Goal: Task Accomplishment & Management: Use online tool/utility

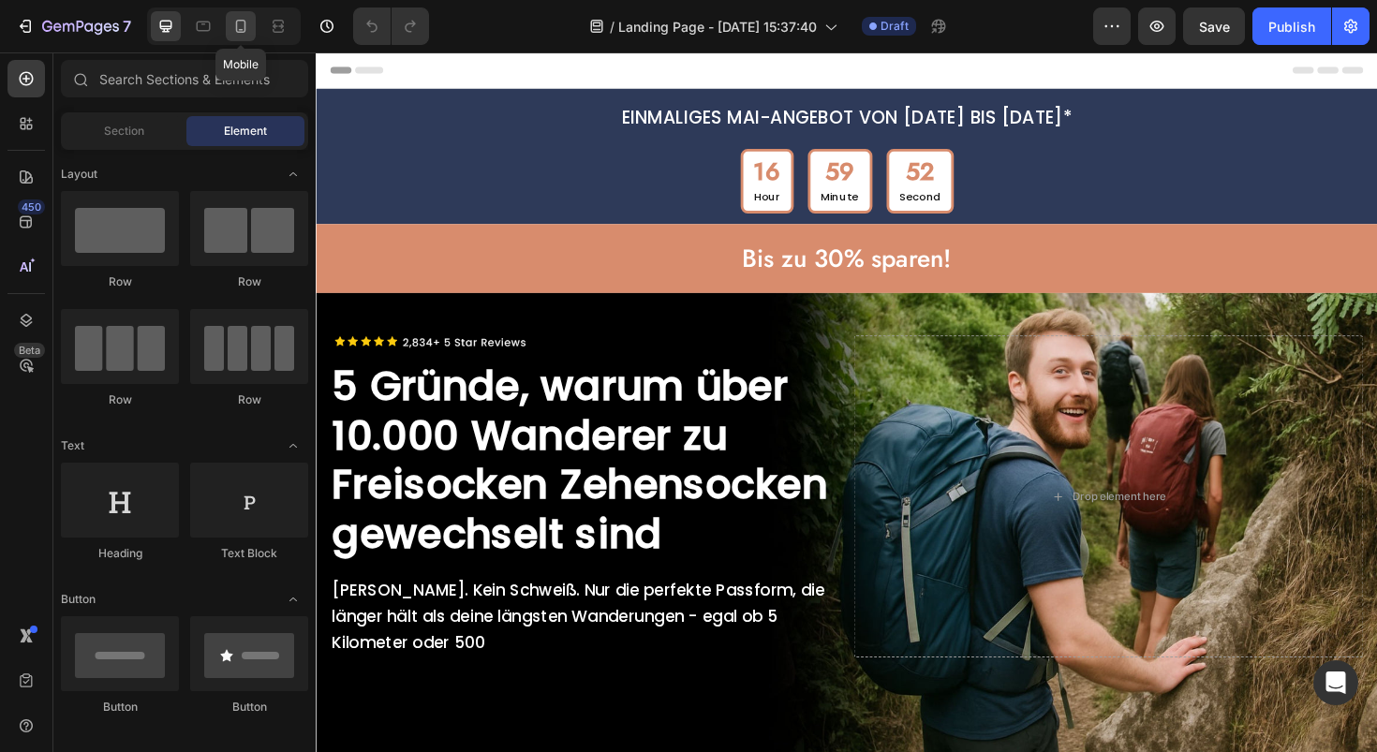
click at [234, 25] on icon at bounding box center [240, 26] width 19 height 19
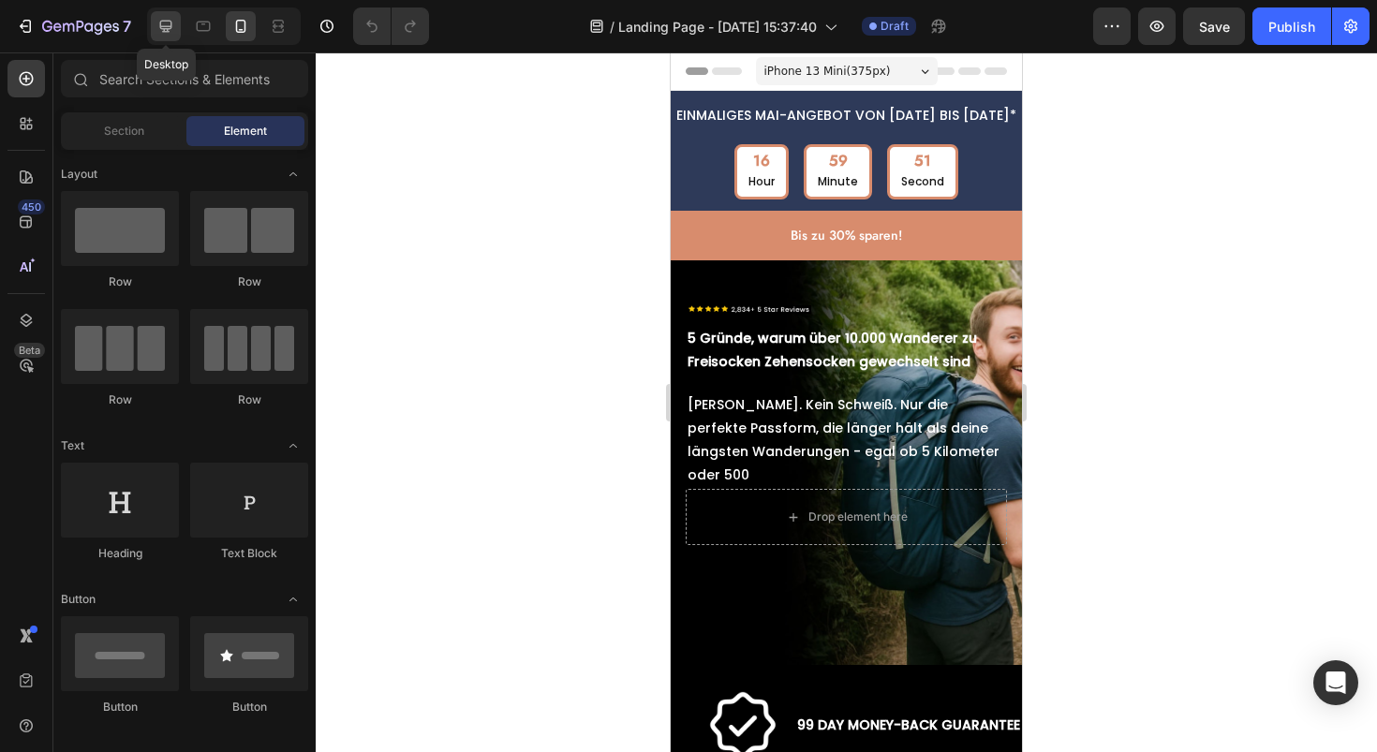
click at [169, 31] on icon at bounding box center [166, 27] width 12 height 12
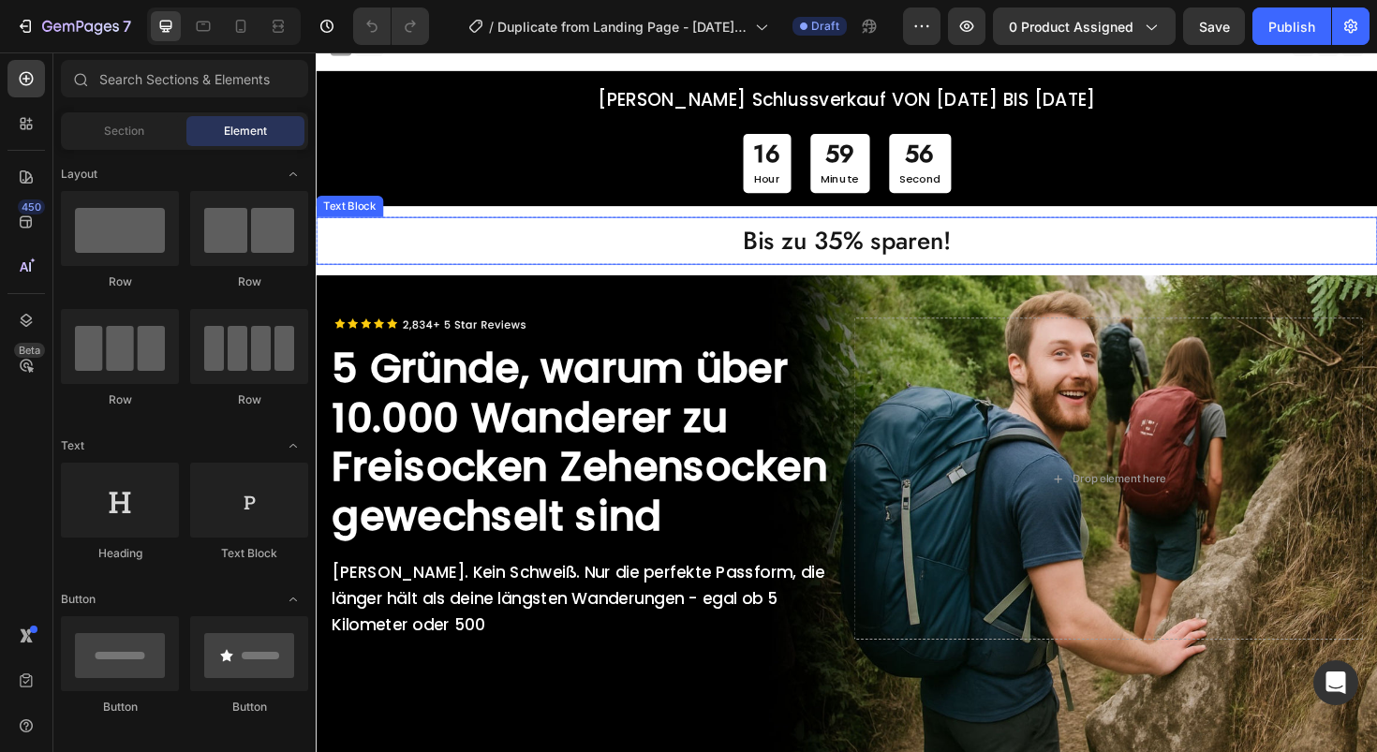
scroll to position [21, 0]
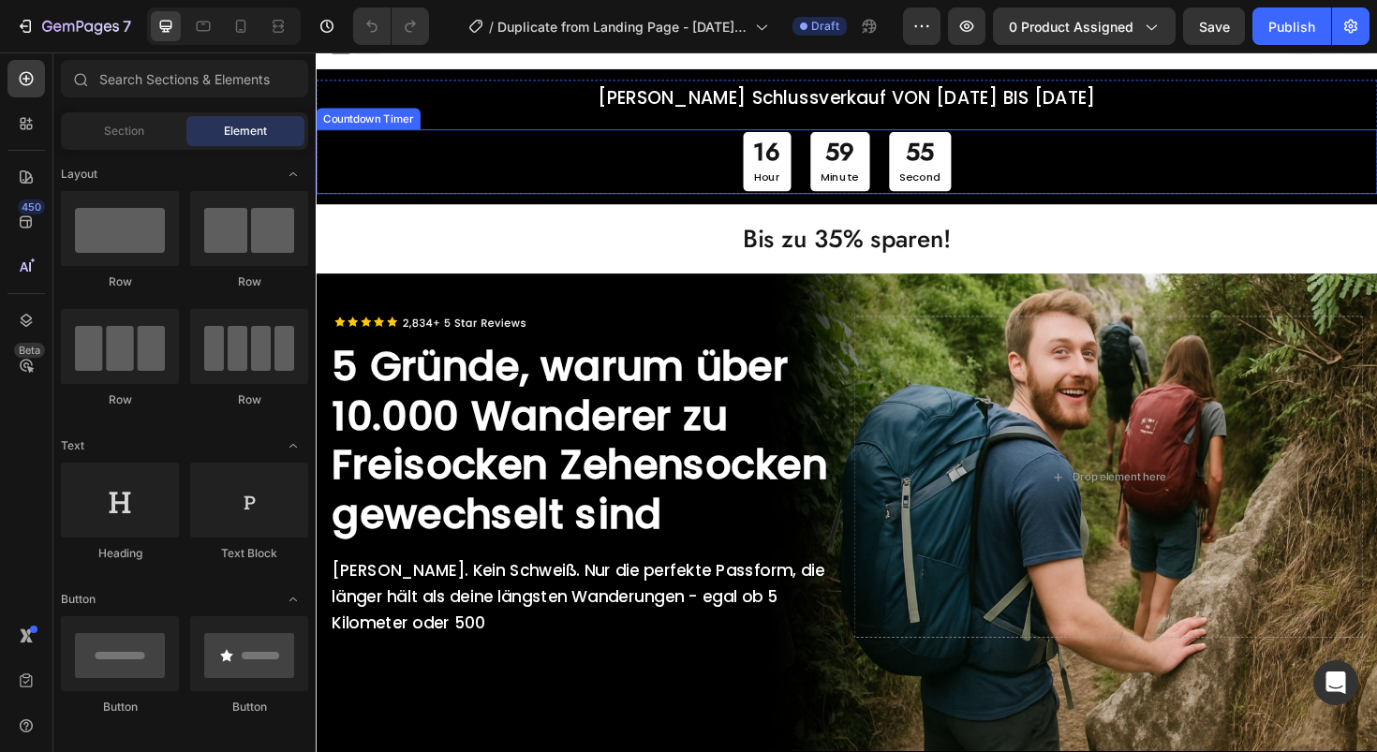
click at [782, 189] on p "Hour" at bounding box center [793, 184] width 28 height 21
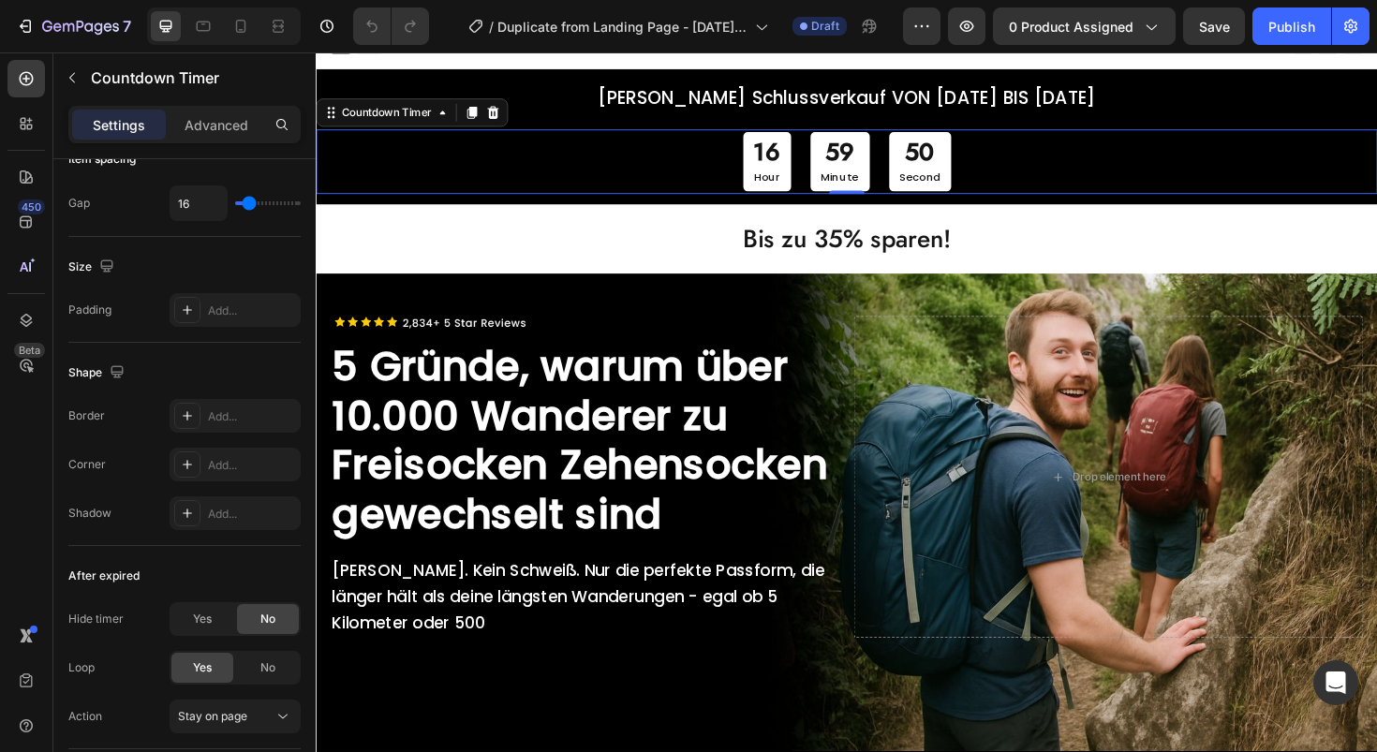
scroll to position [0, 0]
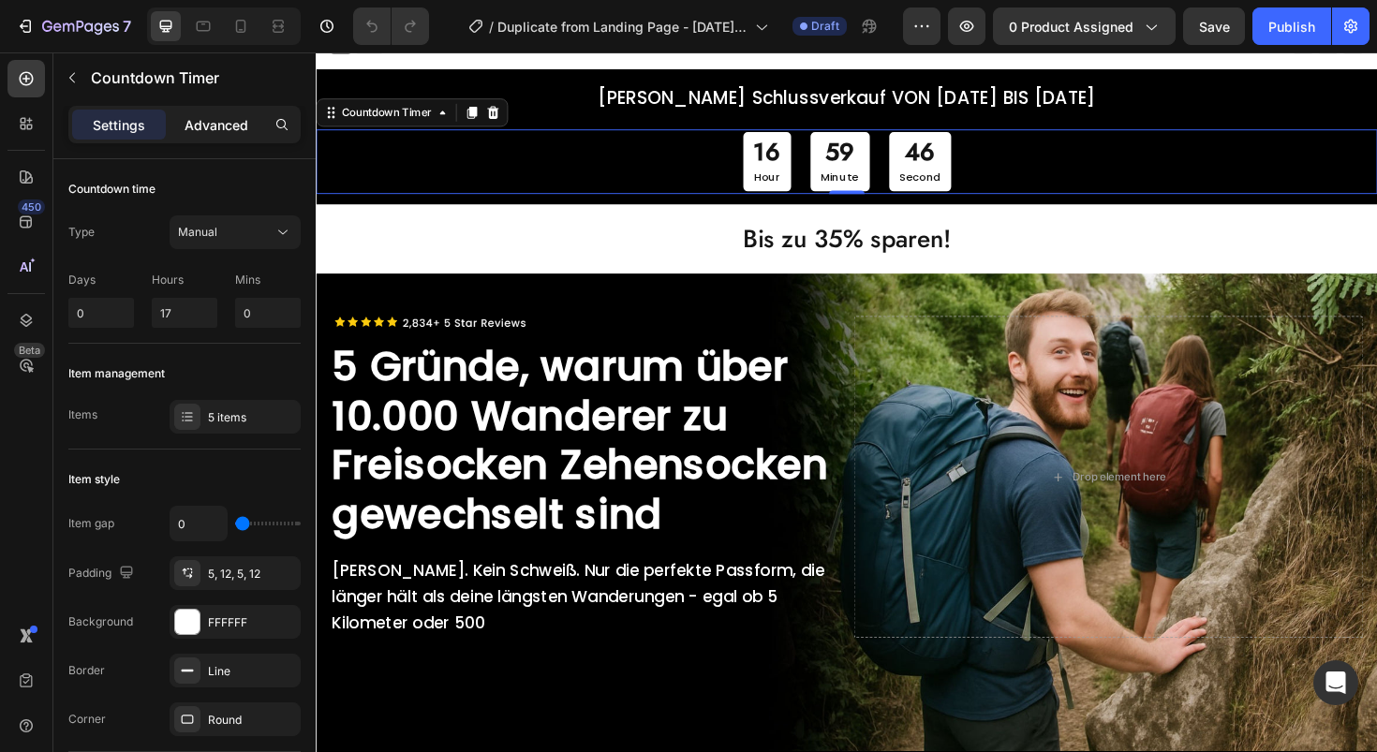
click at [234, 124] on p "Advanced" at bounding box center [217, 125] width 64 height 20
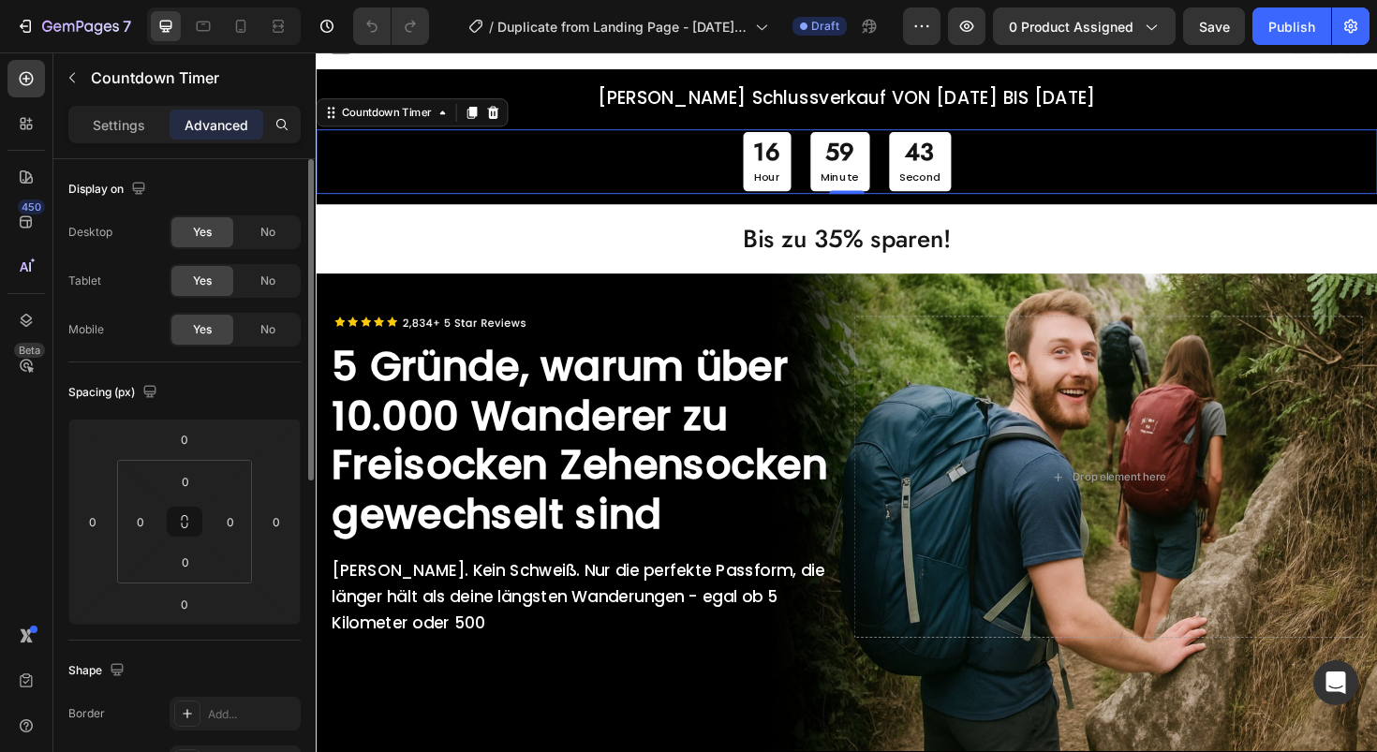
click at [799, 194] on p "Hour" at bounding box center [793, 184] width 28 height 21
click at [789, 185] on p "Hour" at bounding box center [793, 184] width 28 height 21
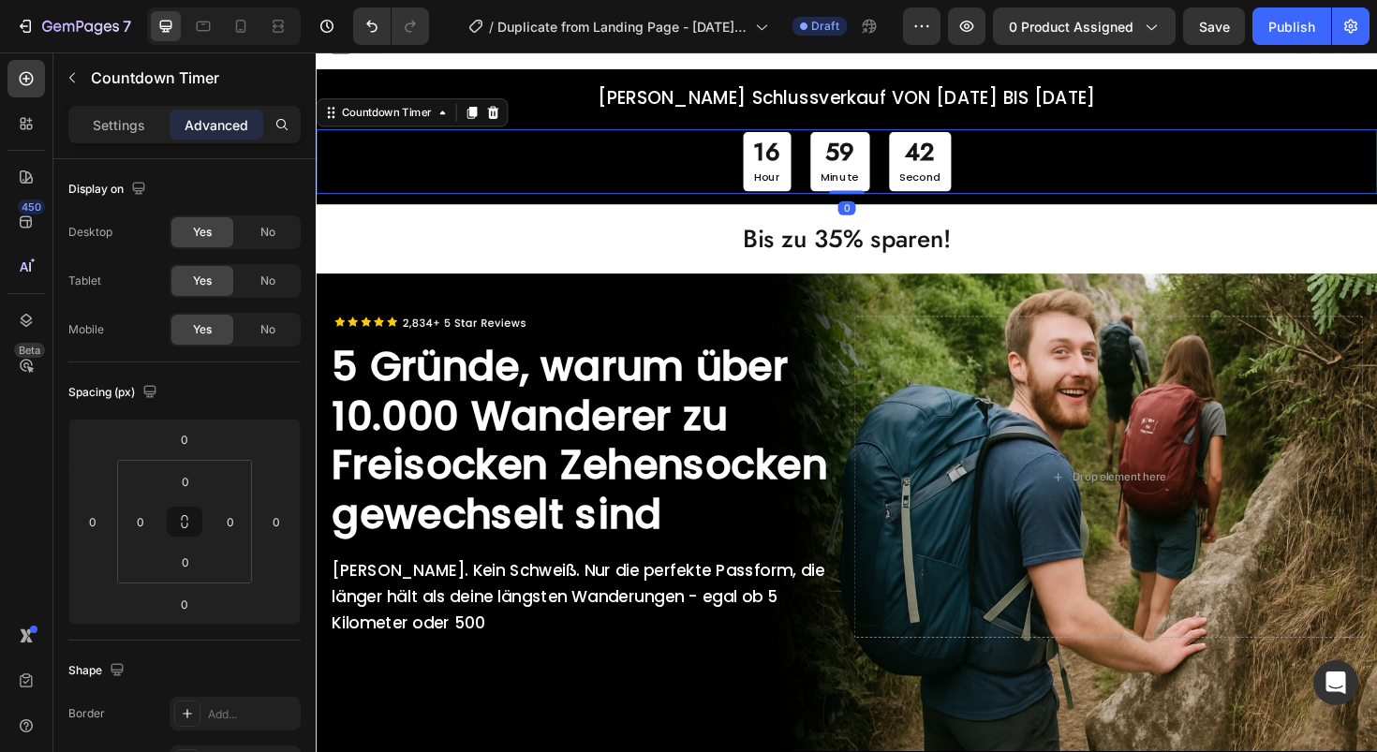
click at [789, 185] on p "Hour" at bounding box center [793, 184] width 28 height 21
click at [103, 112] on div "Settings" at bounding box center [119, 125] width 94 height 30
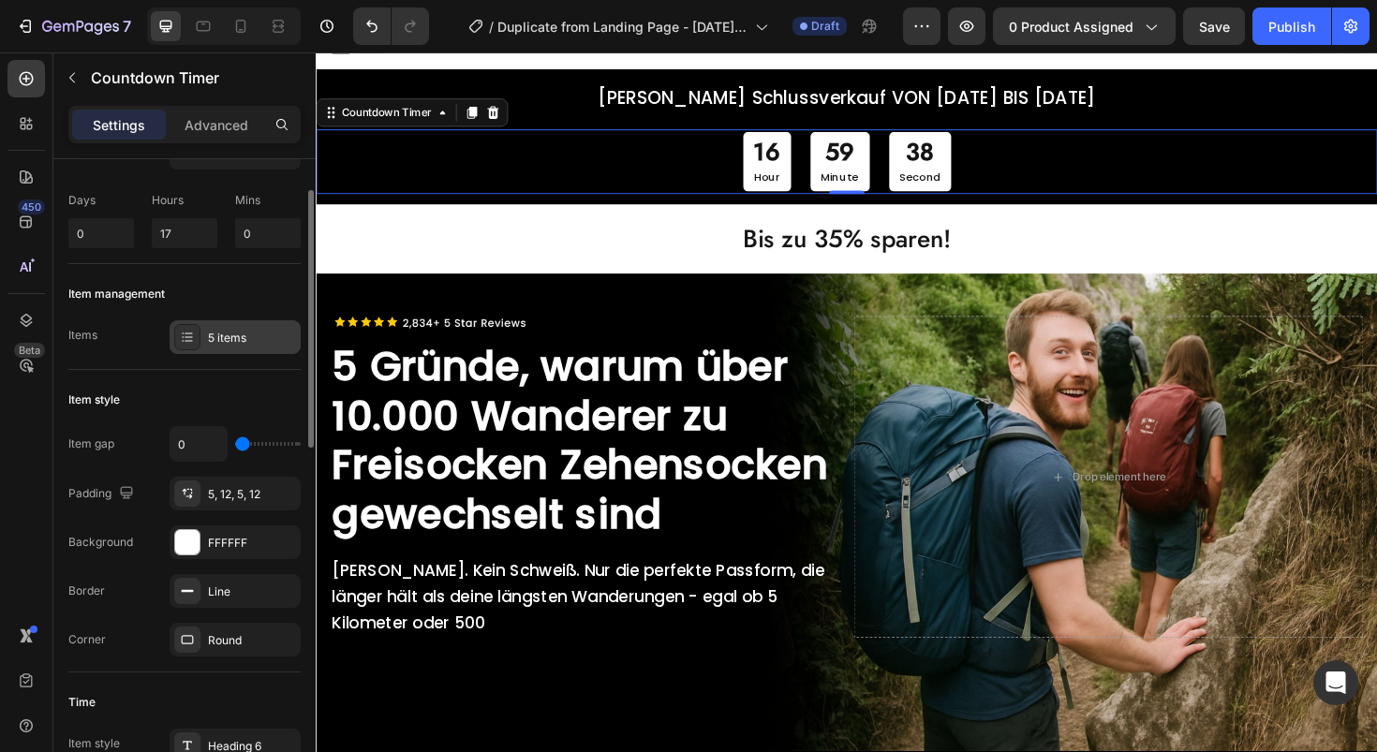
scroll to position [90, 0]
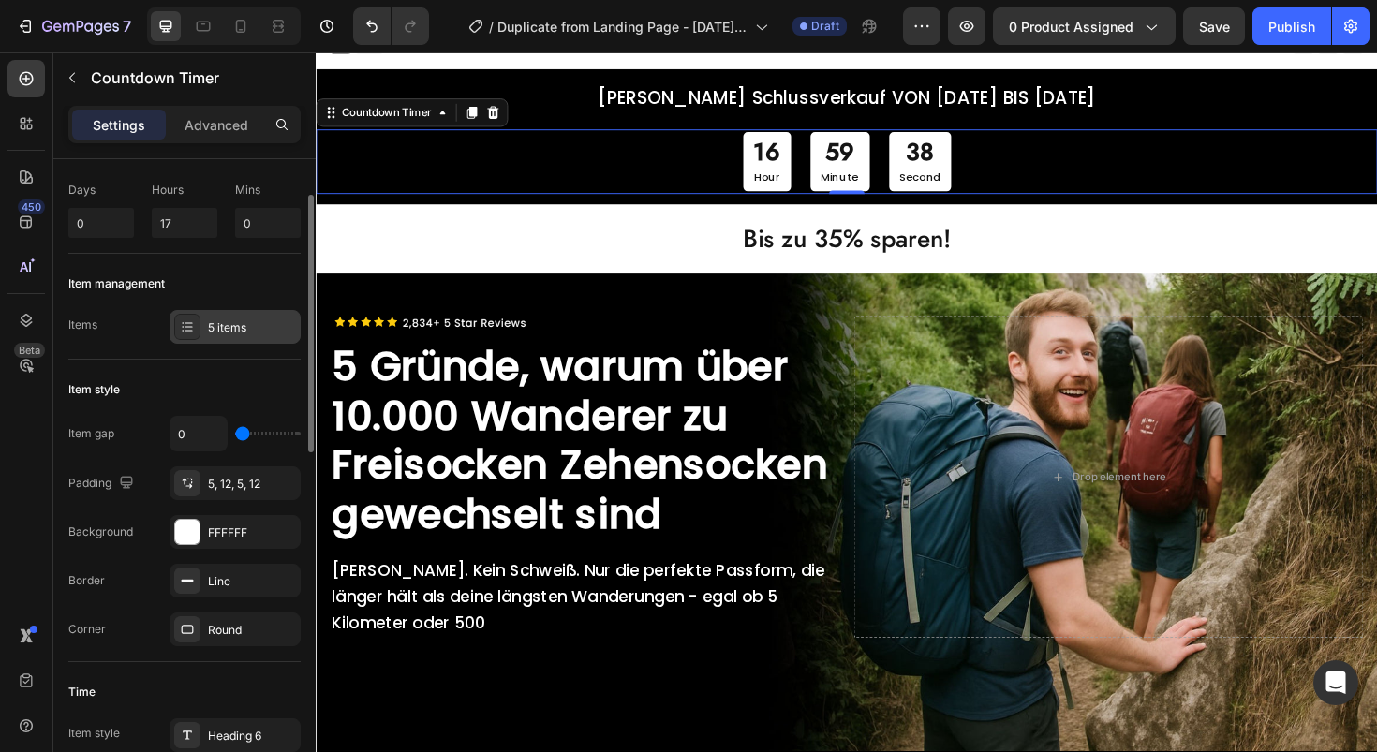
click at [182, 336] on div at bounding box center [187, 327] width 26 height 26
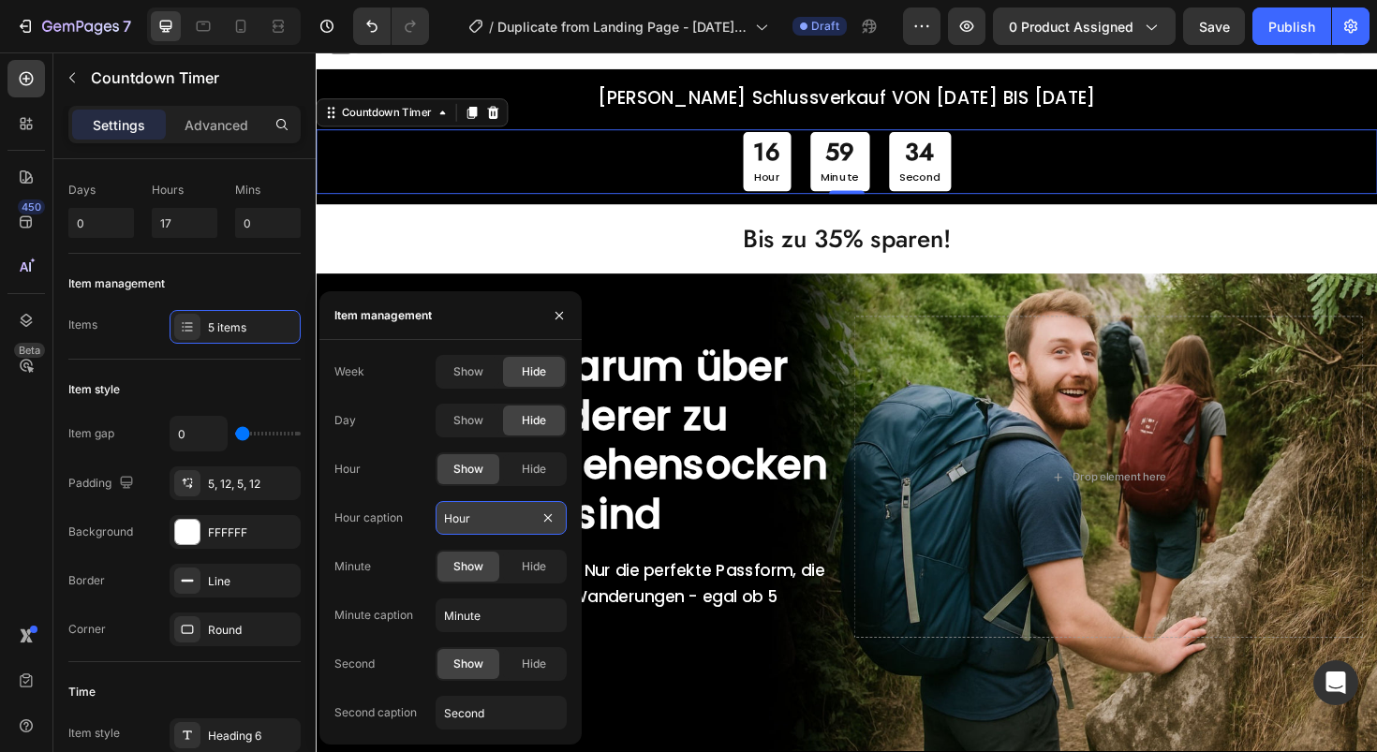
click at [462, 520] on input "Hour" at bounding box center [501, 518] width 131 height 34
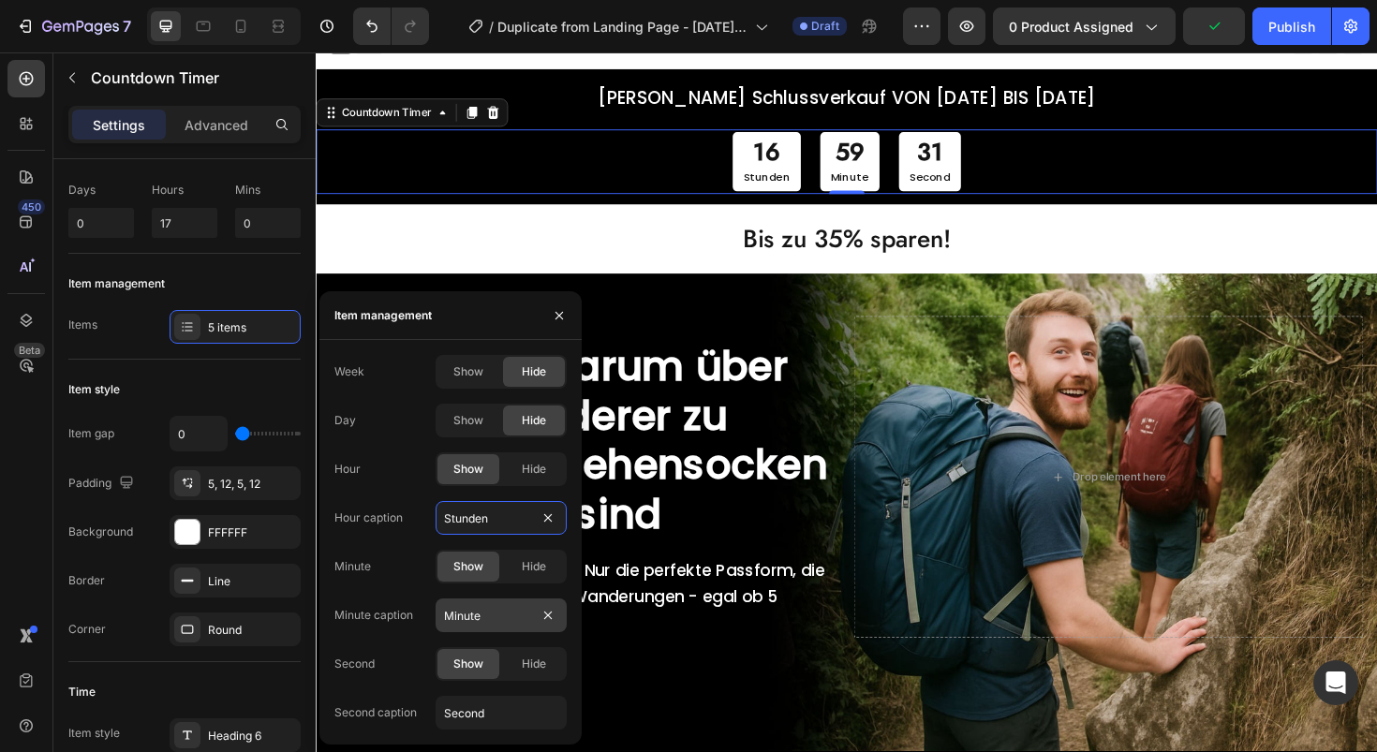
type input "Stunden"
click at [456, 617] on input "Minute" at bounding box center [501, 616] width 131 height 34
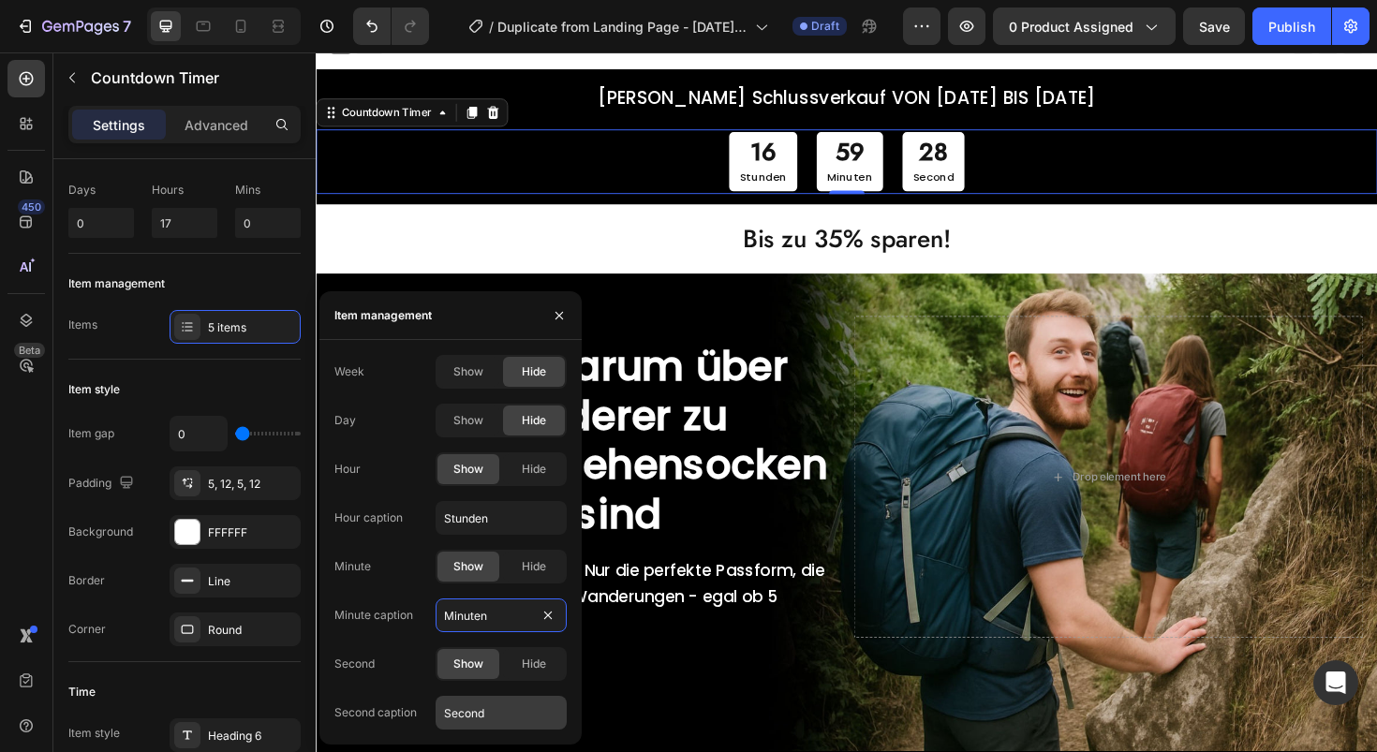
type input "Minuten"
click at [473, 708] on input "Second" at bounding box center [501, 713] width 131 height 34
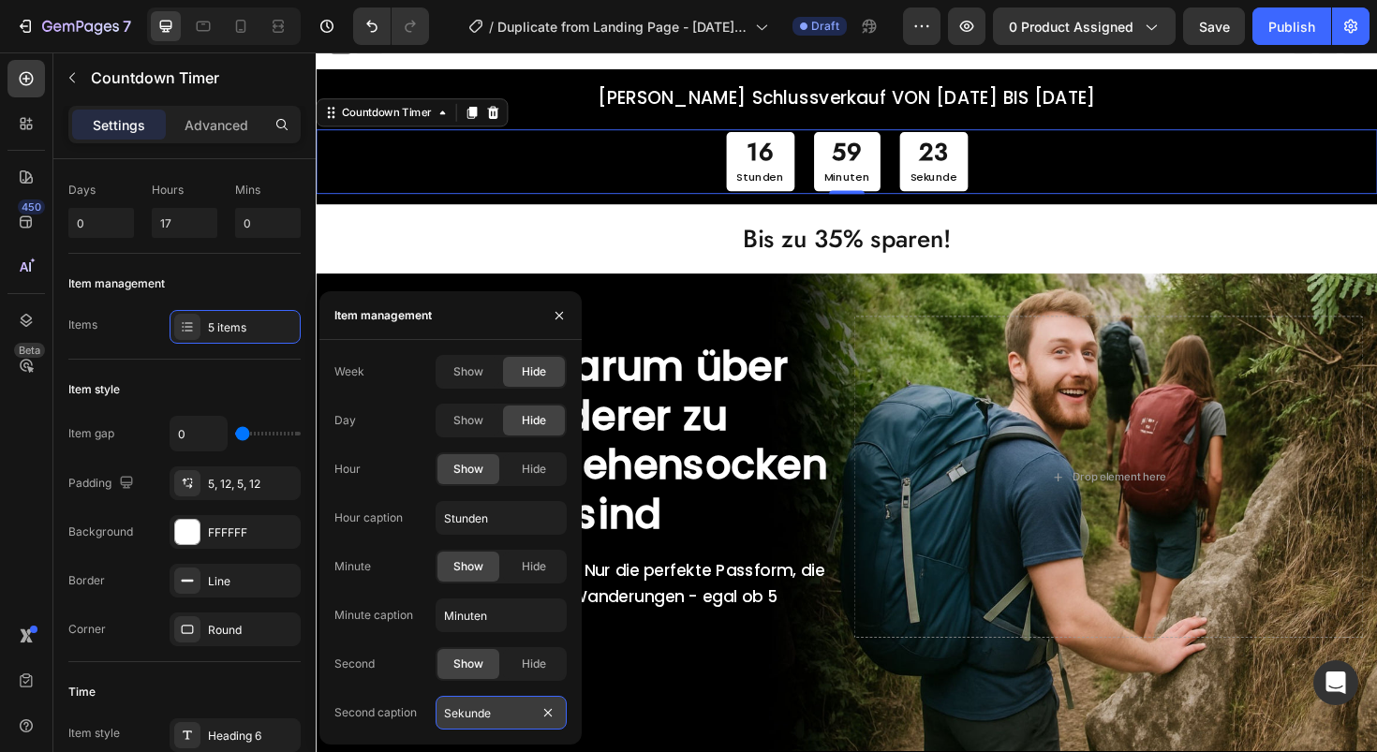
type input "Sekunden"
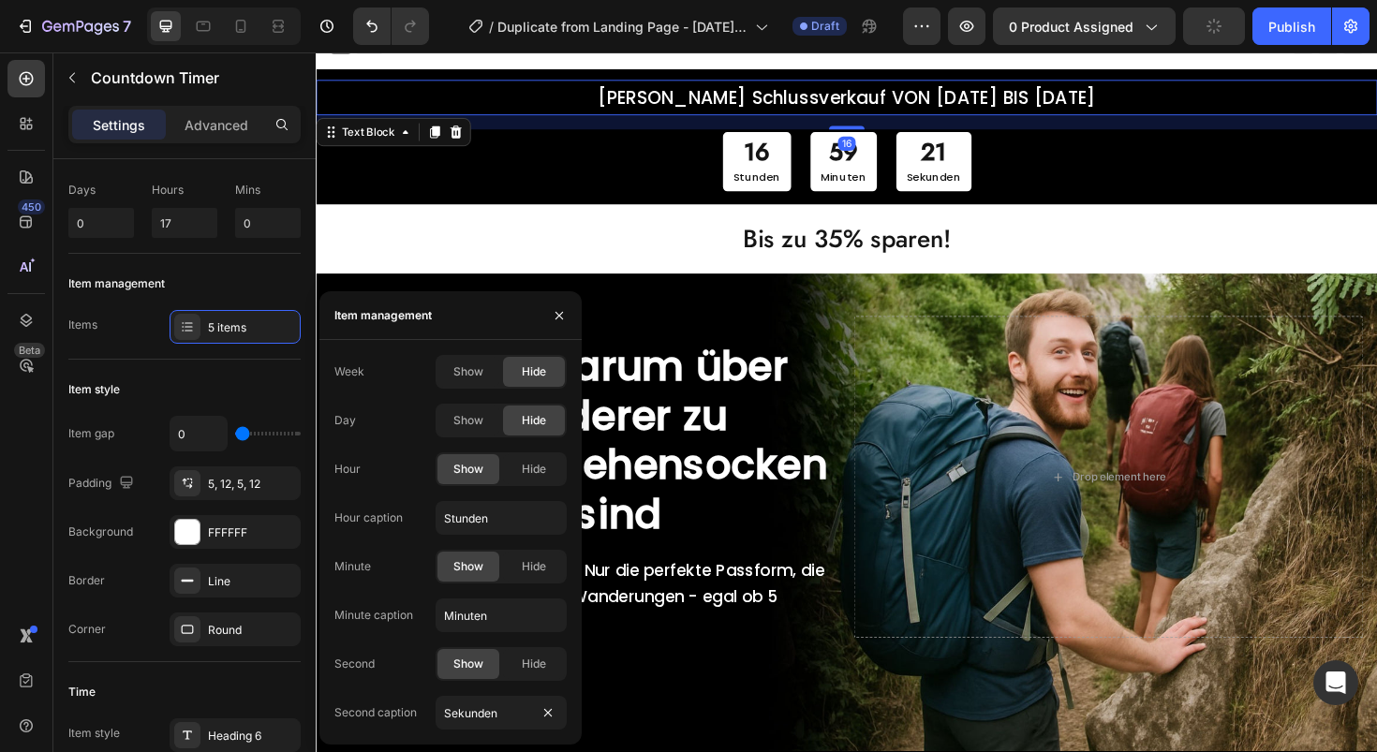
click at [876, 96] on p "[PERSON_NAME] Schlussverkauf VON [DATE] BIS [DATE]" at bounding box center [878, 100] width 1120 height 34
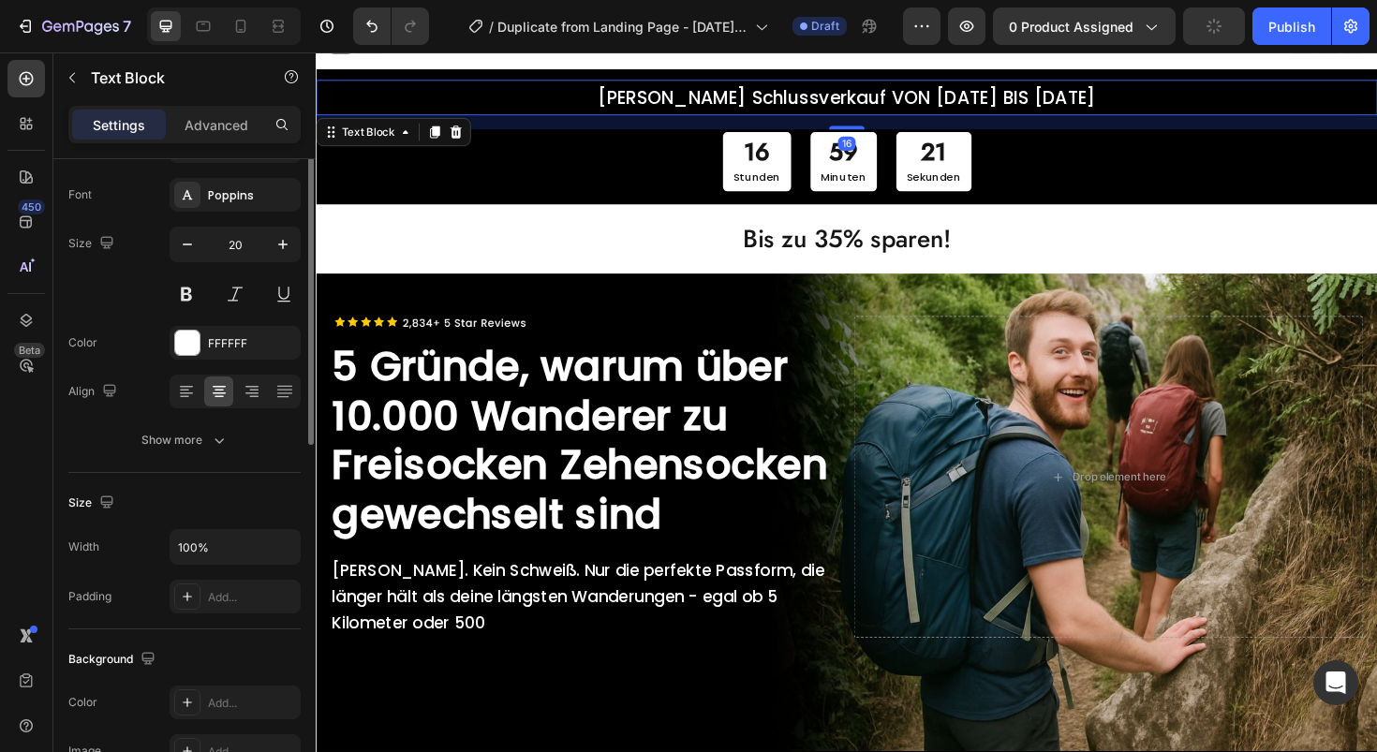
scroll to position [0, 0]
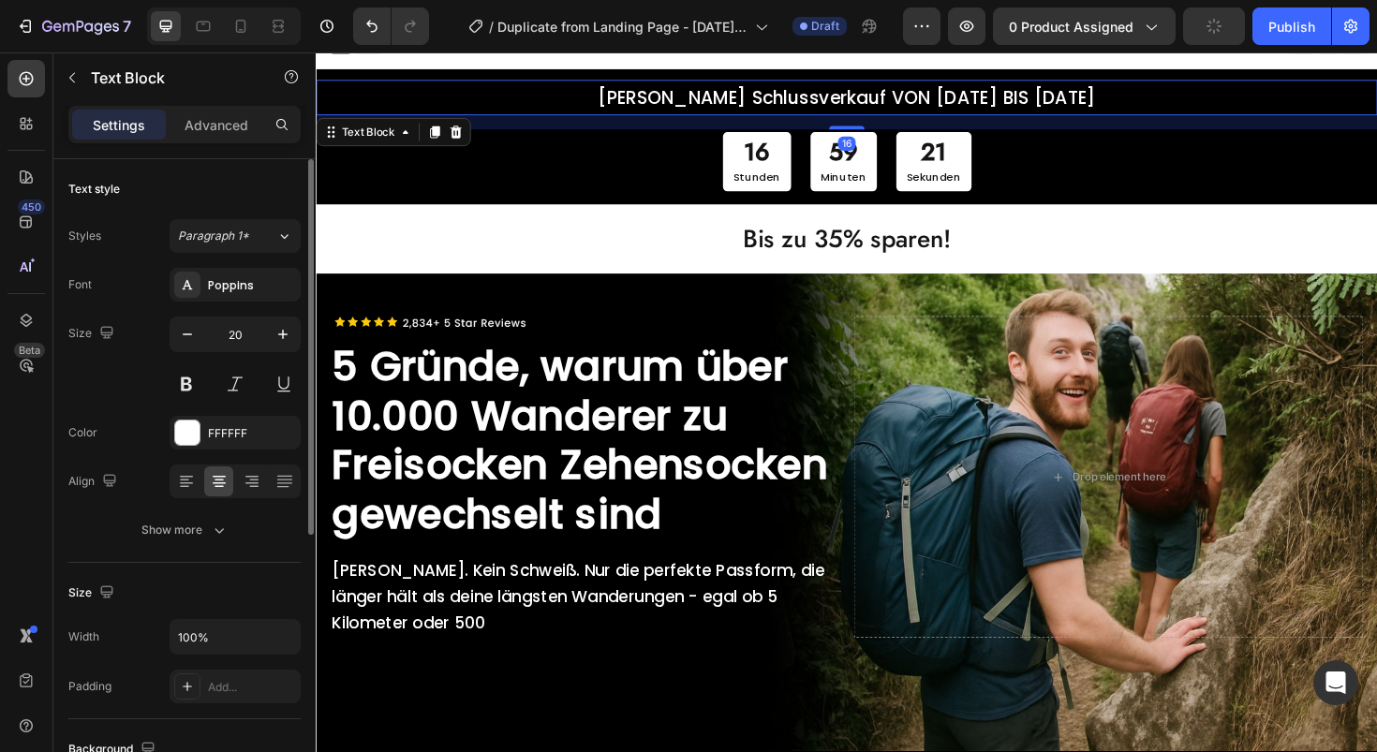
click at [933, 96] on p "[PERSON_NAME] Schlussverkauf VON [DATE] BIS [DATE]" at bounding box center [878, 100] width 1120 height 34
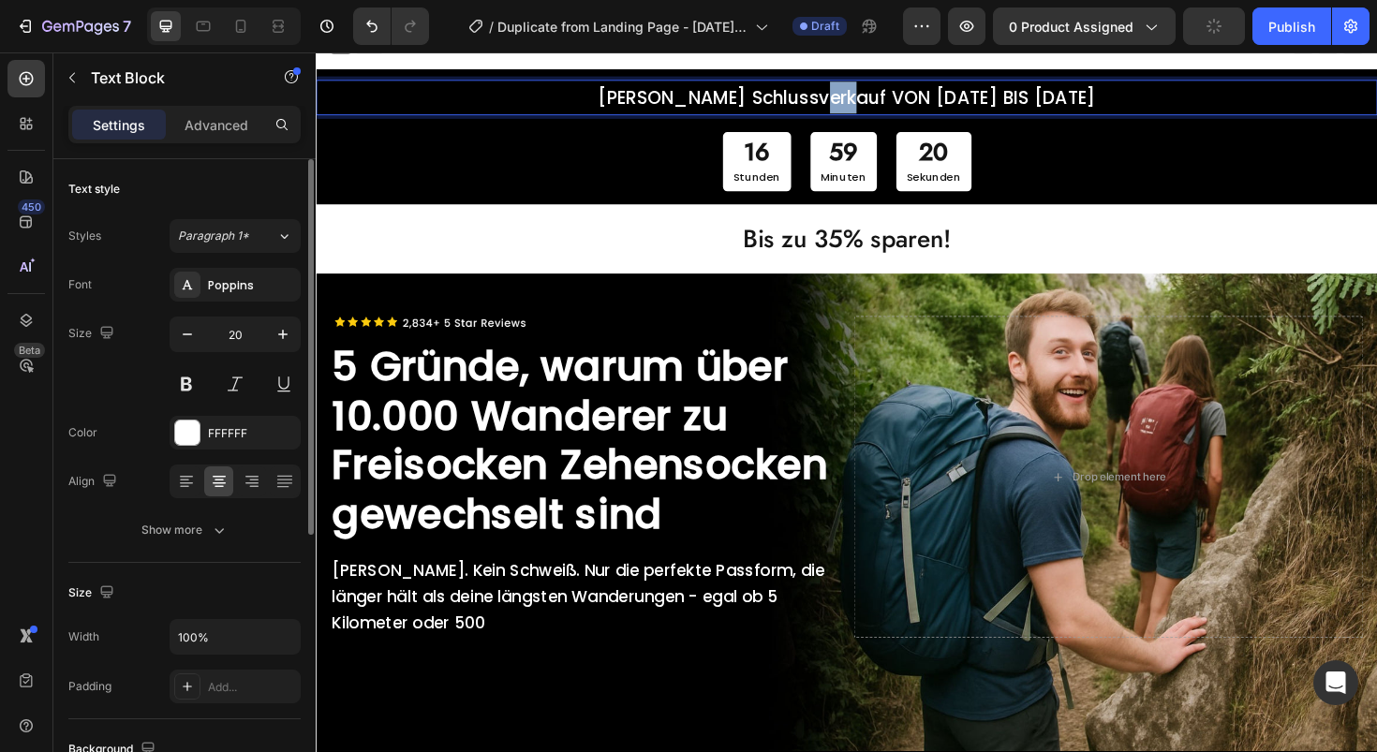
click at [933, 96] on p "[PERSON_NAME] Schlussverkauf VON [DATE] BIS [DATE]" at bounding box center [878, 100] width 1120 height 34
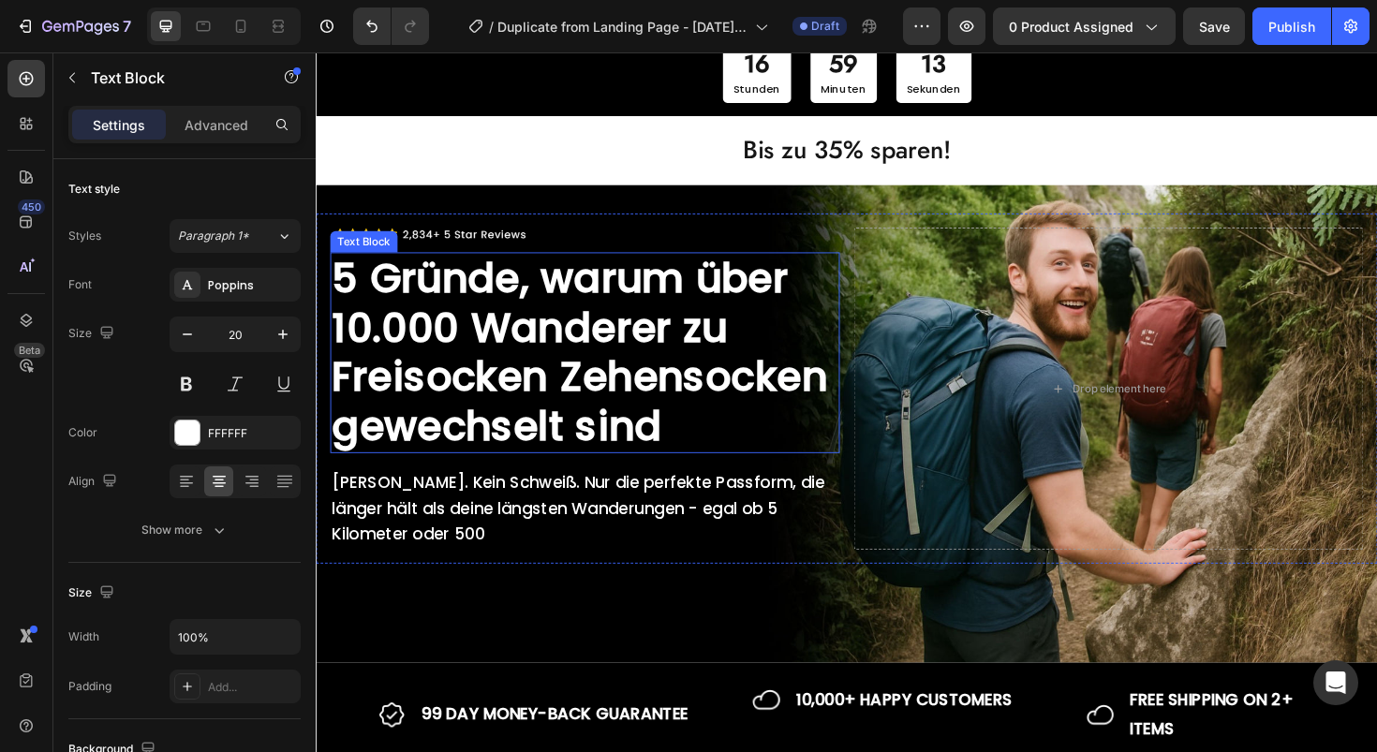
scroll to position [115, 0]
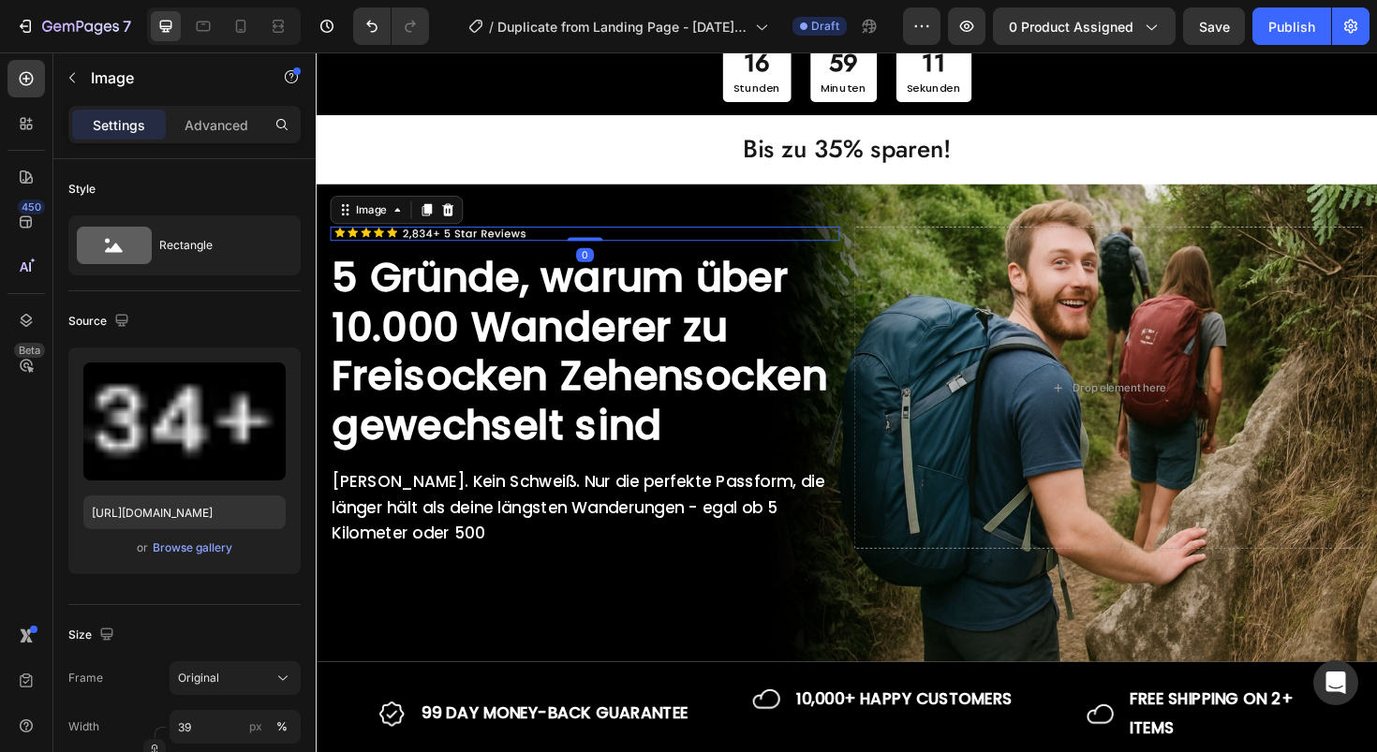
click at [464, 239] on img at bounding box center [436, 244] width 211 height 15
click at [497, 245] on img at bounding box center [436, 244] width 211 height 15
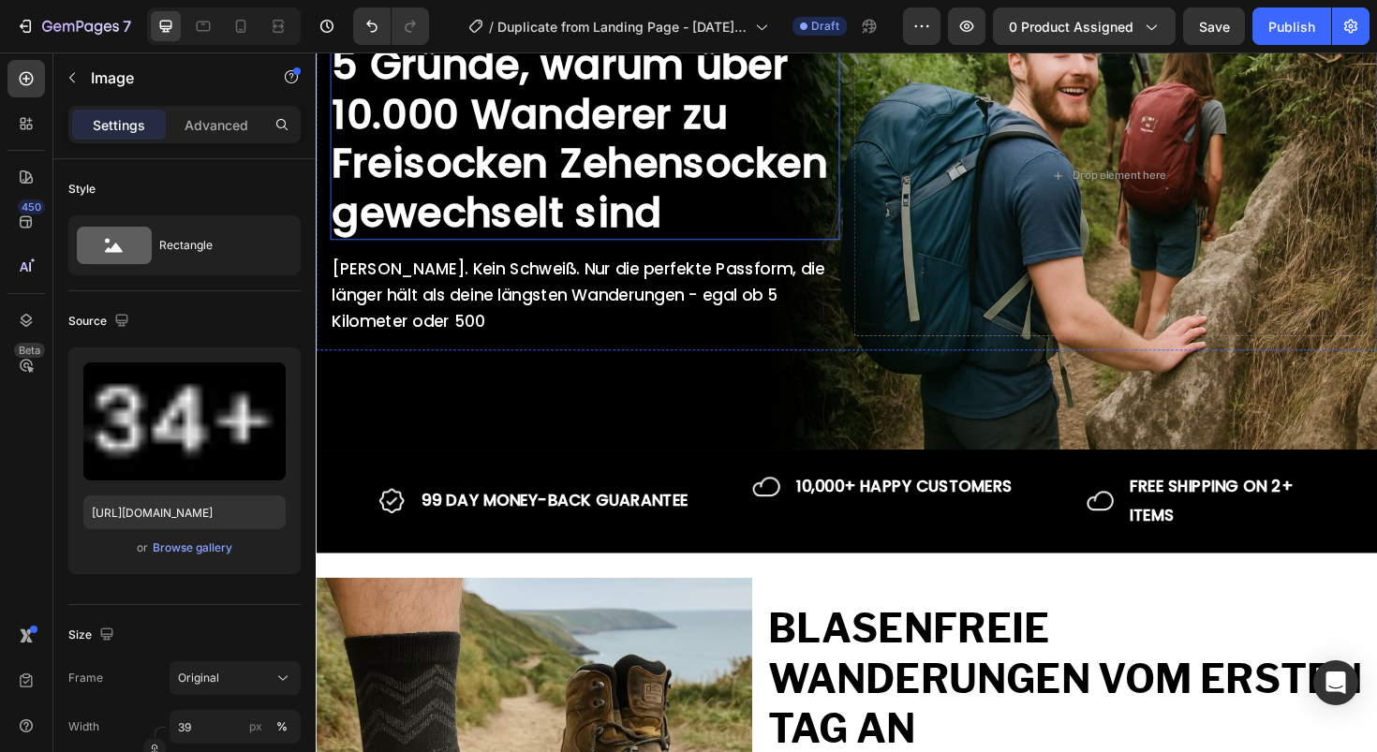
scroll to position [372, 0]
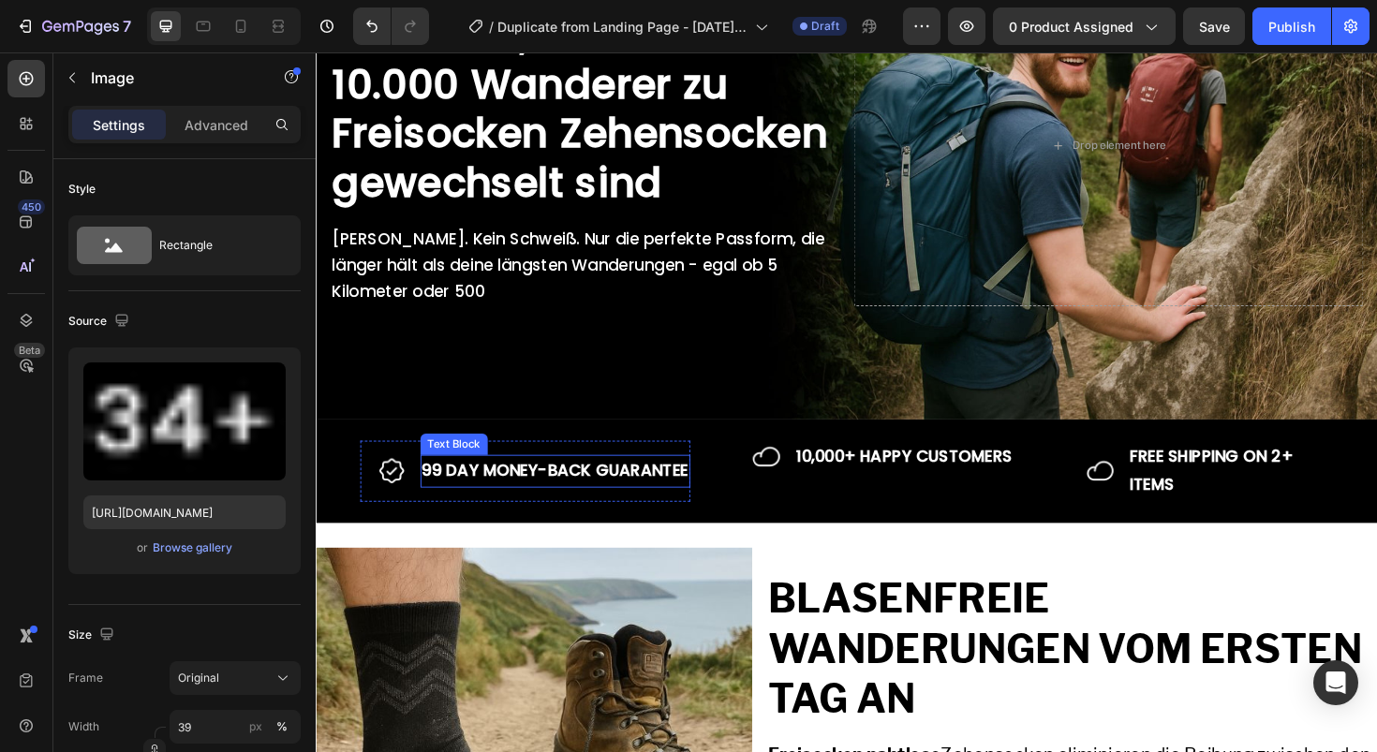
click at [624, 485] on p "99 DAY MONEY-BACK GUARANTEE" at bounding box center [569, 496] width 282 height 30
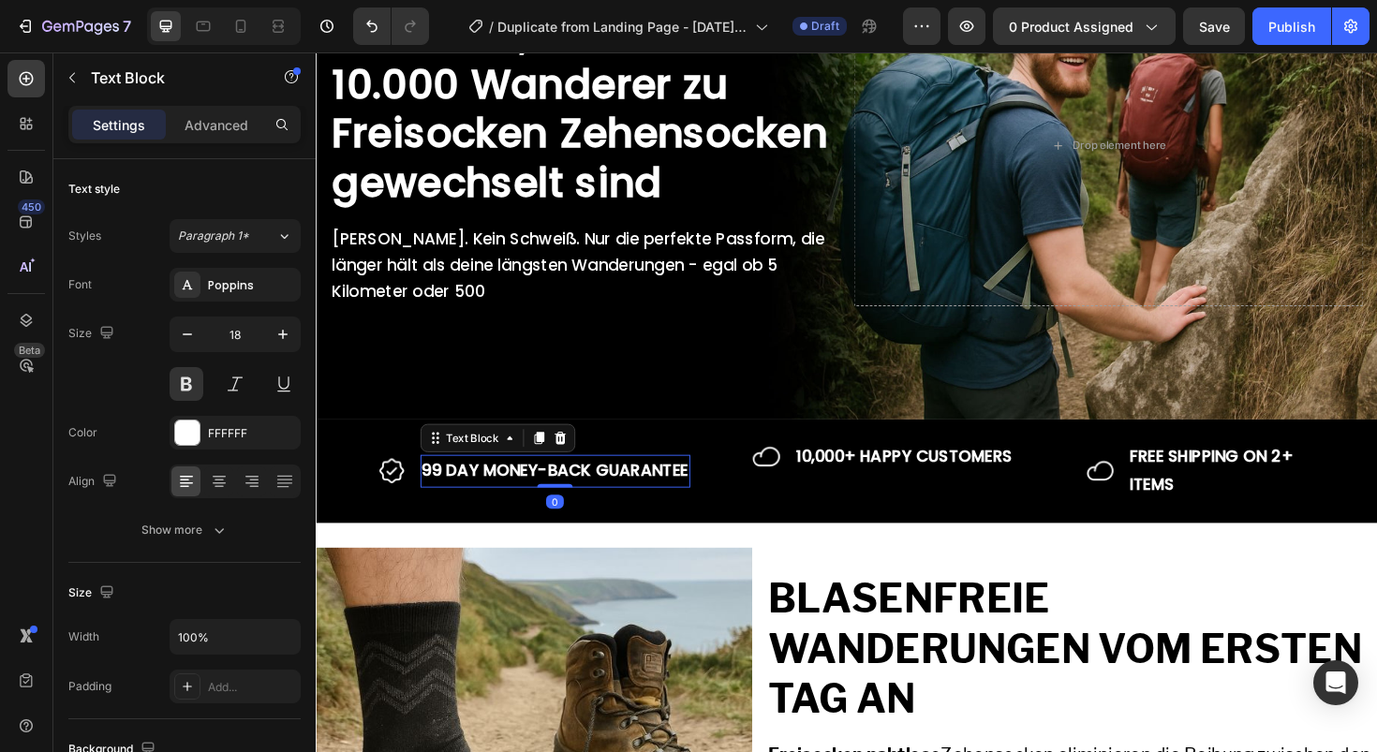
click at [643, 497] on p "99 DAY MONEY-BACK GUARANTEE" at bounding box center [569, 496] width 282 height 30
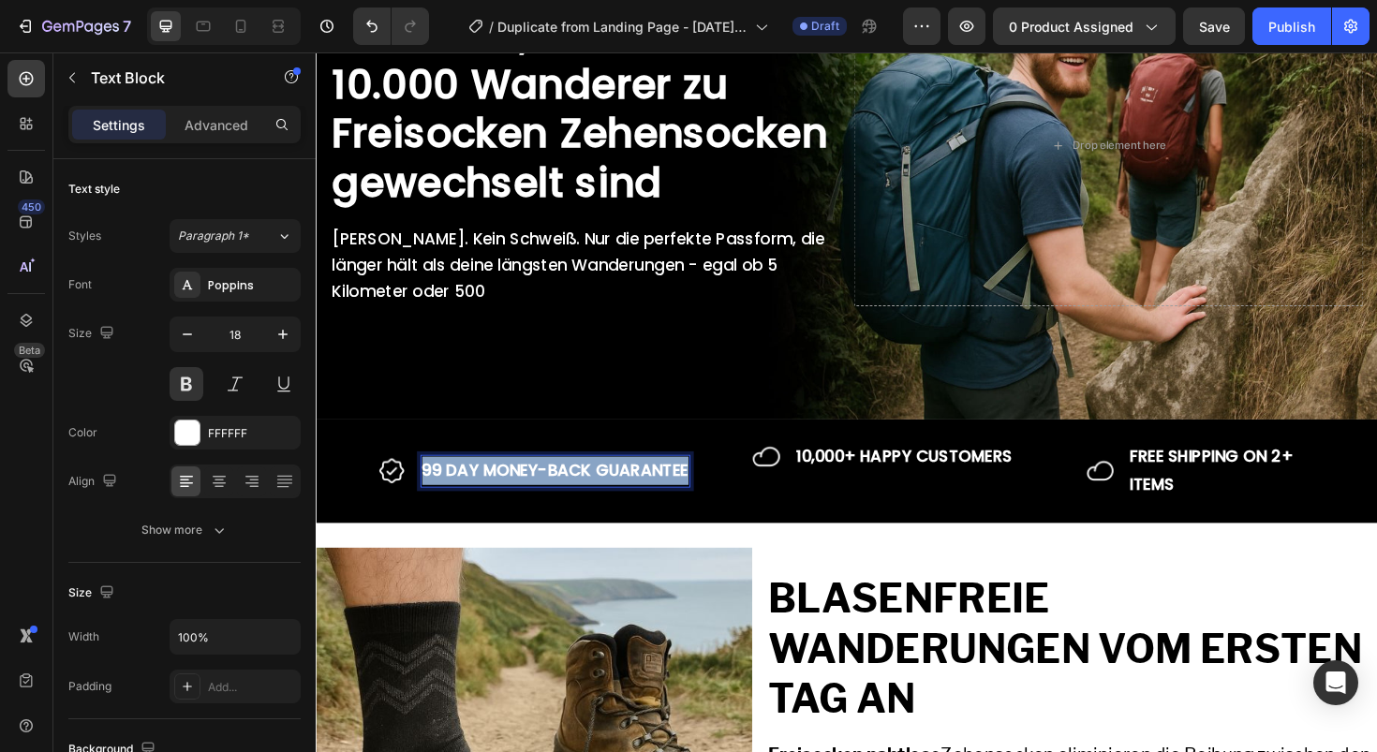
click at [643, 497] on p "99 DAY MONEY-BACK GUARANTEE" at bounding box center [569, 496] width 282 height 30
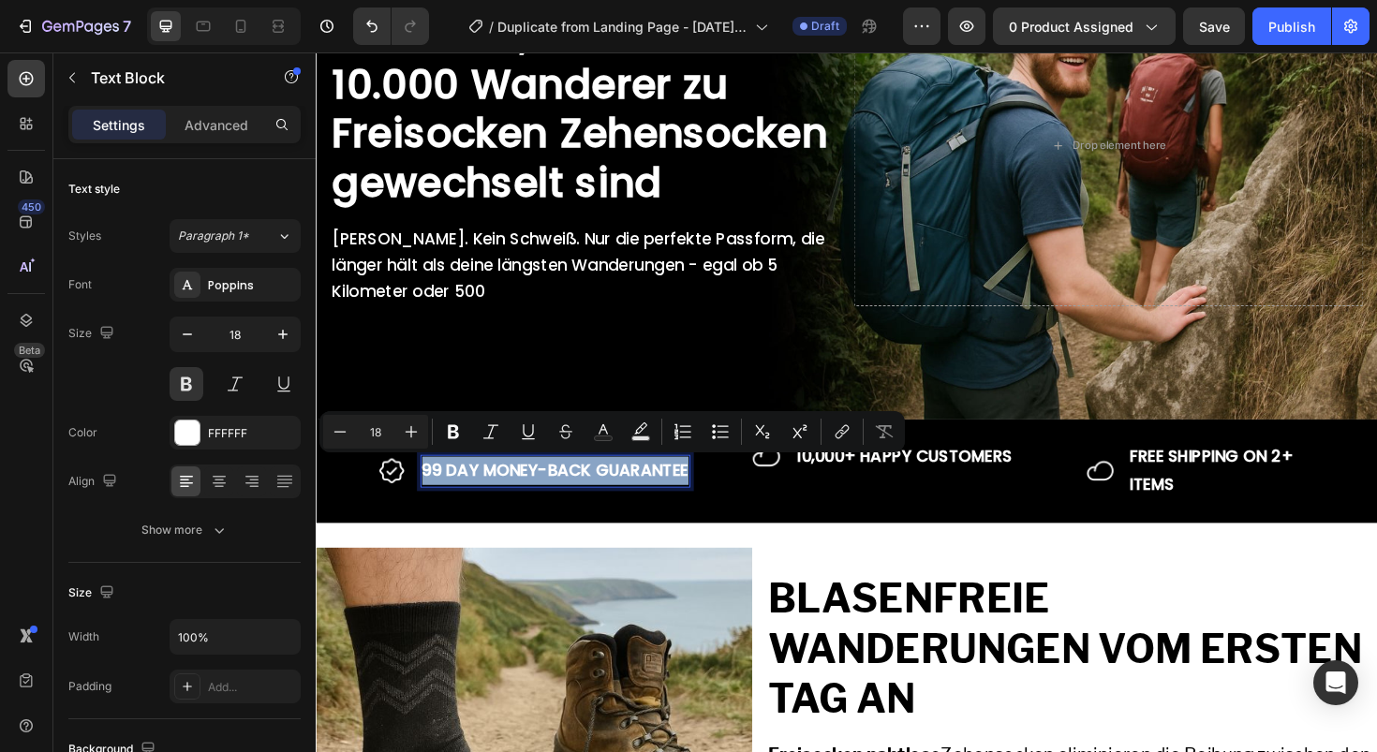
click at [462, 496] on p "99 DAY MONEY-BACK GUARANTEE" at bounding box center [569, 496] width 282 height 30
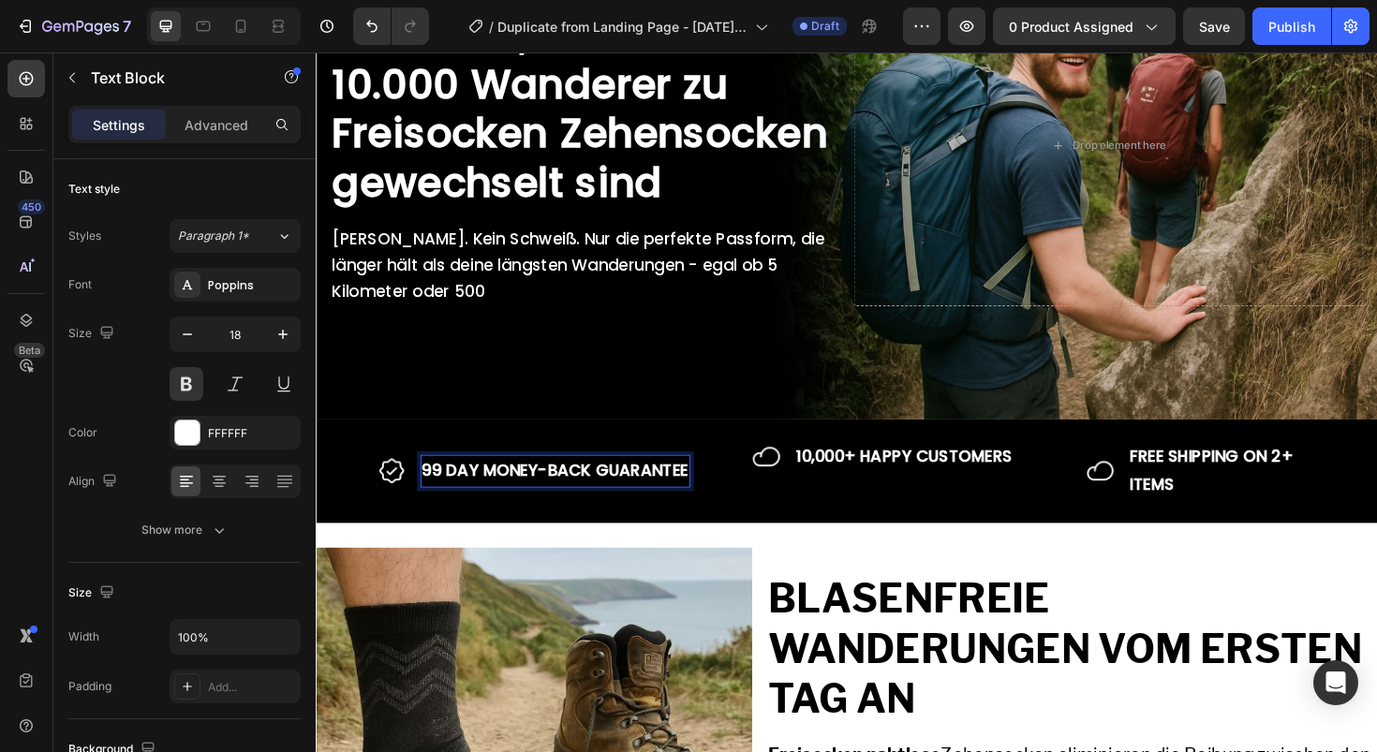
click at [446, 496] on p "99 DAY MONEY-BACK GUARANTEE" at bounding box center [569, 496] width 282 height 30
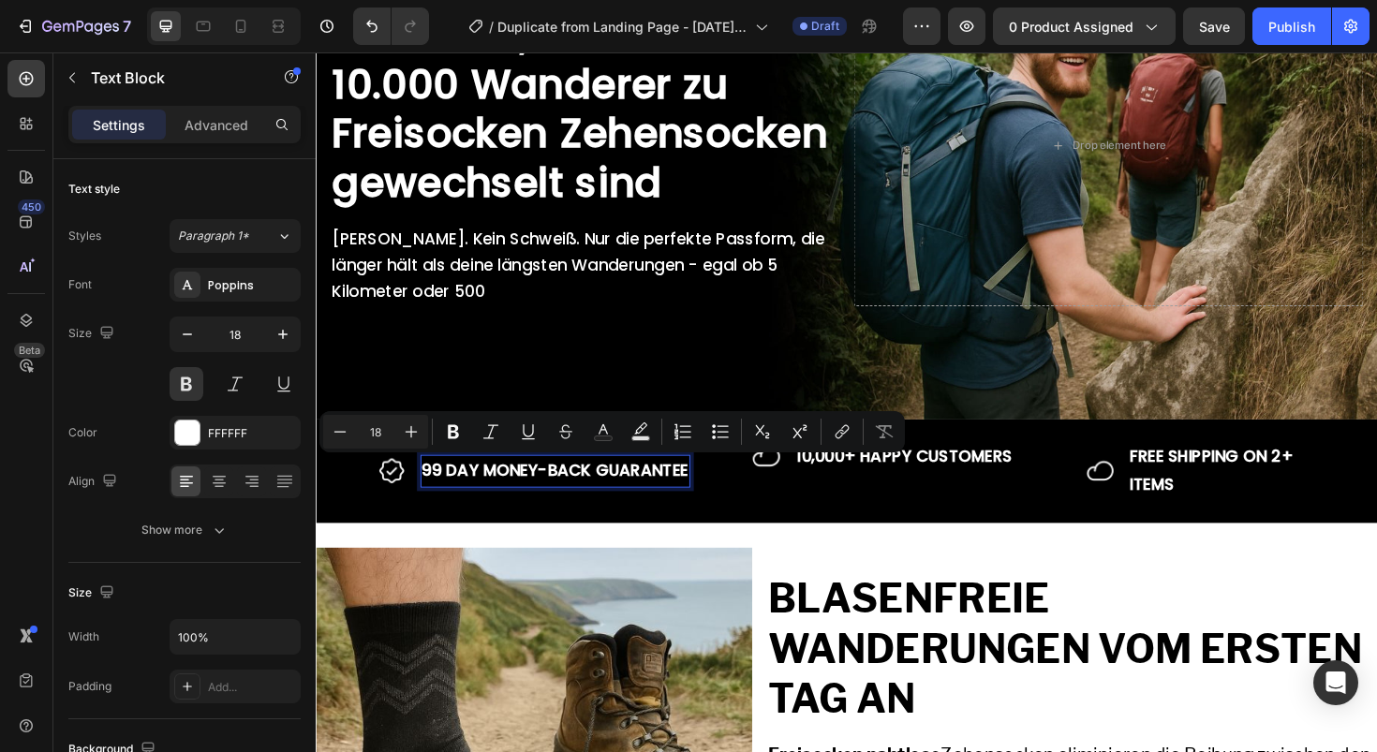
click at [436, 496] on p "99 DAY MONEY-BACK GUARANTEE" at bounding box center [569, 496] width 282 height 30
drag, startPoint x: 448, startPoint y: 496, endPoint x: 707, endPoint y: 504, distance: 259.6
click at [707, 504] on div "Image 99 DAY MONEY-BACK GUARANTEE Text Block 0 Row Image 10,000+ HAPPY CUSTOMER…" at bounding box center [878, 496] width 1124 height 110
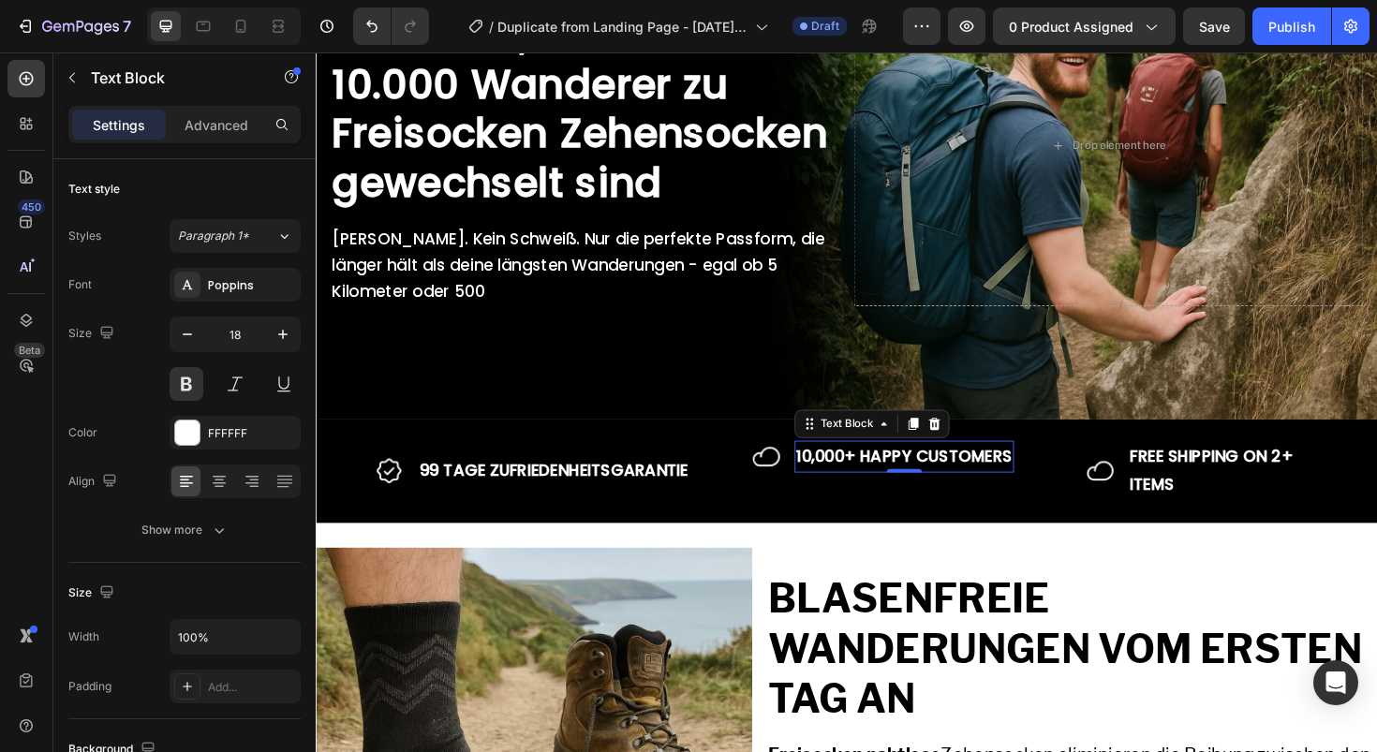
click at [919, 495] on div "10,000+ HAPPY CUSTOMERS Text Block 0" at bounding box center [939, 481] width 232 height 34
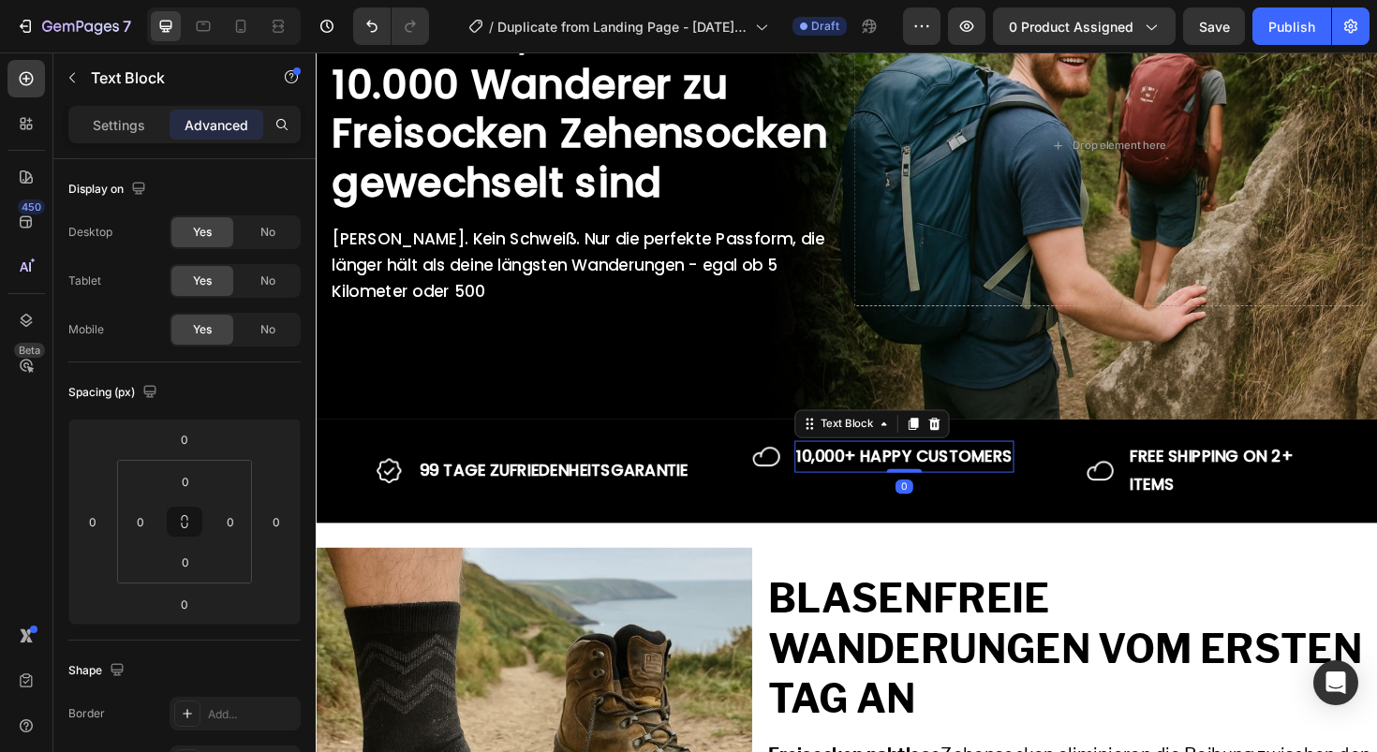
click at [919, 488] on p "10,000+ HAPPY CUSTOMERS" at bounding box center [938, 481] width 229 height 30
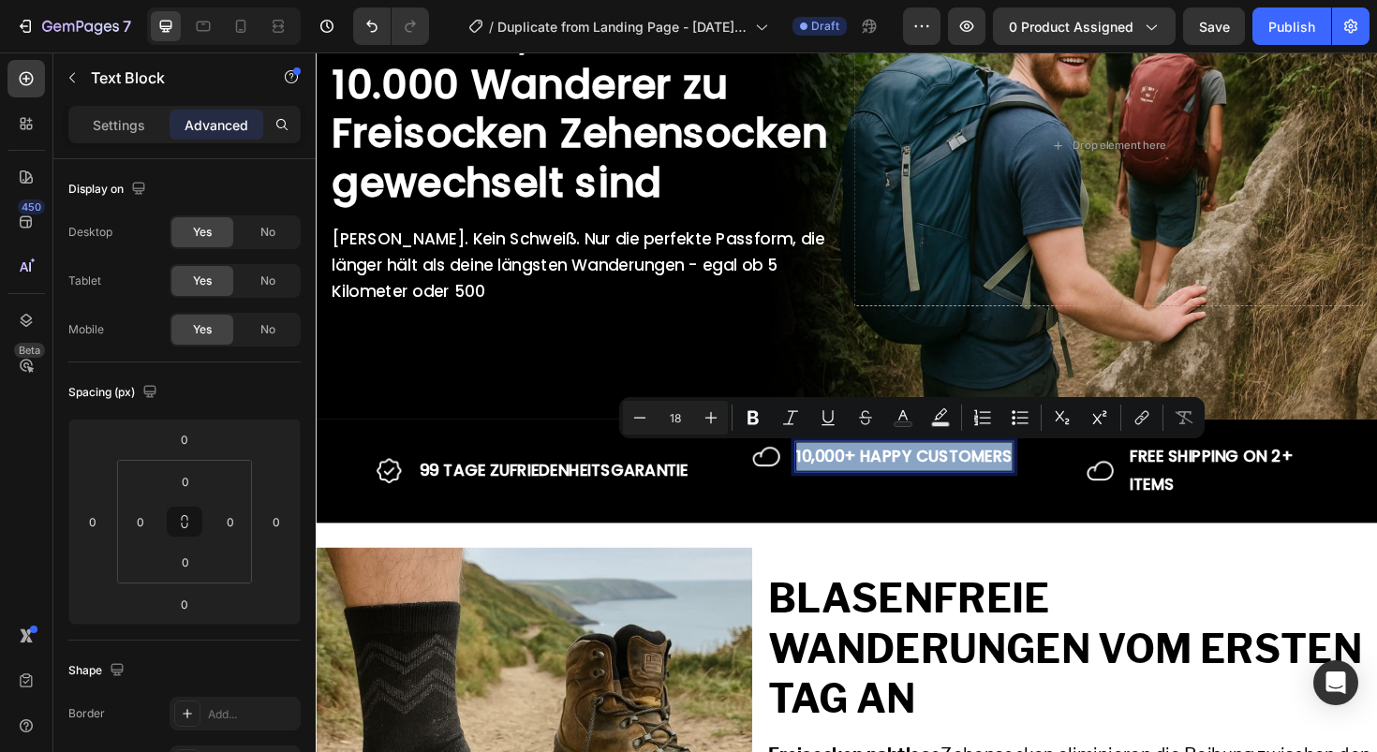
click at [901, 486] on p "10,000+ HAPPY CUSTOMERS" at bounding box center [938, 481] width 229 height 30
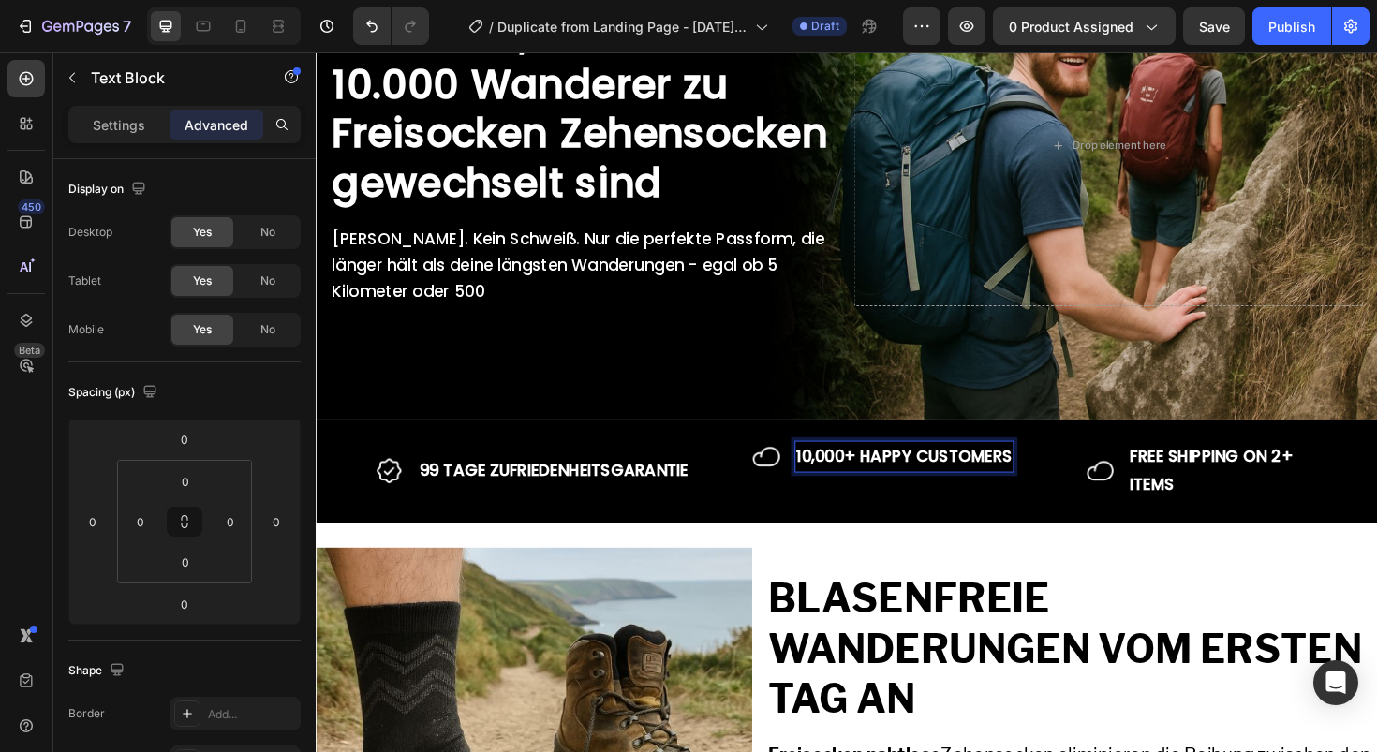
click at [883, 484] on p "10,000+ HAPPY CUSTOMERS" at bounding box center [938, 481] width 229 height 30
drag, startPoint x: 884, startPoint y: 484, endPoint x: 1028, endPoint y: 484, distance: 143.3
click at [1028, 484] on p "10,000+ HAPPY CUSTOMERS" at bounding box center [938, 481] width 229 height 30
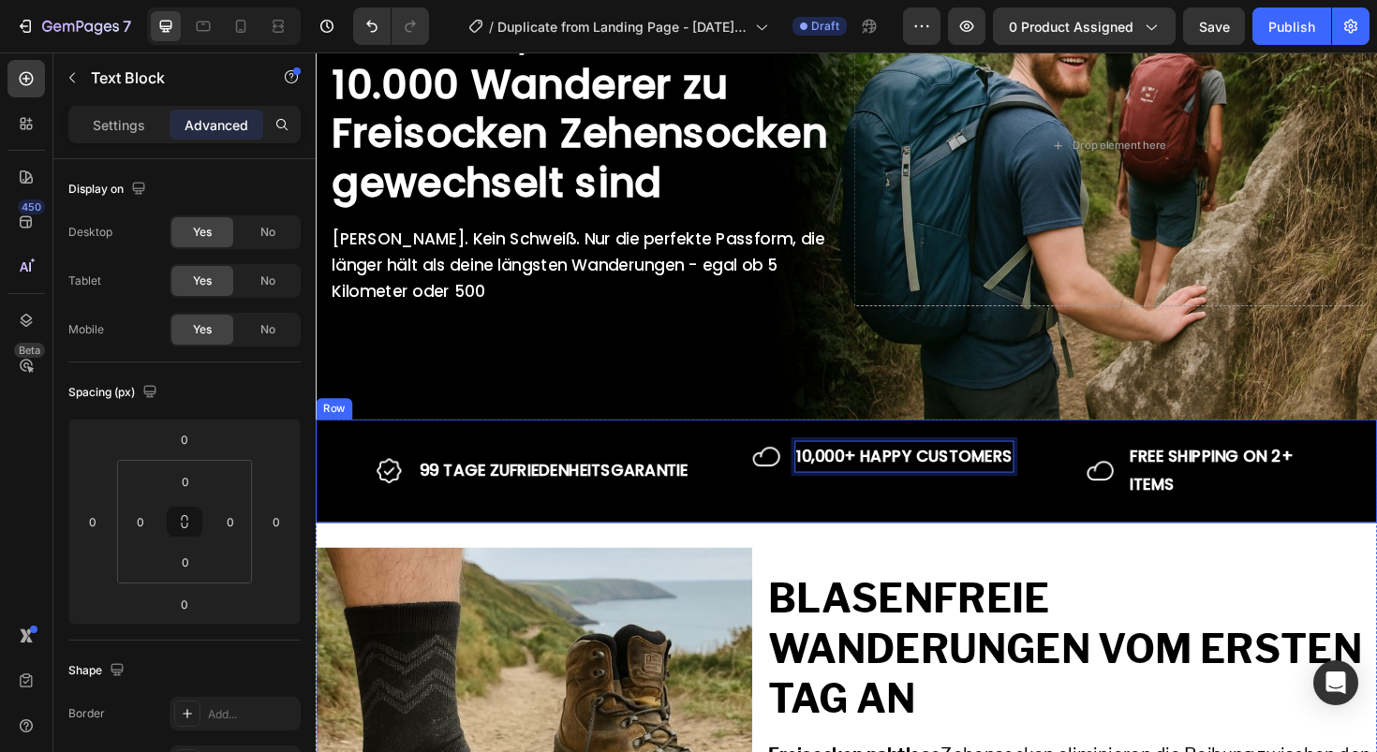
click at [909, 467] on p "10,000+ HAPPY CUSTOMERS" at bounding box center [938, 481] width 229 height 30
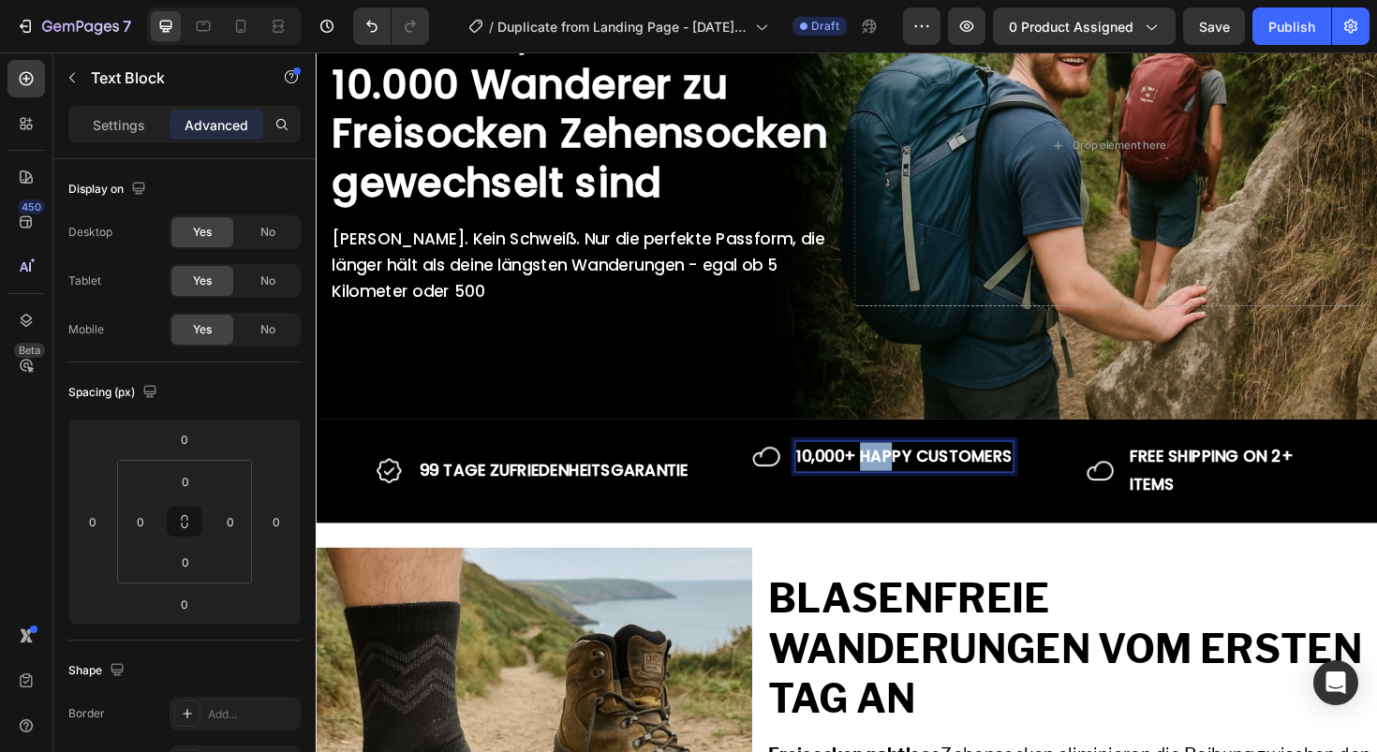
drag, startPoint x: 888, startPoint y: 479, endPoint x: 1081, endPoint y: 479, distance: 193.0
click at [1081, 479] on div "Image 99 TAGE ZUFRIEDENHEITSGARANTIE Text Block Row Image 10,000+ HAPPY CUSTOME…" at bounding box center [878, 496] width 1124 height 110
click at [969, 482] on p "10,000+ HAPPY CUSTOMERS" at bounding box center [938, 481] width 229 height 30
drag, startPoint x: 976, startPoint y: 482, endPoint x: 1034, endPoint y: 482, distance: 58.1
click at [1033, 482] on p "10,000+ HAPPY CUSTOMERS" at bounding box center [938, 481] width 229 height 30
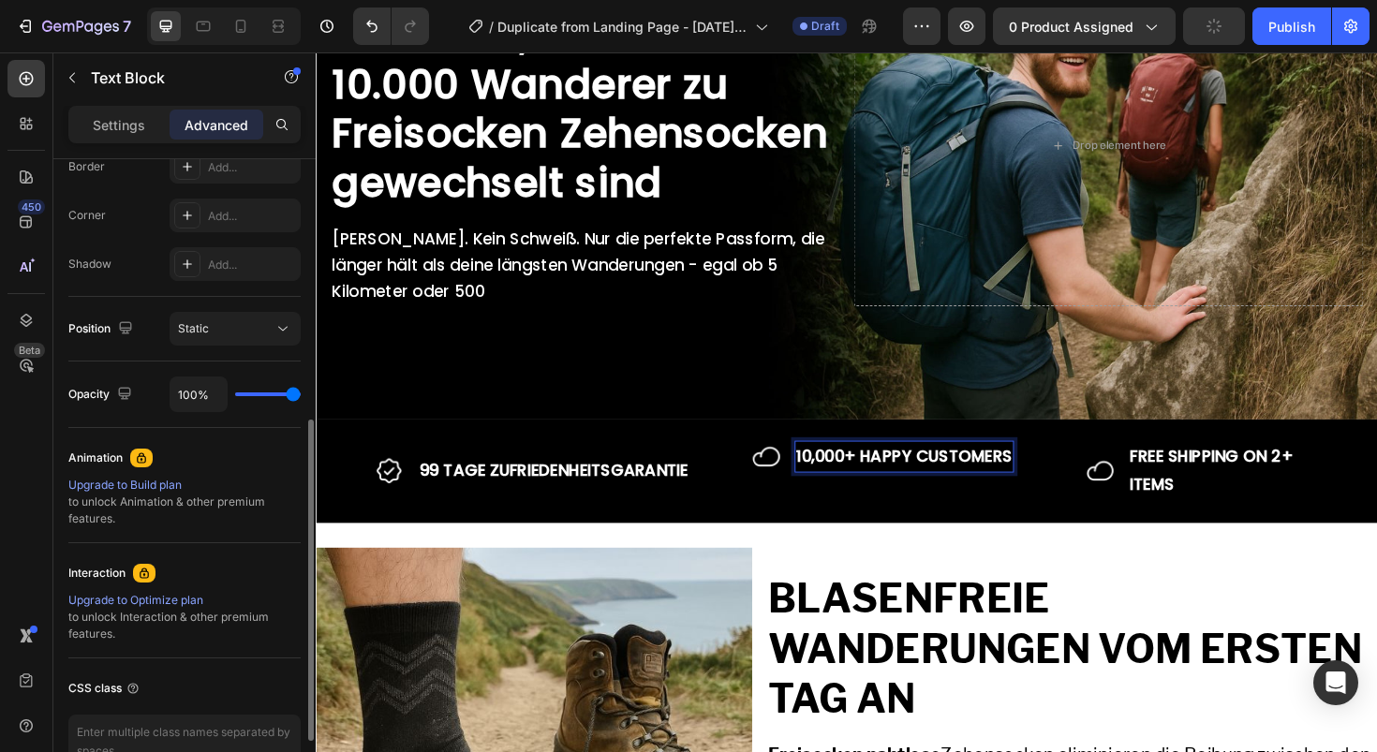
scroll to position [549, 0]
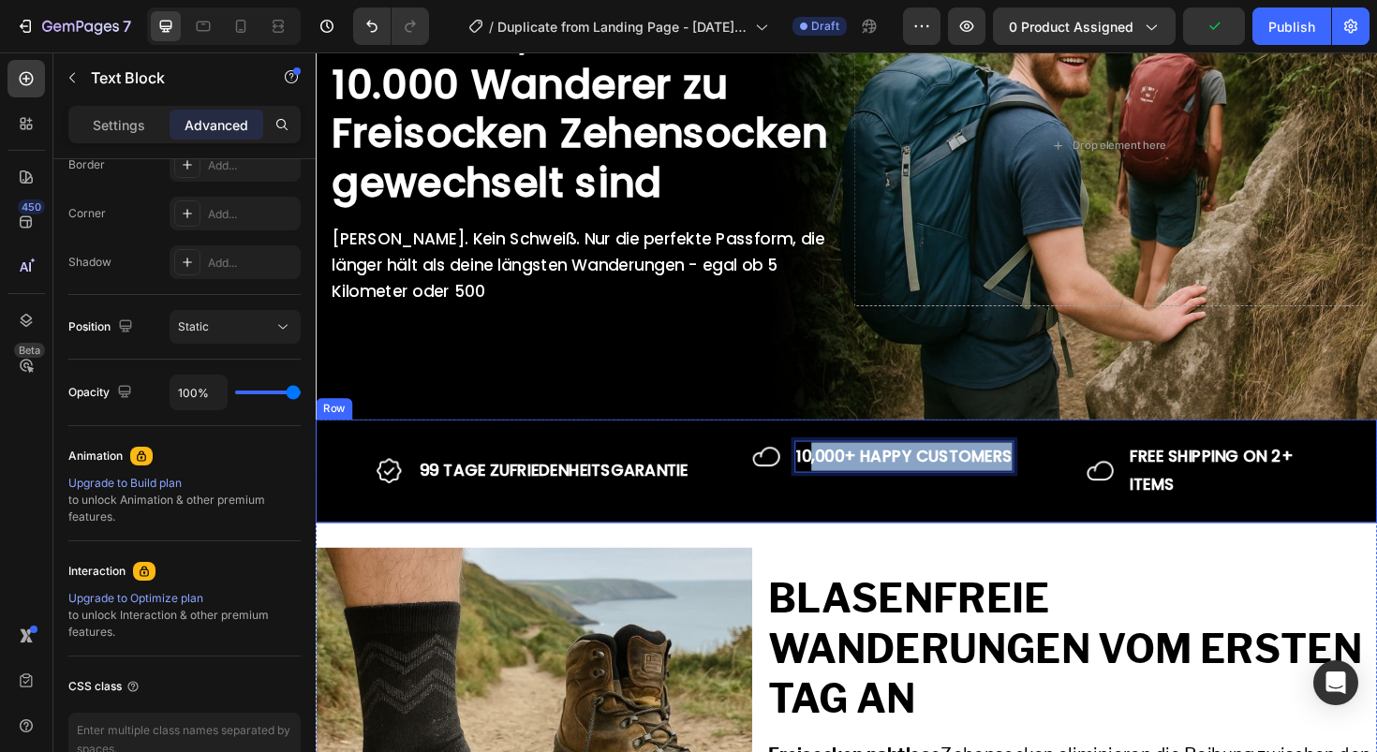
drag, startPoint x: 830, startPoint y: 483, endPoint x: 1072, endPoint y: 485, distance: 241.7
click at [1072, 485] on div "Image 99 TAGE ZUFRIEDENHEITSGARANTIE Text Block Row Image 10,000+ HAPPY CUSTOME…" at bounding box center [878, 496] width 1124 height 110
click at [896, 488] on p "10,000+ HAPPY CUSTOMERS" at bounding box center [938, 481] width 229 height 30
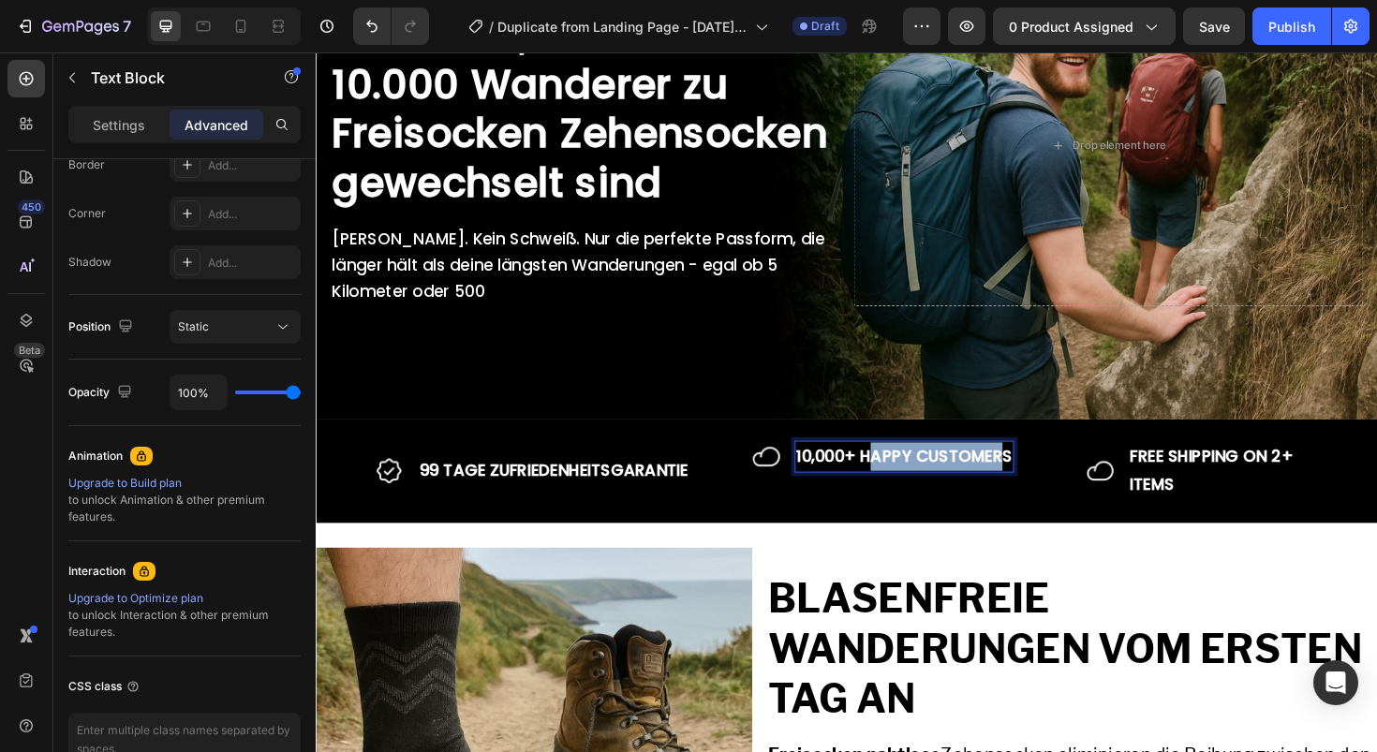
drag, startPoint x: 892, startPoint y: 482, endPoint x: 1037, endPoint y: 482, distance: 145.2
click at [1037, 482] on p "10,000+ HAPPY CUSTOMERS" at bounding box center [938, 481] width 229 height 30
click at [116, 135] on div "Settings" at bounding box center [119, 125] width 94 height 30
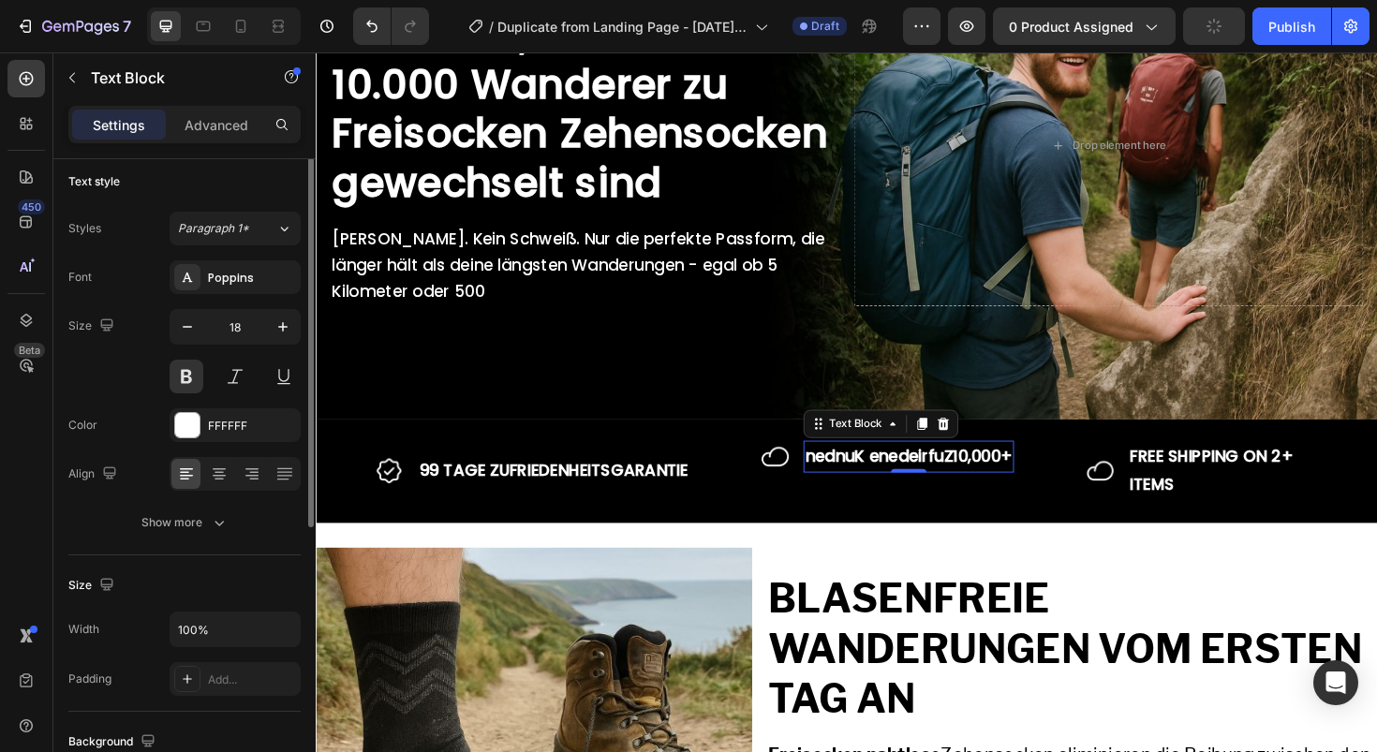
scroll to position [36, 0]
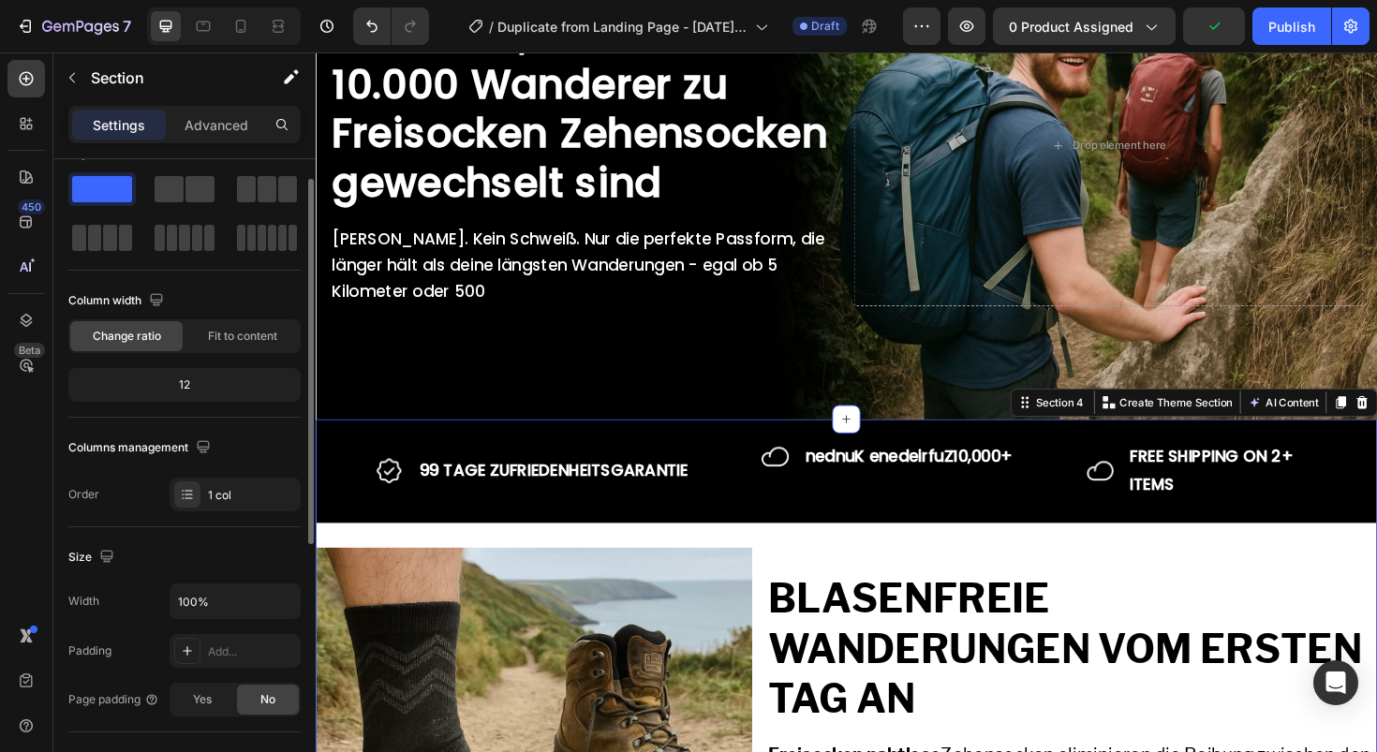
scroll to position [0, 0]
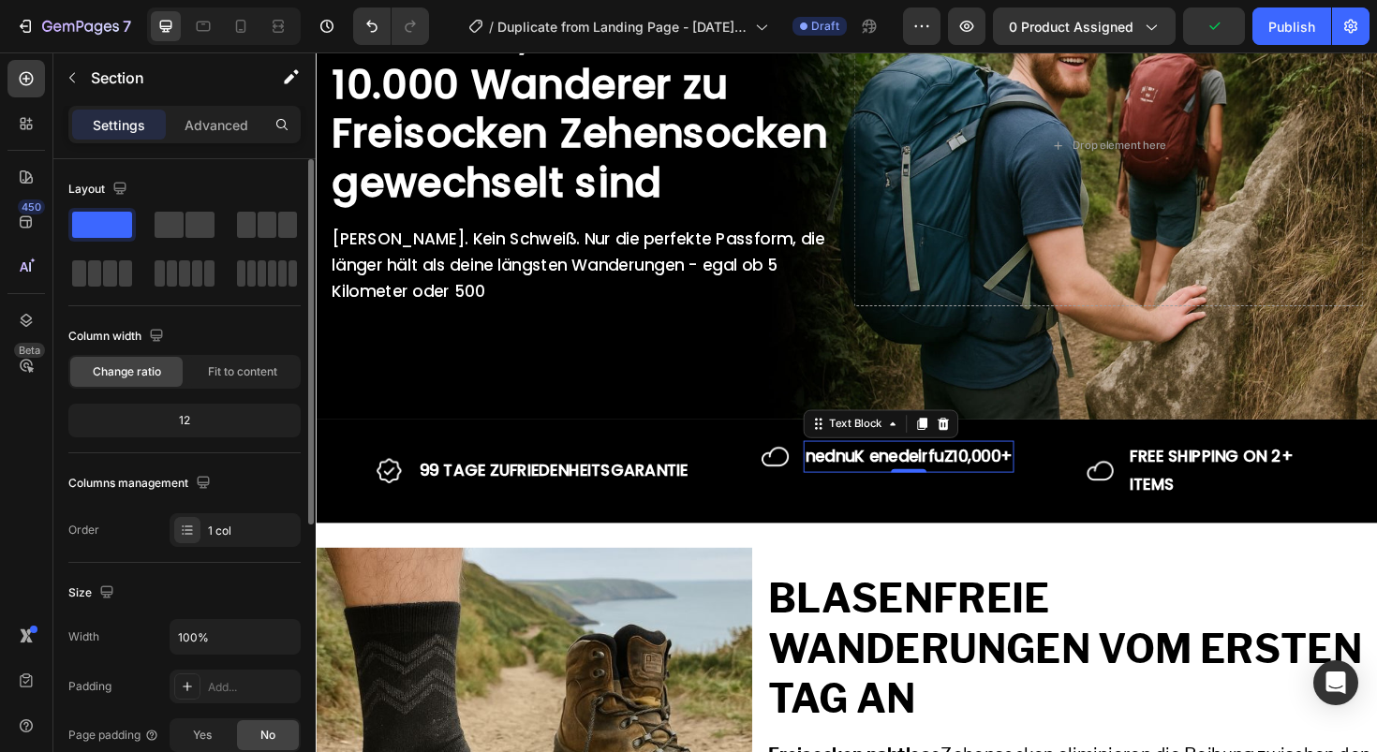
click at [904, 468] on p "nednuK enedeirfuZ10,000+" at bounding box center [943, 481] width 219 height 30
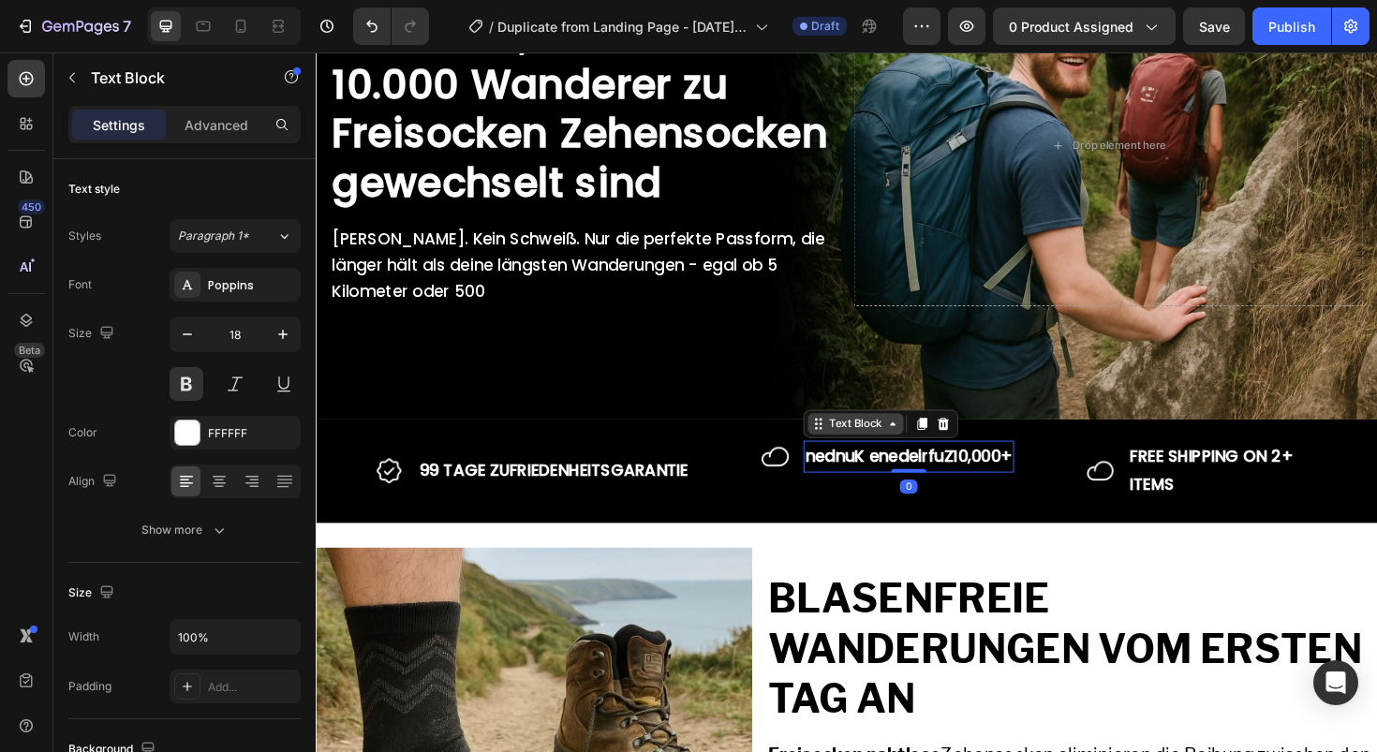
click at [924, 447] on icon at bounding box center [927, 446] width 6 height 4
click at [919, 450] on icon at bounding box center [926, 445] width 15 height 15
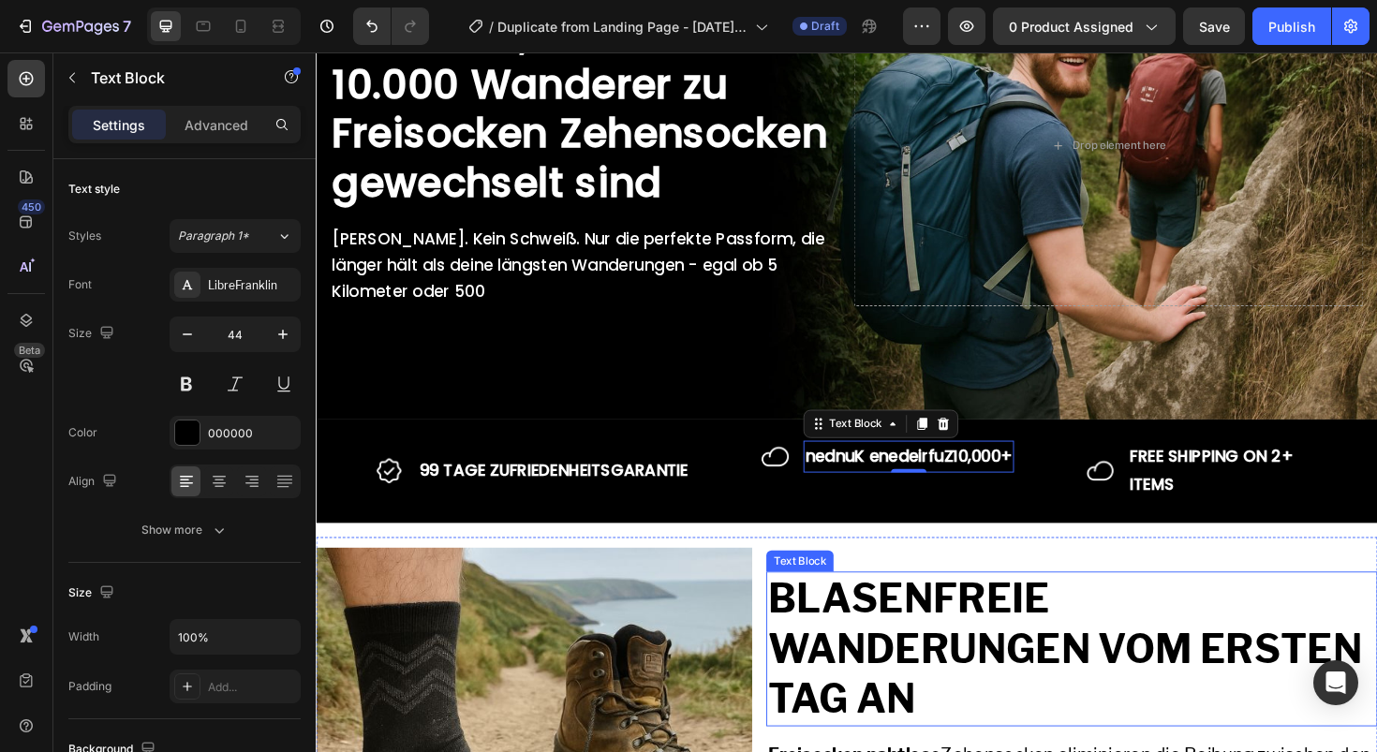
click at [944, 641] on p "BLASENFREIE WANDERUNGEN VOM ERSTEN TAG AN" at bounding box center [1116, 684] width 644 height 161
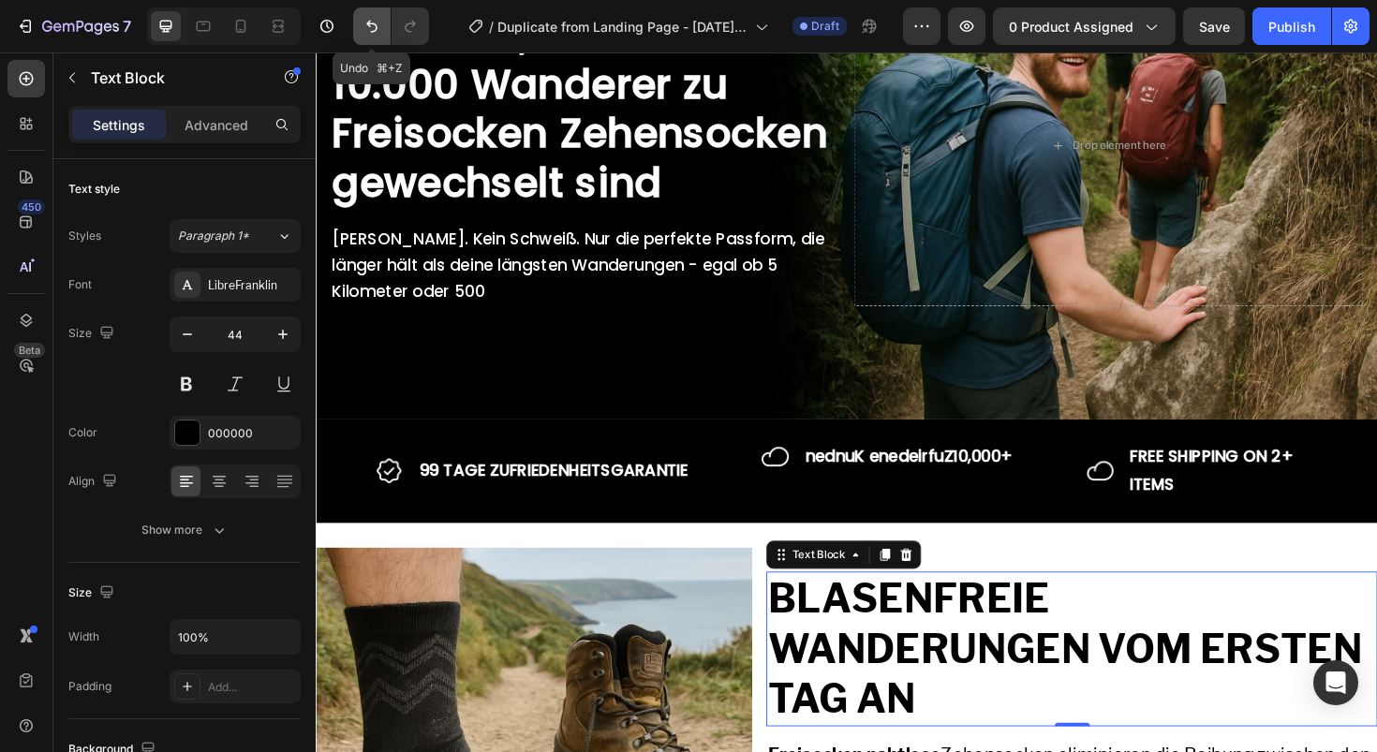
click at [374, 22] on icon "Undo/Redo" at bounding box center [372, 26] width 19 height 19
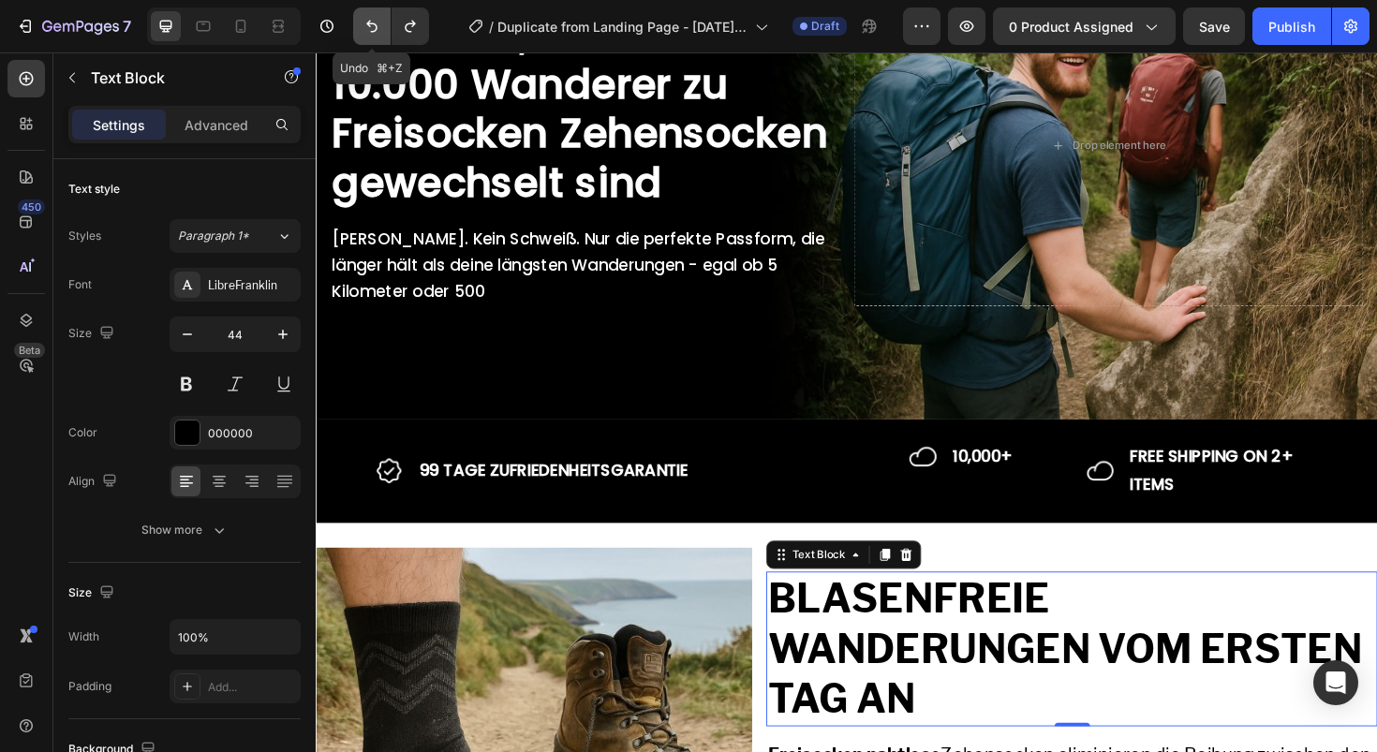
click at [374, 22] on icon "Undo/Redo" at bounding box center [372, 26] width 19 height 19
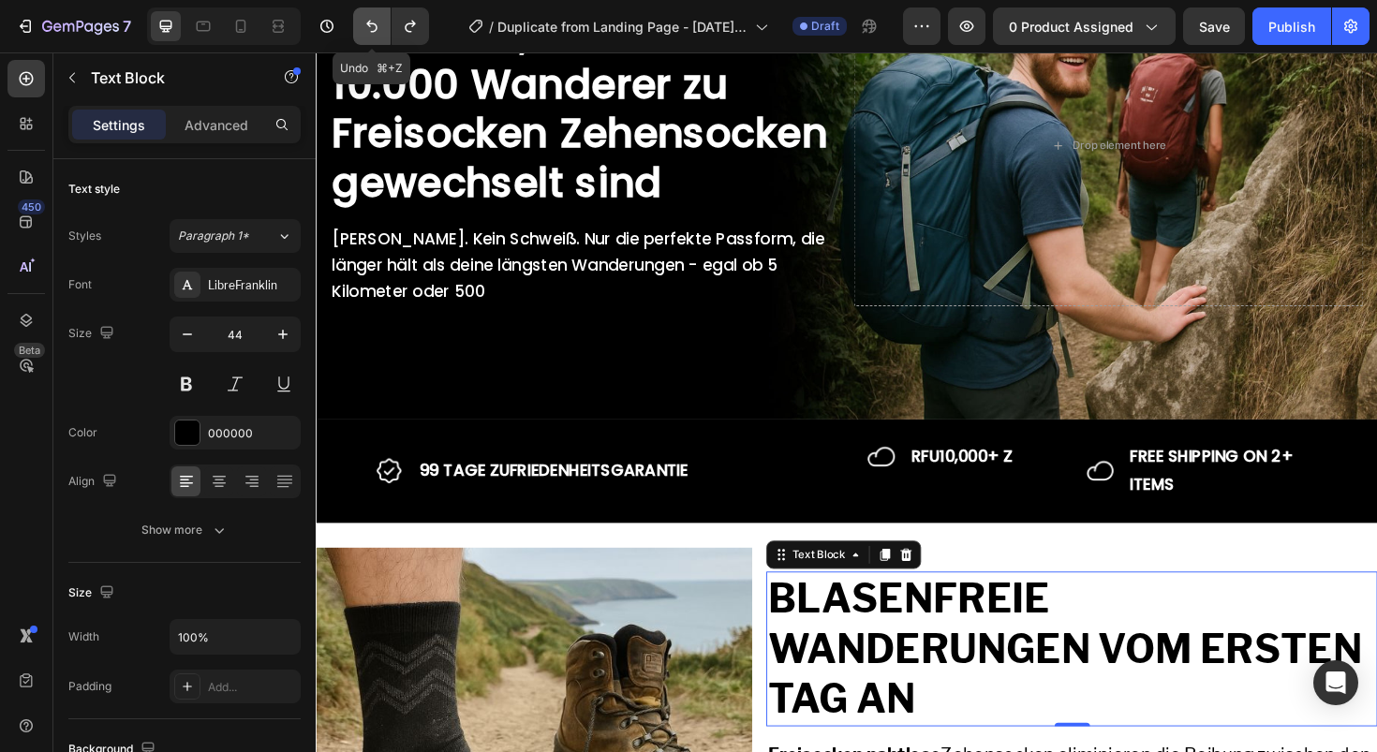
click at [374, 22] on icon "Undo/Redo" at bounding box center [372, 26] width 19 height 19
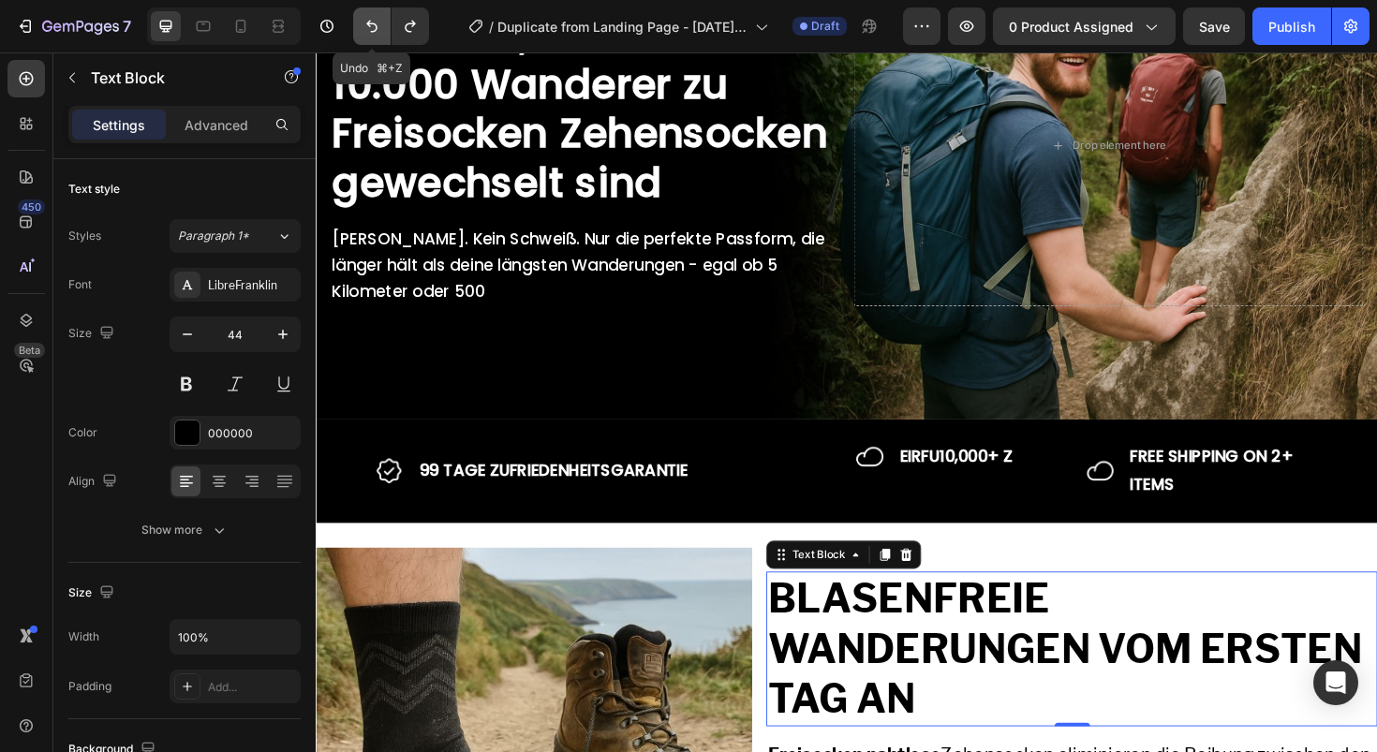
click at [374, 22] on icon "Undo/Redo" at bounding box center [372, 26] width 19 height 19
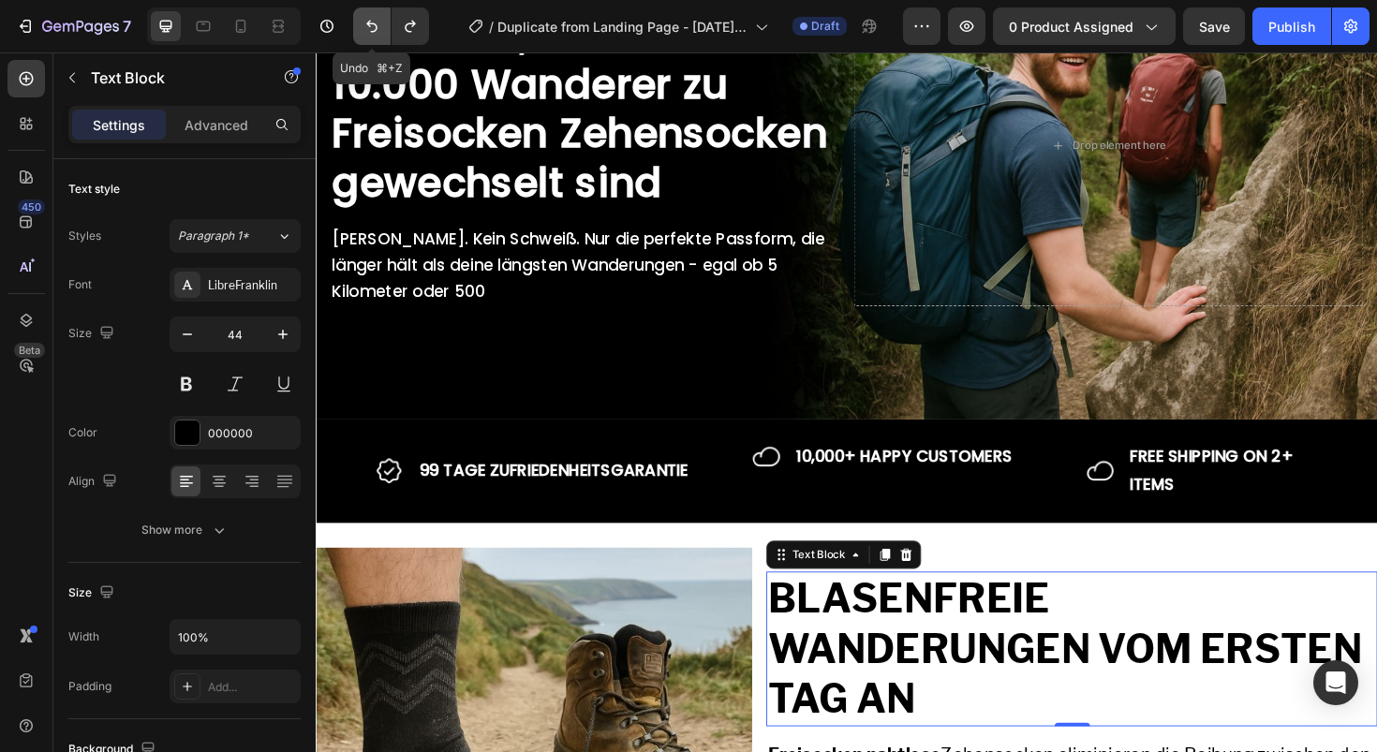
click at [374, 22] on icon "Undo/Redo" at bounding box center [372, 26] width 19 height 19
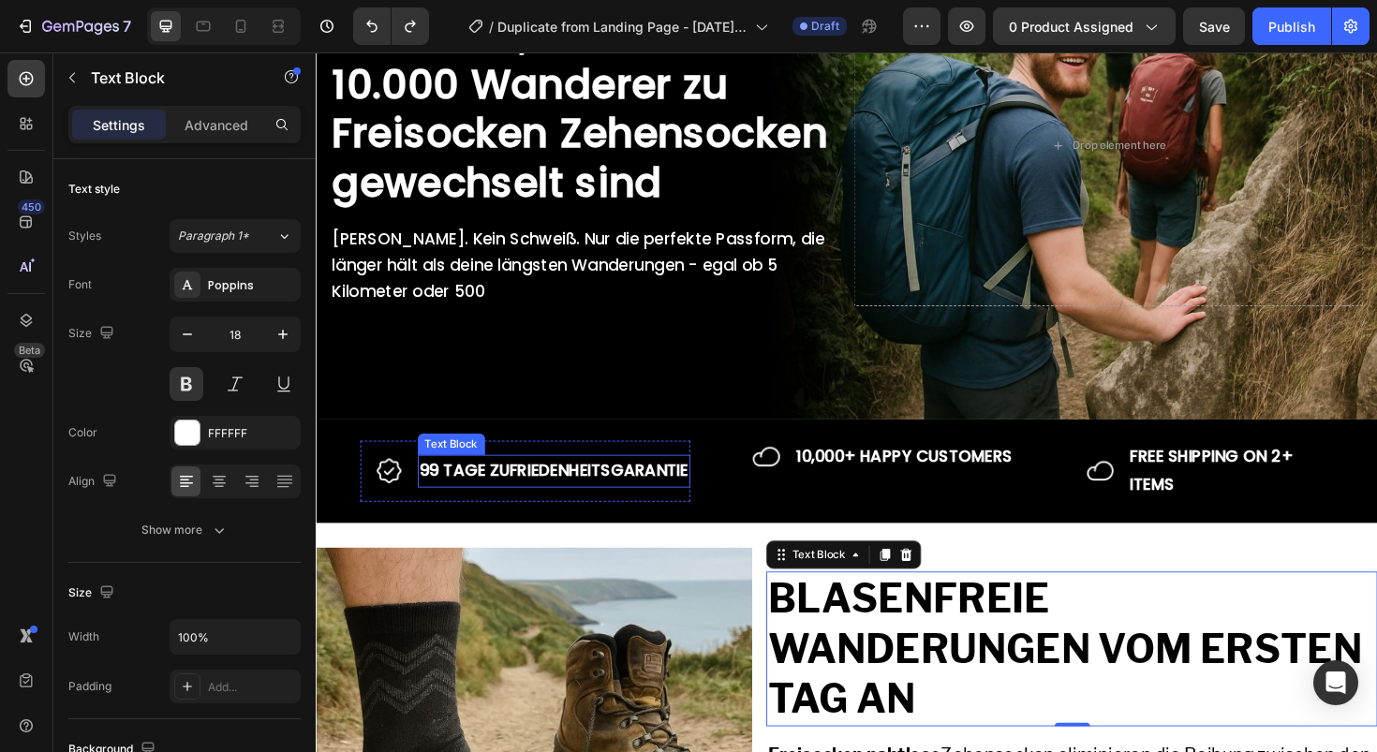
click at [693, 509] on p "99 TAGE ZUFRIEDENHEITSGARANTIE" at bounding box center [567, 496] width 285 height 30
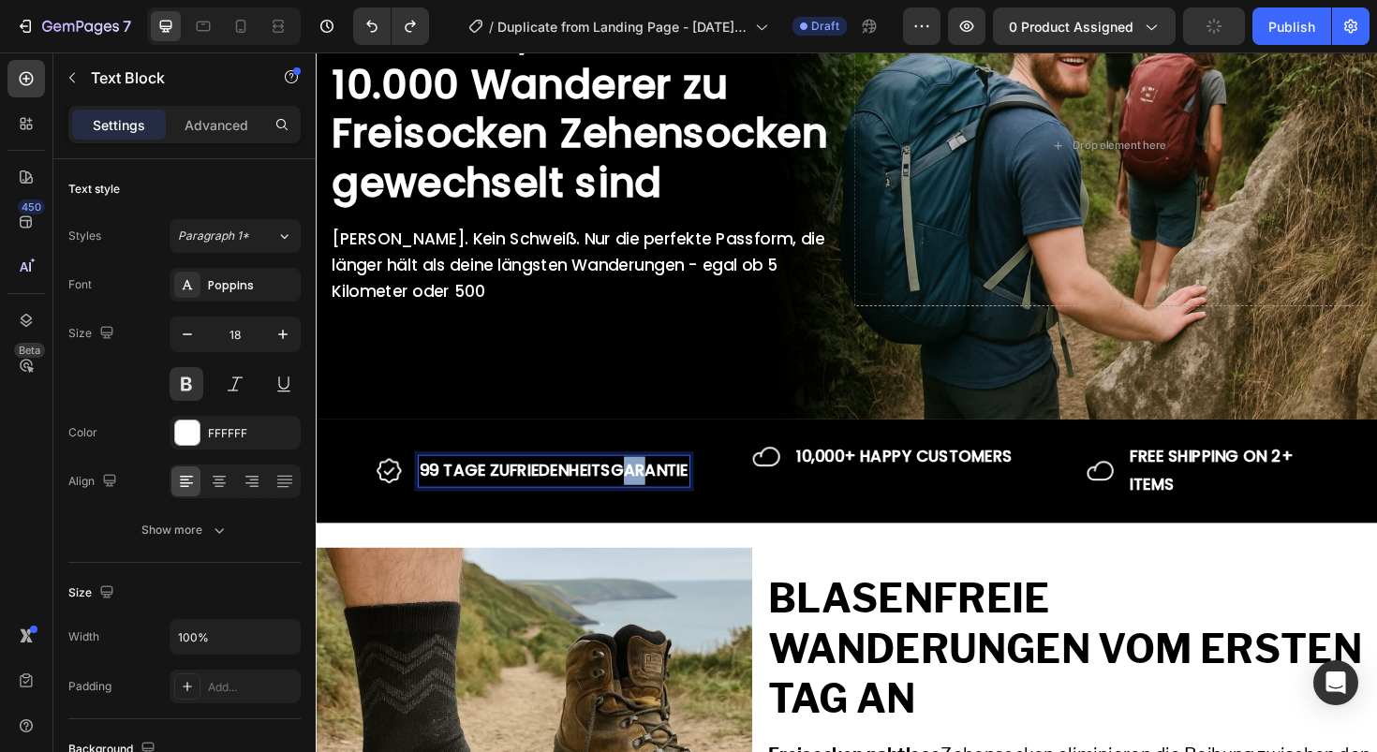
drag, startPoint x: 662, startPoint y: 500, endPoint x: 633, endPoint y: 500, distance: 29.0
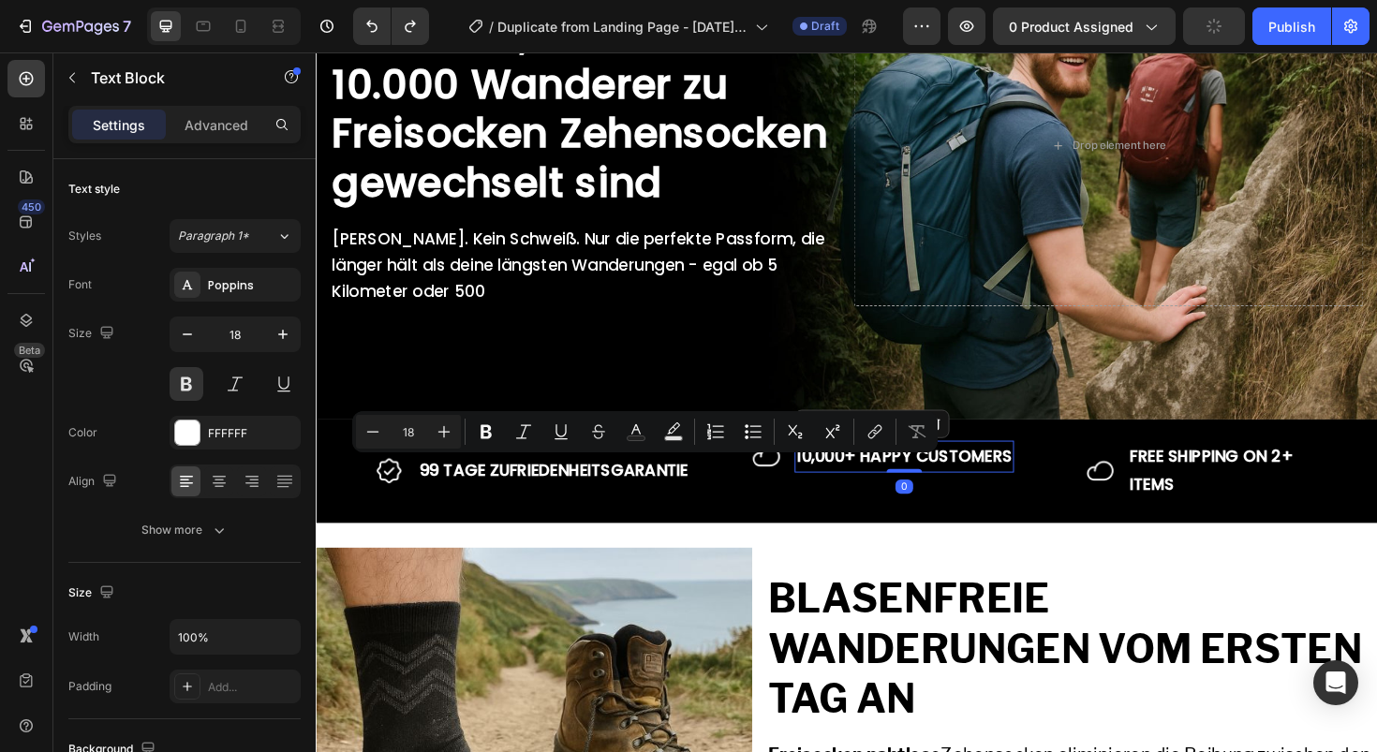
click at [845, 477] on p "10,000+ HAPPY CUSTOMERS" at bounding box center [938, 481] width 229 height 30
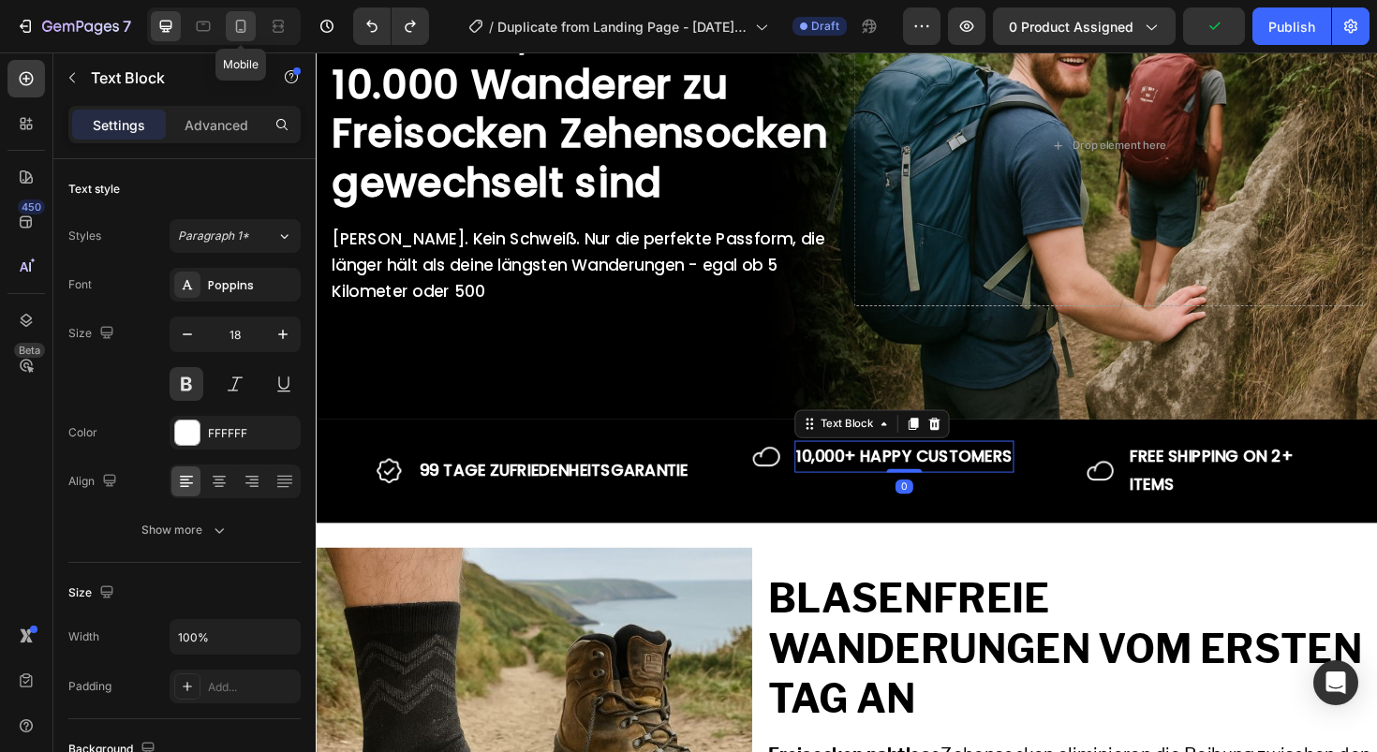
click at [235, 24] on icon at bounding box center [240, 26] width 19 height 19
type input "14"
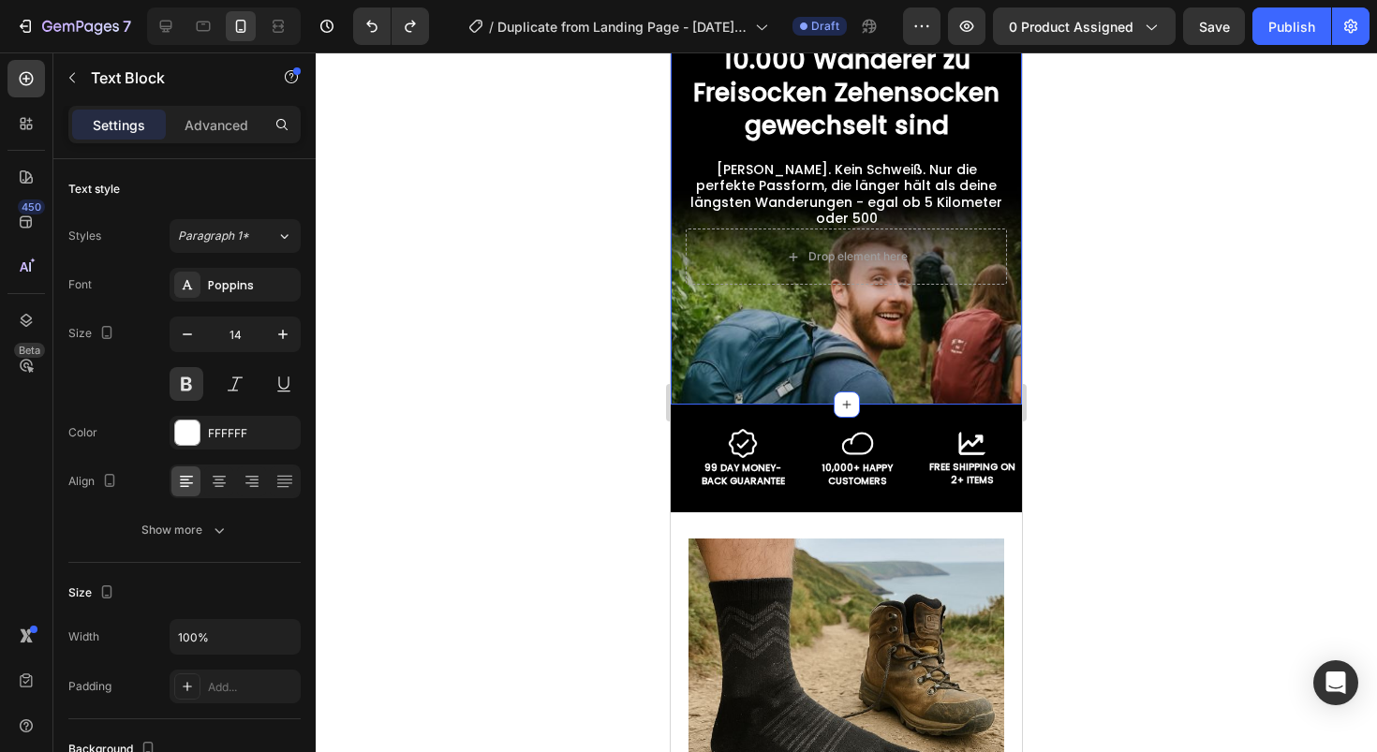
scroll to position [379, 0]
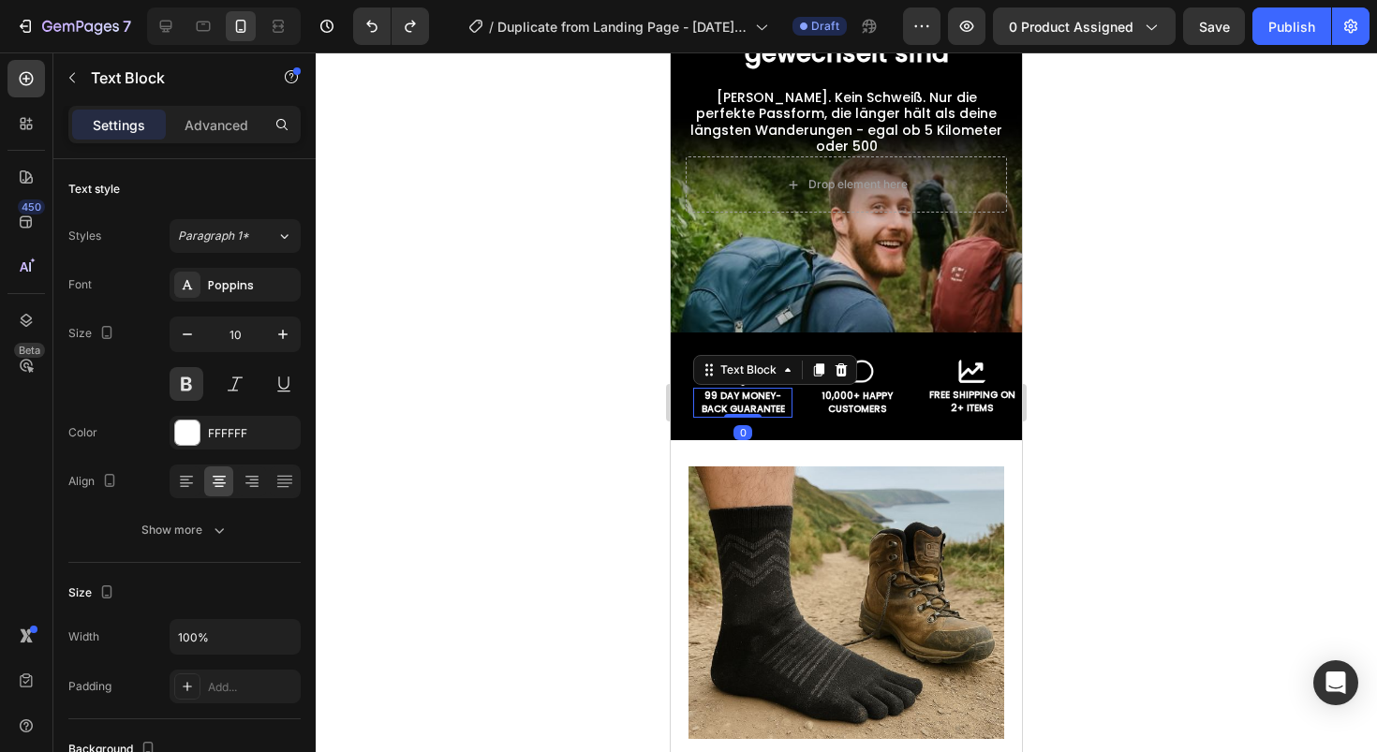
click at [757, 408] on p "99 DAY MONEY-BACK GUARANTEE" at bounding box center [743, 403] width 96 height 26
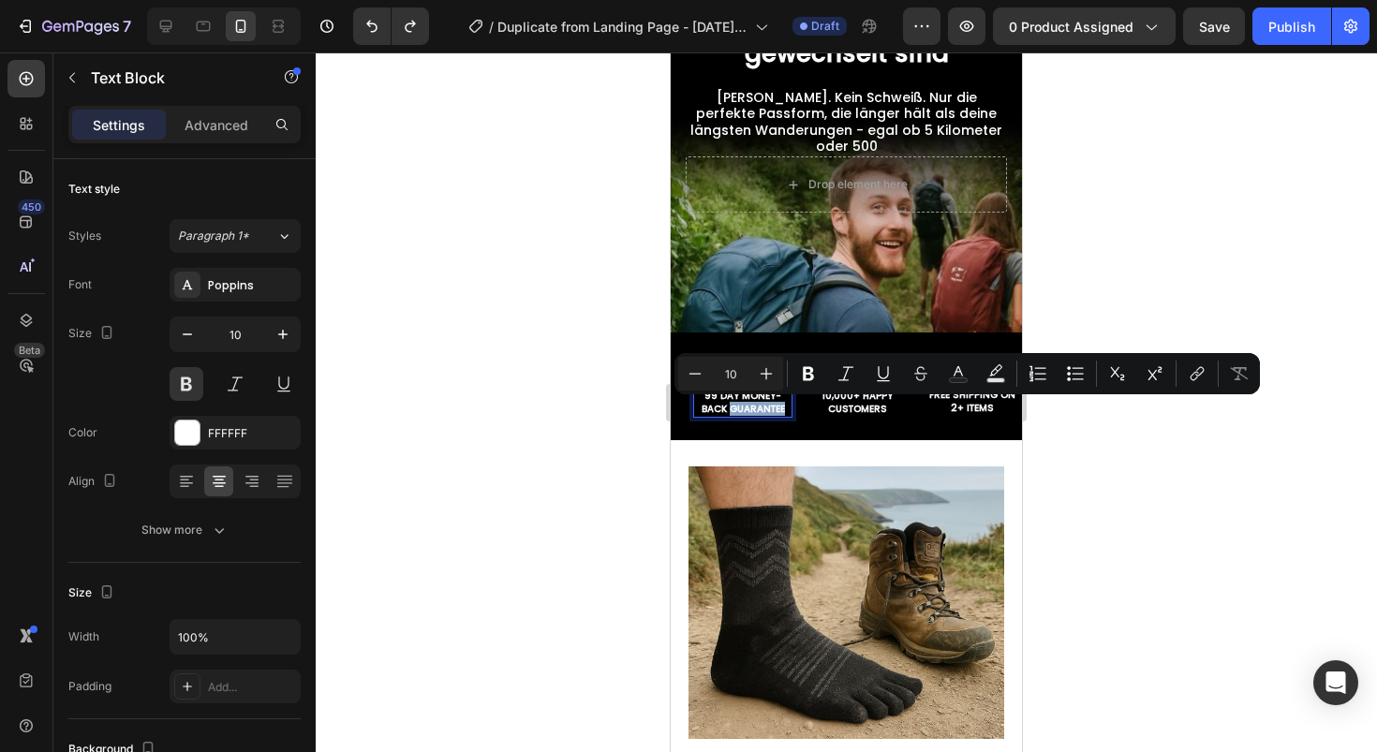
click at [742, 404] on p "99 DAY MONEY-BACK GUARANTEE" at bounding box center [743, 403] width 96 height 26
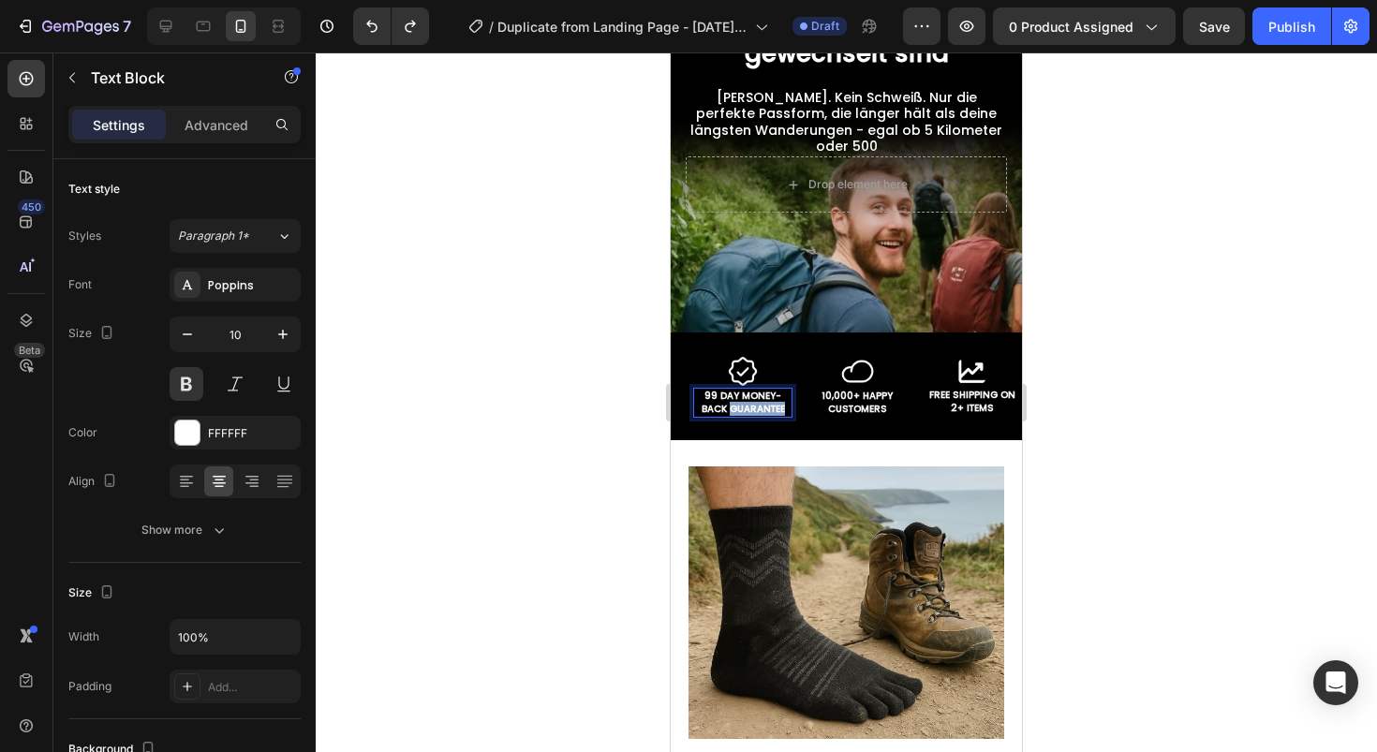
click at [742, 404] on p "99 DAY MONEY-BACK GUARANTEE" at bounding box center [743, 403] width 96 height 26
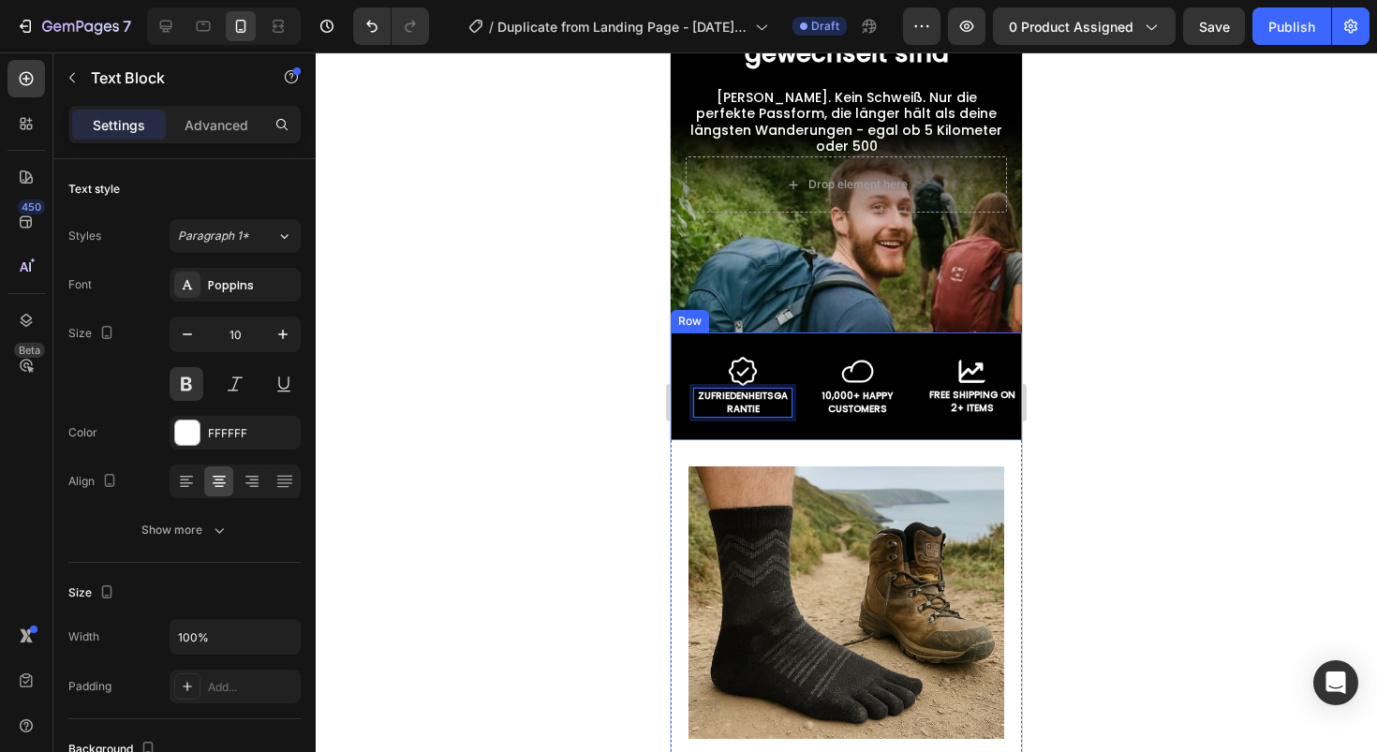
click at [853, 408] on p "10,000+ HAPPY CUSTOMERS" at bounding box center [857, 403] width 96 height 26
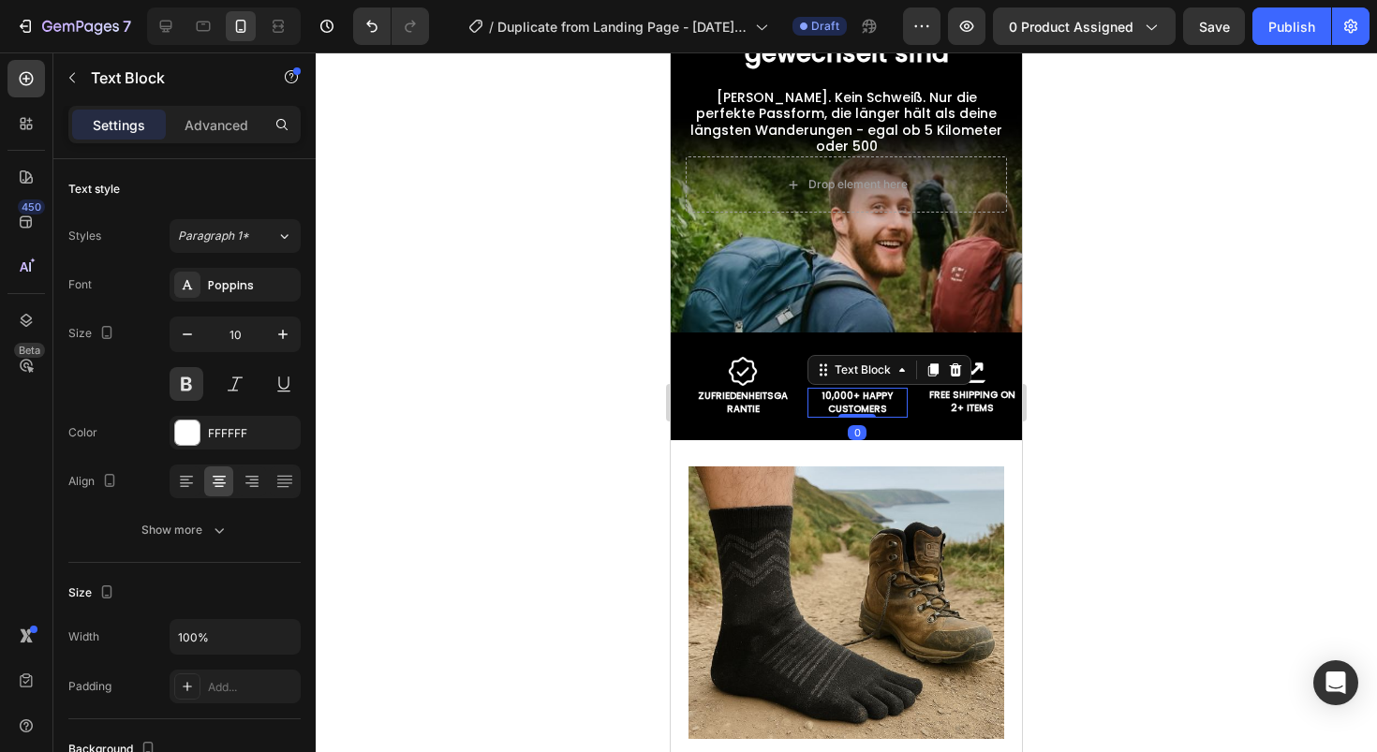
click at [853, 408] on p "10,000+ HAPPY CUSTOMERS" at bounding box center [857, 403] width 96 height 26
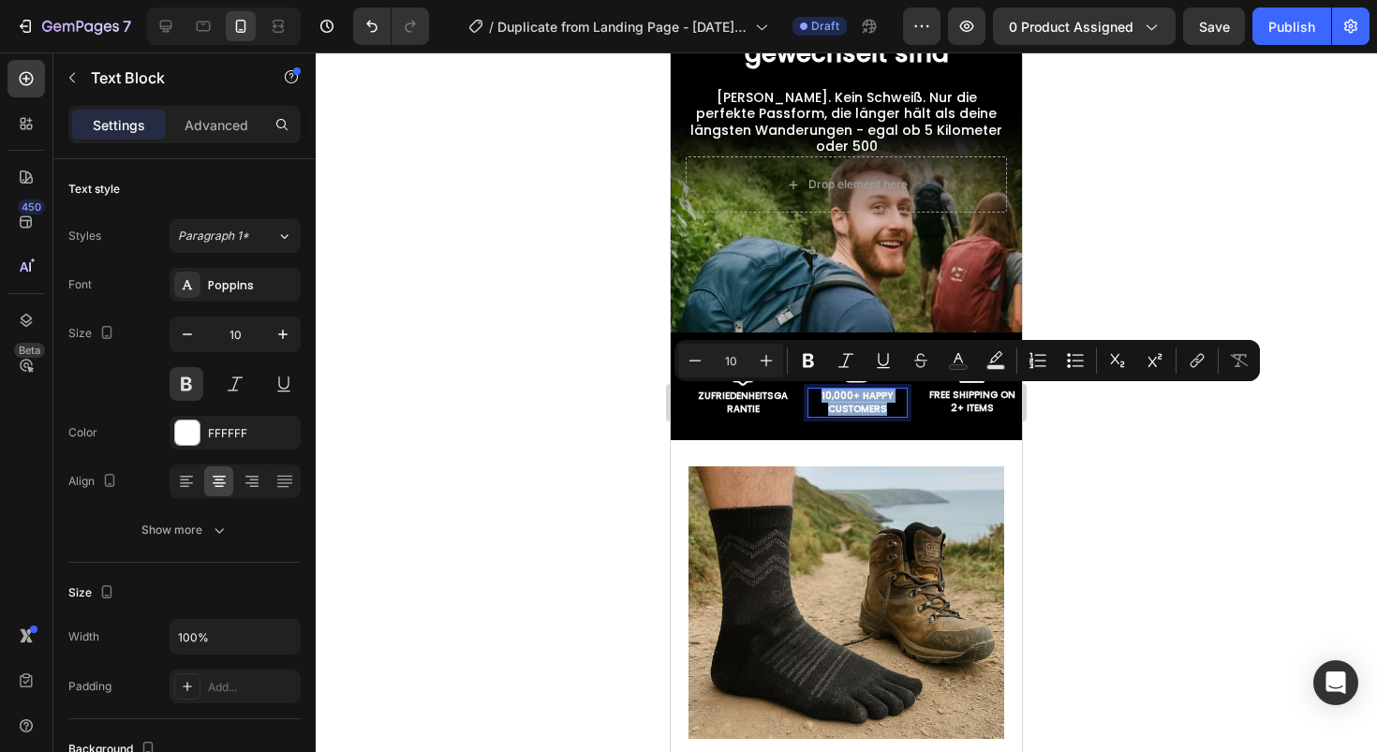
click at [858, 402] on p "10,000+ HAPPY CUSTOMERS" at bounding box center [857, 403] width 96 height 26
click at [857, 394] on p "10,000+ HAPPY CUSTOMERS" at bounding box center [857, 403] width 96 height 26
drag, startPoint x: 856, startPoint y: 394, endPoint x: 883, endPoint y: 405, distance: 29.1
click at [883, 405] on p "10,000+ HAPPY CUSTOMERS" at bounding box center [857, 403] width 96 height 26
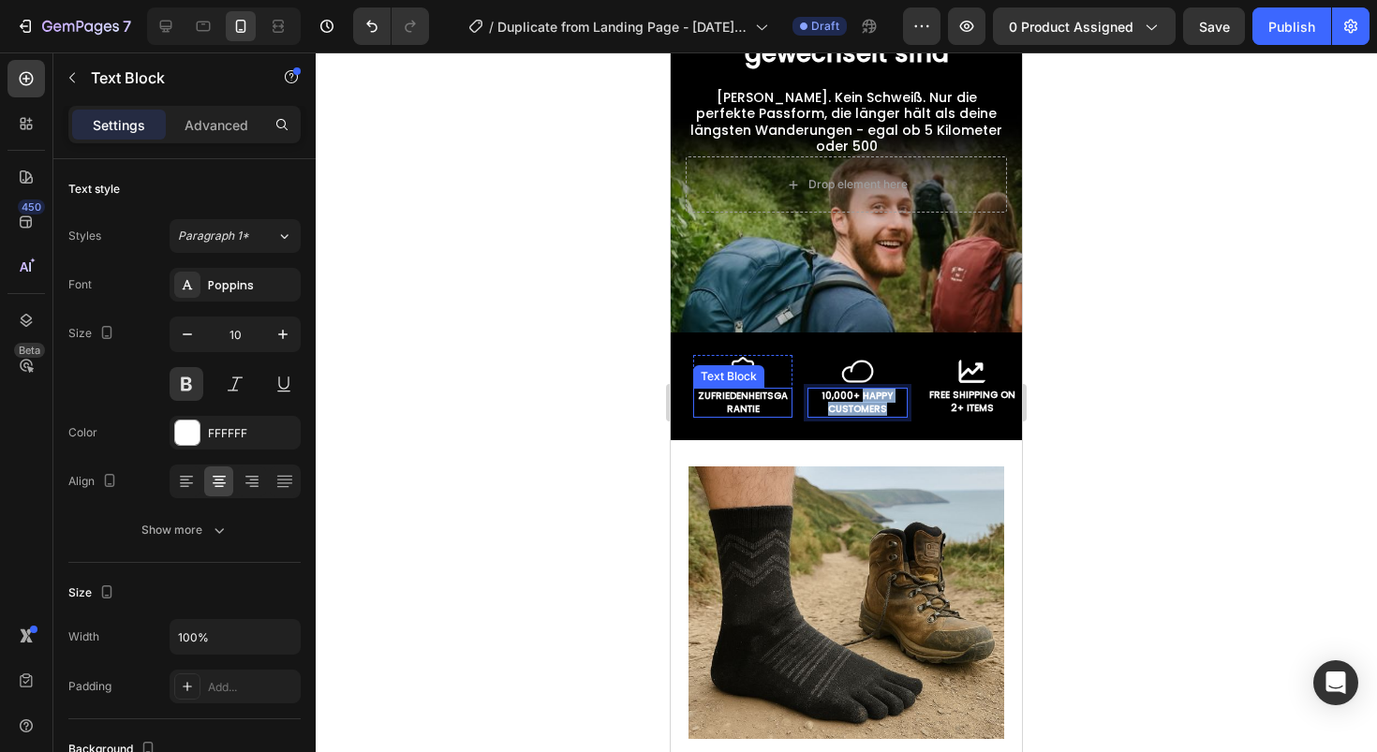
click at [759, 401] on p "ZUFRIEDENHEITSGARANTIE" at bounding box center [743, 403] width 96 height 26
click at [767, 401] on p "ZUFRIEDENHEITSGARANTIE" at bounding box center [743, 403] width 96 height 26
click at [771, 399] on p "ZUFRIEDENHEITSGARANTIE" at bounding box center [743, 403] width 96 height 26
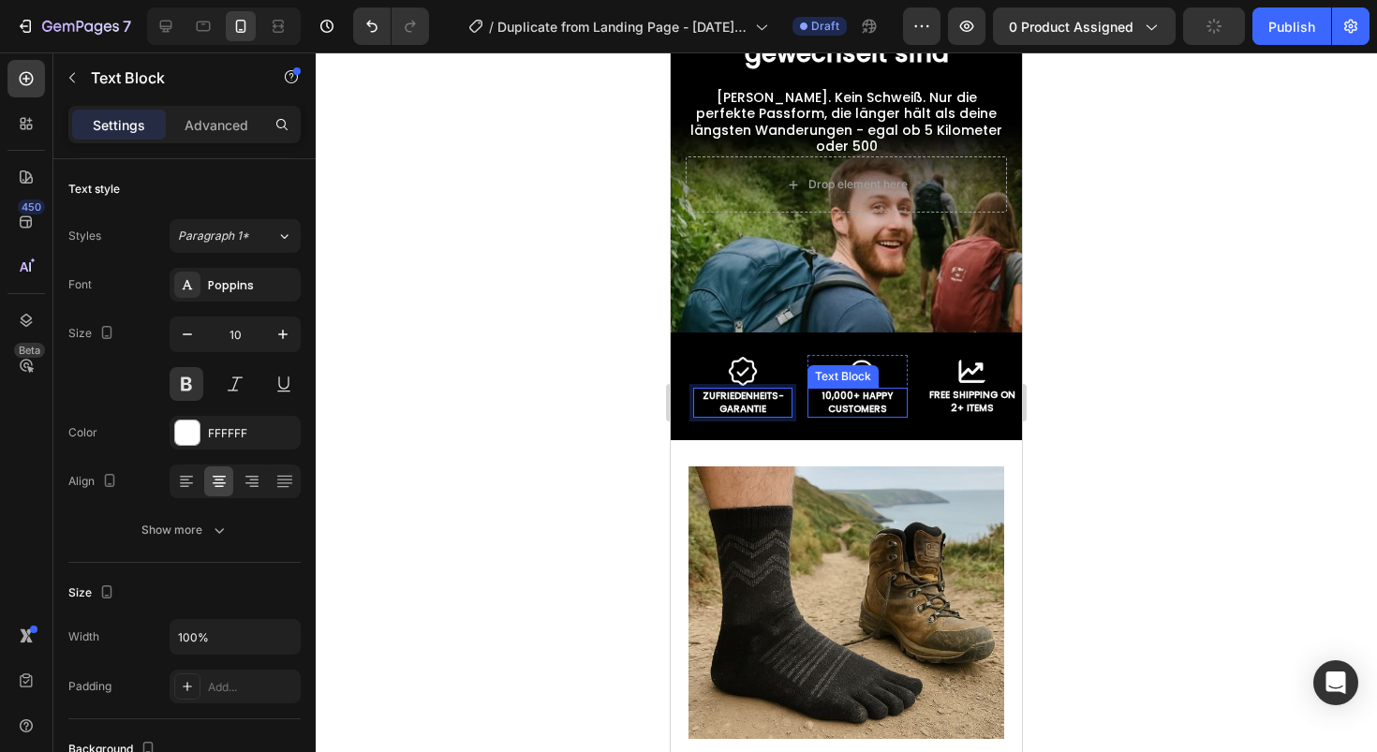
click at [875, 399] on p "10,000+ HAPPY CUSTOMERS" at bounding box center [857, 403] width 96 height 26
click at [864, 397] on p "10,000+ HAPPY CUSTOMERS" at bounding box center [857, 403] width 96 height 26
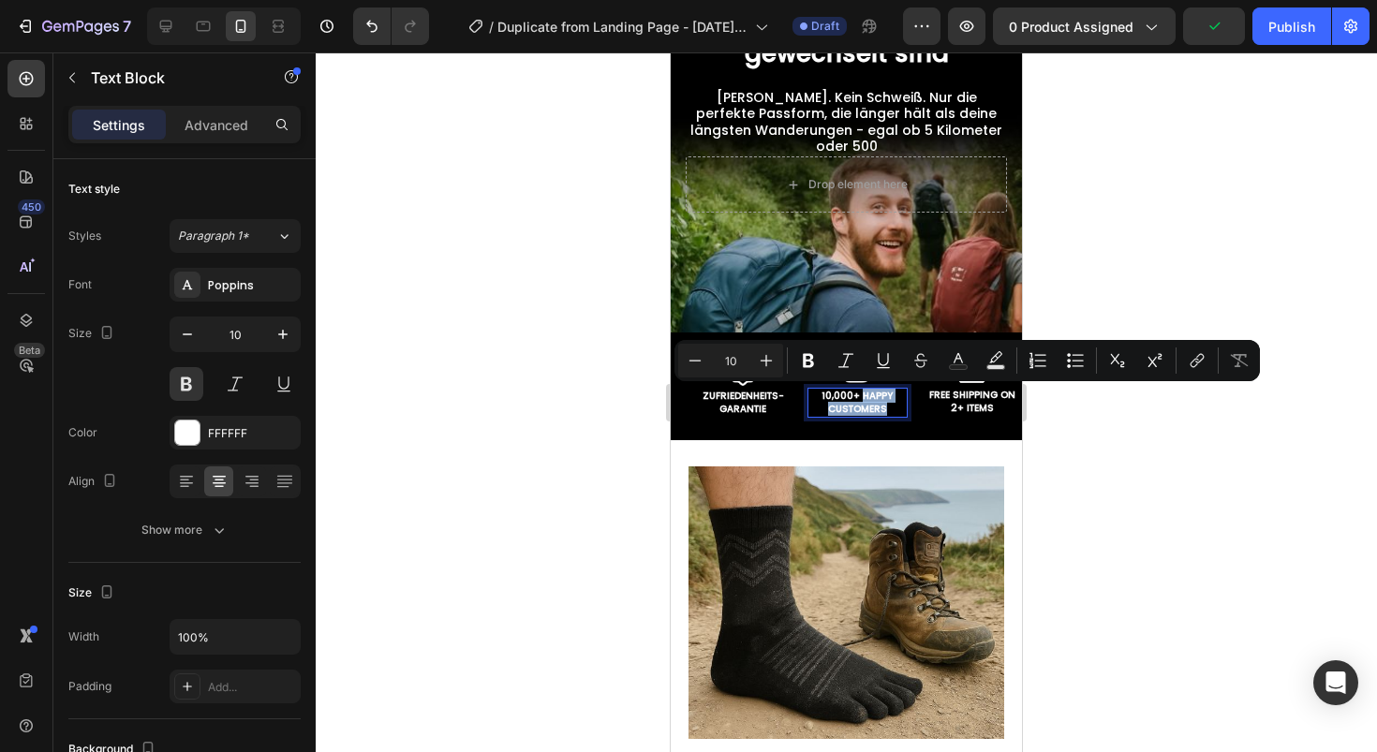
drag, startPoint x: 854, startPoint y: 397, endPoint x: 888, endPoint y: 414, distance: 37.7
click at [888, 415] on p "10,000+ HAPPY CUSTOMERS" at bounding box center [857, 403] width 96 height 26
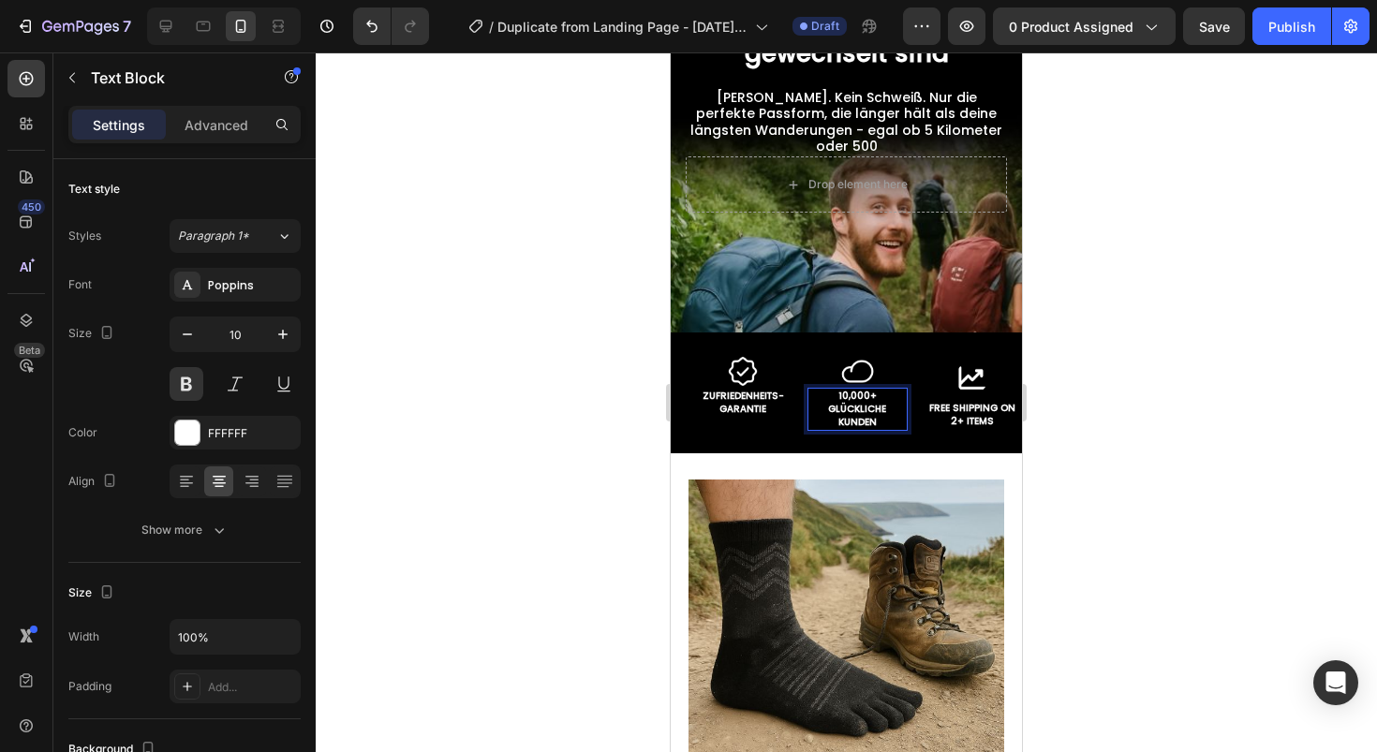
click at [896, 419] on p "10,000+ GLÜCKLICHE KUNDEN" at bounding box center [857, 409] width 96 height 39
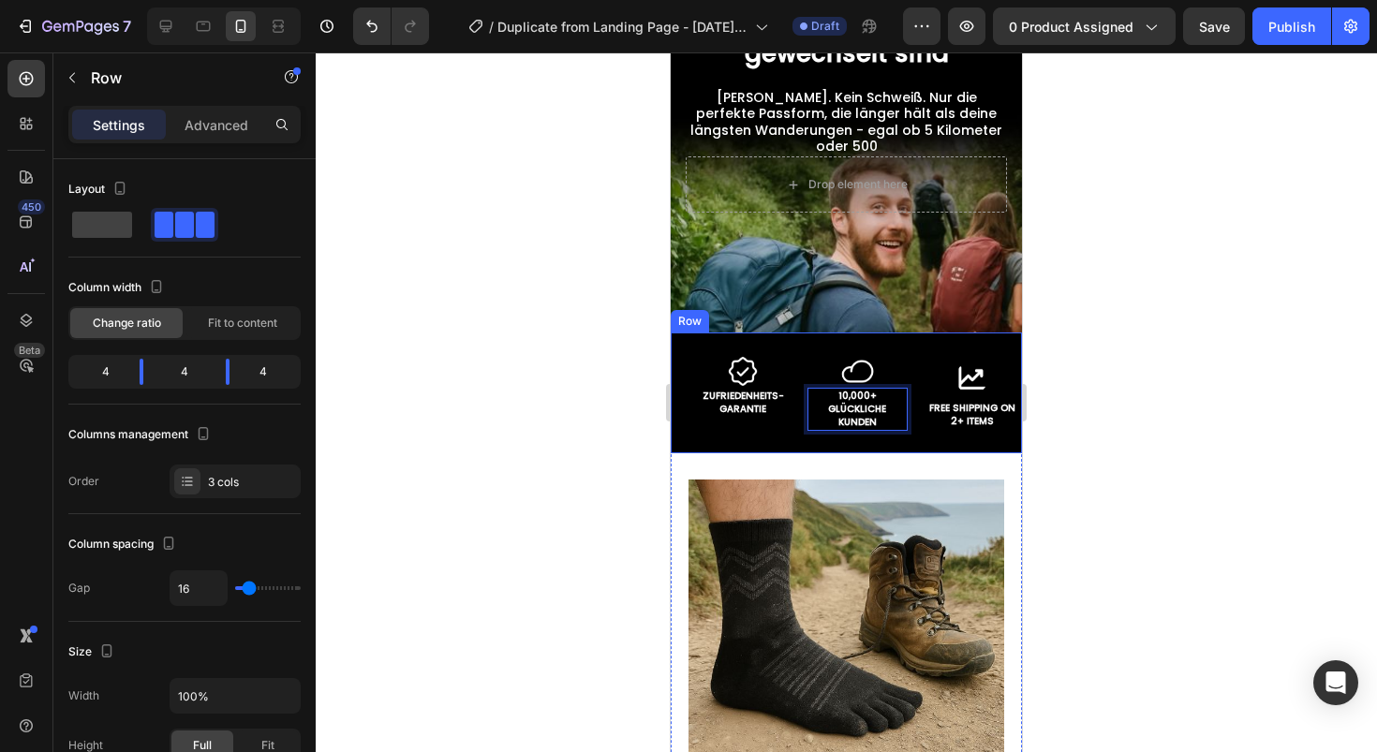
click at [908, 411] on div "Image ZUFRIEDENHEITS-GARANTIE Text Block Row Image 10,000+ GLÜCKLICHE KUNDEN Te…" at bounding box center [846, 393] width 351 height 121
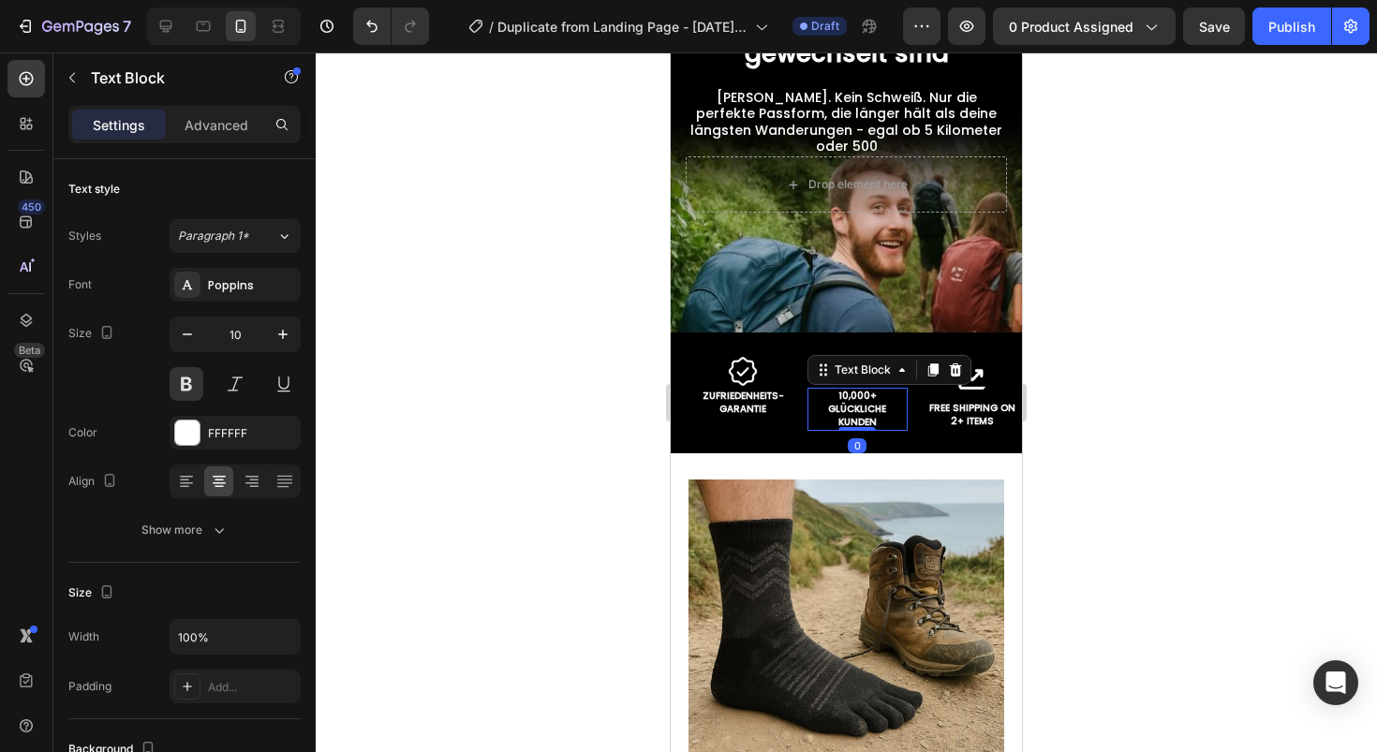
click at [880, 409] on p "10,000+ GLÜCKLICHE KUNDEN" at bounding box center [857, 409] width 96 height 39
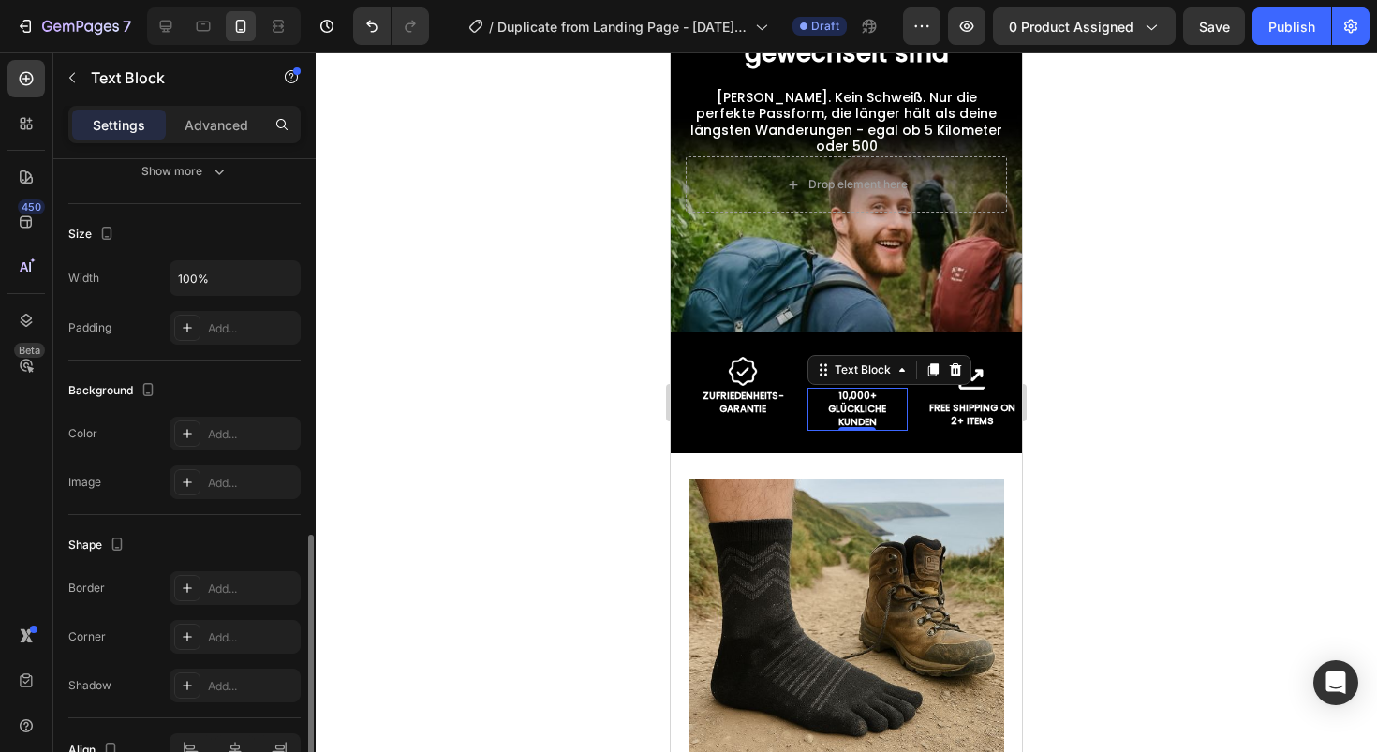
scroll to position [464, 0]
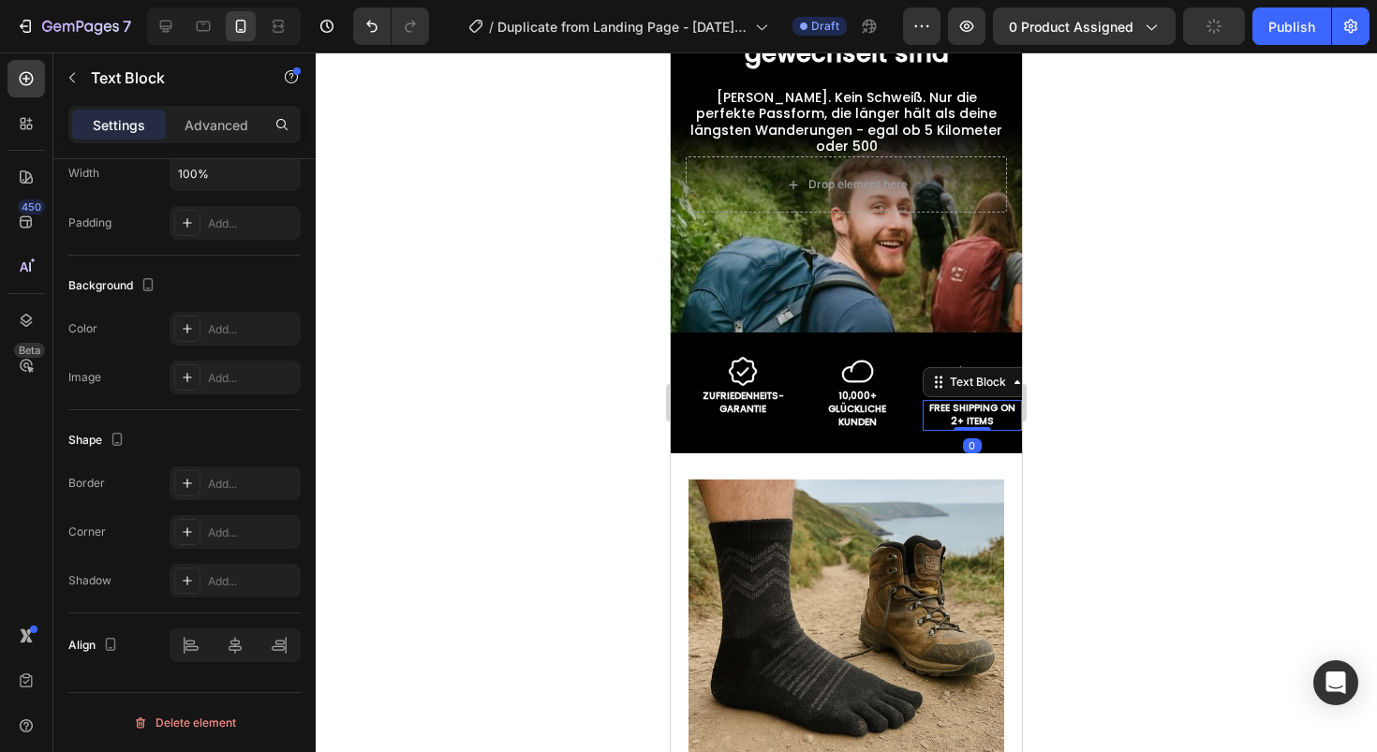
click at [959, 417] on p "FREE SHIPPING ON 2+ ITEMS" at bounding box center [972, 416] width 88 height 28
click at [975, 406] on p "FREE SHIPPING ON 2+ ITEMS" at bounding box center [972, 416] width 88 height 28
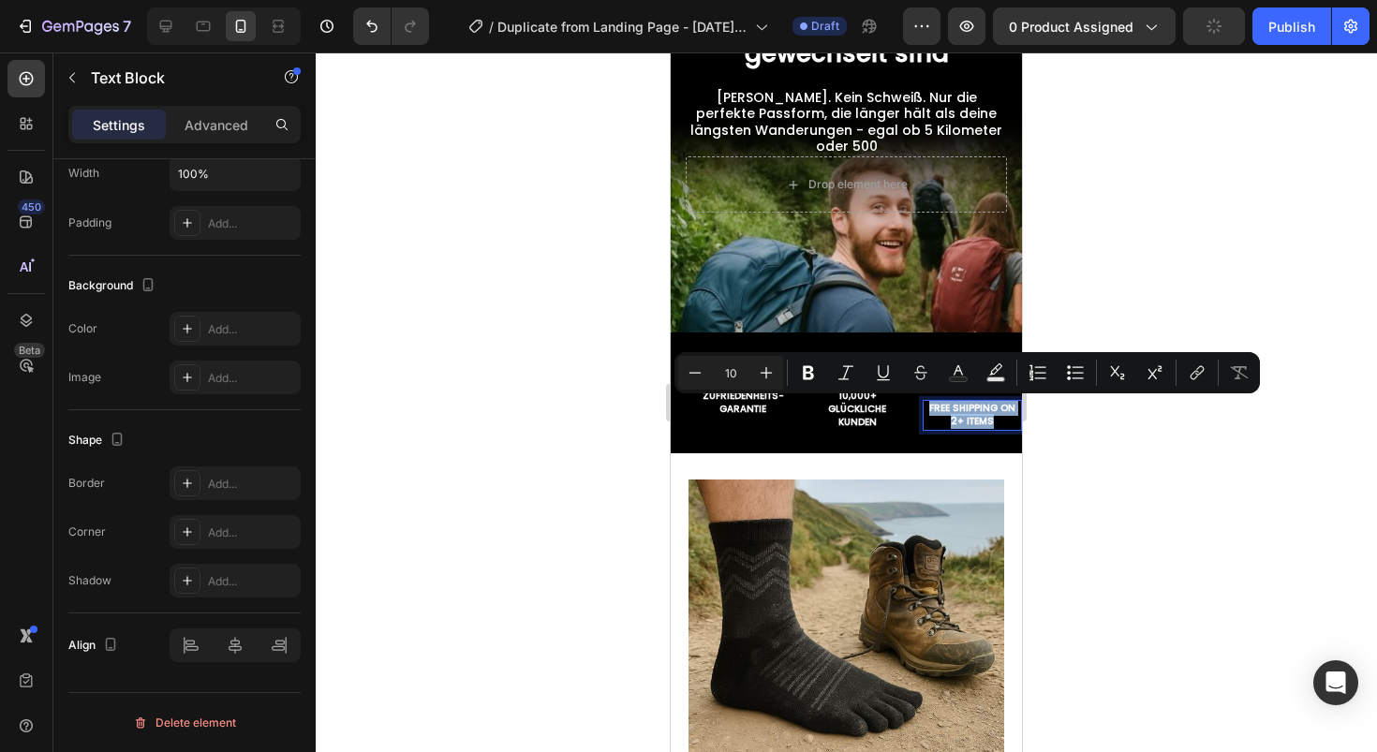
click at [953, 410] on p "FREE SHIPPING ON 2+ ITEMS" at bounding box center [972, 416] width 88 height 28
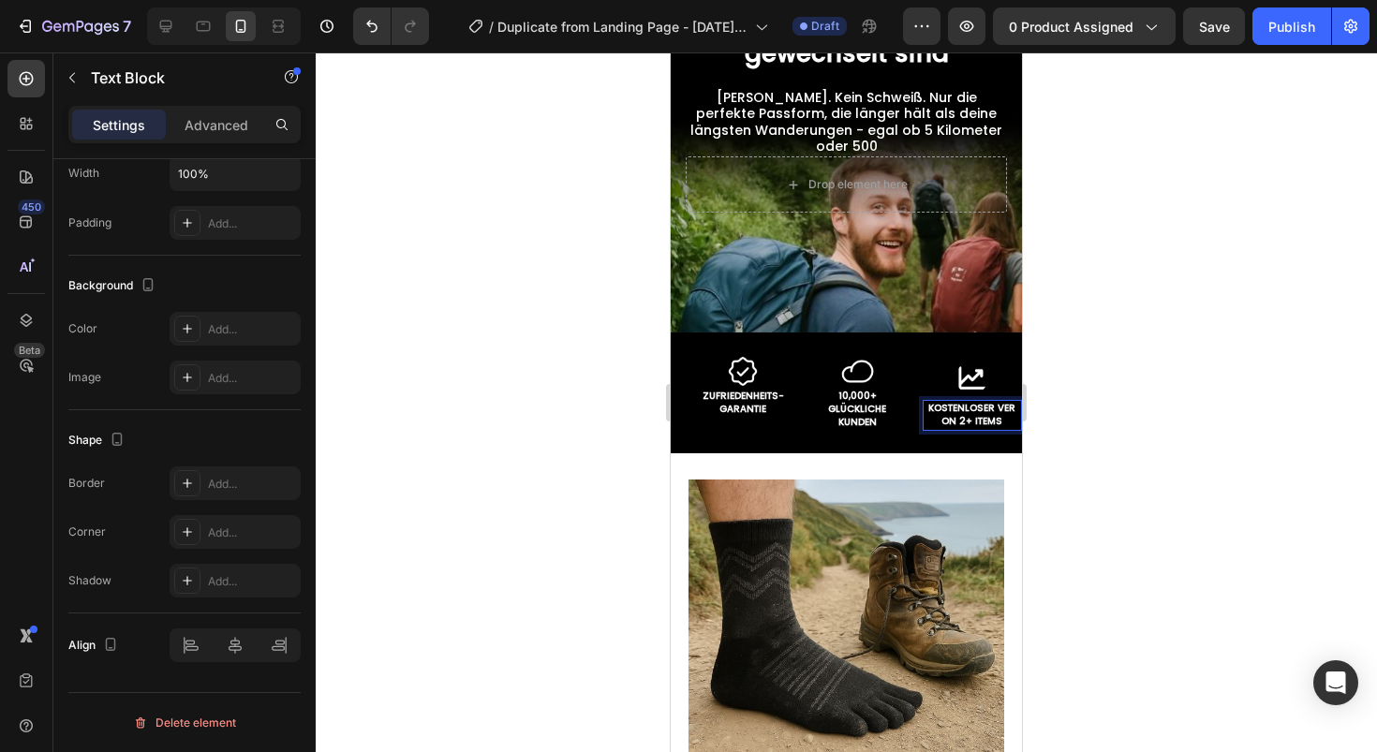
scroll to position [365, 0]
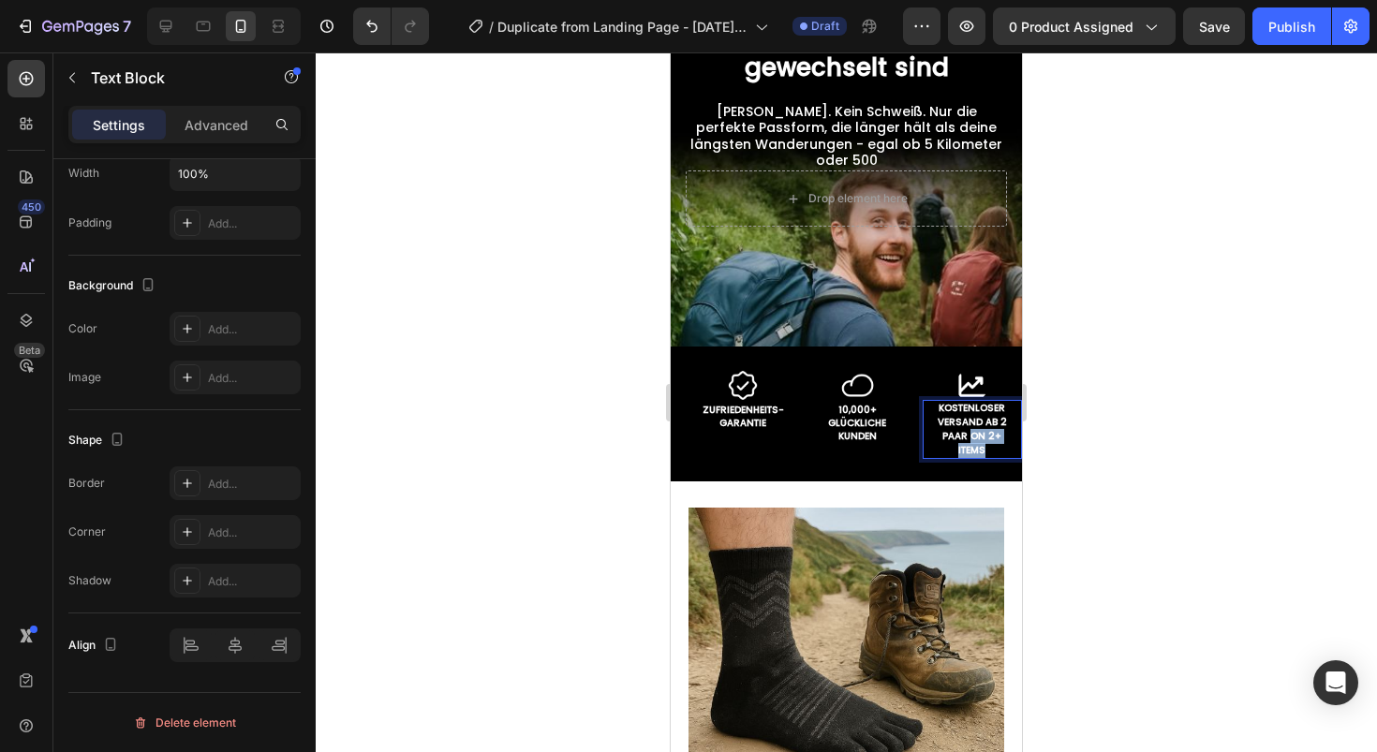
drag, startPoint x: 978, startPoint y: 446, endPoint x: 960, endPoint y: 437, distance: 20.1
click at [960, 437] on p "KOSTENLOSER VERSAND AB 2 PAAR ON 2+ ITEMS" at bounding box center [972, 429] width 88 height 55
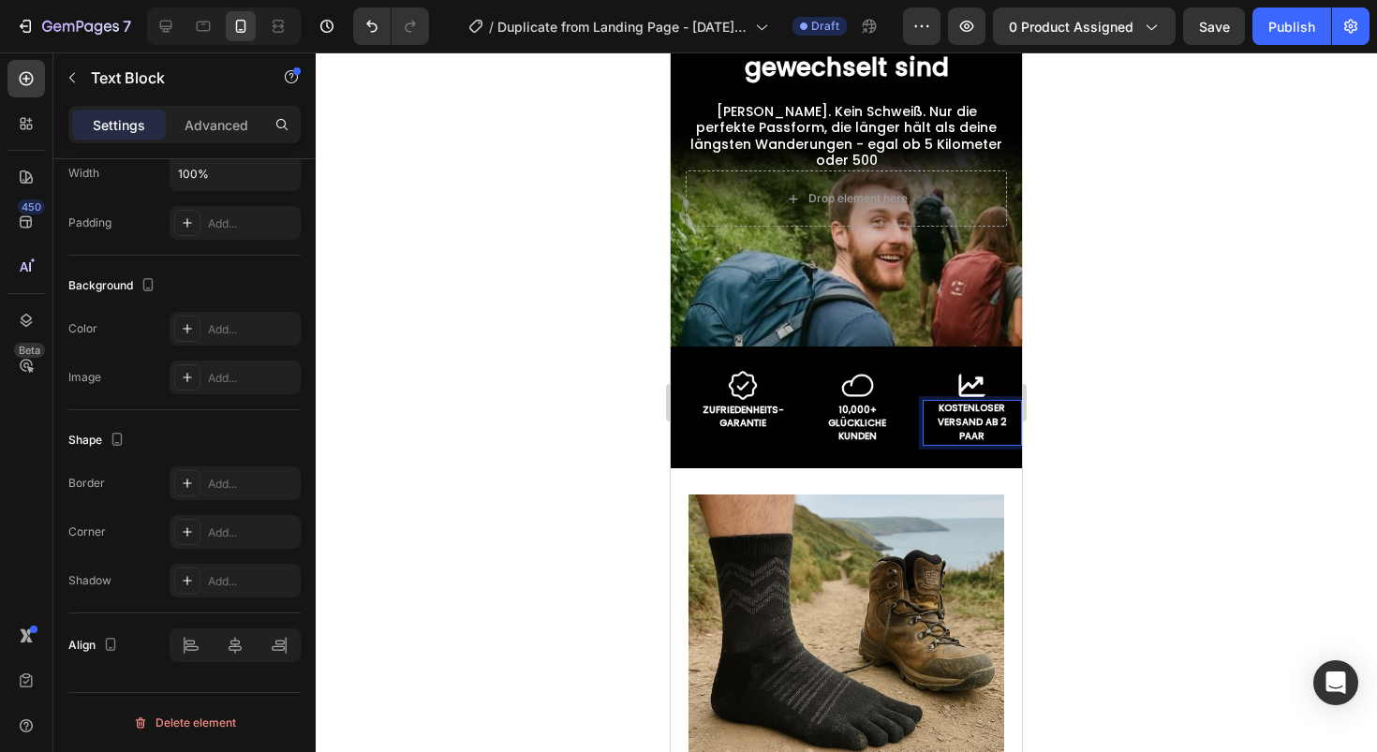
click at [1137, 335] on div at bounding box center [846, 402] width 1061 height 700
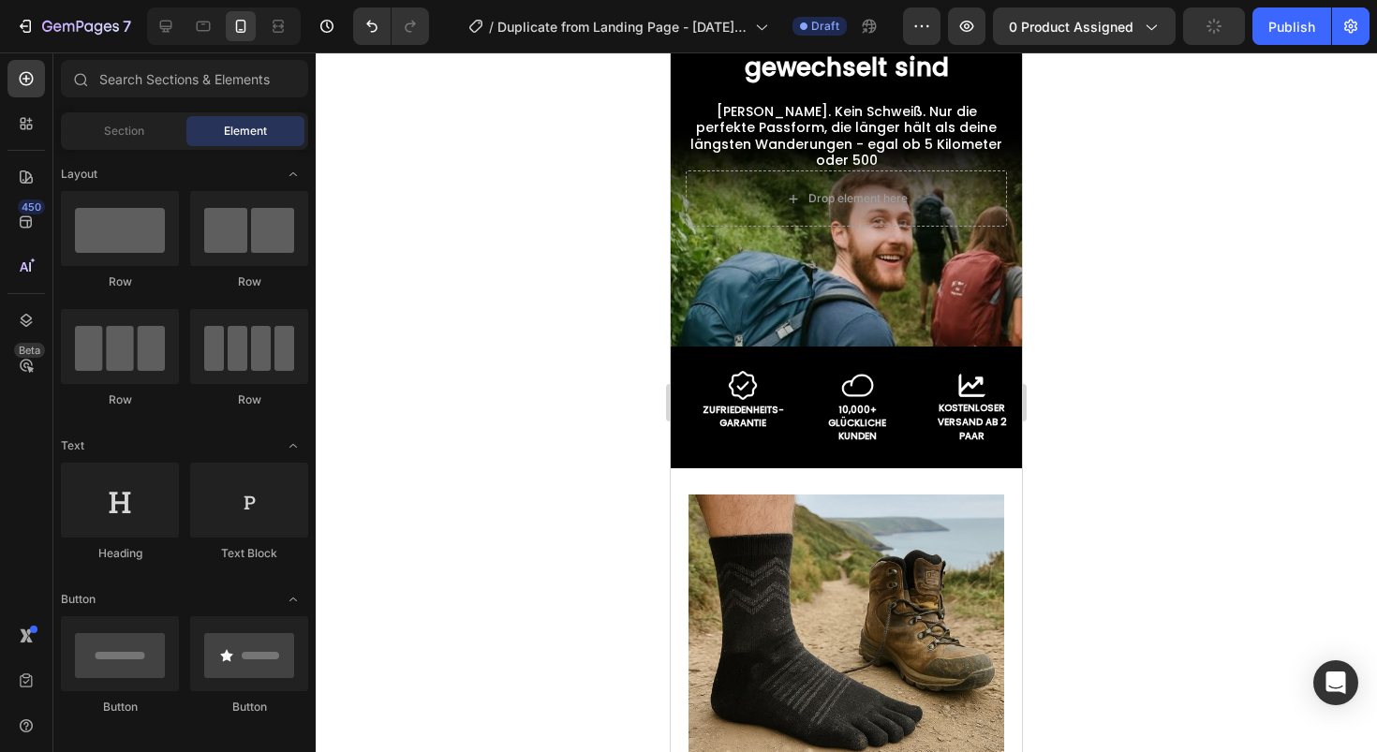
click at [1164, 182] on div at bounding box center [846, 402] width 1061 height 700
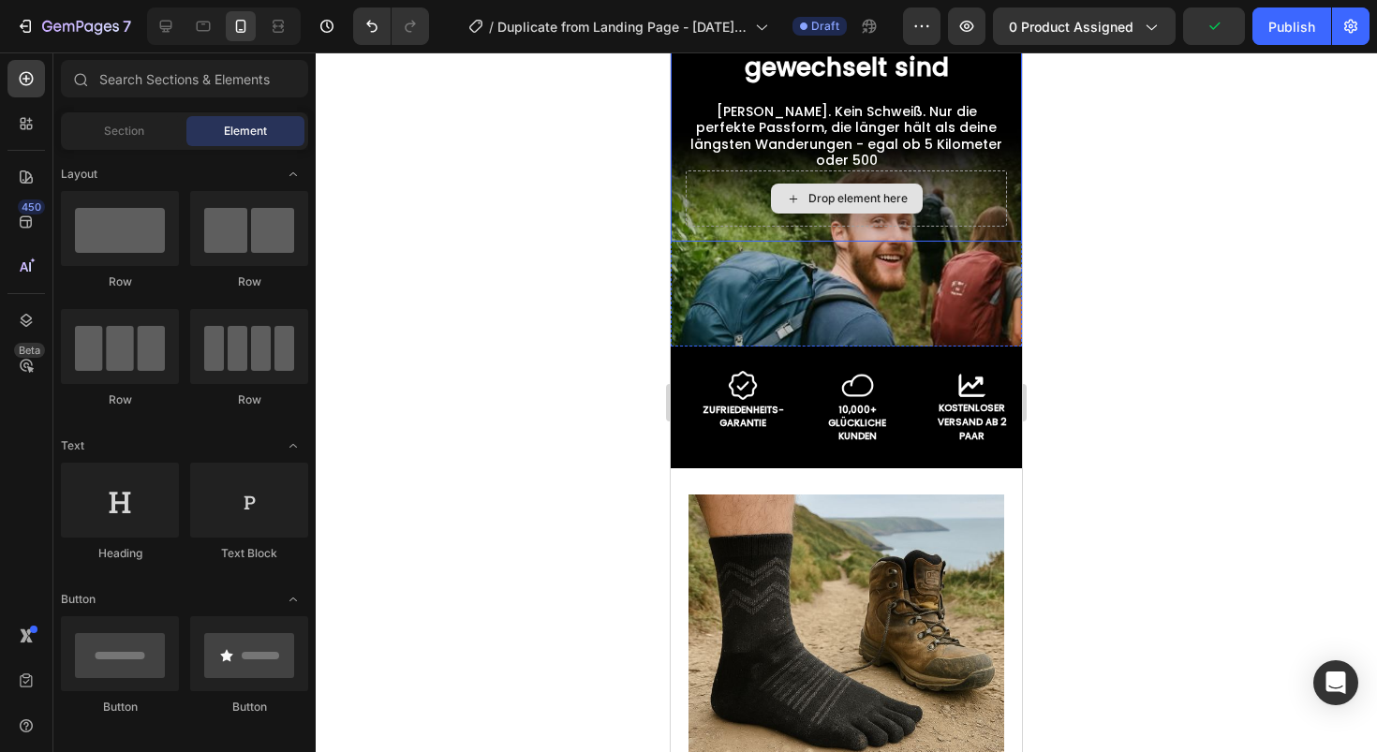
click at [892, 151] on p "[PERSON_NAME]. Kein Schweiß. Nur die perfekte Passform, die länger hält als dei…" at bounding box center [847, 136] width 318 height 65
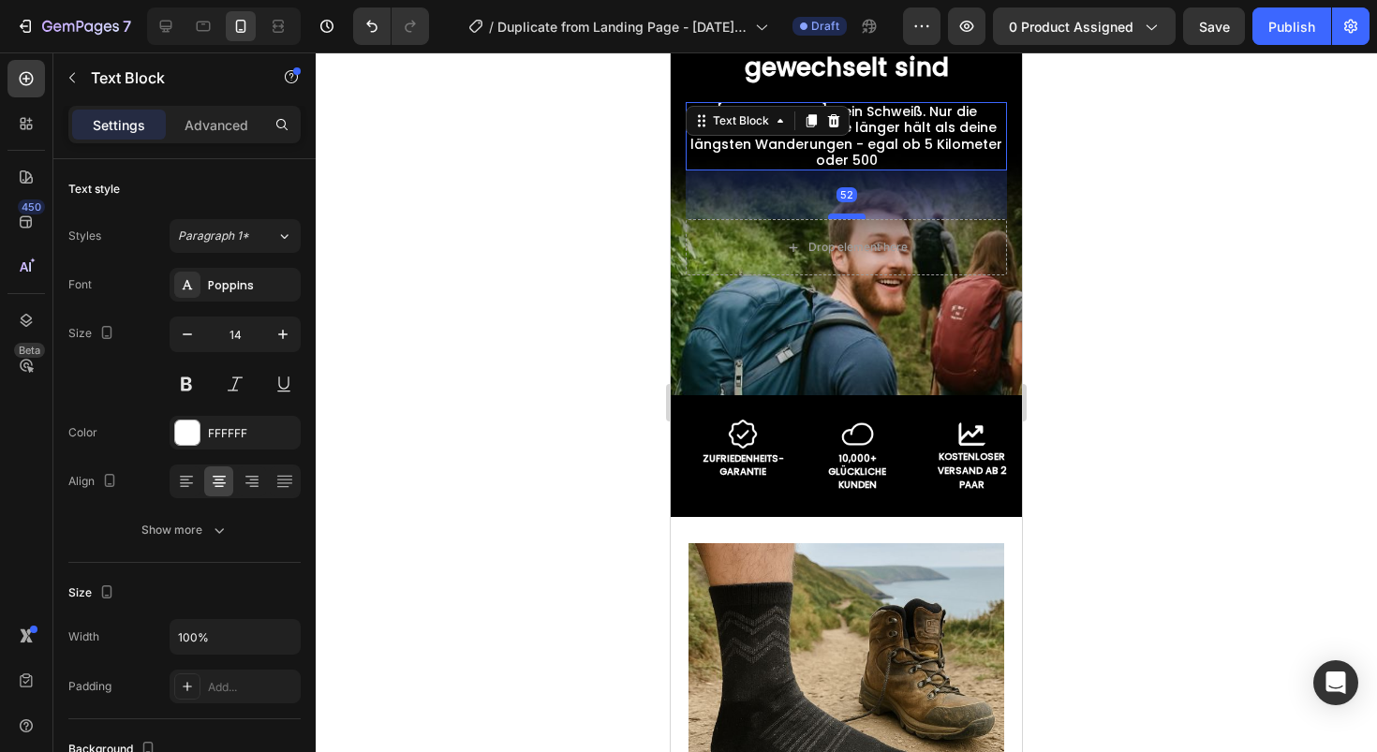
drag, startPoint x: 849, startPoint y: 166, endPoint x: 848, endPoint y: 215, distance: 48.7
click at [848, 215] on div at bounding box center [846, 217] width 37 height 6
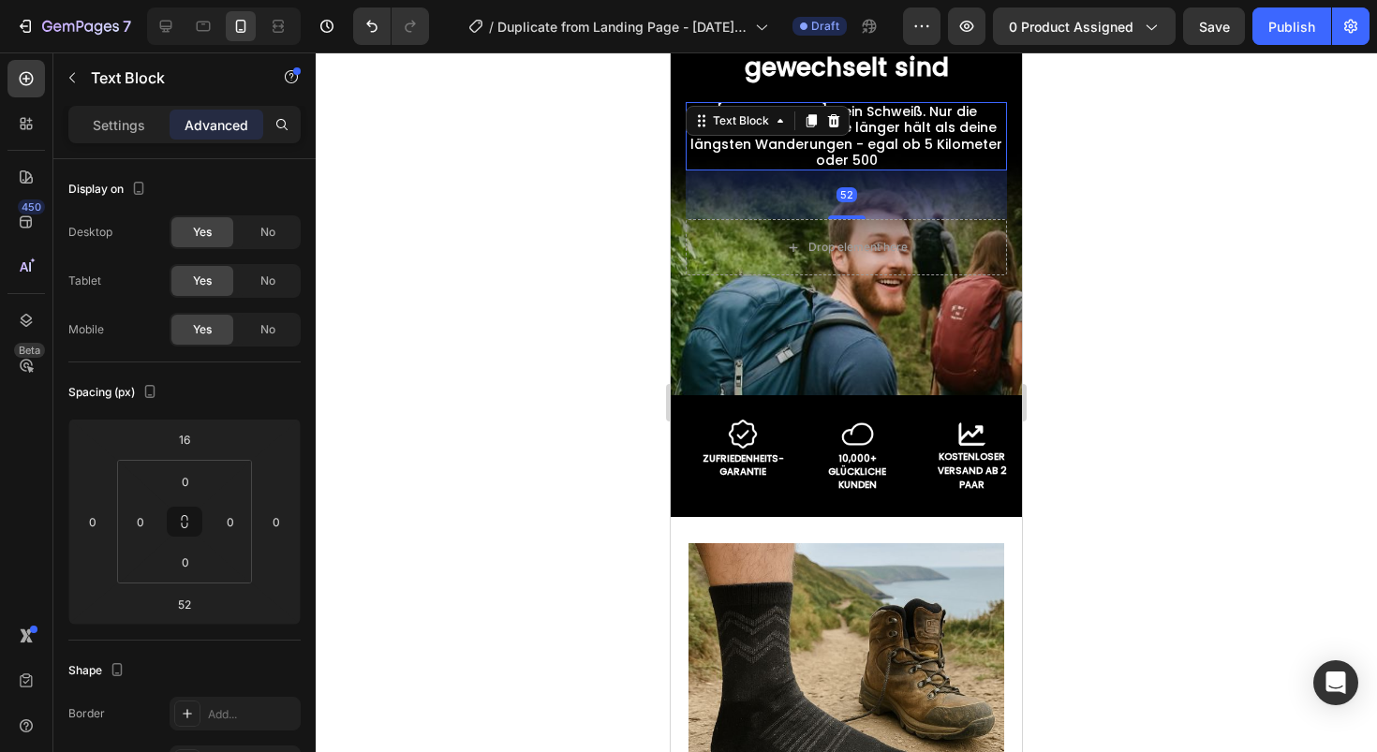
click at [1046, 197] on div at bounding box center [846, 402] width 1061 height 700
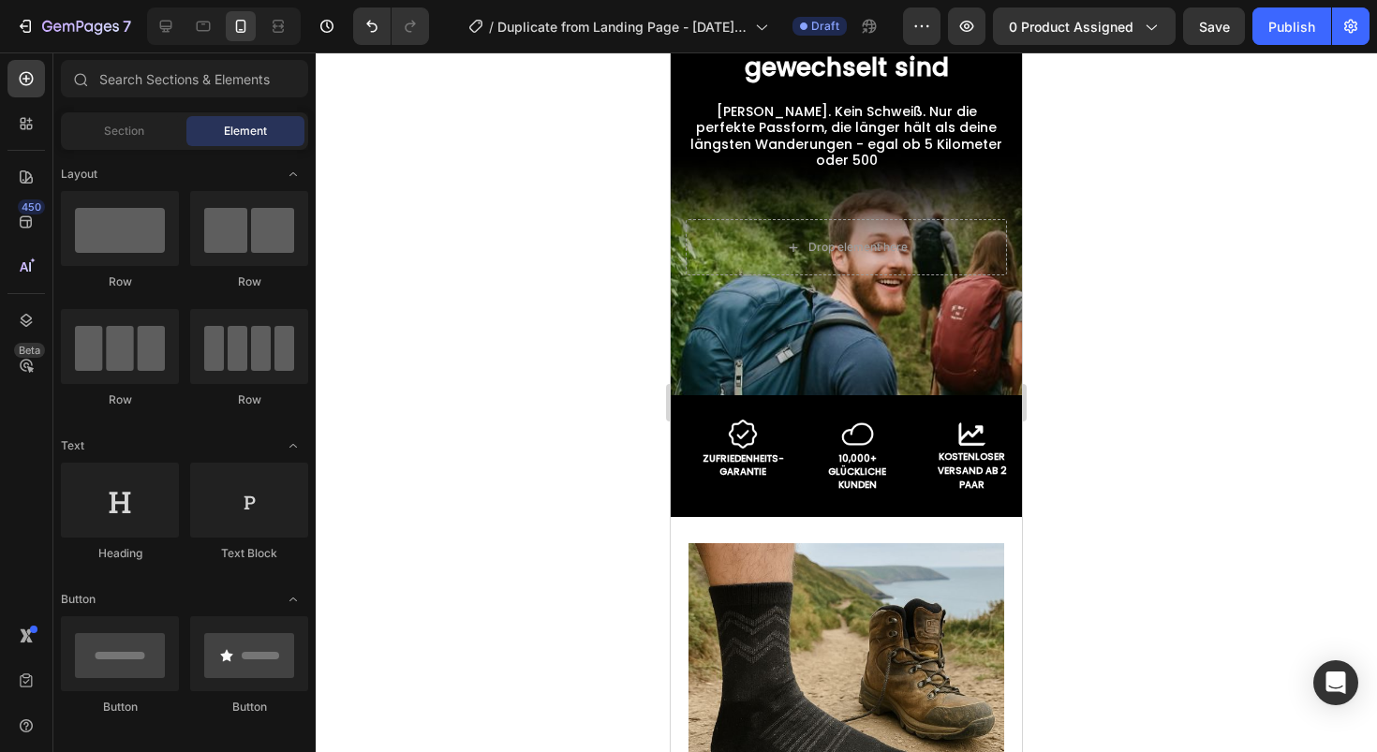
click at [1127, 198] on div at bounding box center [846, 402] width 1061 height 700
click at [854, 179] on div "Image 5 Gründe, warum über 10.000 Wanderer zu Freisocken Zehensocken gewechselt…" at bounding box center [846, 72] width 321 height 294
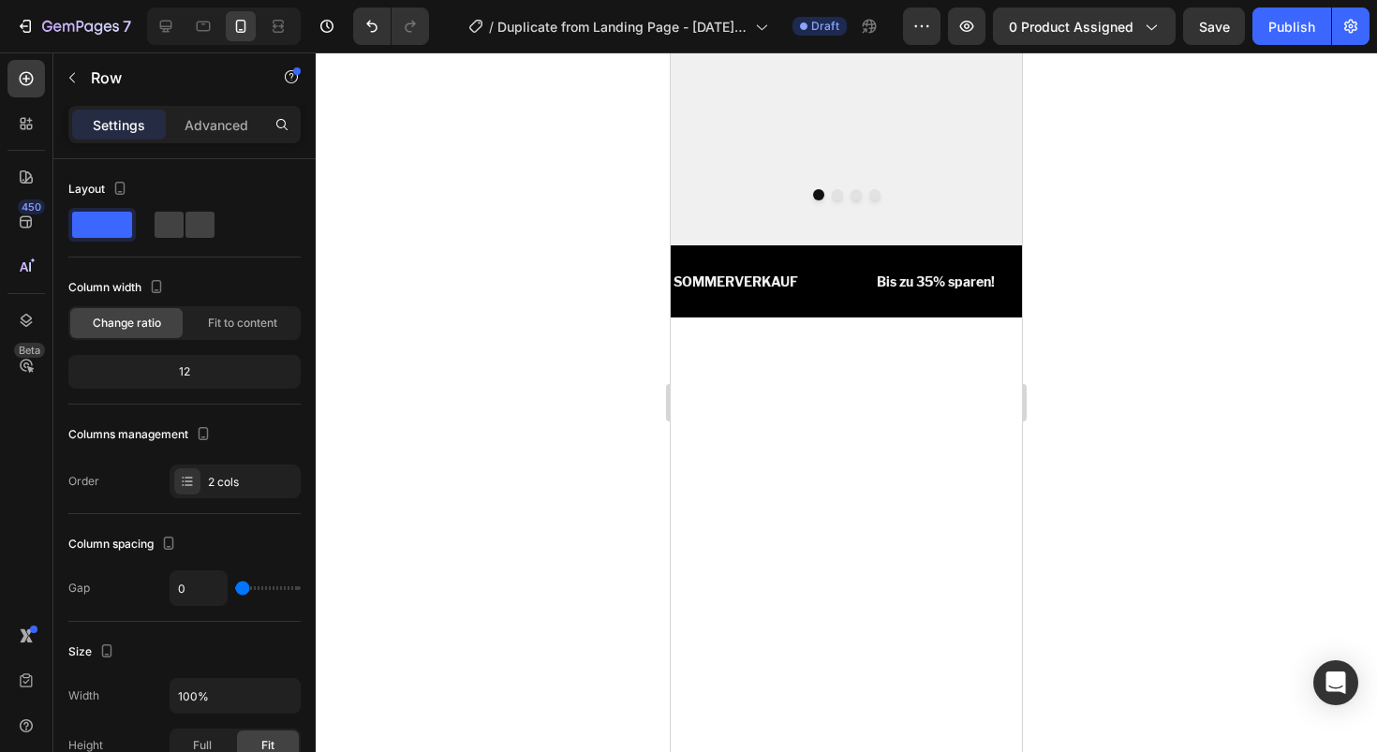
scroll to position [3455, 0]
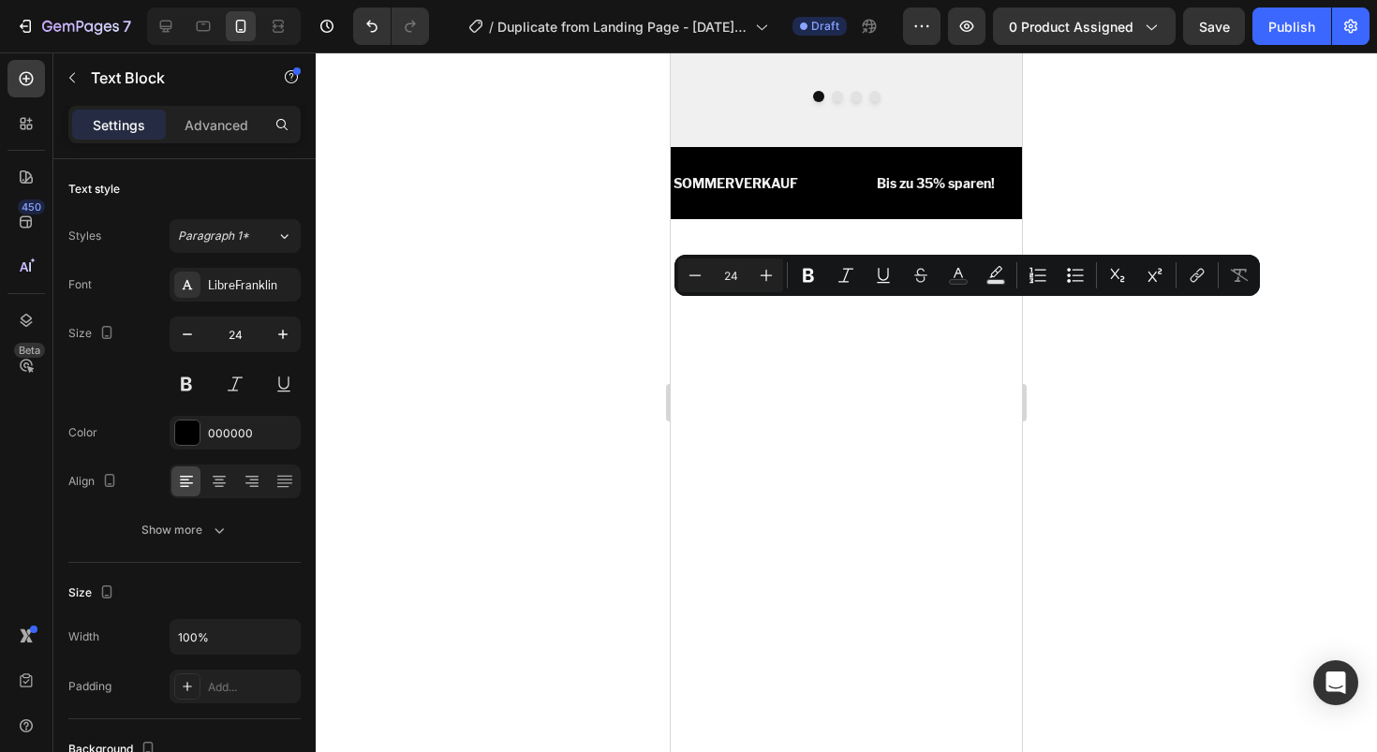
drag, startPoint x: 874, startPoint y: 318, endPoint x: 969, endPoint y: 339, distance: 97.0
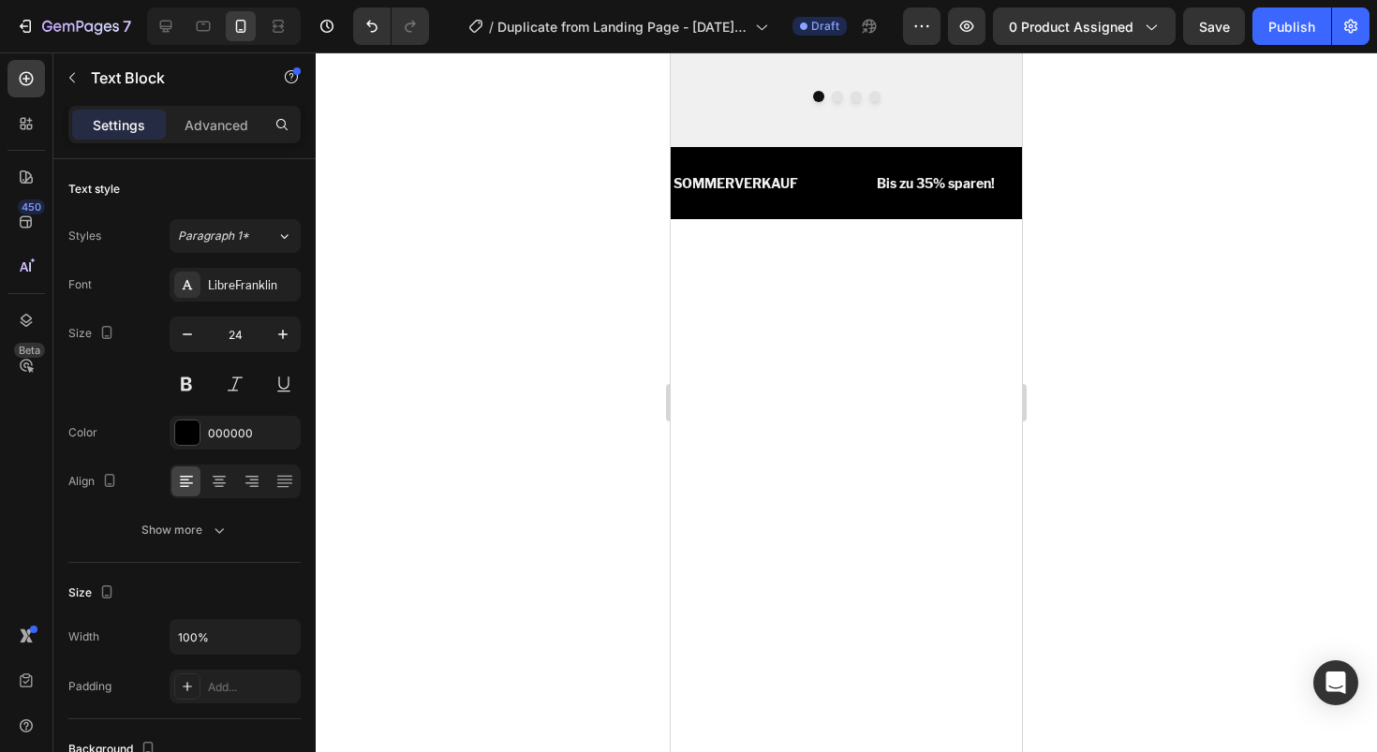
click at [1122, 452] on div at bounding box center [846, 402] width 1061 height 700
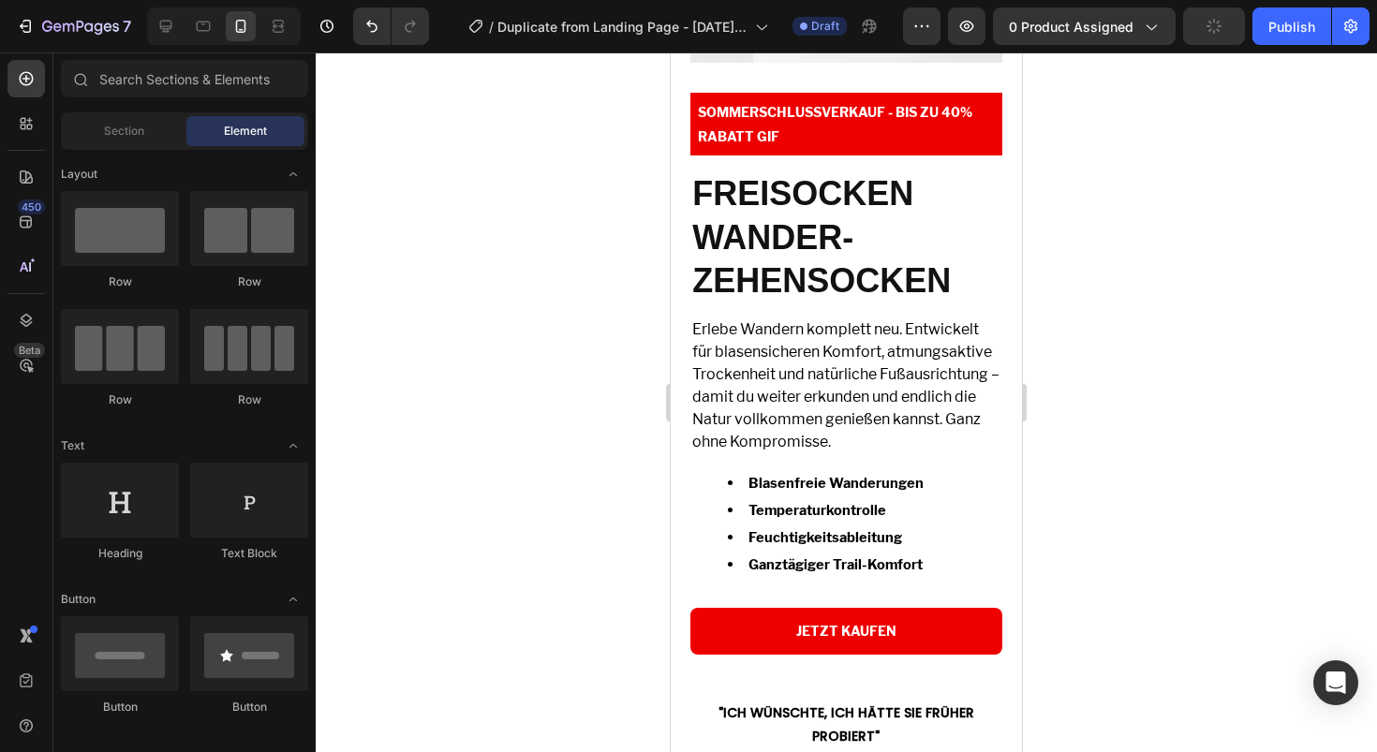
scroll to position [4189, 0]
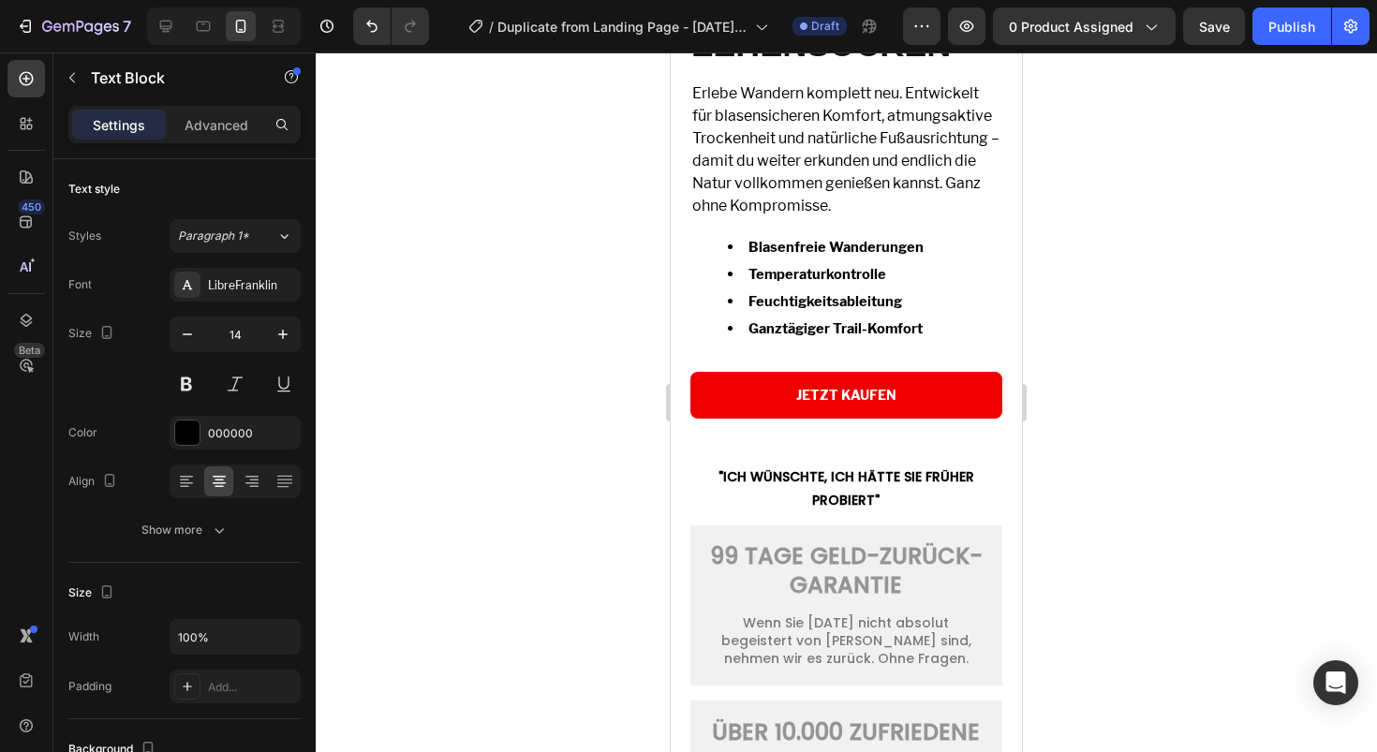
click at [1266, 414] on div at bounding box center [846, 402] width 1061 height 700
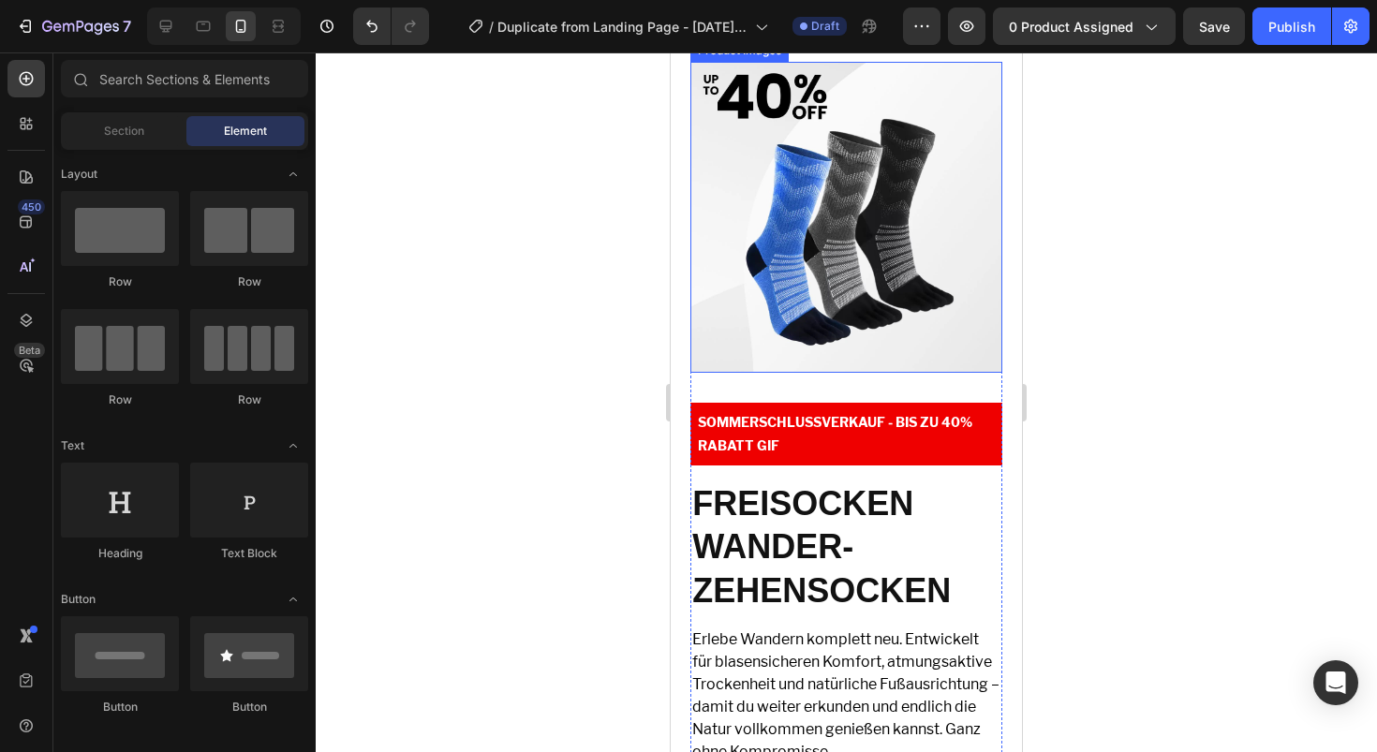
scroll to position [4665, 0]
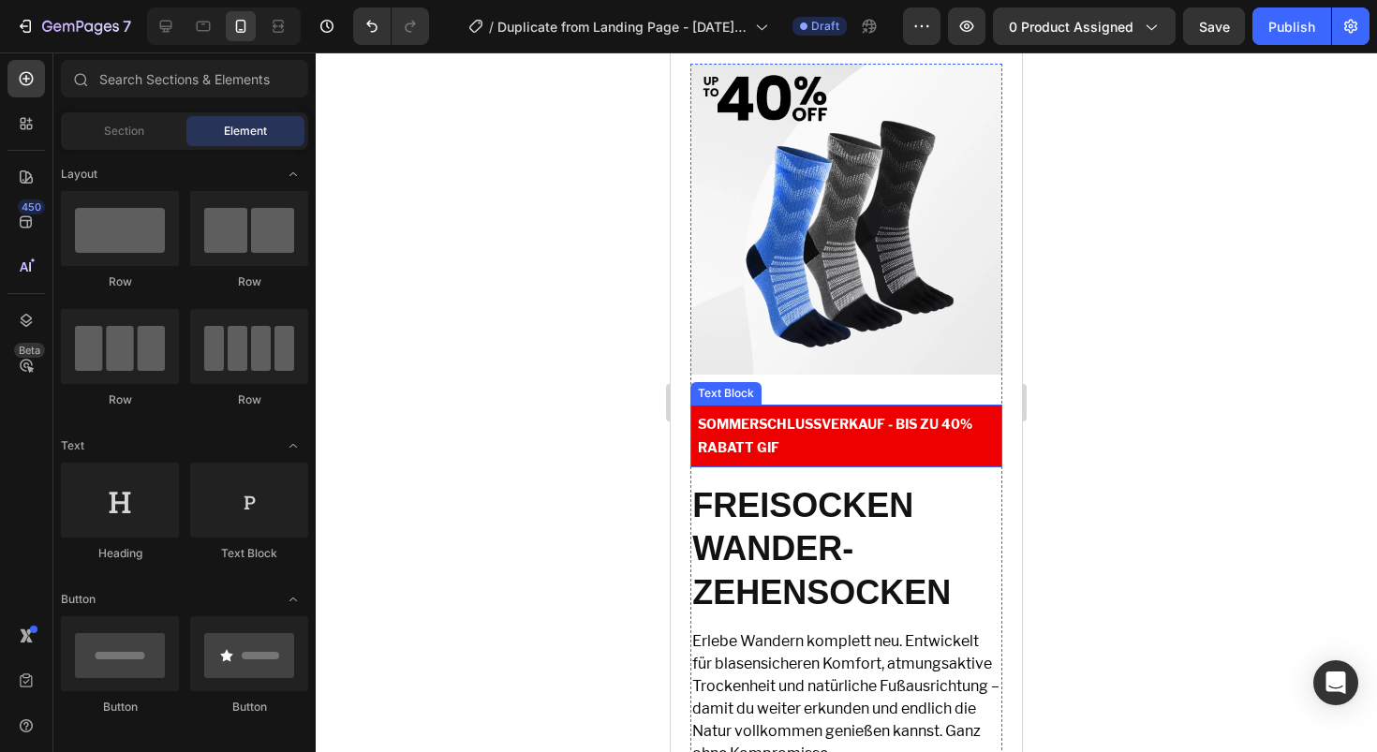
click at [912, 412] on p "SOMMERSCHLUSSVERKAUF - BIS ZU 40% RABATT GIF" at bounding box center [846, 435] width 297 height 47
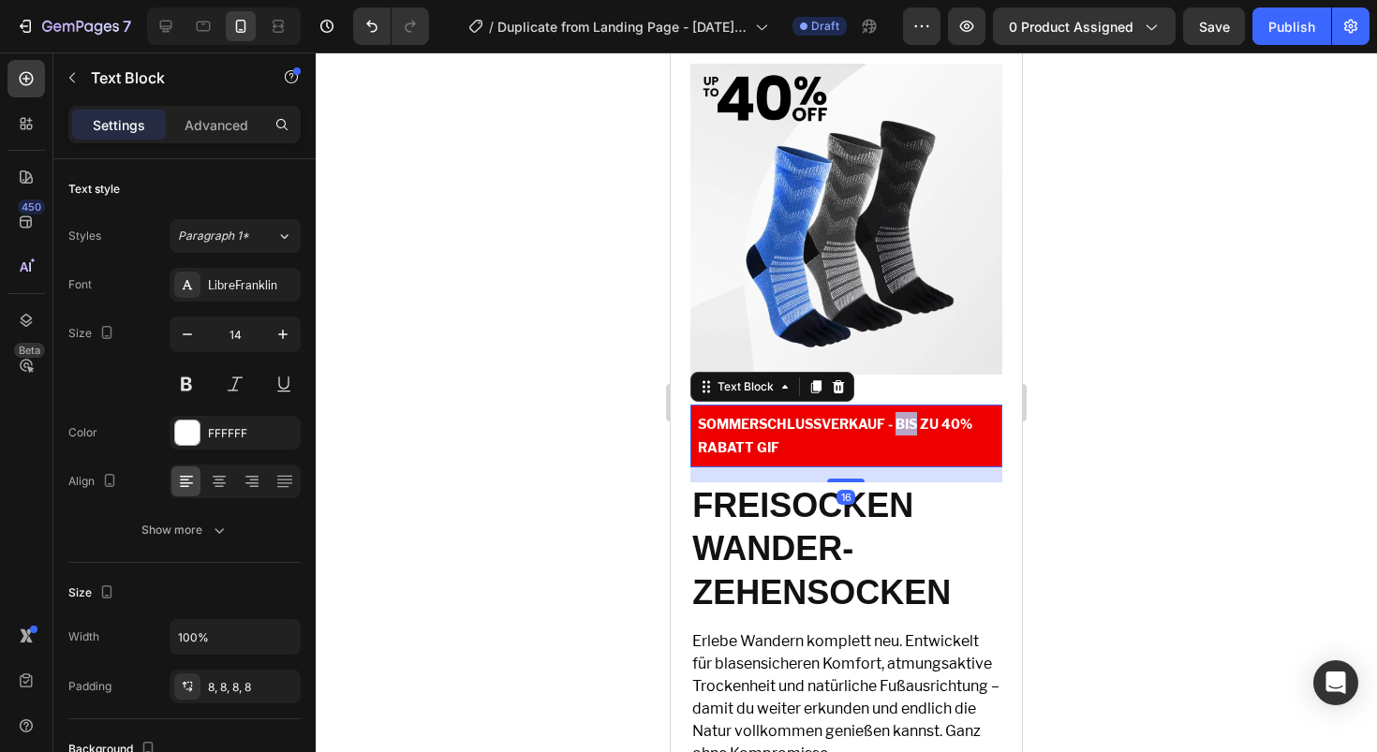
click at [912, 412] on p "SOMMERSCHLUSSVERKAUF - BIS ZU 40% RABATT GIF" at bounding box center [846, 435] width 297 height 47
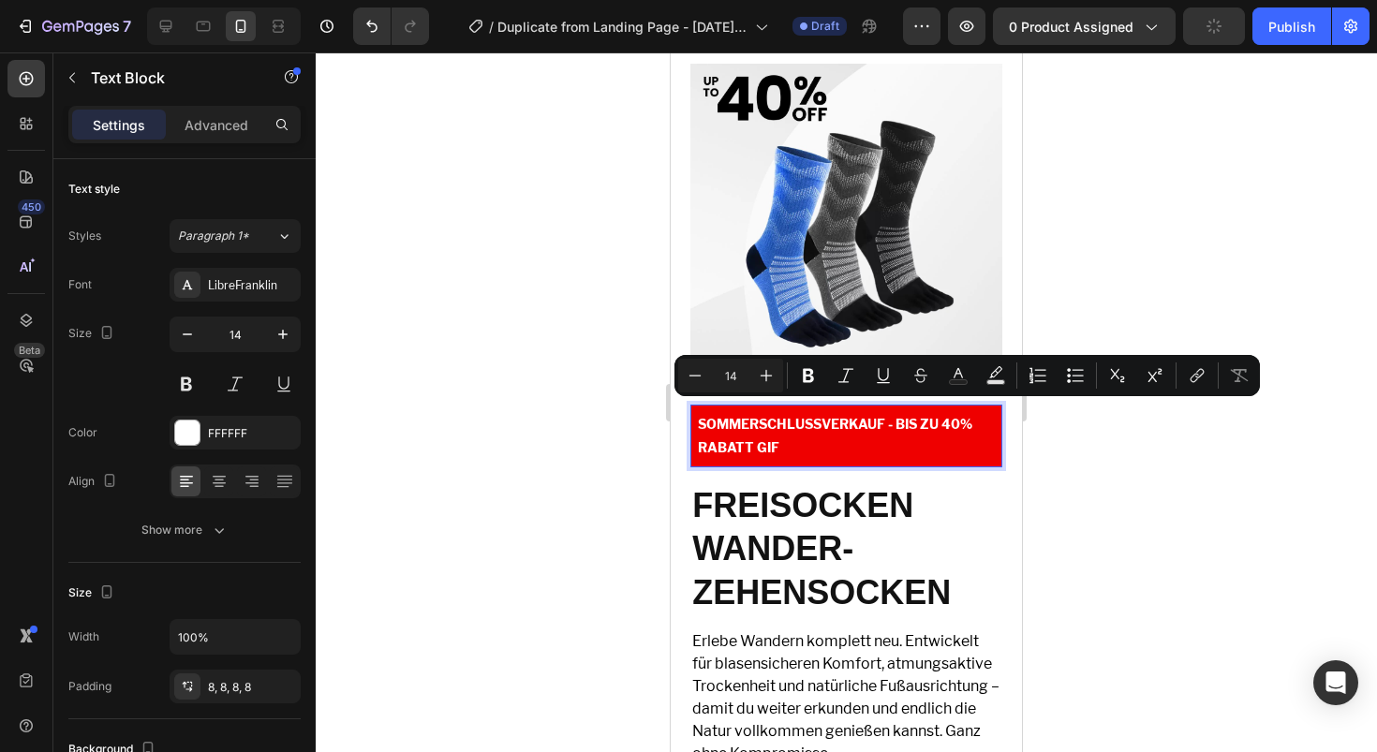
click at [964, 419] on p "SOMMERSCHLUSSVERKAUF - BIS ZU 40% RABATT GIF" at bounding box center [846, 435] width 297 height 47
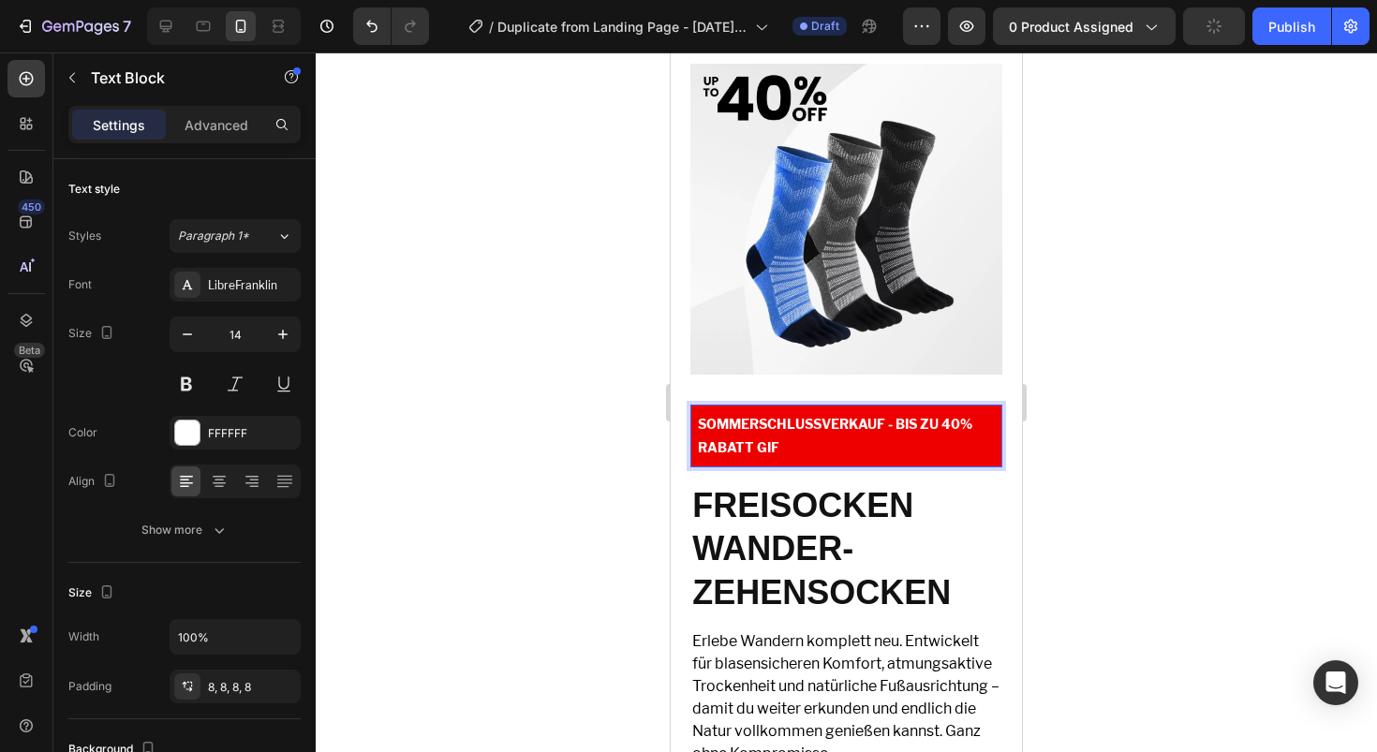
click at [964, 419] on p "SOMMERSCHLUSSVERKAUF - BIS ZU 40% RABATT GIF" at bounding box center [846, 435] width 297 height 47
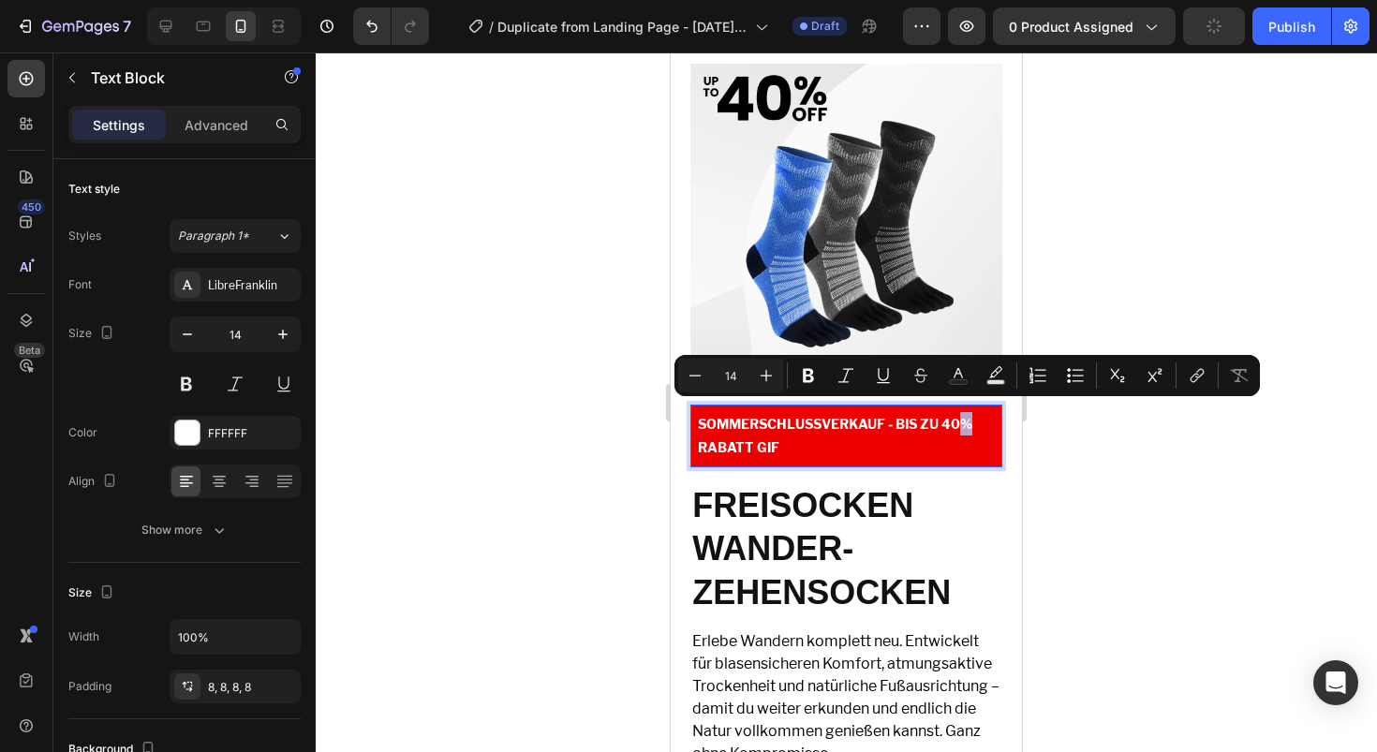
click at [957, 417] on p "SOMMERSCHLUSSVERKAUF - BIS ZU 40% RABATT GIF" at bounding box center [846, 435] width 297 height 47
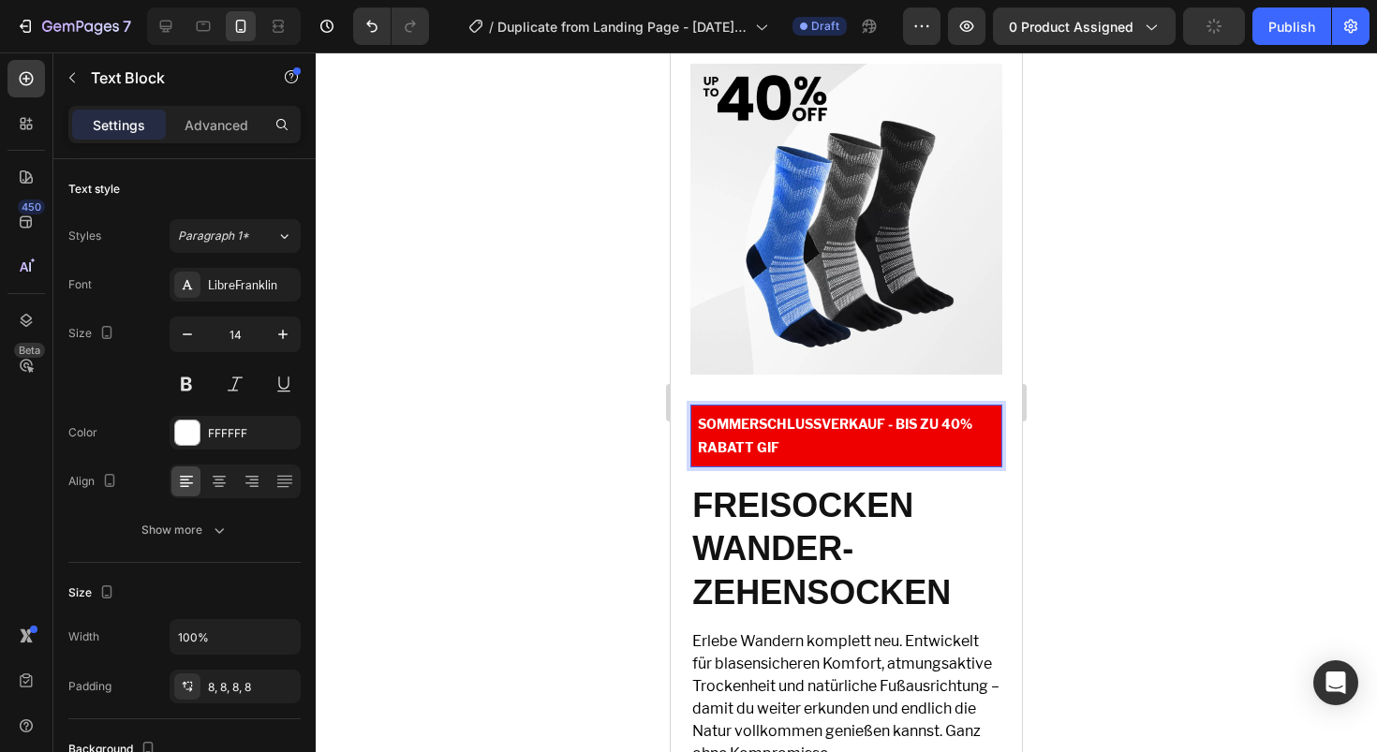
click at [957, 417] on p "SOMMERSCHLUSSVERKAUF - BIS ZU 40% RABATT GIF" at bounding box center [846, 435] width 297 height 47
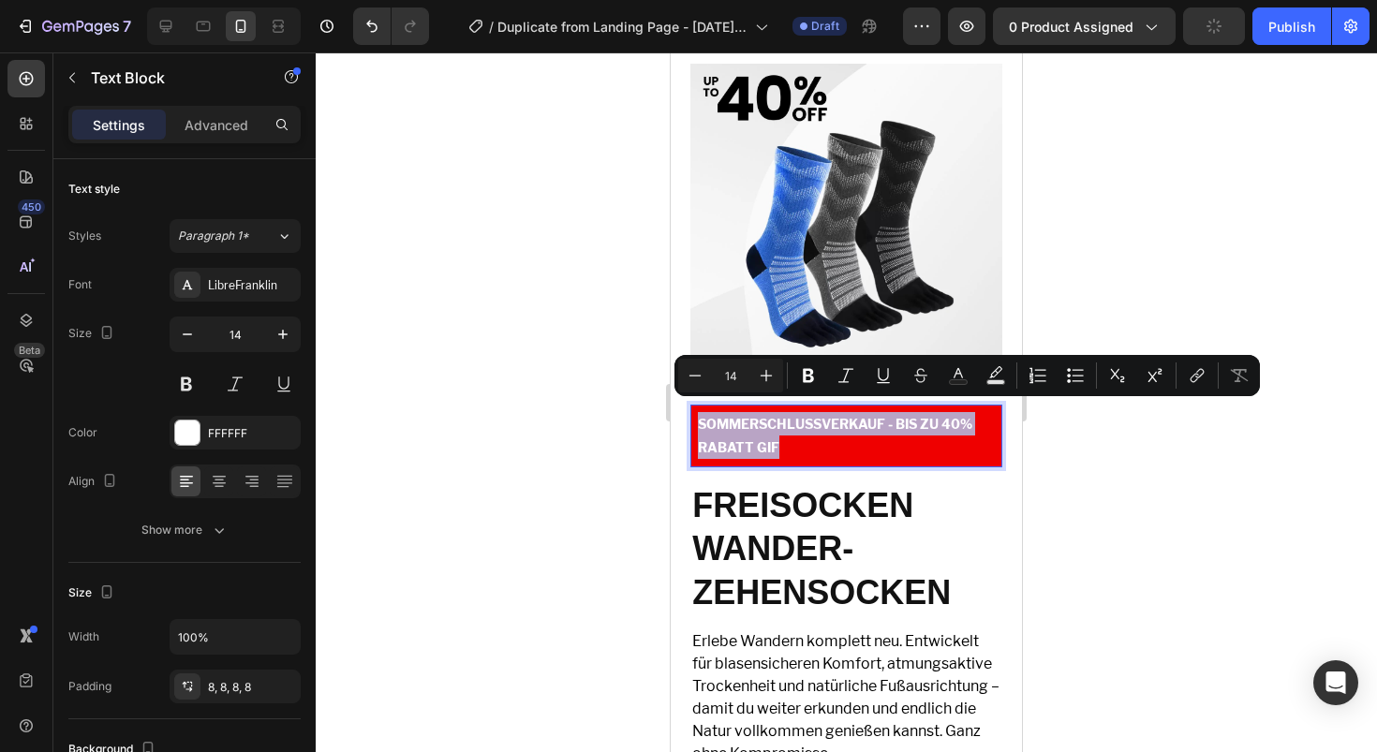
click at [953, 416] on p "SOMMERSCHLUSSVERKAUF - BIS ZU 40% RABATT GIF" at bounding box center [846, 435] width 297 height 47
drag, startPoint x: 948, startPoint y: 416, endPoint x: 981, endPoint y: 415, distance: 32.8
click at [981, 415] on p "SOMMERSCHLUSSVERKAUF - BIS ZU 40% RABATT GIF" at bounding box center [846, 435] width 297 height 47
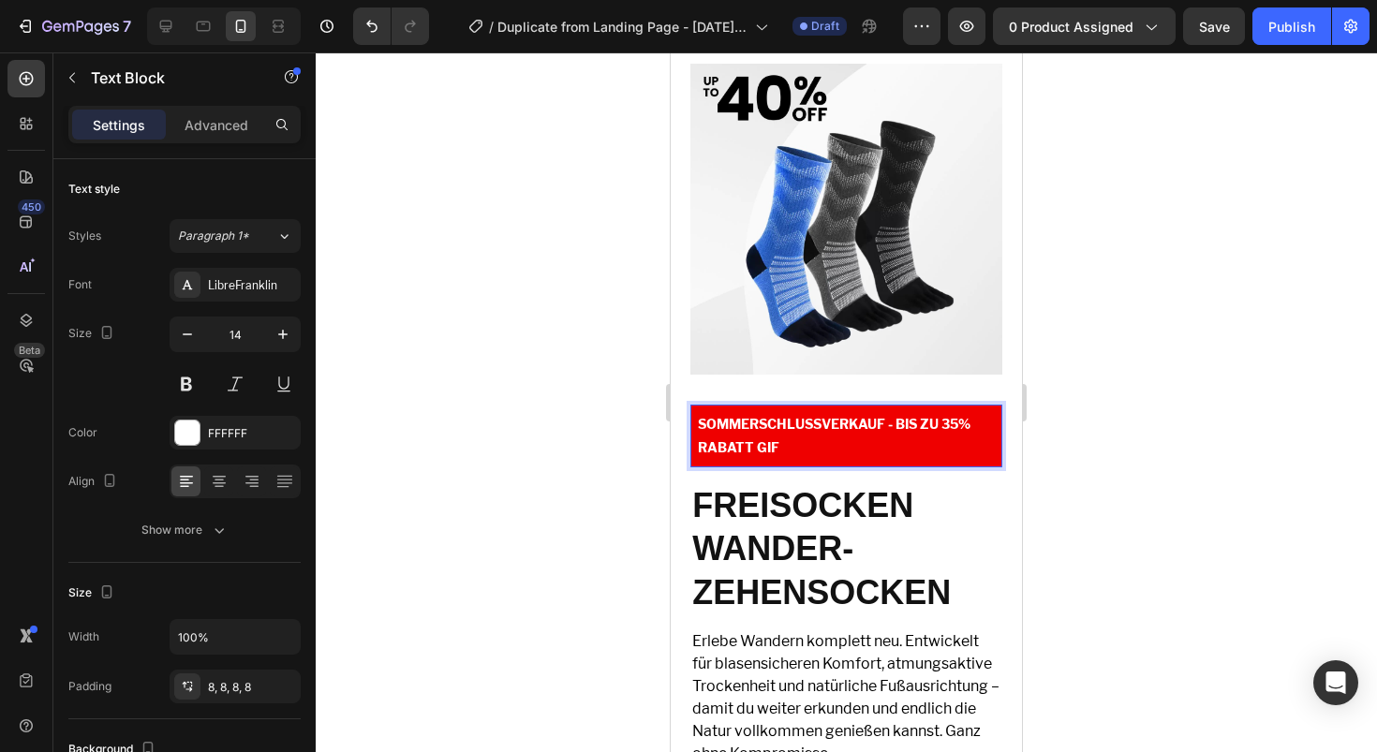
click at [770, 432] on p "SOMMERSCHLUSSVERKAUF - BIS ZU 35% RABATT GIF" at bounding box center [846, 435] width 297 height 47
click at [778, 432] on p "SOMMERSCHLUSSVERKAUF - BIS ZU 35% RABATT GIF" at bounding box center [846, 435] width 297 height 47
click at [774, 432] on p "SOMMERSCHLUSSVERKAUF - BIS ZU 35% RABATT GIF" at bounding box center [846, 435] width 297 height 47
click at [1070, 380] on div at bounding box center [846, 402] width 1061 height 700
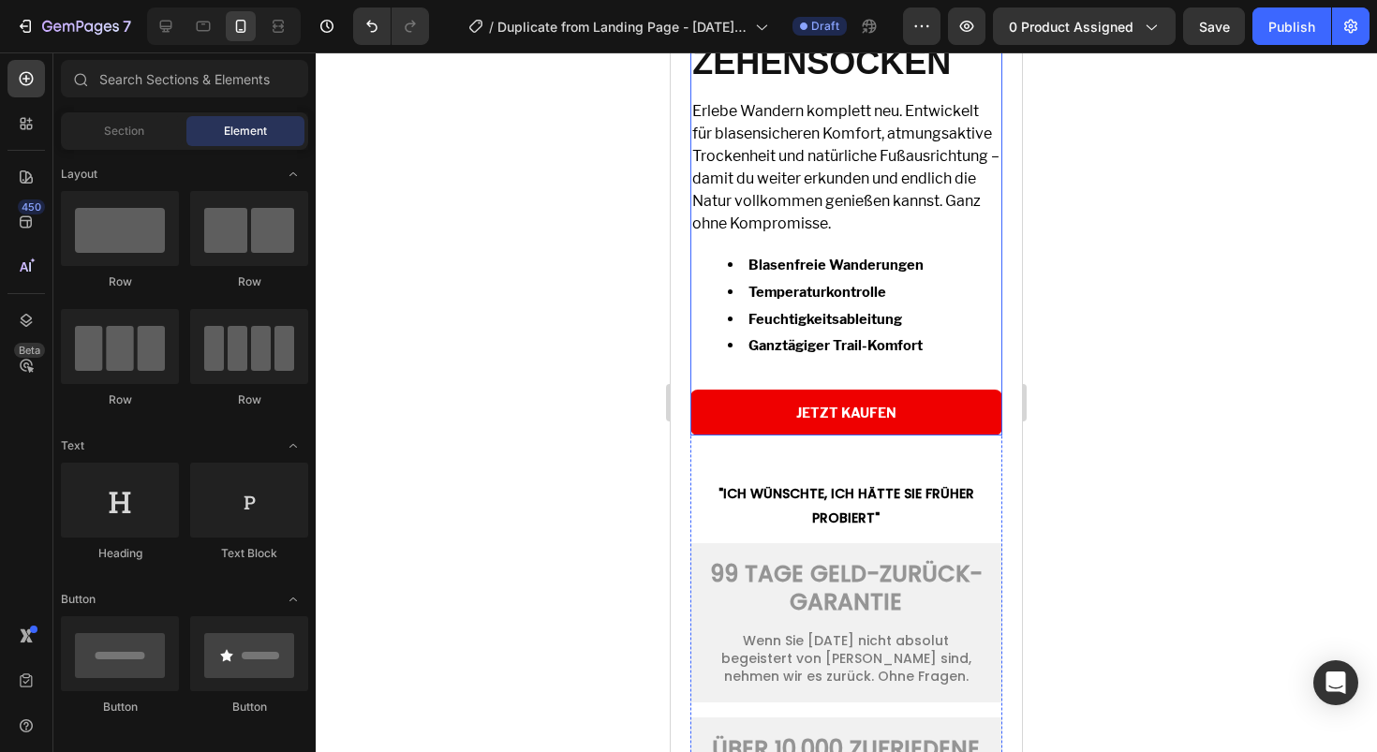
scroll to position [5205, 0]
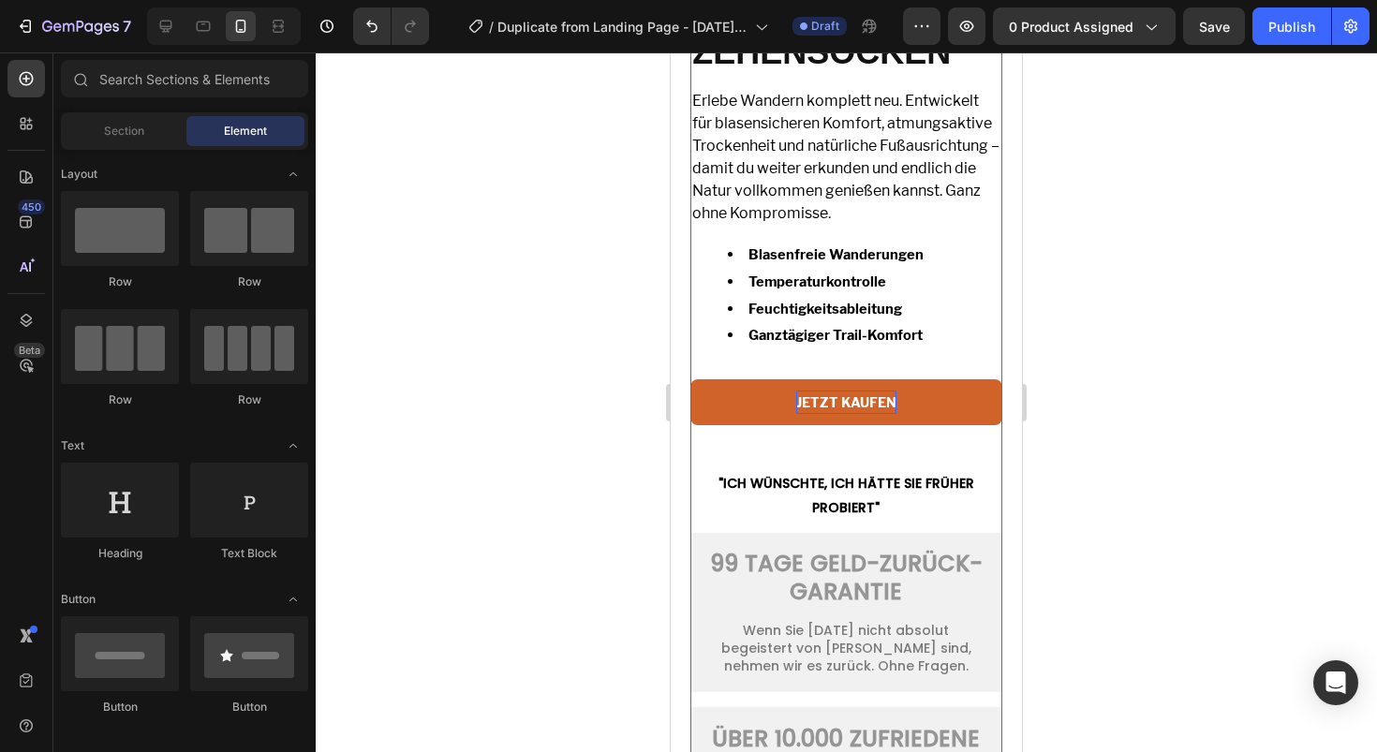
click at [821, 409] on div "JETZT KAUFEN" at bounding box center [846, 402] width 100 height 23
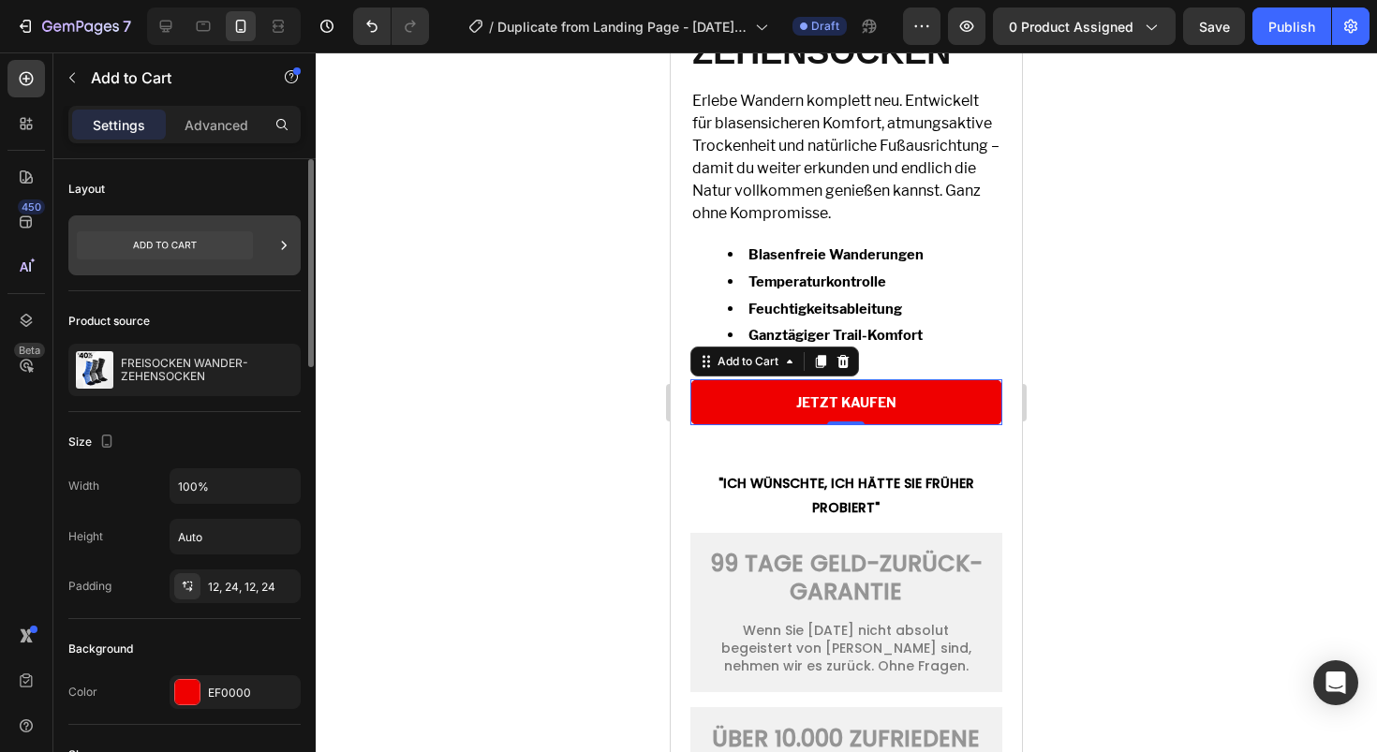
click at [282, 246] on icon at bounding box center [283, 245] width 19 height 19
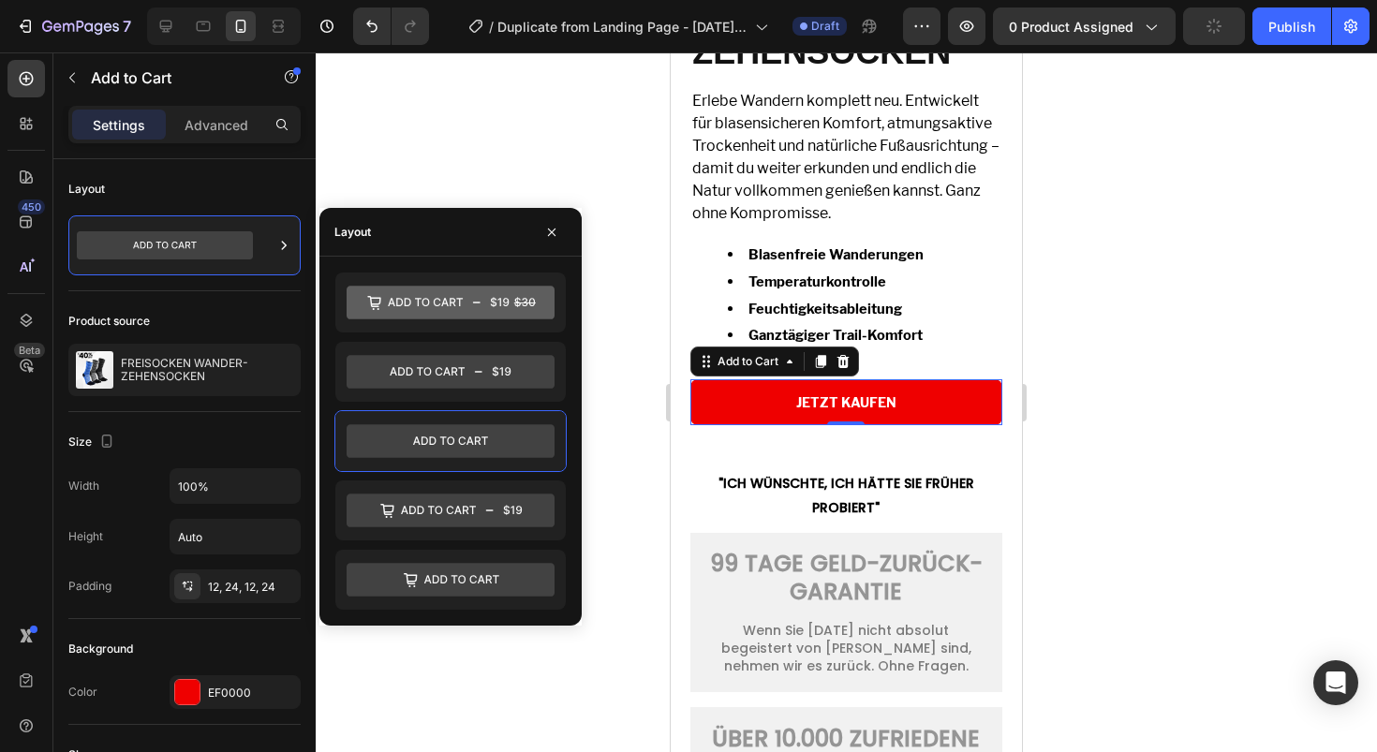
click at [512, 176] on div at bounding box center [846, 402] width 1061 height 700
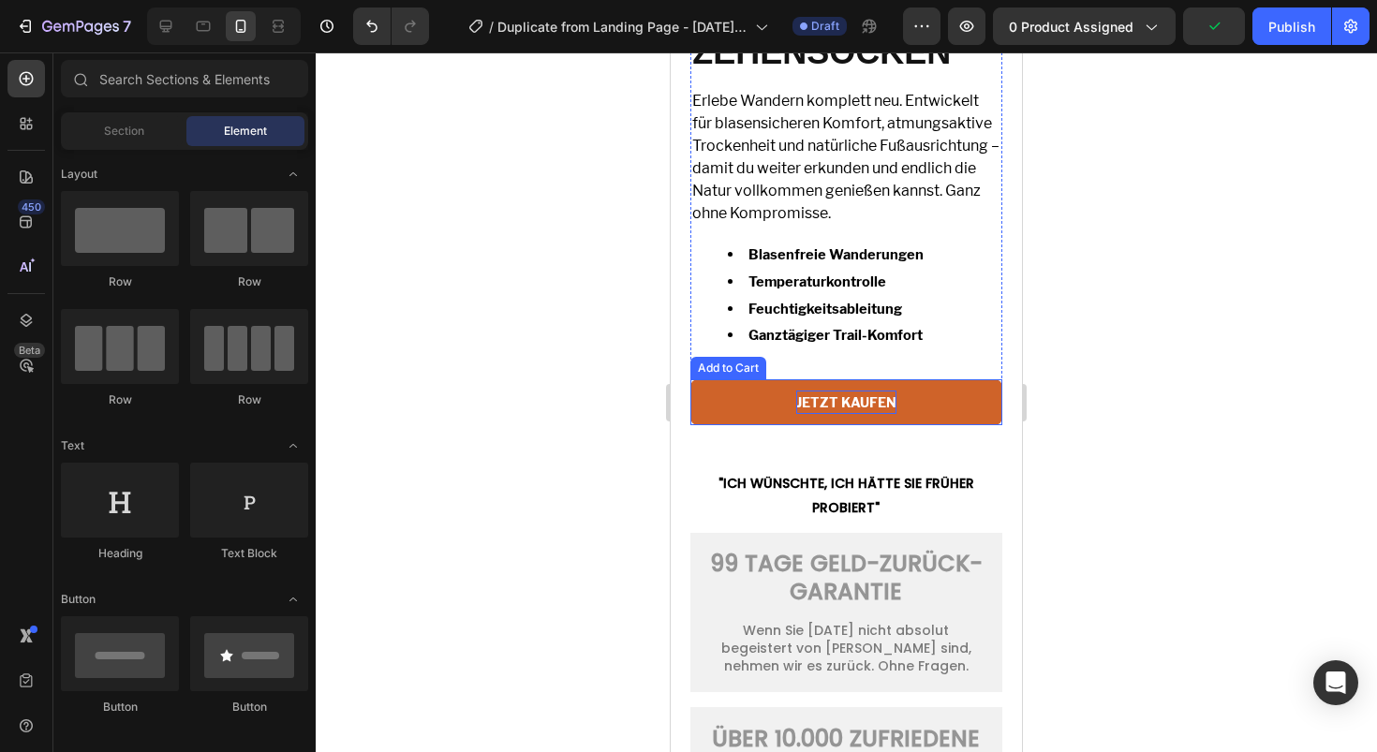
click at [808, 410] on div "JETZT KAUFEN" at bounding box center [846, 402] width 100 height 23
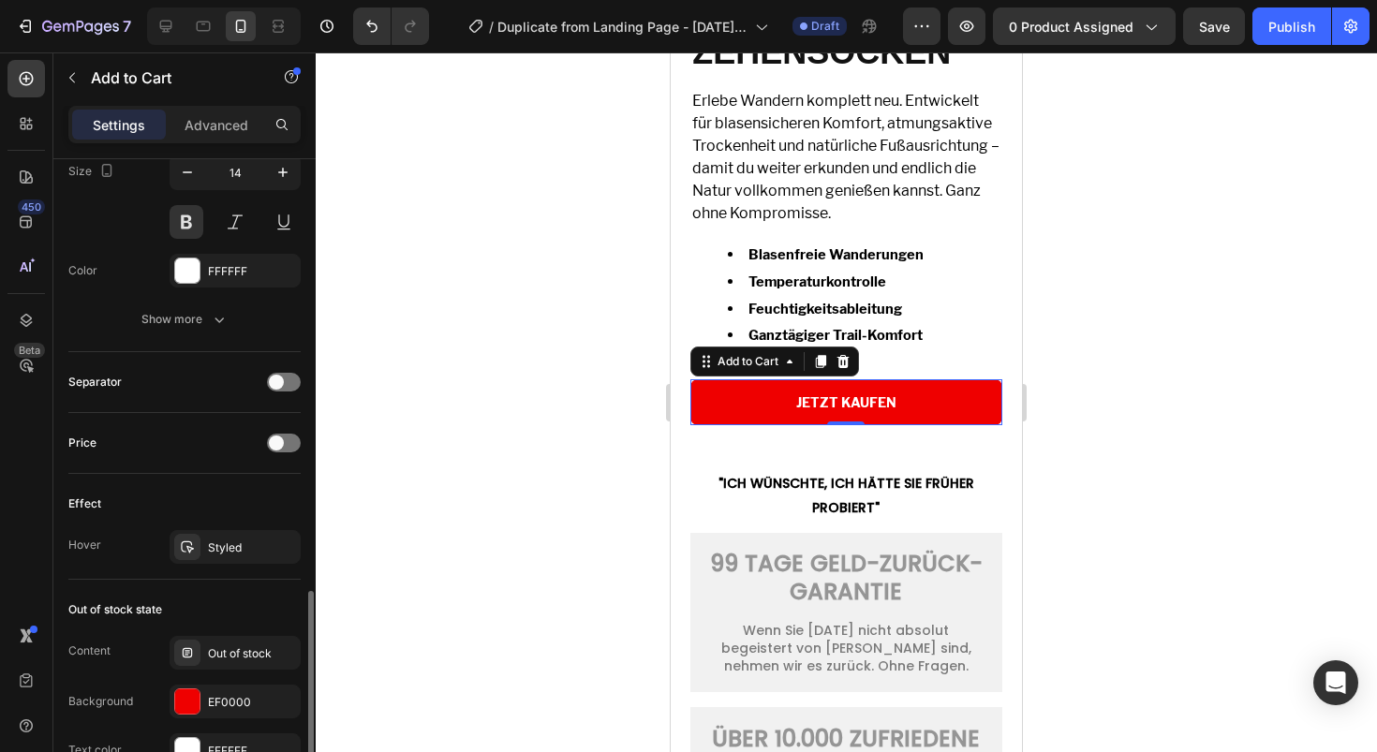
scroll to position [1361, 0]
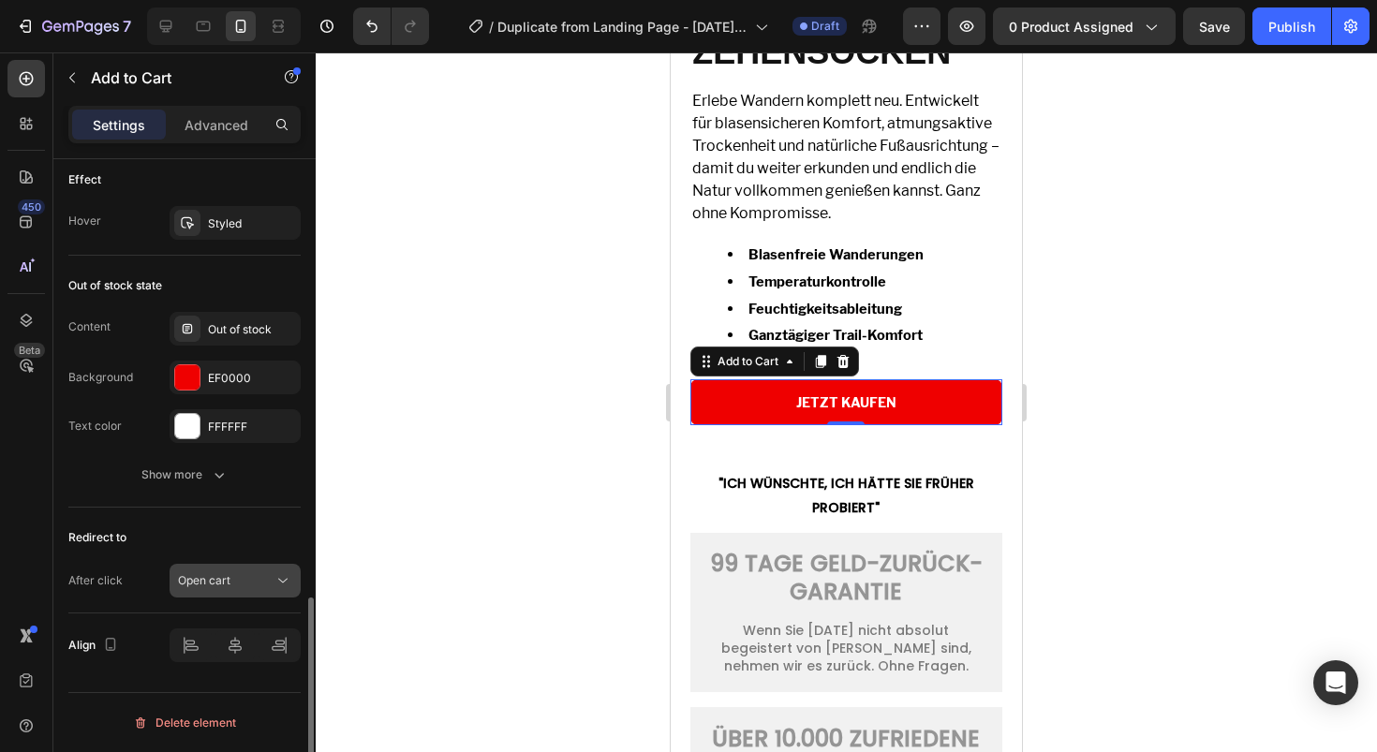
click at [270, 590] on button "Open cart" at bounding box center [235, 581] width 131 height 34
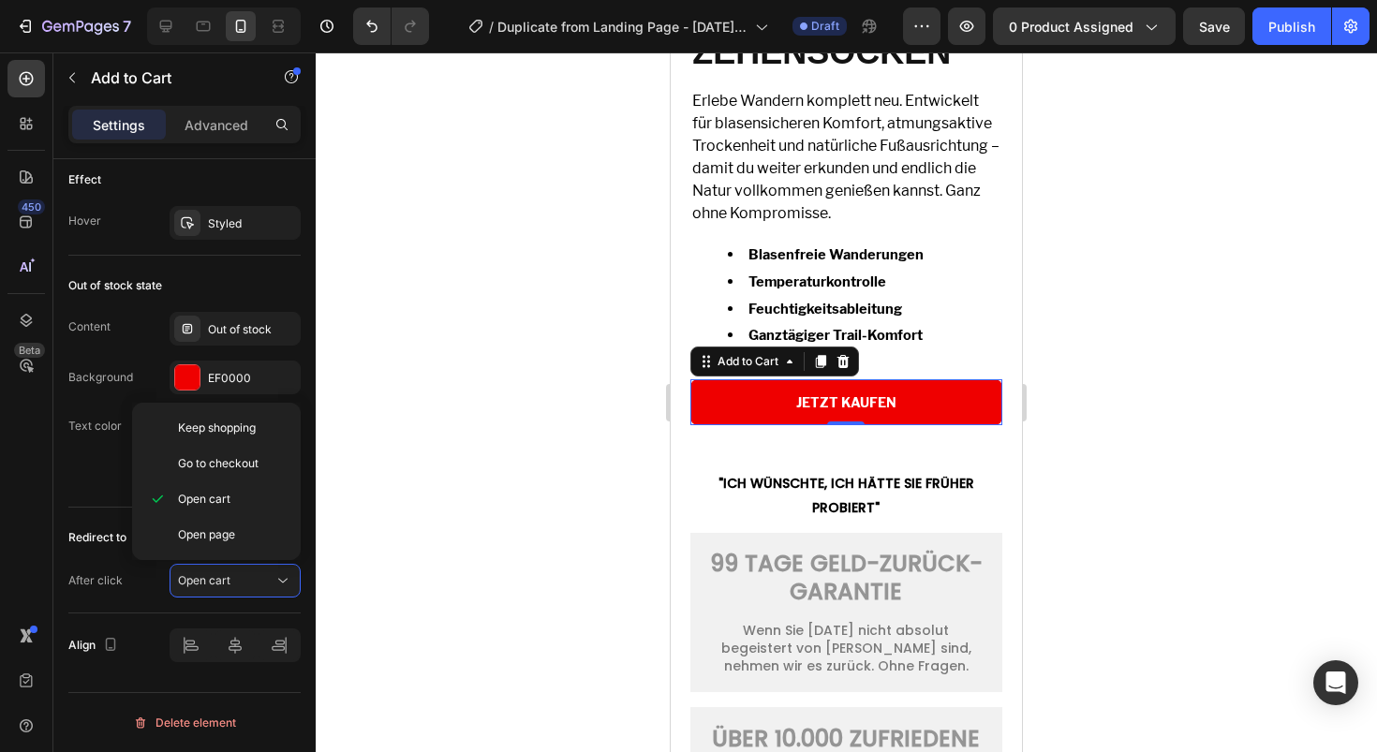
click at [403, 482] on div at bounding box center [846, 402] width 1061 height 700
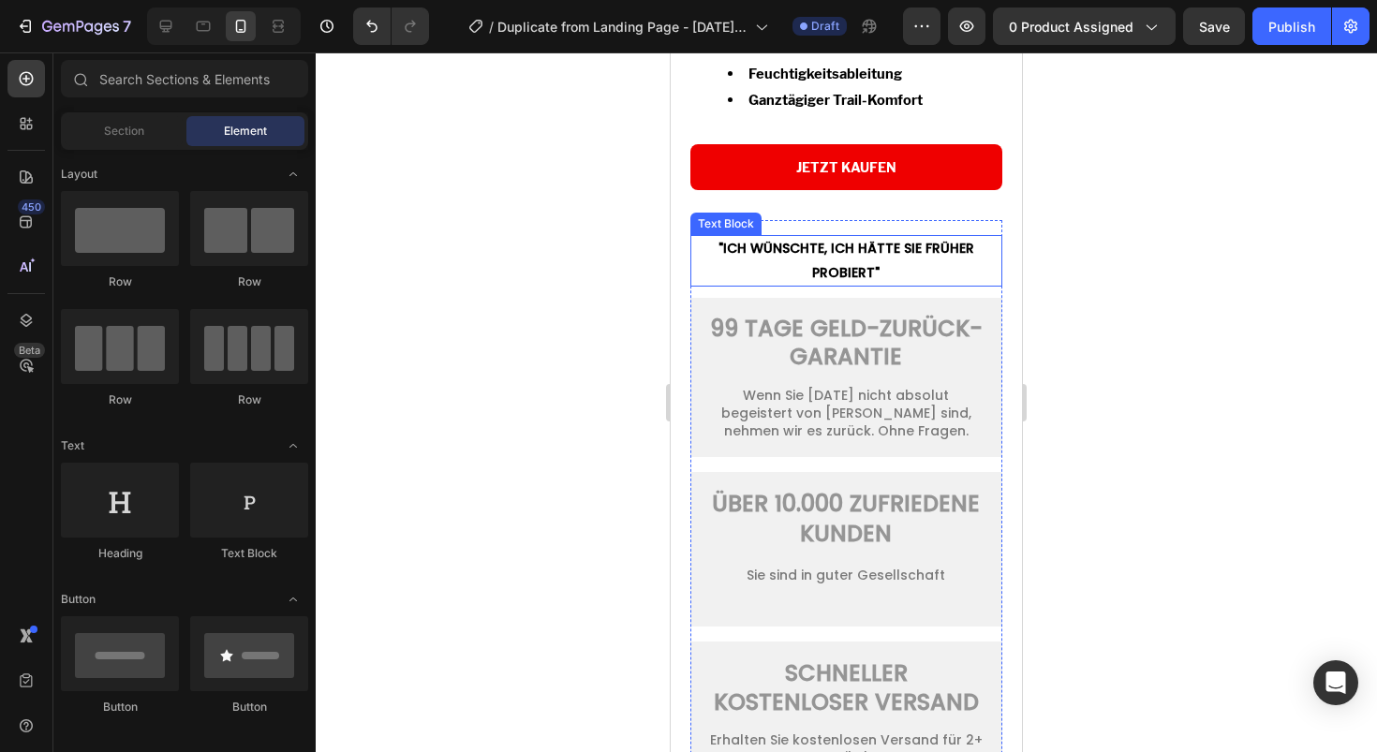
scroll to position [5541, 0]
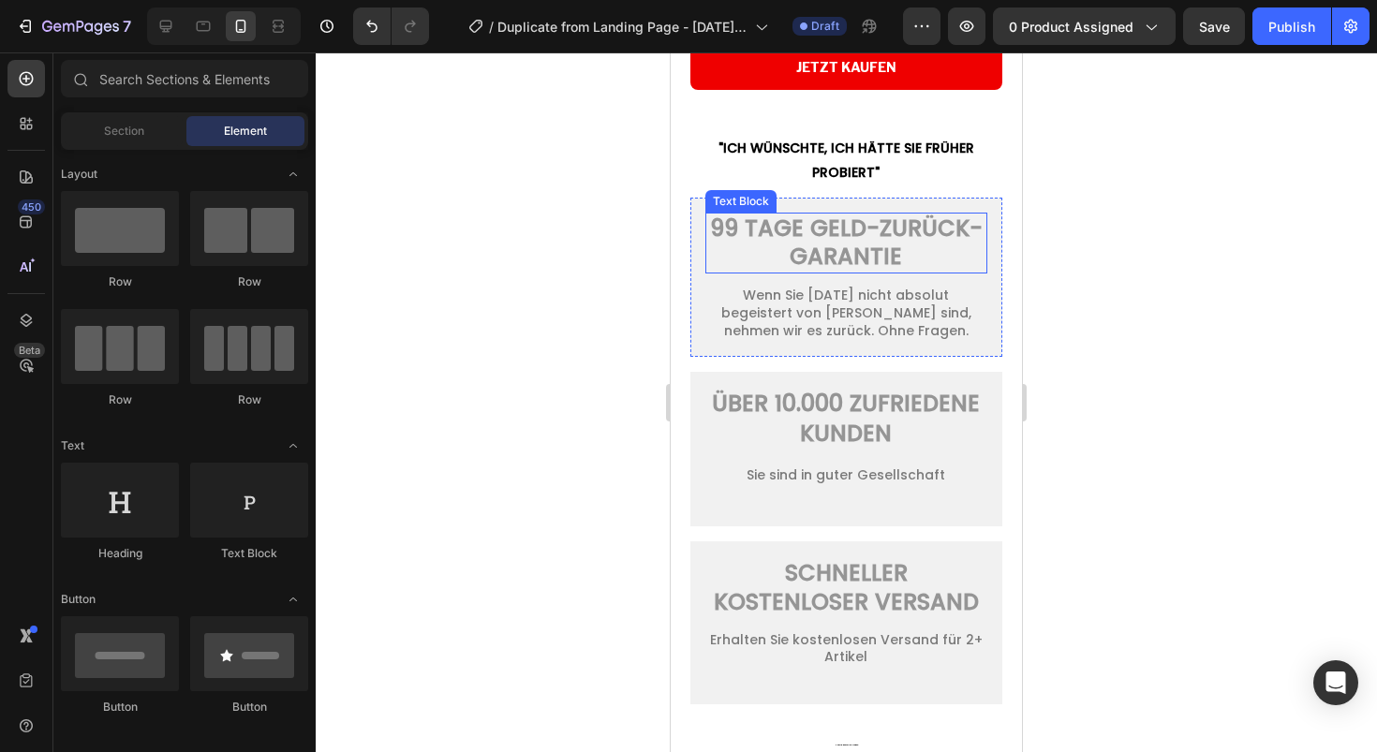
click at [872, 259] on p "99 TAGE GELD-ZURÜCK-GARANTIE" at bounding box center [846, 243] width 278 height 57
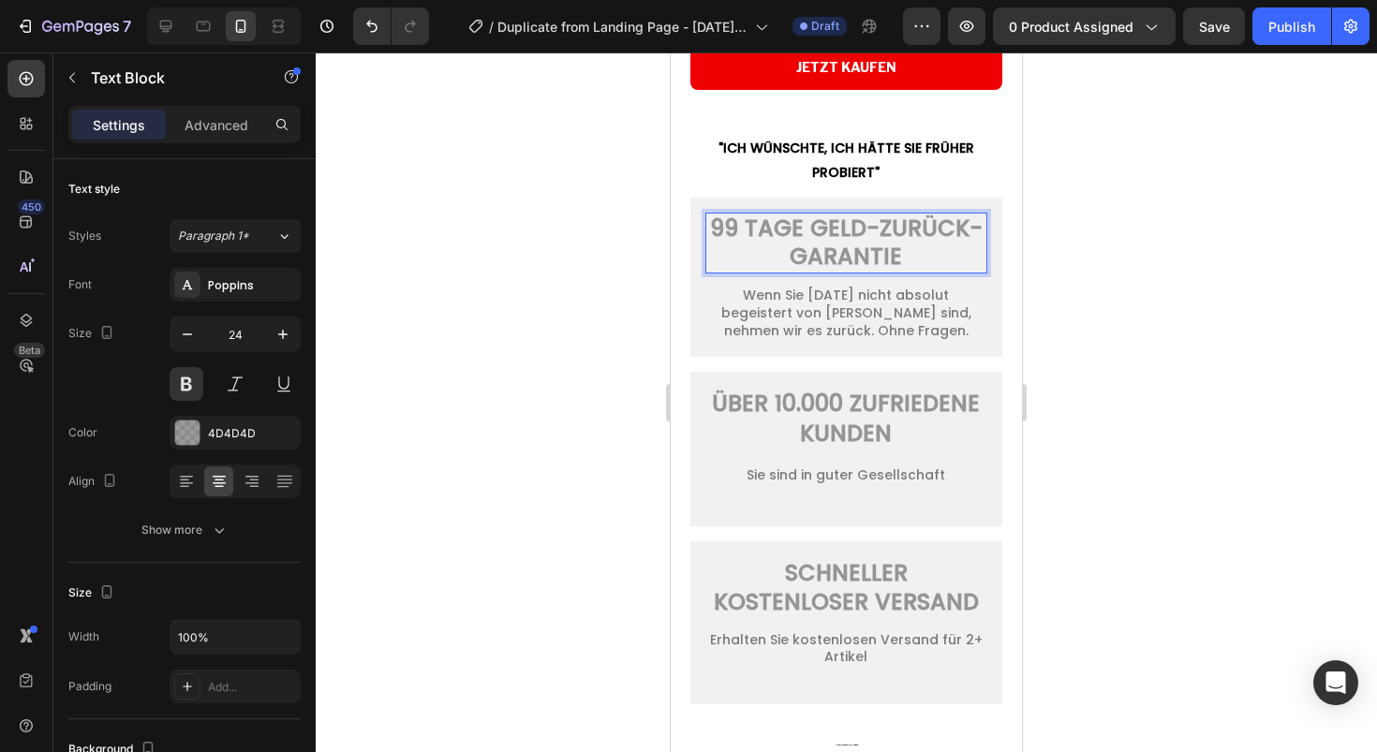
click at [872, 259] on p "99 TAGE GELD-ZURÜCK-GARANTIE" at bounding box center [846, 243] width 278 height 57
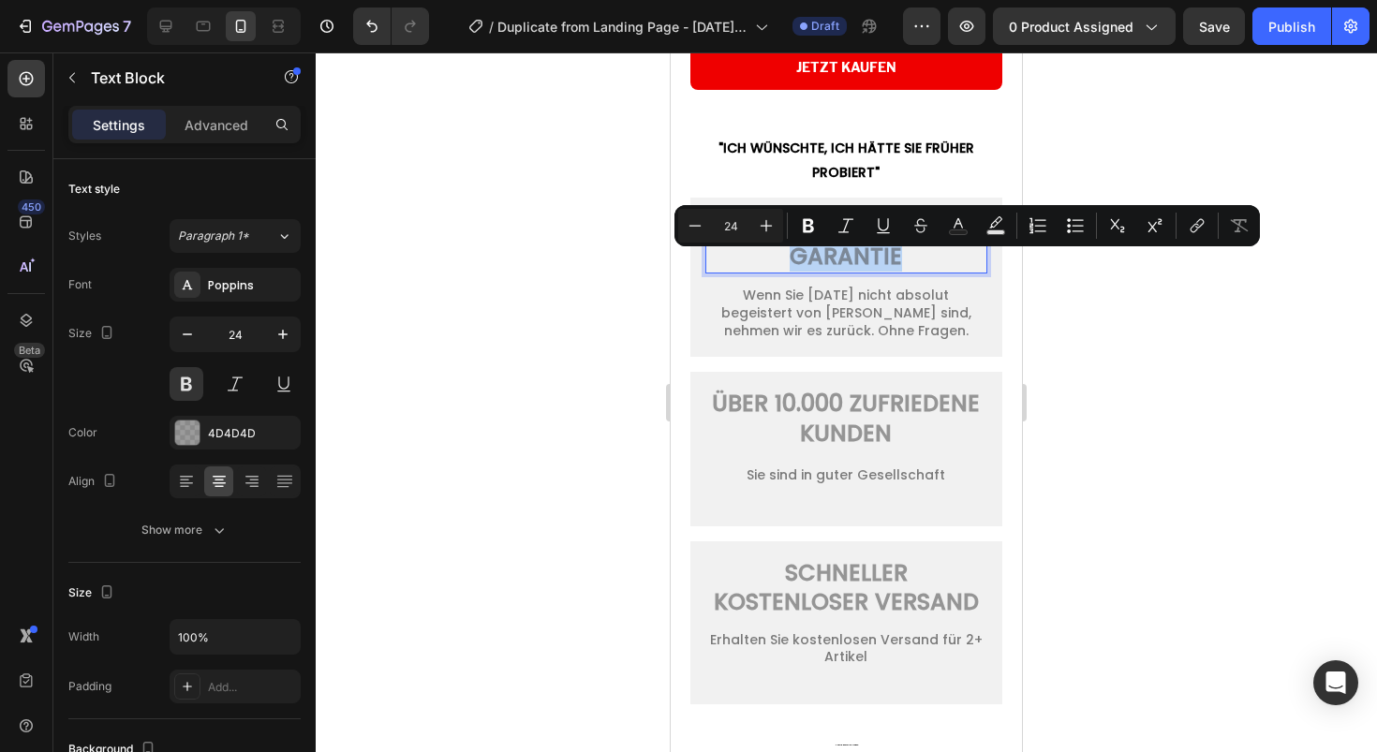
click at [936, 261] on p "99 TAGE GELD-ZURÜCK-GARANTIE" at bounding box center [846, 243] width 278 height 57
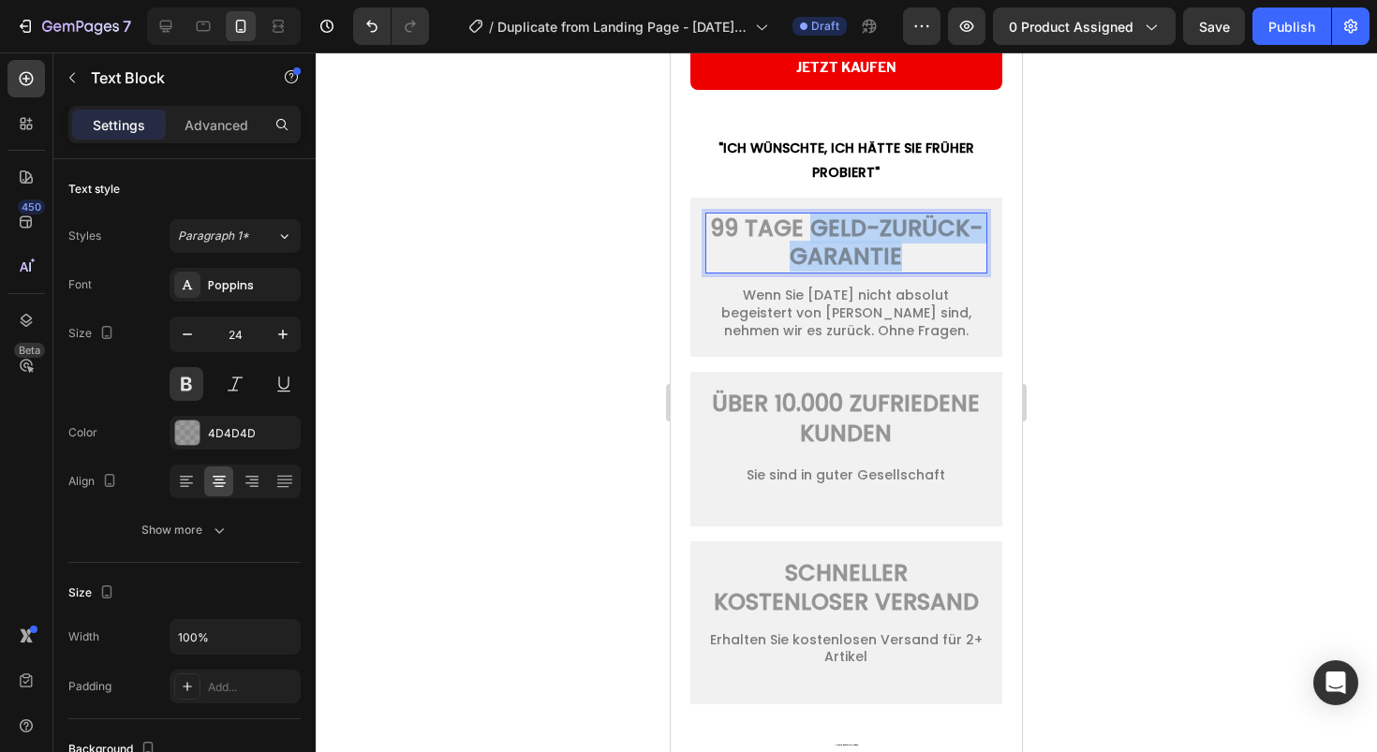
drag, startPoint x: 953, startPoint y: 270, endPoint x: 861, endPoint y: 241, distance: 96.3
click at [861, 241] on p "99 TAGE GELD-ZURÜCK-GARANTIE" at bounding box center [846, 243] width 278 height 57
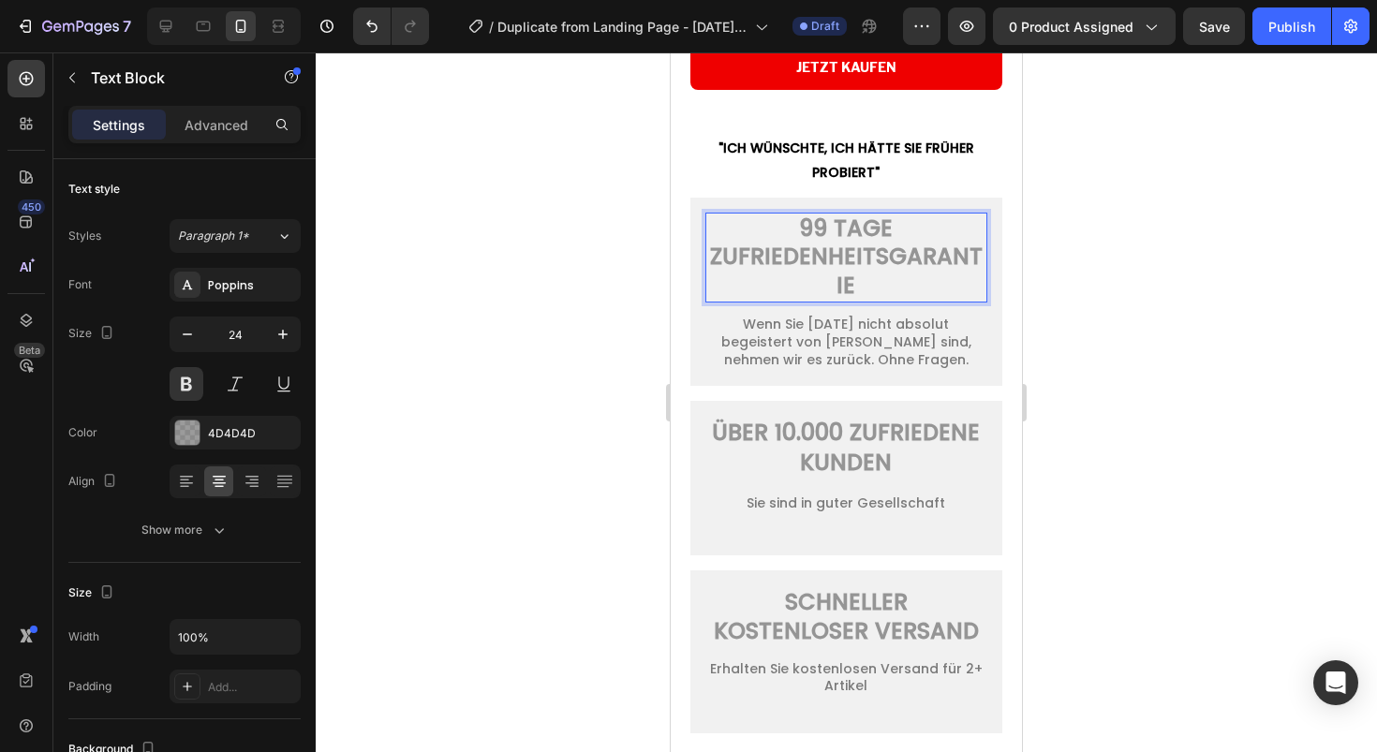
click at [889, 266] on p "99 TAGE ZUFRIEDENHEITSGARANTIE" at bounding box center [846, 258] width 278 height 86
click at [1120, 406] on div at bounding box center [846, 402] width 1061 height 700
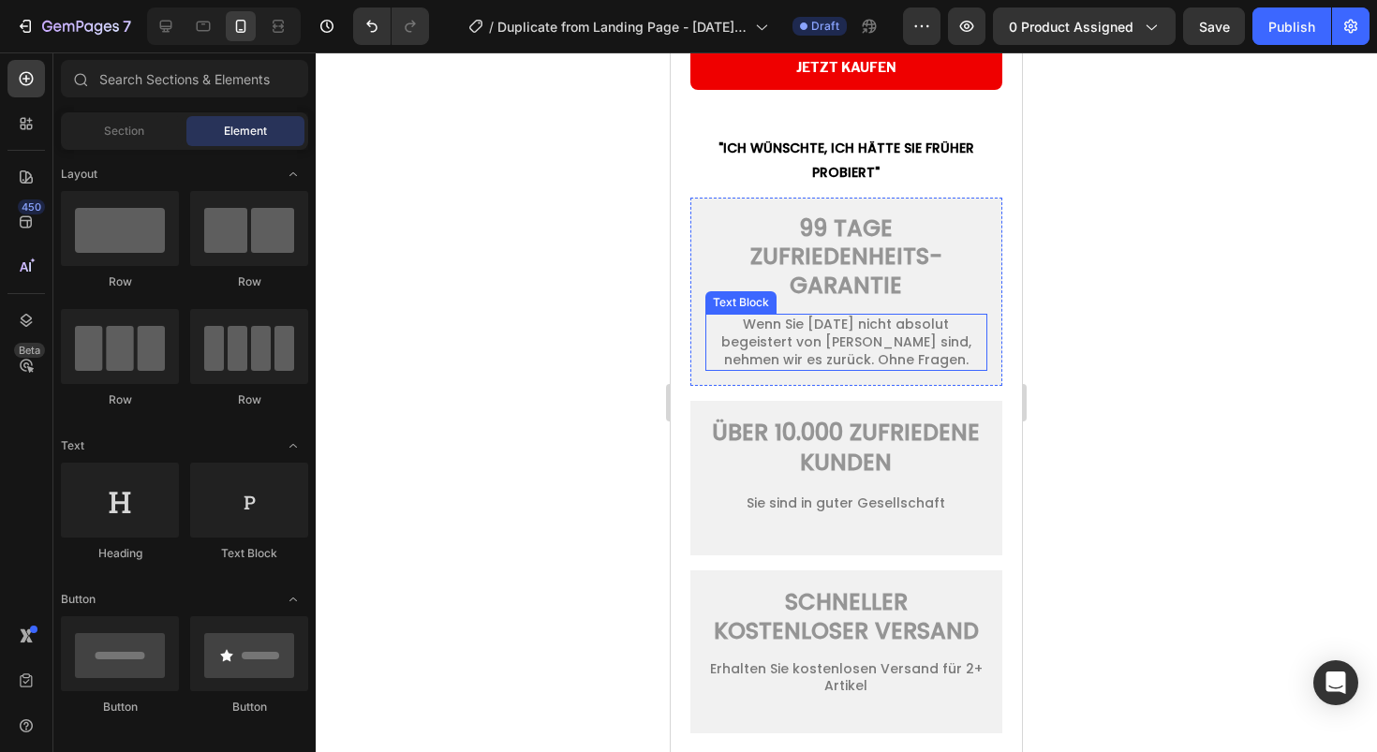
click at [797, 333] on p "Wenn Sie [DATE] nicht absolut begeistert von [PERSON_NAME] sind, nehmen wir es …" at bounding box center [846, 342] width 278 height 53
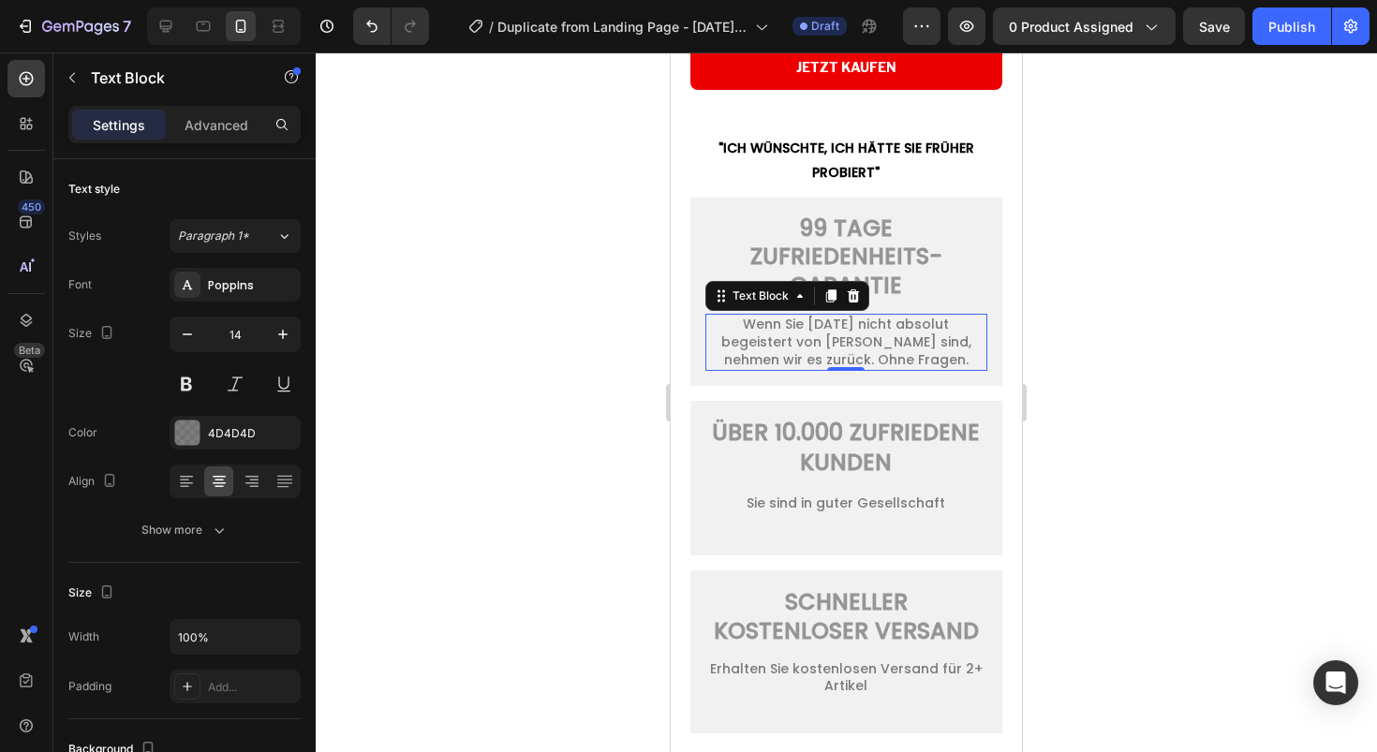
click at [797, 333] on p "Wenn Sie [DATE] nicht absolut begeistert von [PERSON_NAME] sind, nehmen wir es …" at bounding box center [846, 342] width 278 height 53
click at [762, 332] on p "Wenn Sie [DATE] nicht absolut begeistert von [PERSON_NAME] sind, nehmen wir es …" at bounding box center [846, 342] width 278 height 53
click at [809, 350] on p "Wenn Du [DATE] nicht absolut begeistert von [PERSON_NAME] sind, nehmen wir es z…" at bounding box center [846, 342] width 278 height 53
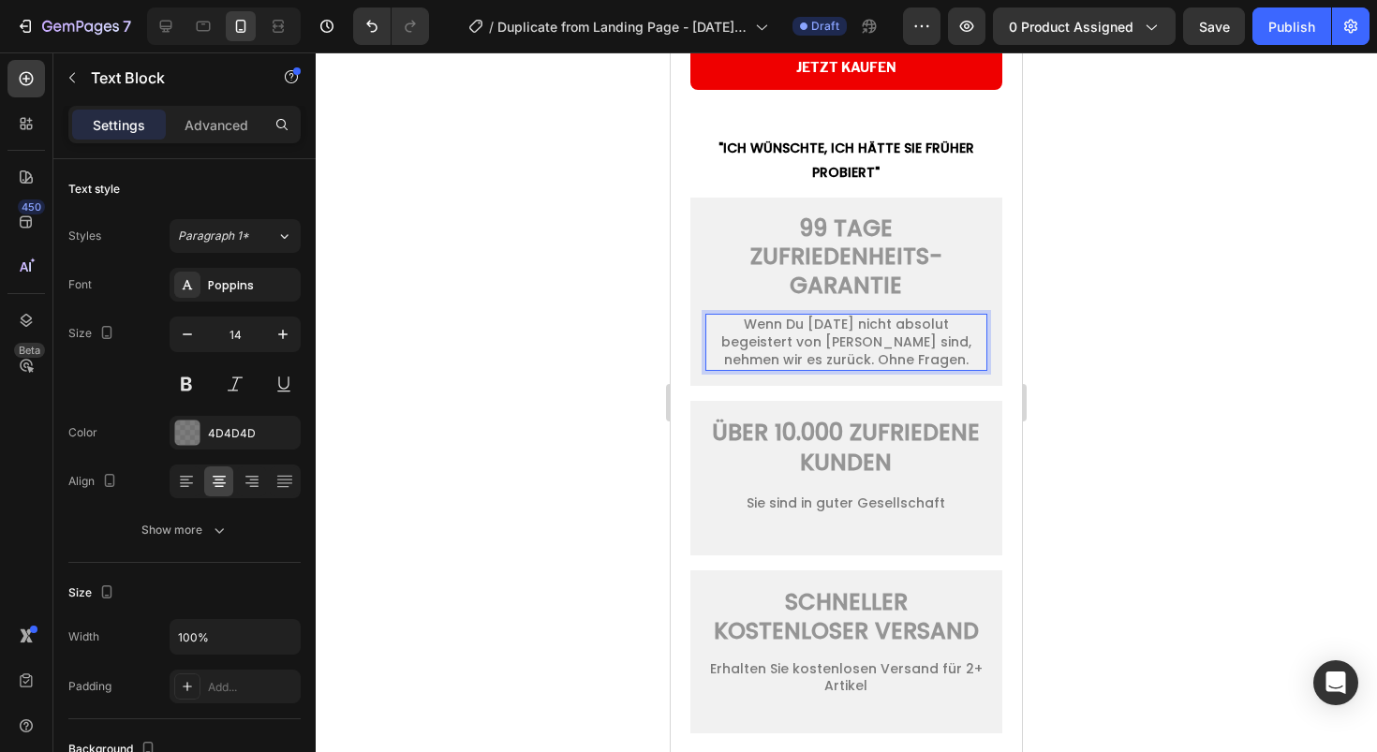
click at [814, 369] on p "Wenn Du [DATE] nicht absolut begeistert von [PERSON_NAME] sind, nehmen wir es z…" at bounding box center [846, 342] width 278 height 53
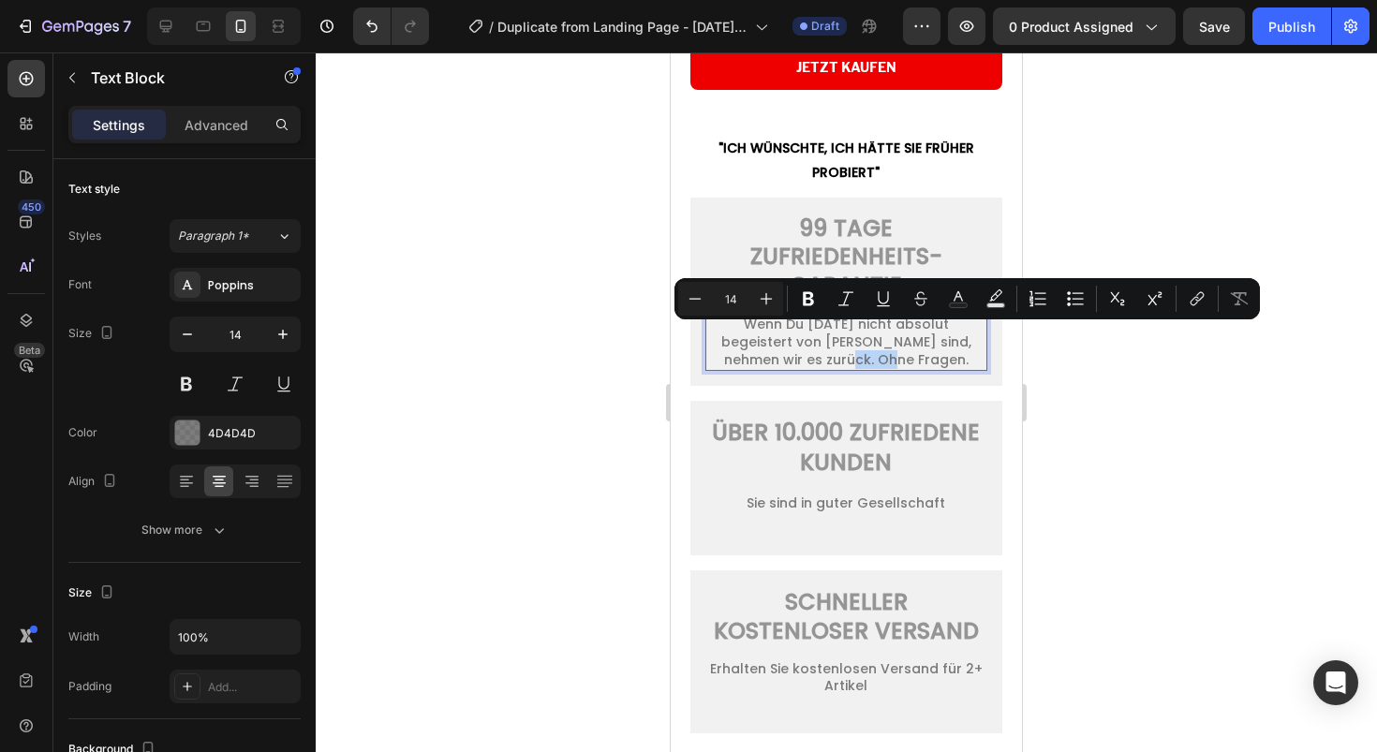
click at [904, 369] on p "Wenn Du [DATE] nicht absolut begeistert von [PERSON_NAME] sind, nehmen wir es z…" at bounding box center [846, 342] width 278 height 53
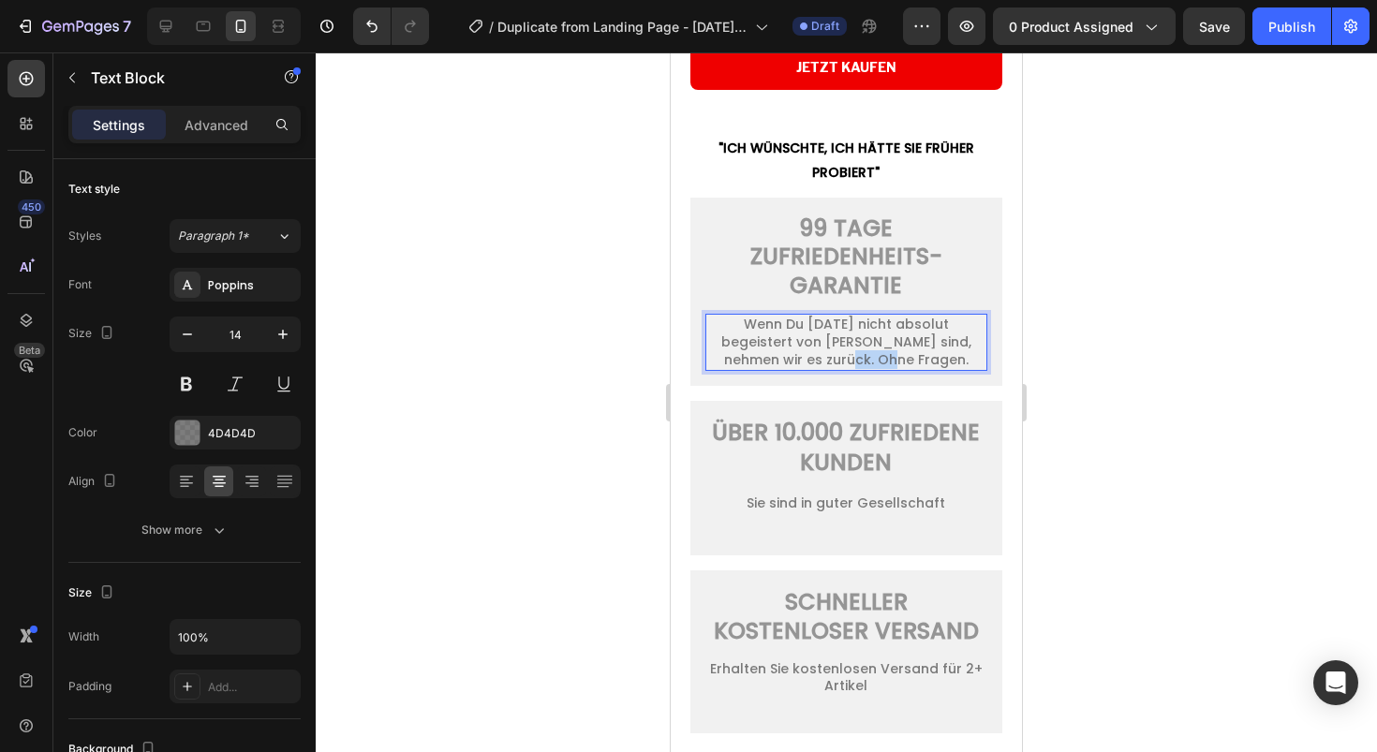
drag, startPoint x: 946, startPoint y: 374, endPoint x: 917, endPoint y: 353, distance: 35.6
click at [917, 353] on p "Wenn Du [DATE] nicht absolut begeistert von [PERSON_NAME] sind, nehmen wir es z…" at bounding box center [846, 342] width 278 height 53
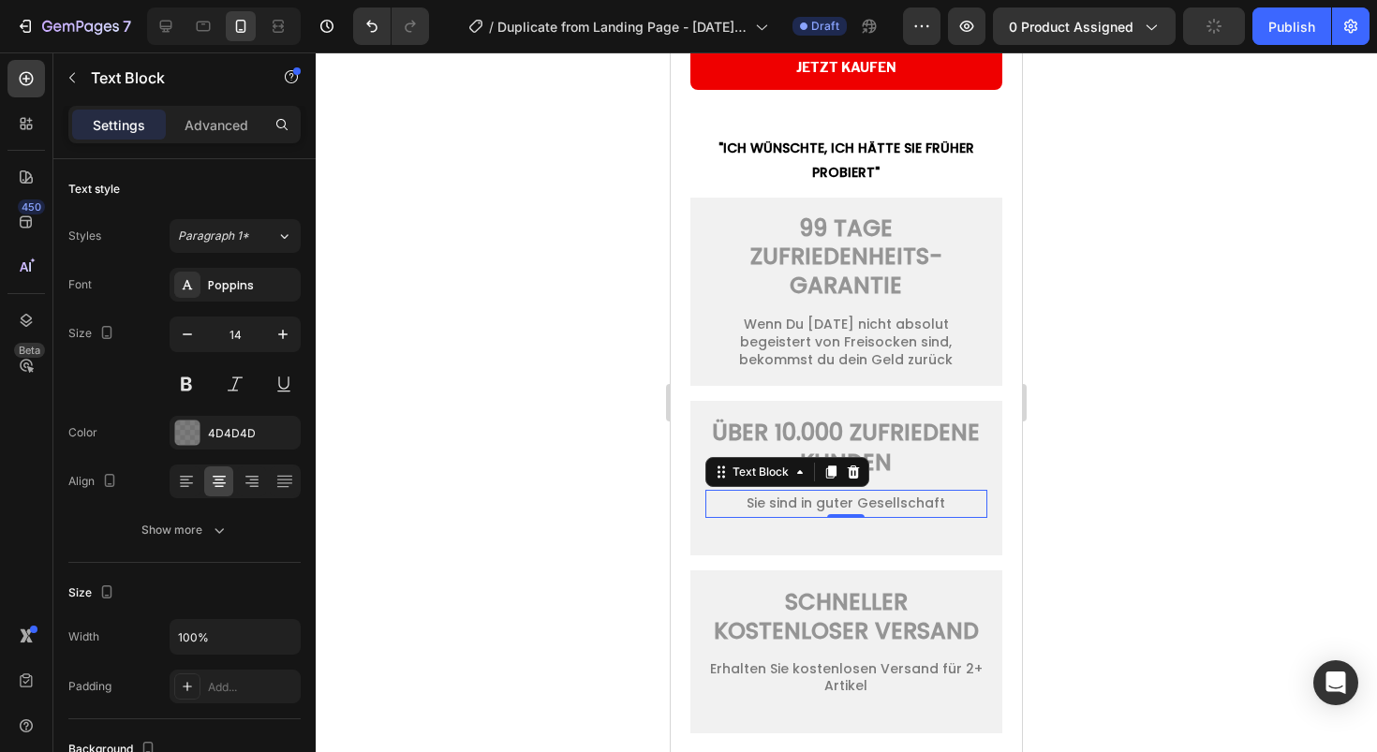
click at [875, 515] on p "Sie sind in guter Gesellschaft" at bounding box center [846, 503] width 278 height 23
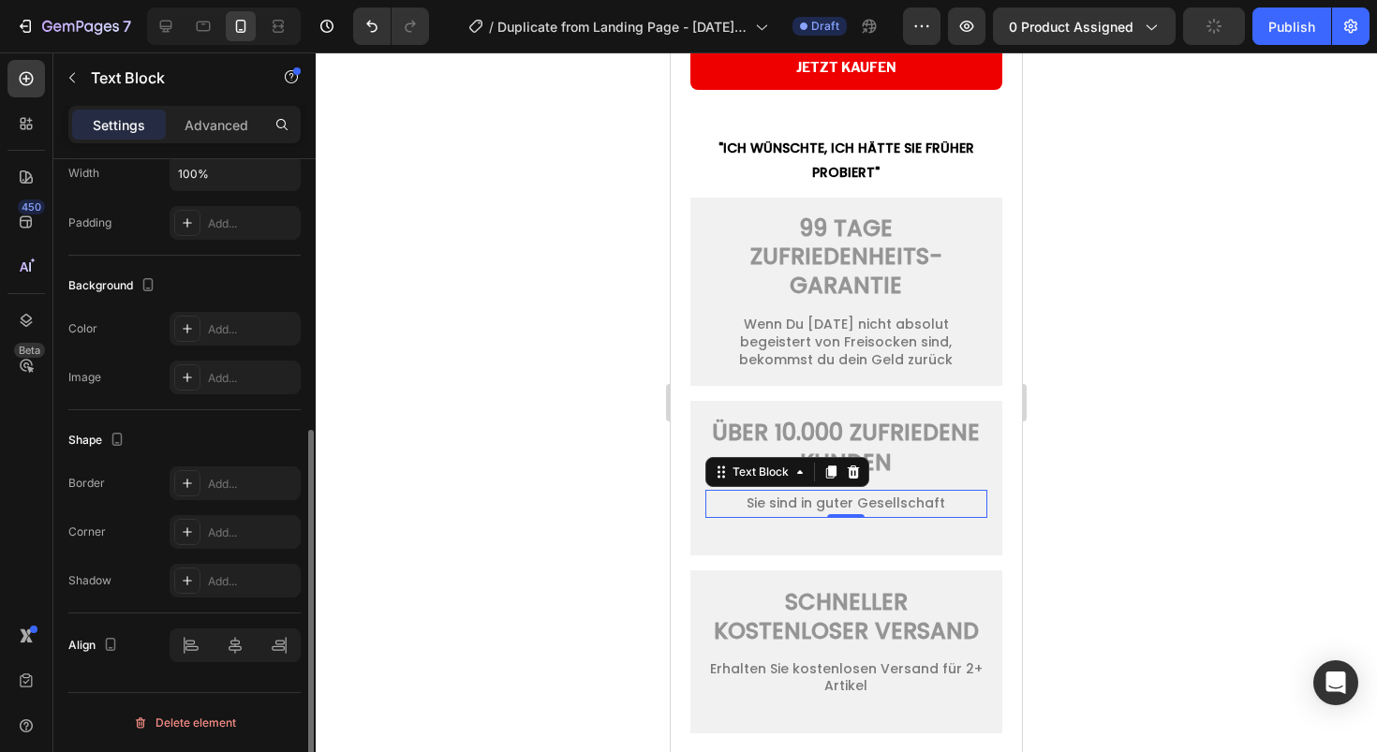
click at [875, 515] on p "Sie sind in guter Gesellschaft" at bounding box center [846, 503] width 278 height 23
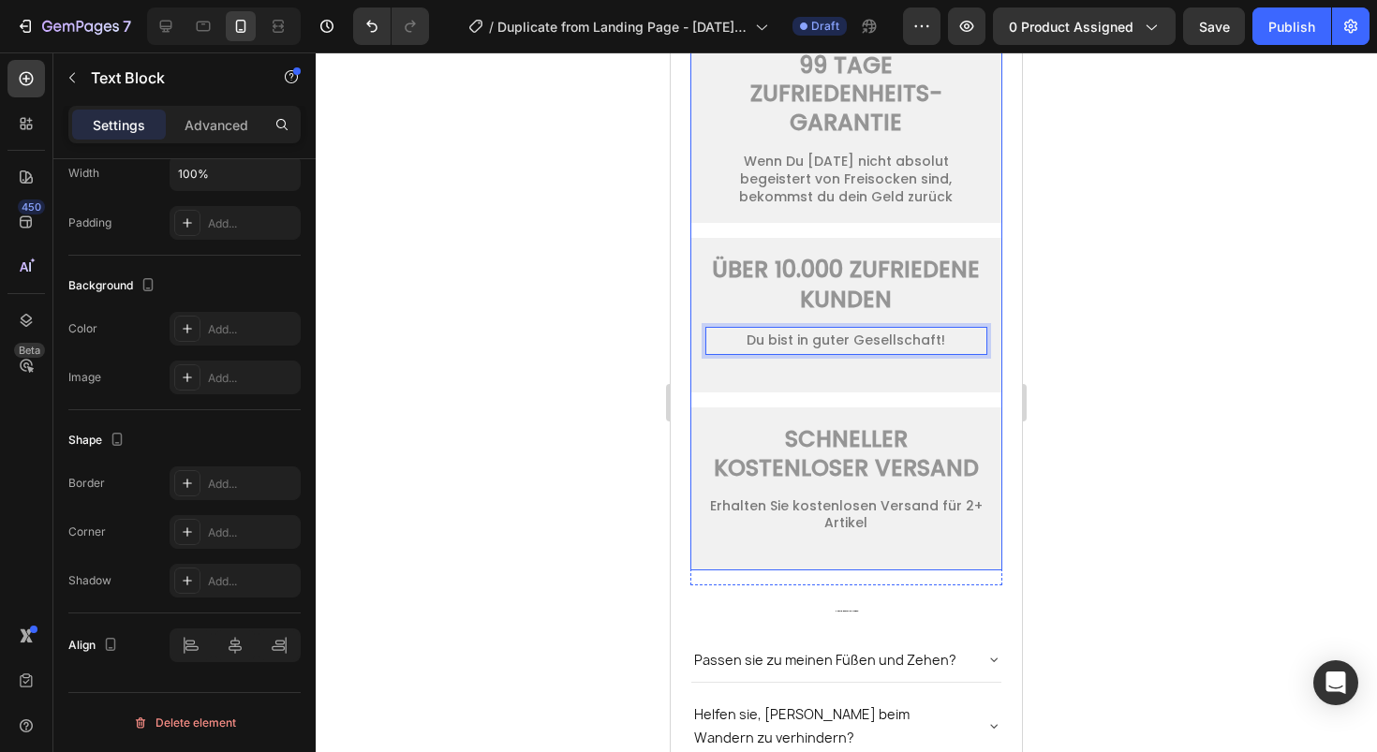
scroll to position [5734, 0]
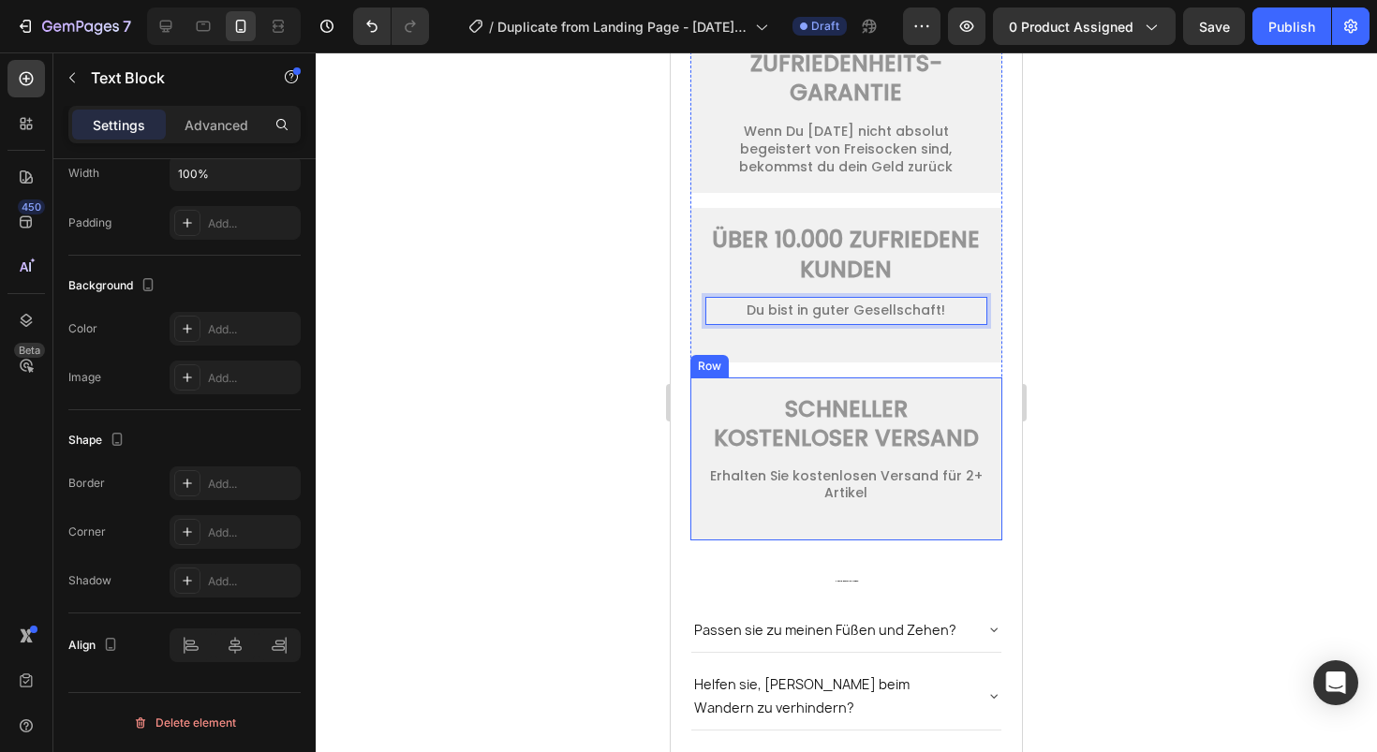
click at [861, 501] on p "Erhalten Sie kostenlosen Versand für 2+ Artikel" at bounding box center [846, 484] width 278 height 34
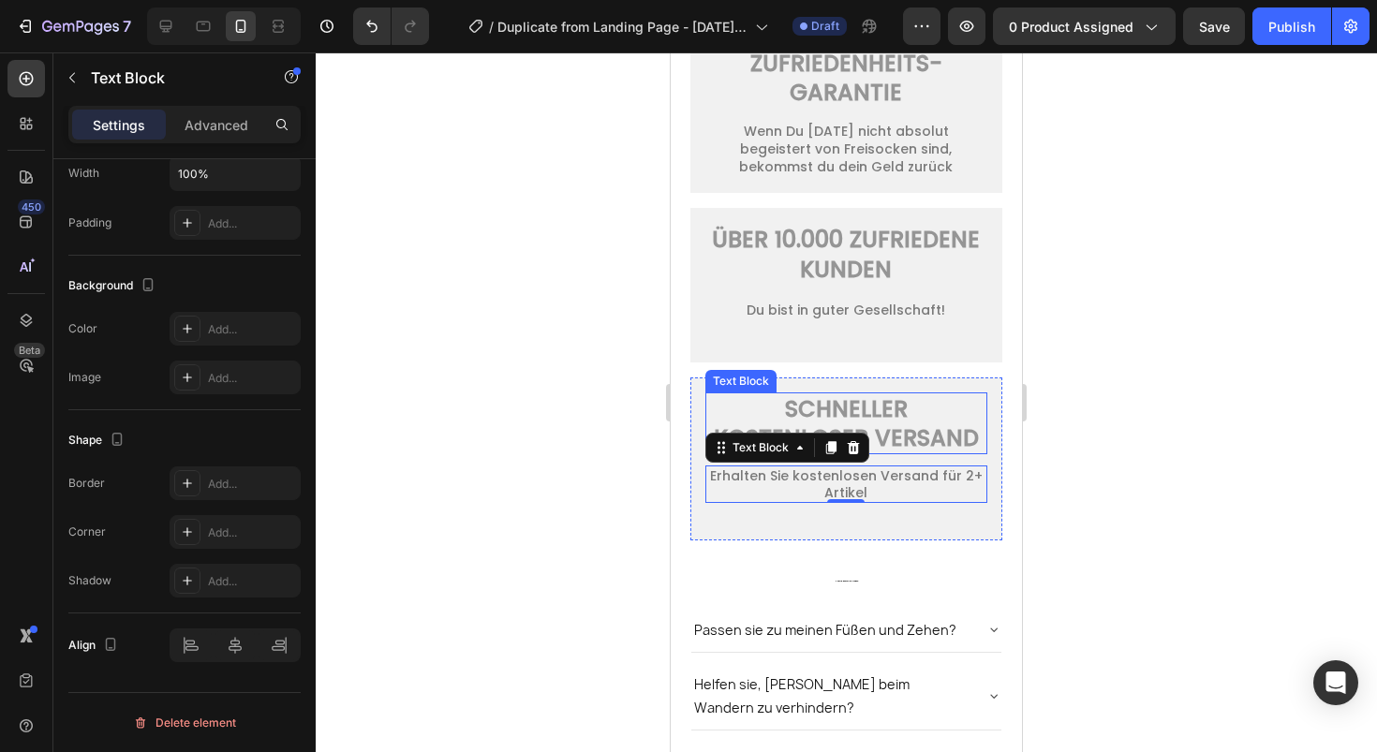
click at [925, 452] on p "SCHNELLER KOSTENLOSER VERSAND" at bounding box center [846, 423] width 278 height 58
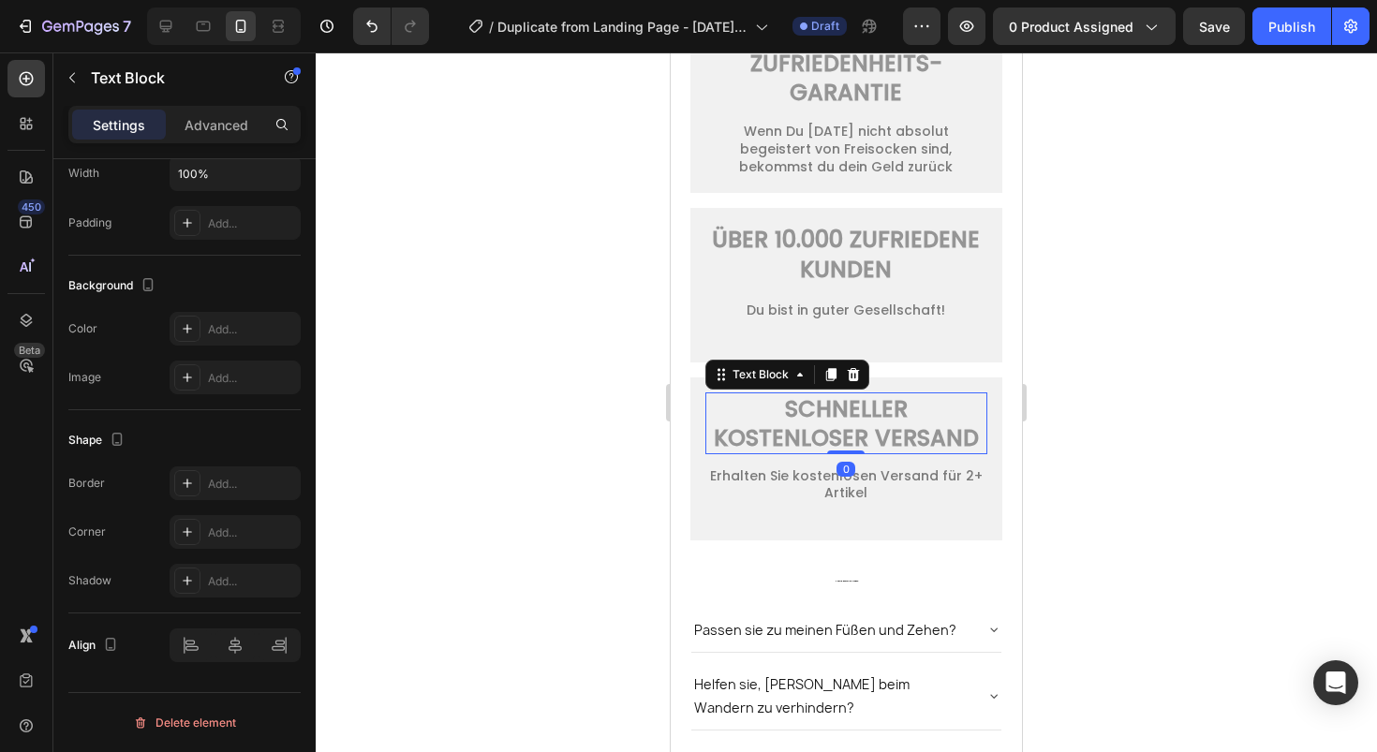
click at [925, 452] on p "SCHNELLER KOSTENLOSER VERSAND" at bounding box center [846, 423] width 278 height 58
click at [849, 447] on p "SCHNELLER KOSTENLOSER VERSAND" at bounding box center [846, 423] width 278 height 58
click at [852, 432] on p "SCHNELLER KOSTENLOSER VERSAND" at bounding box center [846, 423] width 278 height 58
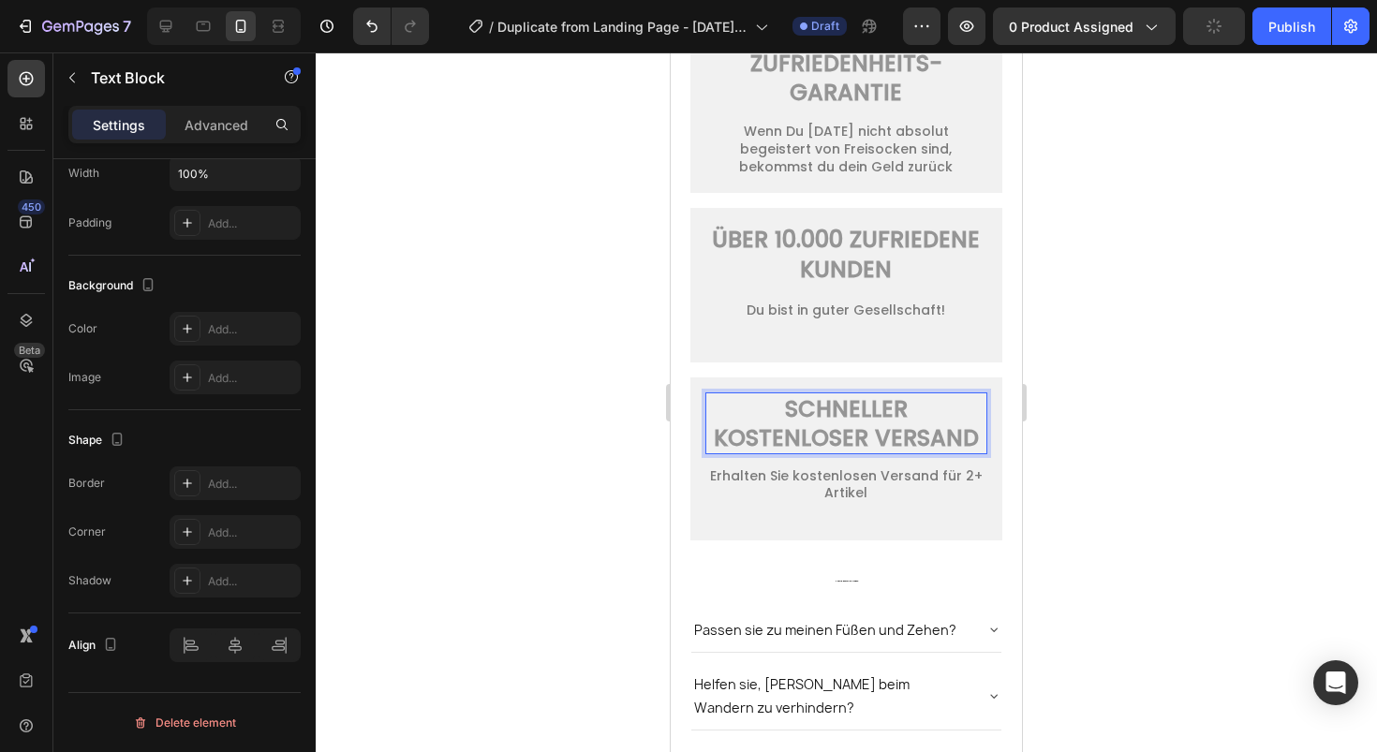
click at [852, 416] on p "SCHNELLER KOSTENLOSER VERSAND" at bounding box center [846, 423] width 278 height 58
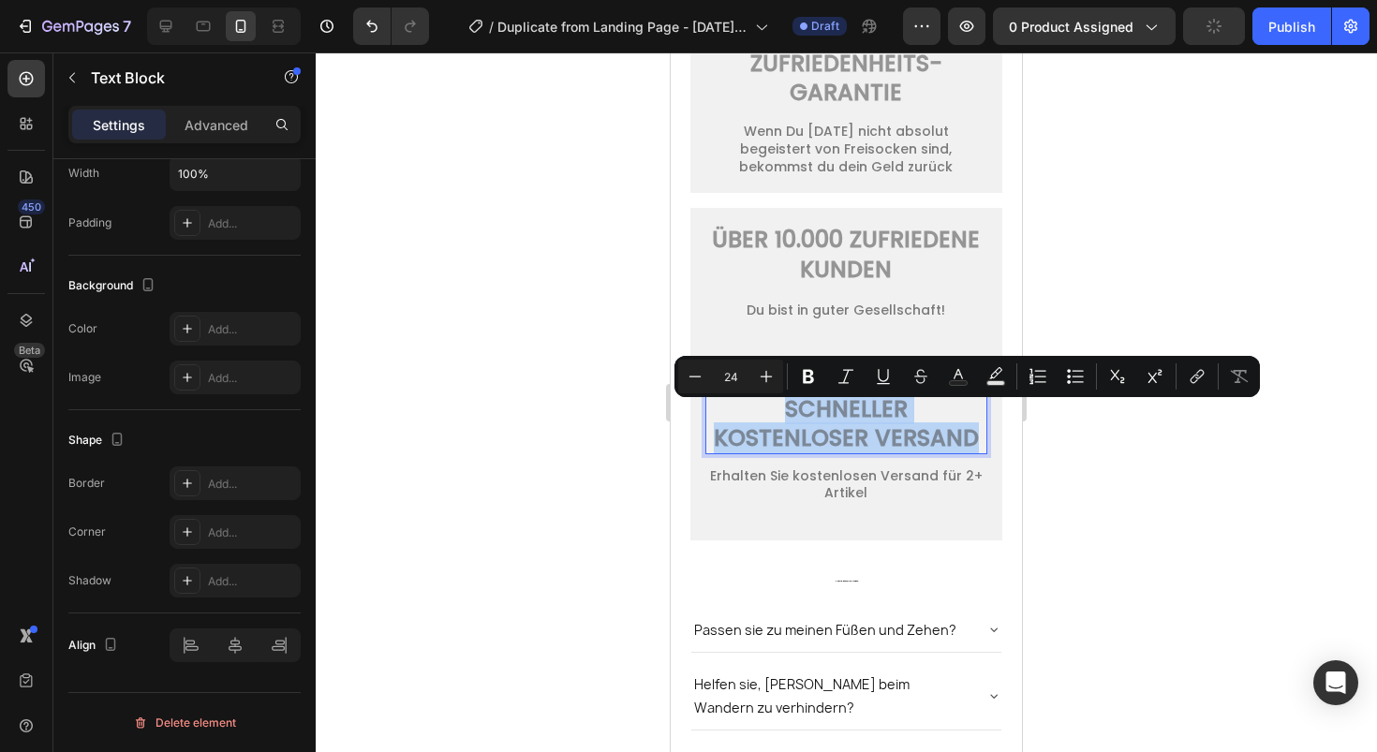
click at [852, 416] on p "SCHNELLER KOSTENLOSER VERSAND" at bounding box center [846, 423] width 278 height 58
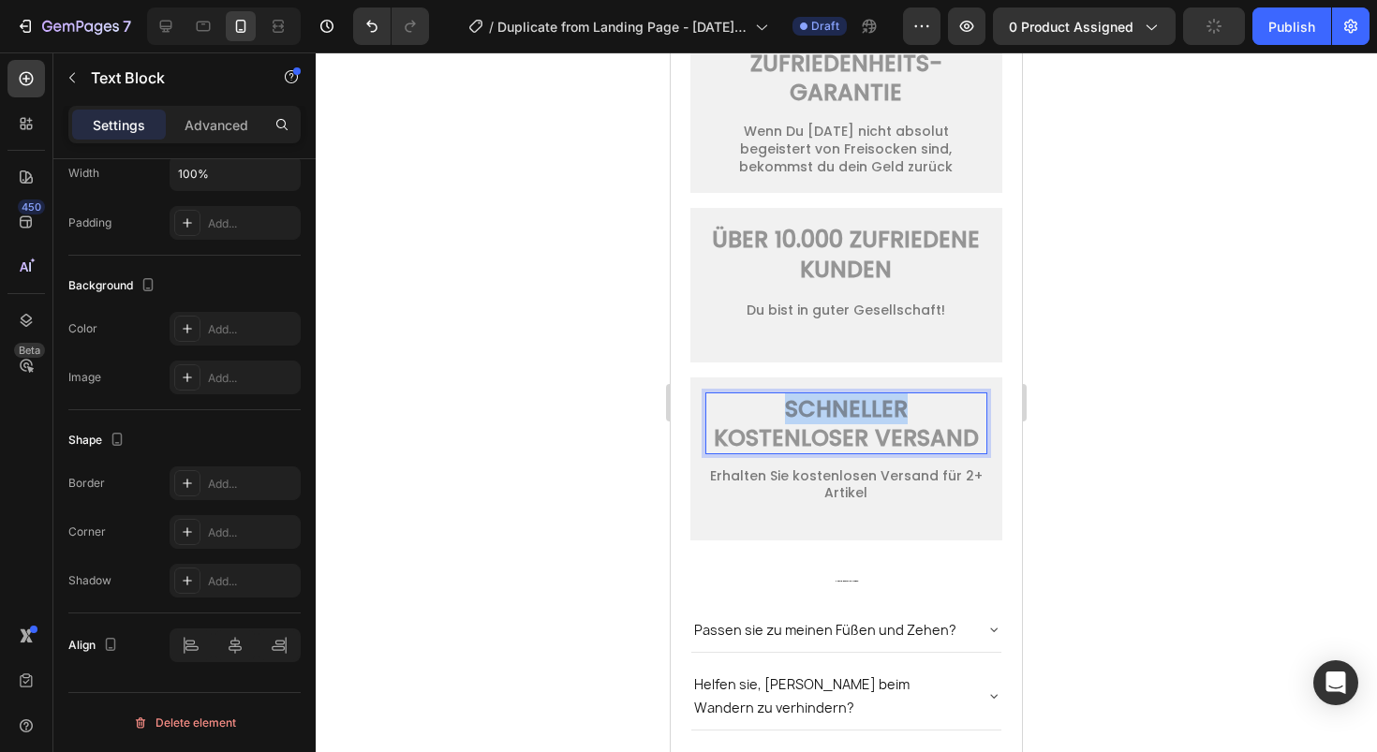
click at [852, 416] on p "SCHNELLER KOSTENLOSER VERSAND" at bounding box center [846, 423] width 278 height 58
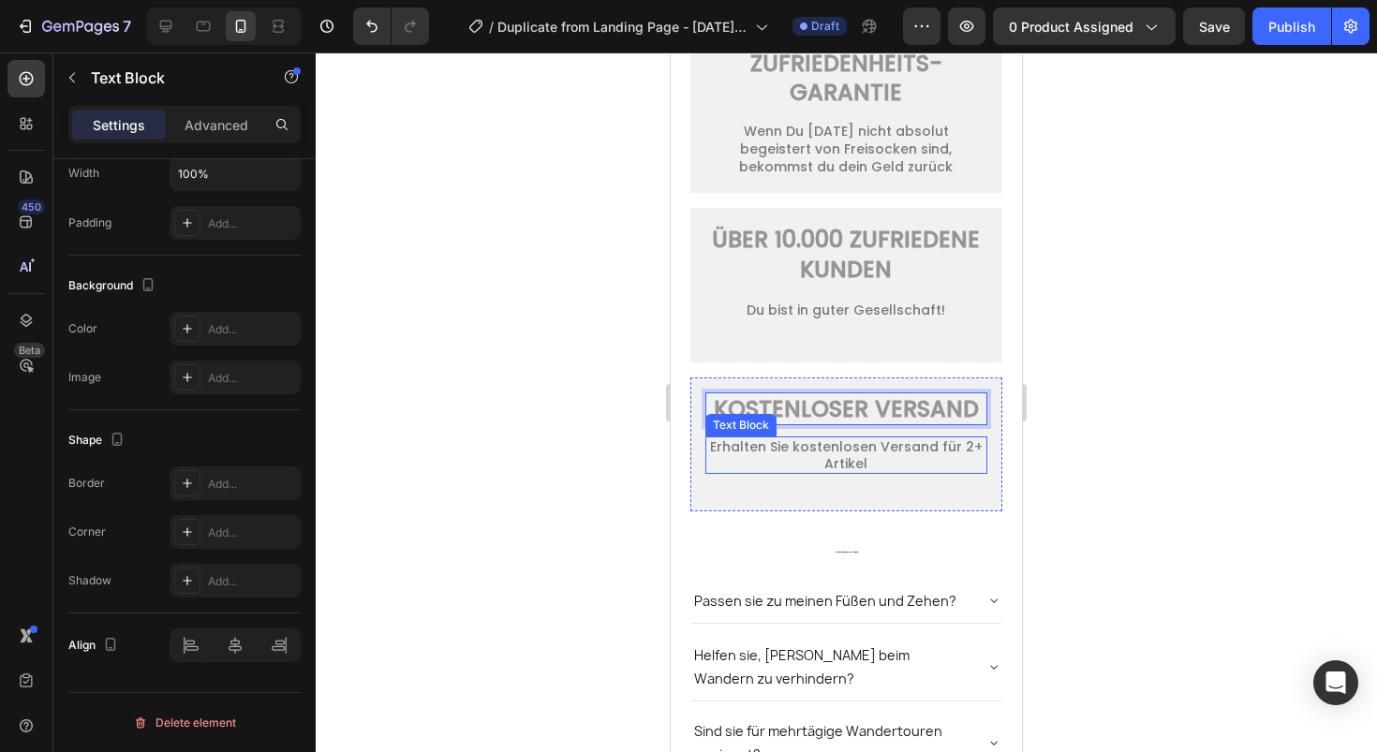
click at [940, 472] on p "Erhalten Sie kostenlosen Versand für 2+ Artikel" at bounding box center [846, 455] width 278 height 34
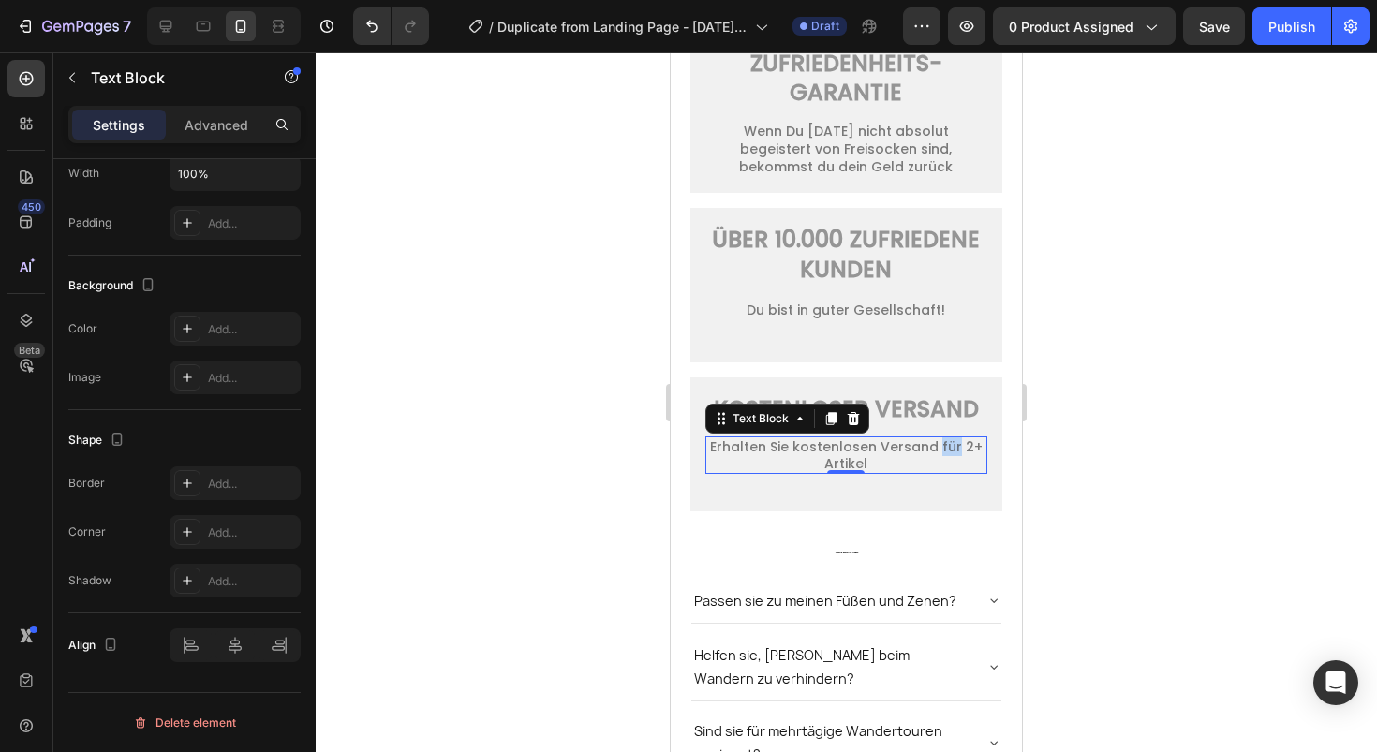
click at [940, 472] on p "Erhalten Sie kostenlosen Versand für 2+ Artikel" at bounding box center [846, 455] width 278 height 34
click at [886, 472] on p "Erhalten Sie kostenlosen Versand für 2+ Artikel" at bounding box center [846, 455] width 278 height 34
click at [845, 472] on p "Erhalten Sie kostenlosen Versand für 2+ Artikel" at bounding box center [846, 455] width 278 height 34
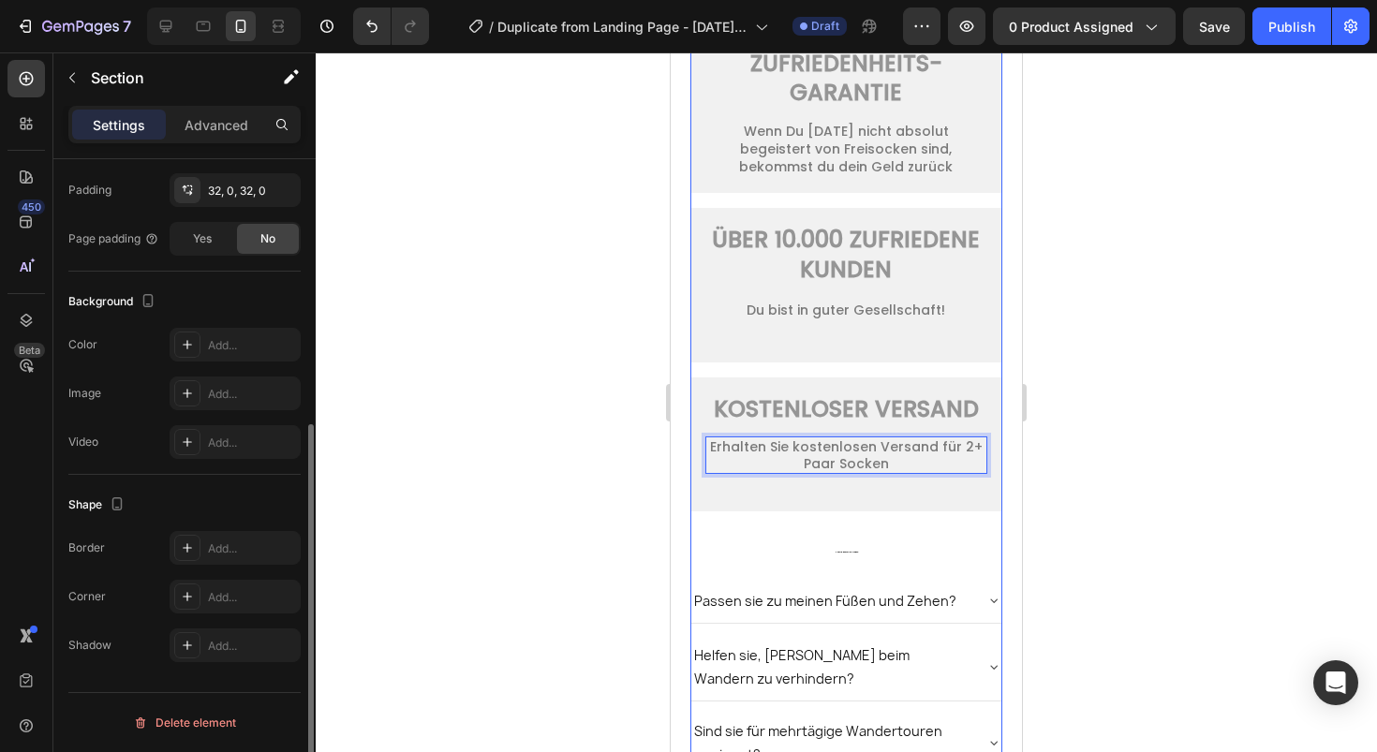
click at [841, 598] on div "Product Images SOMMERSCHLUSSVERKAUF - BIS ZU 35% RABATT Text Block FREISOCKEN W…" at bounding box center [846, 84] width 312 height 2178
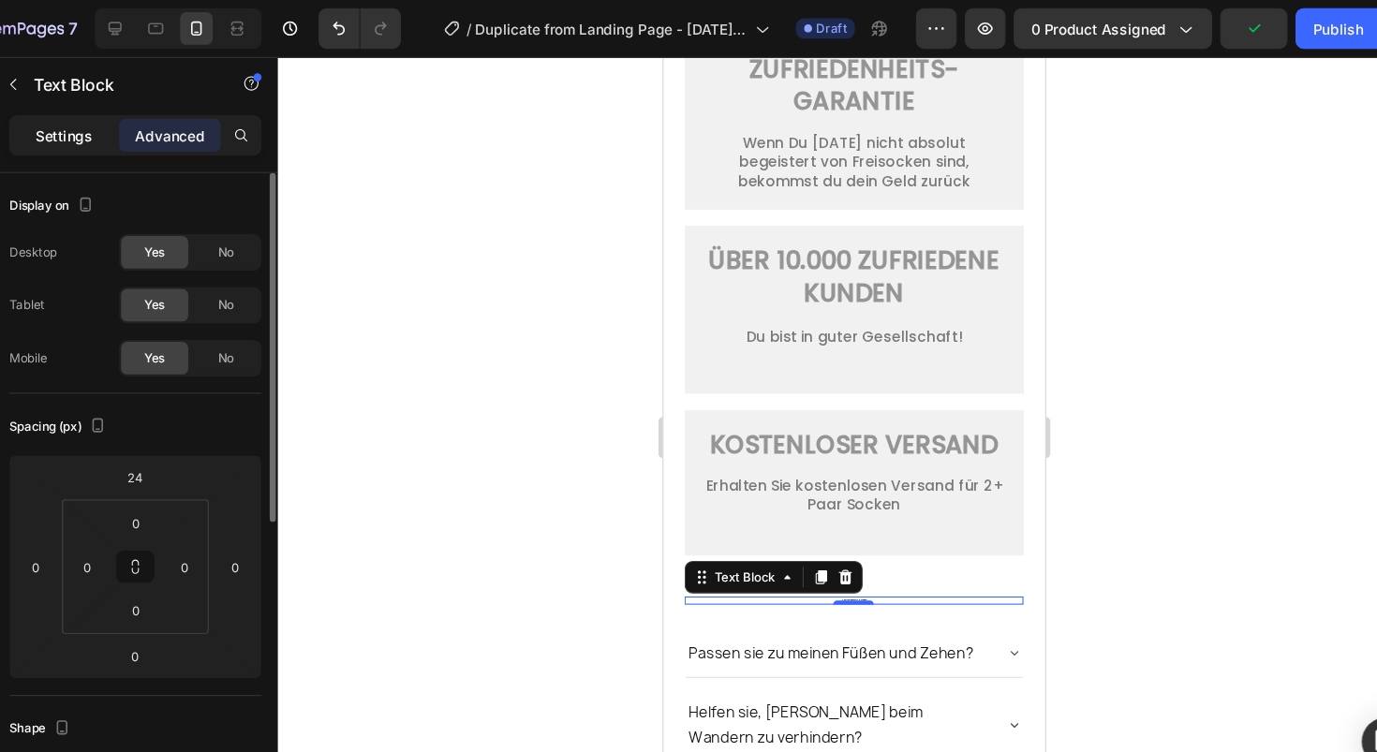
click at [130, 127] on p "Settings" at bounding box center [119, 125] width 52 height 20
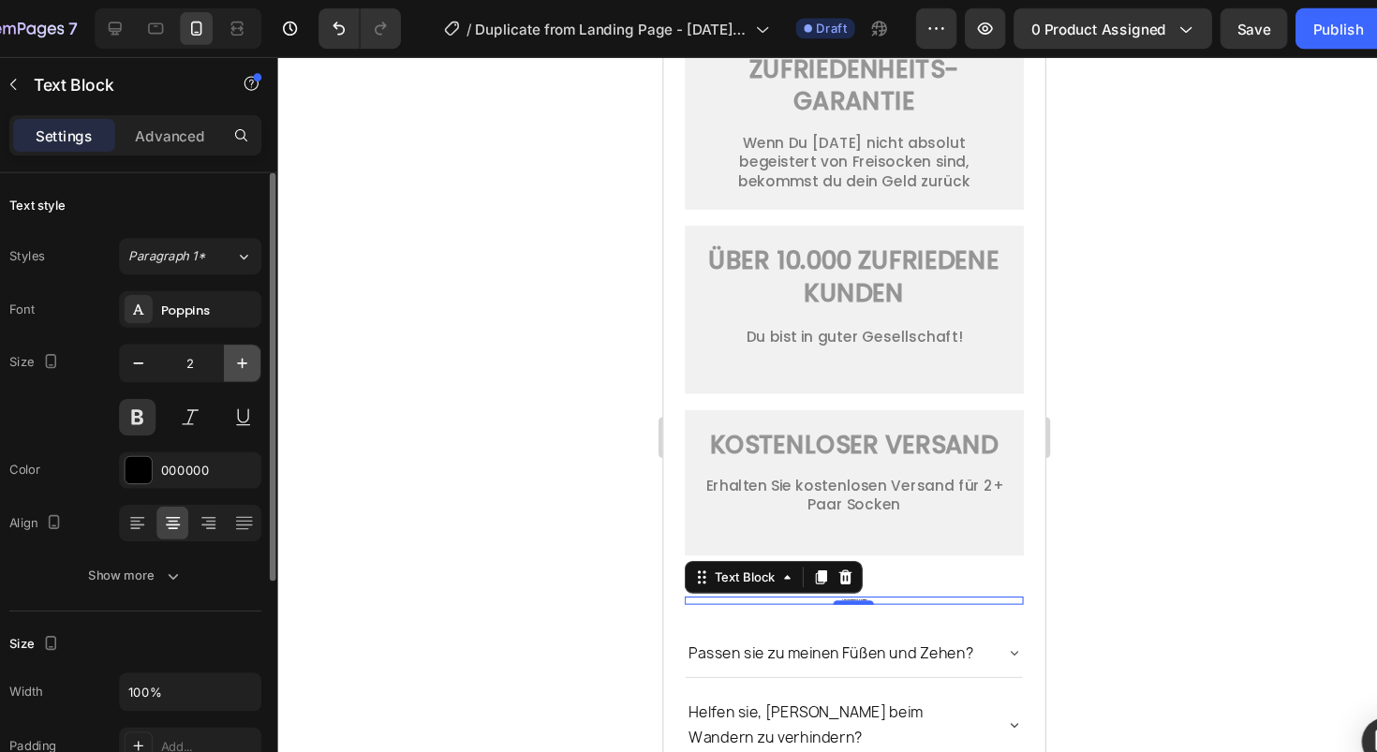
click at [281, 342] on icon "button" at bounding box center [283, 334] width 19 height 19
click at [235, 338] on input "4" at bounding box center [235, 335] width 62 height 34
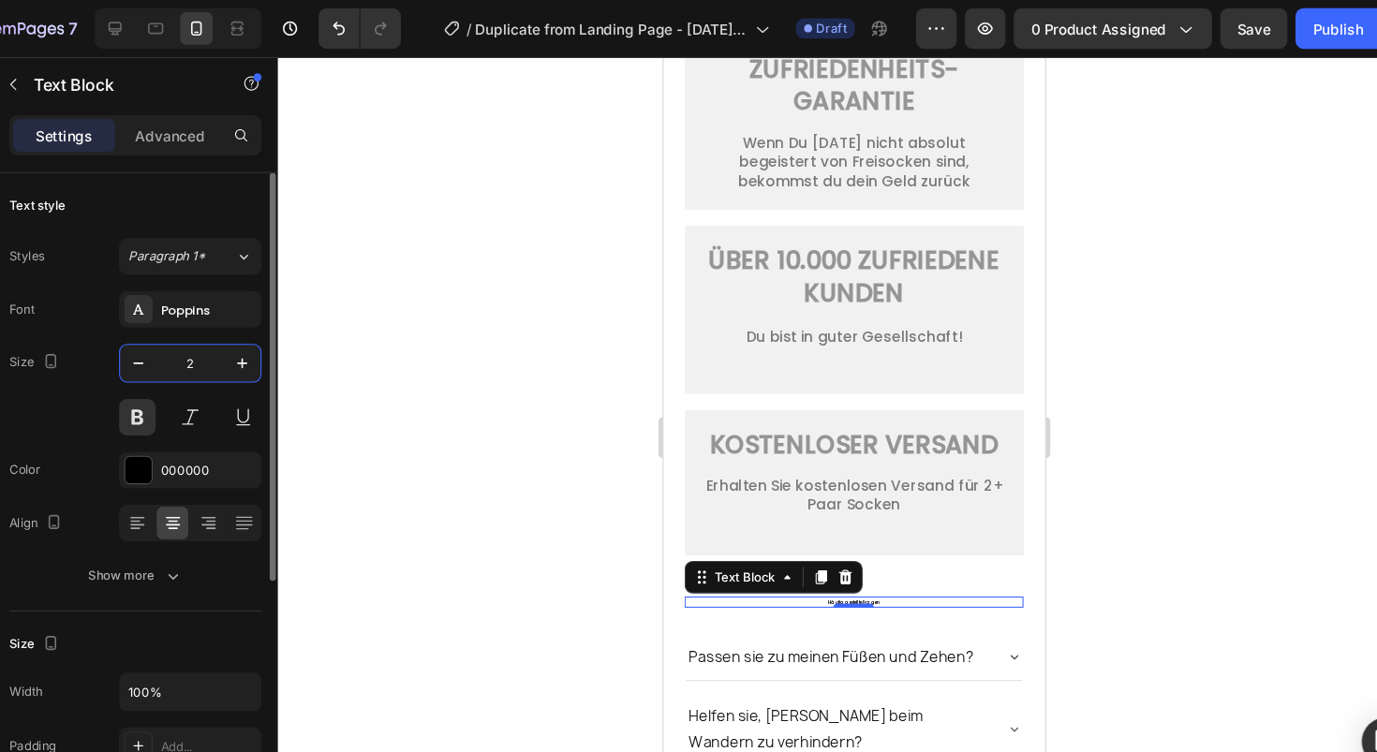
type input "20"
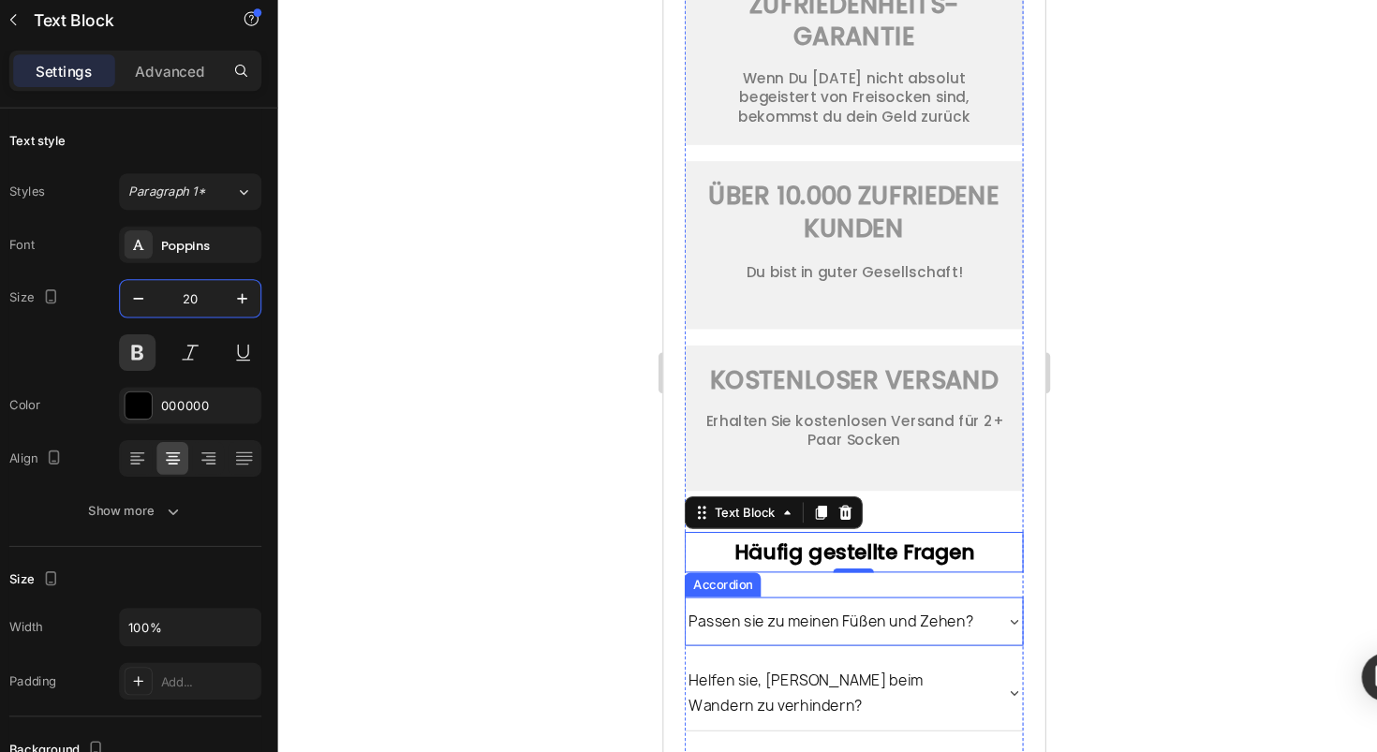
click at [867, 583] on p "Passen sie zu meinen Füßen und Zehen?" at bounding box center [818, 570] width 262 height 23
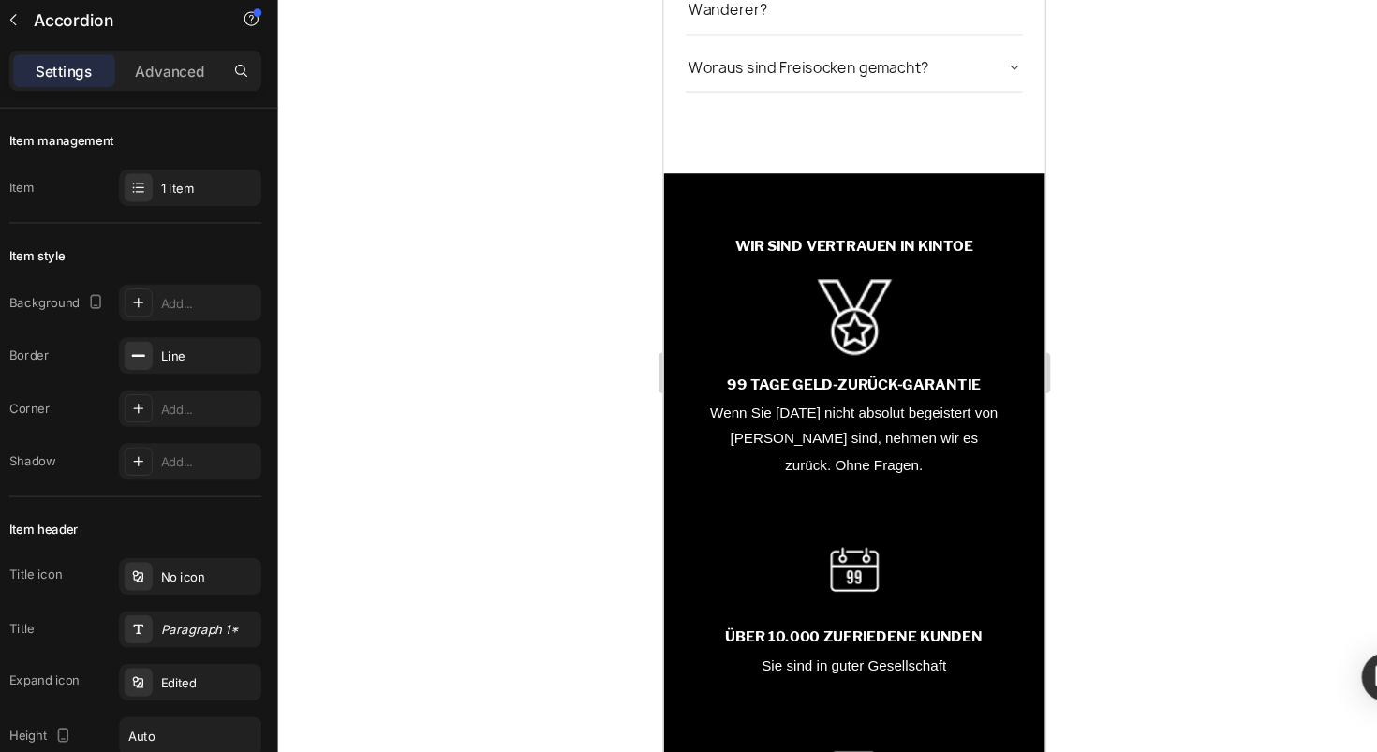
scroll to position [6808, 0]
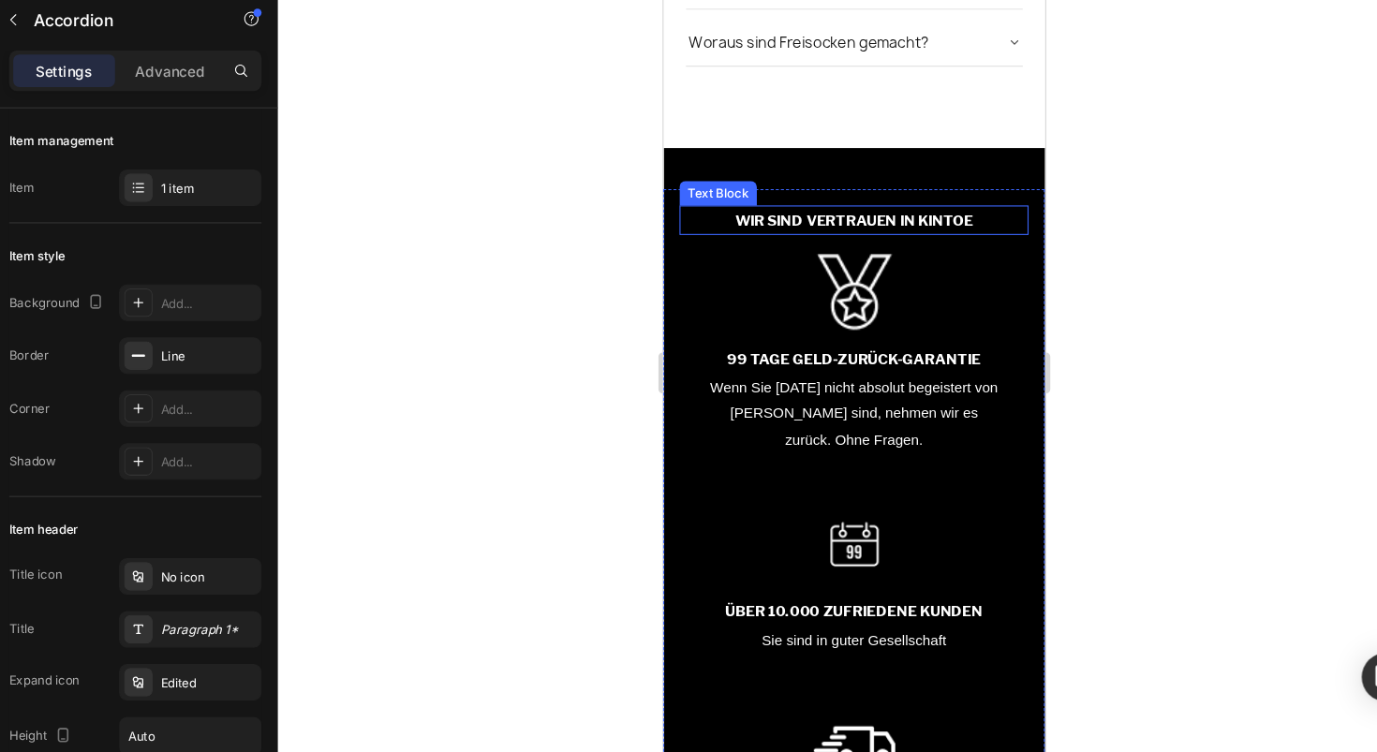
click at [893, 214] on p "WIR SIND VERTRAUEN IN KINTOE" at bounding box center [839, 201] width 318 height 23
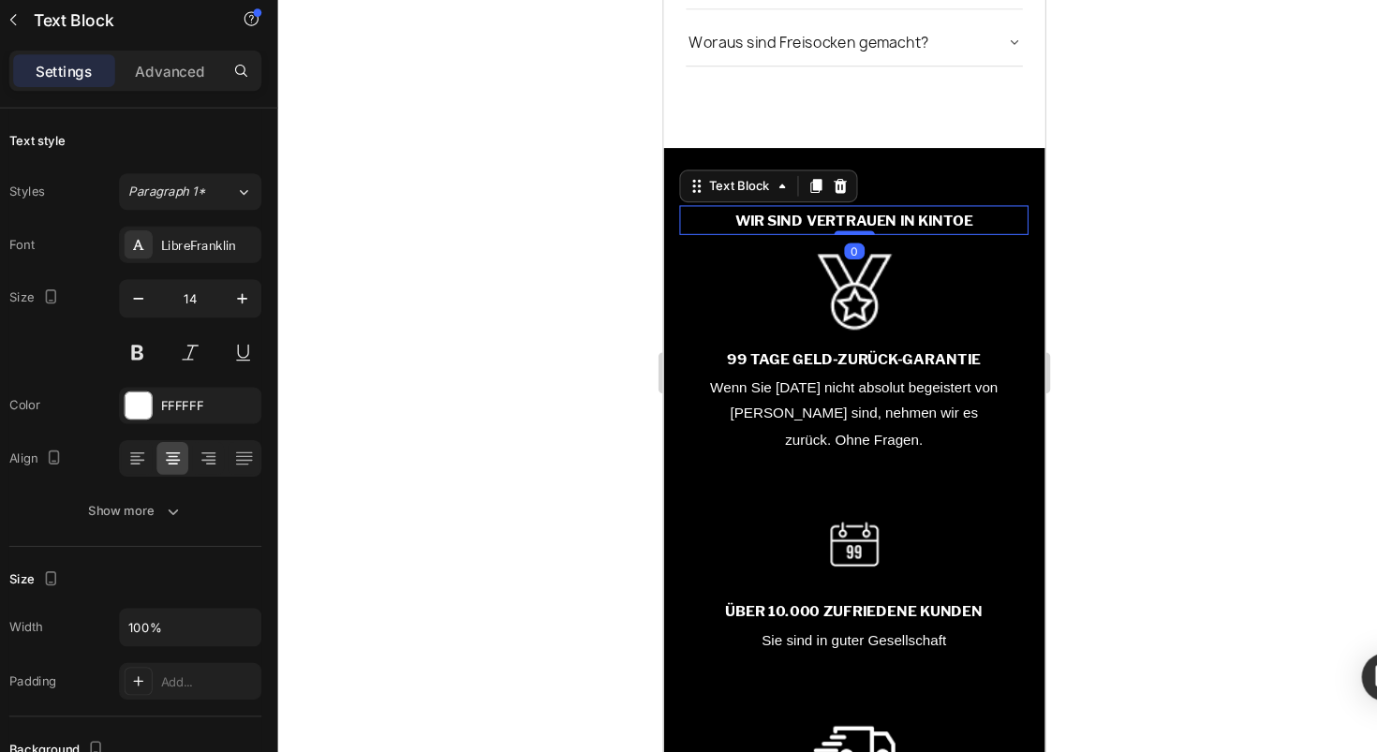
click at [893, 214] on p "WIR SIND VERTRAUEN IN KINTOE" at bounding box center [839, 201] width 318 height 23
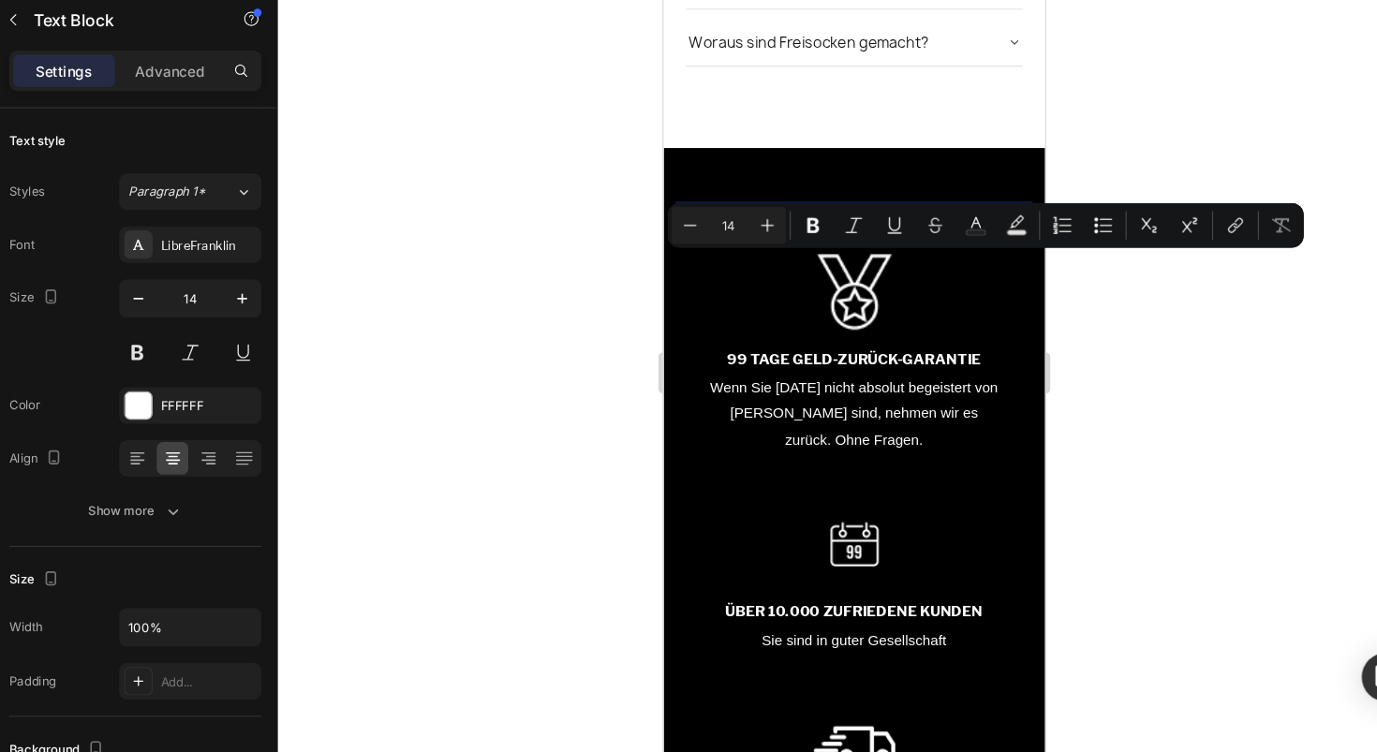
click at [921, 214] on p "WIR SIND VERTRAUEN IN KINTOE" at bounding box center [839, 201] width 318 height 23
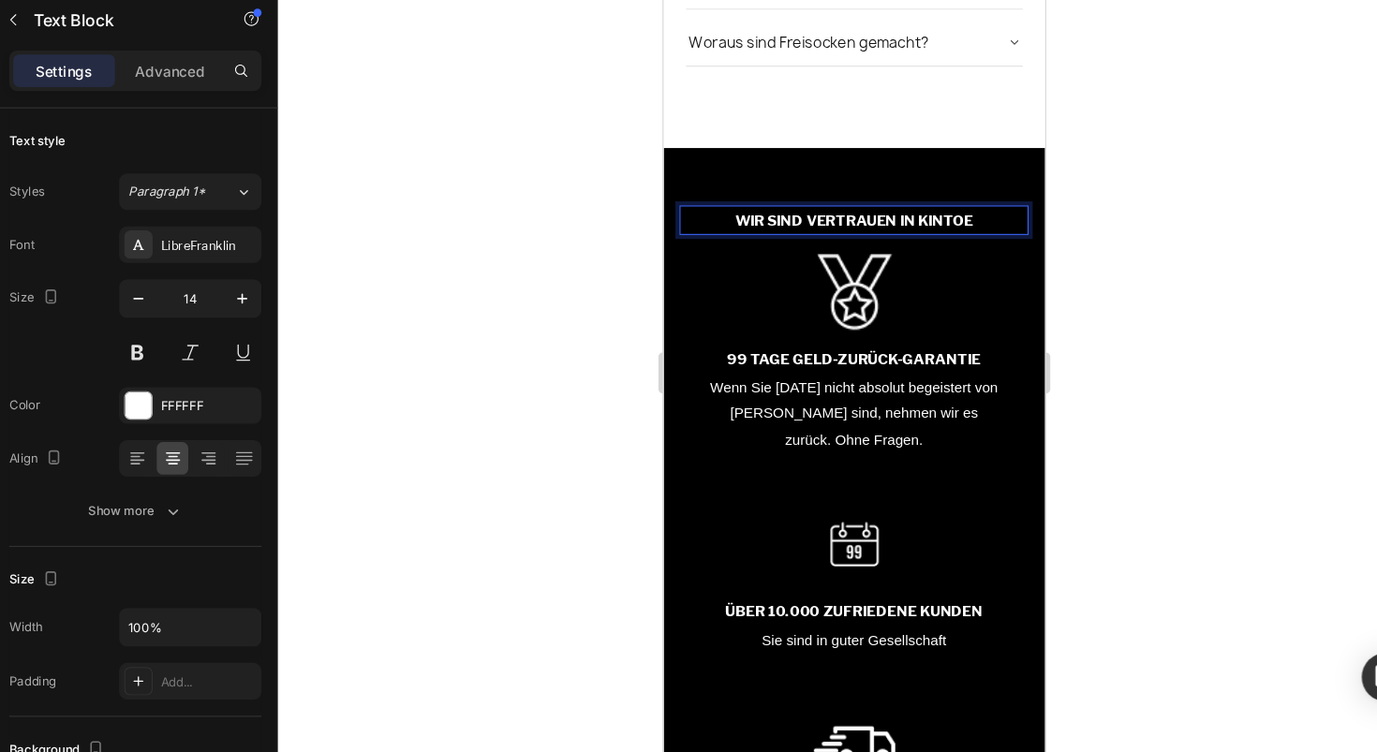
click at [913, 214] on p "WIR SIND VERTRAUEN IN KINTOE" at bounding box center [839, 201] width 318 height 23
click at [729, 214] on p "WIR SIND VERTRAUEN IN KINTOE" at bounding box center [839, 201] width 318 height 23
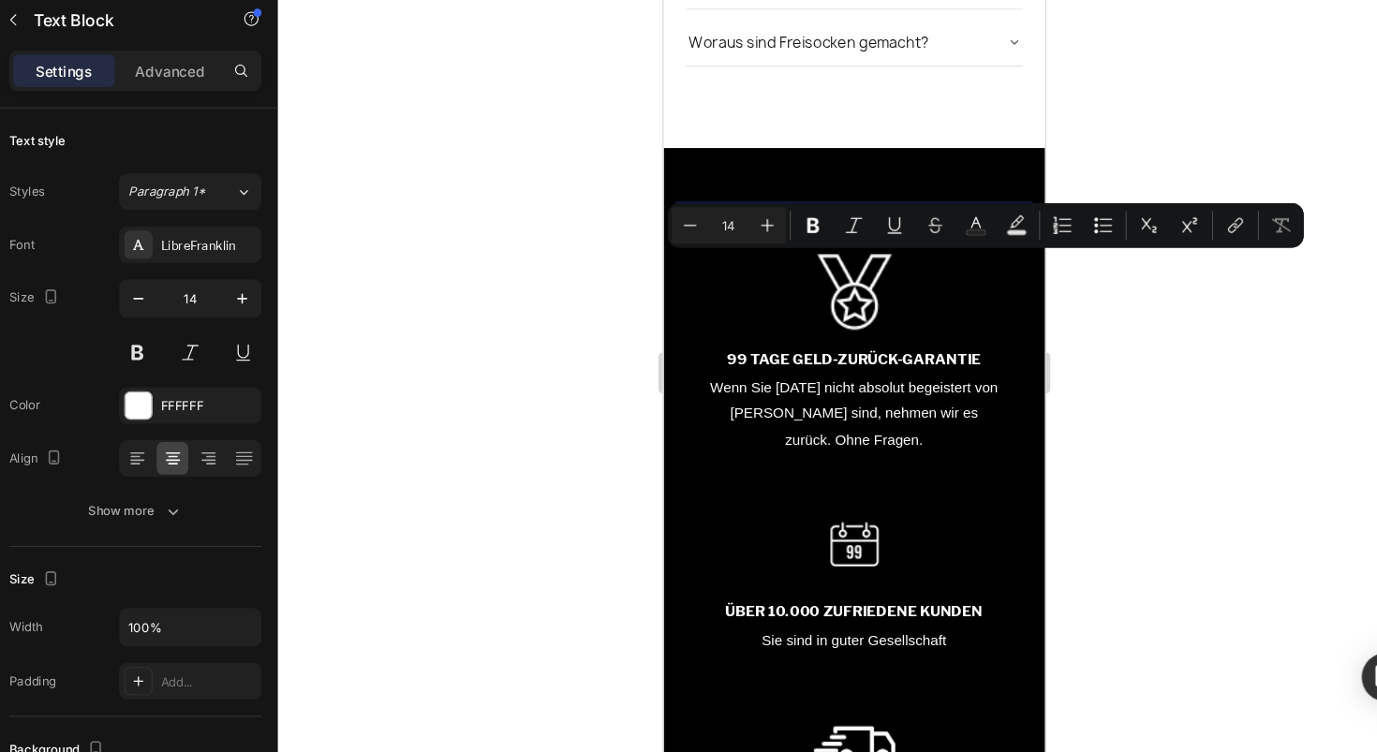
drag, startPoint x: 722, startPoint y: 239, endPoint x: 966, endPoint y: 247, distance: 243.7
click at [966, 214] on p "WIR SIND VERTRAUEN IN KINTOE" at bounding box center [839, 201] width 318 height 23
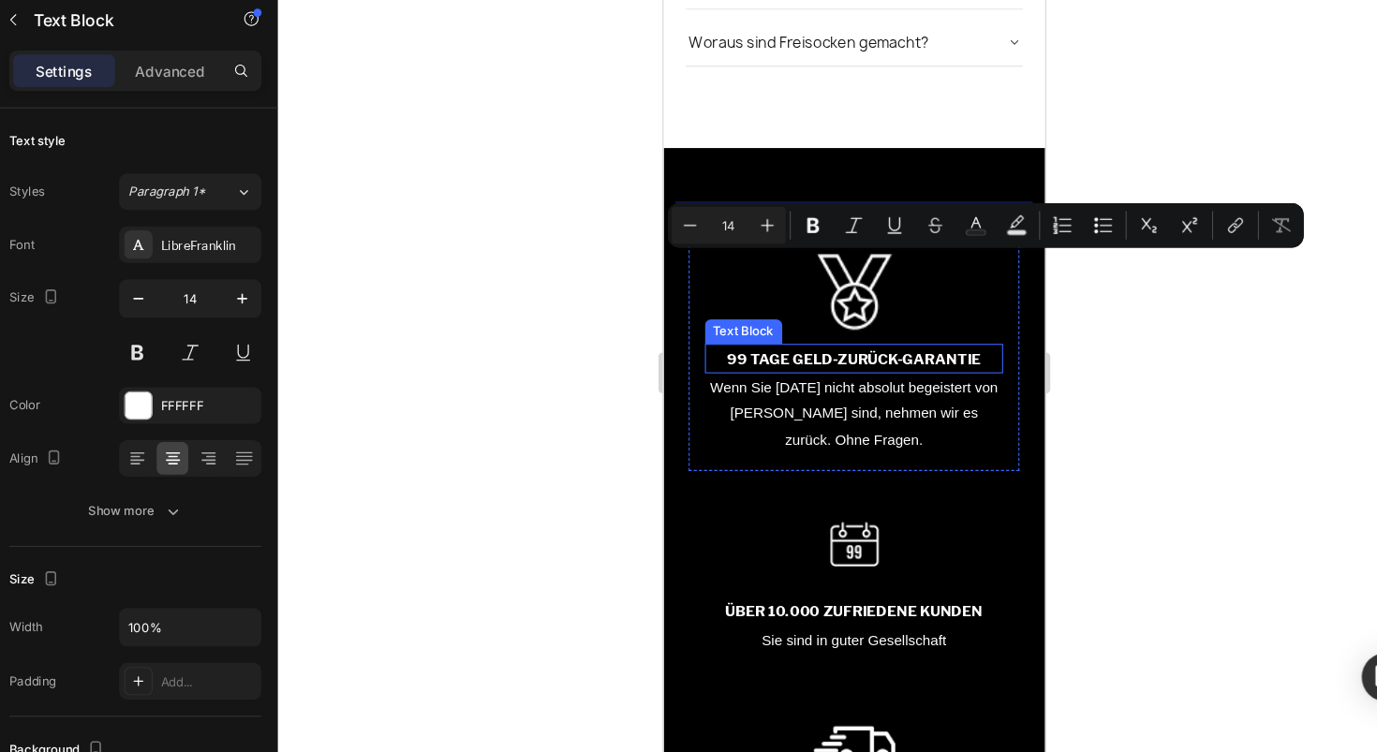
click at [794, 341] on p "99 TAGE GELD-ZURÜCK-GARANTIE" at bounding box center [840, 329] width 272 height 23
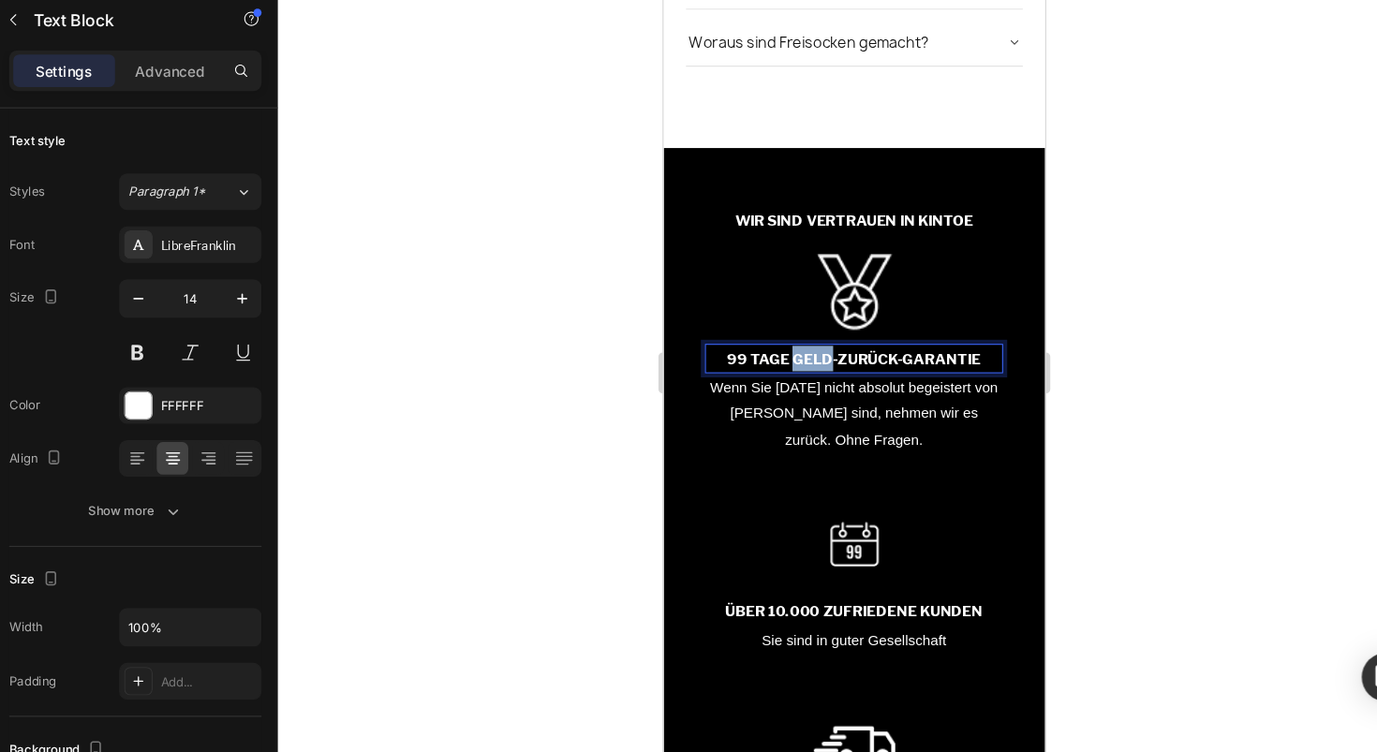
click at [794, 341] on p "99 TAGE GELD-ZURÜCK-GARANTIE" at bounding box center [840, 329] width 272 height 23
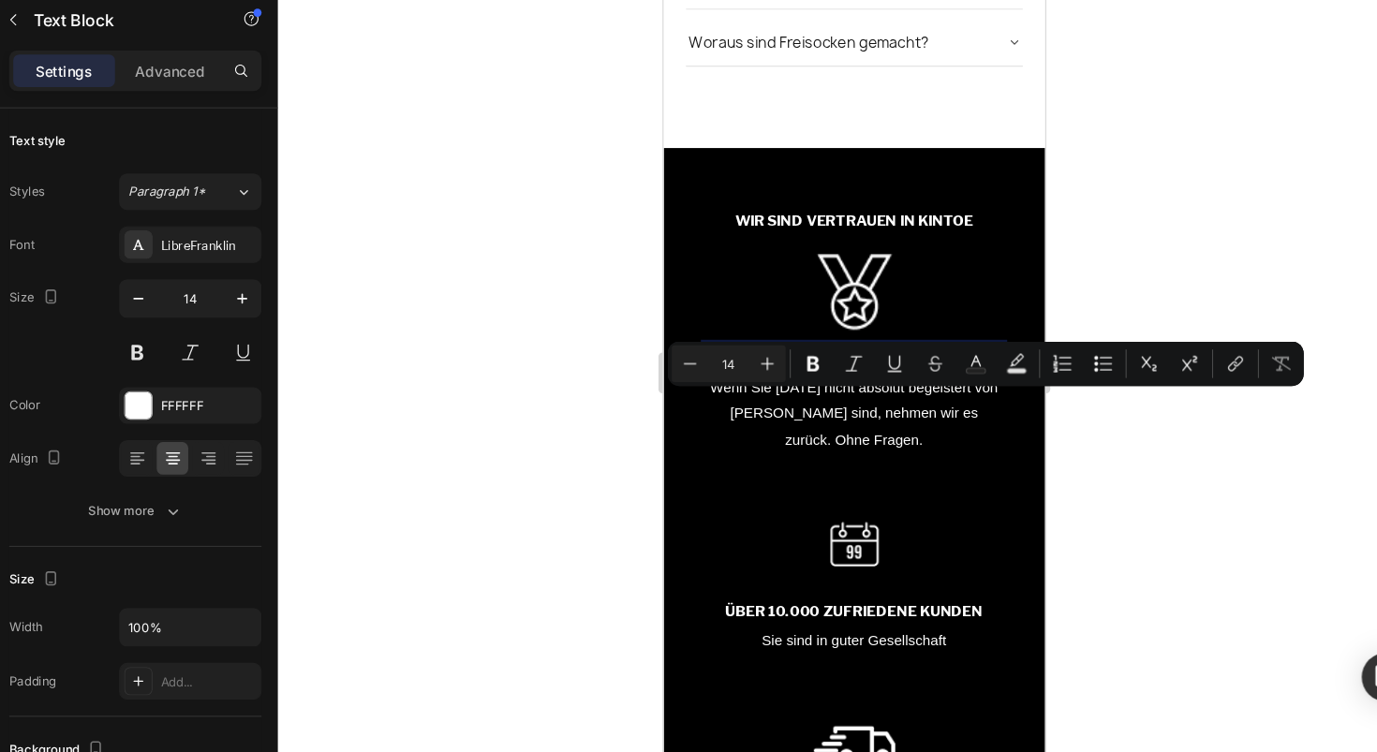
click at [777, 341] on p "99 TAGE GELD-ZURÜCK-GARANTIE" at bounding box center [840, 329] width 272 height 23
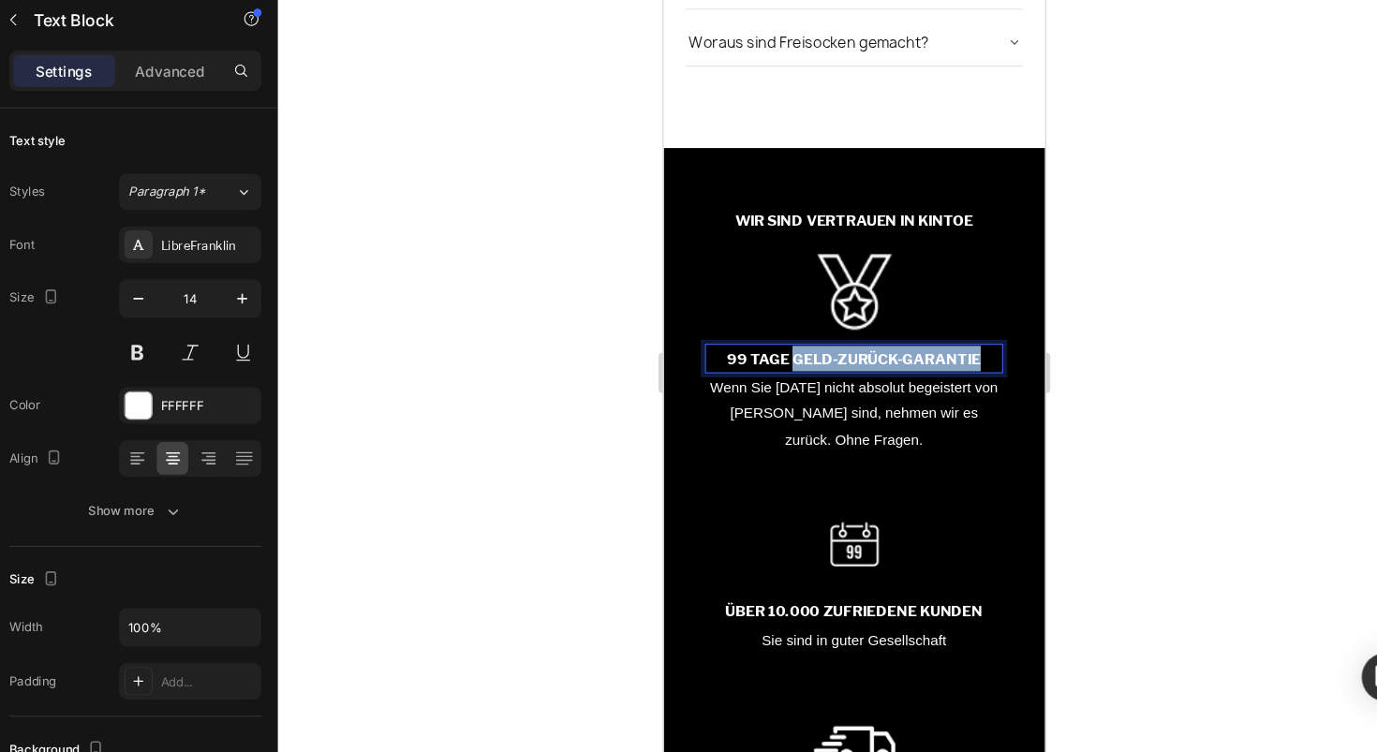
drag, startPoint x: 775, startPoint y: 371, endPoint x: 951, endPoint y: 378, distance: 176.3
click at [951, 341] on p "99 TAGE GELD-ZURÜCK-GARANTIE" at bounding box center [840, 329] width 272 height 23
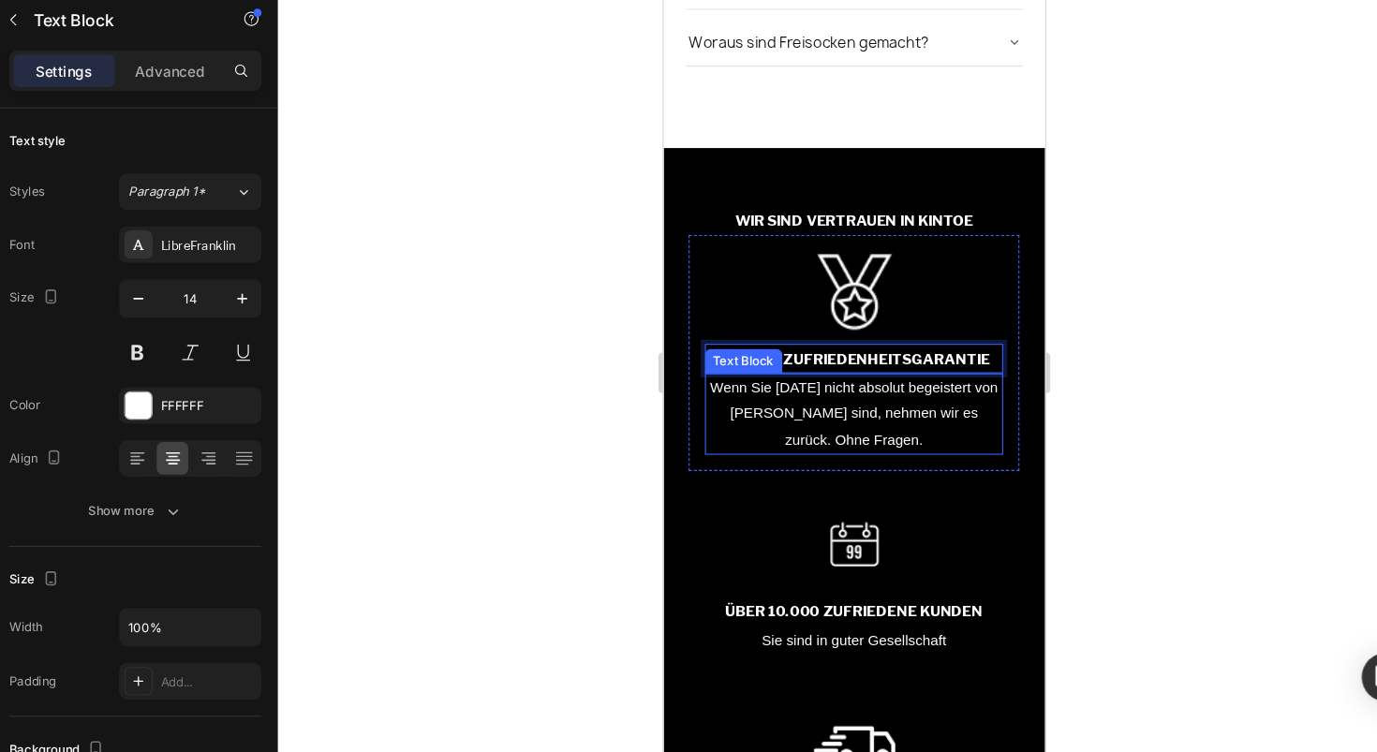
click at [761, 396] on p "Wenn Sie [DATE] nicht absolut begeistert von [PERSON_NAME] sind, nehmen wir es …" at bounding box center [840, 380] width 272 height 71
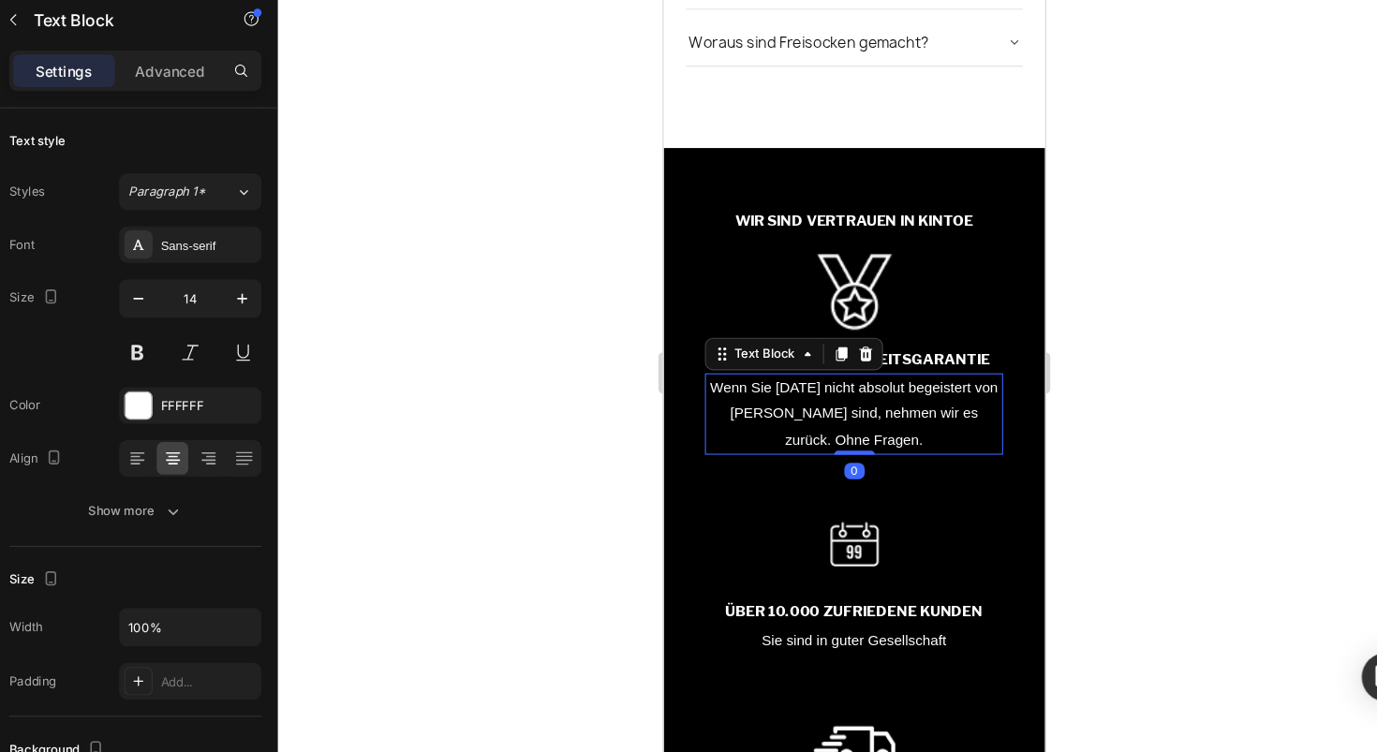
click at [761, 396] on p "Wenn Sie [DATE] nicht absolut begeistert von [PERSON_NAME] sind, nehmen wir es …" at bounding box center [840, 380] width 272 height 71
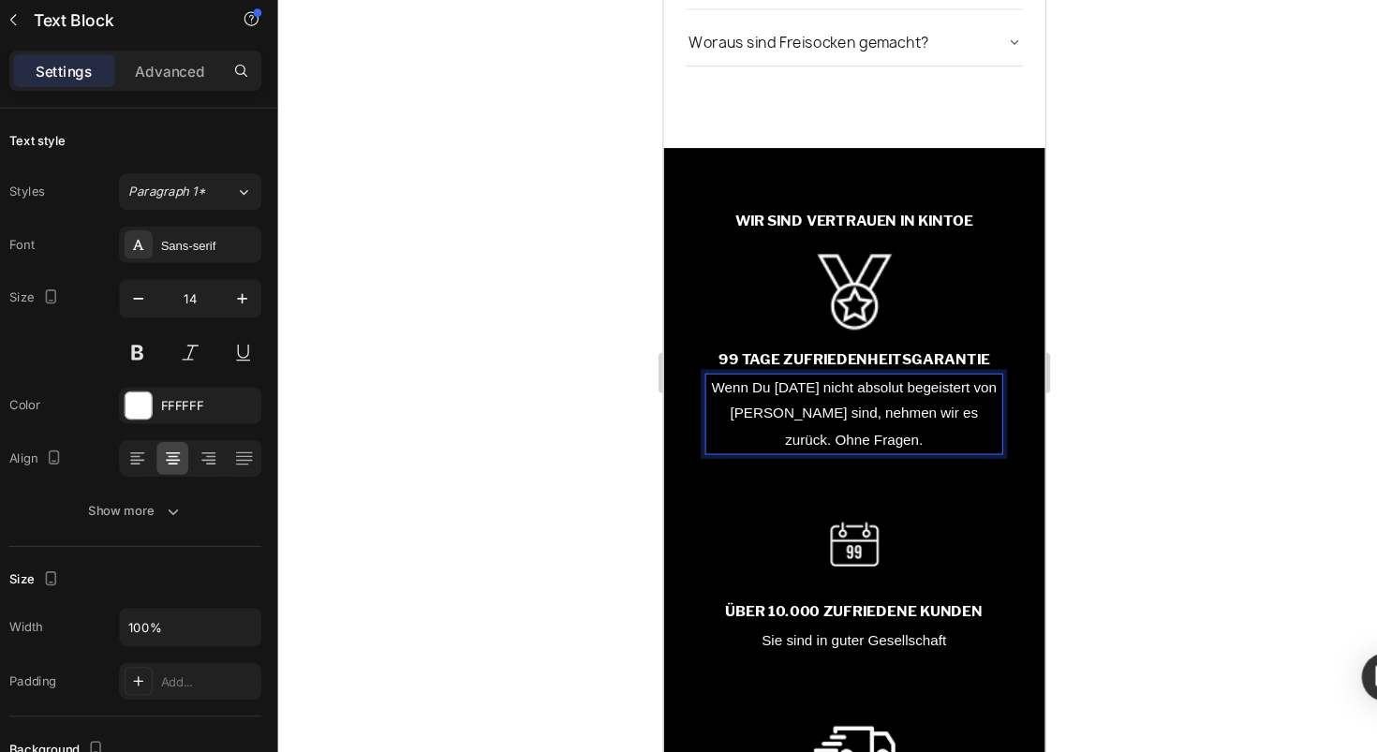
click at [815, 416] on p "Wenn Du [DATE] nicht absolut begeistert von [PERSON_NAME] sind, nehmen wir es z…" at bounding box center [840, 380] width 272 height 71
click at [876, 416] on p "Wenn Du [DATE] nicht absolut begeistert von [PERSON_NAME] sind, nehmen wir es z…" at bounding box center [840, 380] width 272 height 71
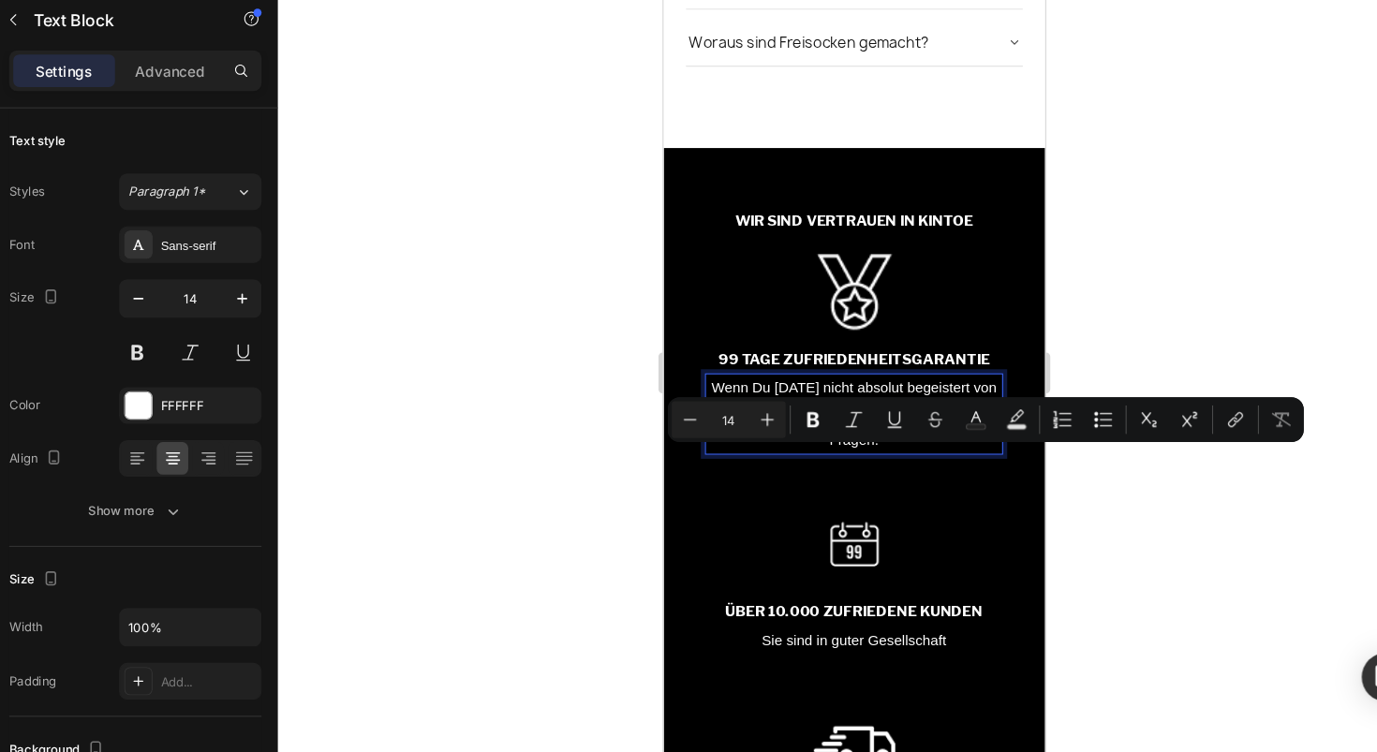
drag, startPoint x: 911, startPoint y: 439, endPoint x: 893, endPoint y: 424, distance: 23.3
click at [893, 416] on p "Wenn Du [DATE] nicht absolut begeistert von Freisocken bist, nehmen wir es zurü…" at bounding box center [840, 380] width 272 height 71
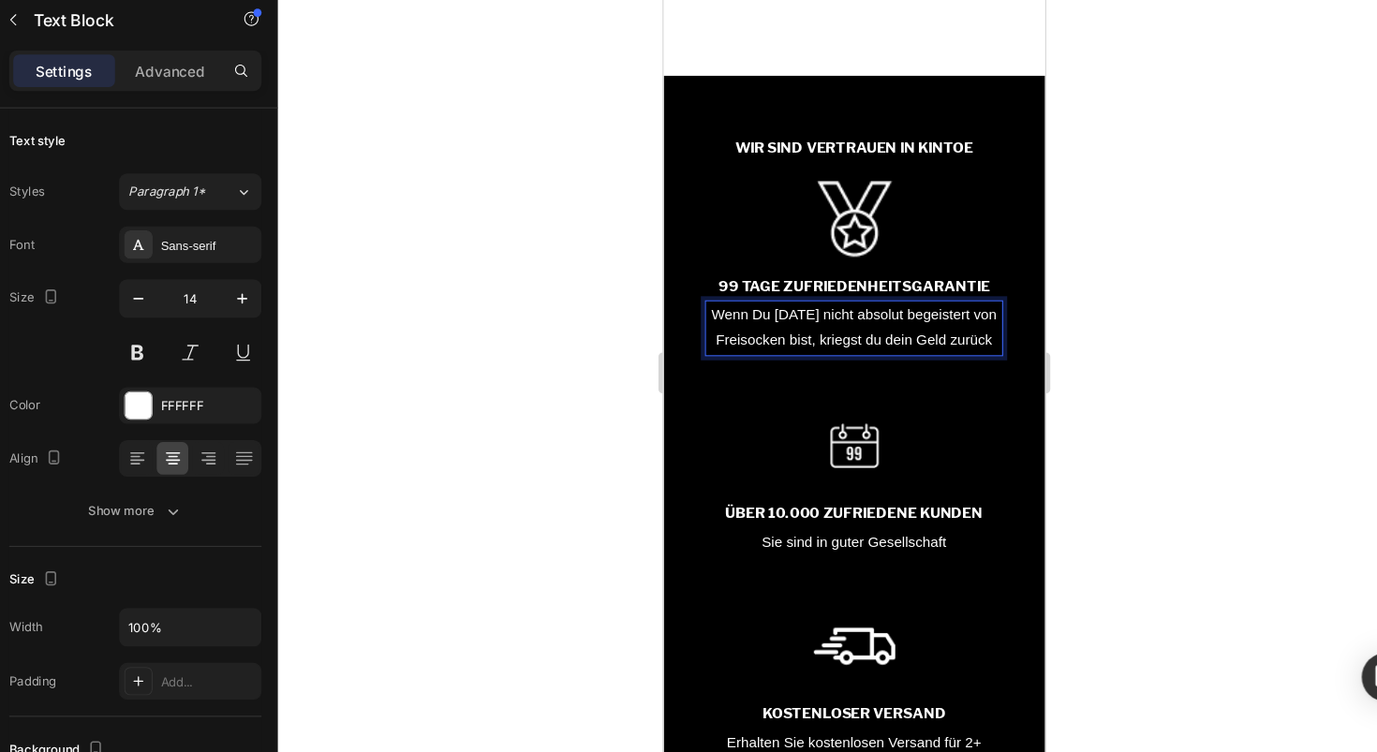
scroll to position [6939, 0]
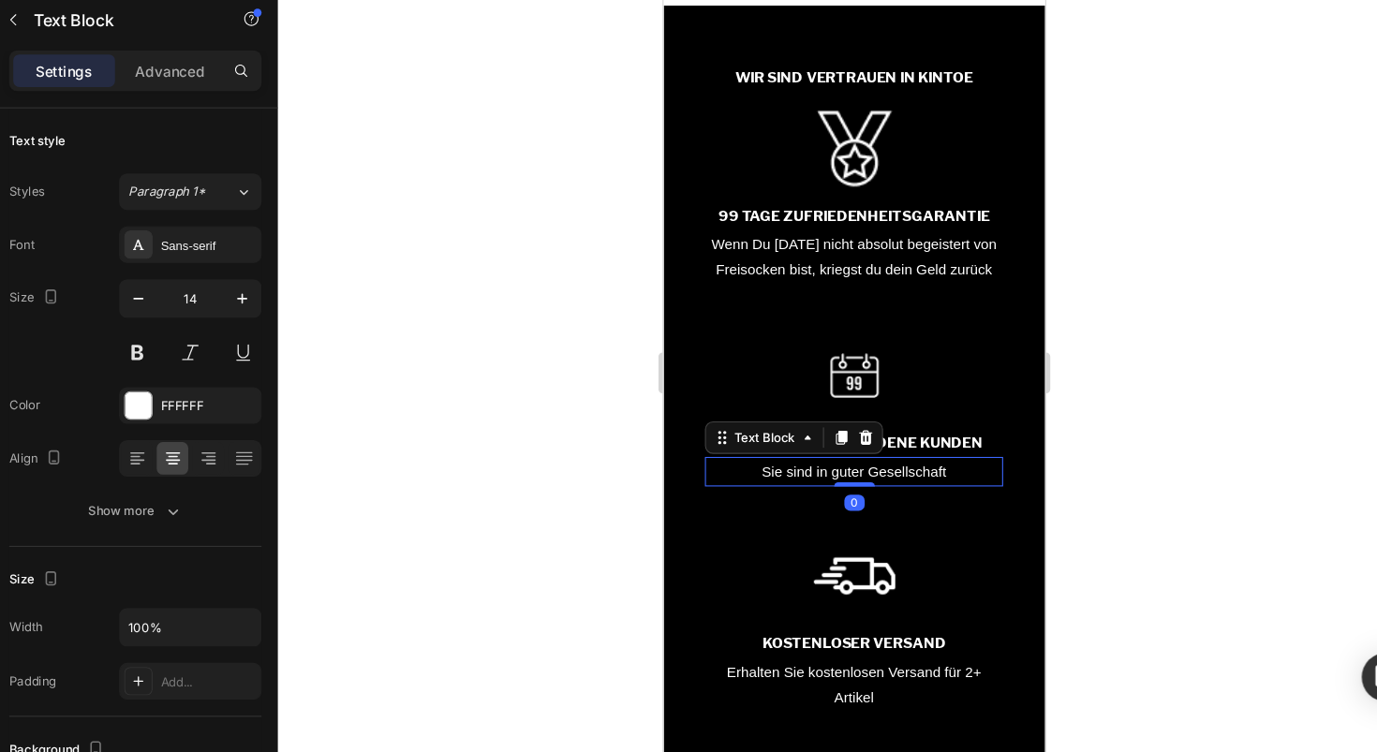
click at [832, 446] on p "Sie sind in guter Gesellschaft" at bounding box center [840, 434] width 272 height 23
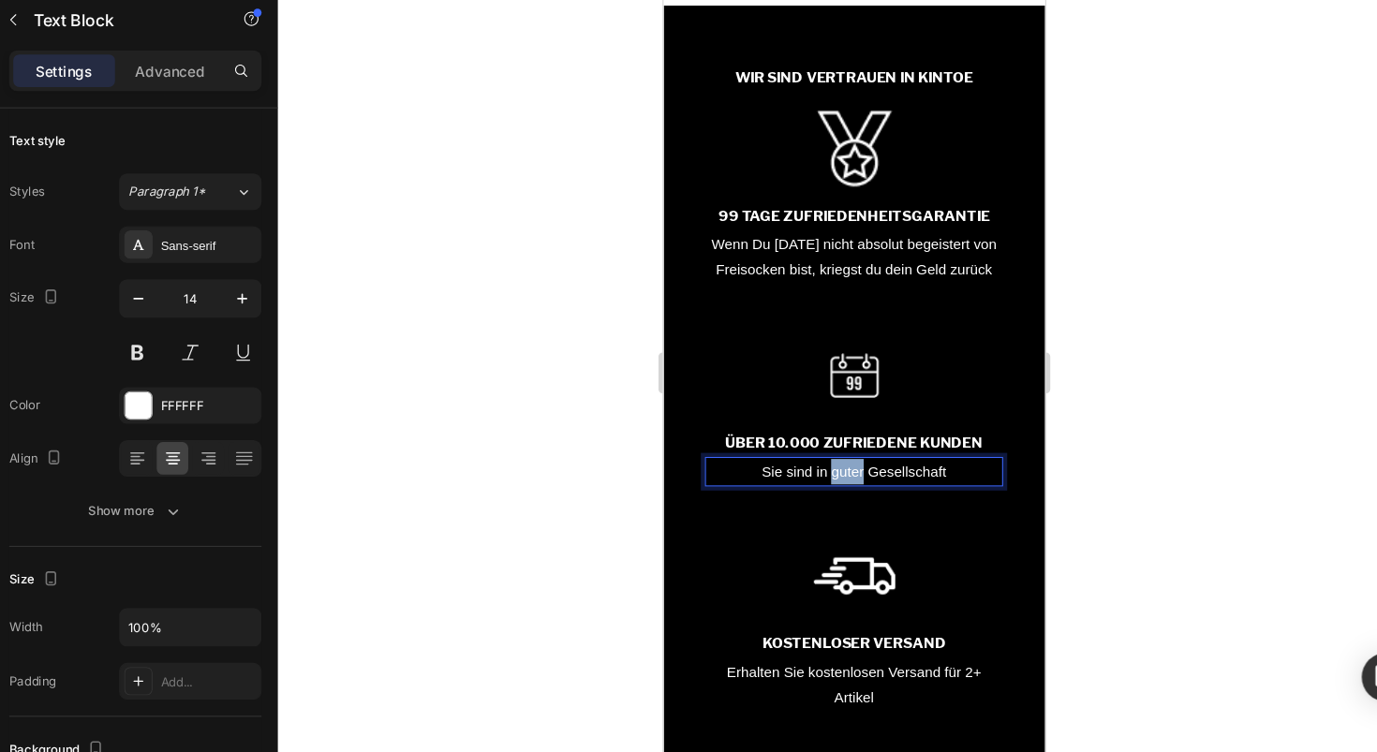
click at [832, 446] on p "Sie sind in guter Gesellschaft" at bounding box center [840, 434] width 272 height 23
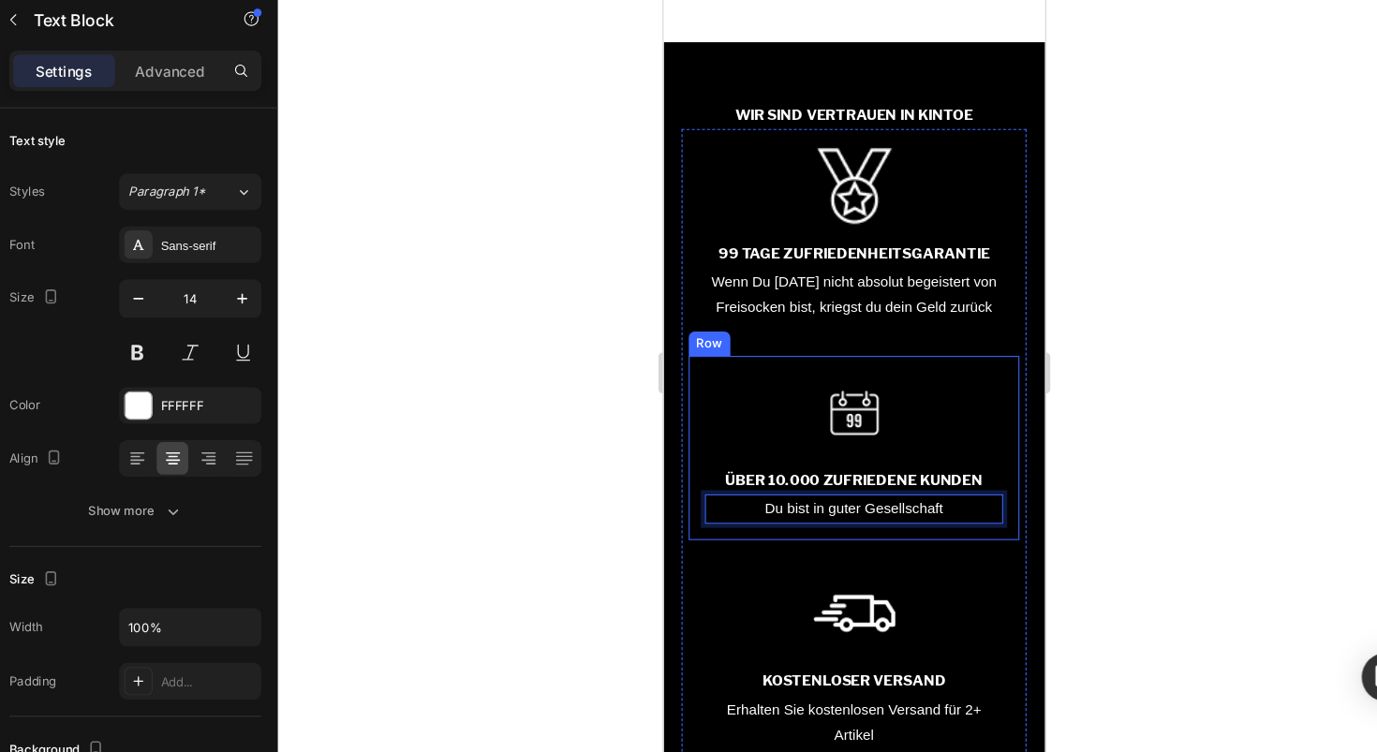
scroll to position [7162, 0]
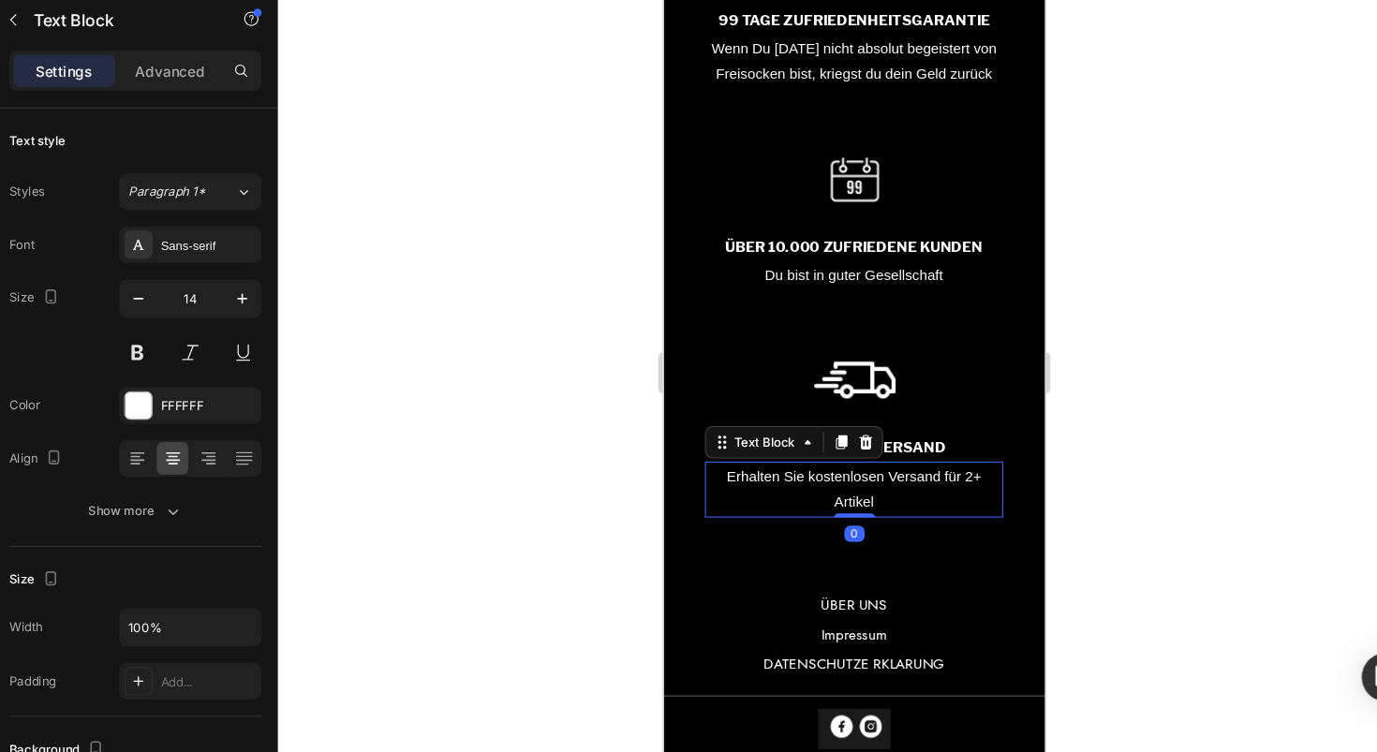
click at [794, 464] on p "Erhalten Sie kostenlosen Versand für 2+ Artikel" at bounding box center [840, 449] width 272 height 47
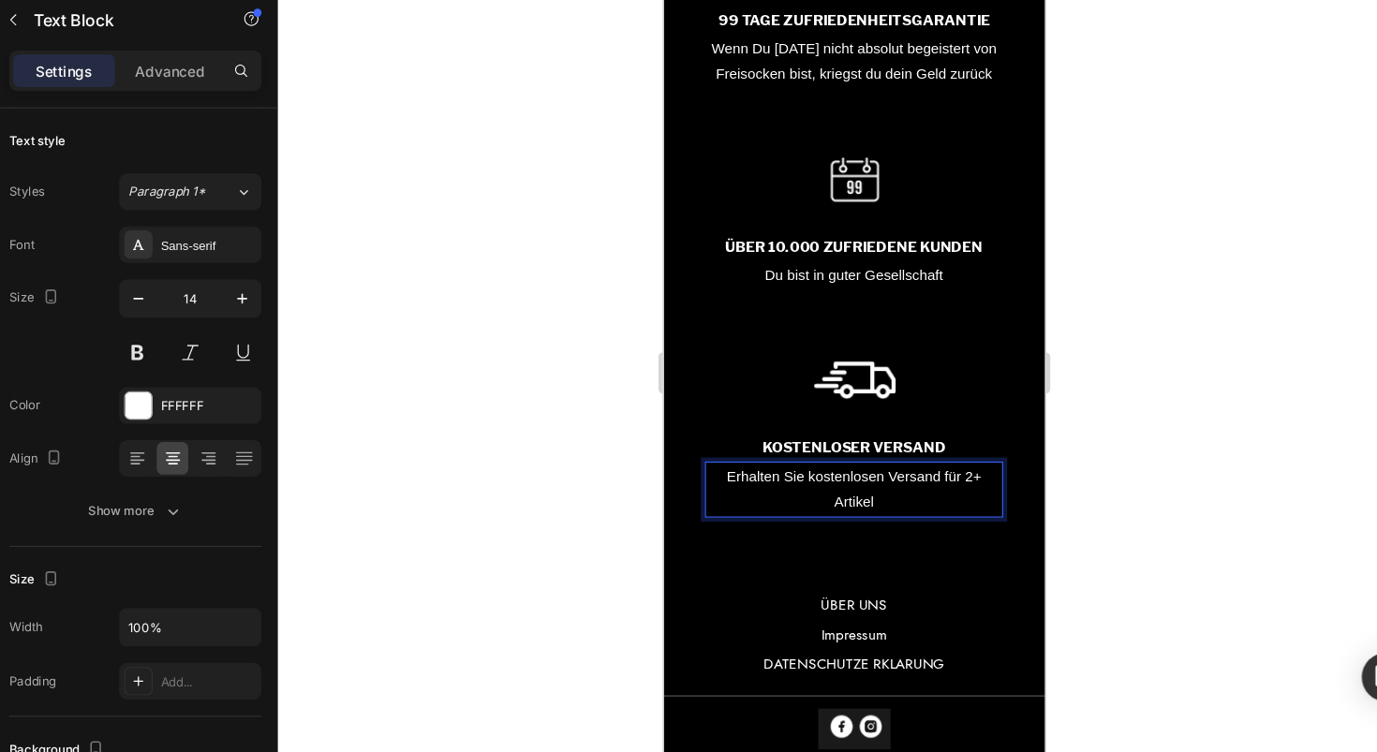
click at [836, 466] on p "Erhalten Sie kostenlosen Versand für 2+ Artikel" at bounding box center [840, 449] width 272 height 47
click at [857, 473] on p "Erhalten Sie kostenlosen Versand für 2+ Artikel" at bounding box center [840, 449] width 272 height 47
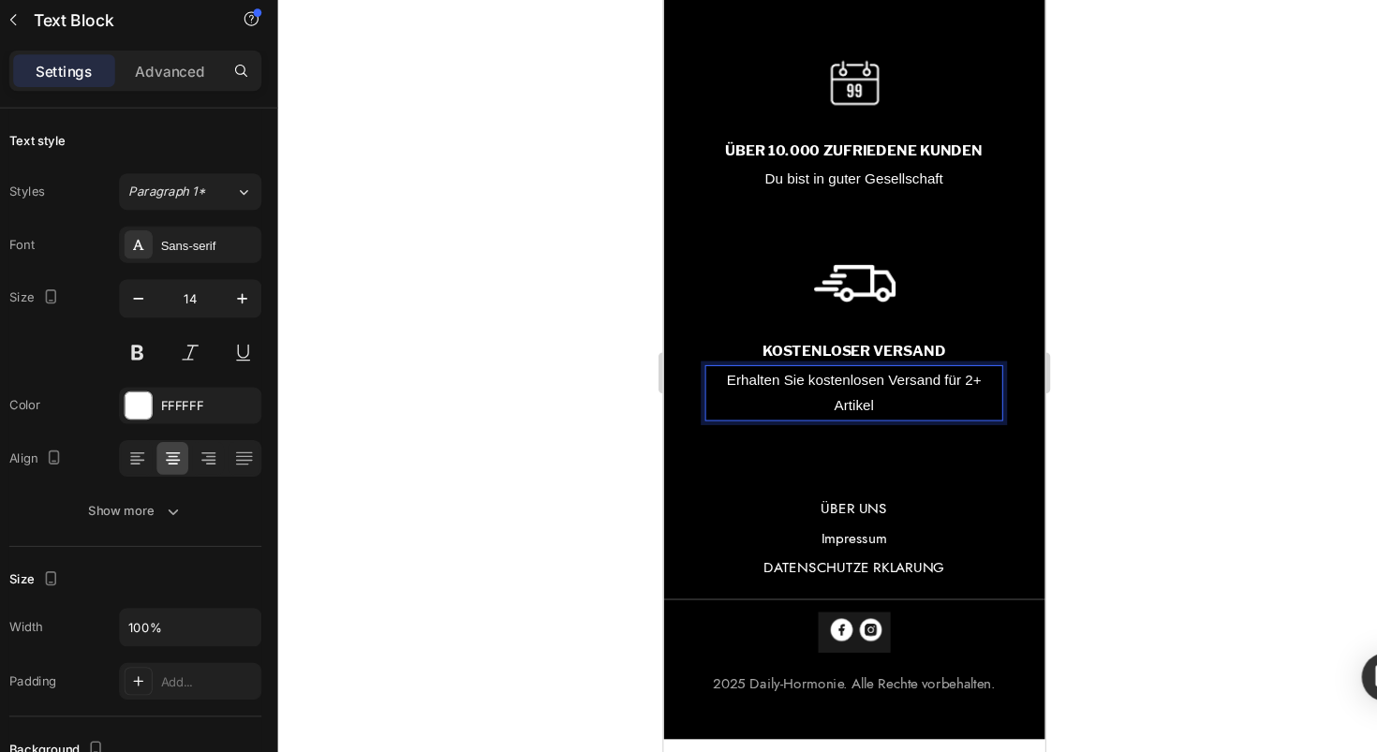
scroll to position [7361, 0]
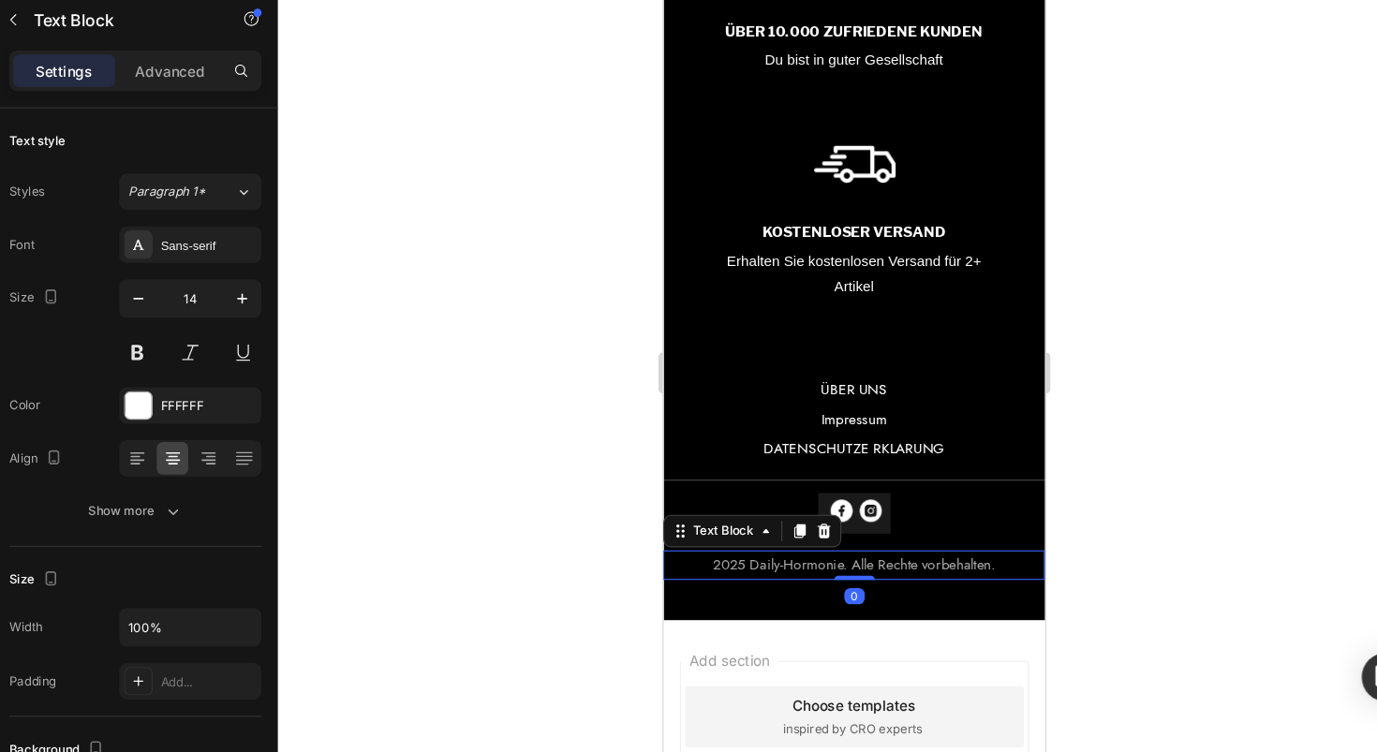
click at [762, 531] on p "2025 Daily-Hormonie. Alle Rechte vorbehalten." at bounding box center [839, 519] width 348 height 23
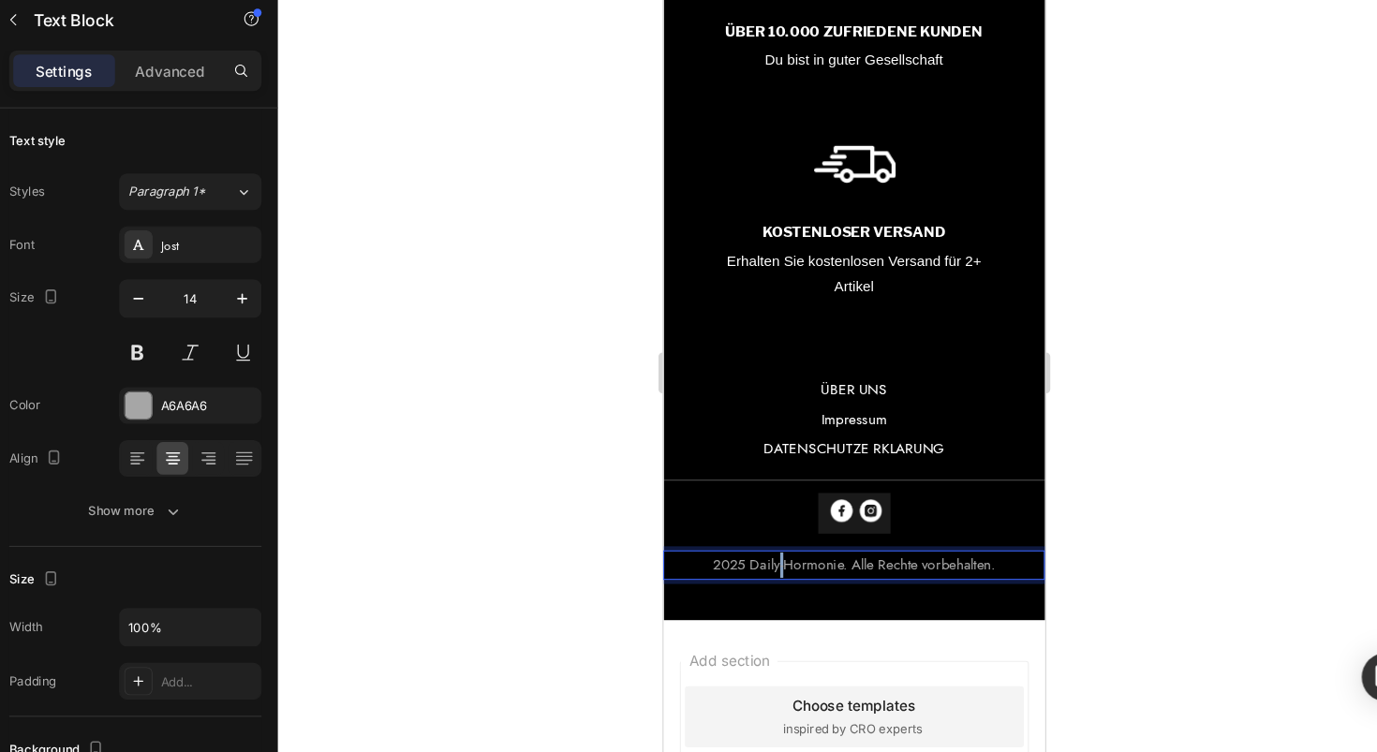
click at [762, 531] on p "2025 Daily-Hormonie. Alle Rechte vorbehalten." at bounding box center [839, 519] width 348 height 23
drag, startPoint x: 737, startPoint y: 539, endPoint x: 819, endPoint y: 542, distance: 81.6
click at [819, 531] on p "2025 Daily-Hormonie. Alle Rechte vorbehalten." at bounding box center [839, 519] width 348 height 23
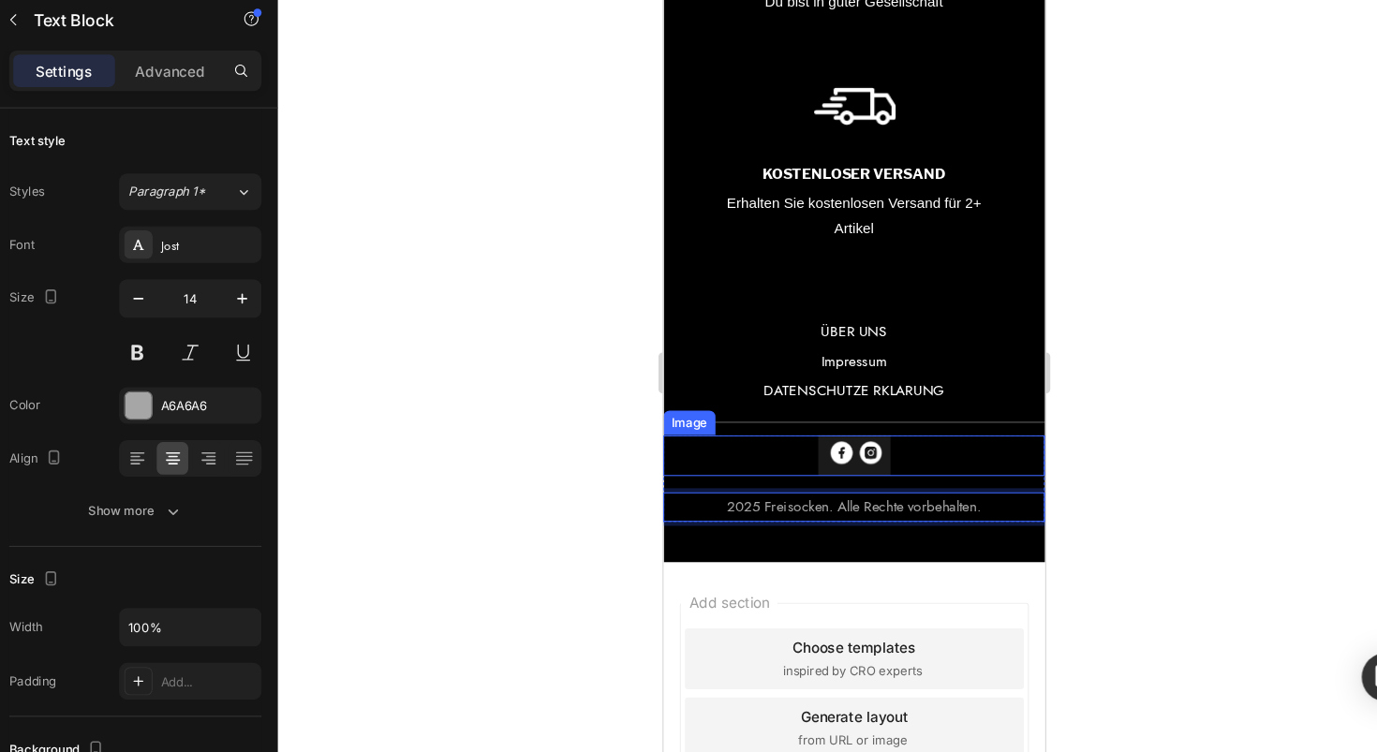
scroll to position [7424, 0]
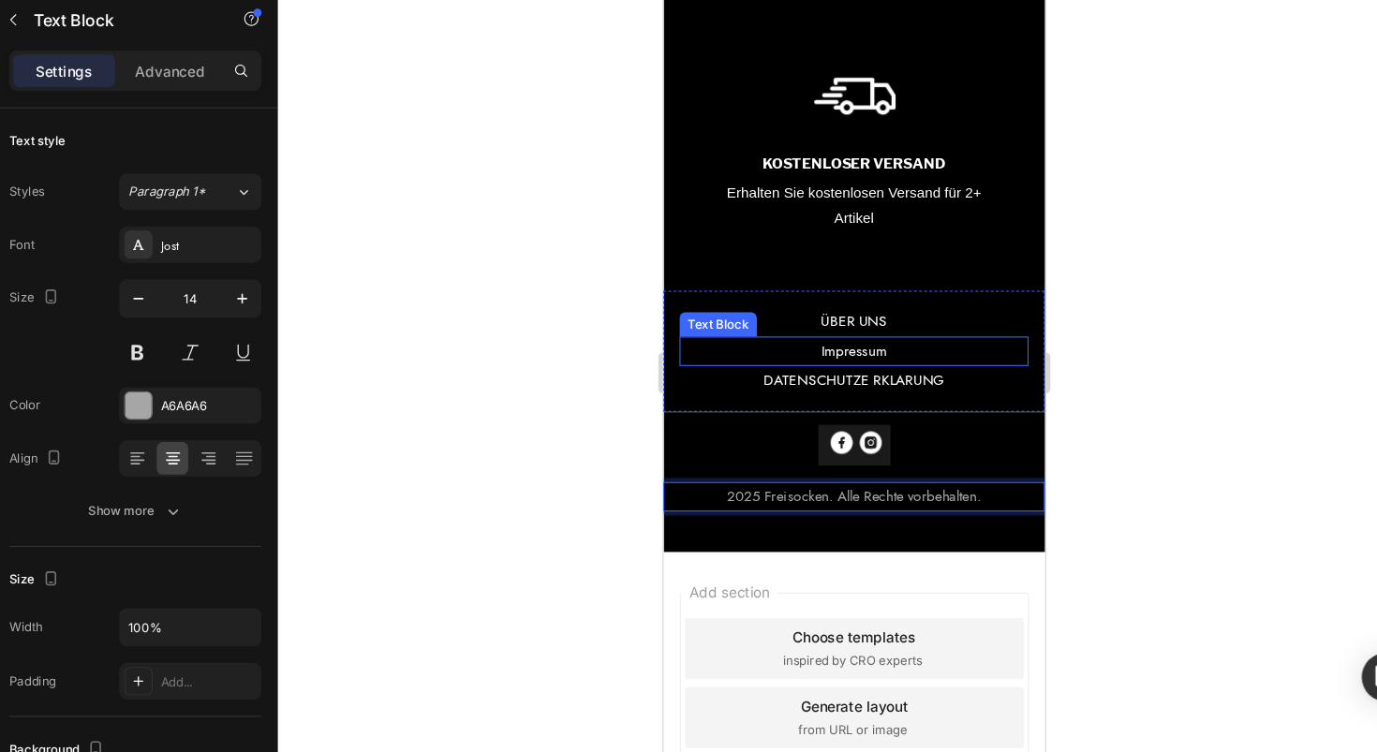
click at [827, 334] on p "Impressum" at bounding box center [839, 322] width 318 height 23
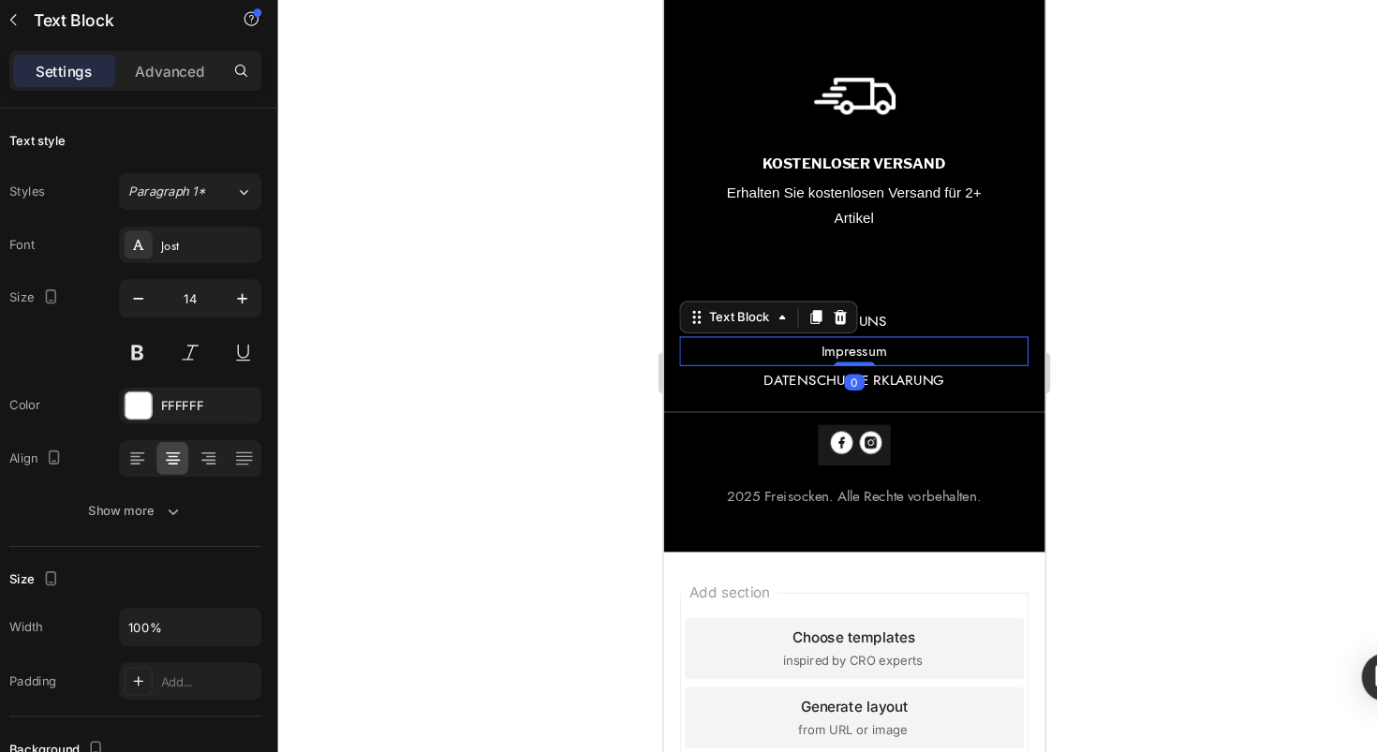
click at [1143, 495] on div at bounding box center [846, 402] width 1061 height 700
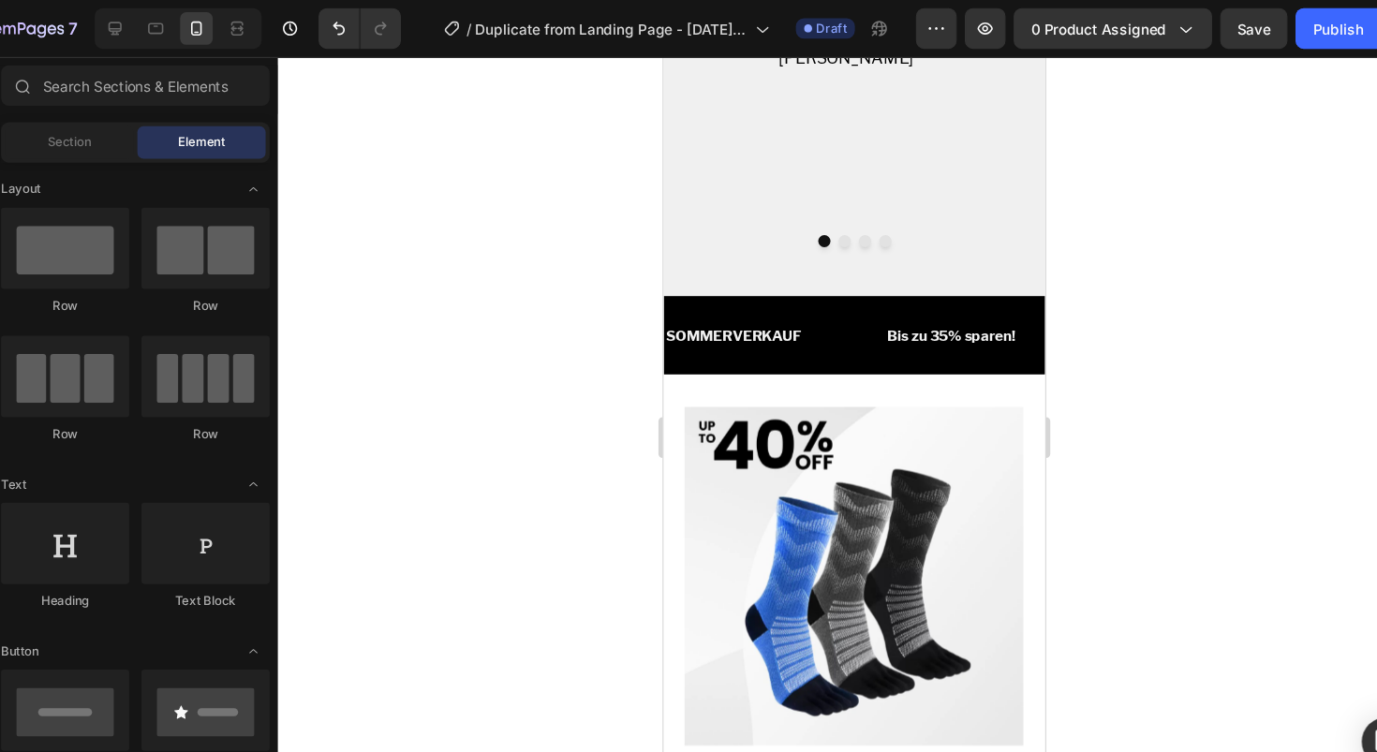
scroll to position [4600, 0]
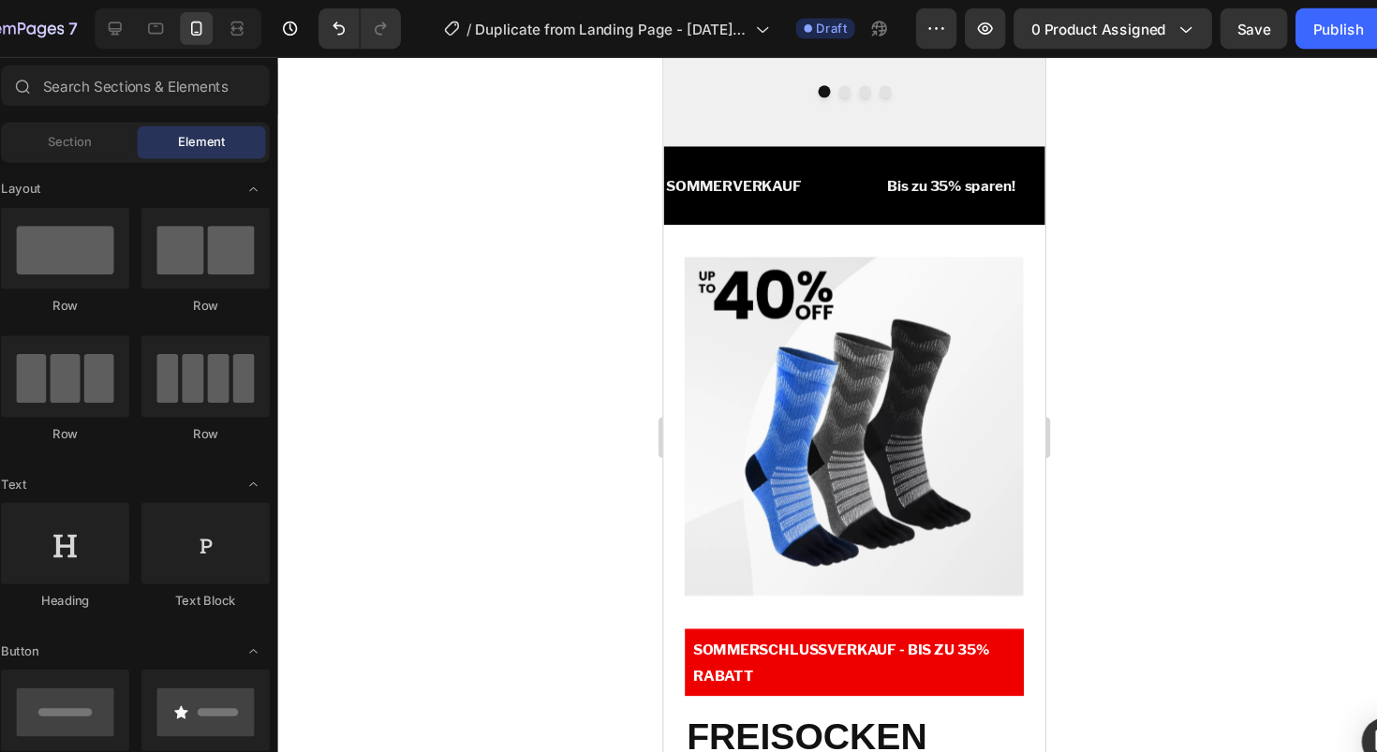
click at [878, 295] on img at bounding box center [839, 397] width 312 height 312
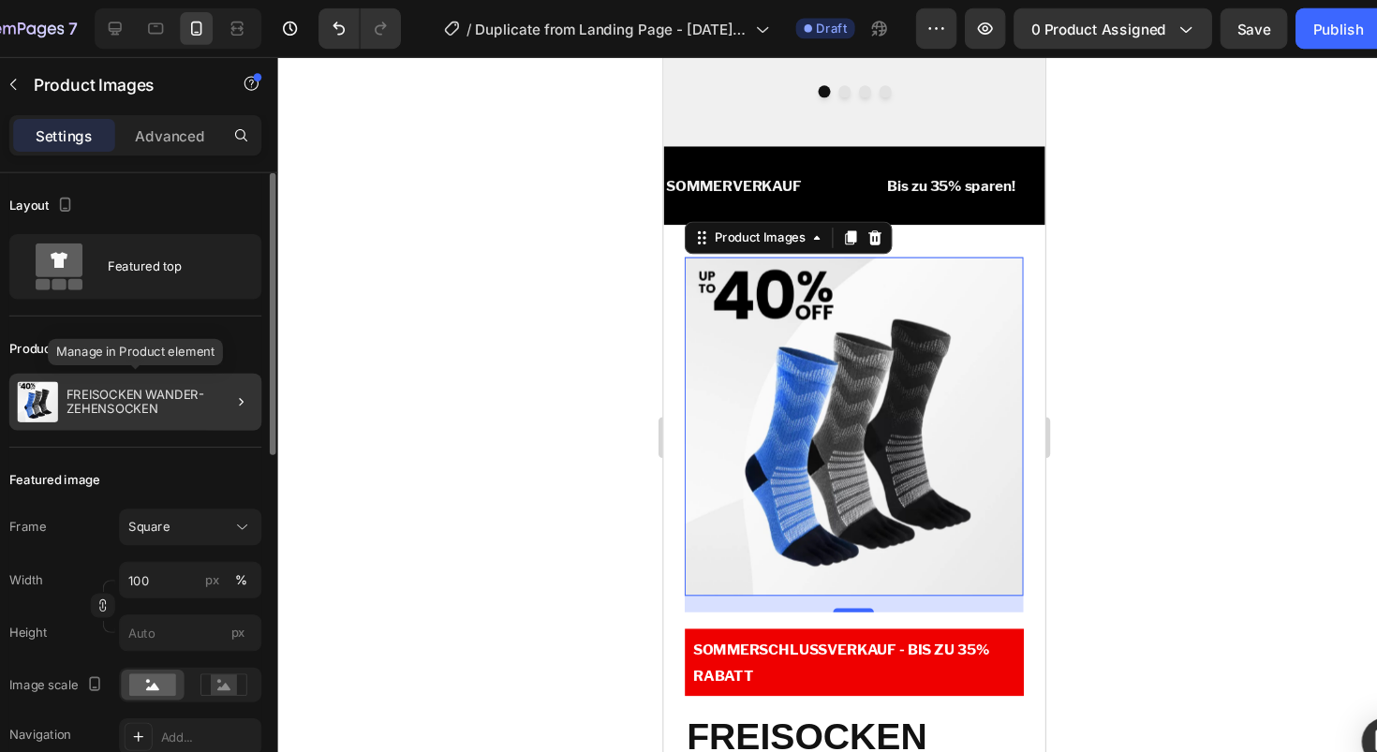
click at [98, 364] on img at bounding box center [94, 369] width 37 height 37
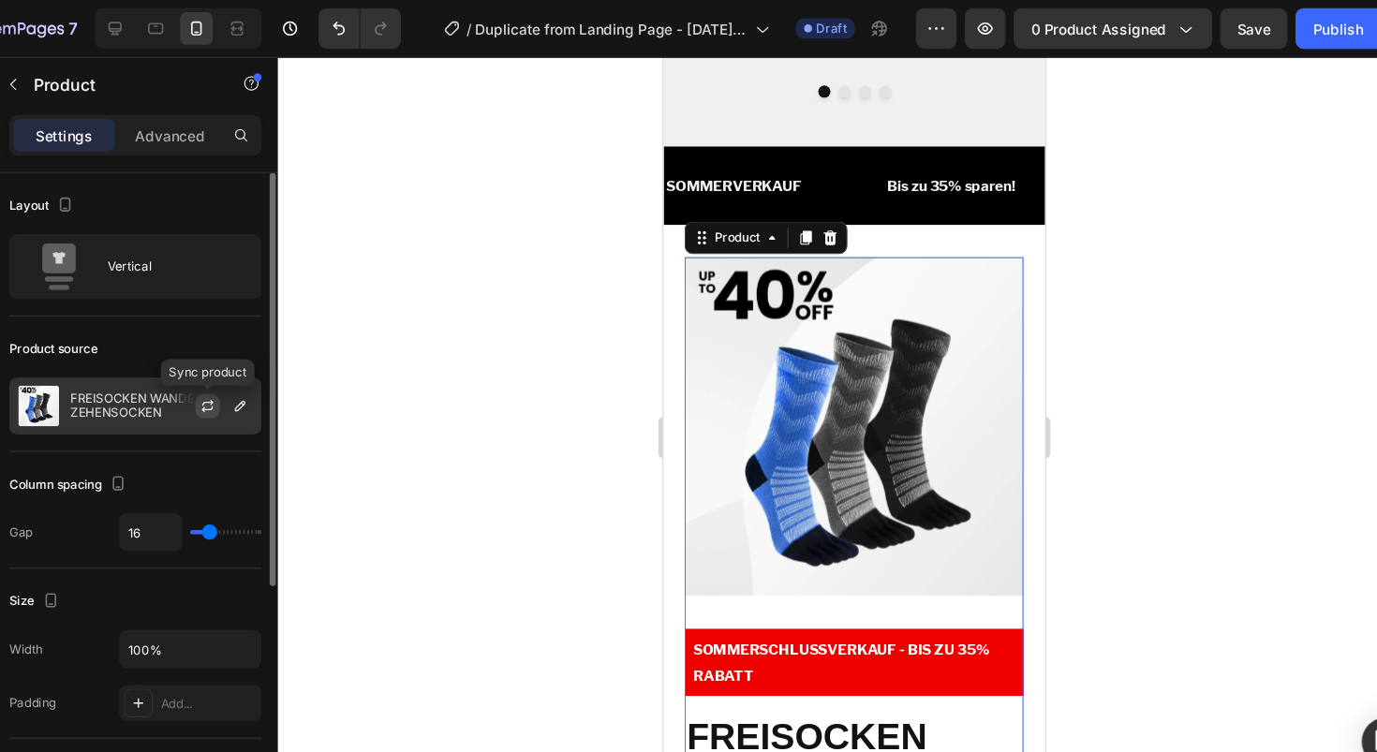
click at [251, 373] on icon "button" at bounding box center [251, 373] width 15 height 15
click at [278, 371] on icon "button" at bounding box center [281, 373] width 15 height 15
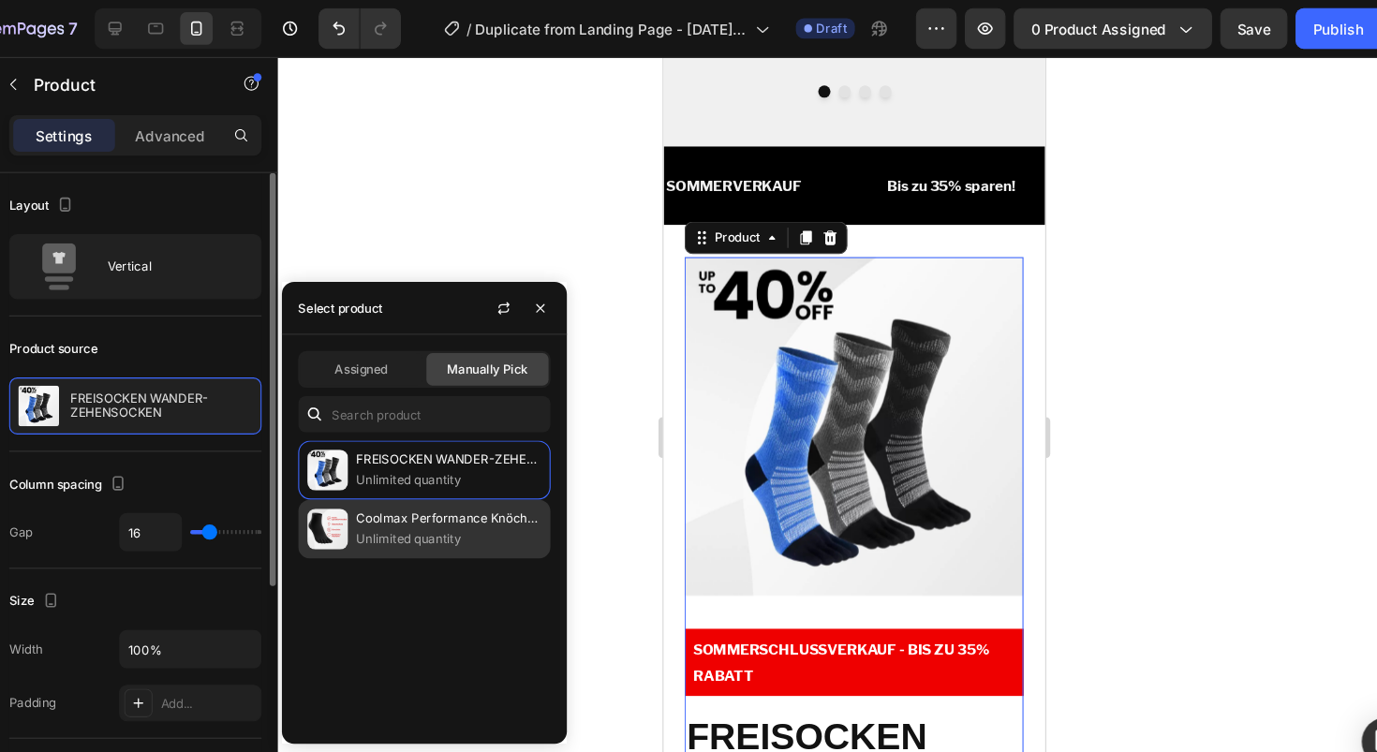
click at [431, 494] on p "Unlimited quantity" at bounding box center [473, 496] width 171 height 19
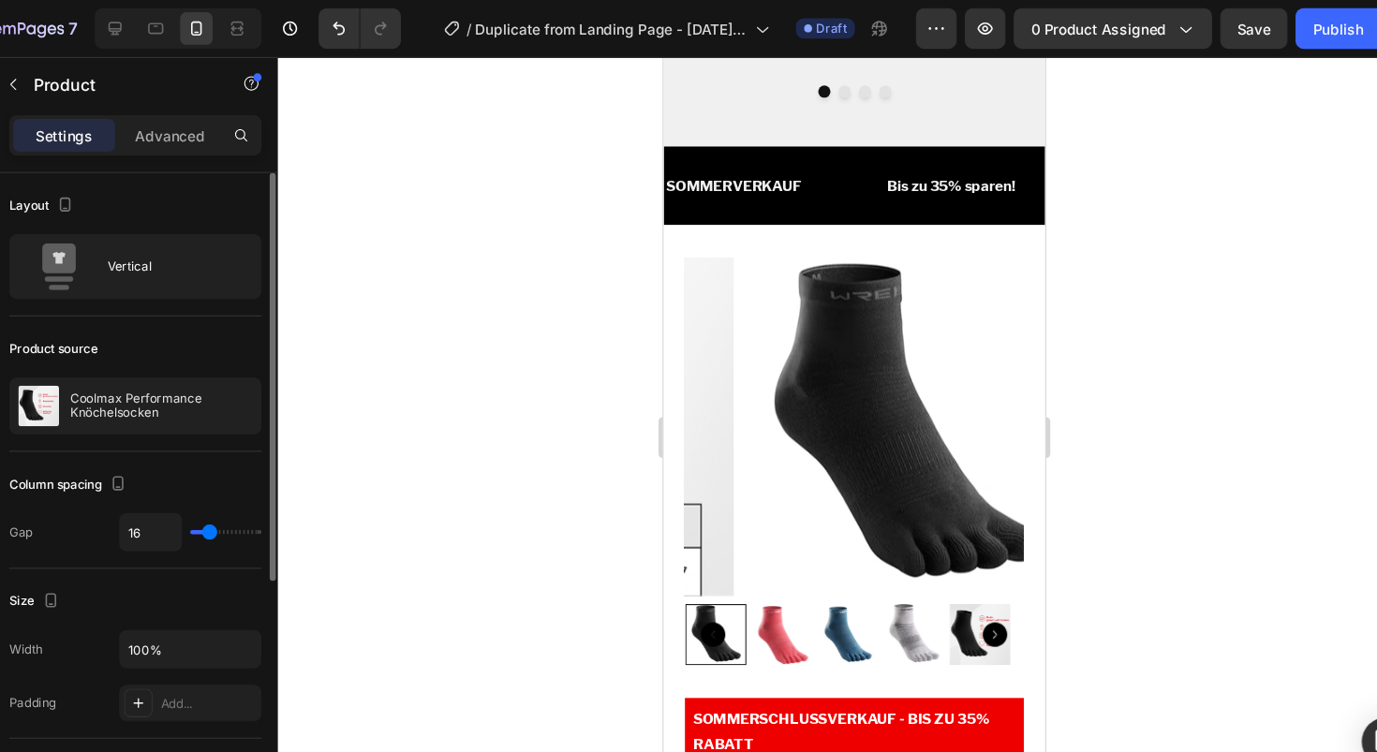
click at [525, 195] on div at bounding box center [846, 402] width 1061 height 700
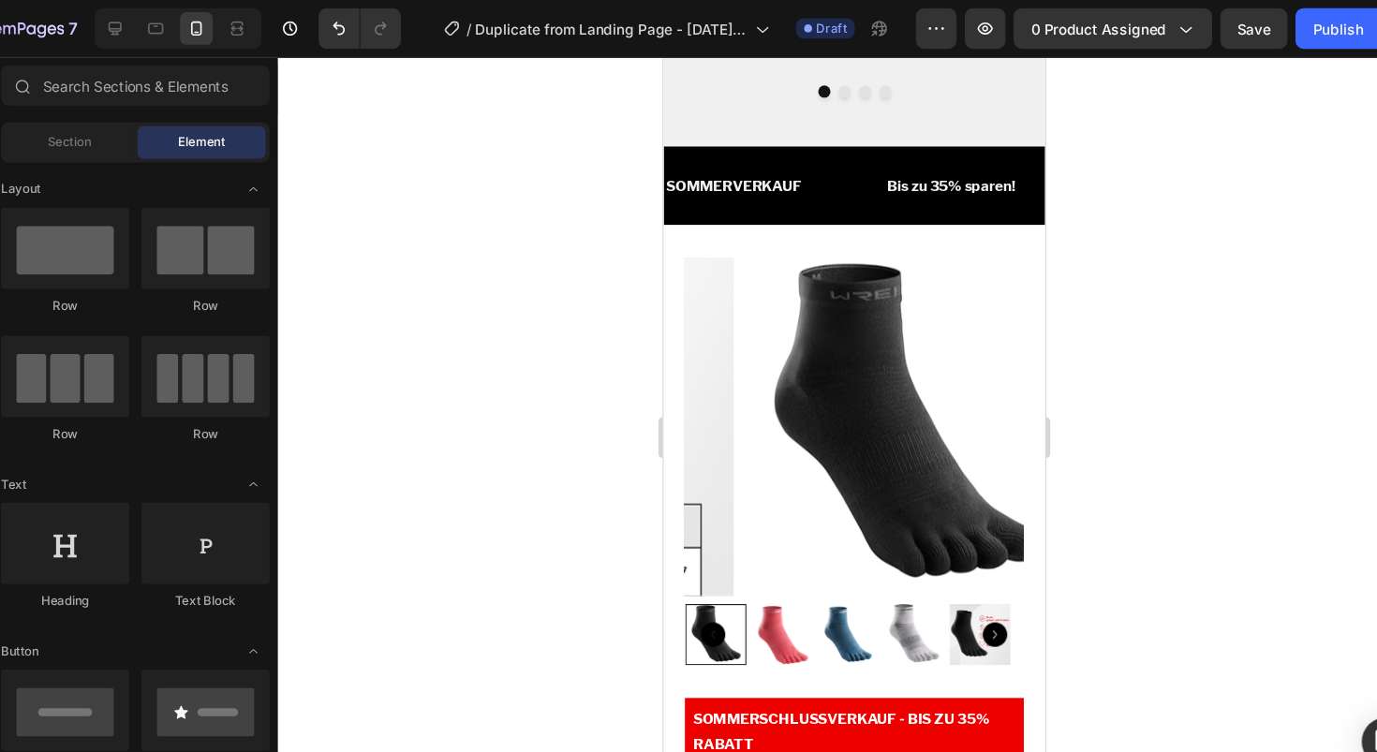
click at [1175, 334] on div at bounding box center [846, 402] width 1061 height 700
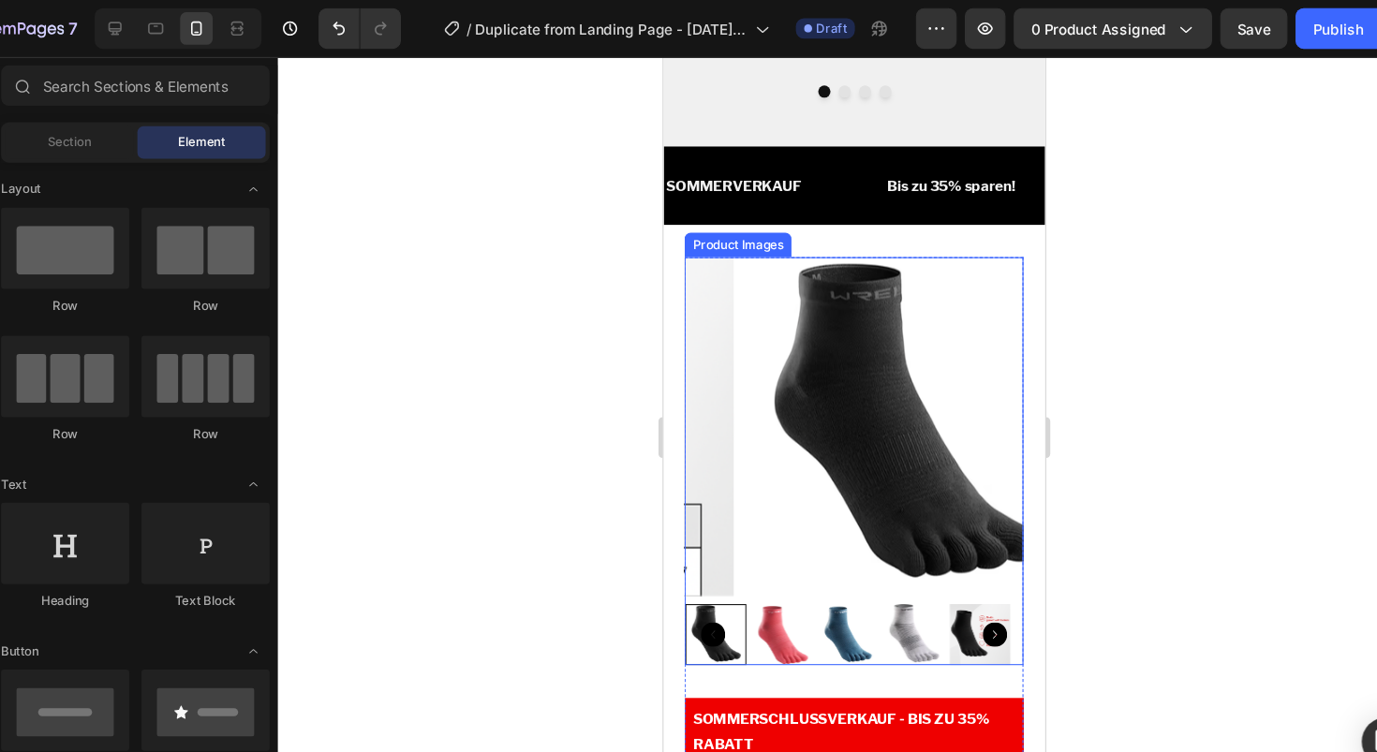
click at [834, 337] on img at bounding box center [885, 397] width 312 height 312
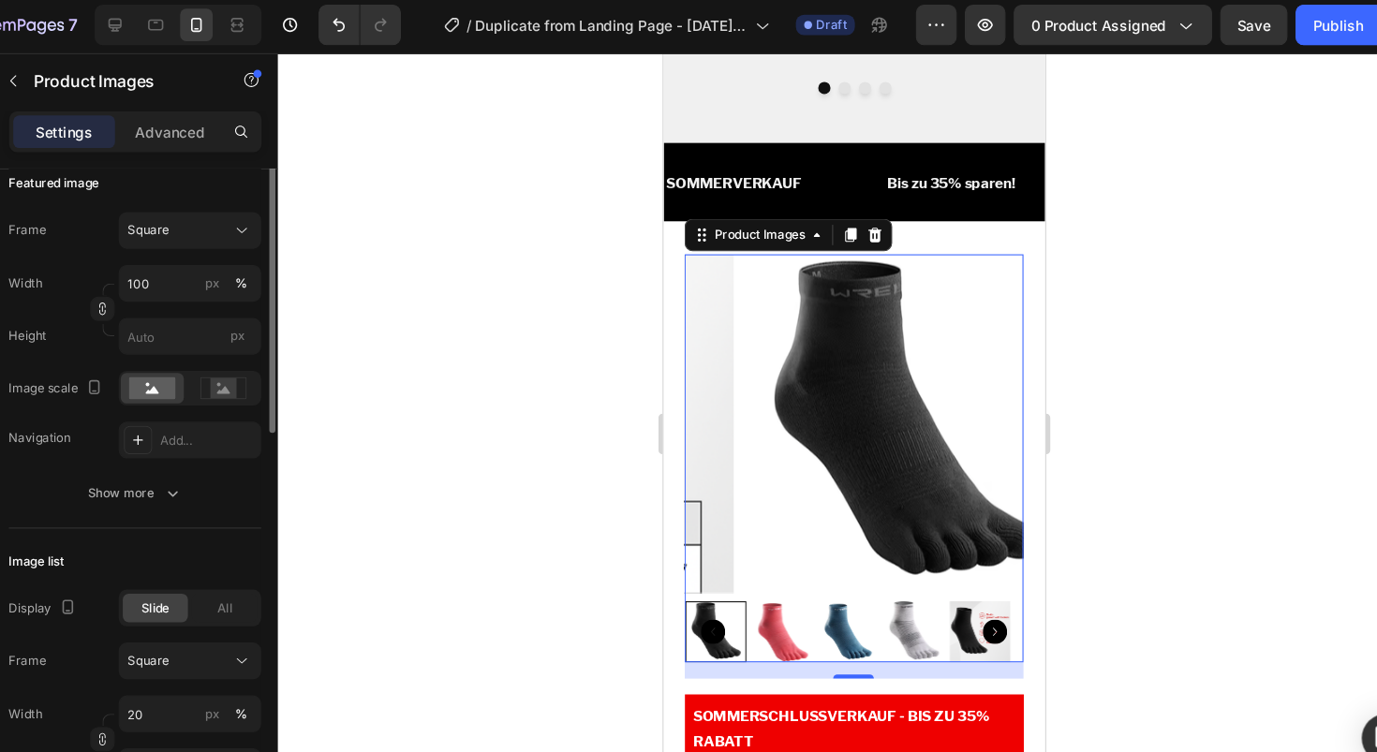
scroll to position [341, 0]
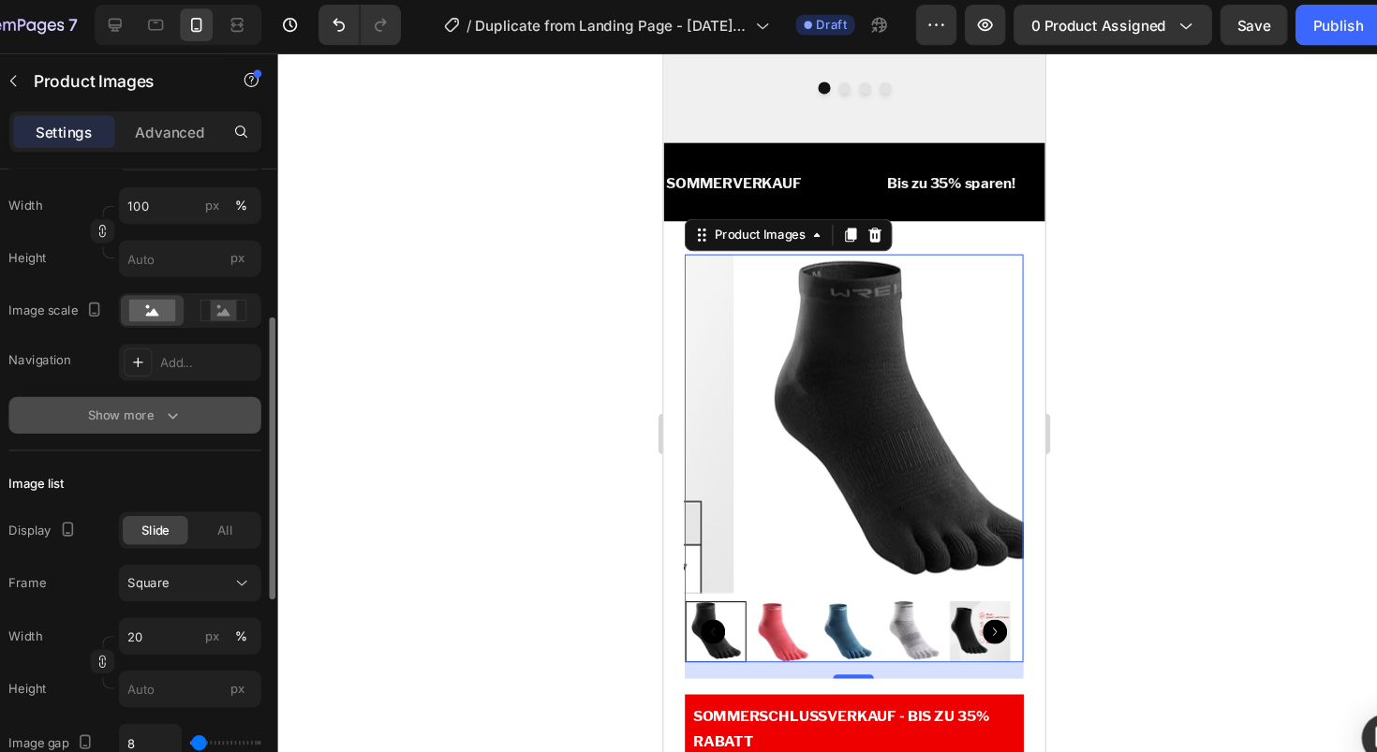
click at [193, 395] on button "Show more" at bounding box center [184, 386] width 232 height 34
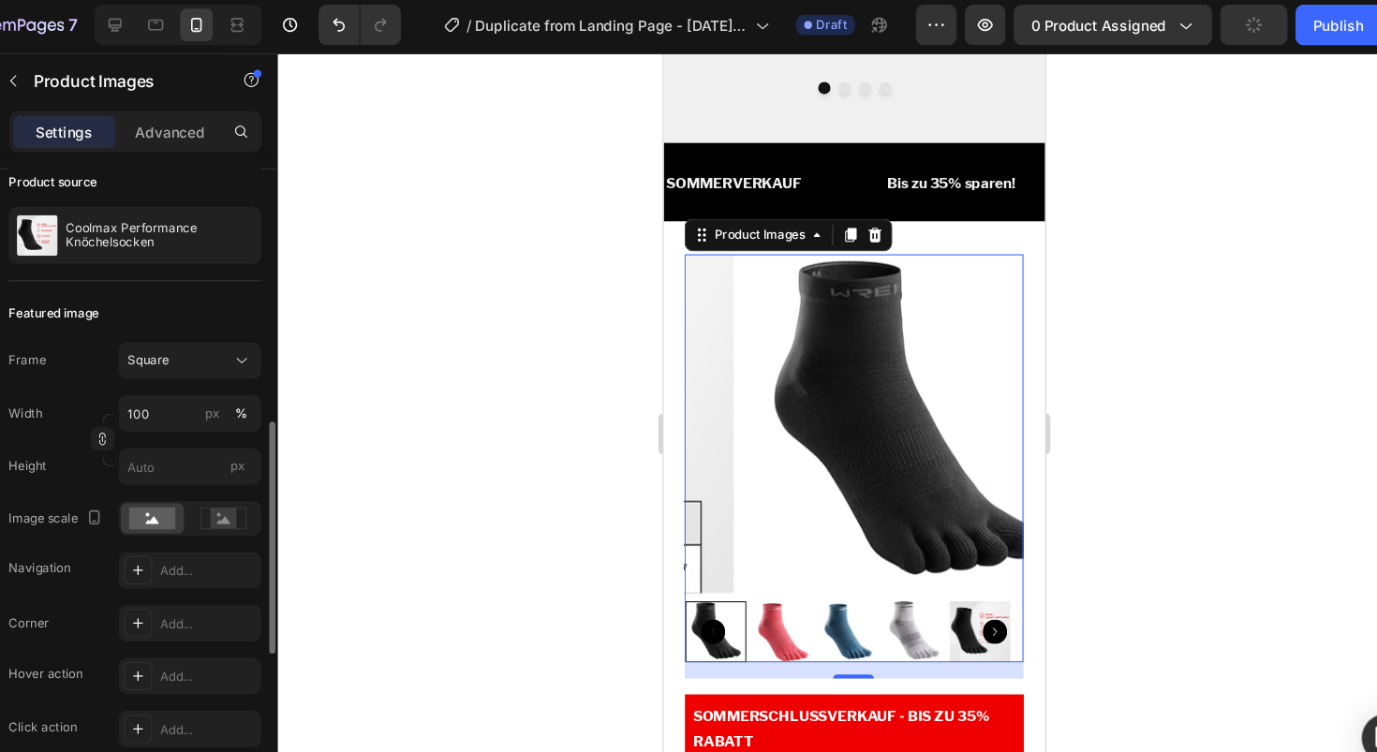
scroll to position [131, 0]
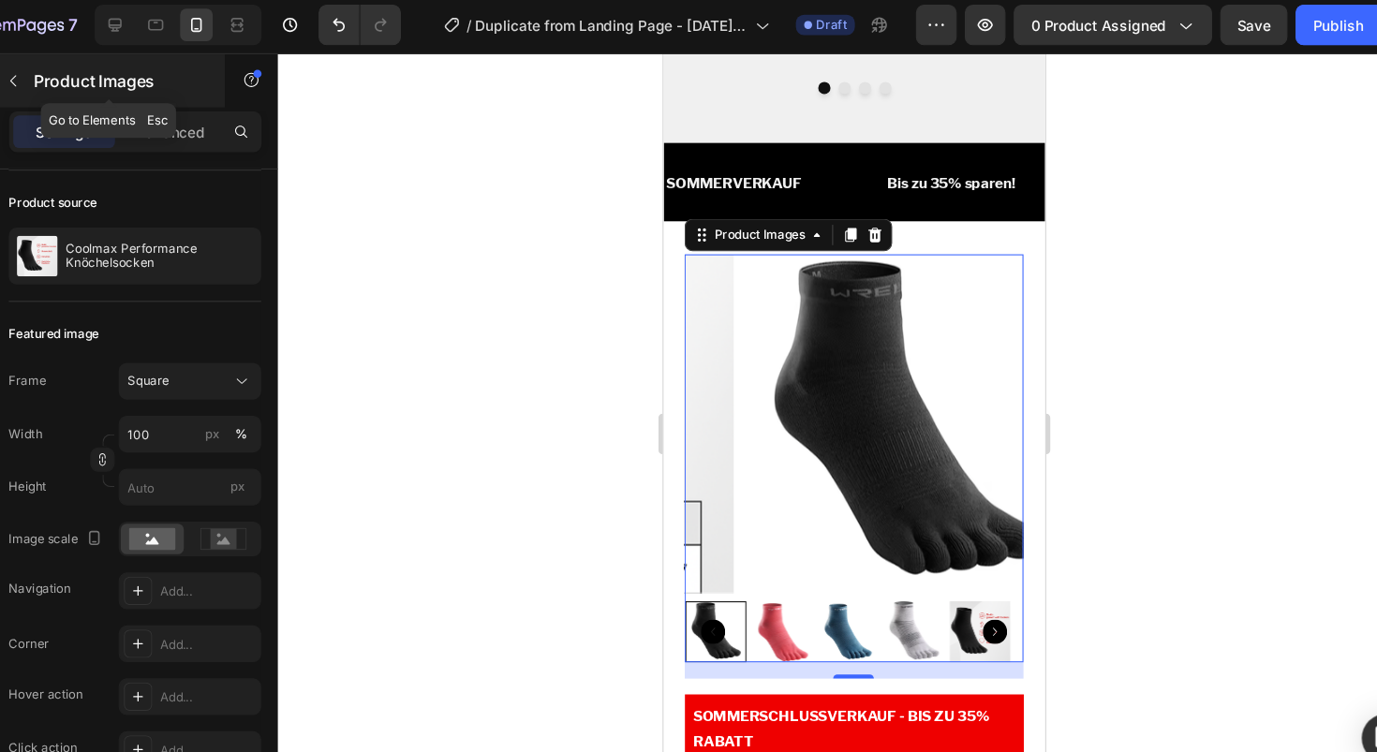
click at [66, 76] on icon "button" at bounding box center [72, 77] width 15 height 15
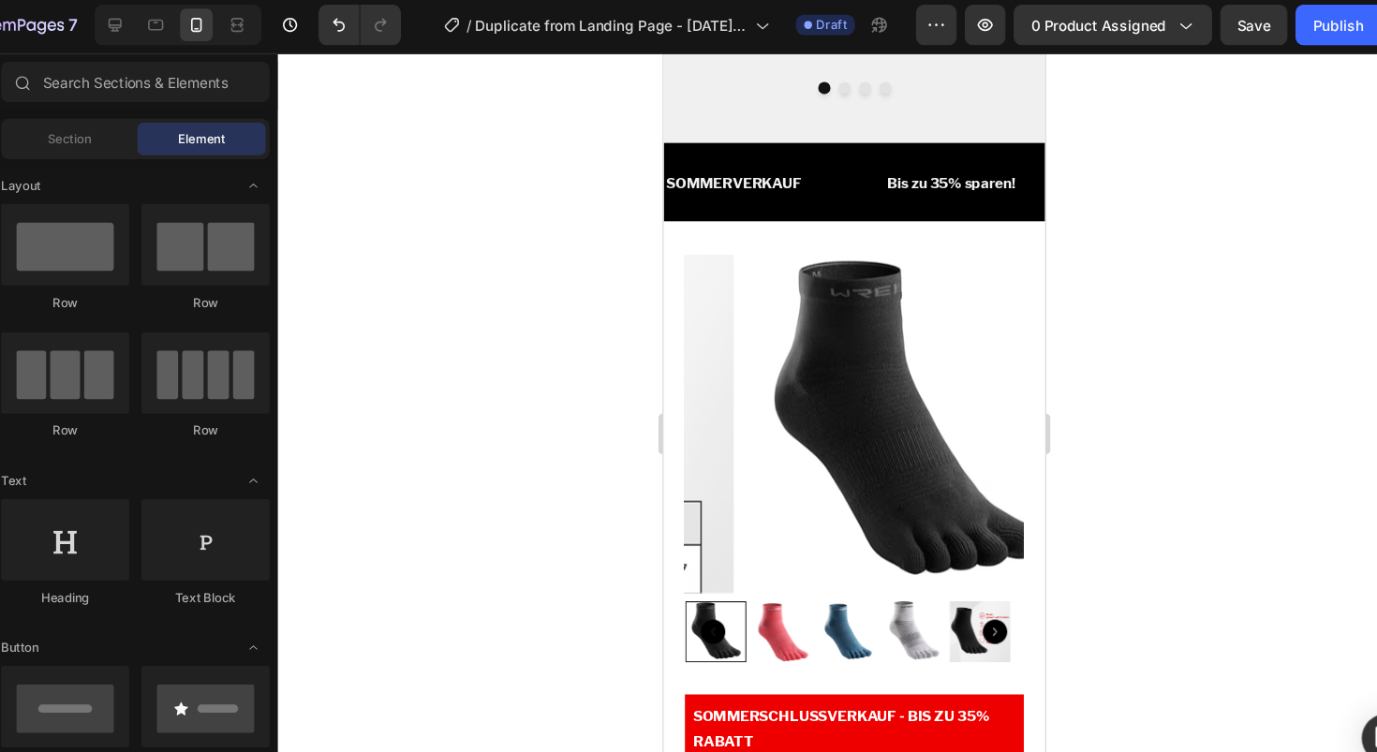
click at [1167, 423] on div at bounding box center [846, 402] width 1061 height 700
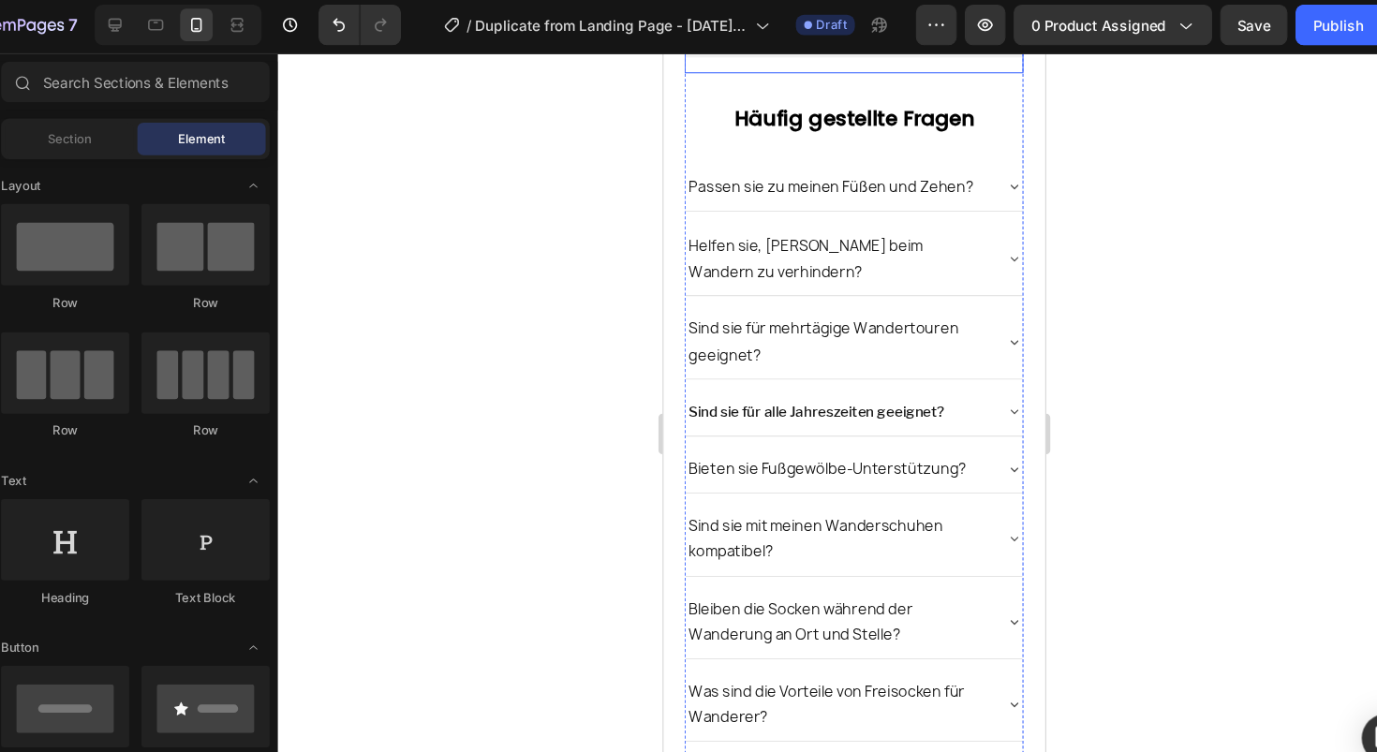
scroll to position [4505, 0]
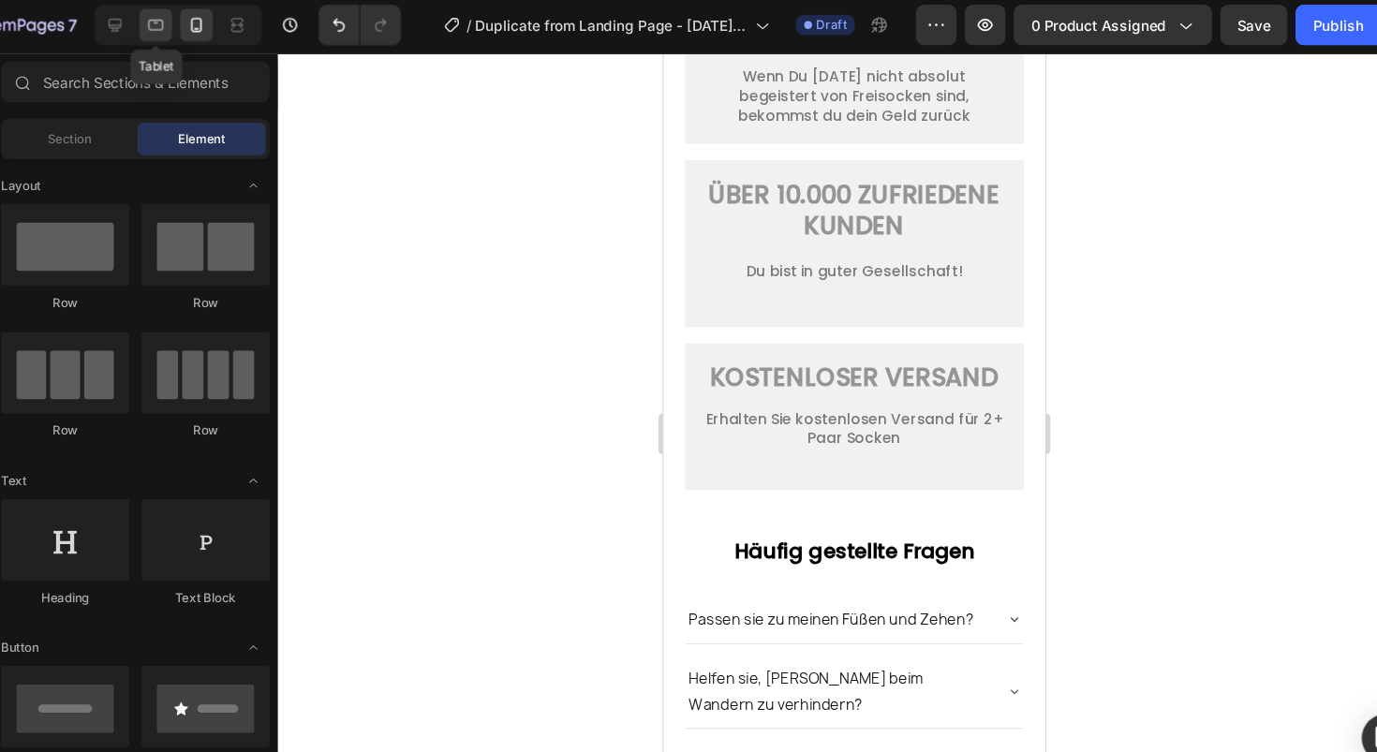
click at [192, 26] on div at bounding box center [203, 26] width 30 height 30
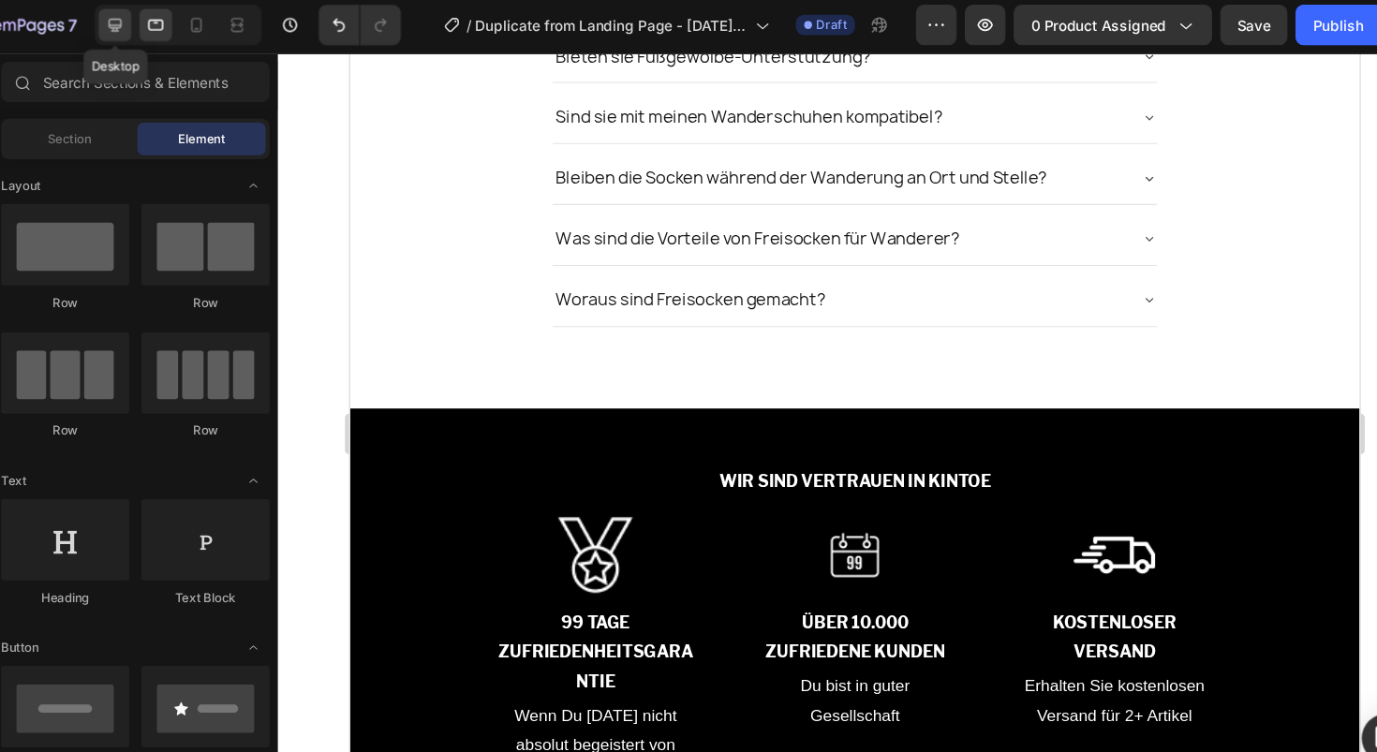
click at [166, 26] on icon at bounding box center [166, 27] width 12 height 12
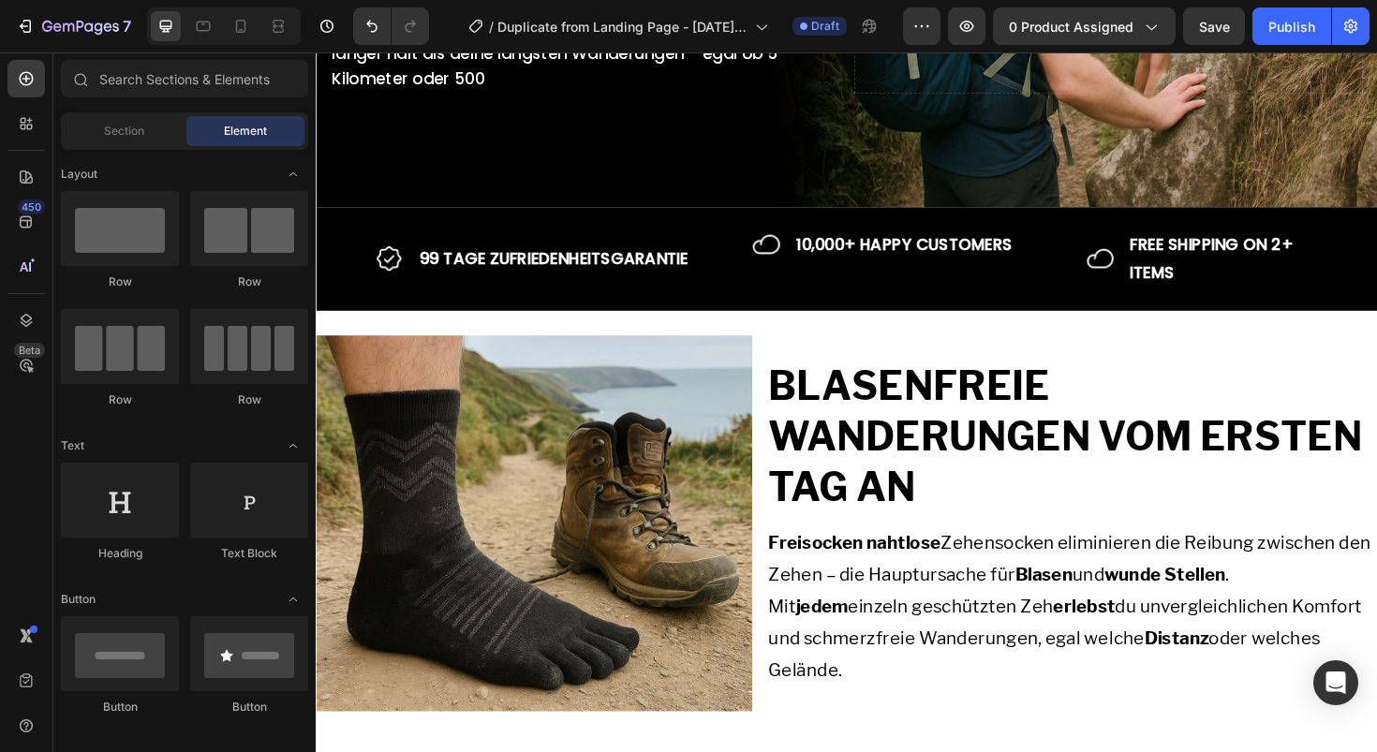
scroll to position [598, 0]
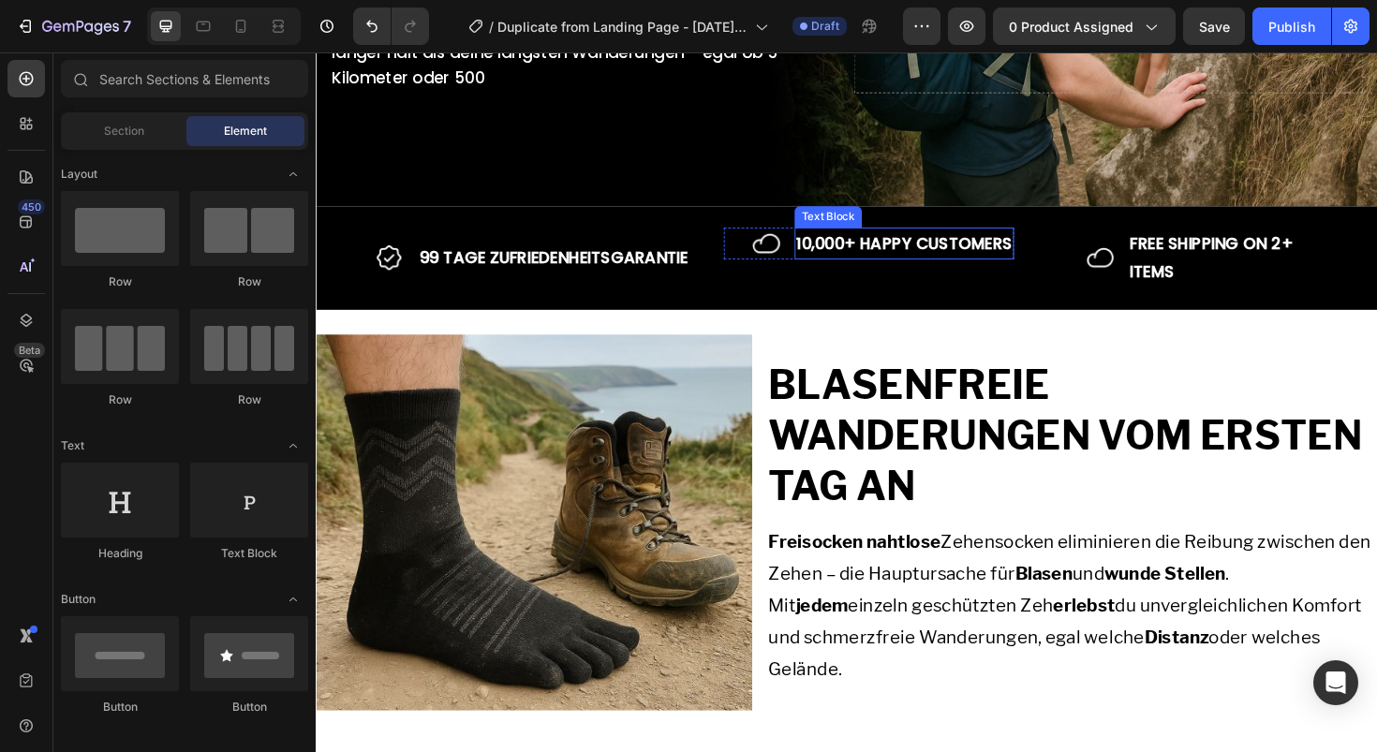
click at [987, 253] on p "10,000+ HAPPY CUSTOMERS" at bounding box center [938, 255] width 229 height 30
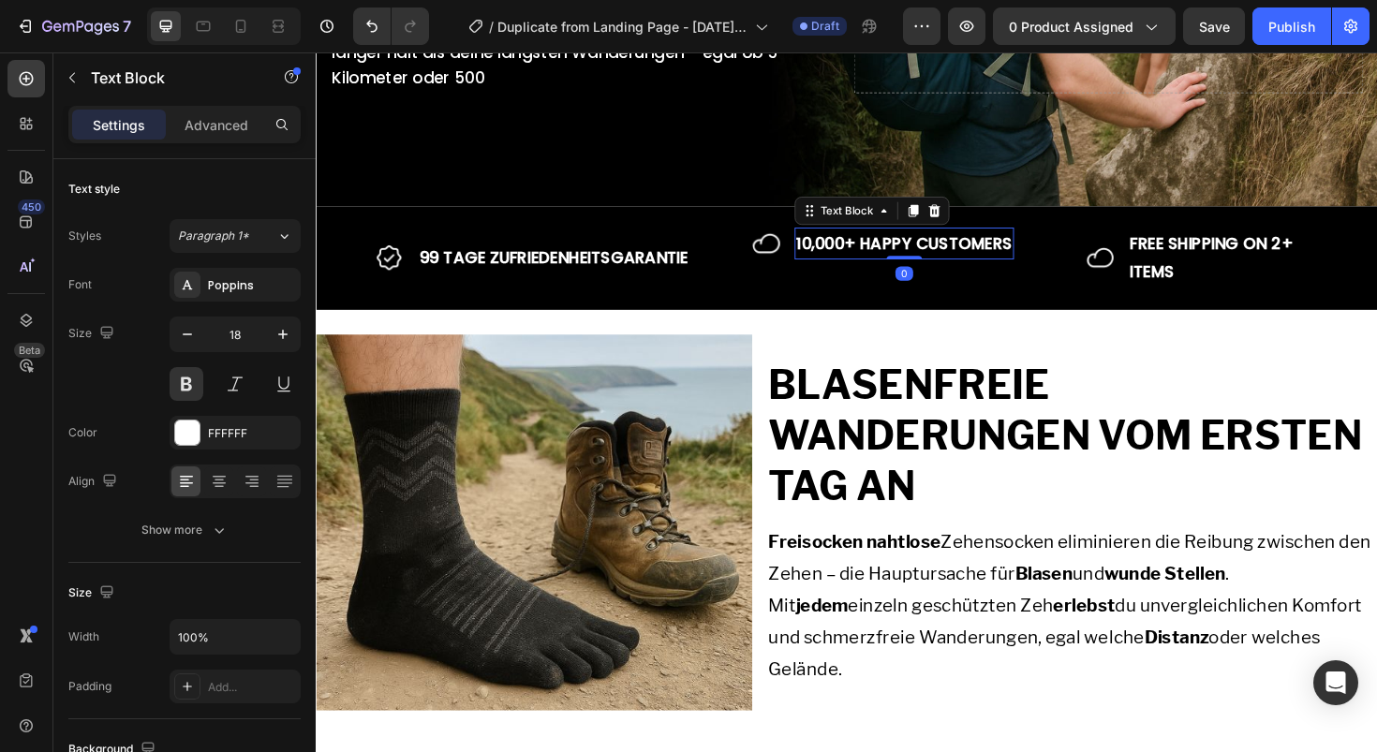
click at [987, 253] on p "10,000+ HAPPY CUSTOMERS" at bounding box center [938, 255] width 229 height 30
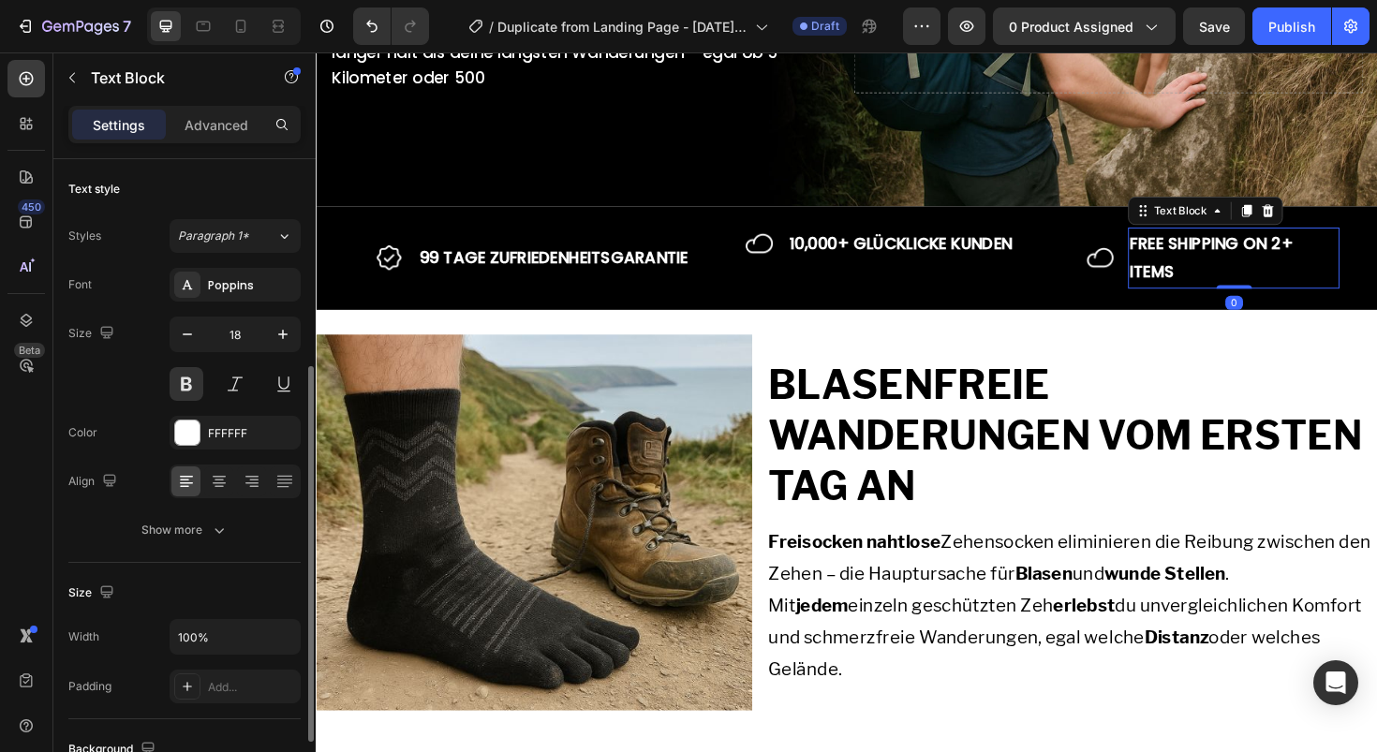
click at [1217, 268] on p "FREE SHIPPING ON 2+ ITEMS" at bounding box center [1288, 270] width 220 height 61
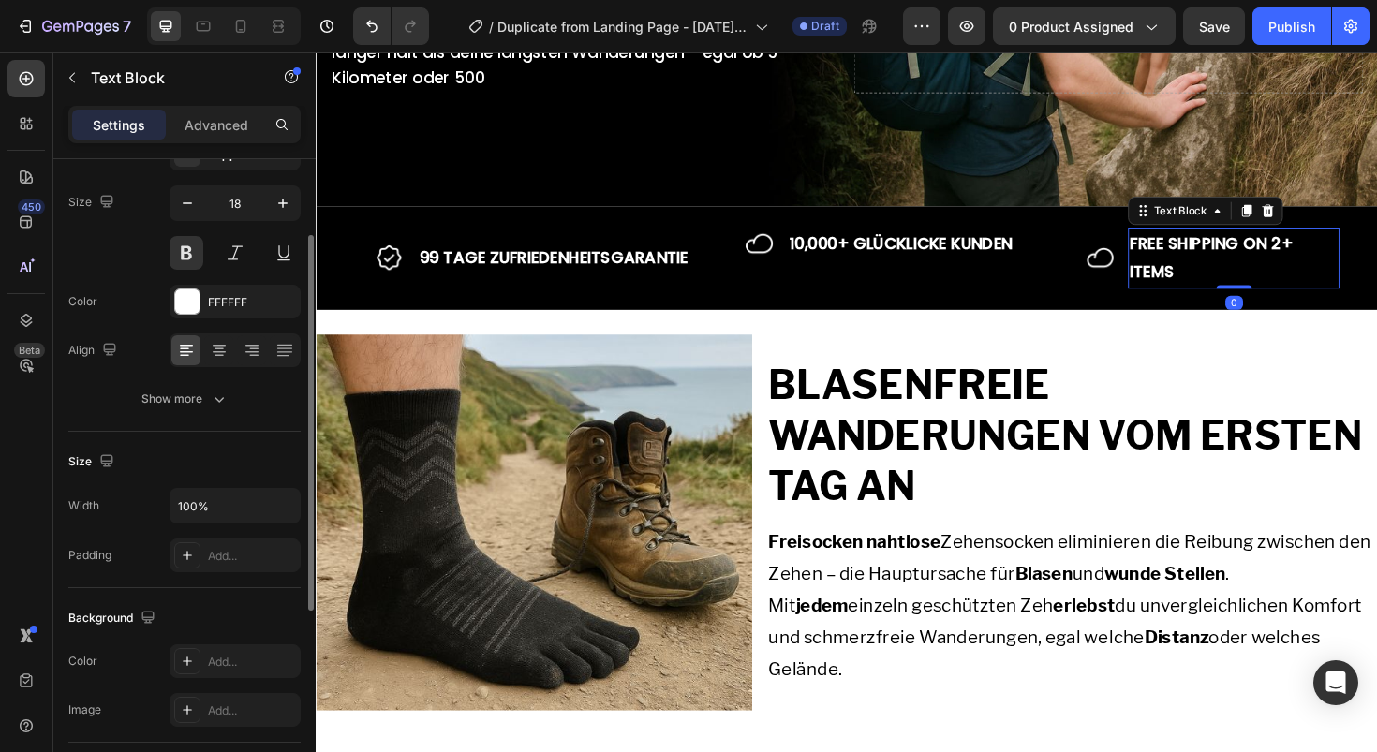
click at [1218, 262] on p "FREE SHIPPING ON 2+ ITEMS" at bounding box center [1288, 270] width 220 height 61
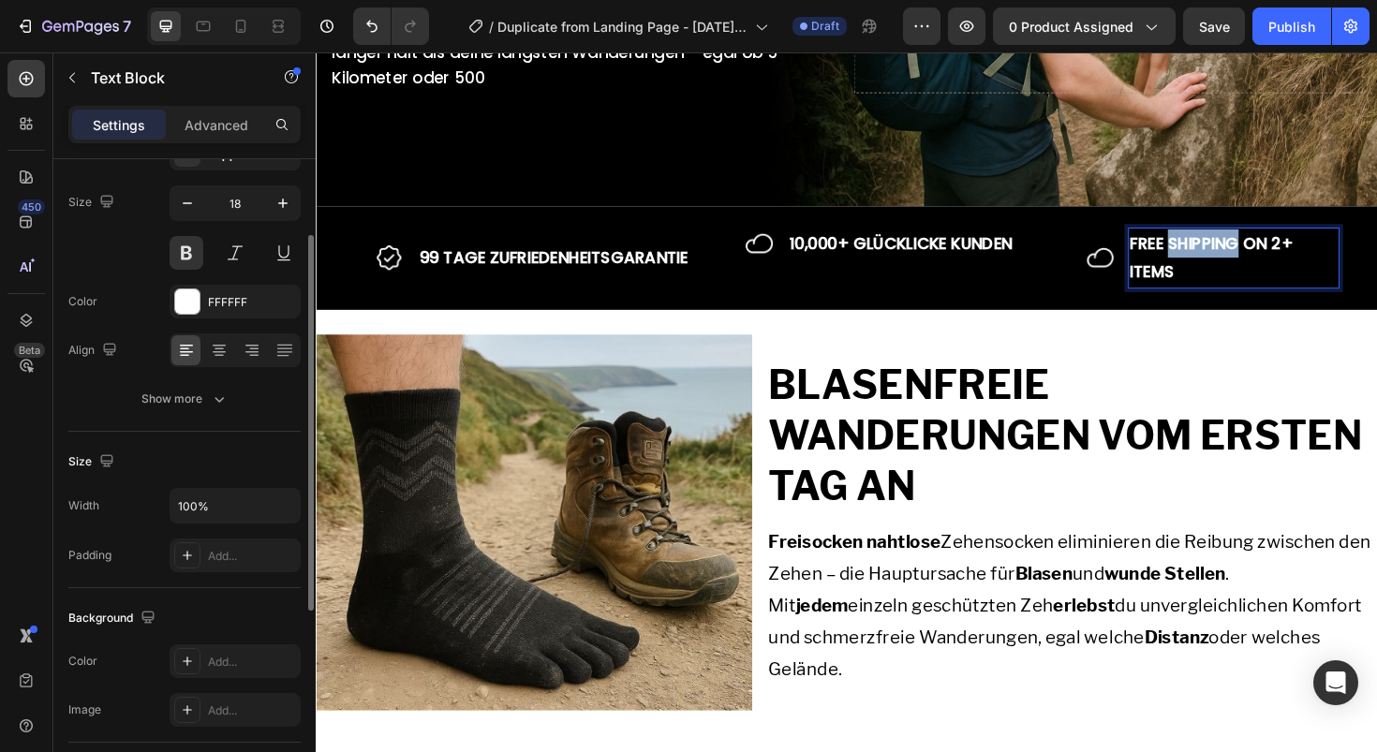
click at [1218, 262] on p "FREE SHIPPING ON 2+ ITEMS" at bounding box center [1288, 270] width 220 height 61
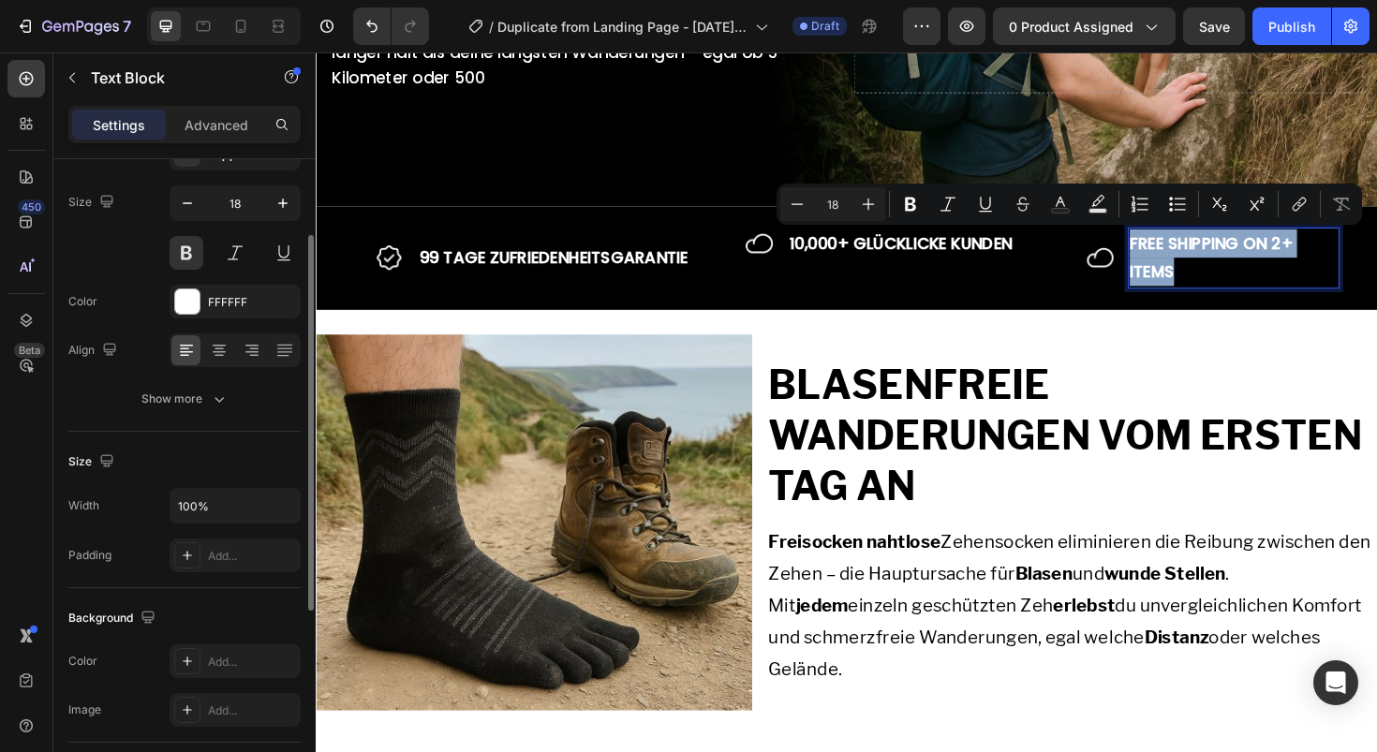
click at [1218, 262] on p "FREE SHIPPING ON 2+ ITEMS" at bounding box center [1288, 270] width 220 height 61
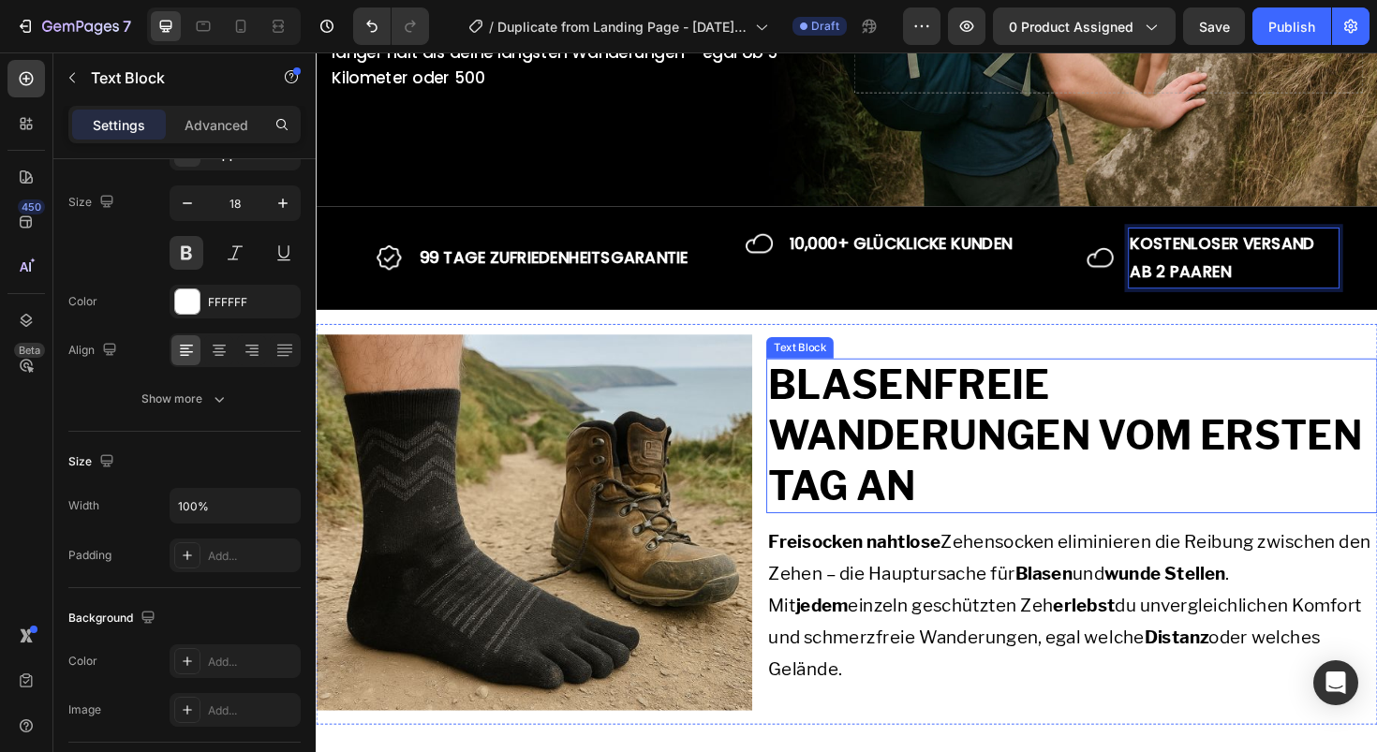
click at [1185, 385] on p "BLASENFREIE WANDERUNGEN VOM ERSTEN TAG AN" at bounding box center [1116, 458] width 644 height 161
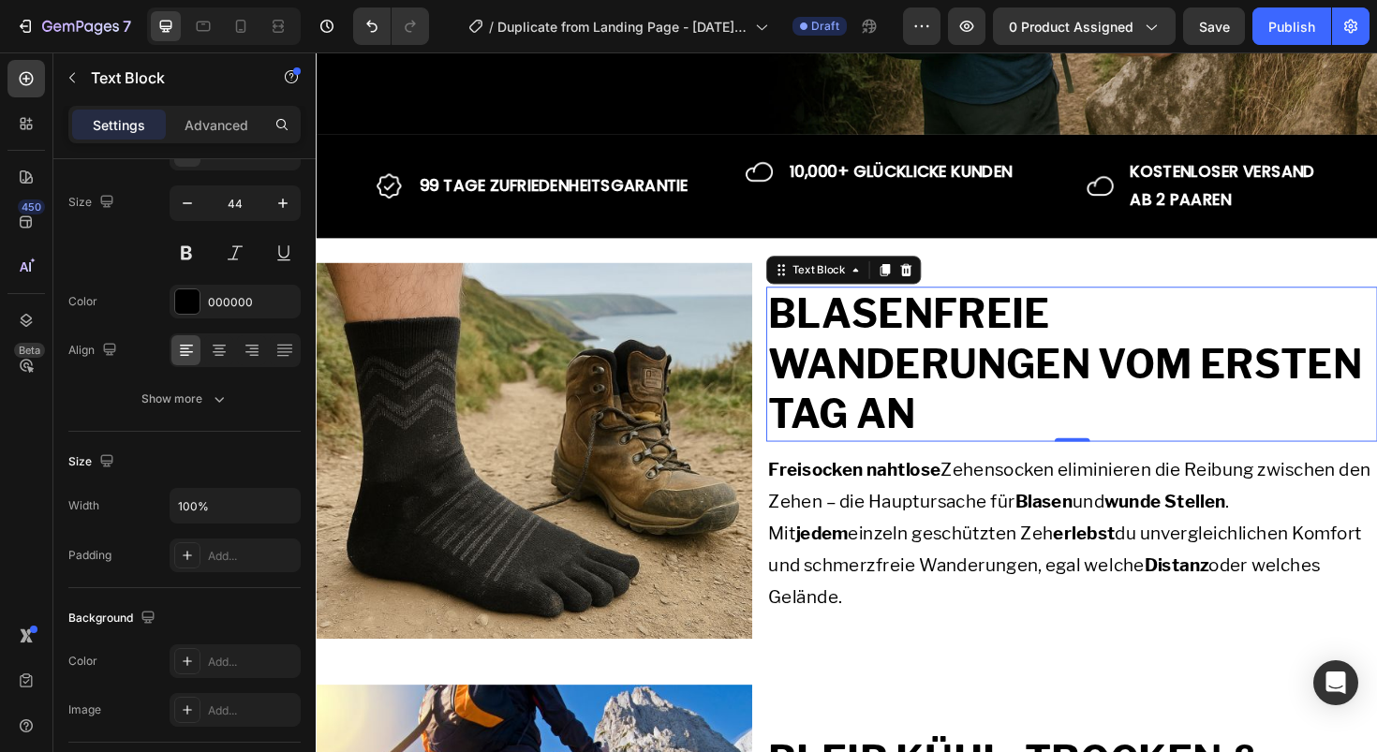
scroll to position [684, 0]
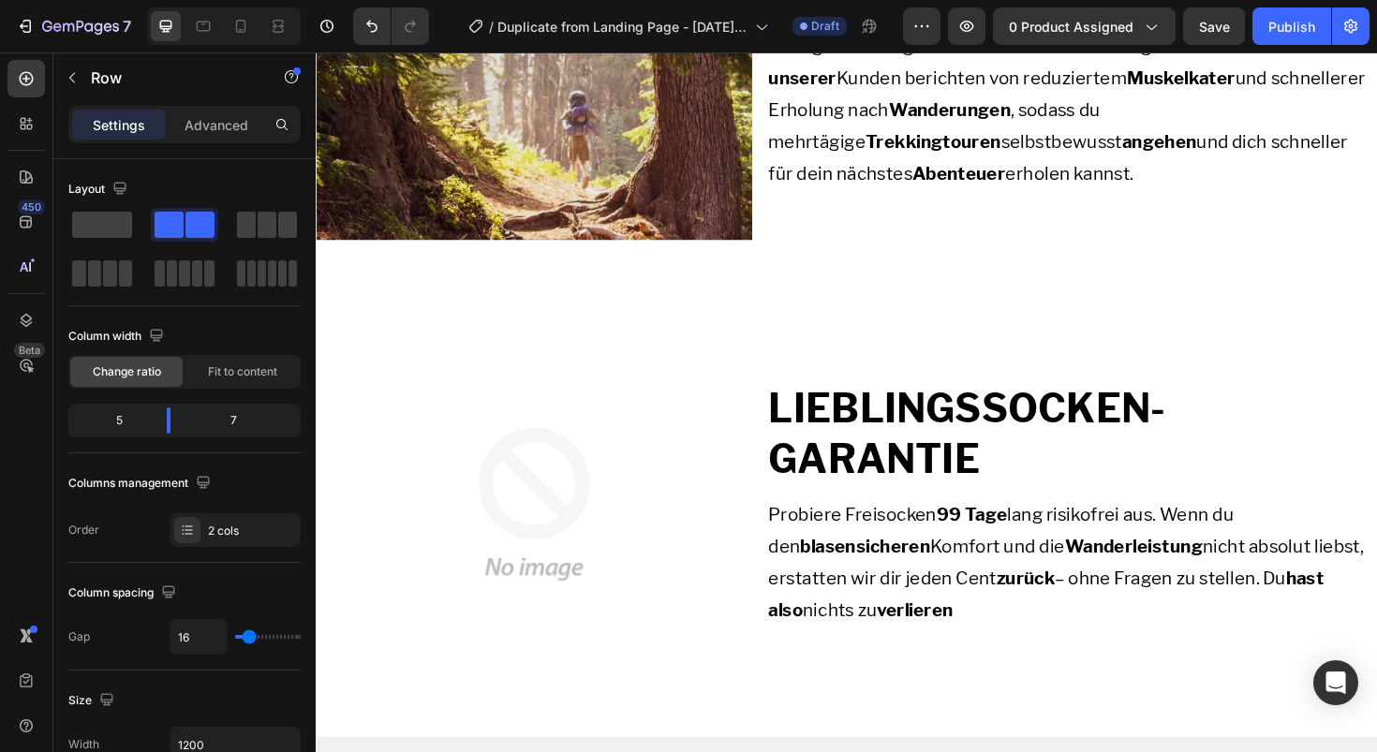
scroll to position [2437, 0]
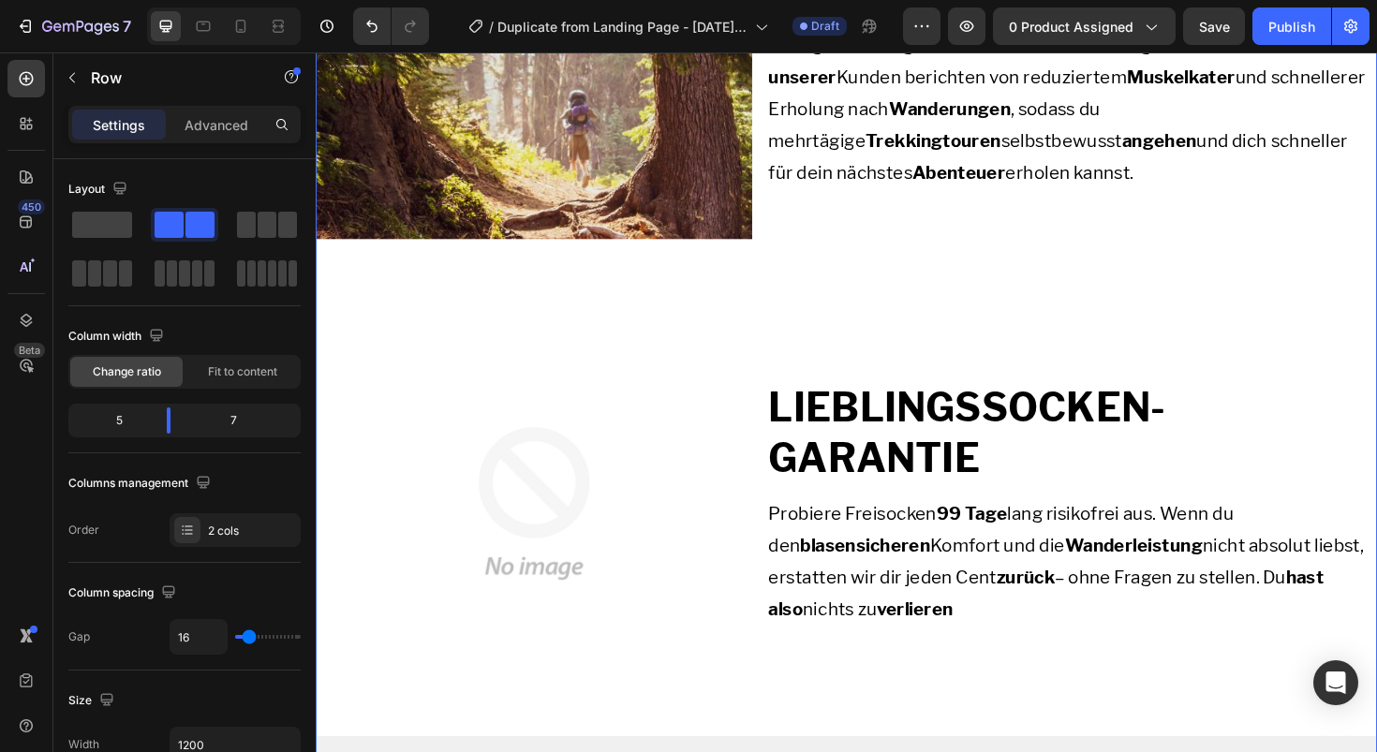
click at [629, 313] on img at bounding box center [547, 530] width 462 height 462
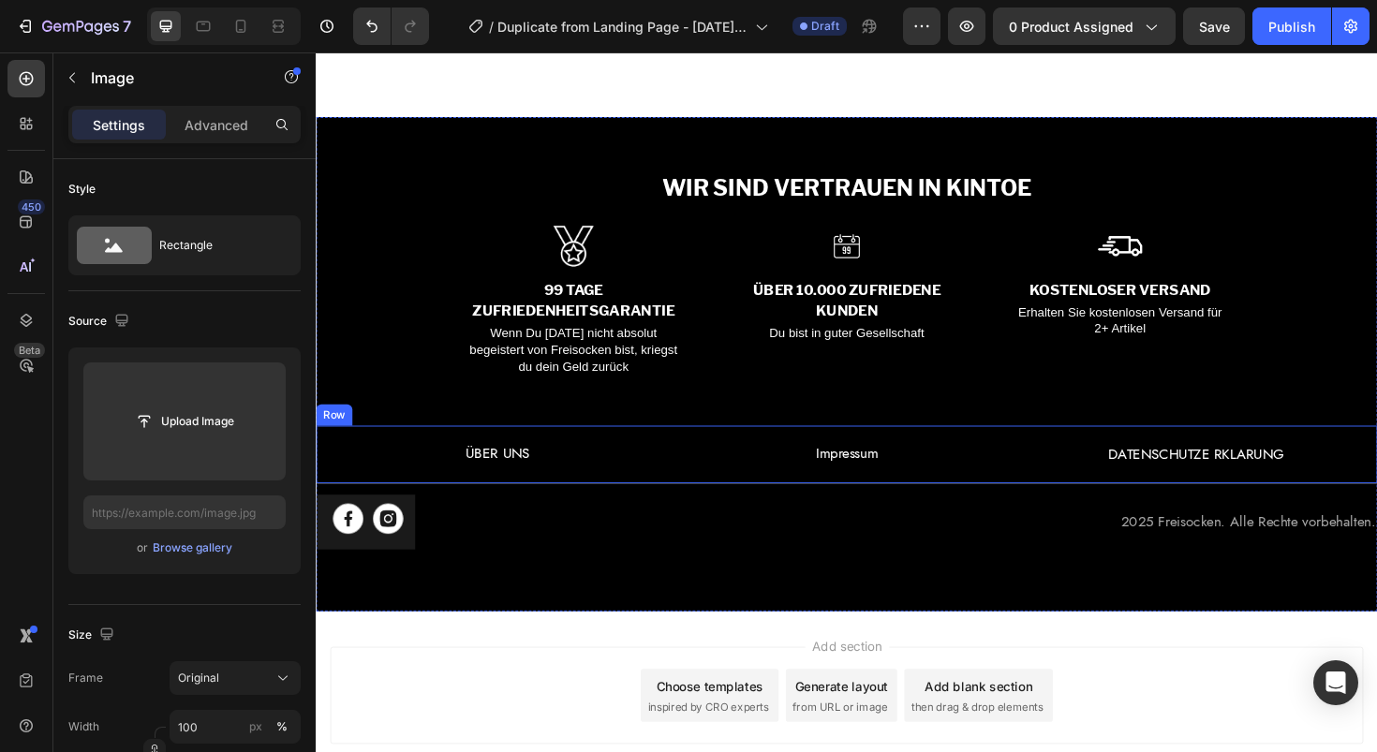
scroll to position [5631, 0]
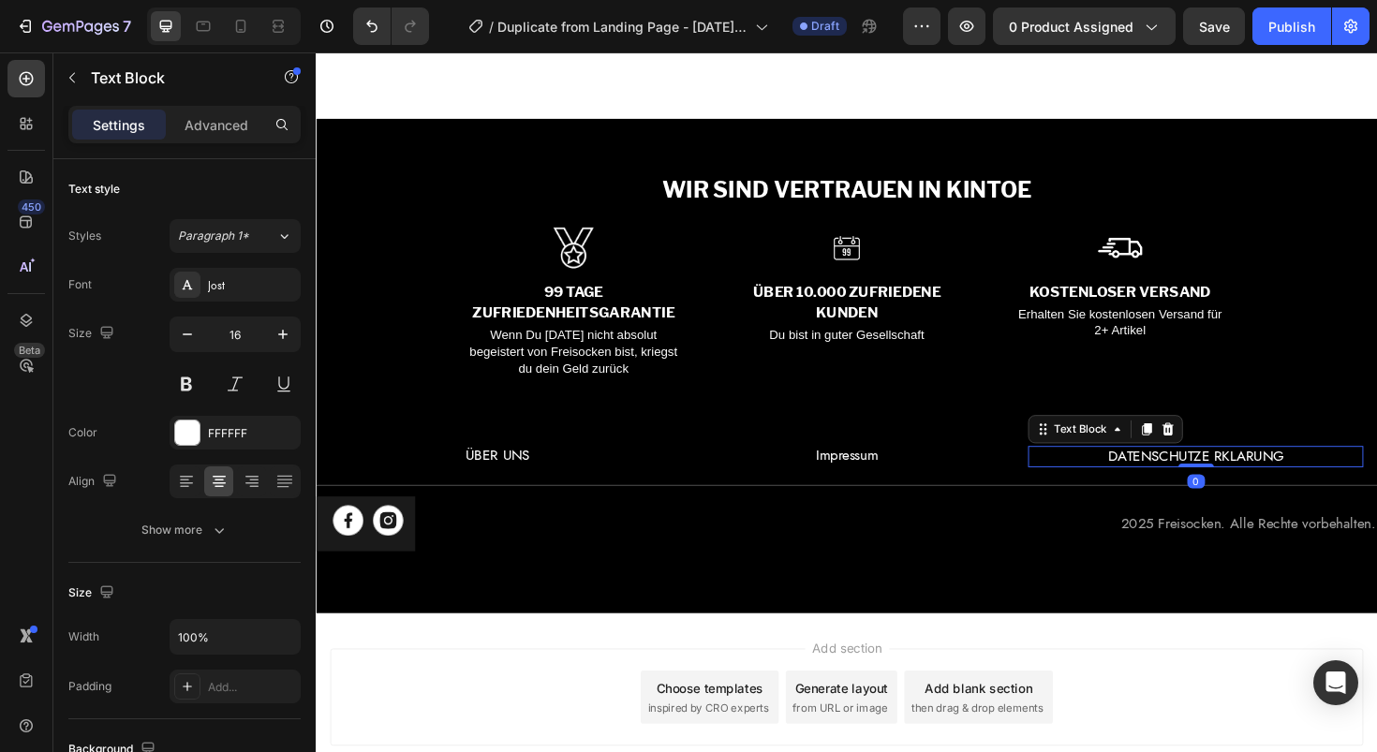
click at [1219, 481] on div "DATENSCHUTZE RKLARUNG Text Block 0" at bounding box center [1247, 480] width 355 height 22
click at [1229, 488] on div at bounding box center [1247, 490] width 37 height 4
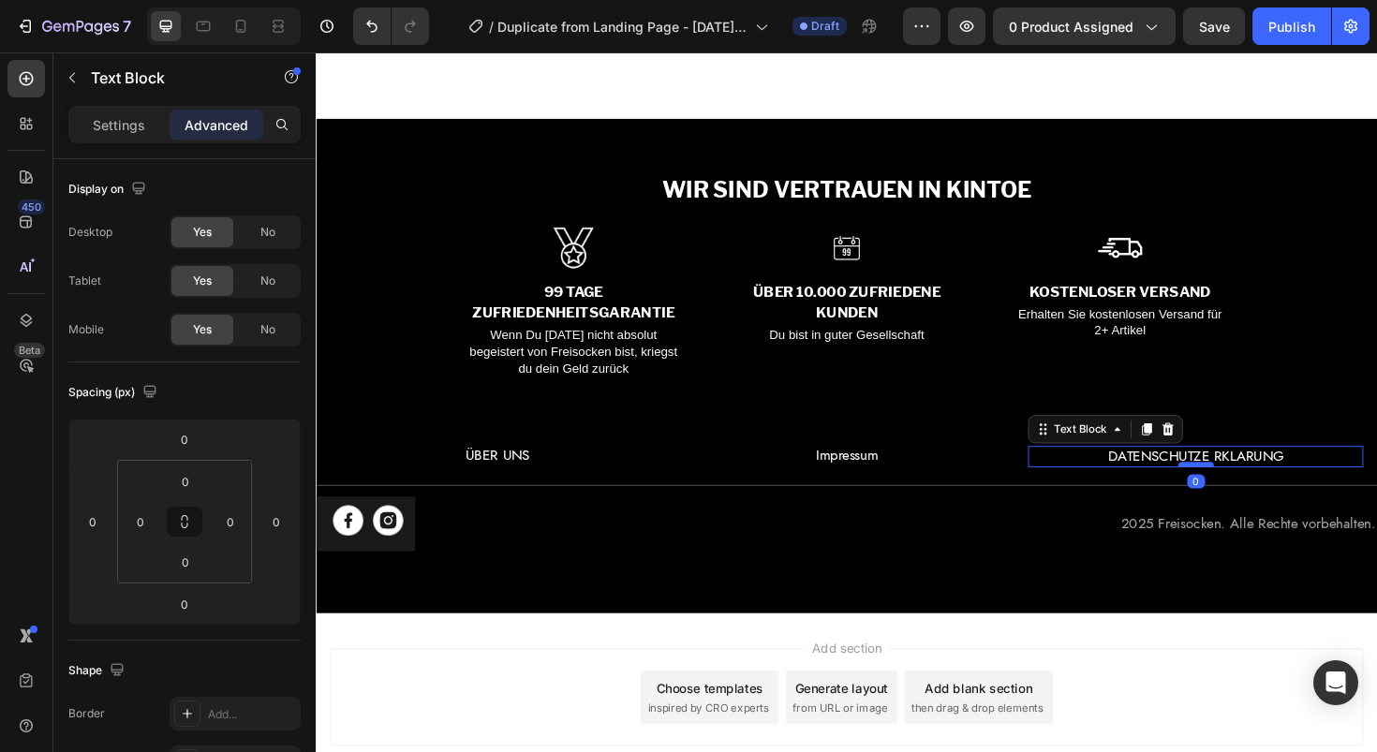
click at [1253, 486] on div at bounding box center [1247, 489] width 37 height 6
click at [1254, 475] on p "DATENSCHUTZE RKLARUNG" at bounding box center [1247, 480] width 351 height 19
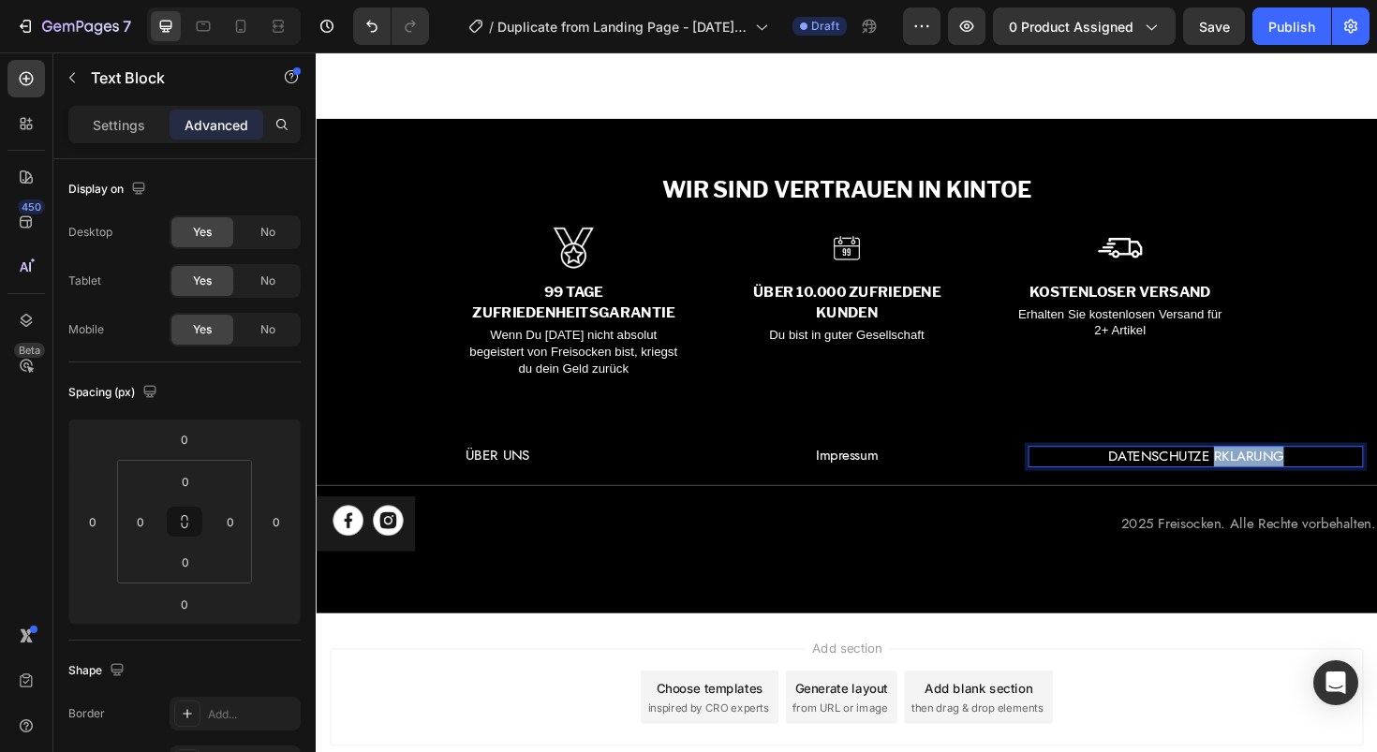
click at [1254, 475] on p "DATENSCHUTZE RKLARUNG" at bounding box center [1247, 480] width 351 height 19
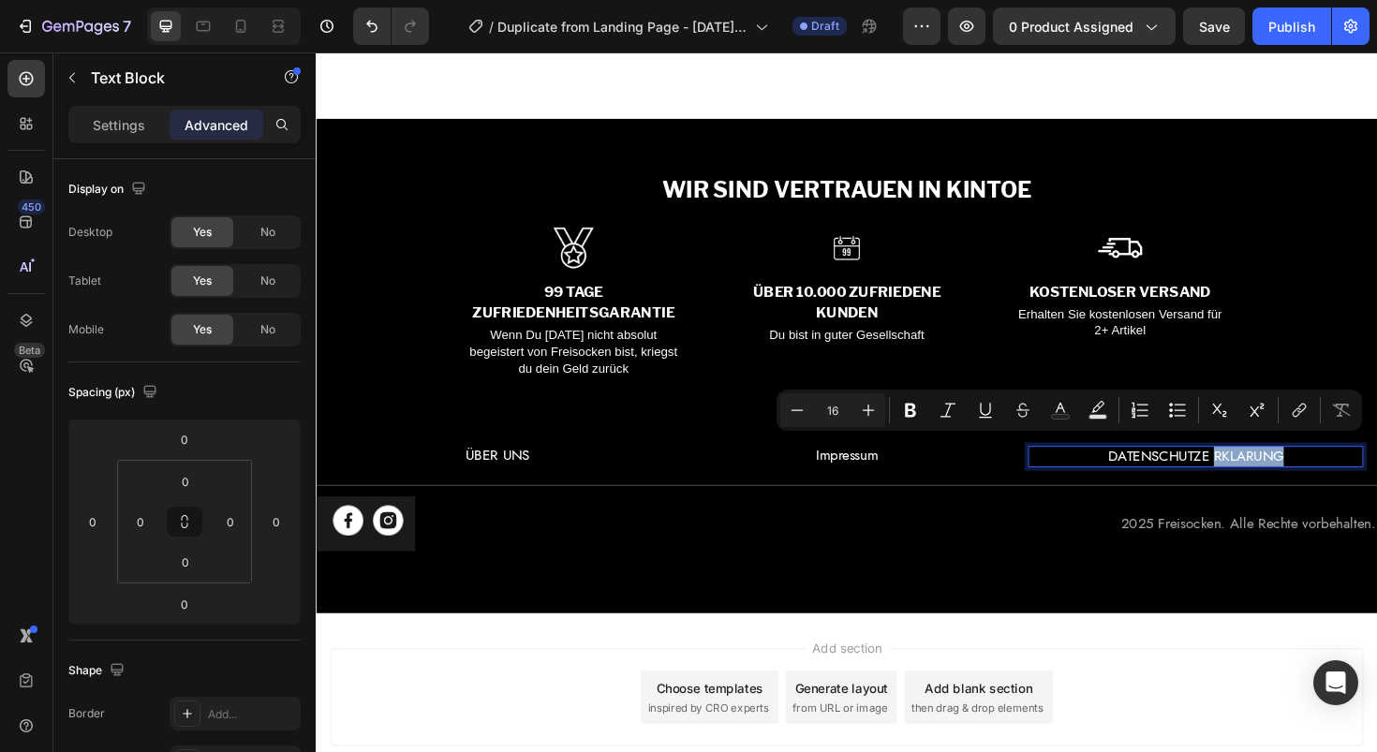
click at [1254, 474] on p "DATENSCHUTZE RKLARUNG" at bounding box center [1247, 480] width 351 height 19
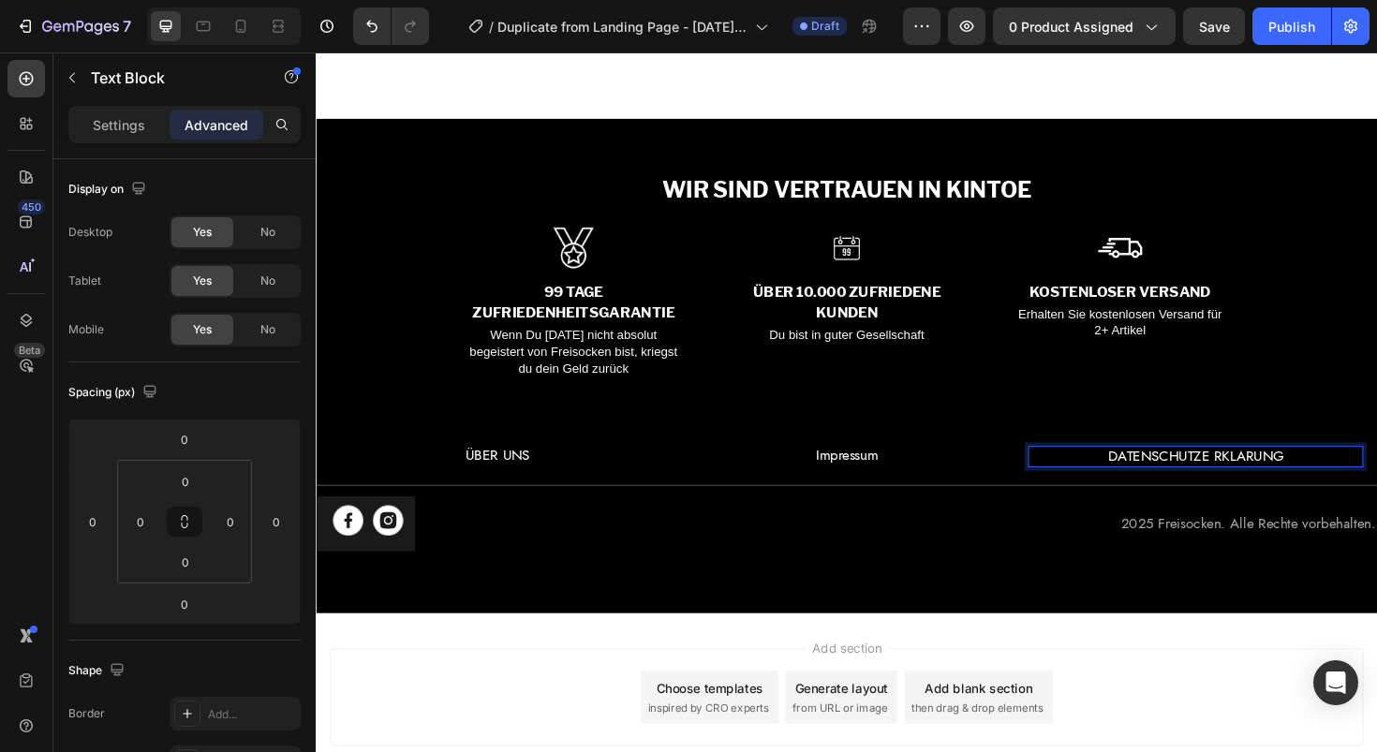
click at [1235, 472] on p "DATENSCHUTZE RKLARUNG" at bounding box center [1247, 480] width 351 height 19
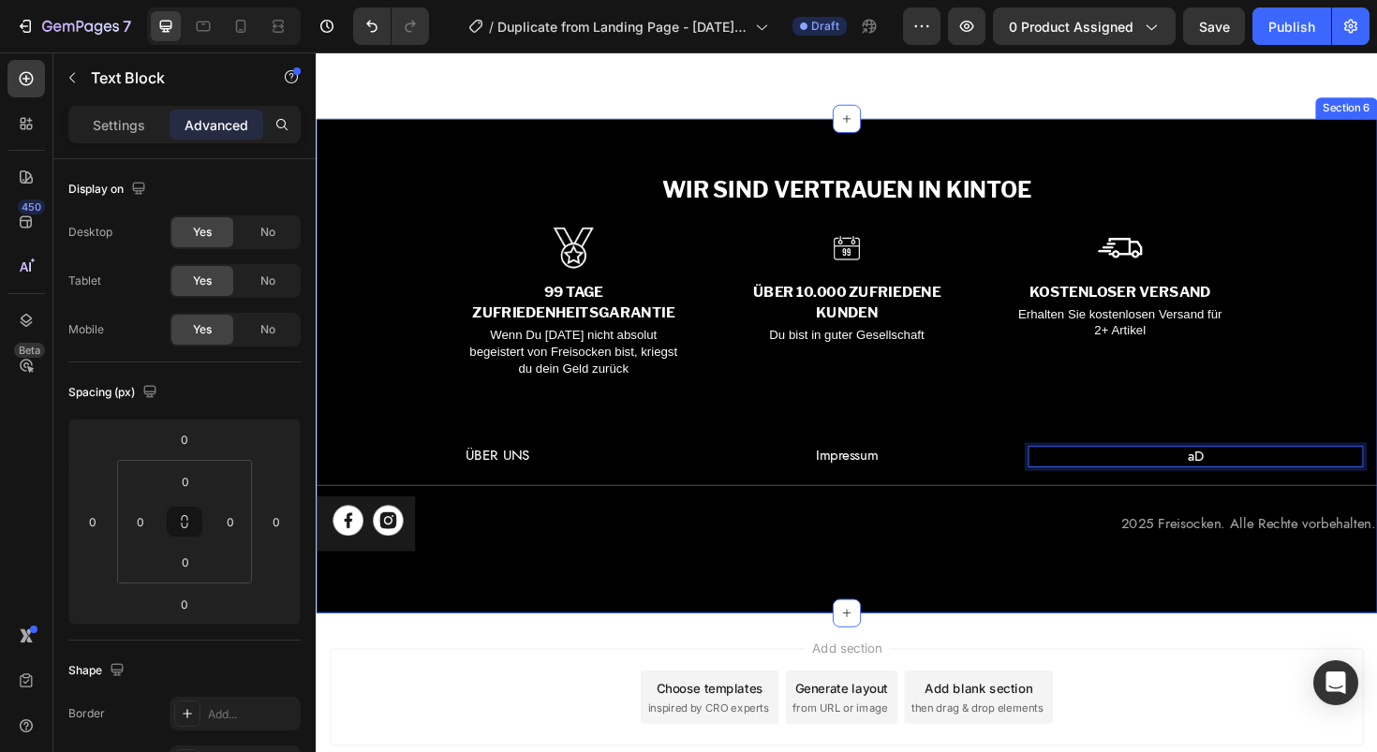
click at [938, 646] on div "Add section Choose templates inspired by CRO experts Generate layout from URL o…" at bounding box center [878, 738] width 1124 height 185
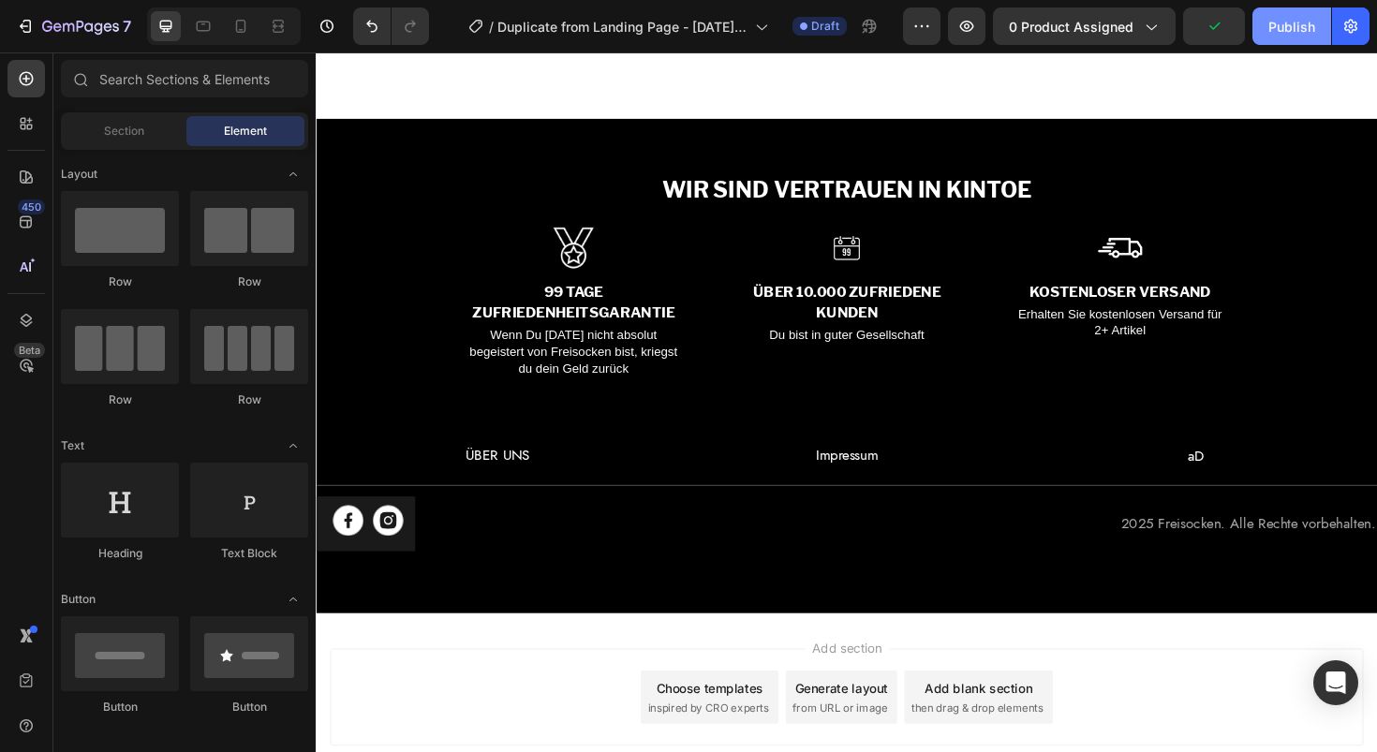
click at [1277, 22] on div "Publish" at bounding box center [1291, 27] width 47 height 20
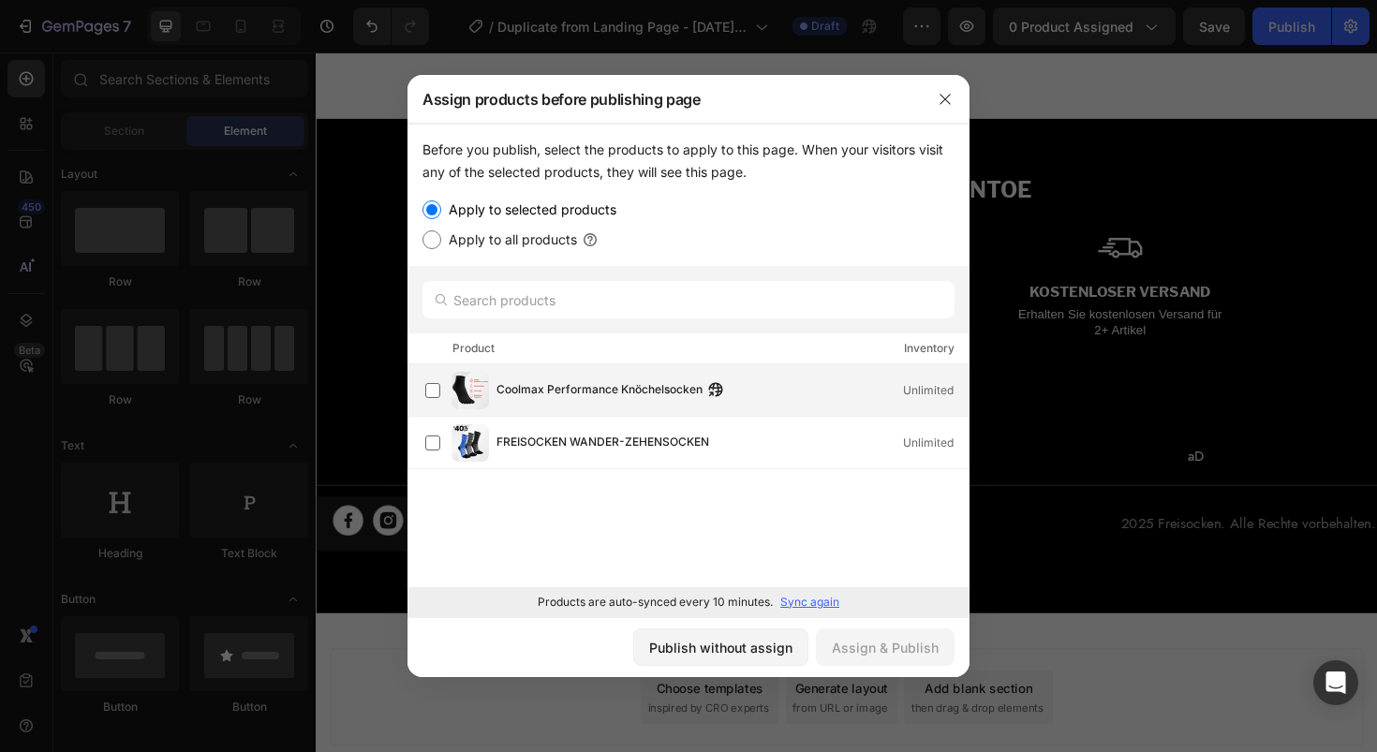
click at [558, 388] on span "Coolmax Performance Knöchelsocken" at bounding box center [600, 390] width 206 height 21
click at [932, 648] on div "Assign & Publish" at bounding box center [885, 648] width 107 height 20
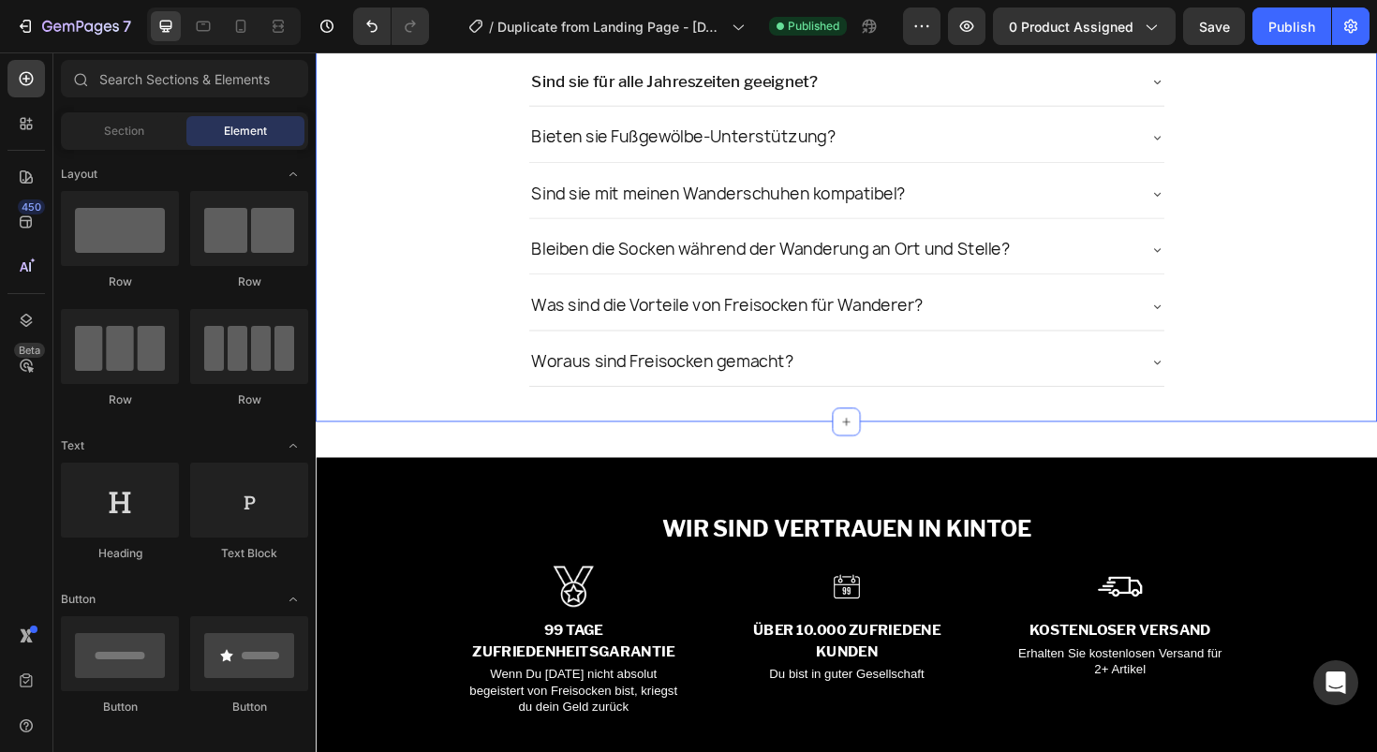
scroll to position [4772, 0]
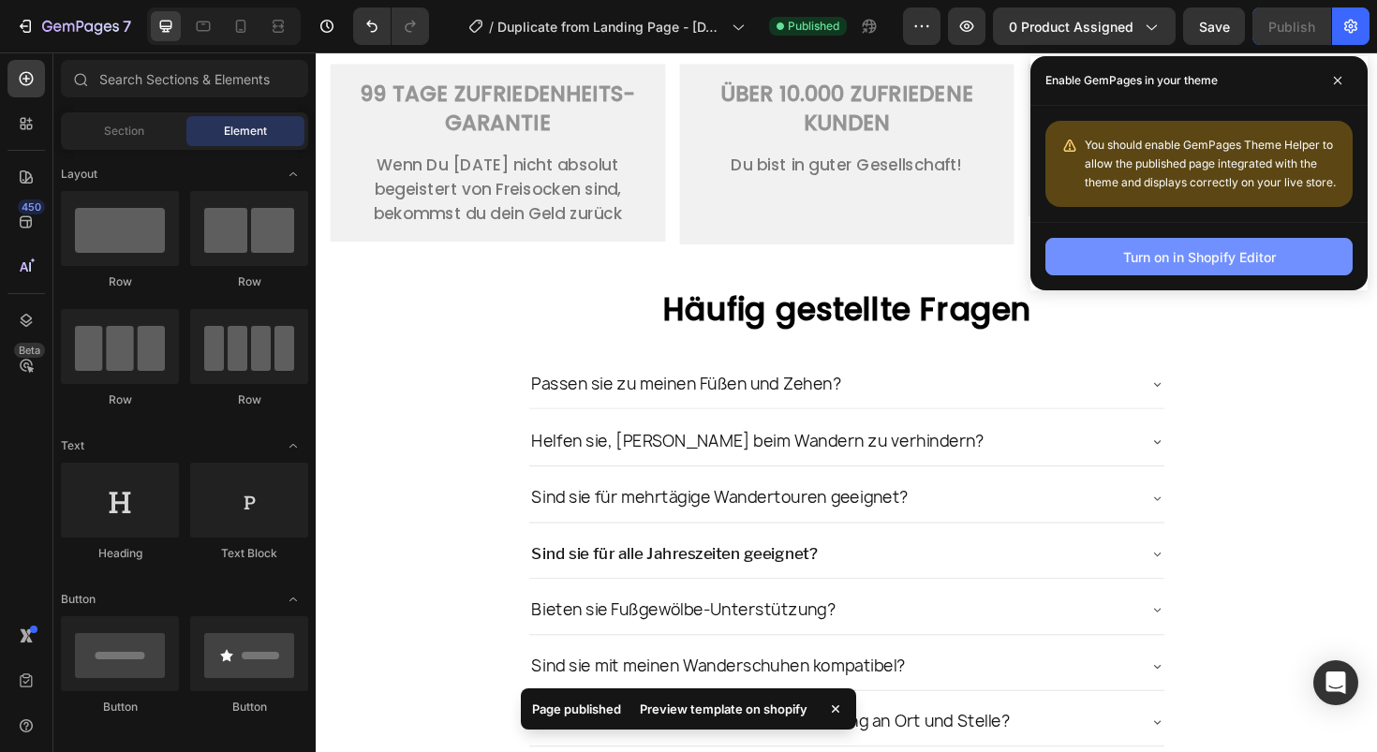
click at [1129, 249] on div "Turn on in Shopify Editor" at bounding box center [1199, 257] width 153 height 20
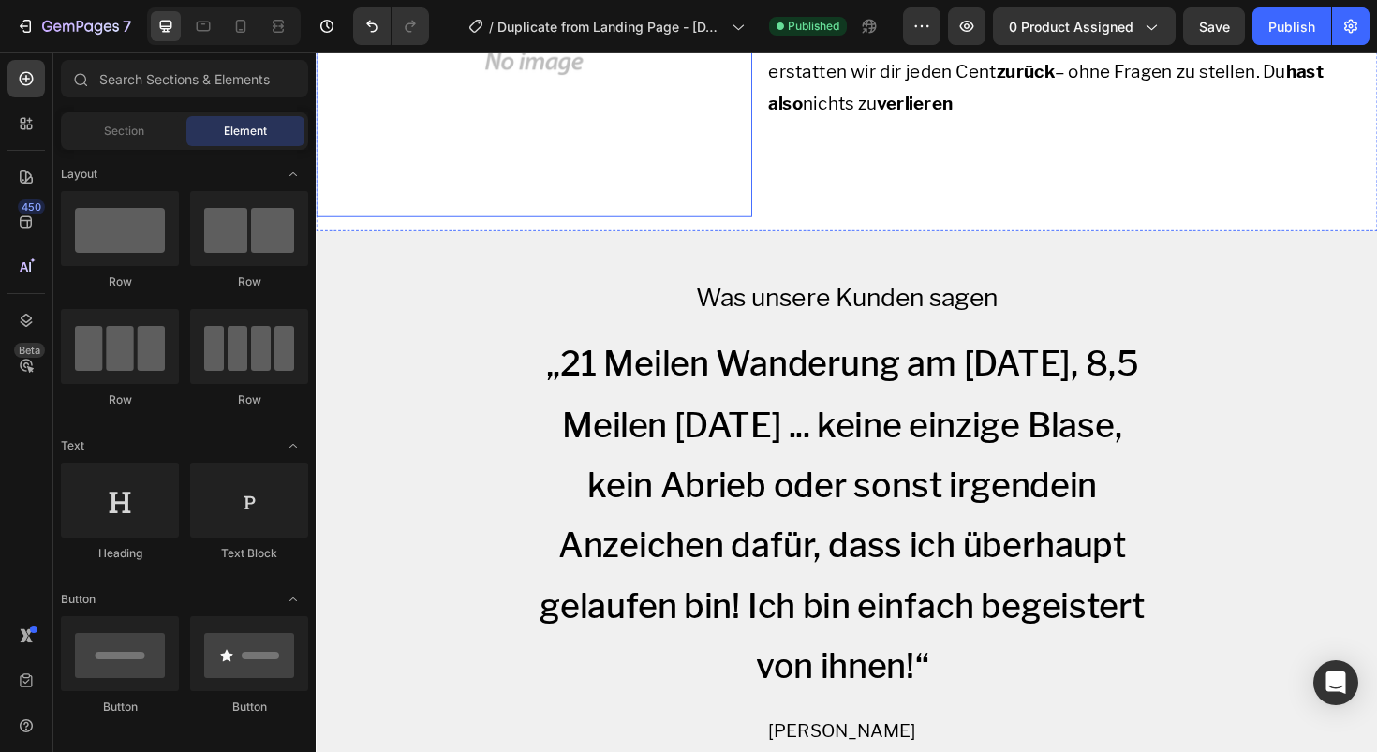
scroll to position [2904, 0]
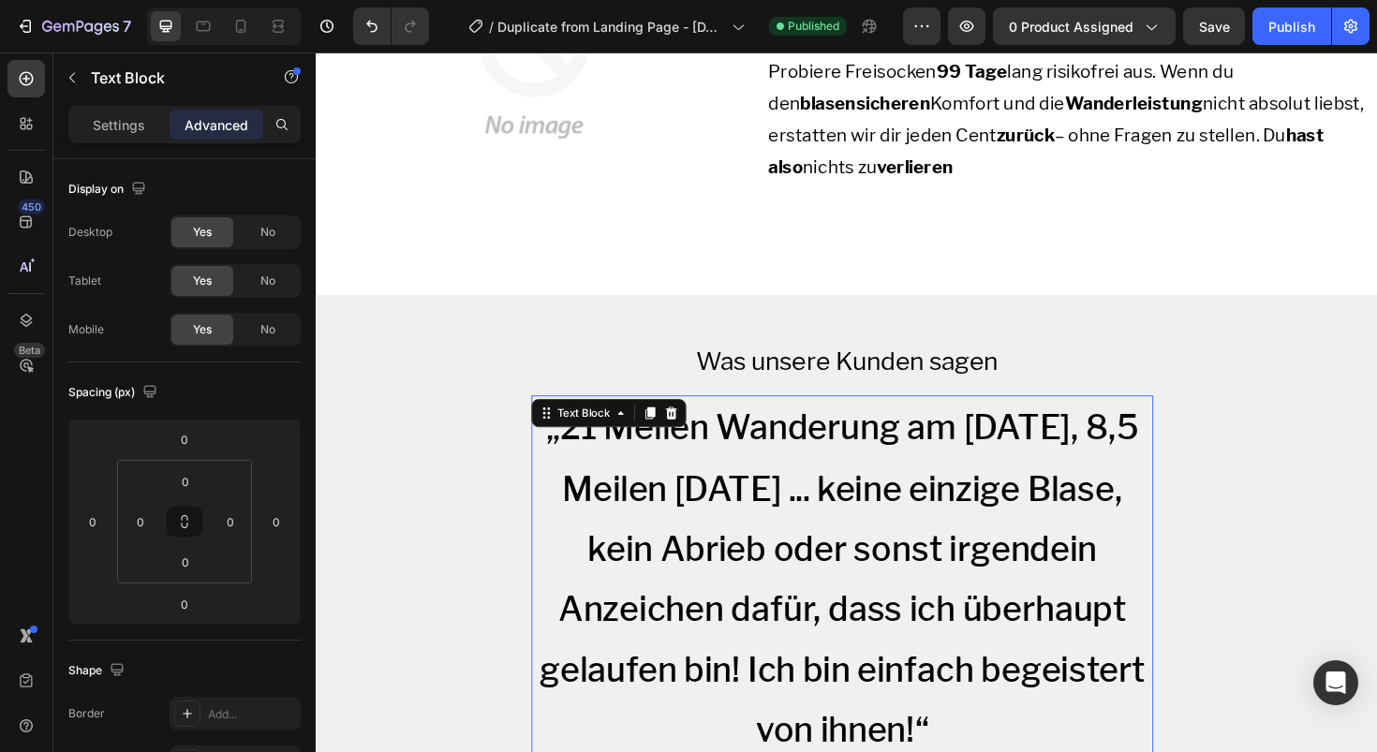
click at [711, 431] on p "„21 Meilen Wanderung am [DATE], 8,5 Meilen [DATE] ... keine einzige Blase, kein…" at bounding box center [873, 610] width 655 height 384
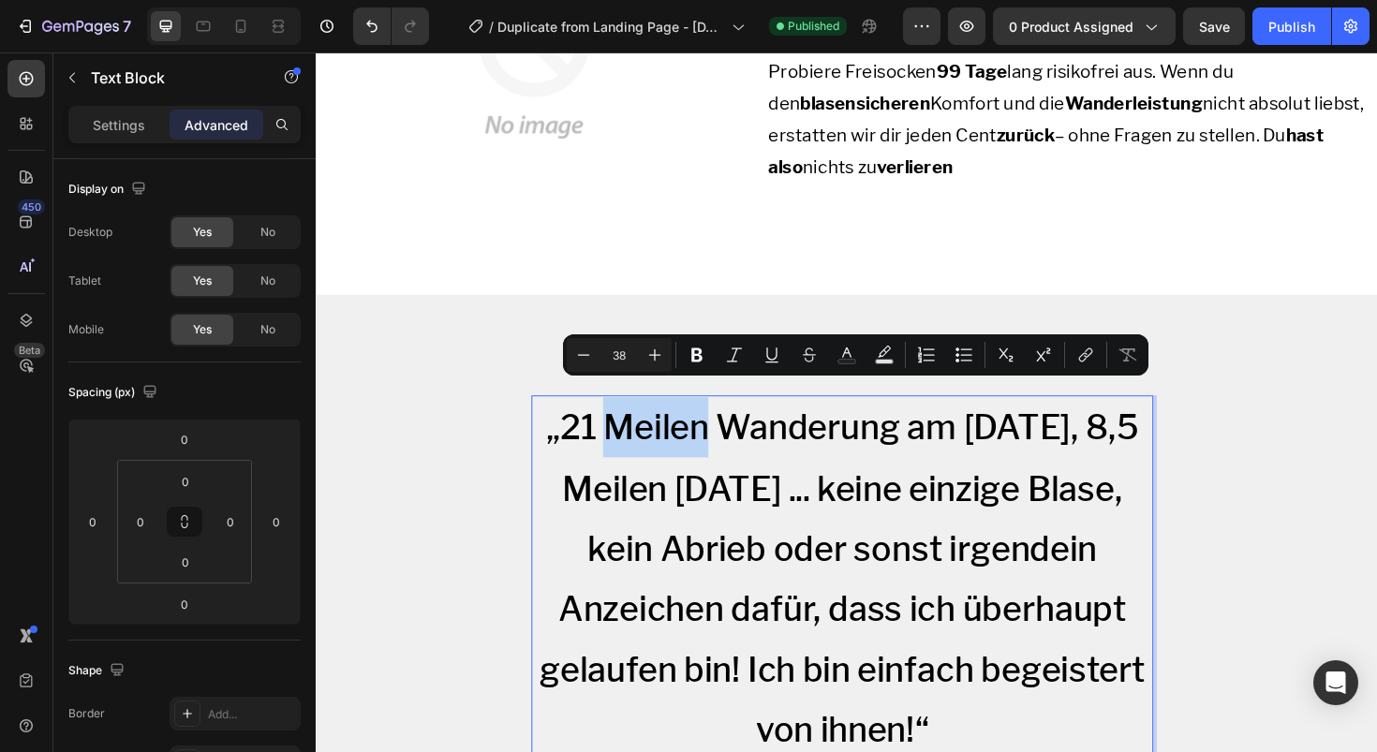
click at [685, 418] on p "„21 Meilen Wanderung am [DATE], 8,5 Meilen [DATE] ... keine einzige Blase, kein…" at bounding box center [873, 610] width 655 height 384
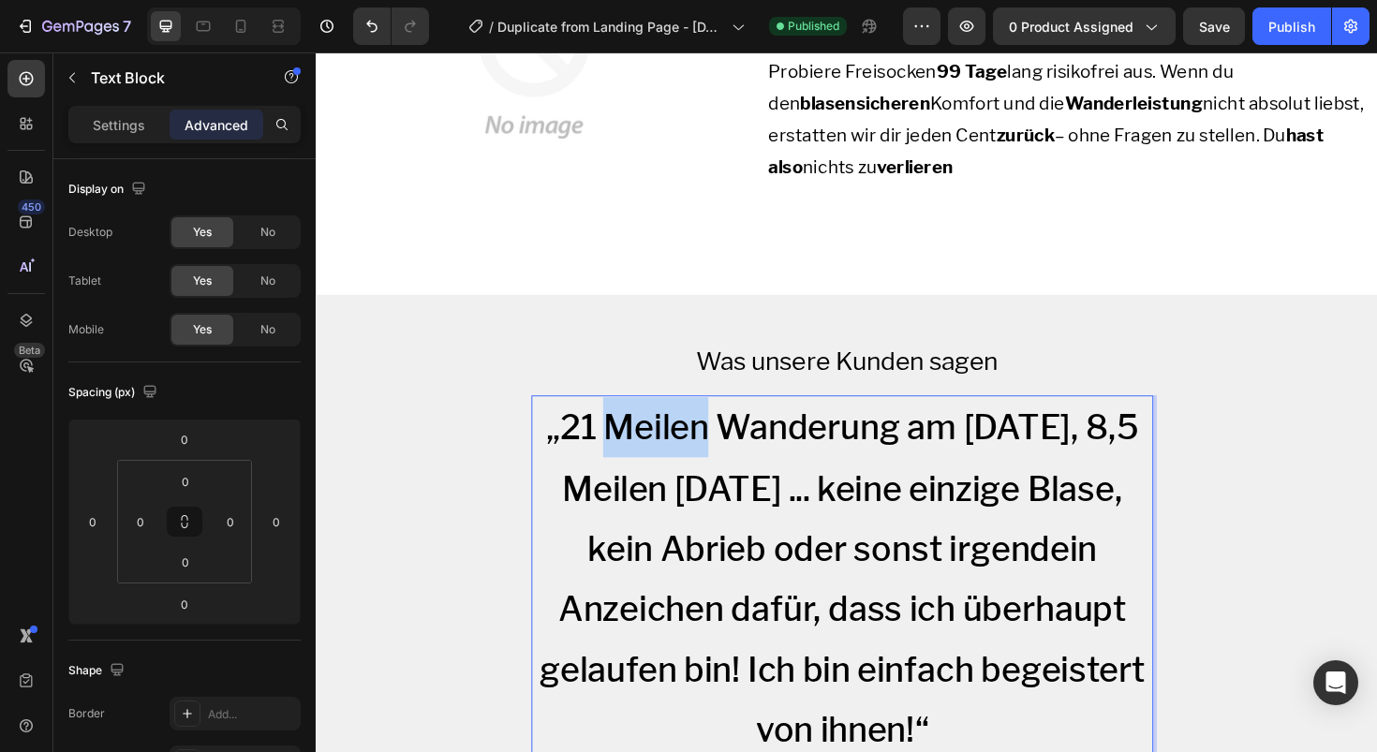
click at [685, 425] on p "„21 Meilen Wanderung am [DATE], 8,5 Meilen [DATE] ... keine einzige Blase, kein…" at bounding box center [873, 610] width 655 height 384
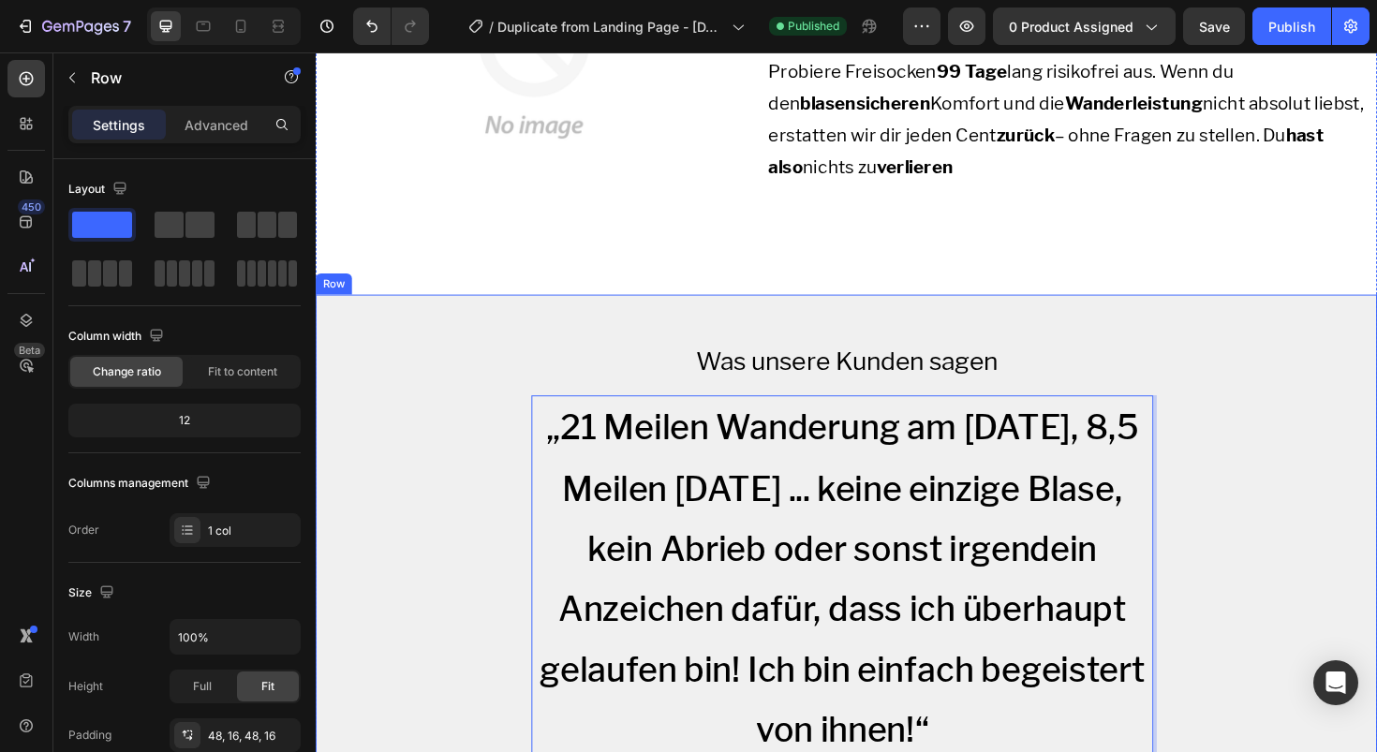
click at [472, 487] on div "„21 Meilen Wanderung am [DATE], 8,5 Meilen [DATE] ... keine einzige Blase, kein…" at bounding box center [878, 708] width 1094 height 606
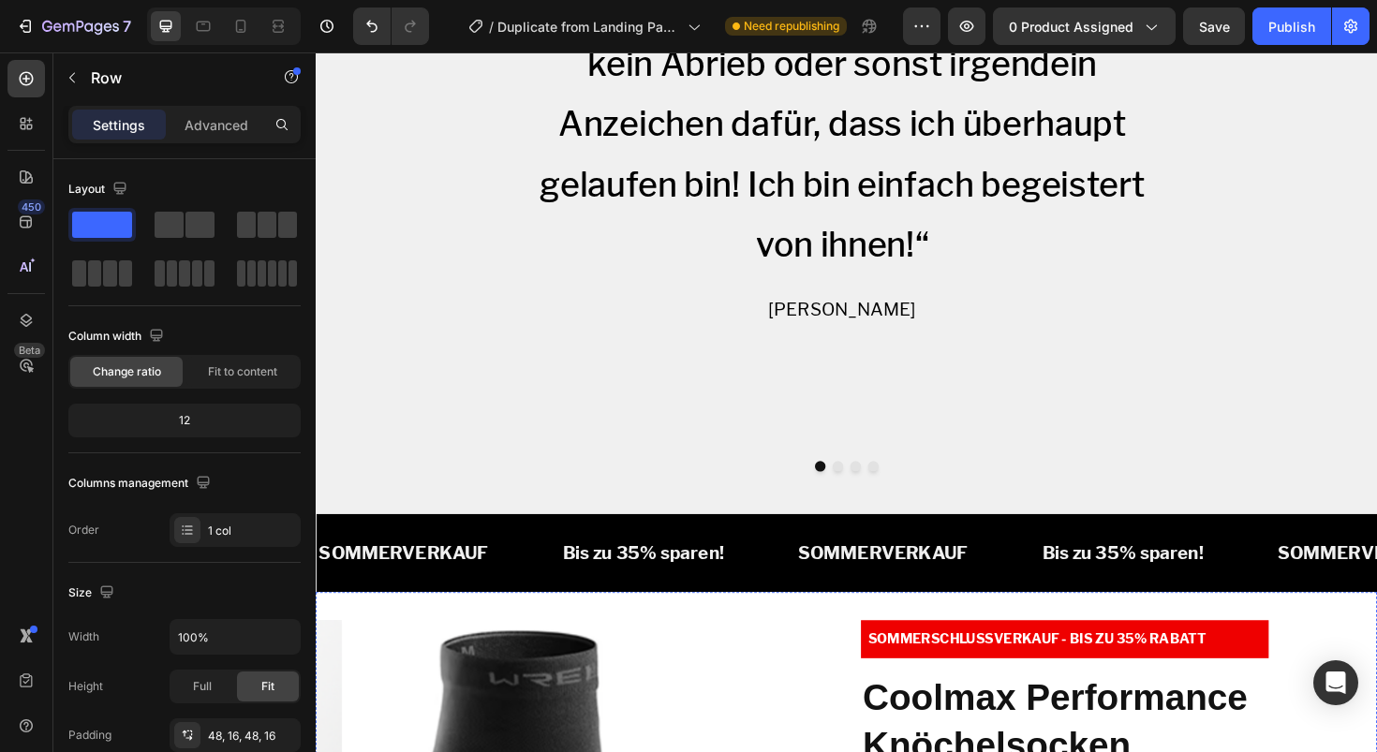
scroll to position [3257, 0]
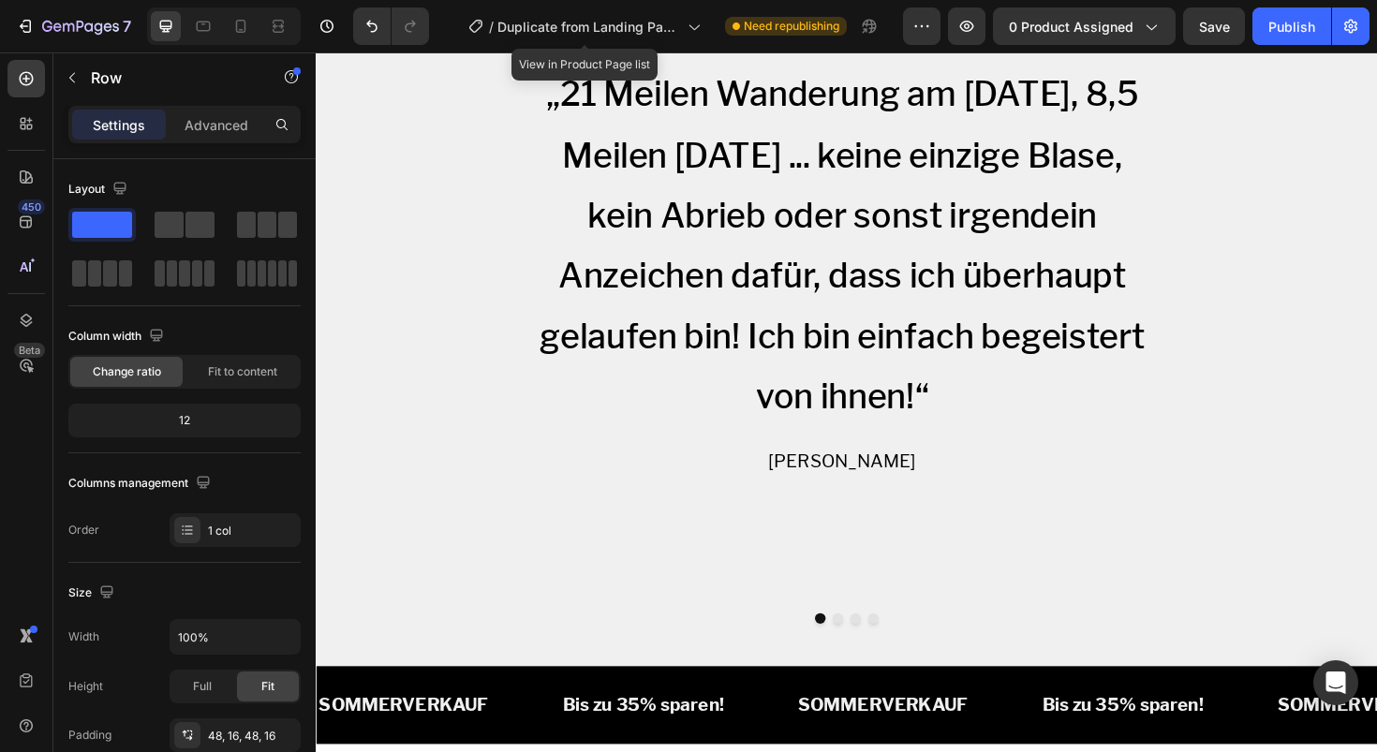
click at [510, 45] on div "/ Duplicate from Landing Page - [DATE] 15:37:40" at bounding box center [584, 26] width 251 height 45
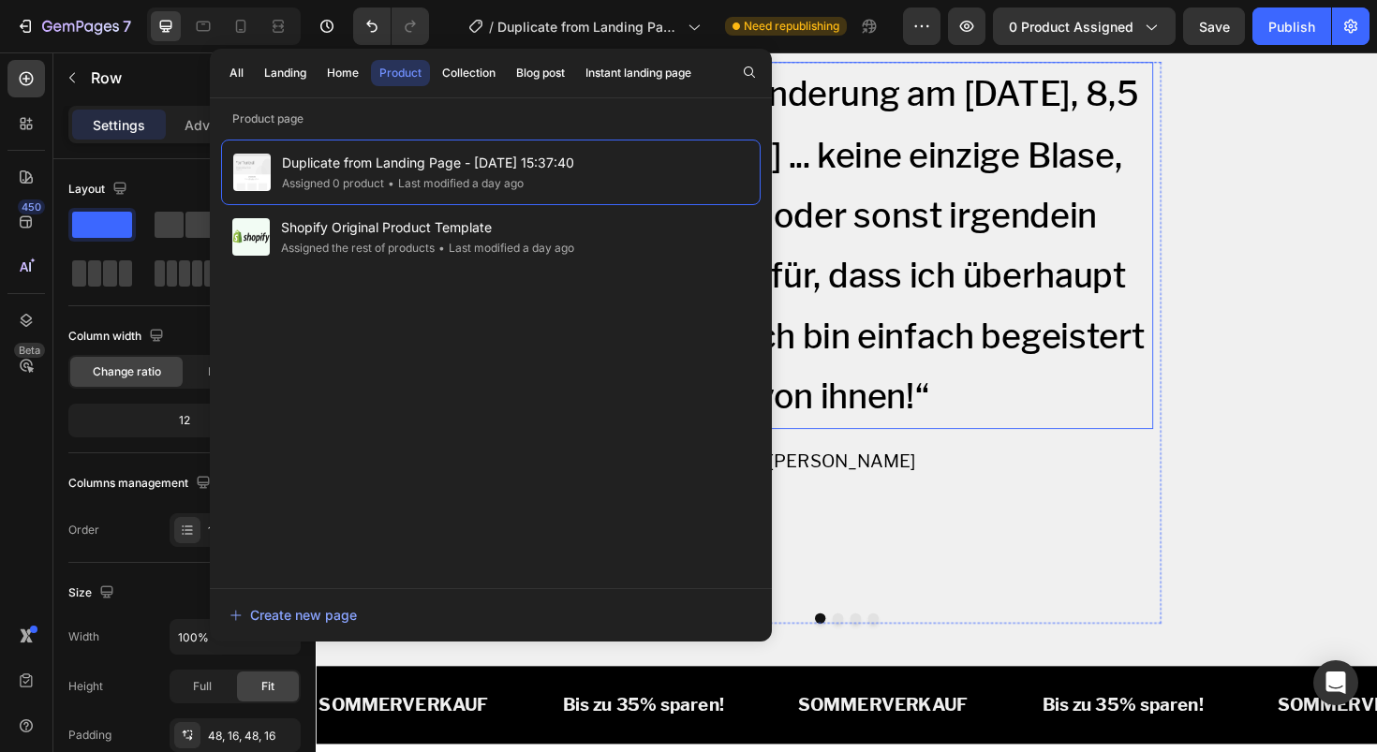
click at [1085, 252] on p "„21 Meilen Wanderung am [DATE], 8,5 Meilen [DATE] ... keine einzige Blase, kein…" at bounding box center [873, 257] width 655 height 384
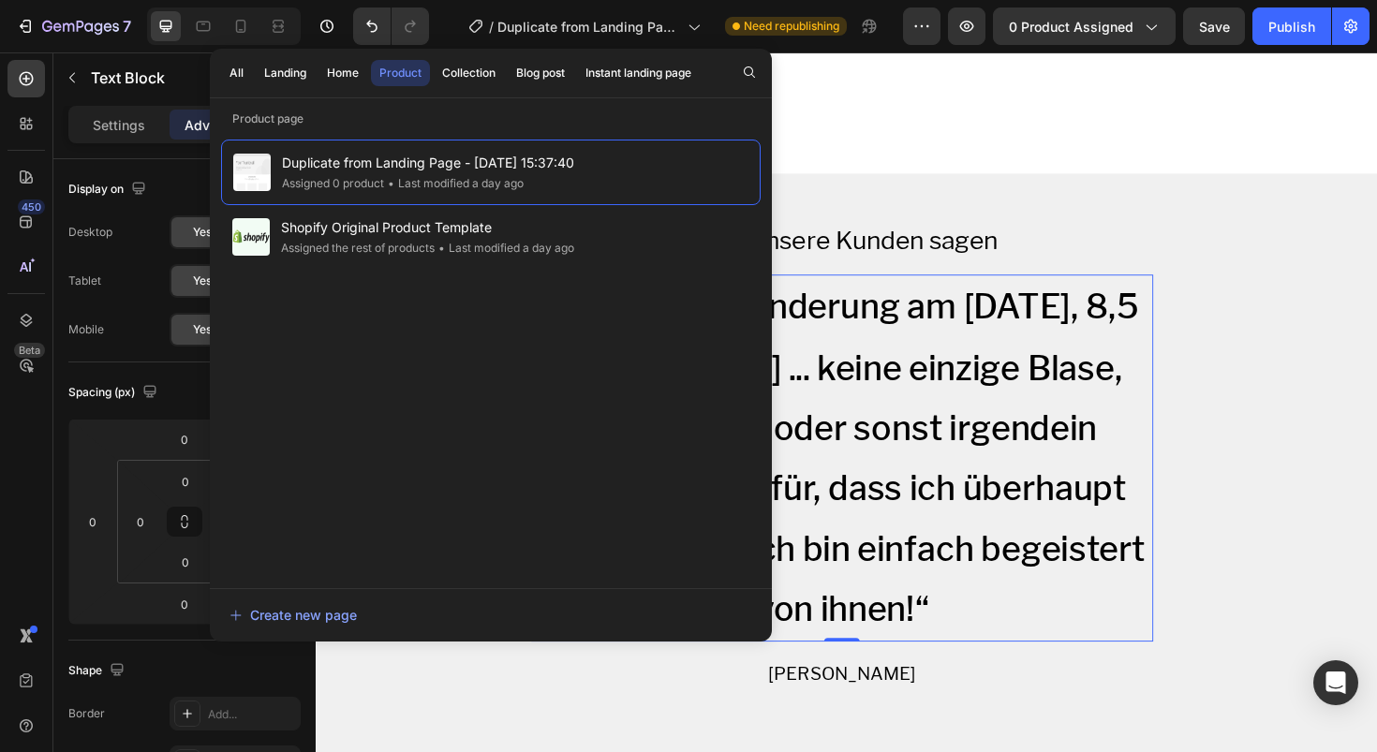
scroll to position [2768, 0]
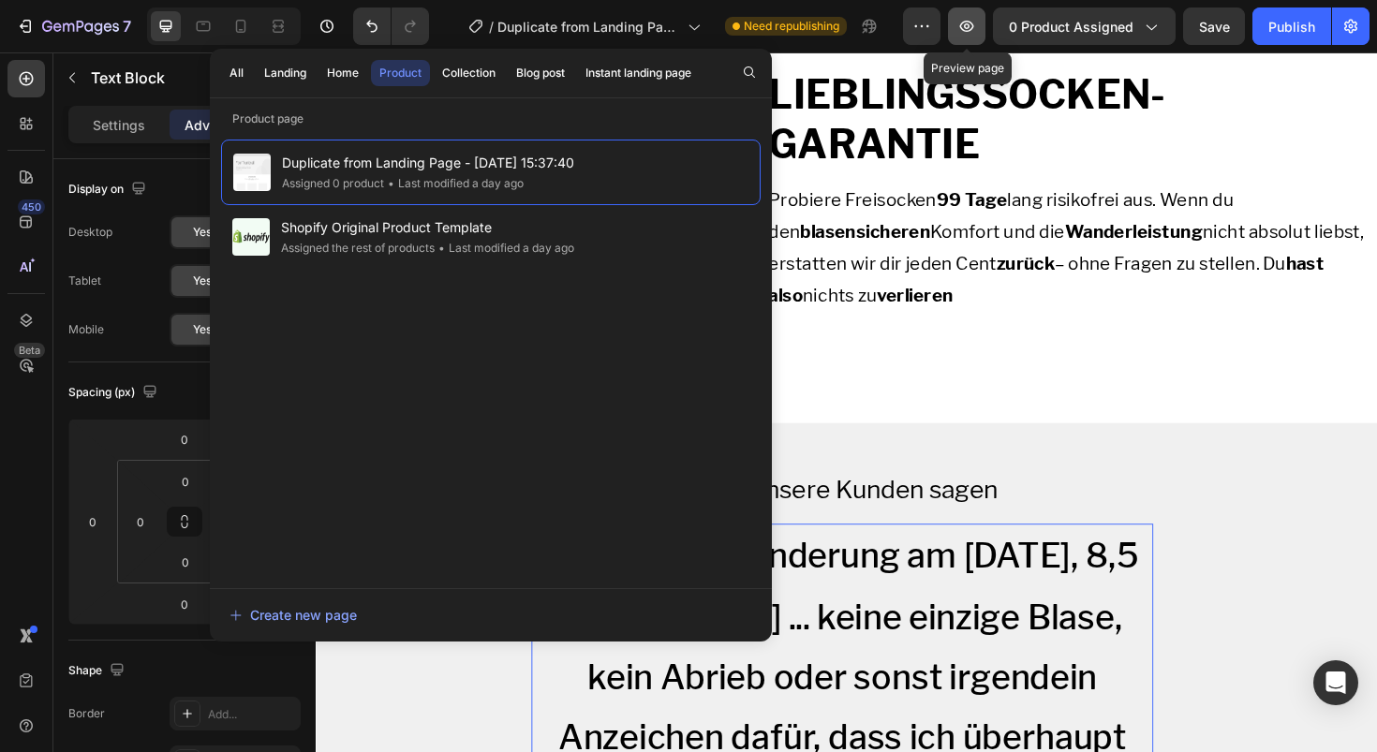
click at [966, 10] on button "button" at bounding box center [966, 25] width 37 height 37
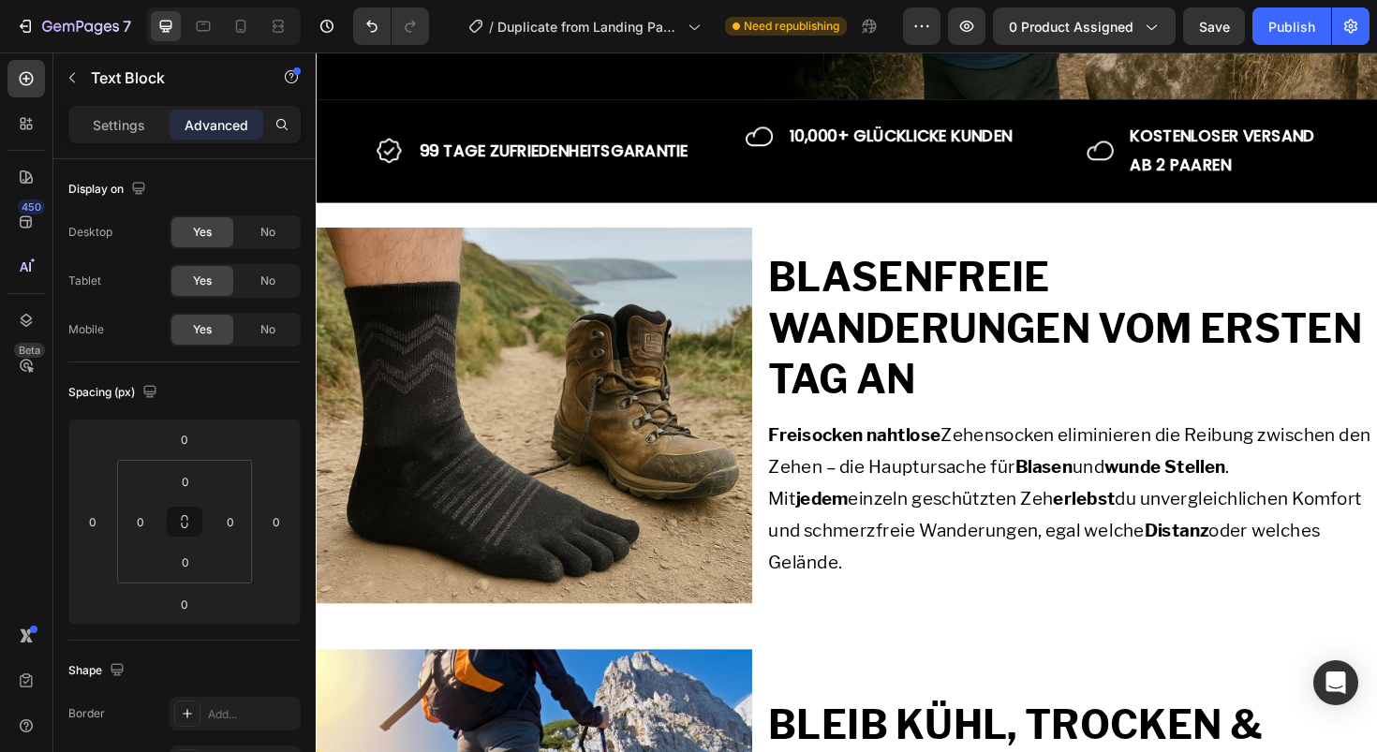
scroll to position [0, 0]
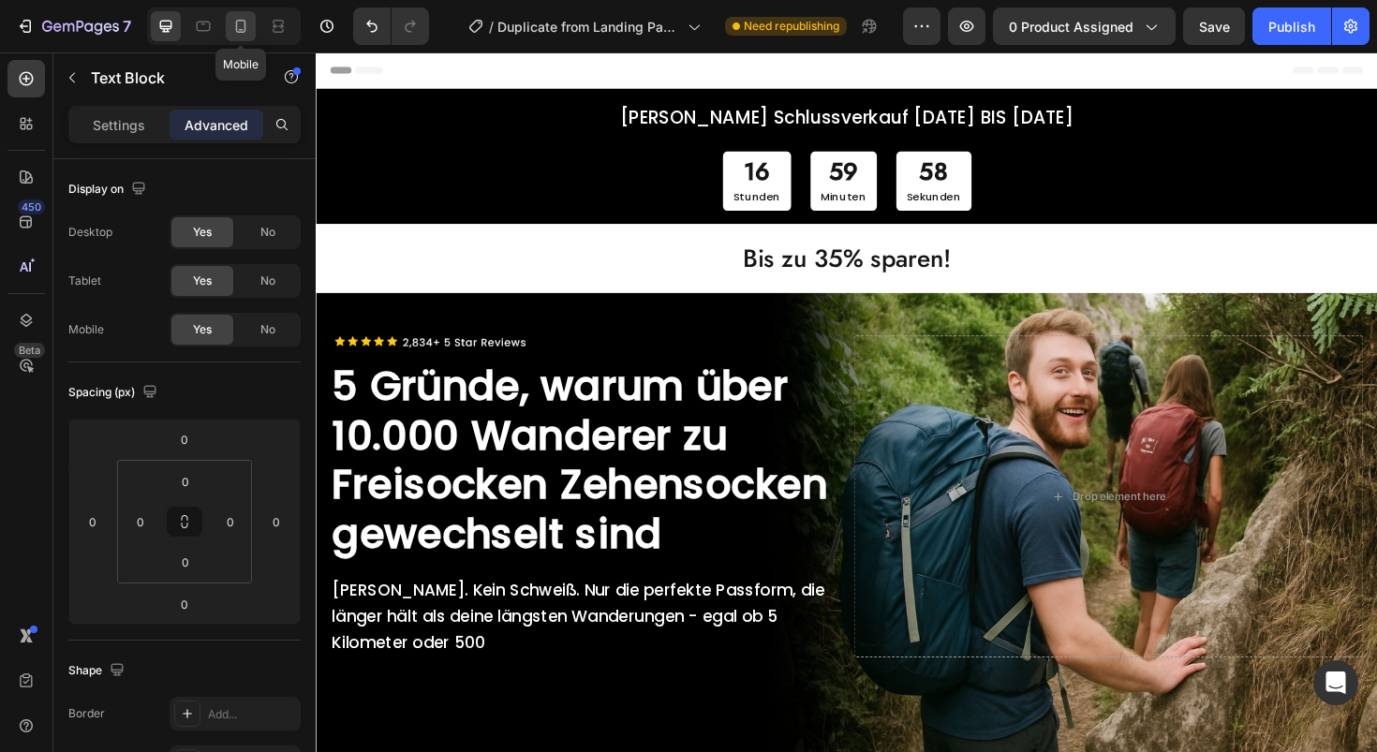
click at [241, 31] on icon at bounding box center [240, 26] width 19 height 19
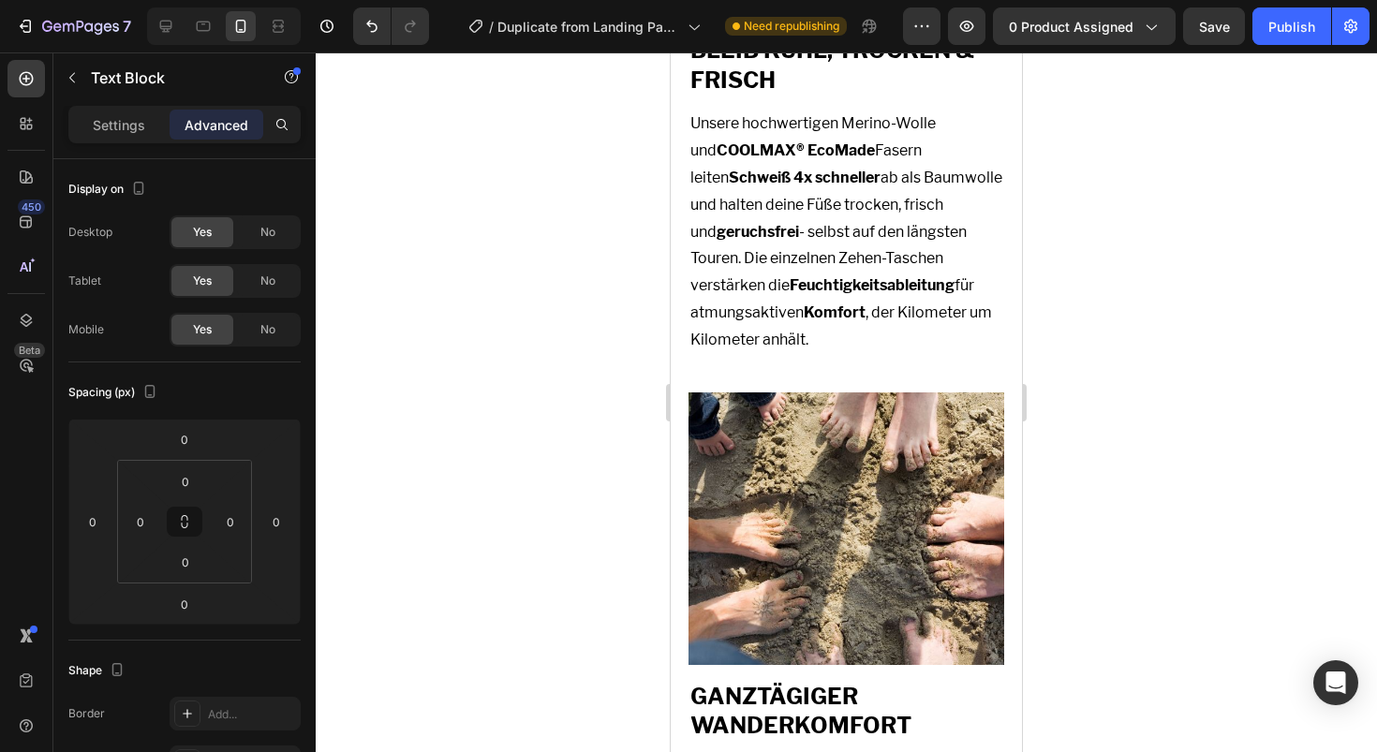
scroll to position [2070, 0]
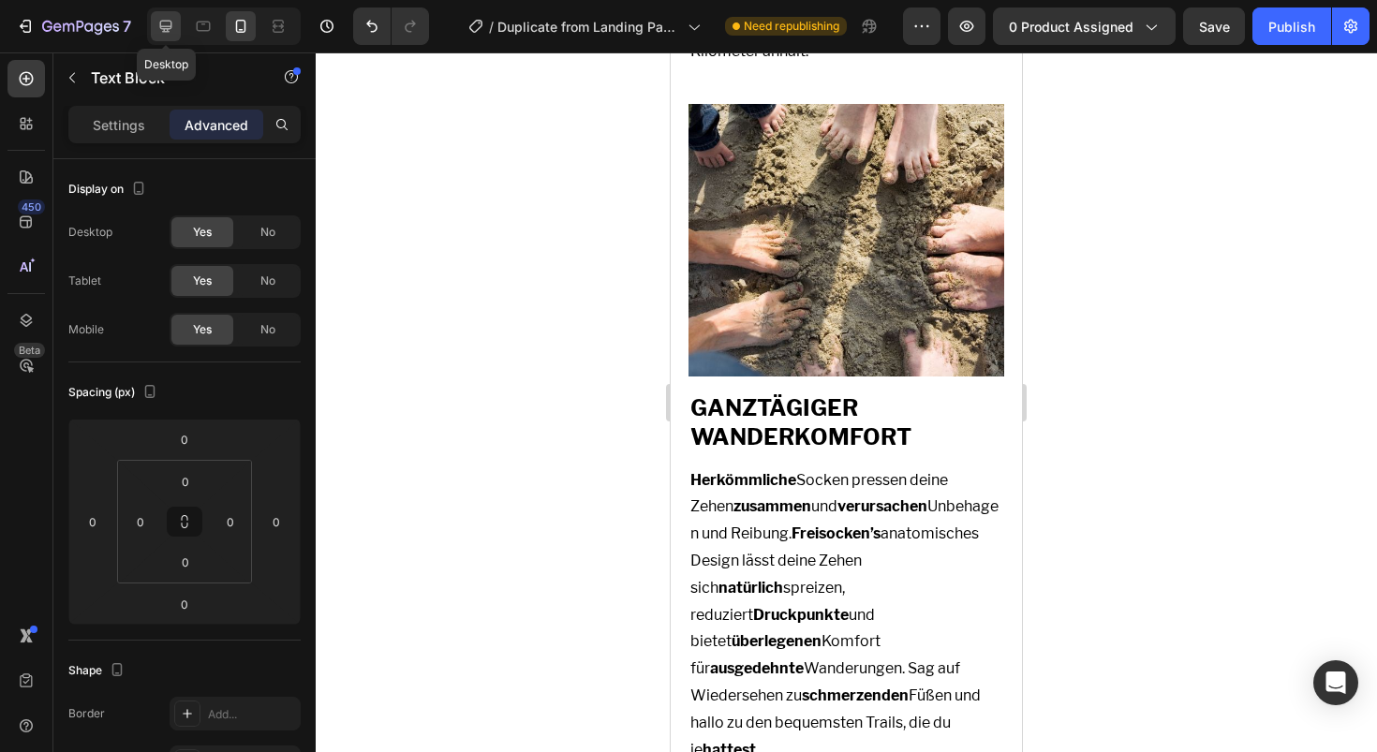
click at [166, 31] on icon at bounding box center [166, 27] width 12 height 12
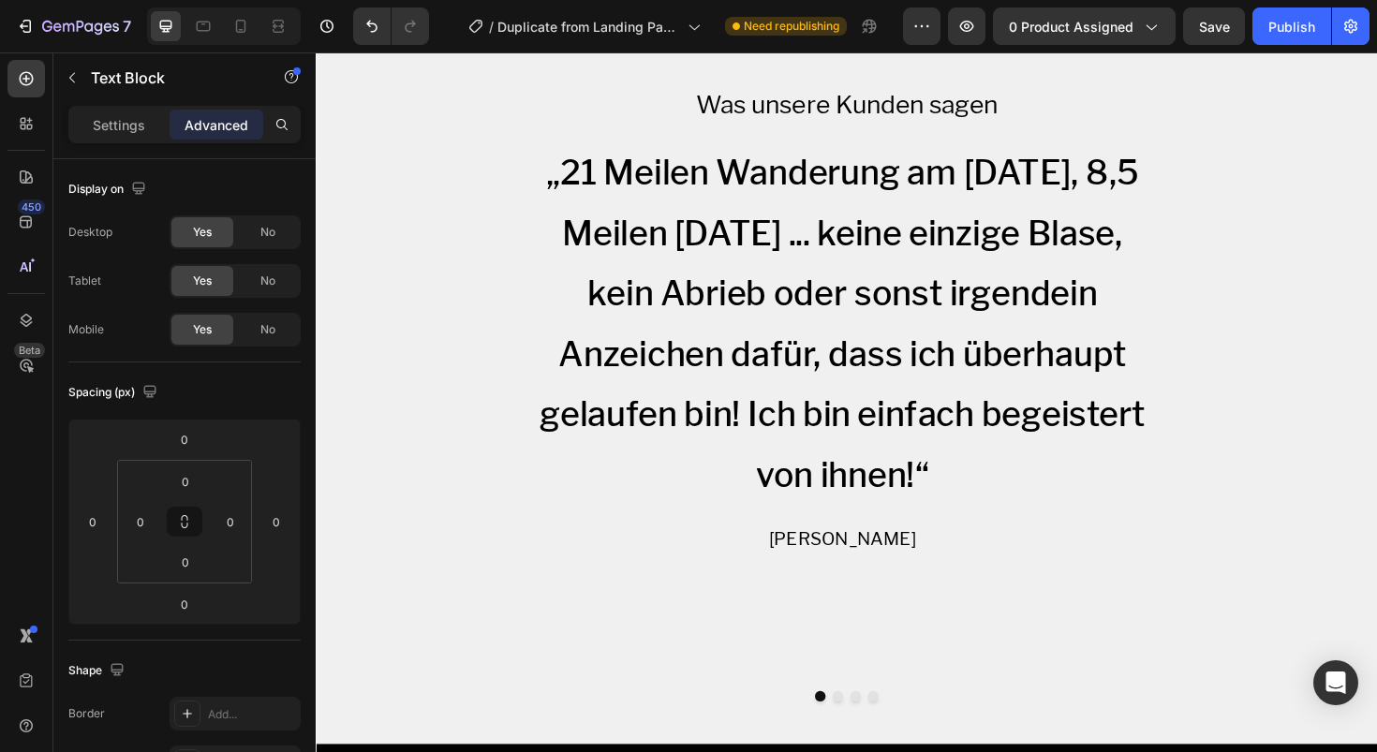
scroll to position [3138, 0]
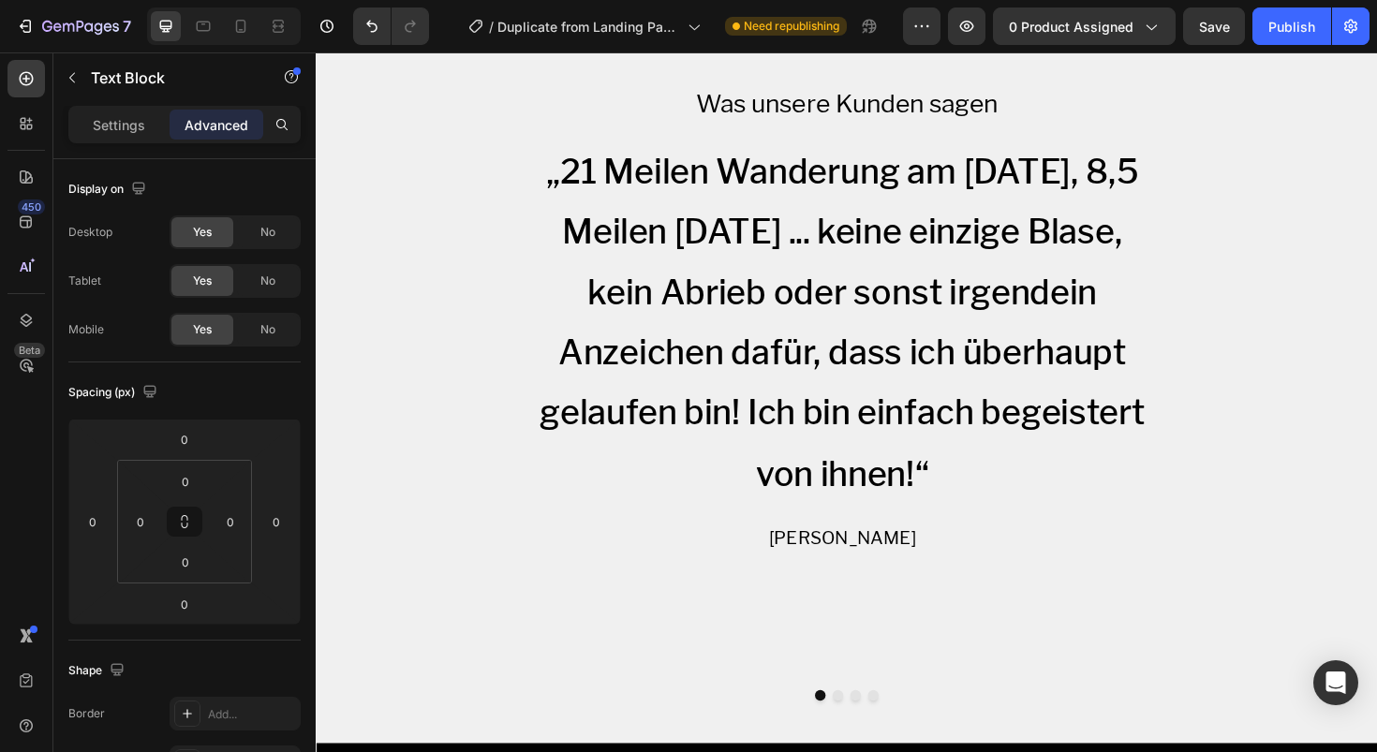
click at [721, 183] on p "„21 Meilen Wanderung am [DATE], 8,5 Meilen [DATE] ... keine einzige Blase, kein…" at bounding box center [873, 338] width 655 height 384
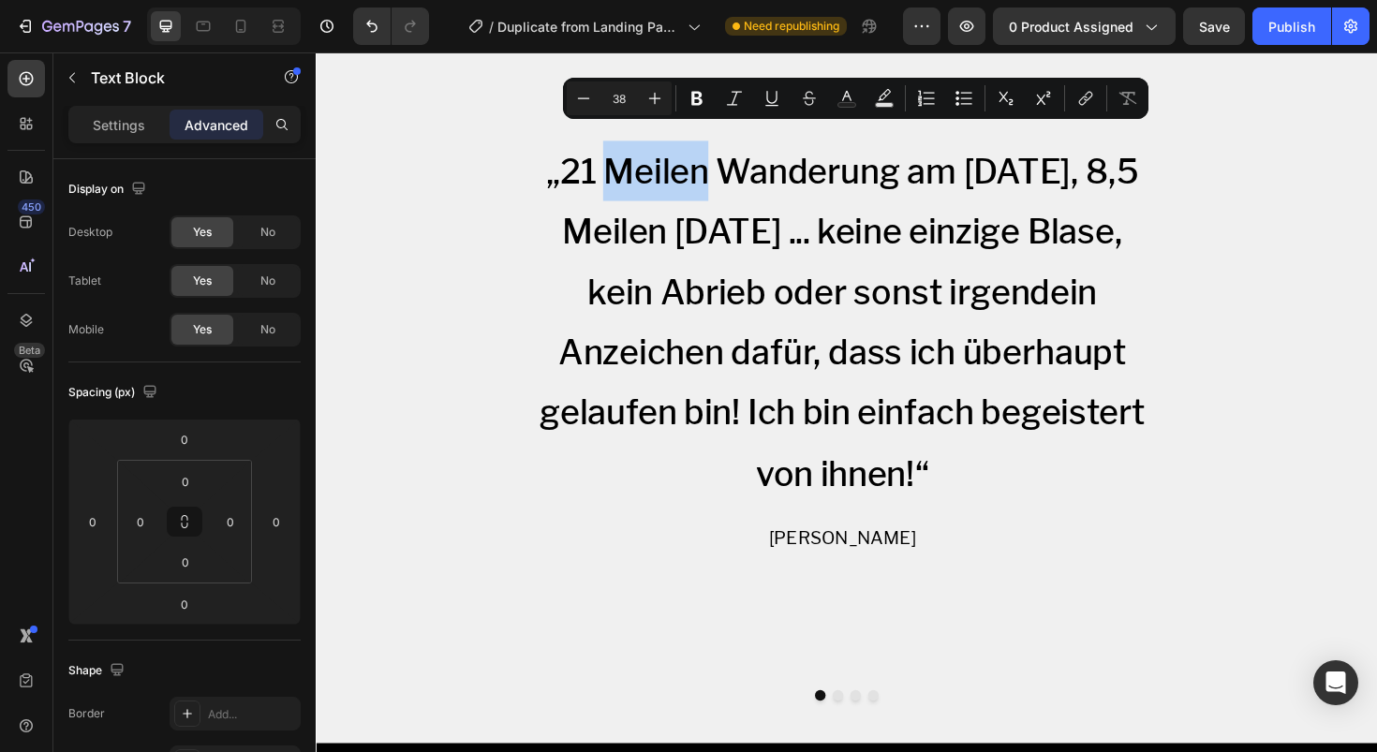
click at [667, 152] on p "„21 Meilen Wanderung am [DATE], 8,5 Meilen [DATE] ... keine einzige Blase, kein…" at bounding box center [873, 338] width 655 height 384
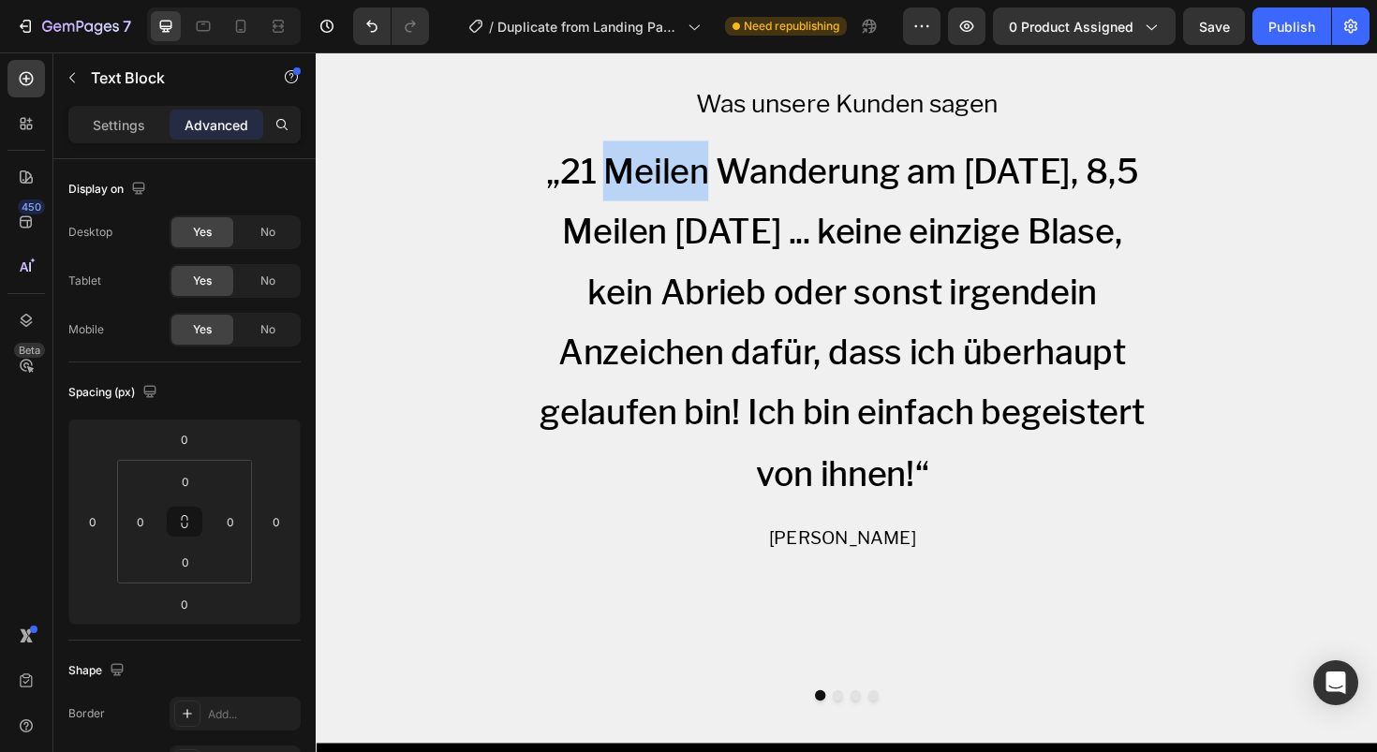
drag, startPoint x: 642, startPoint y: 160, endPoint x: 737, endPoint y: 160, distance: 95.6
click at [737, 160] on p "„21 Meilen Wanderung am [DATE], 8,5 Meilen [DATE] ... keine einzige Blase, kein…" at bounding box center [873, 338] width 655 height 384
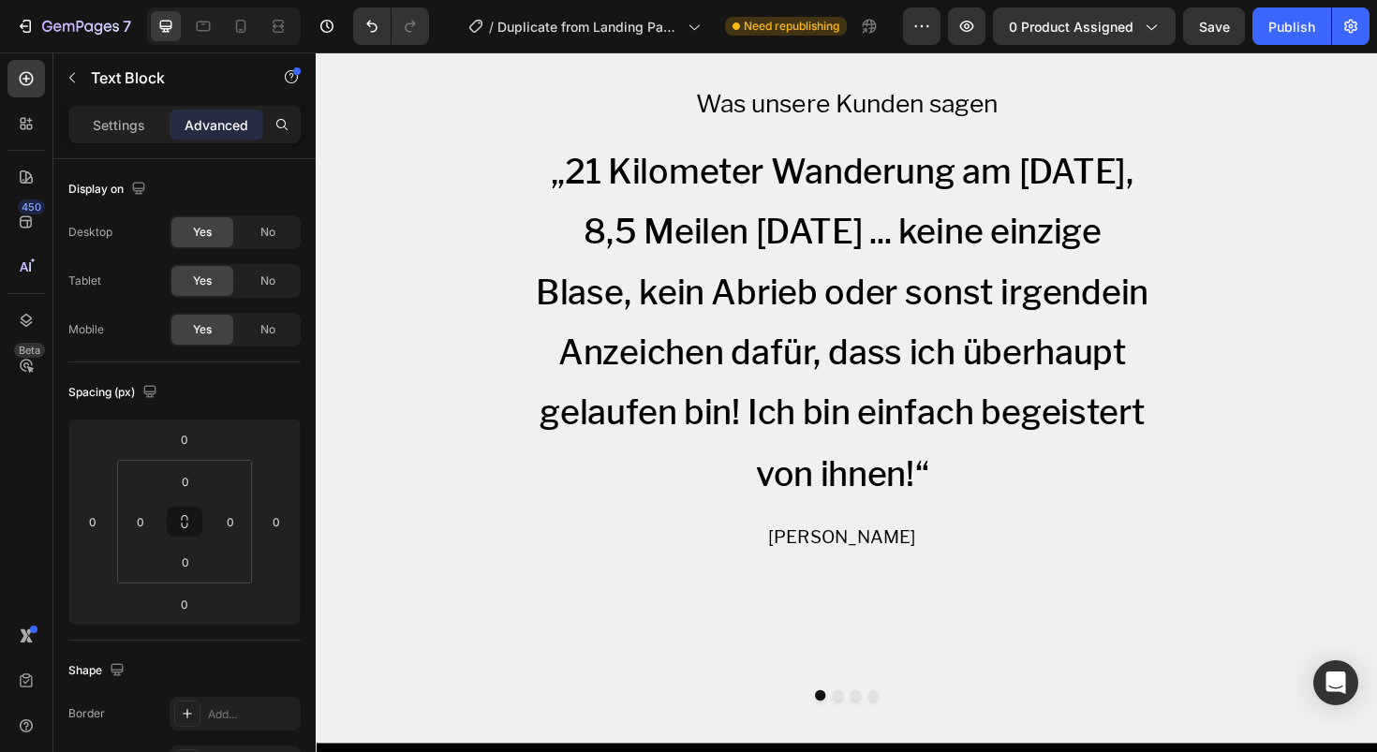
click at [802, 217] on p "„21 Kilometer Wanderung am [DATE], 8,5 Meilen [DATE] ... keine einzige Blase, k…" at bounding box center [873, 338] width 655 height 384
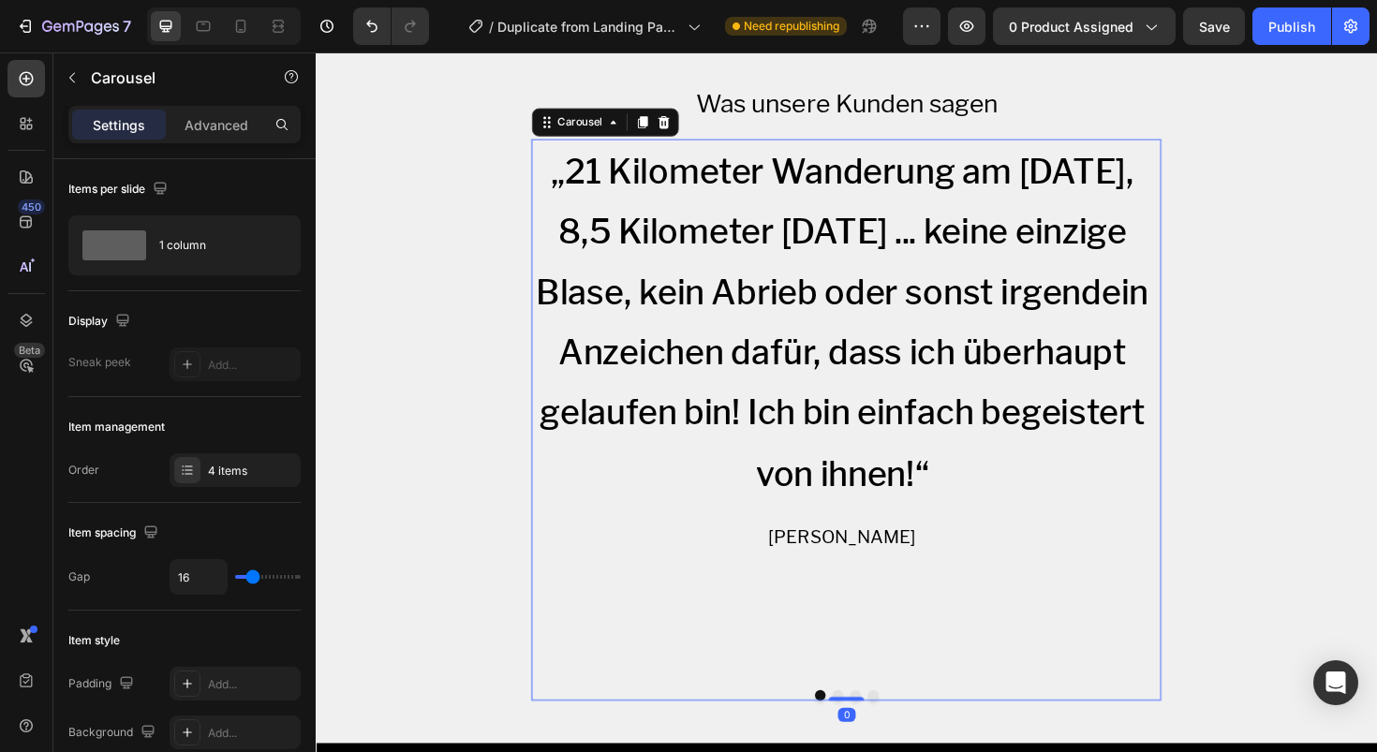
click at [863, 728] on button "Dot" at bounding box center [868, 733] width 11 height 11
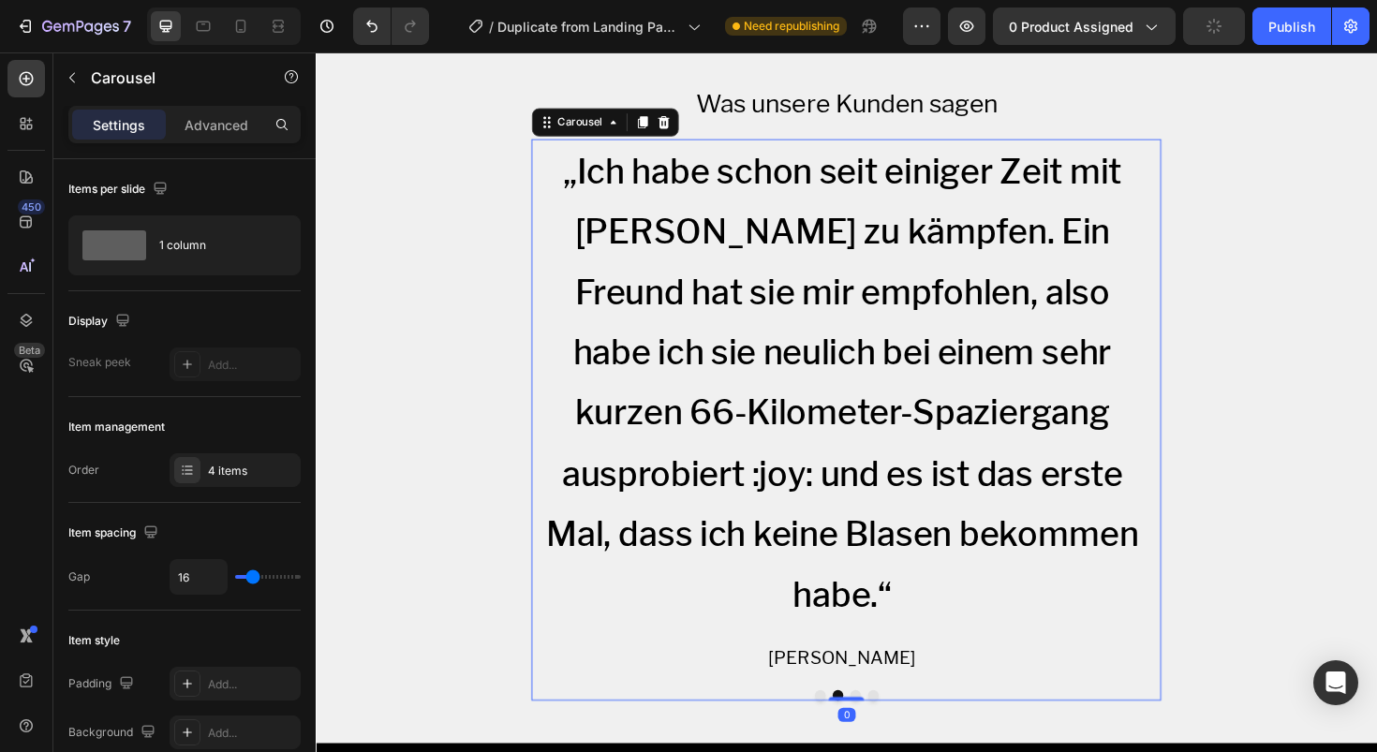
click at [846, 728] on button "Dot" at bounding box center [849, 733] width 11 height 11
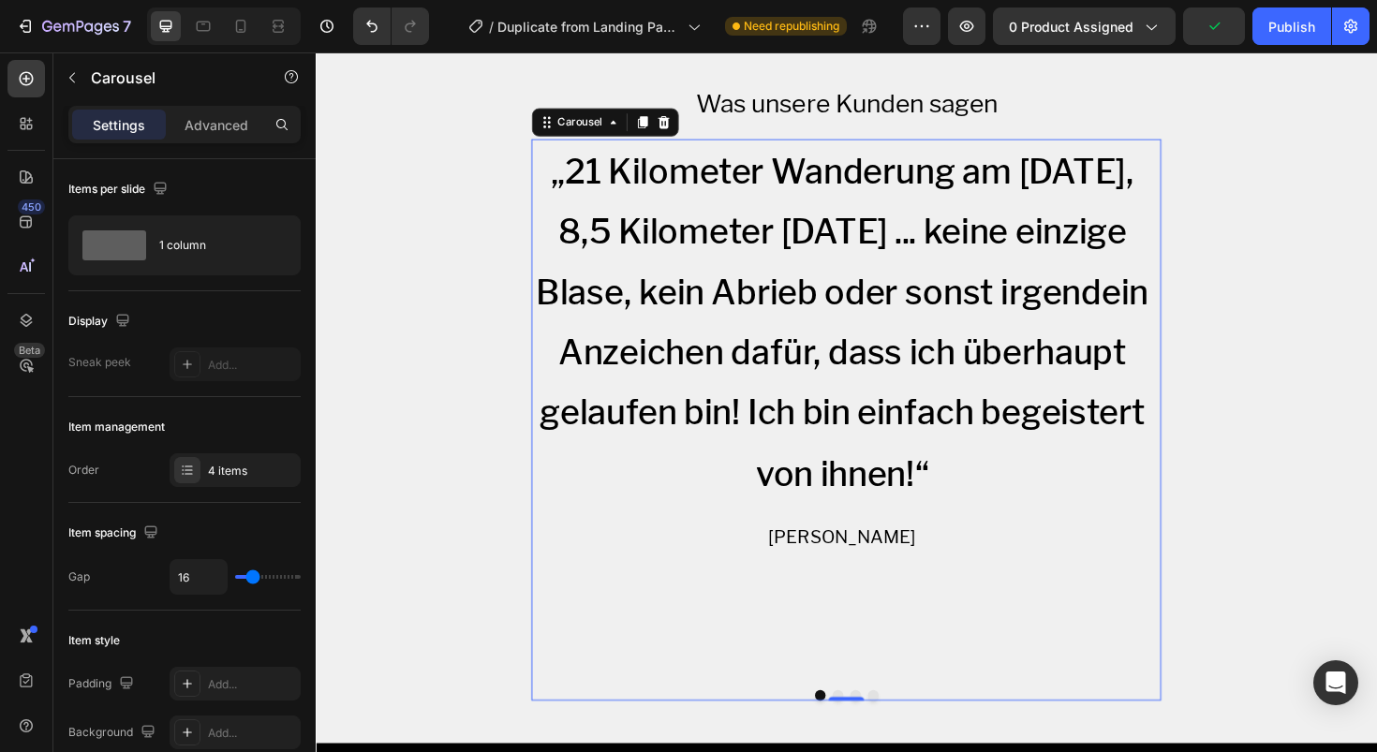
click at [863, 728] on button "Dot" at bounding box center [868, 733] width 11 height 11
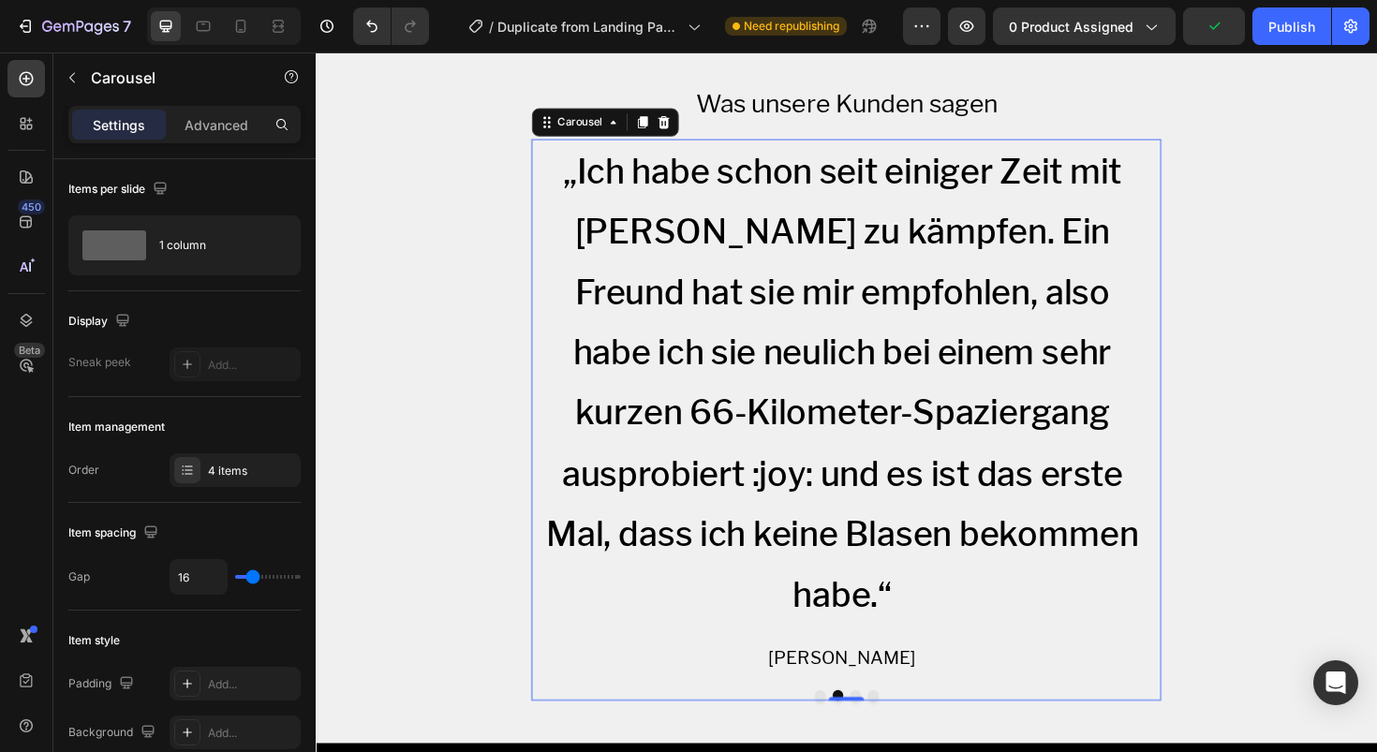
click at [844, 728] on button "Dot" at bounding box center [849, 733] width 11 height 11
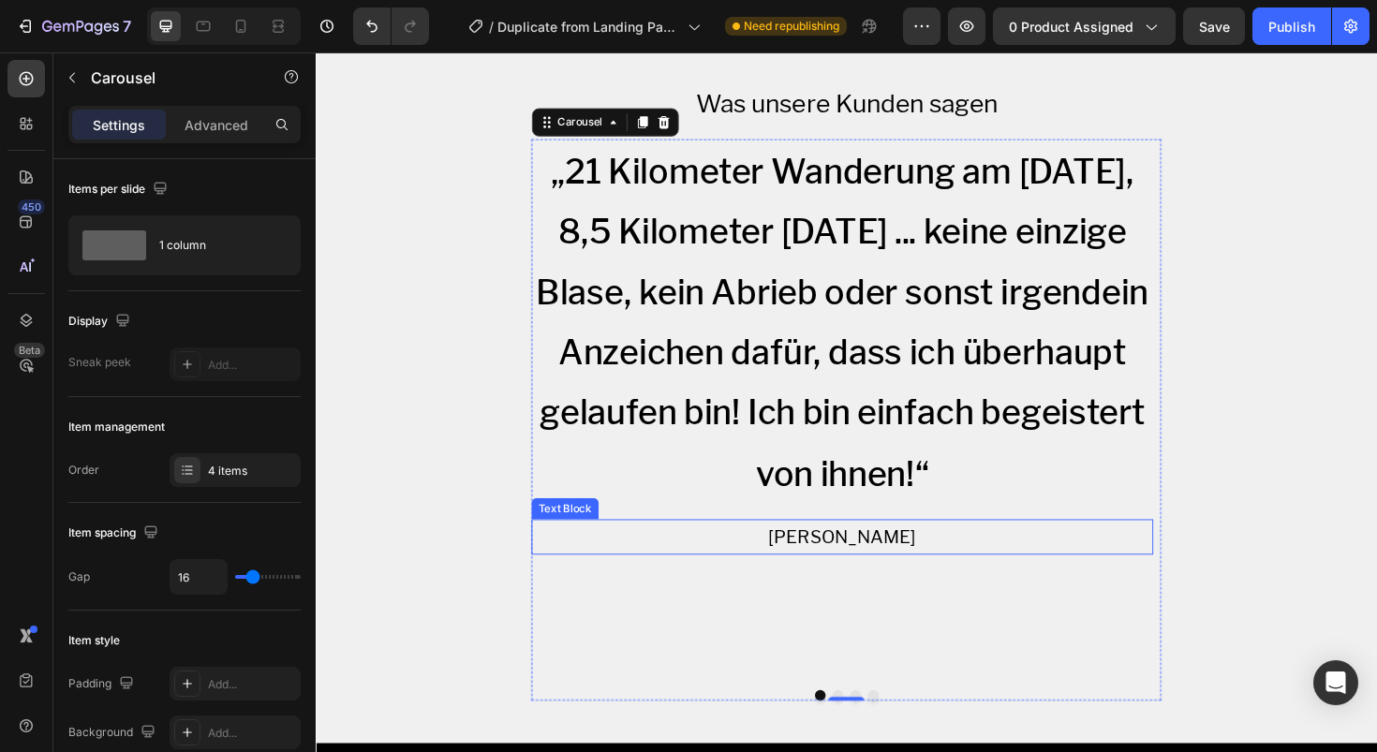
click at [891, 549] on p "[PERSON_NAME]" at bounding box center [873, 566] width 655 height 34
click at [864, 728] on button "Dot" at bounding box center [868, 733] width 11 height 11
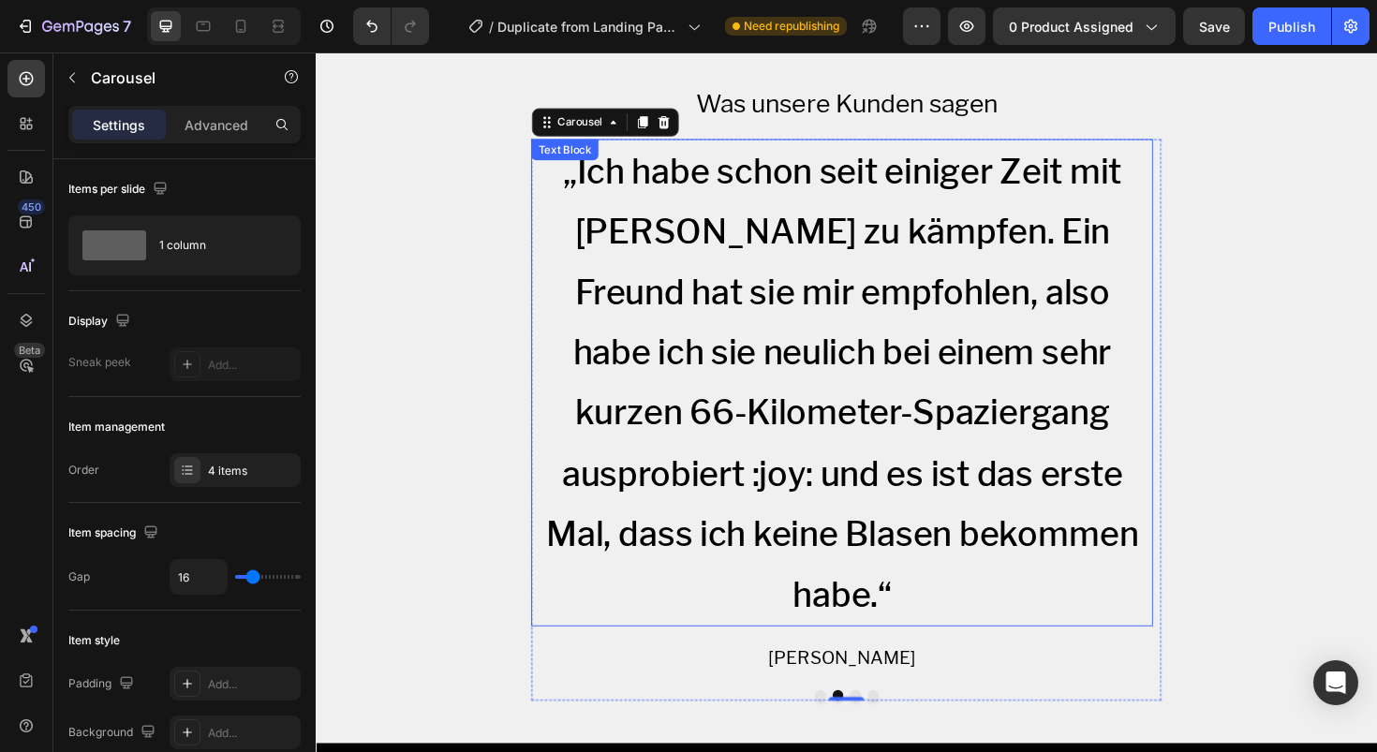
click at [1113, 348] on p "„Ich habe schon seit einiger Zeit mit [PERSON_NAME] zu kämpfen. Ein Freund hat …" at bounding box center [873, 402] width 655 height 512
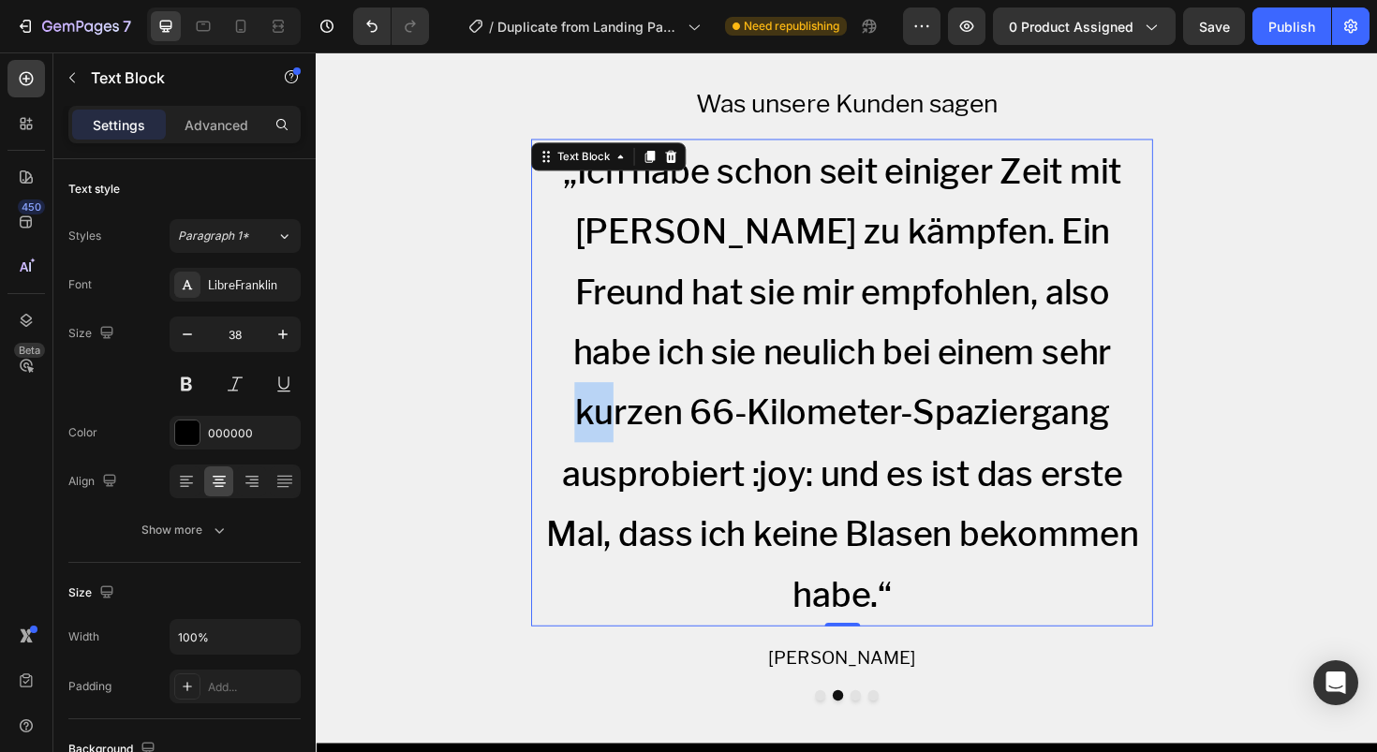
click at [1113, 348] on p "„Ich habe schon seit einiger Zeit mit [PERSON_NAME] zu kämpfen. Ein Freund hat …" at bounding box center [873, 402] width 655 height 512
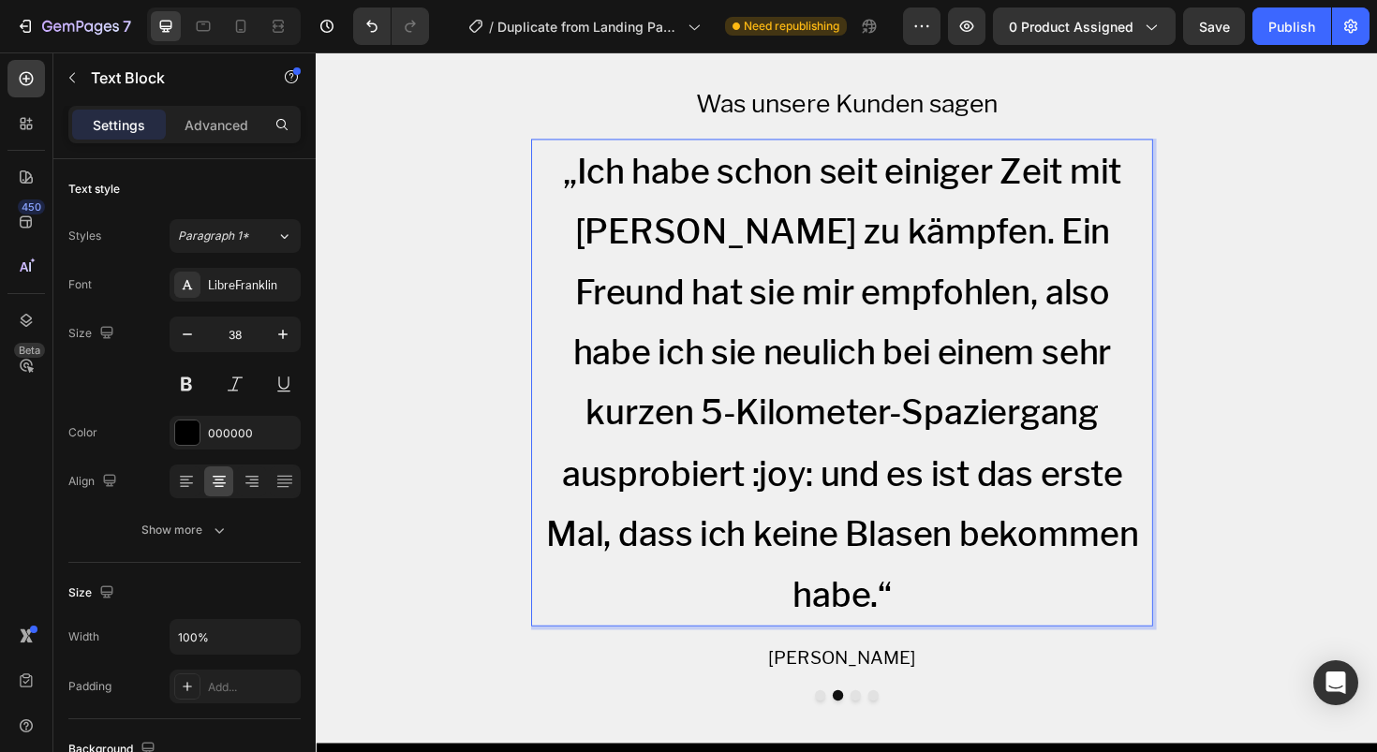
click at [601, 470] on p "„Ich habe schon seit einiger Zeit mit [PERSON_NAME] zu kämpfen. Ein Freund hat …" at bounding box center [873, 402] width 655 height 512
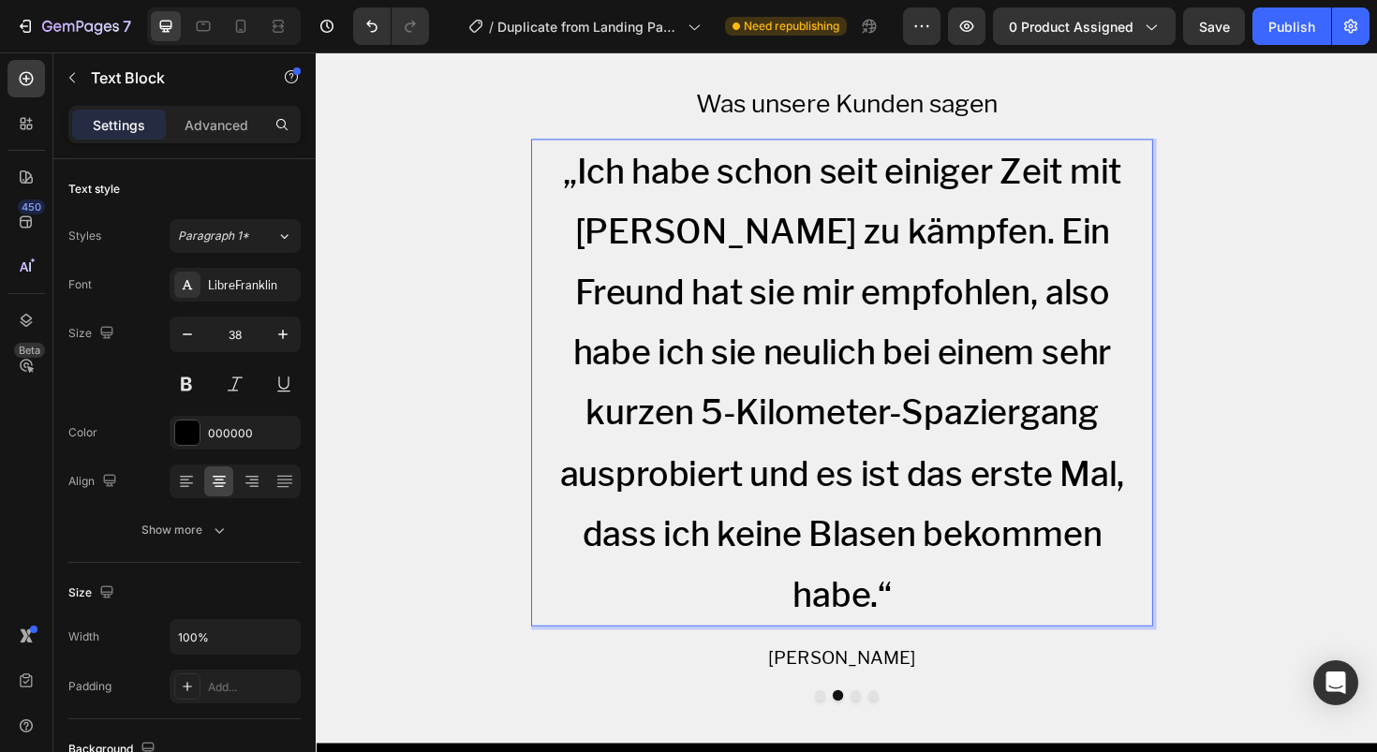
click at [864, 406] on p "„Ich habe schon seit einiger Zeit mit [PERSON_NAME] zu kämpfen. Ein Freund hat …" at bounding box center [873, 402] width 655 height 512
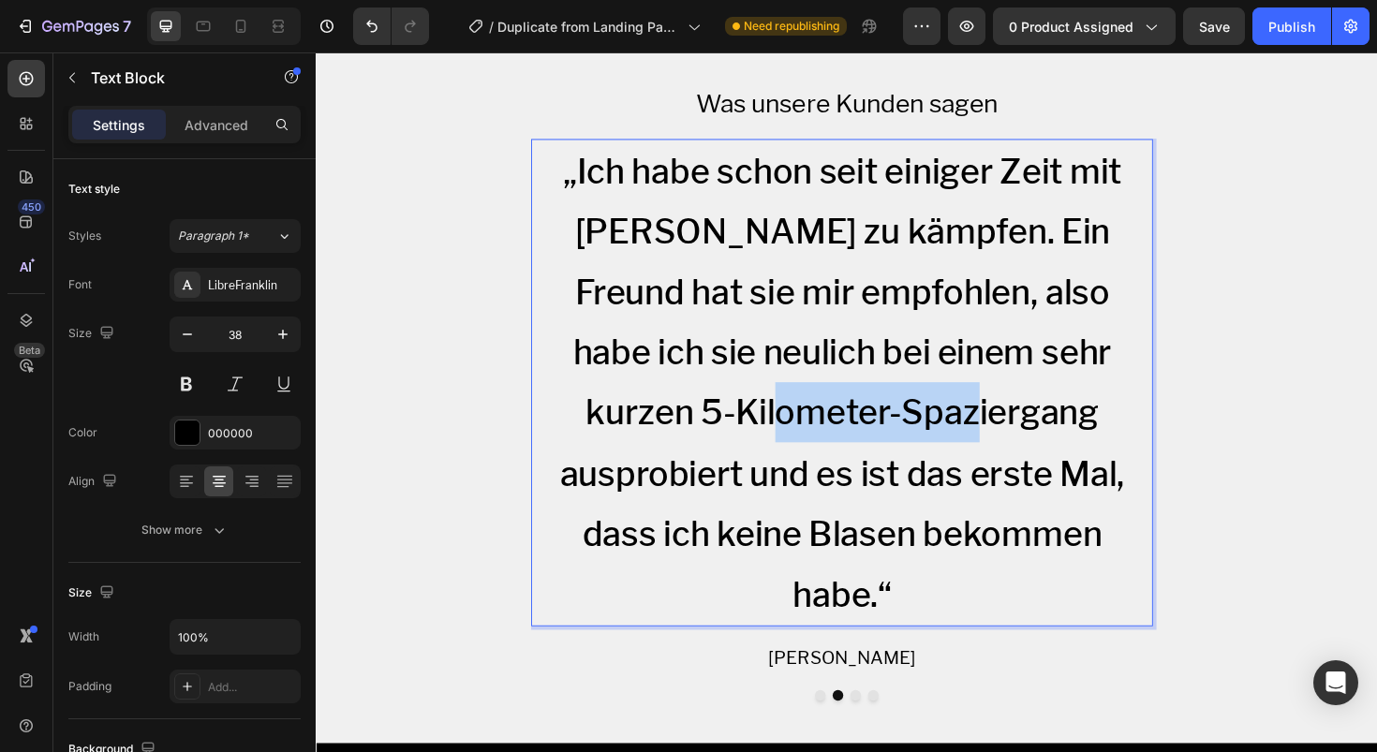
click at [864, 406] on p "„Ich habe schon seit einiger Zeit mit [PERSON_NAME] zu kämpfen. Ein Freund hat …" at bounding box center [873, 402] width 655 height 512
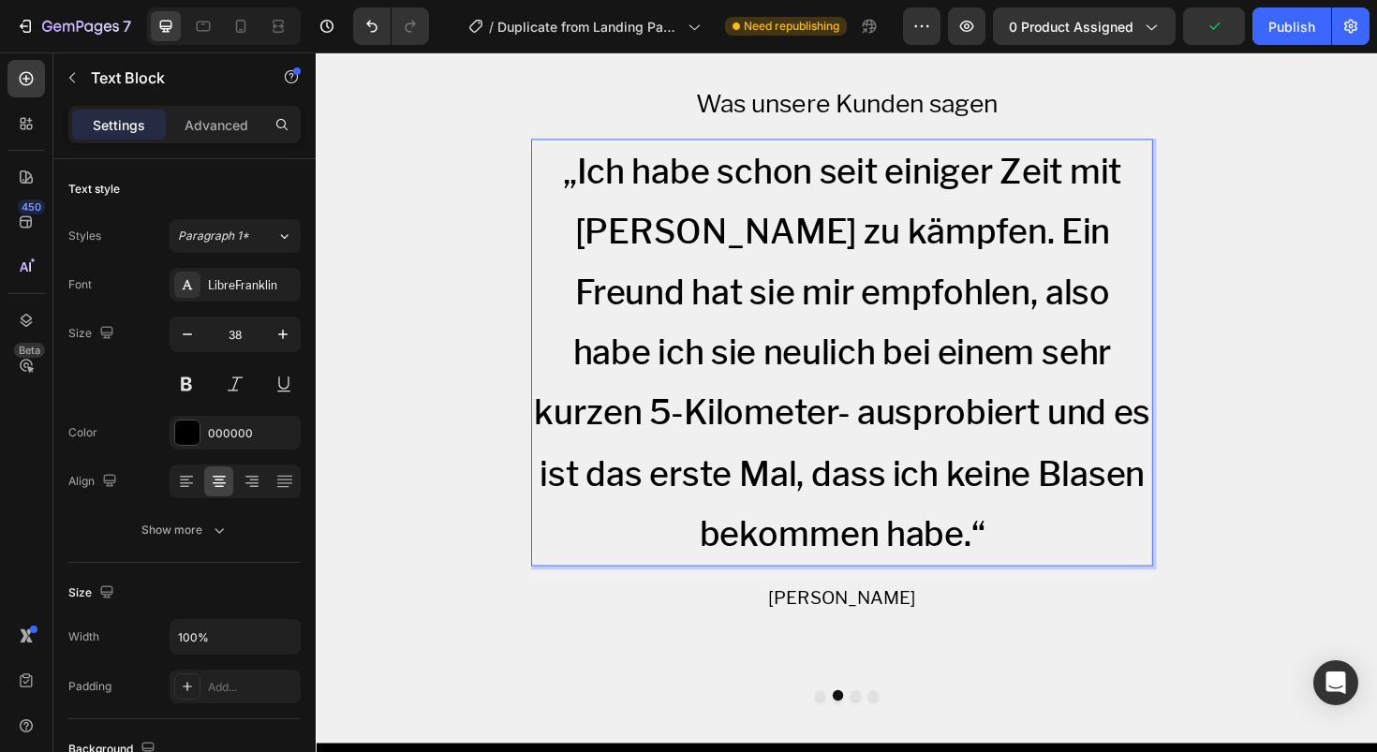
click at [1118, 356] on p "„Ich habe schon seit einiger Zeit mit [PERSON_NAME] zu kämpfen. Ein Freund hat …" at bounding box center [873, 370] width 655 height 449
click at [730, 412] on p "„Ich habe schon seit einiger Zeit mit [PERSON_NAME] zu kämpfen. Ein Freund hat …" at bounding box center [873, 370] width 655 height 449
click at [741, 414] on p "„Ich habe schon seit einiger Zeit mit [PERSON_NAME] zu kämpfen. Ein Freund hat …" at bounding box center [873, 370] width 655 height 449
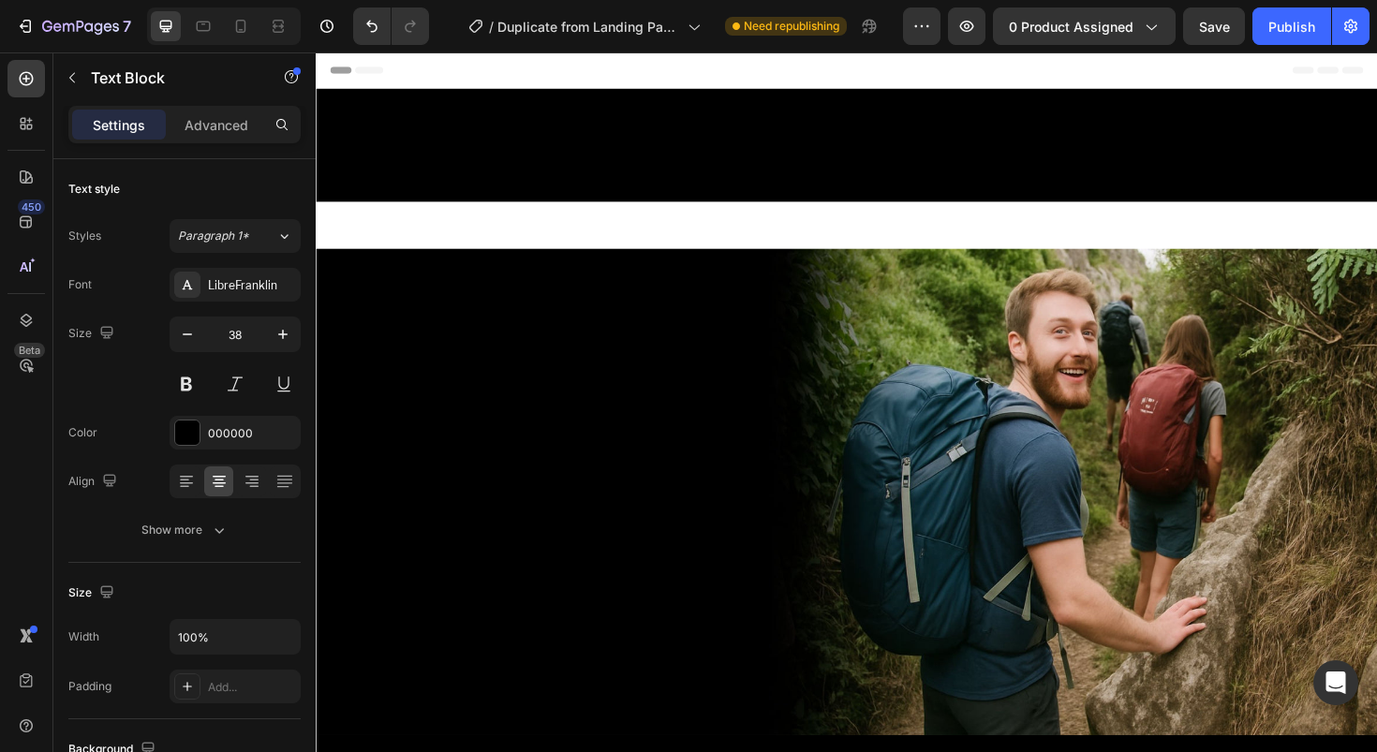
scroll to position [3138, 0]
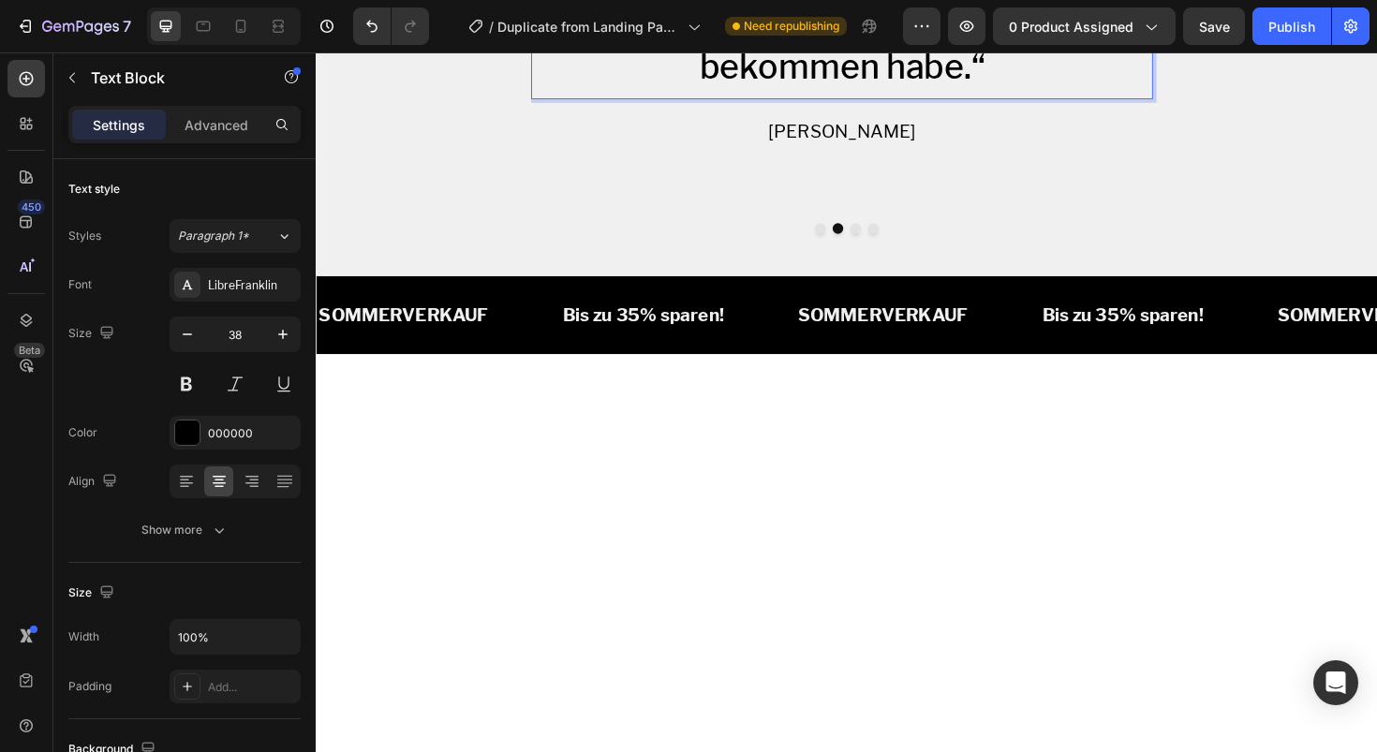
click at [1002, 153] on p "[PERSON_NAME]" at bounding box center [873, 136] width 655 height 34
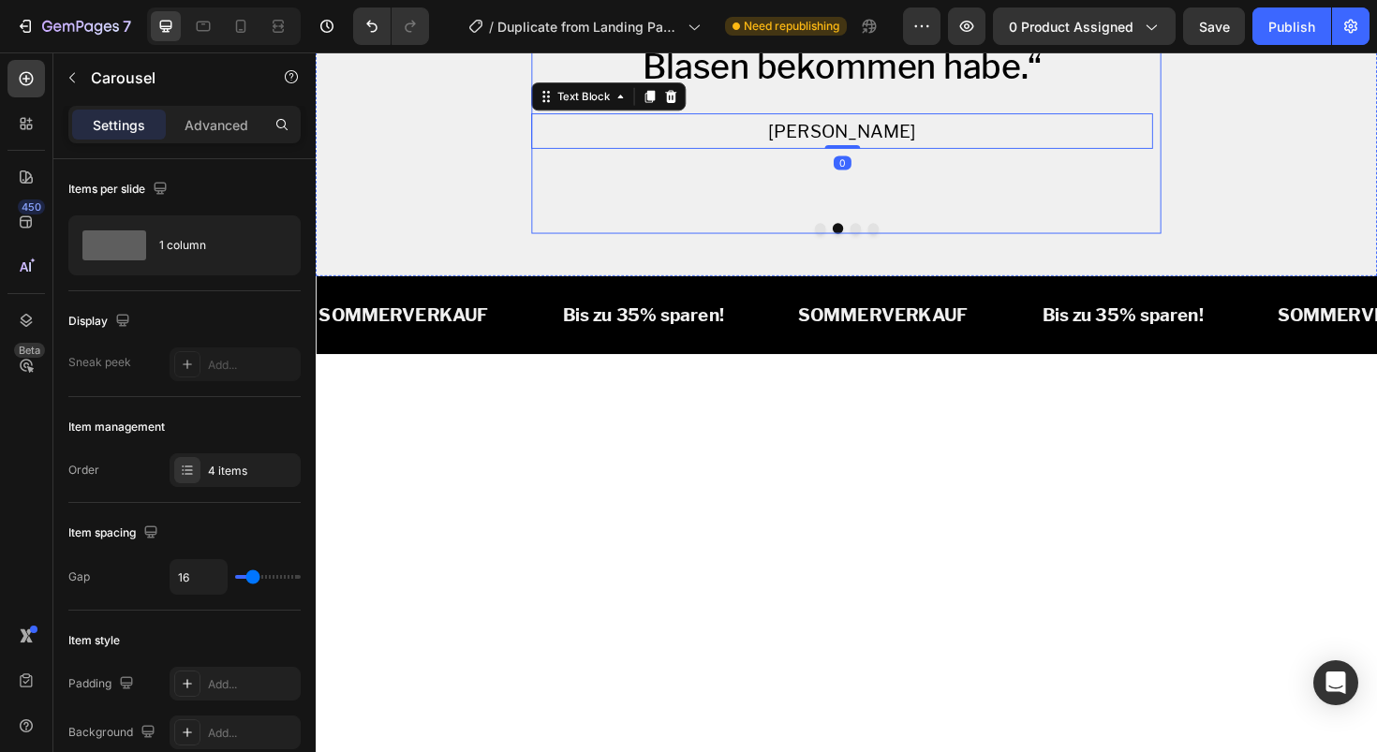
click at [882, 245] on button "Dot" at bounding box center [887, 238] width 11 height 11
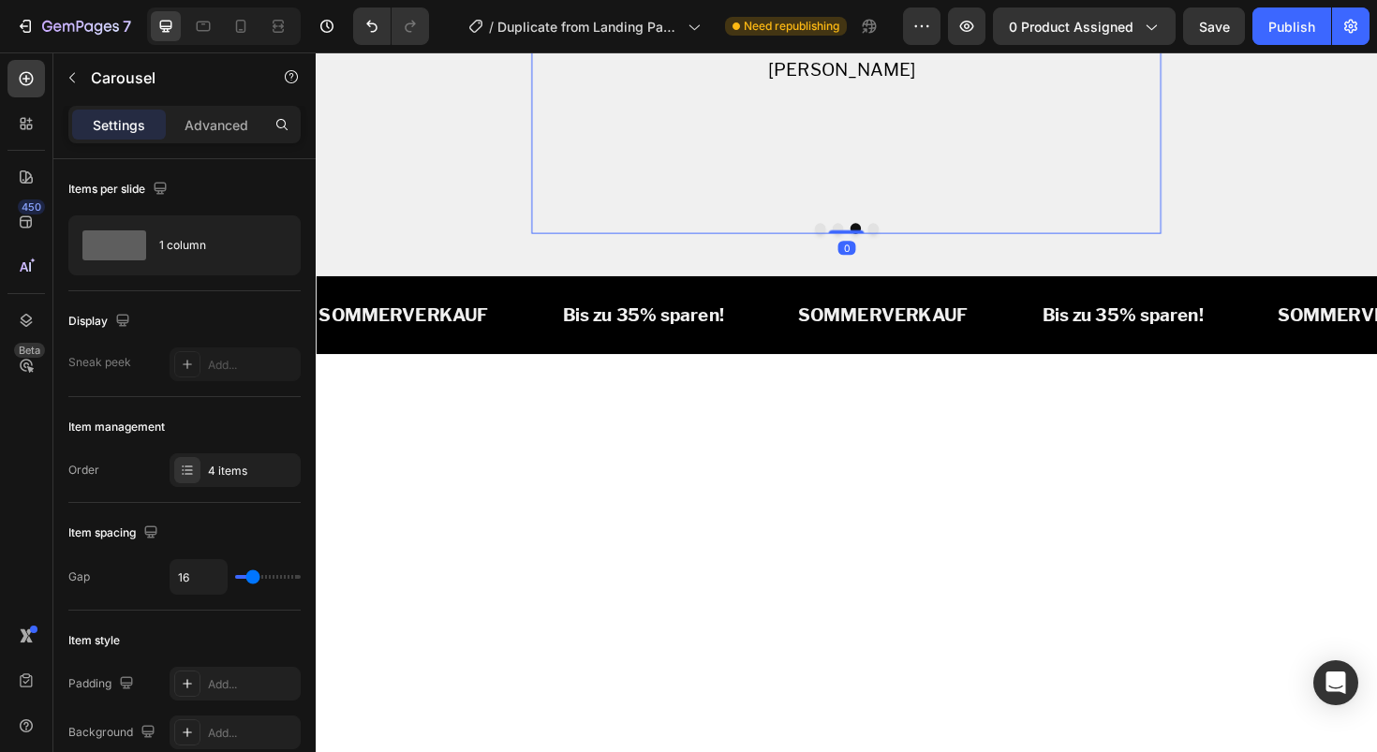
click at [900, 245] on button "Dot" at bounding box center [905, 238] width 11 height 11
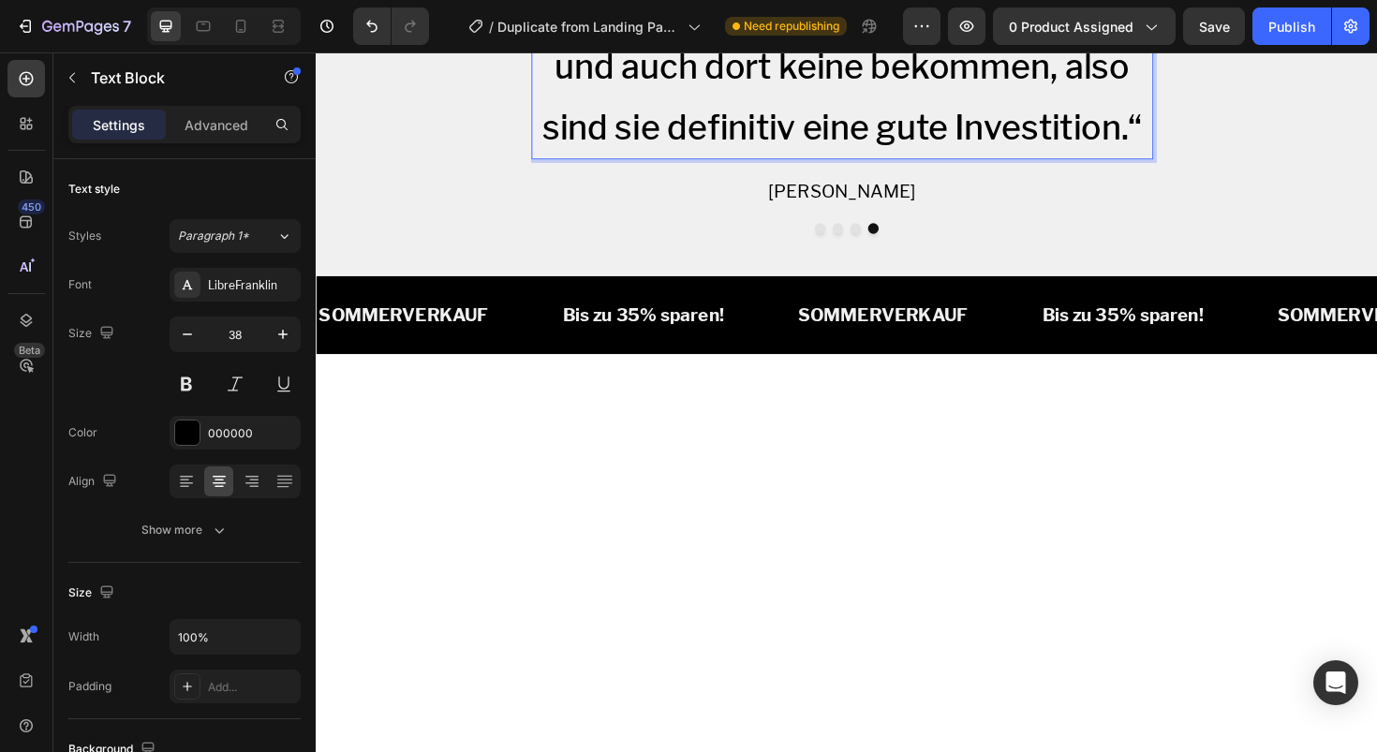
drag, startPoint x: 941, startPoint y: 408, endPoint x: 1165, endPoint y: 428, distance: 224.9
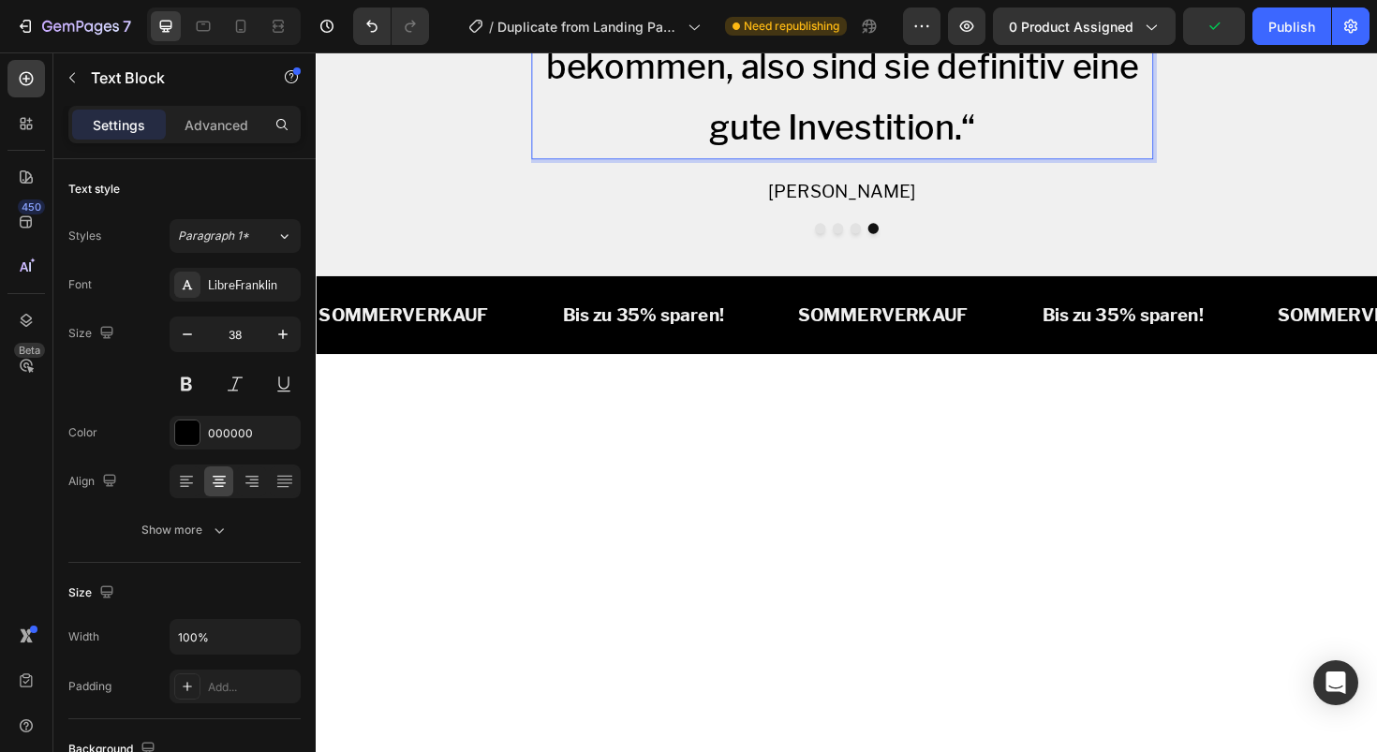
drag, startPoint x: 1015, startPoint y: 598, endPoint x: 1049, endPoint y: 359, distance: 241.4
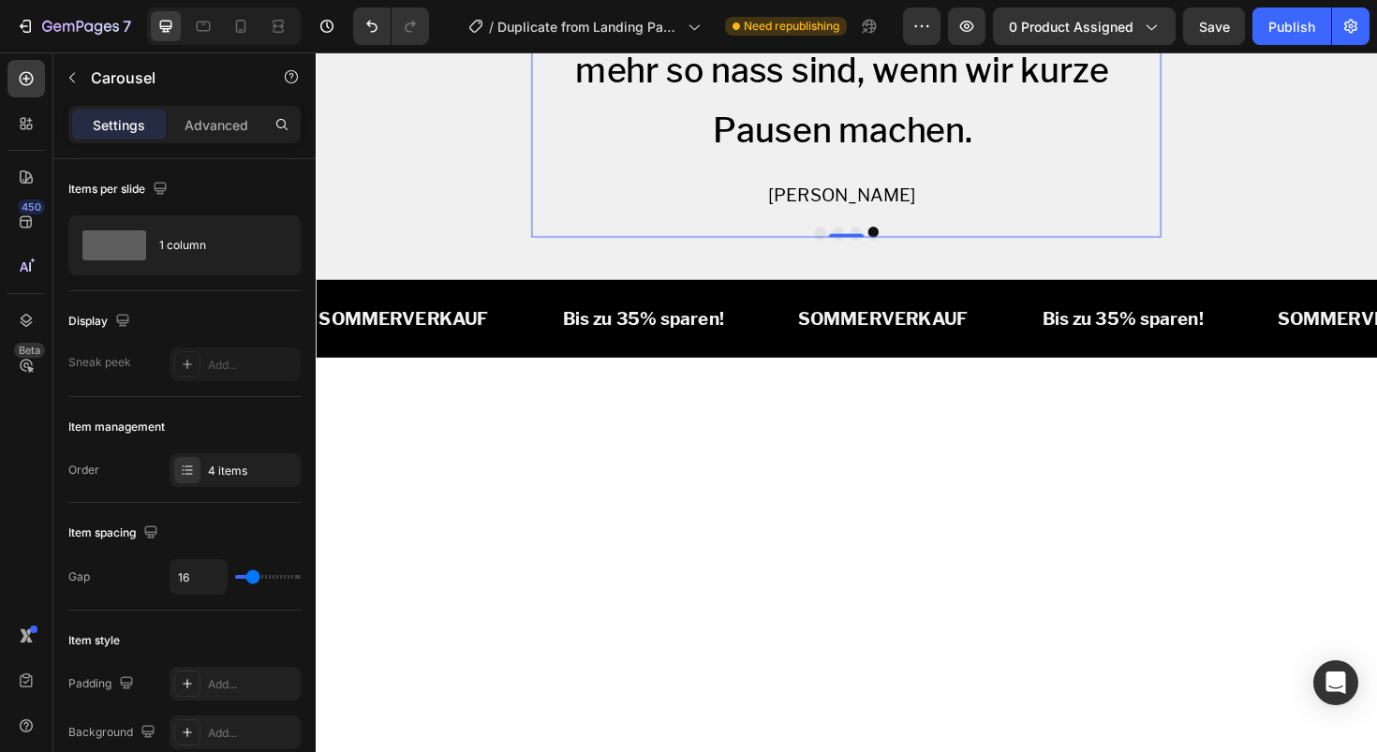
scroll to position [3197, 0]
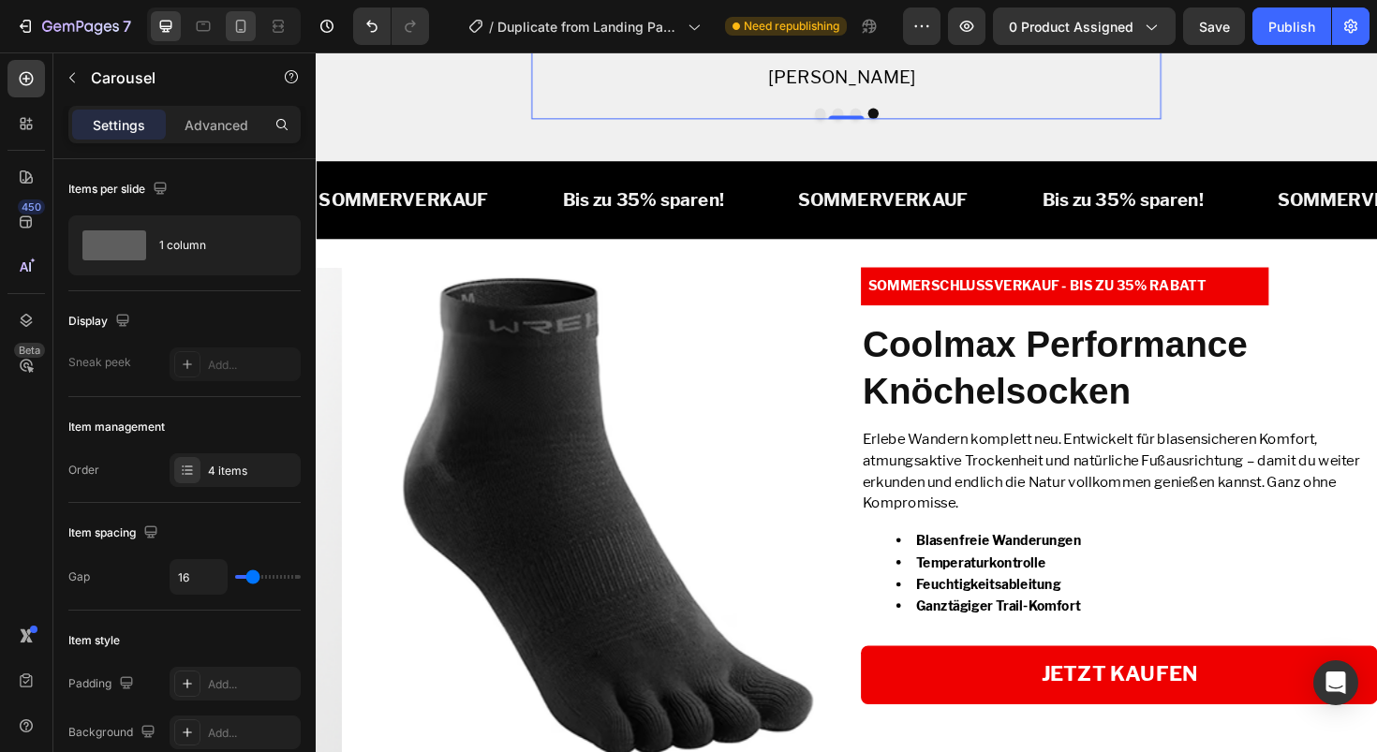
click at [238, 26] on icon at bounding box center [240, 26] width 19 height 19
type input "103%"
click at [238, 26] on icon at bounding box center [240, 26] width 19 height 19
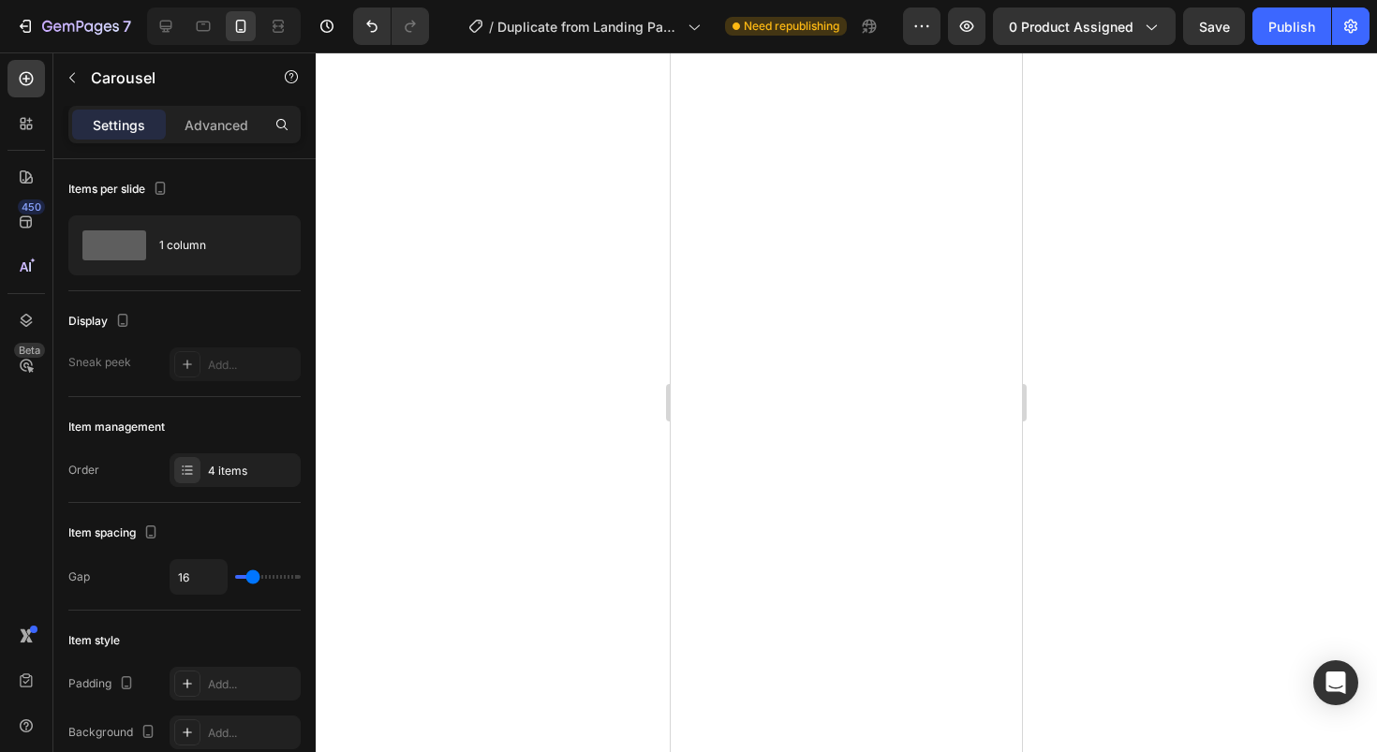
scroll to position [3939, 0]
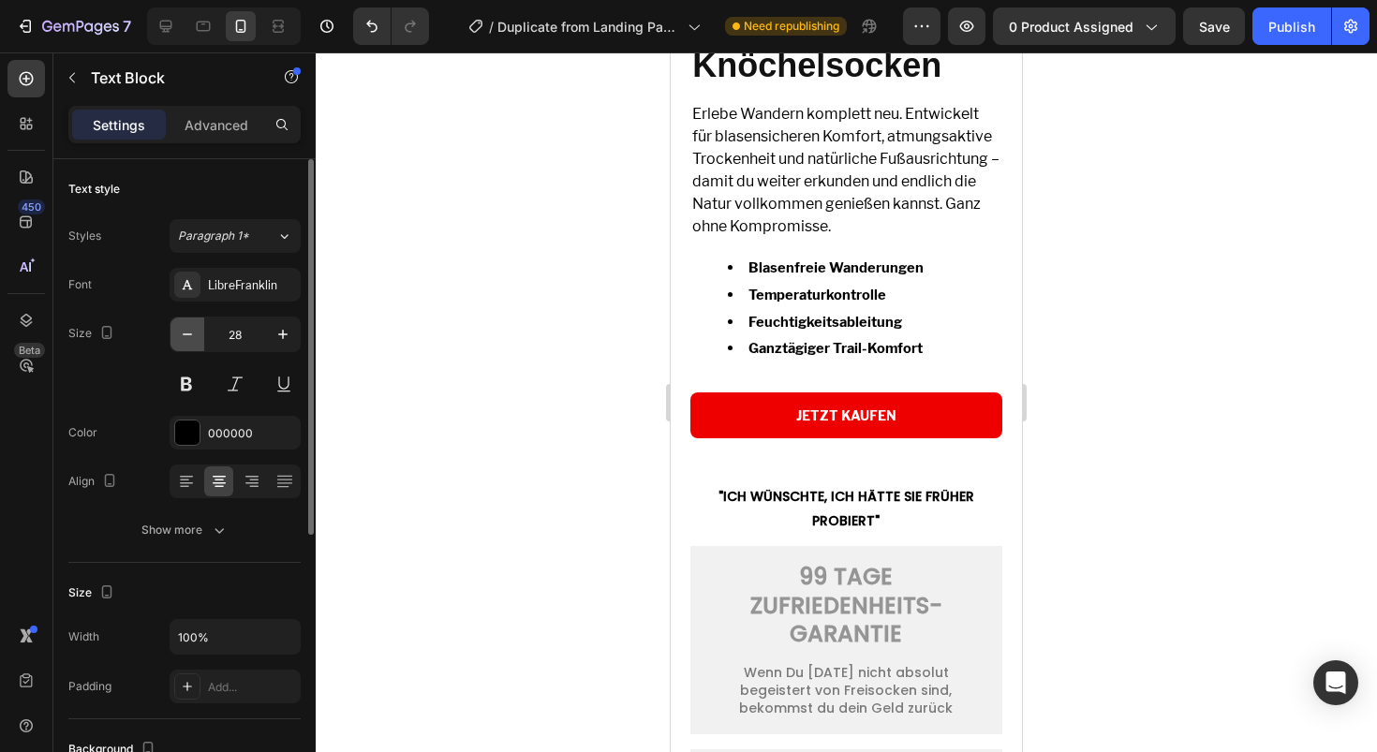
click at [188, 340] on icon "button" at bounding box center [187, 334] width 19 height 19
type input "24"
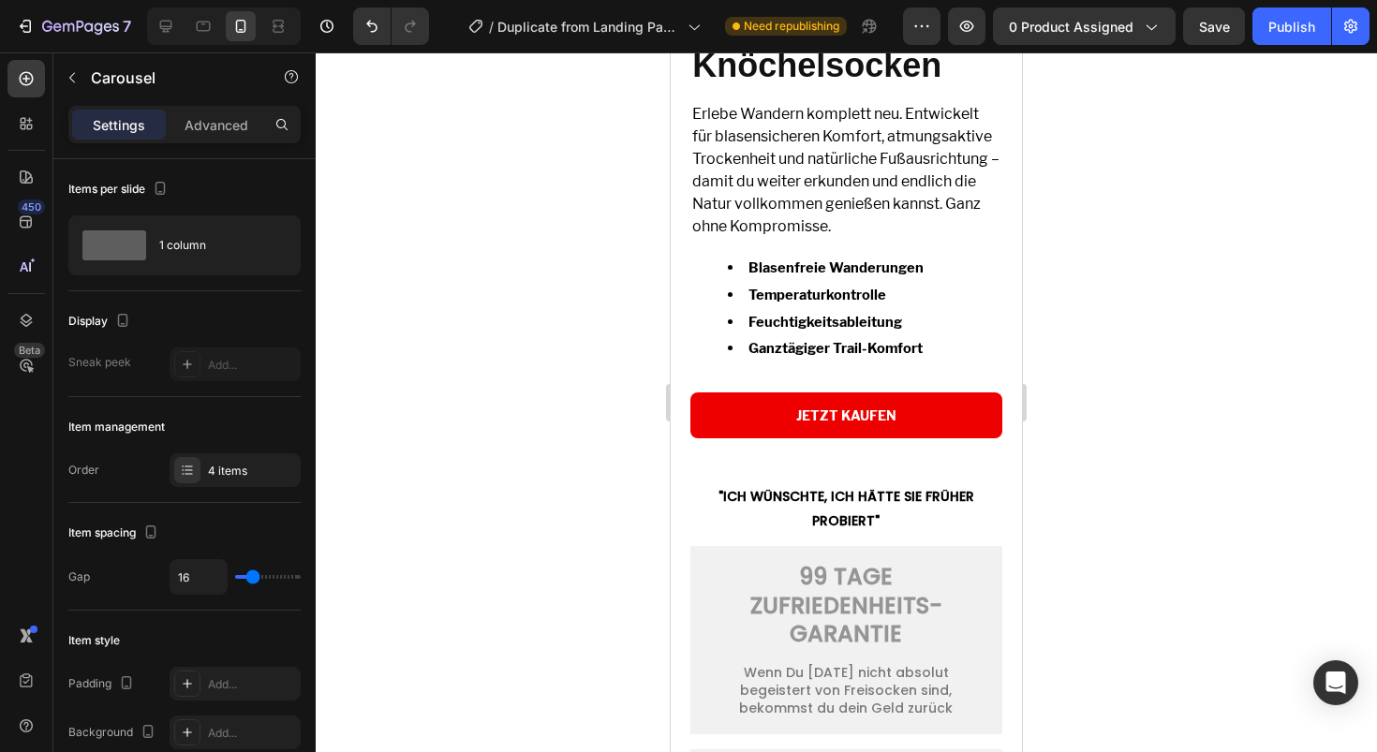
click at [171, 30] on icon at bounding box center [165, 26] width 19 height 19
type input "61%"
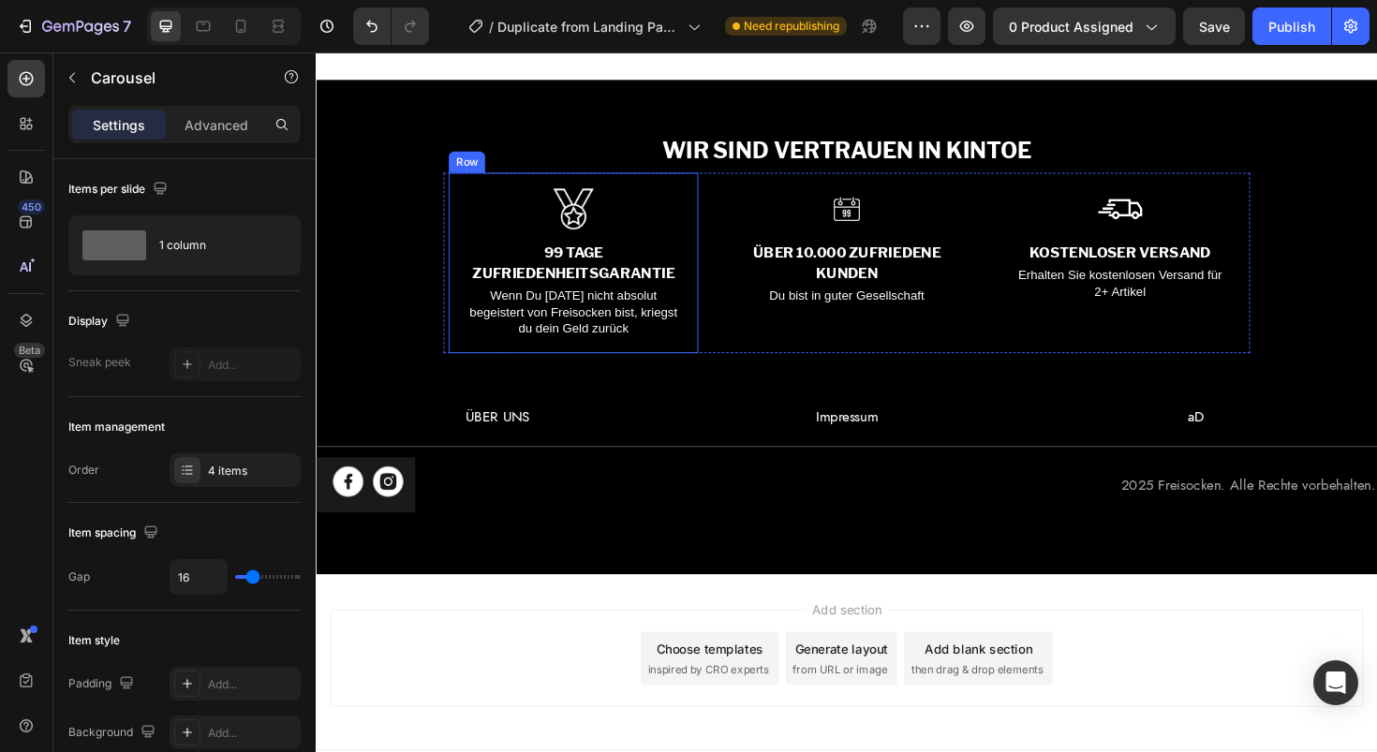
scroll to position [5556, 0]
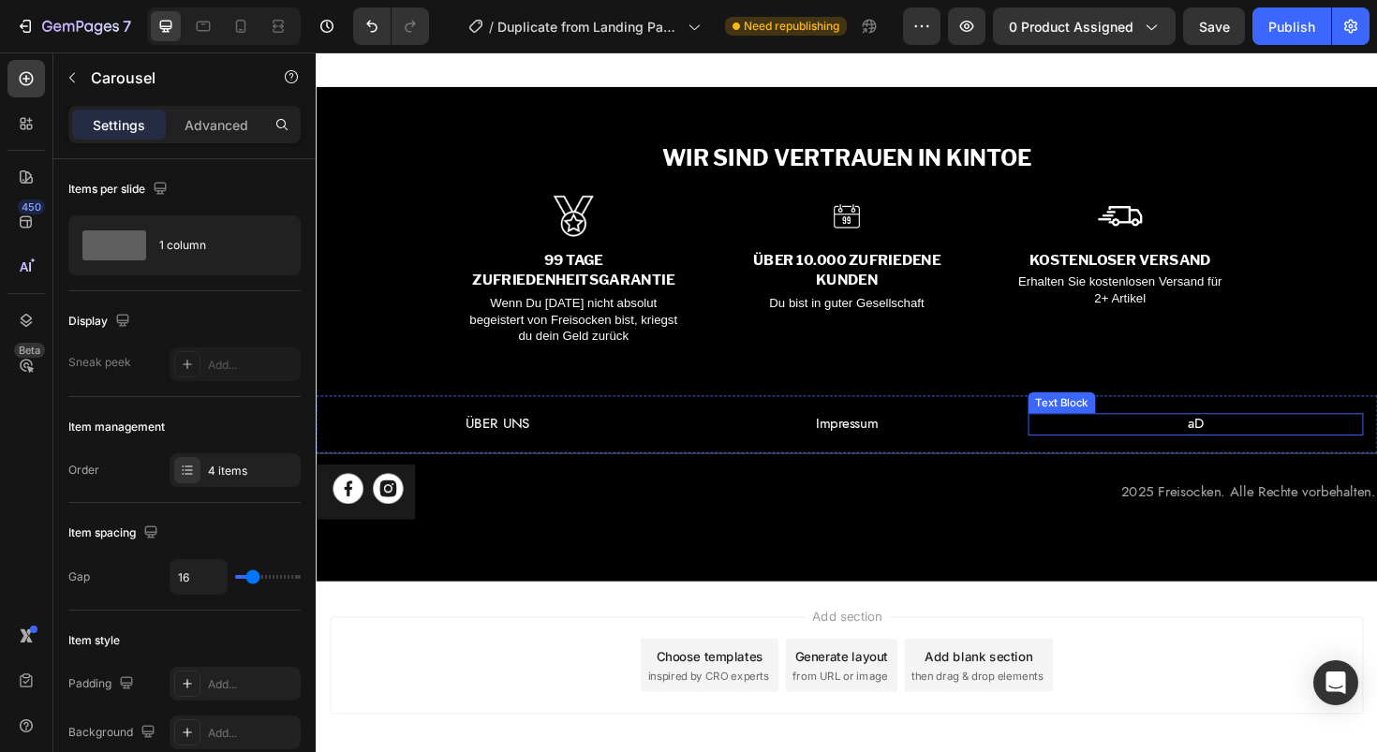
click at [1236, 445] on p "aD" at bounding box center [1247, 446] width 351 height 19
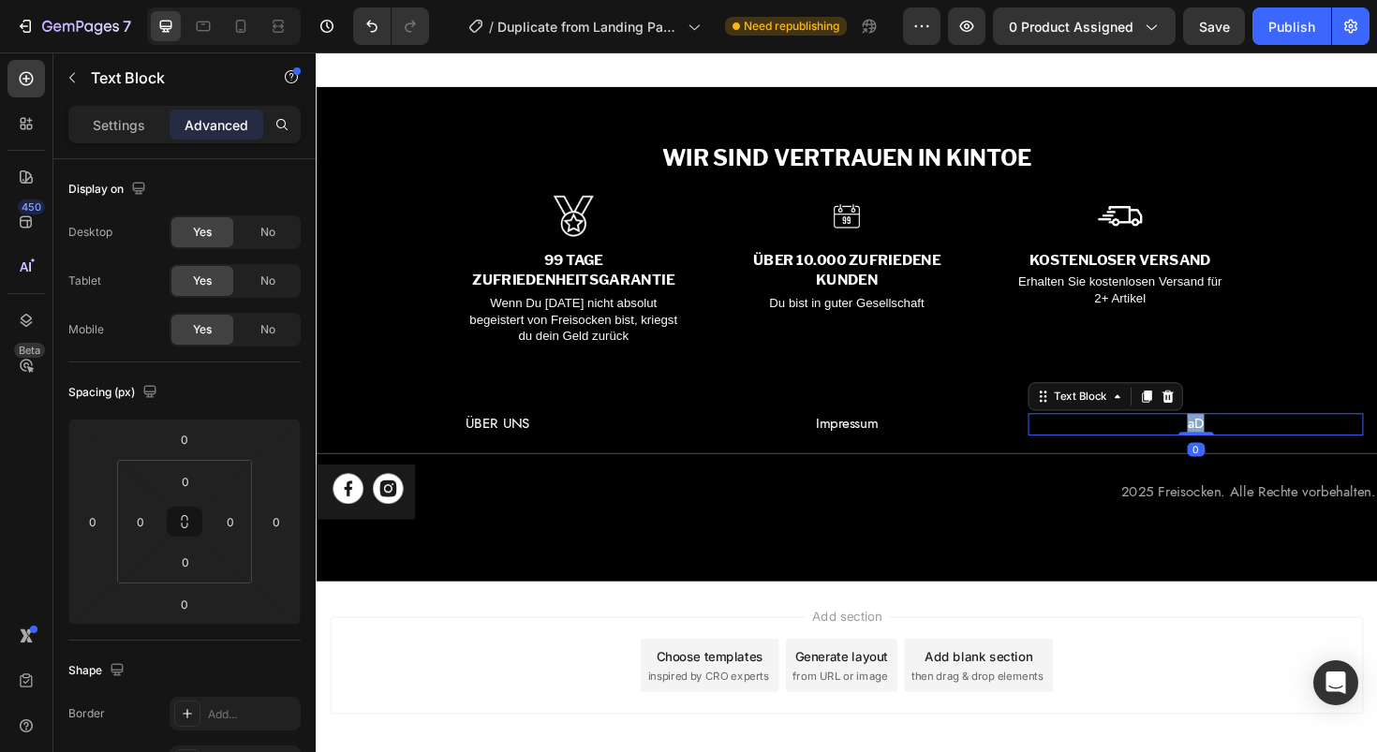
click at [1236, 445] on p "aD" at bounding box center [1247, 446] width 351 height 19
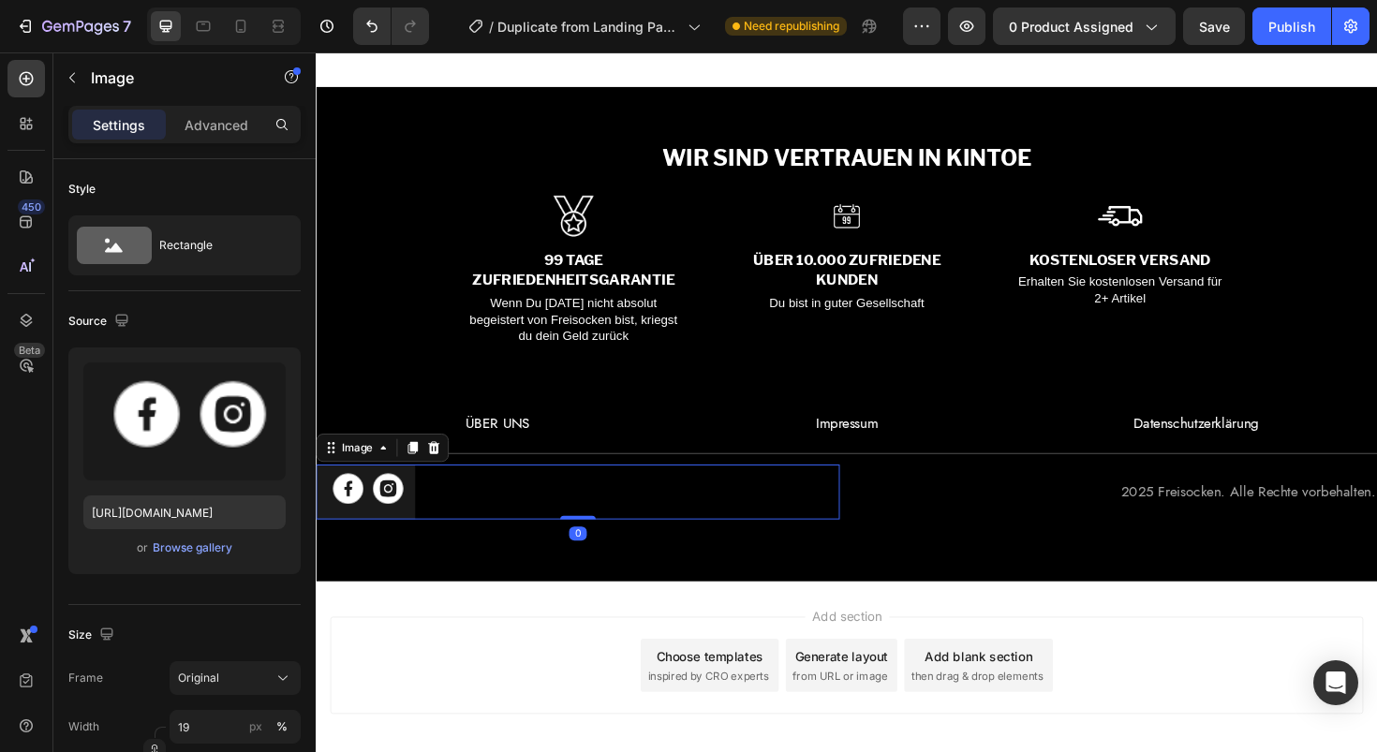
click at [862, 527] on div at bounding box center [593, 518] width 555 height 58
click at [847, 645] on span "Add section" at bounding box center [878, 650] width 89 height 20
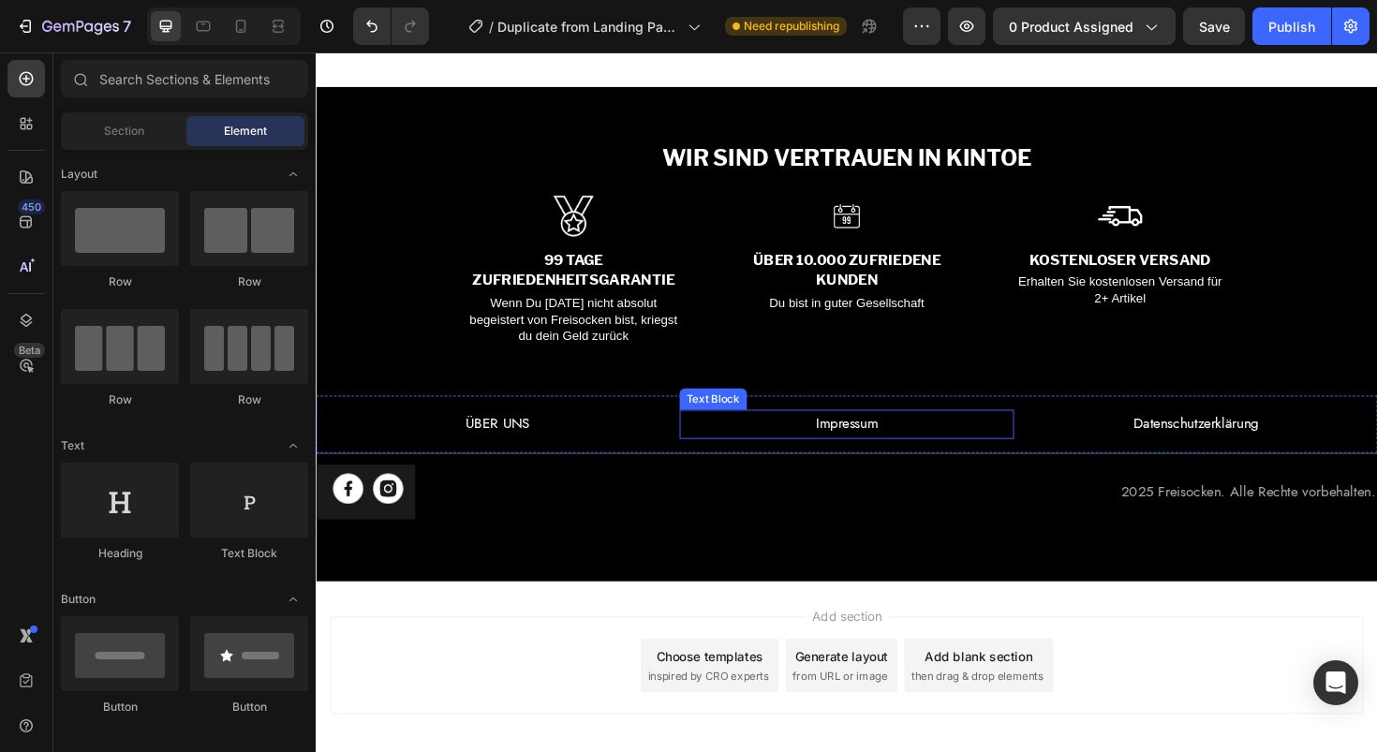
click at [863, 443] on p "Impressum" at bounding box center [878, 446] width 351 height 27
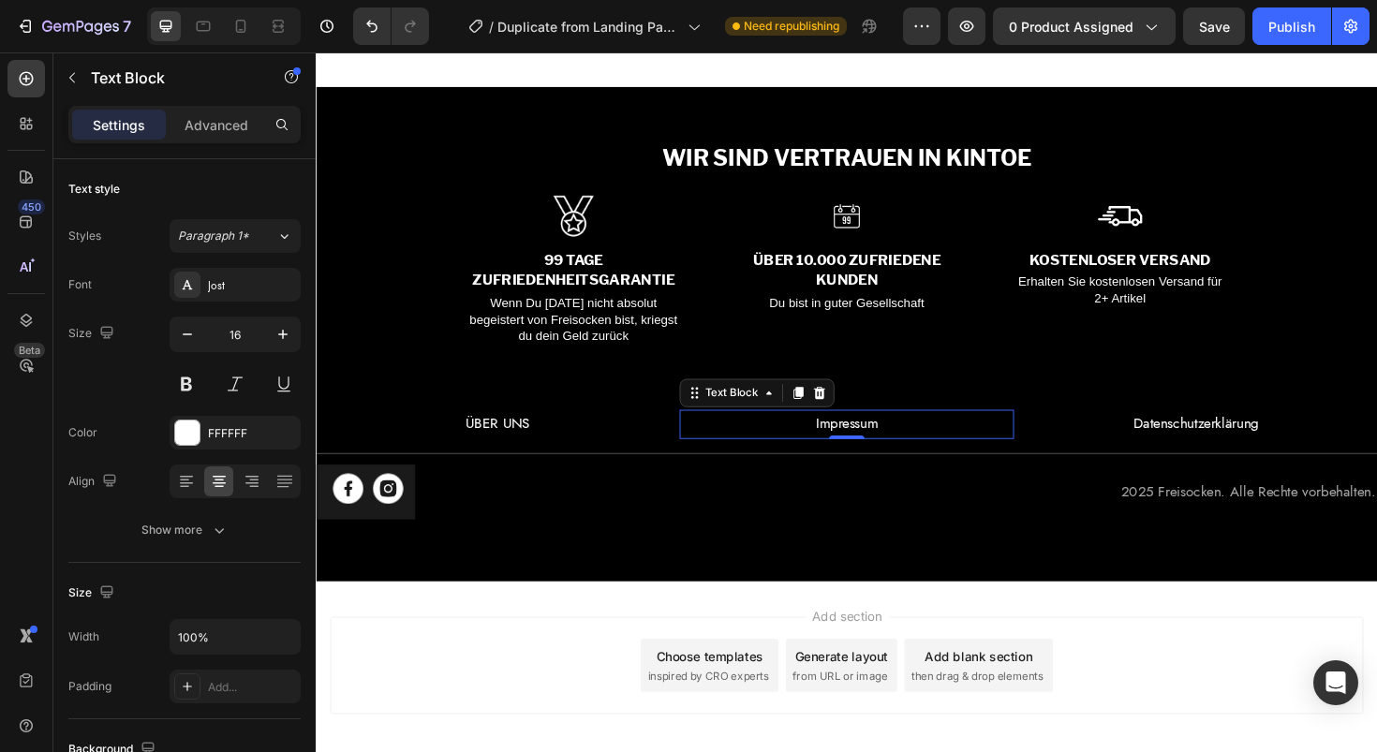
click at [879, 445] on p "Impressum" at bounding box center [878, 446] width 351 height 27
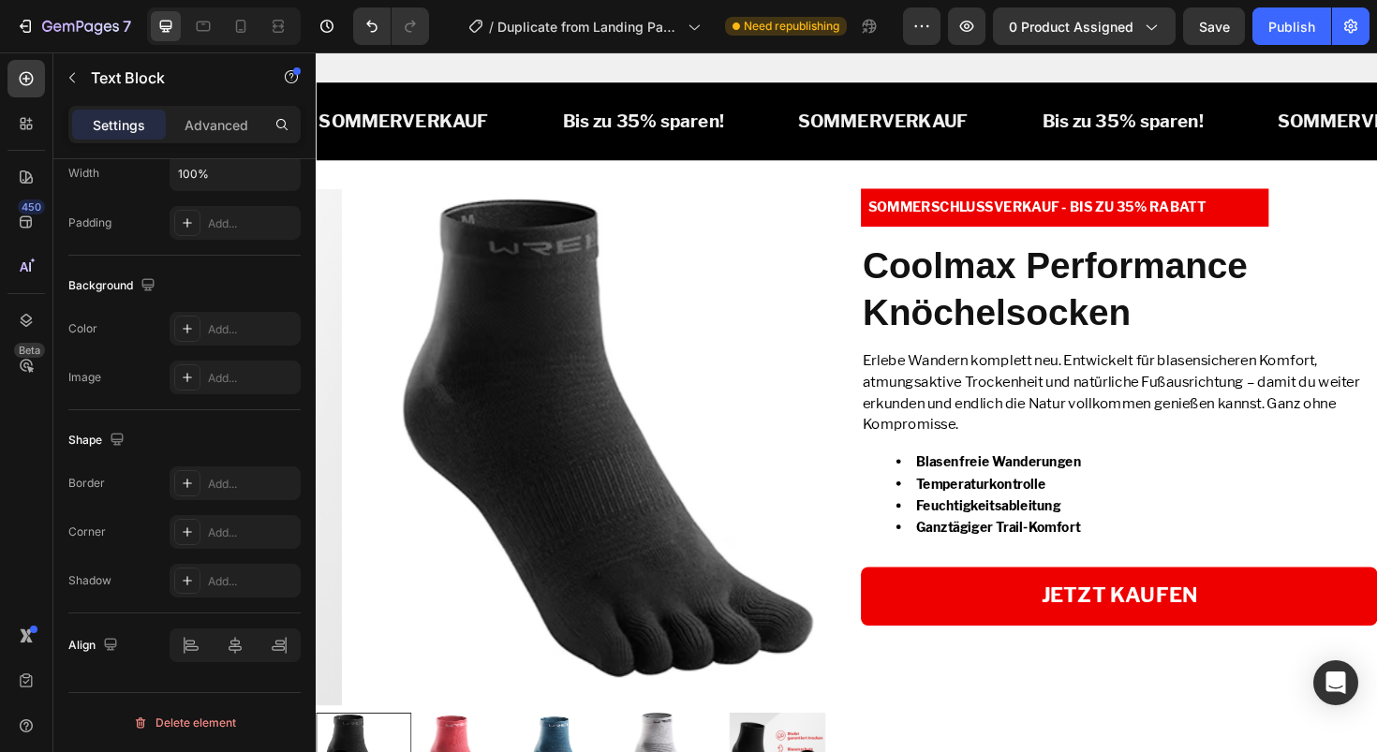
scroll to position [3404, 0]
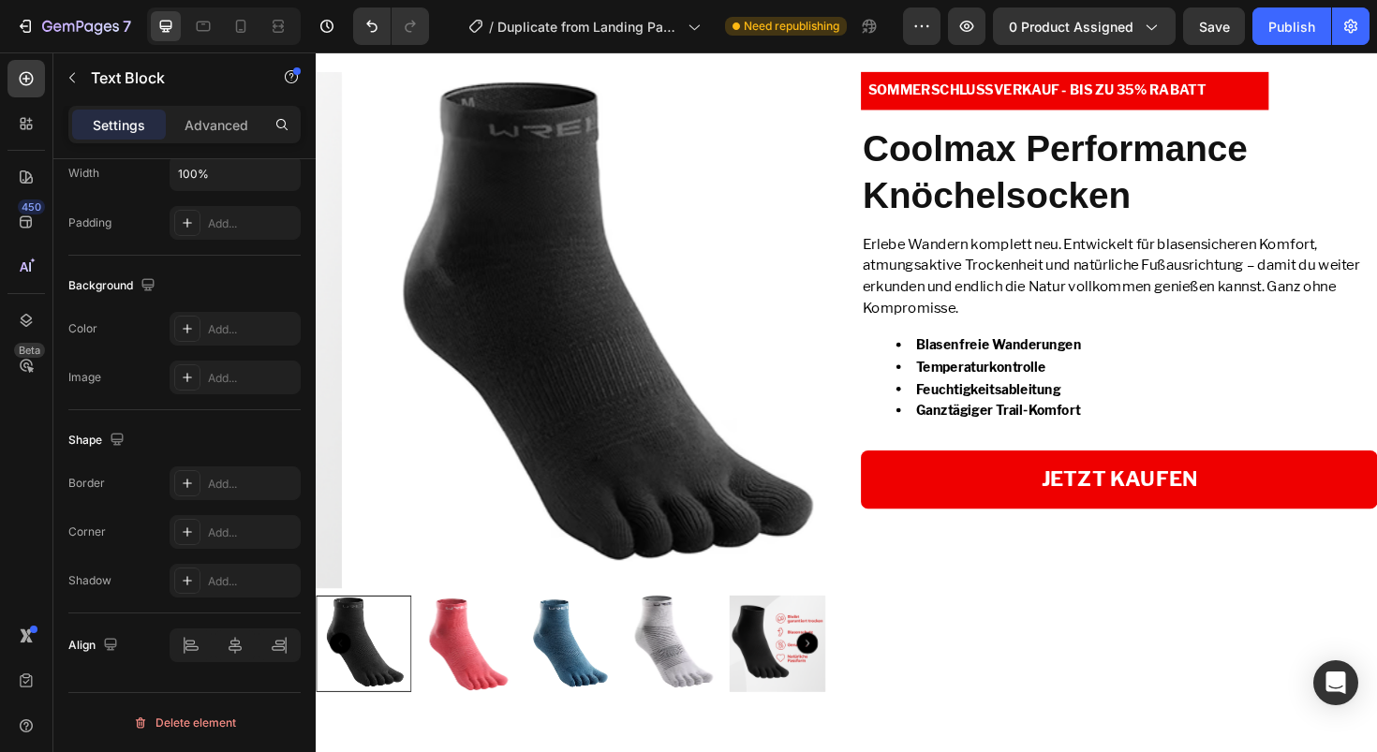
click at [876, 19] on p "SOMMERVERKAUF" at bounding box center [916, 2] width 180 height 34
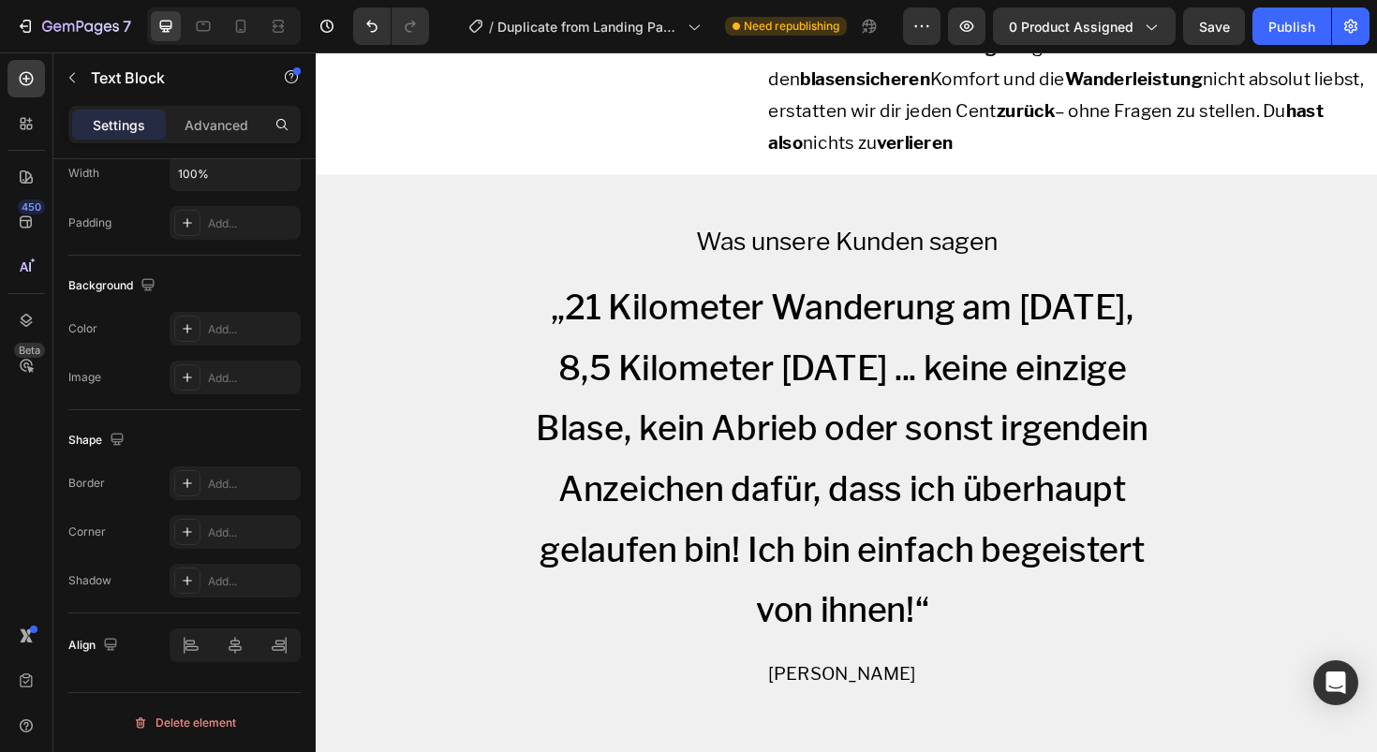
scroll to position [2610, 0]
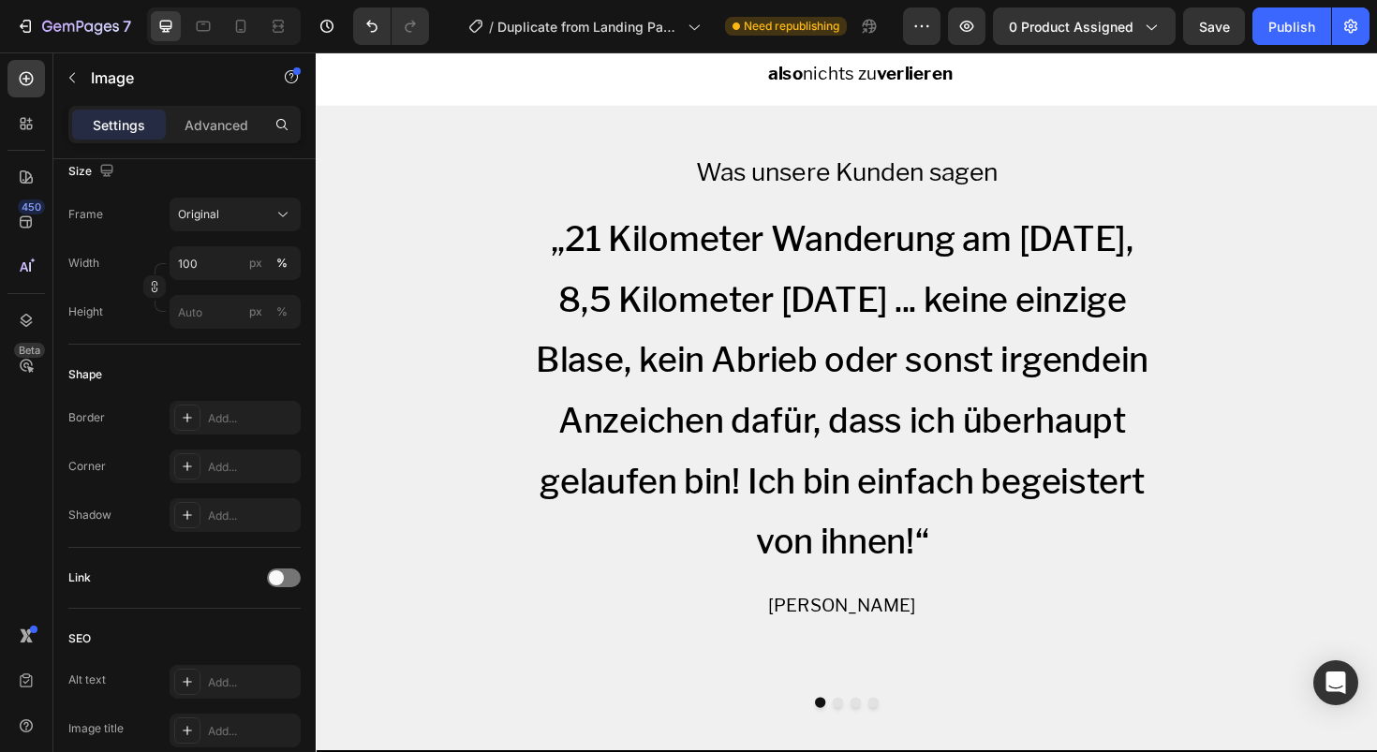
scroll to position [0, 0]
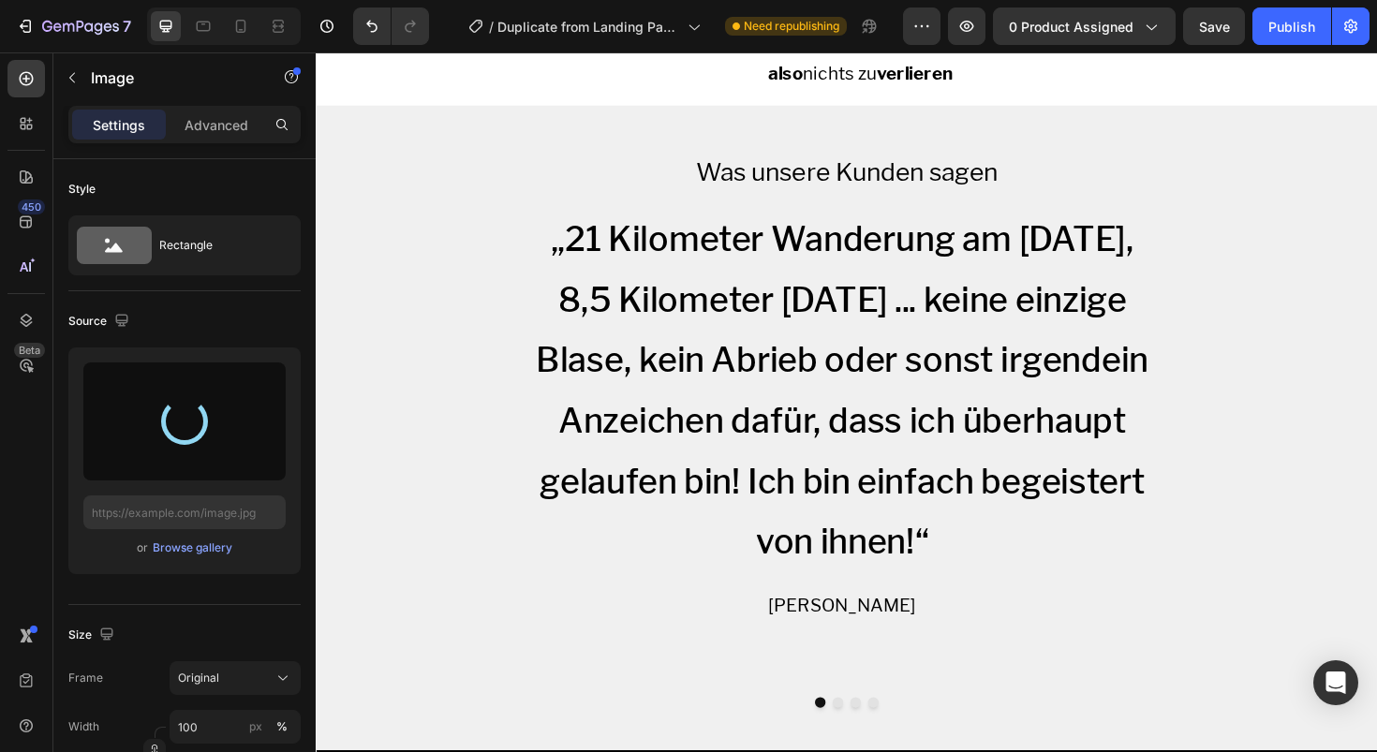
type input "https://cdn.shopify.com/s/files/1/0938/0528/1547/files/gempages_581477757809066…"
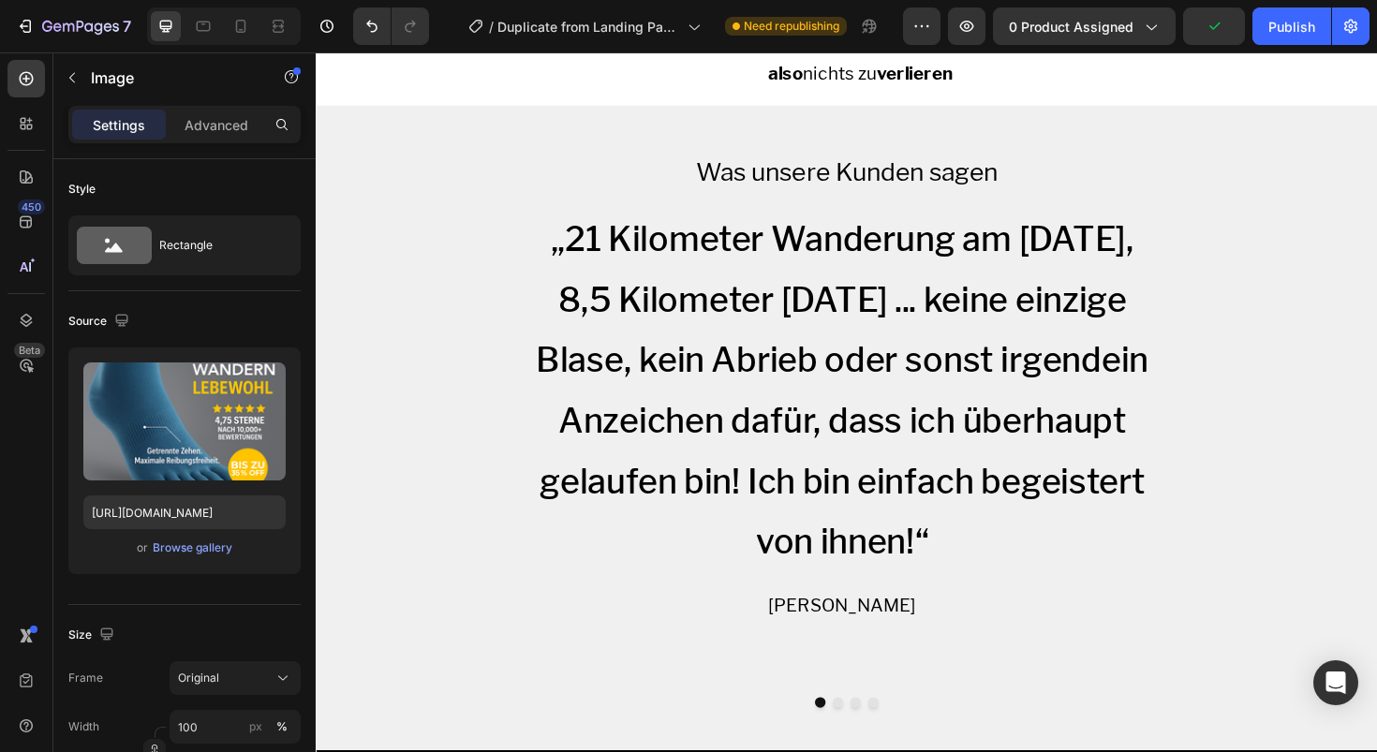
click at [181, 547] on div "Browse gallery" at bounding box center [193, 548] width 80 height 17
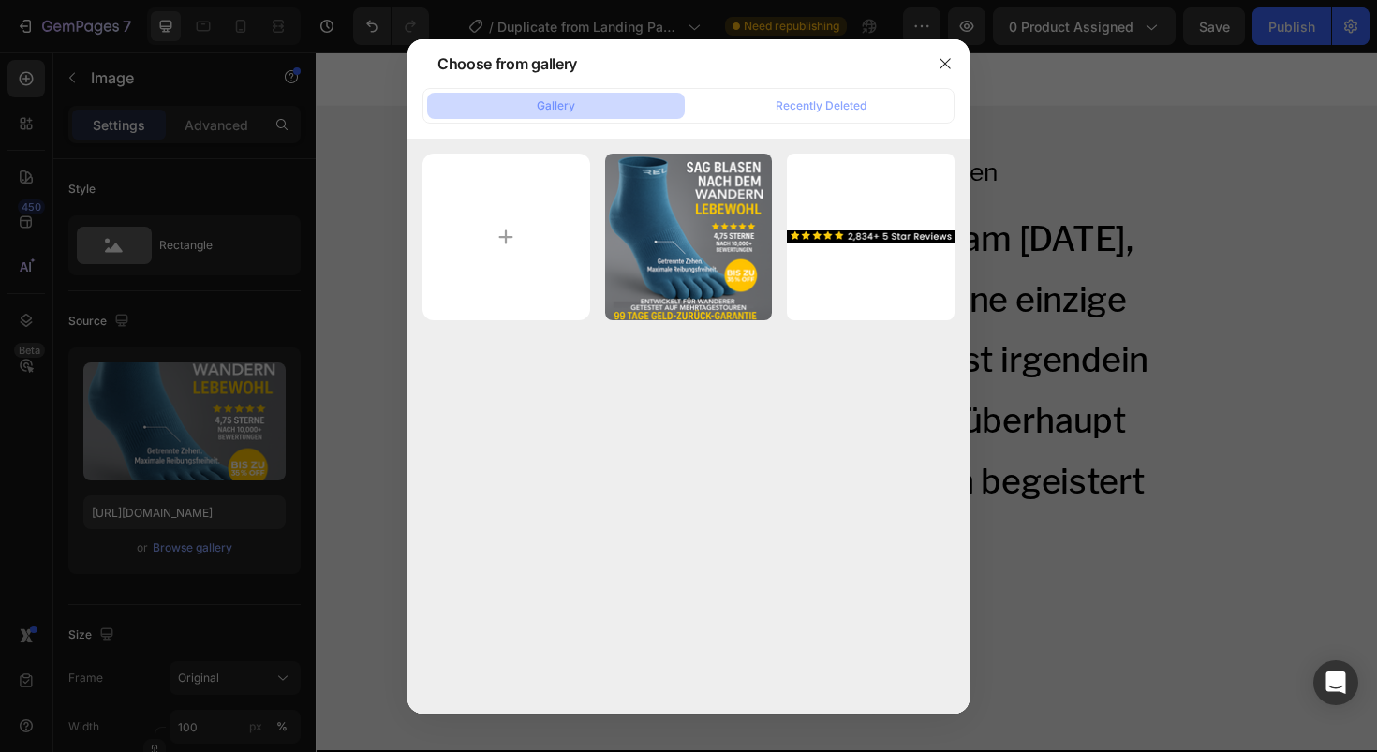
type input "C:\fakepath\Group 87 (1).jpg"
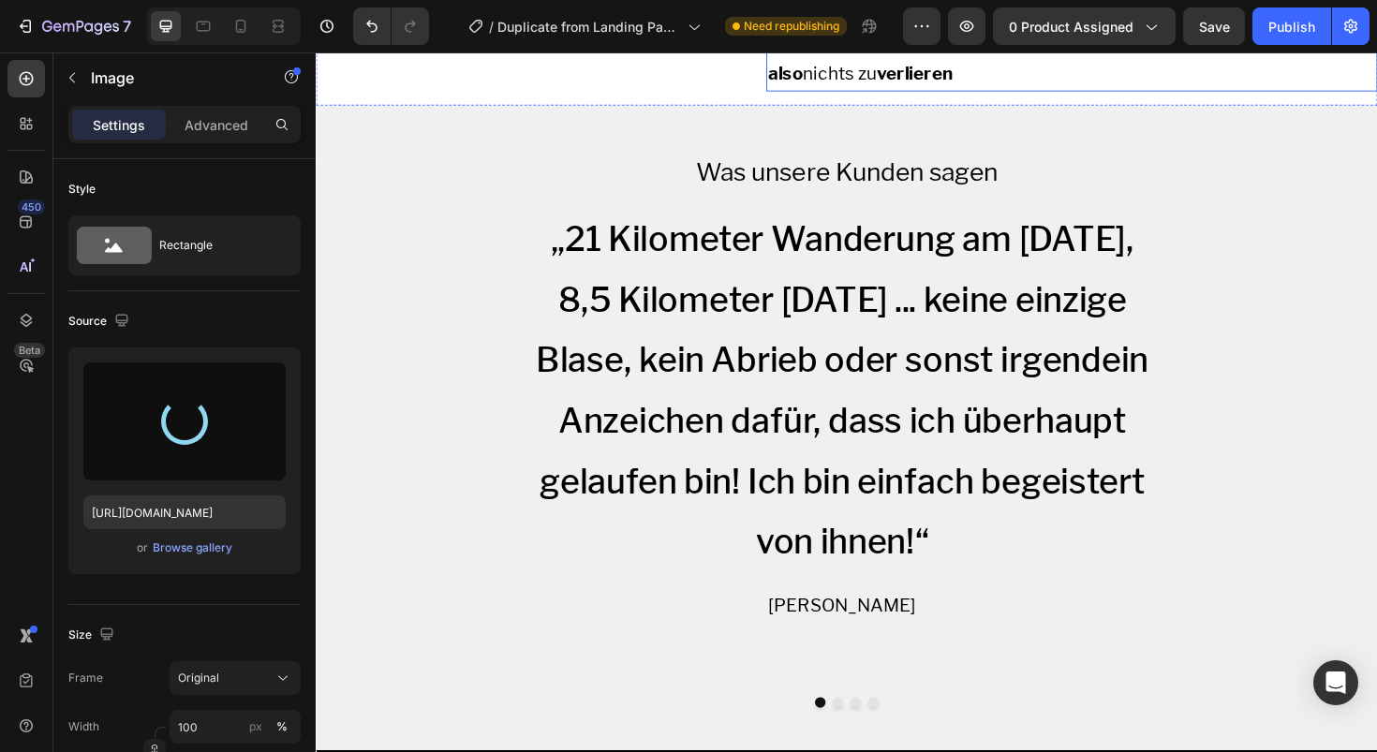
type input "https://cdn.shopify.com/s/files/1/0938/0528/1547/files/gempages_581477757809066…"
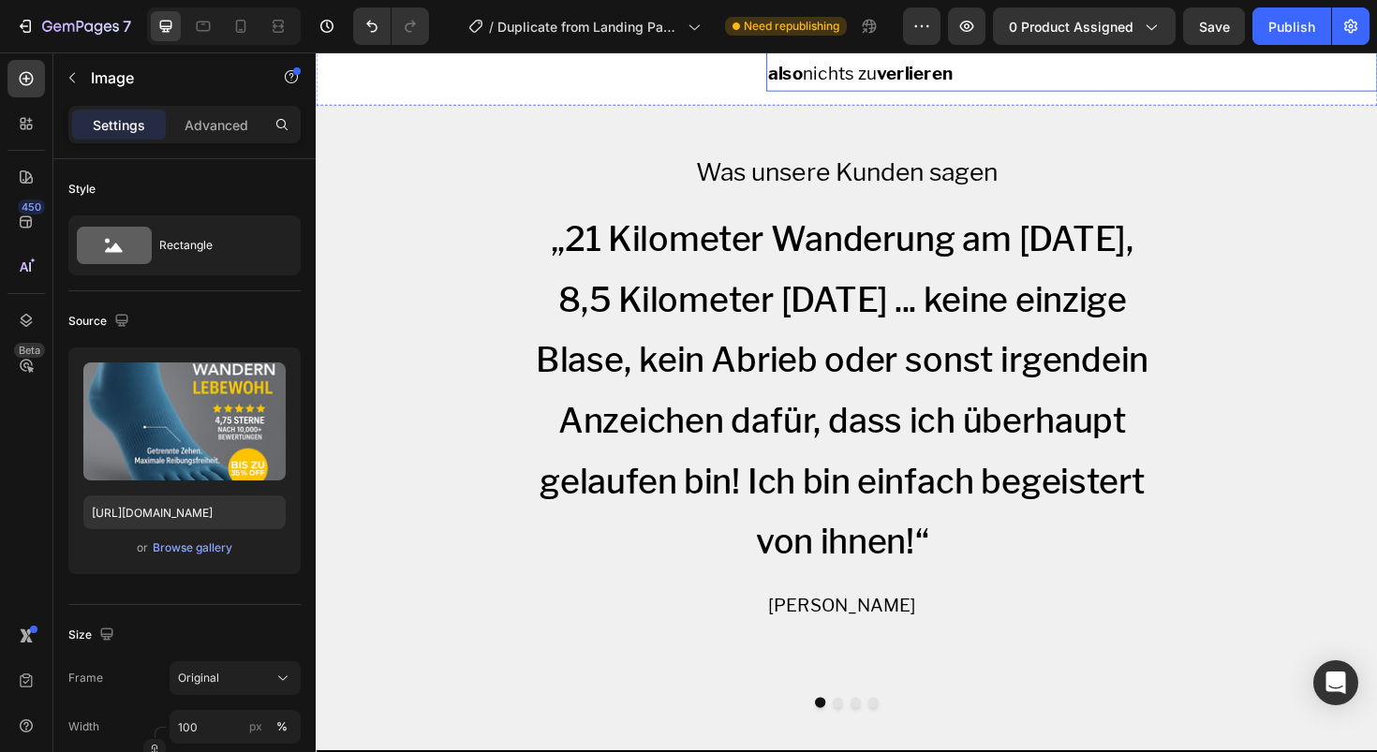
click at [1174, 19] on strong "Wanderleistung" at bounding box center [1181, 7] width 146 height 22
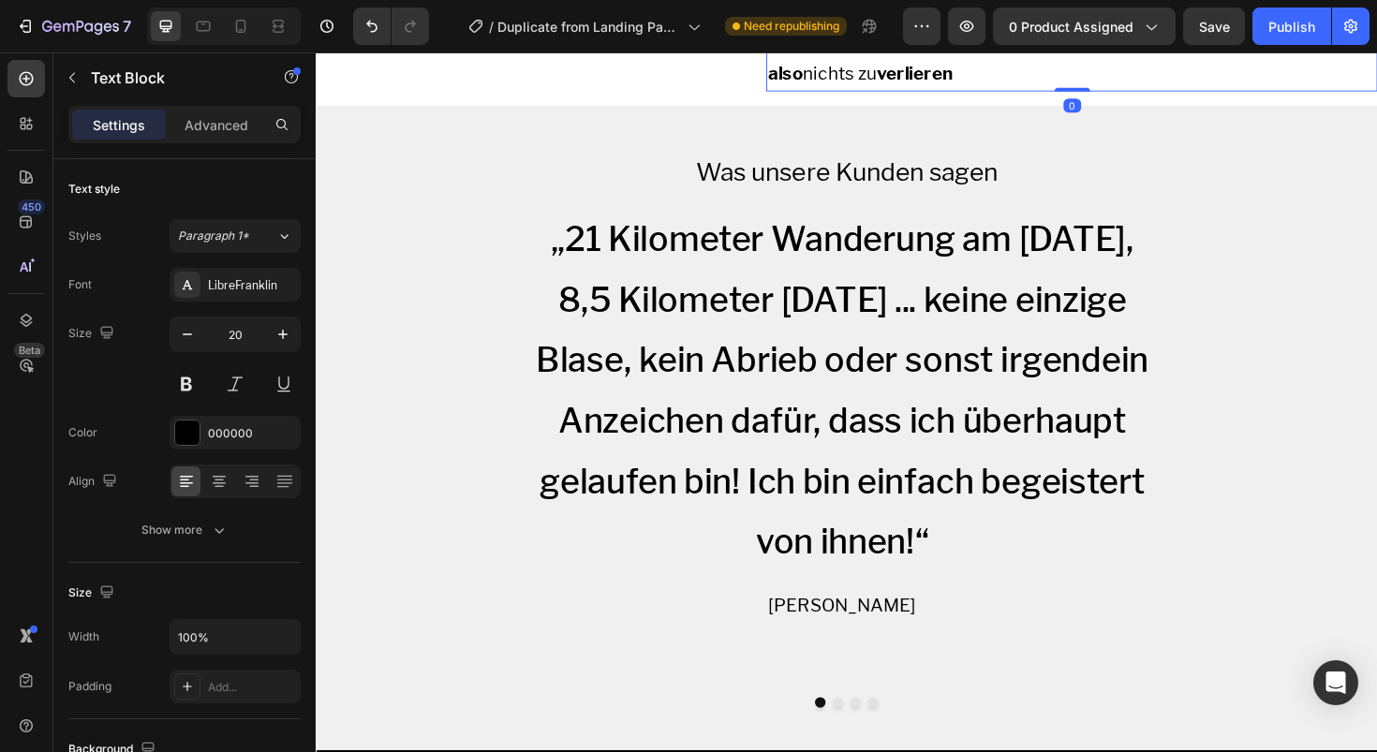
click at [1174, 19] on strong "Wanderleistung" at bounding box center [1181, 7] width 146 height 22
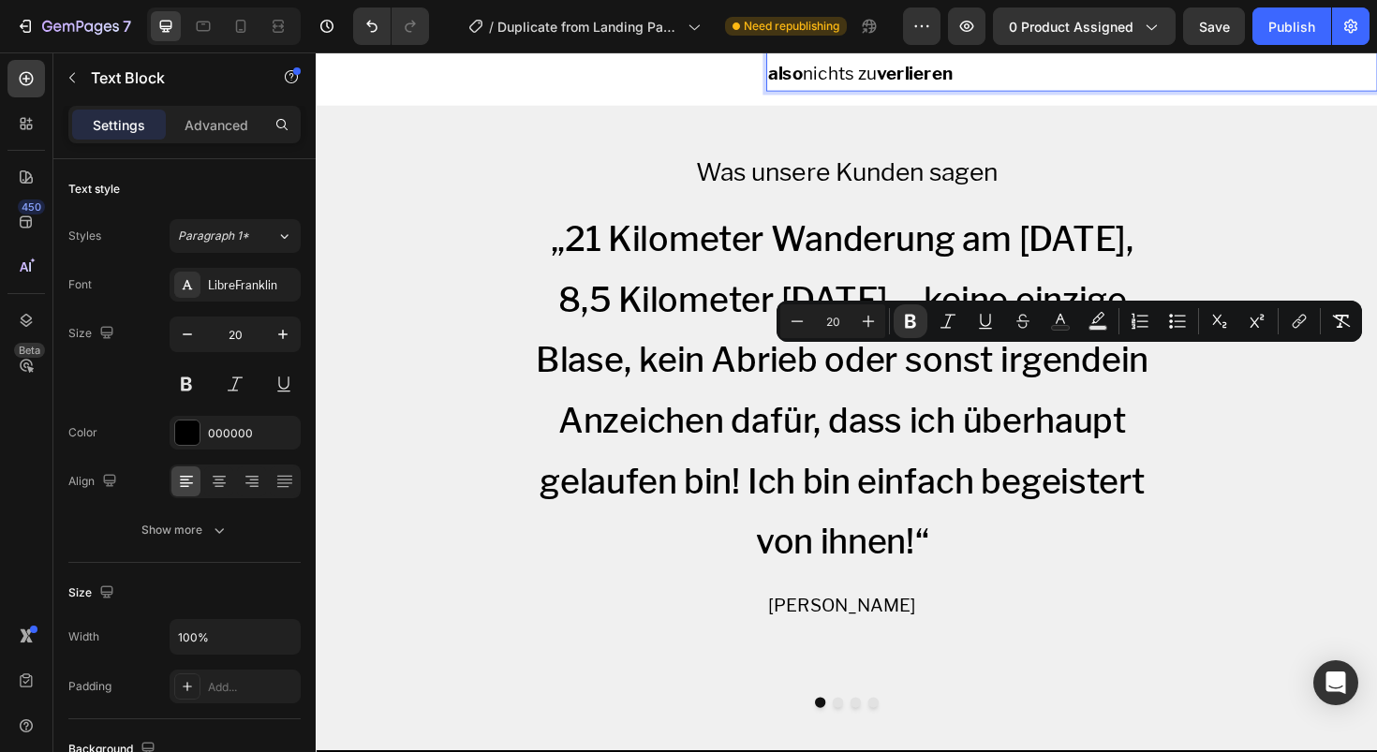
click at [1184, 19] on strong "Wanderleistung" at bounding box center [1181, 7] width 146 height 22
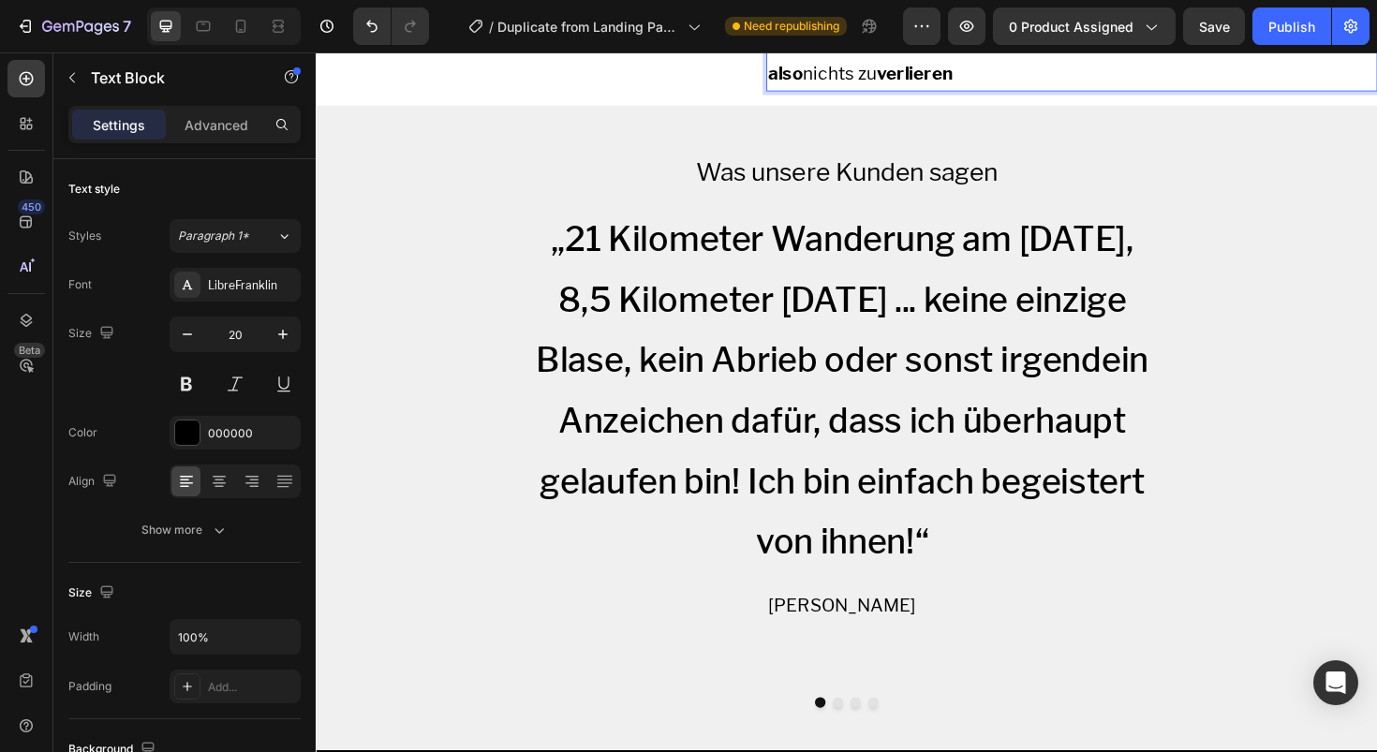
click at [1184, 19] on strong "Wanderleistung" at bounding box center [1181, 7] width 146 height 22
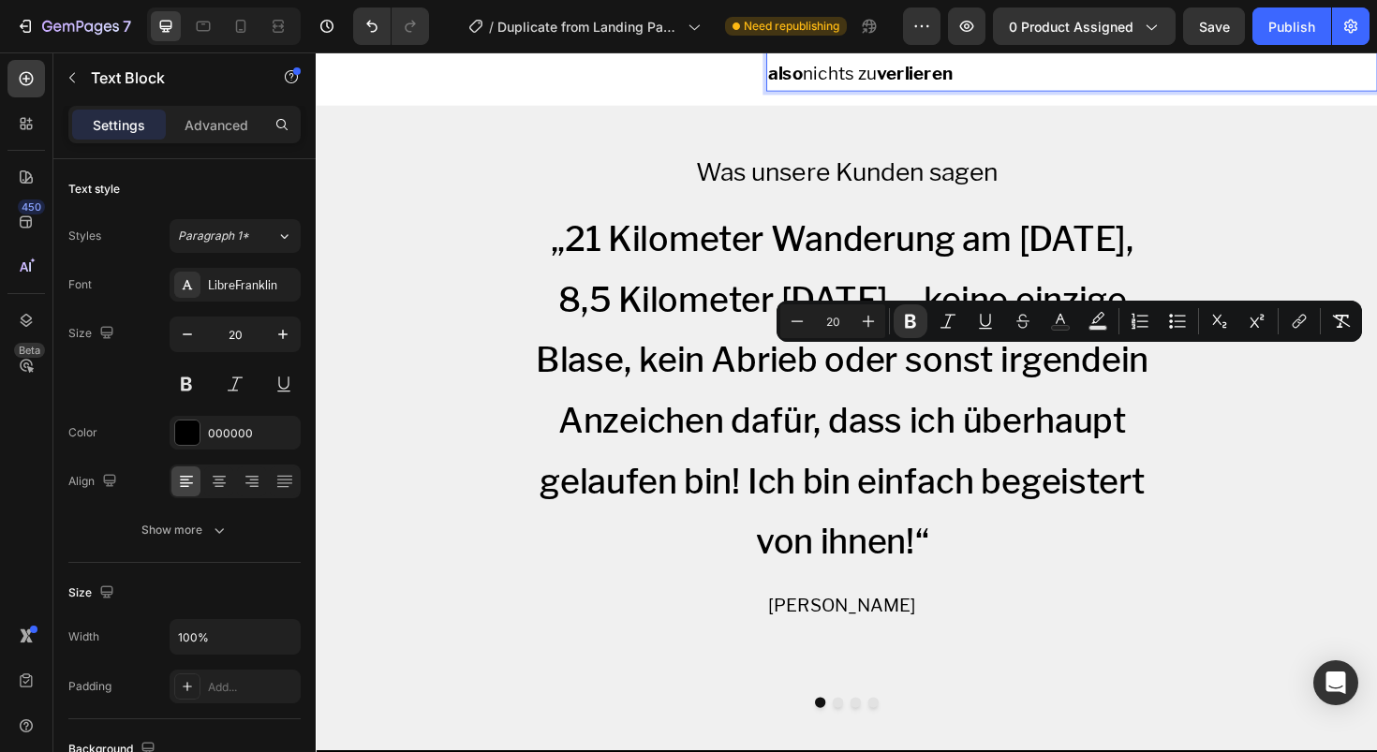
click at [1187, 19] on strong "Wanderleistung" at bounding box center [1181, 7] width 146 height 22
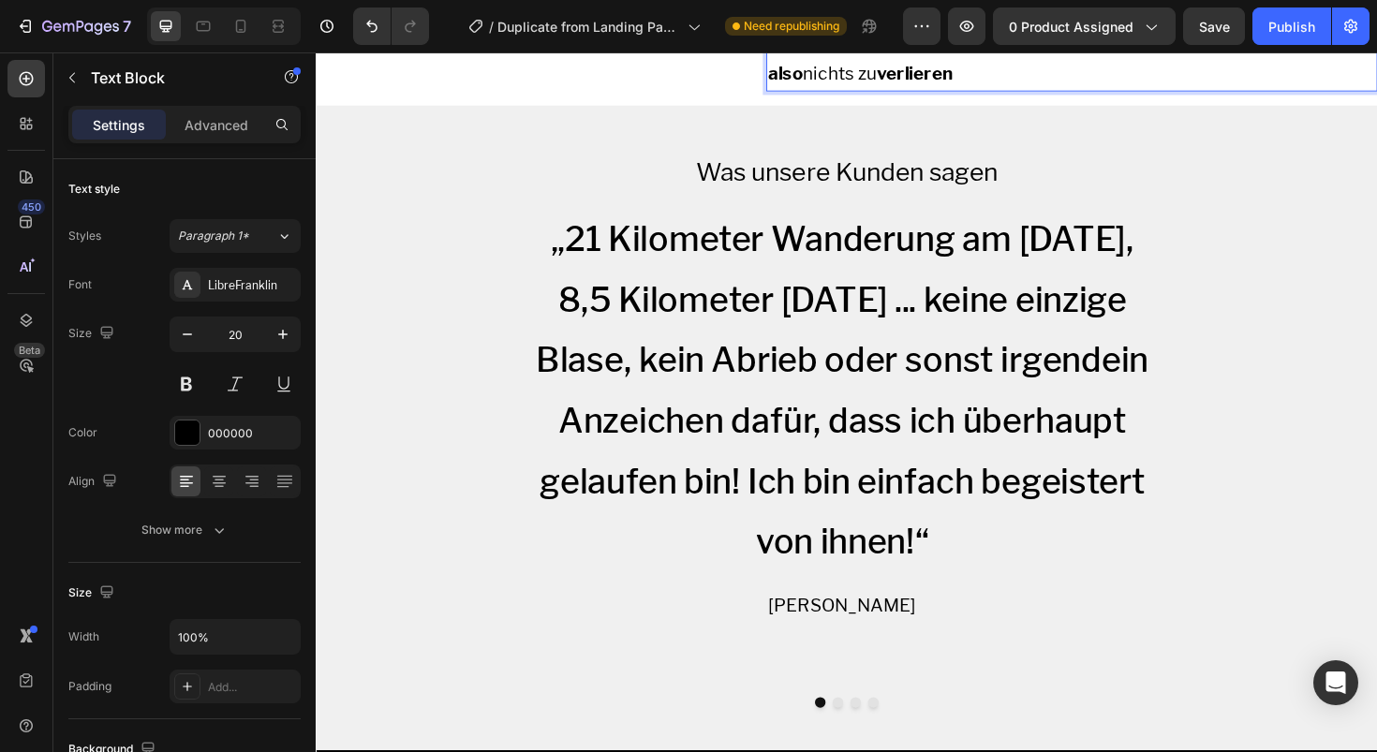
click at [1126, 19] on strong "Wanderleistung" at bounding box center [1181, 7] width 146 height 22
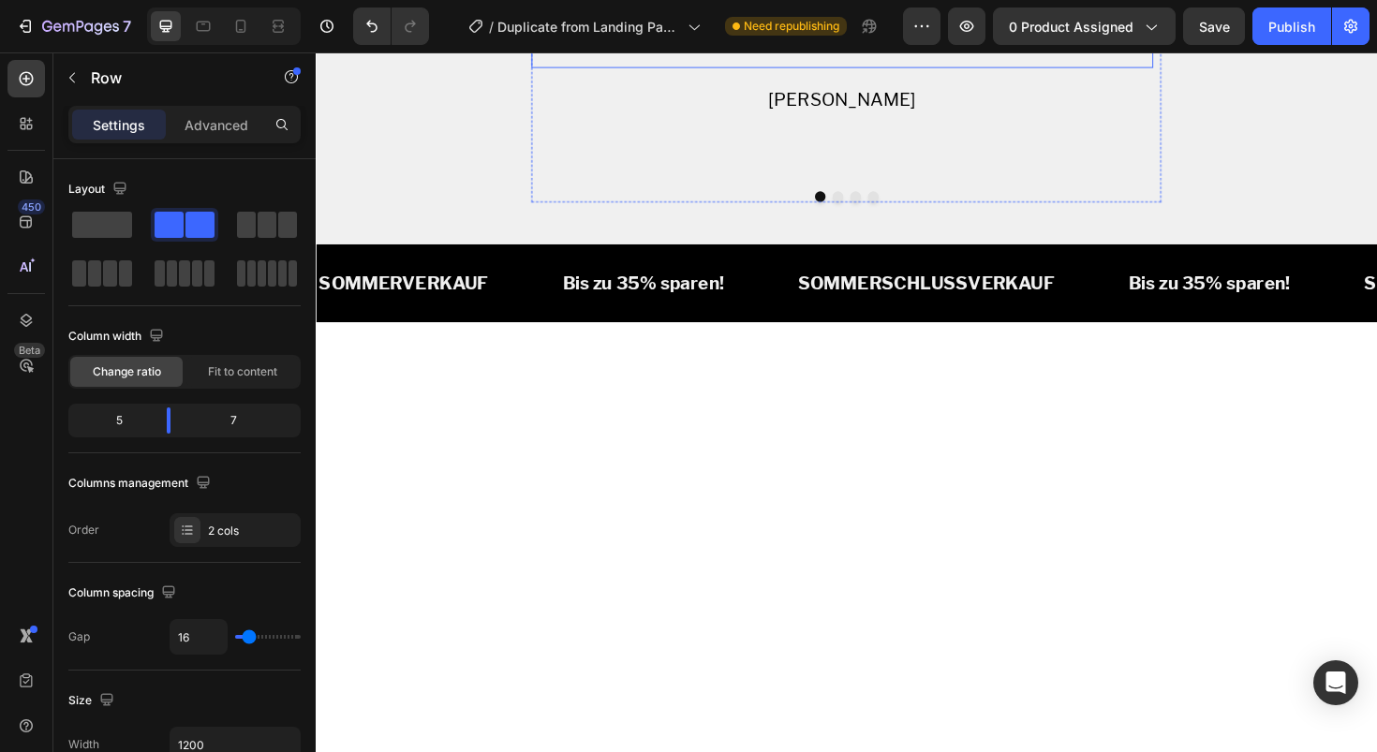
scroll to position [3153, 0]
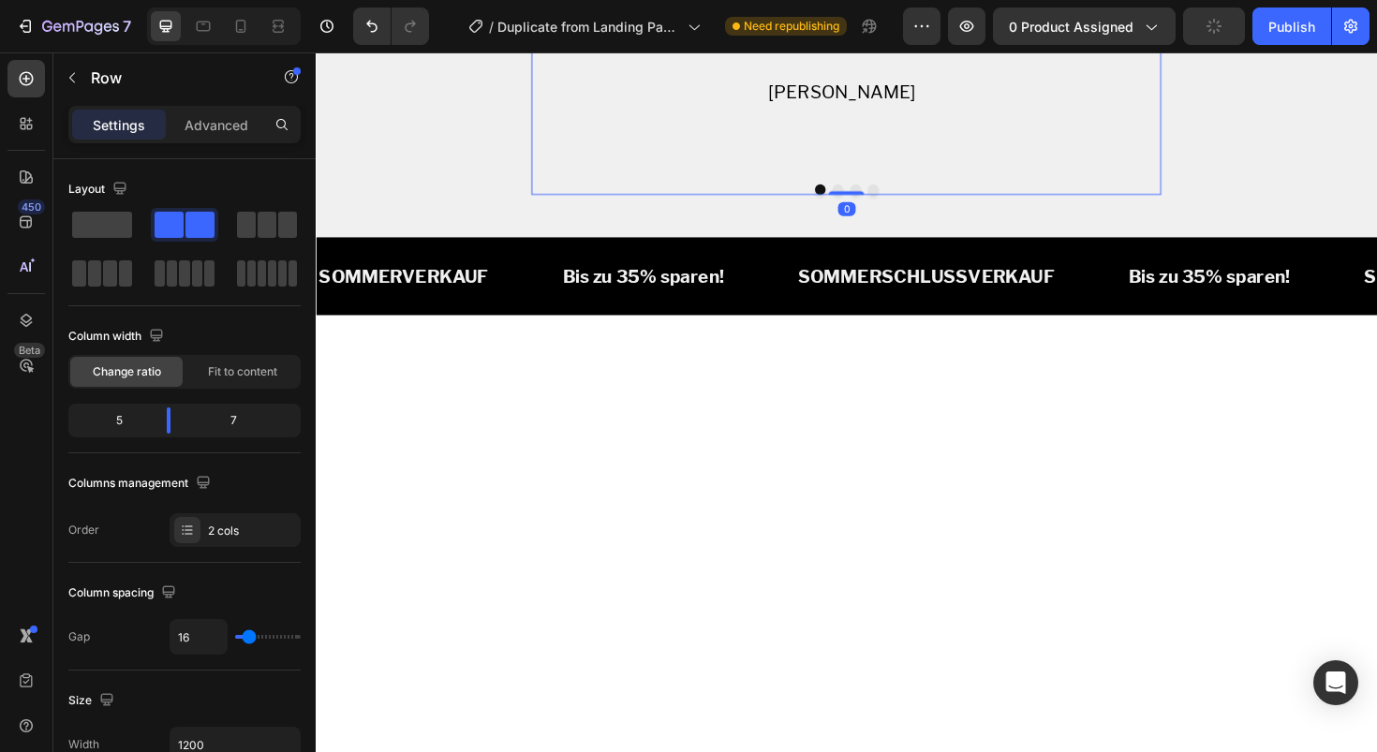
click at [863, 203] on button "Dot" at bounding box center [868, 197] width 11 height 11
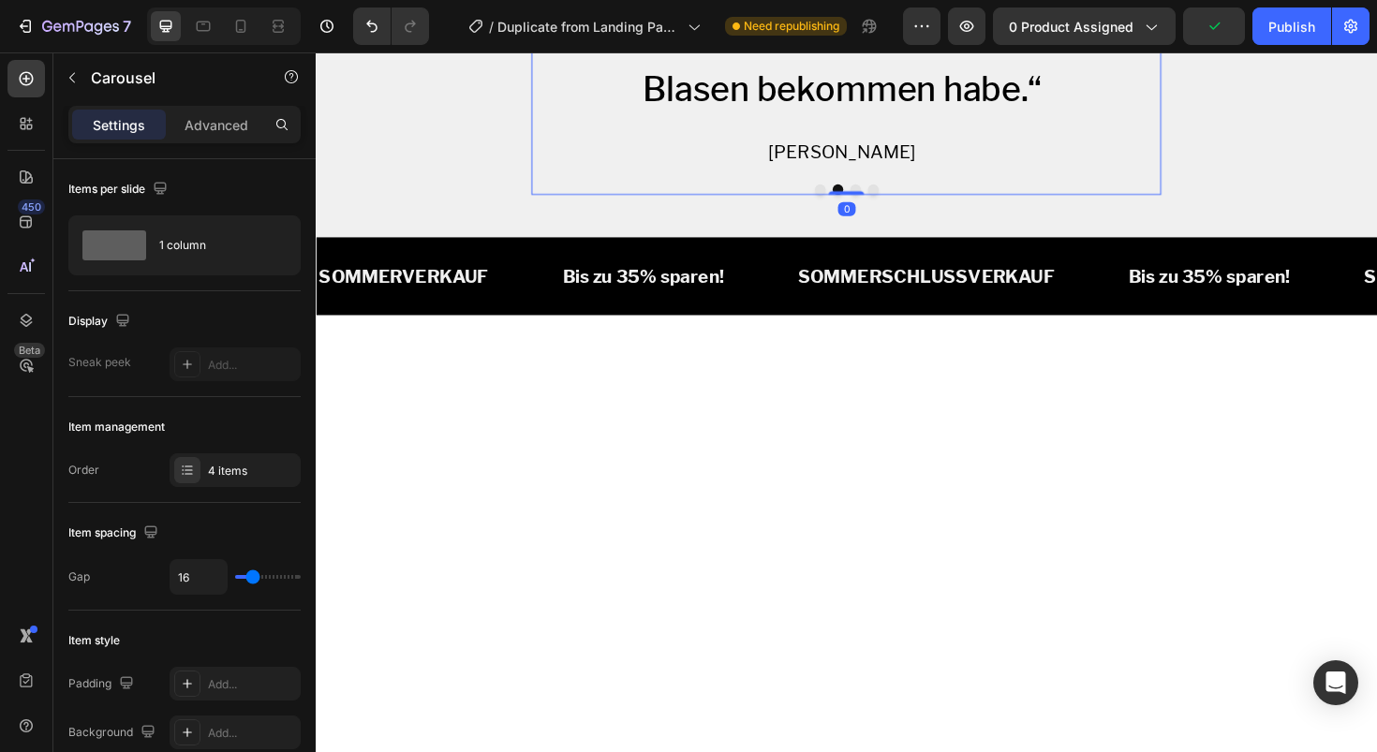
click at [883, 203] on button "Dot" at bounding box center [887, 197] width 11 height 11
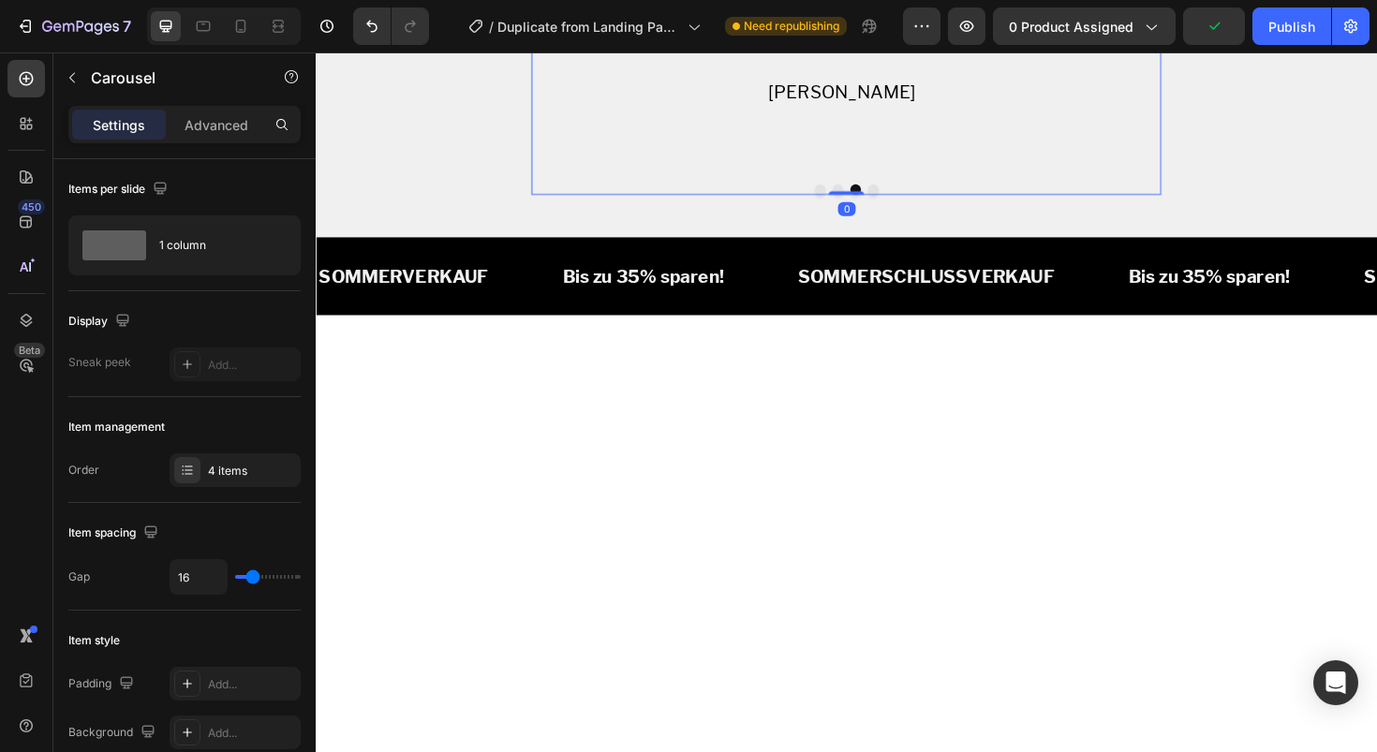
click at [900, 203] on button "Dot" at bounding box center [905, 197] width 11 height 11
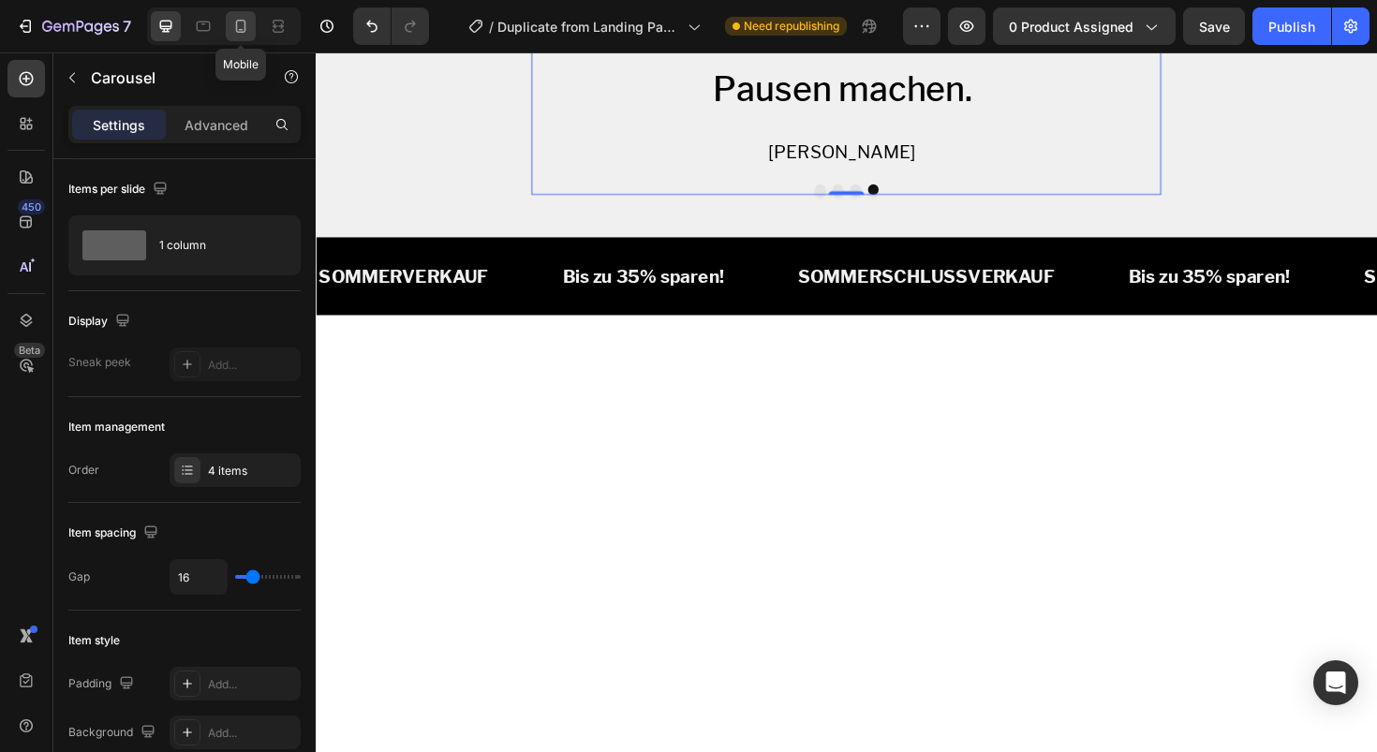
click at [238, 25] on icon at bounding box center [240, 26] width 19 height 19
type input "103%"
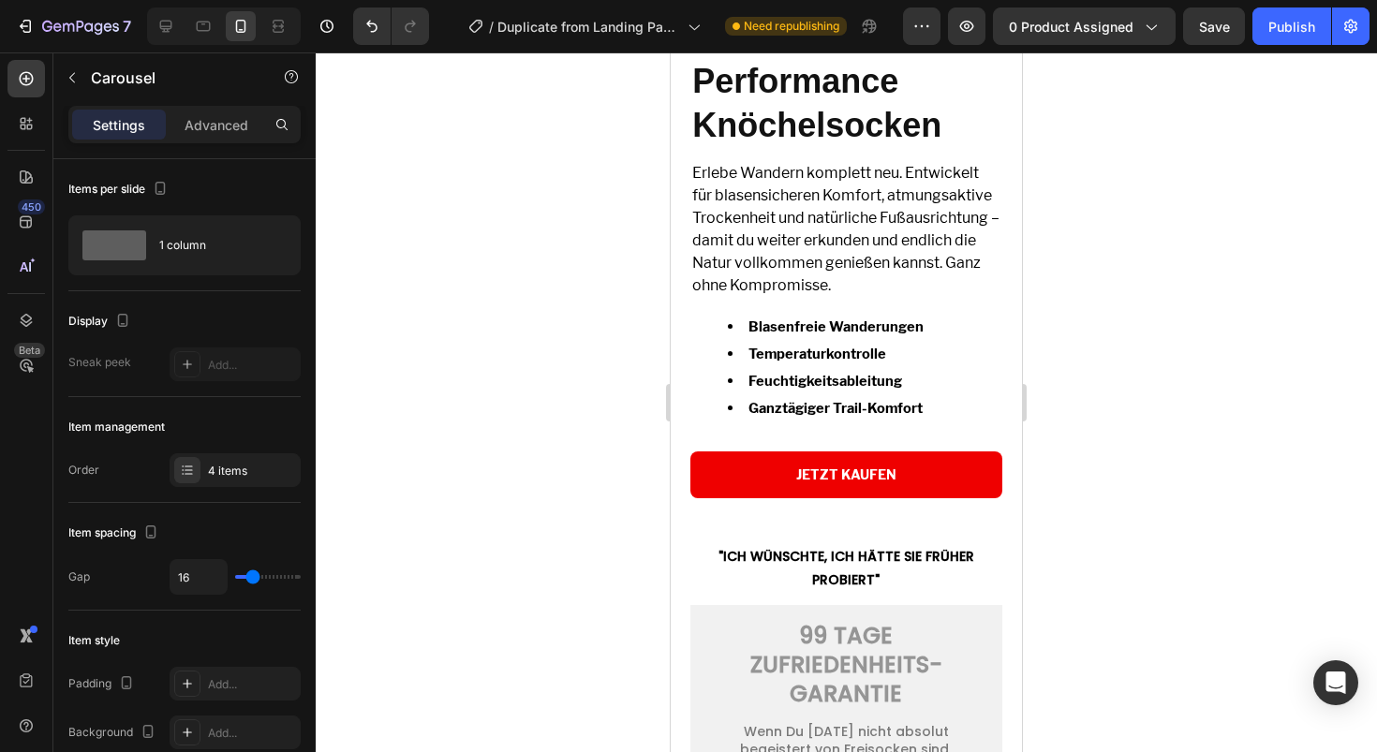
scroll to position [3977, 0]
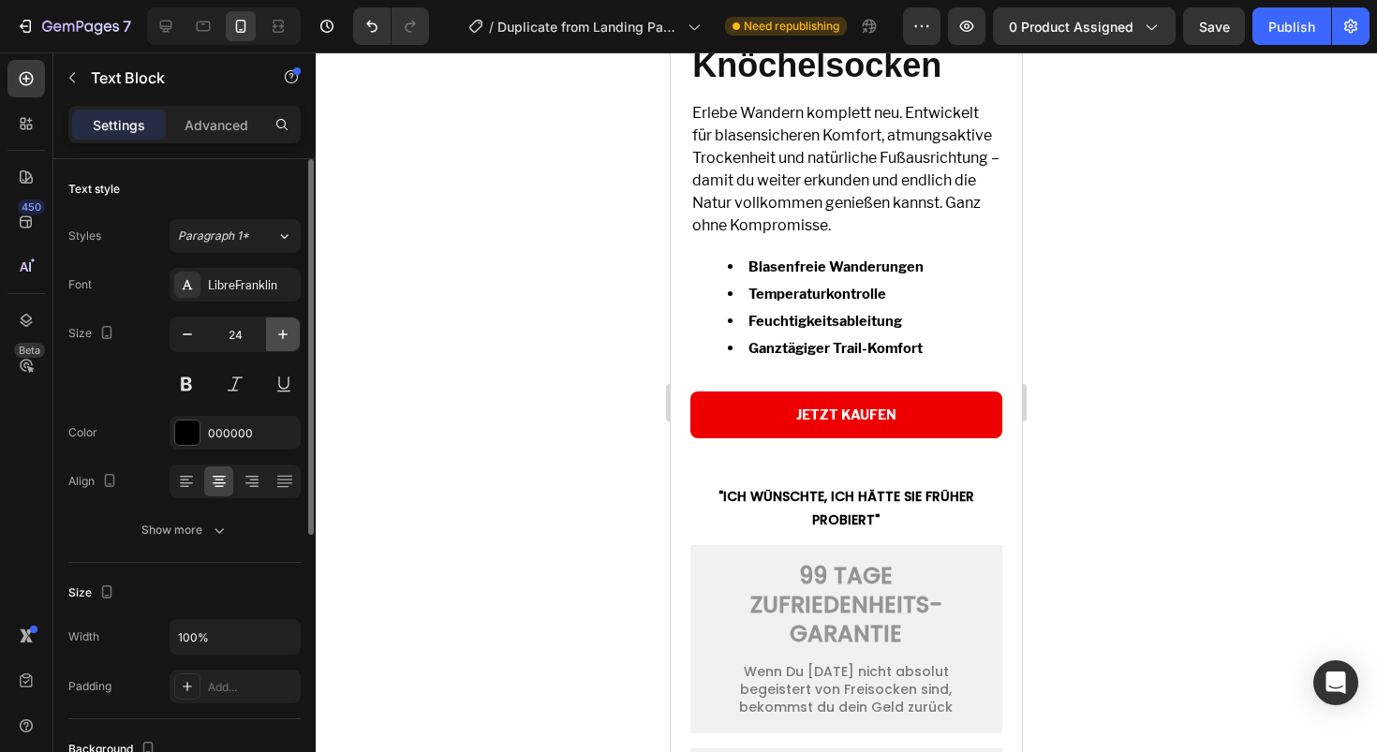
click at [286, 334] on icon "button" at bounding box center [282, 334] width 9 height 9
type input "28"
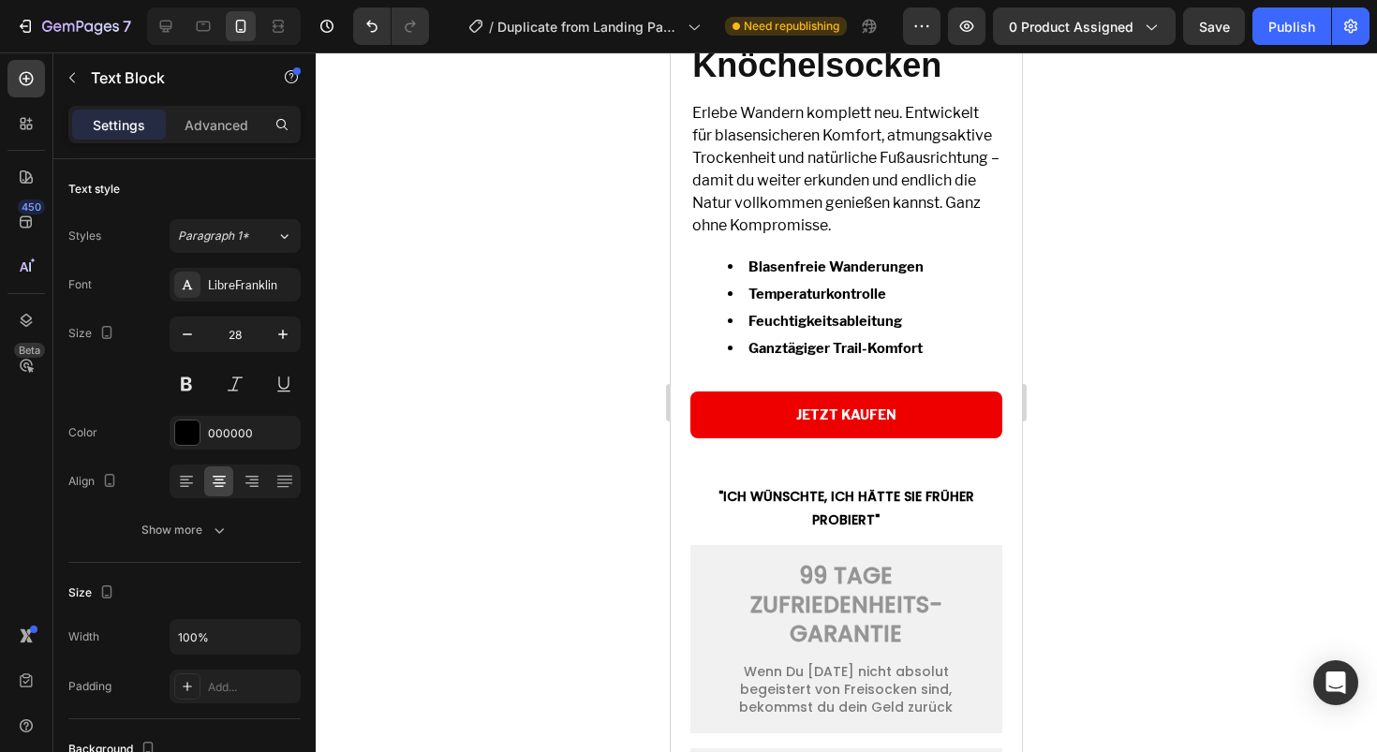
click at [1084, 410] on div at bounding box center [846, 402] width 1061 height 700
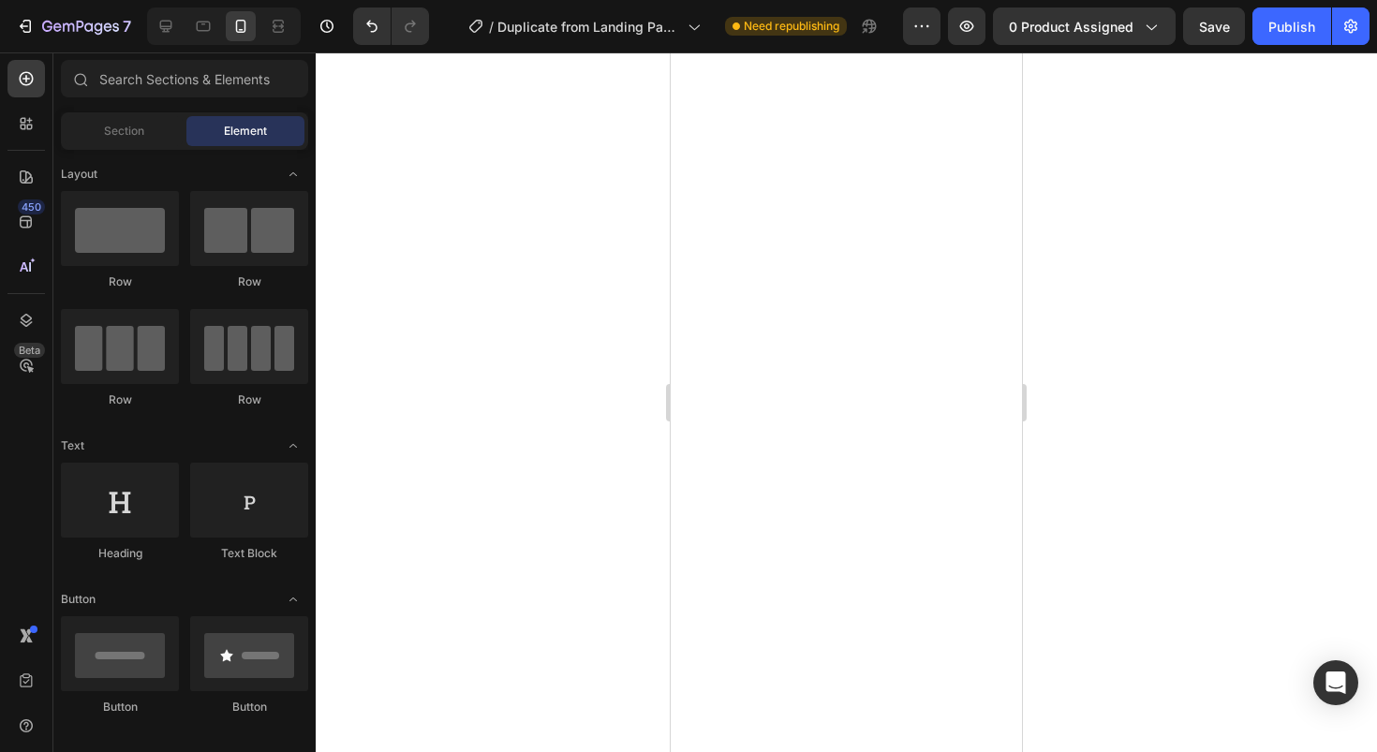
scroll to position [3859, 0]
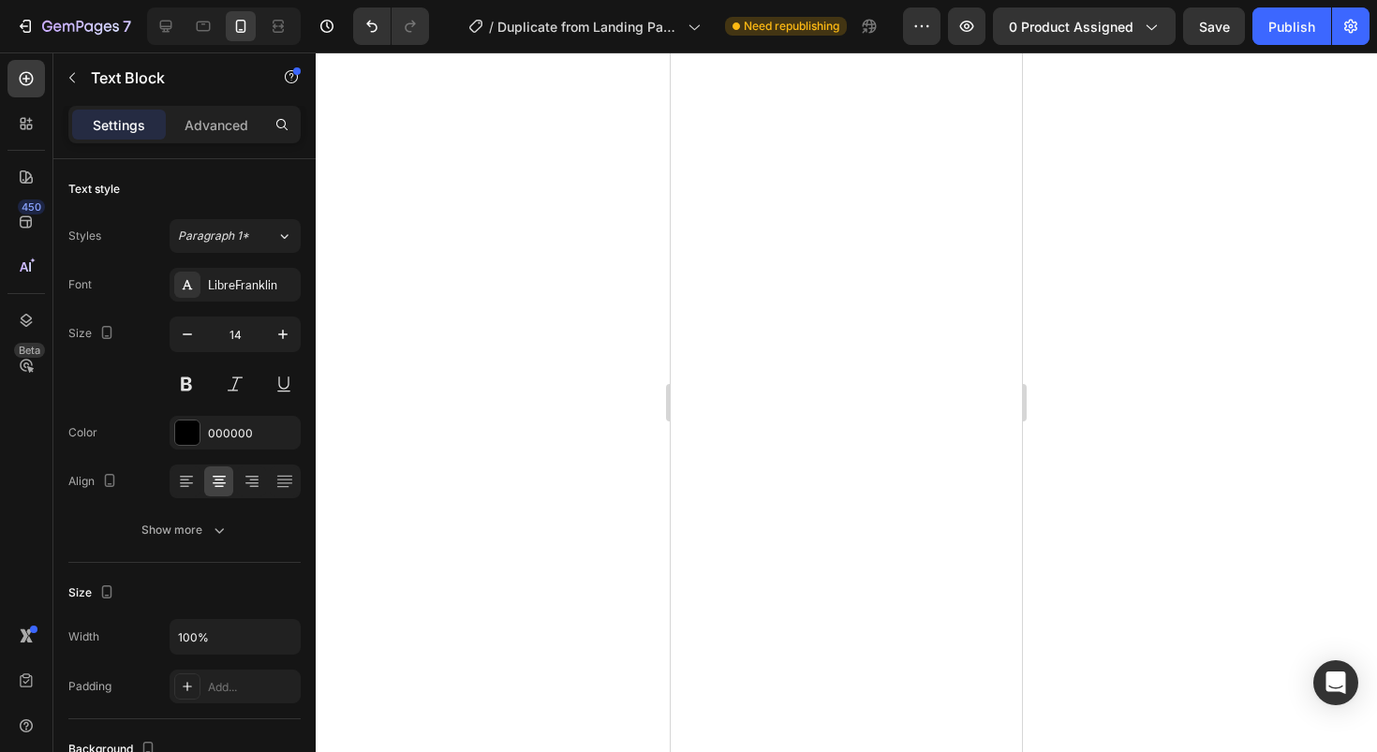
click at [275, 339] on icon "button" at bounding box center [283, 334] width 19 height 19
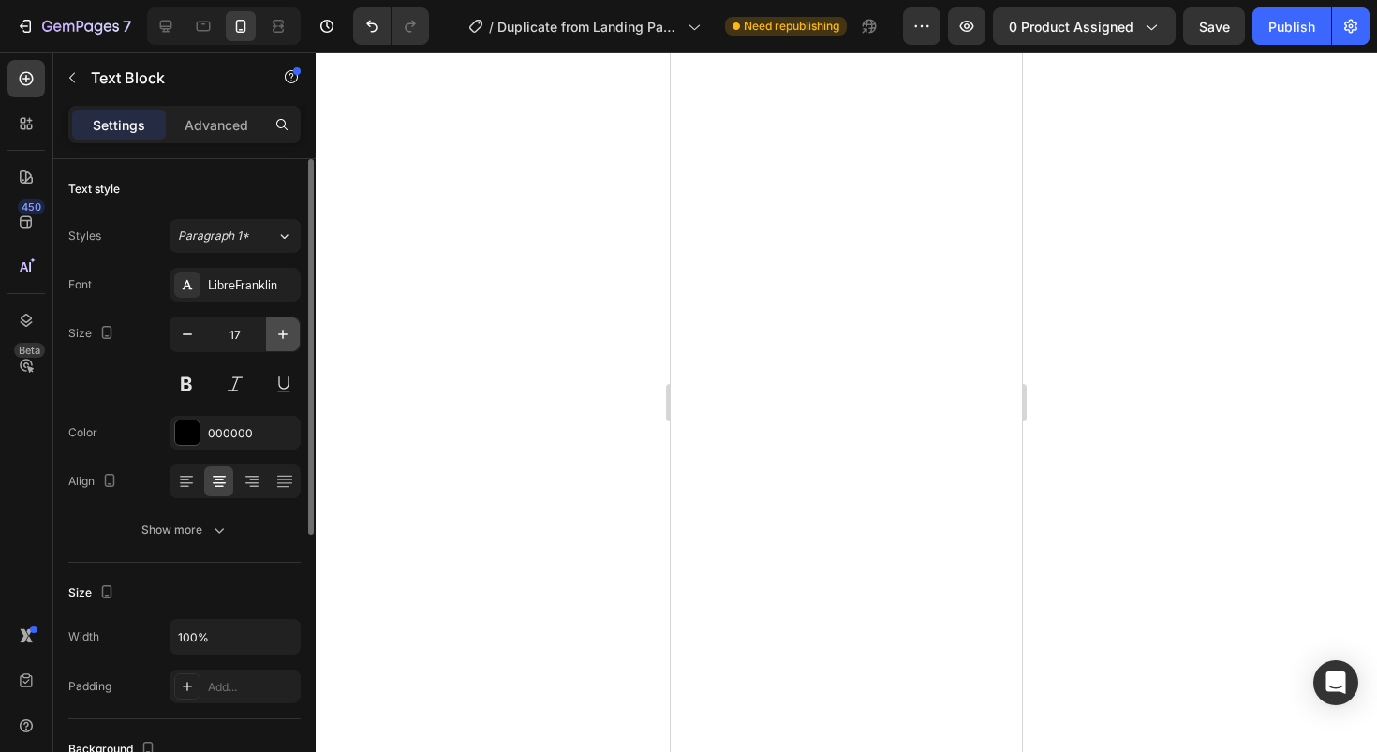
click at [275, 339] on icon "button" at bounding box center [283, 334] width 19 height 19
type input "20"
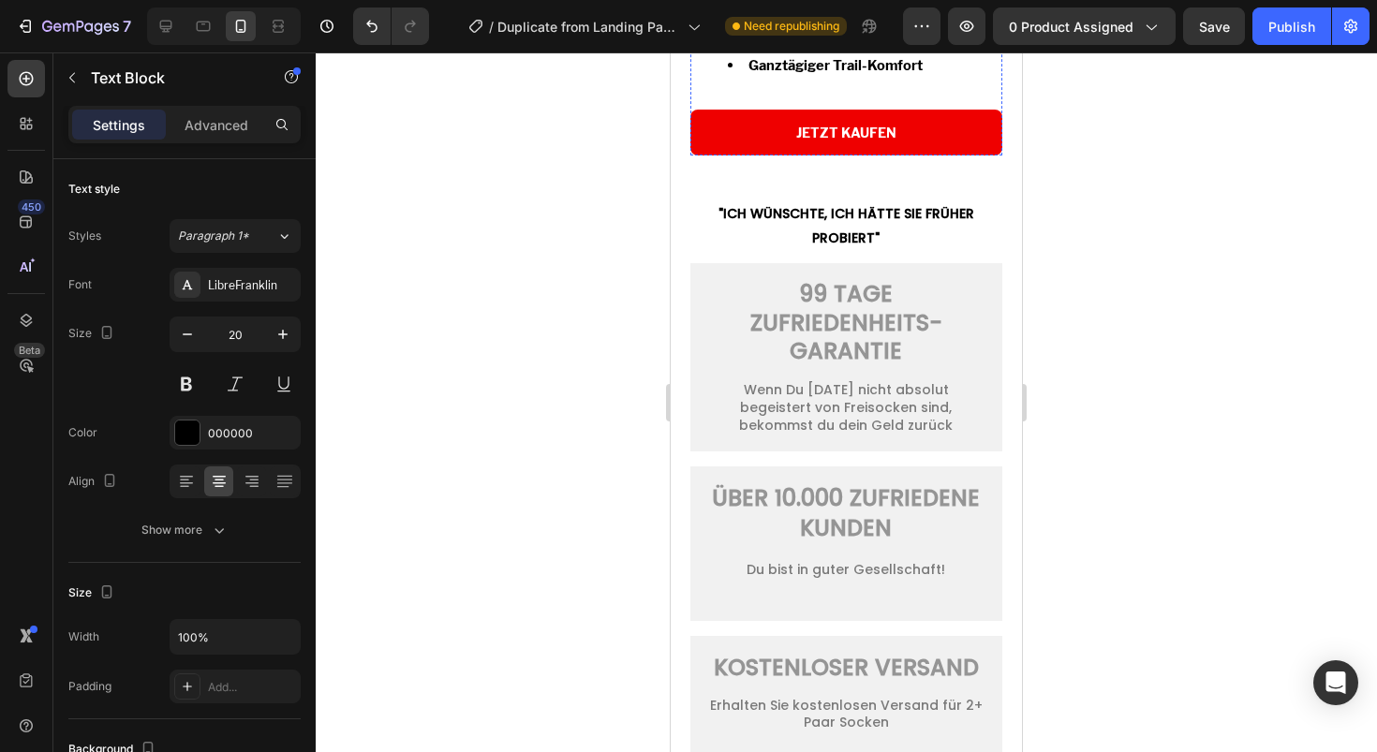
scroll to position [5242, 0]
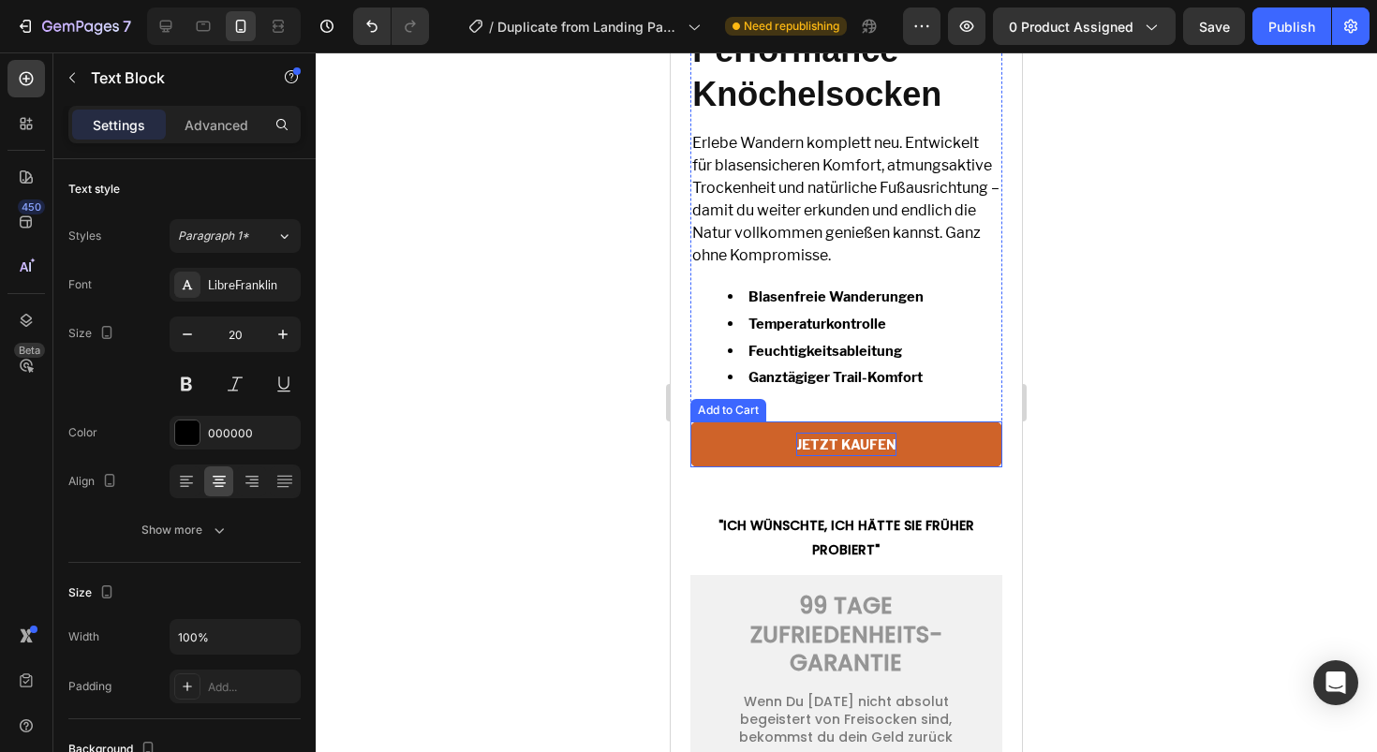
click at [830, 456] on div "JETZT KAUFEN" at bounding box center [846, 444] width 100 height 23
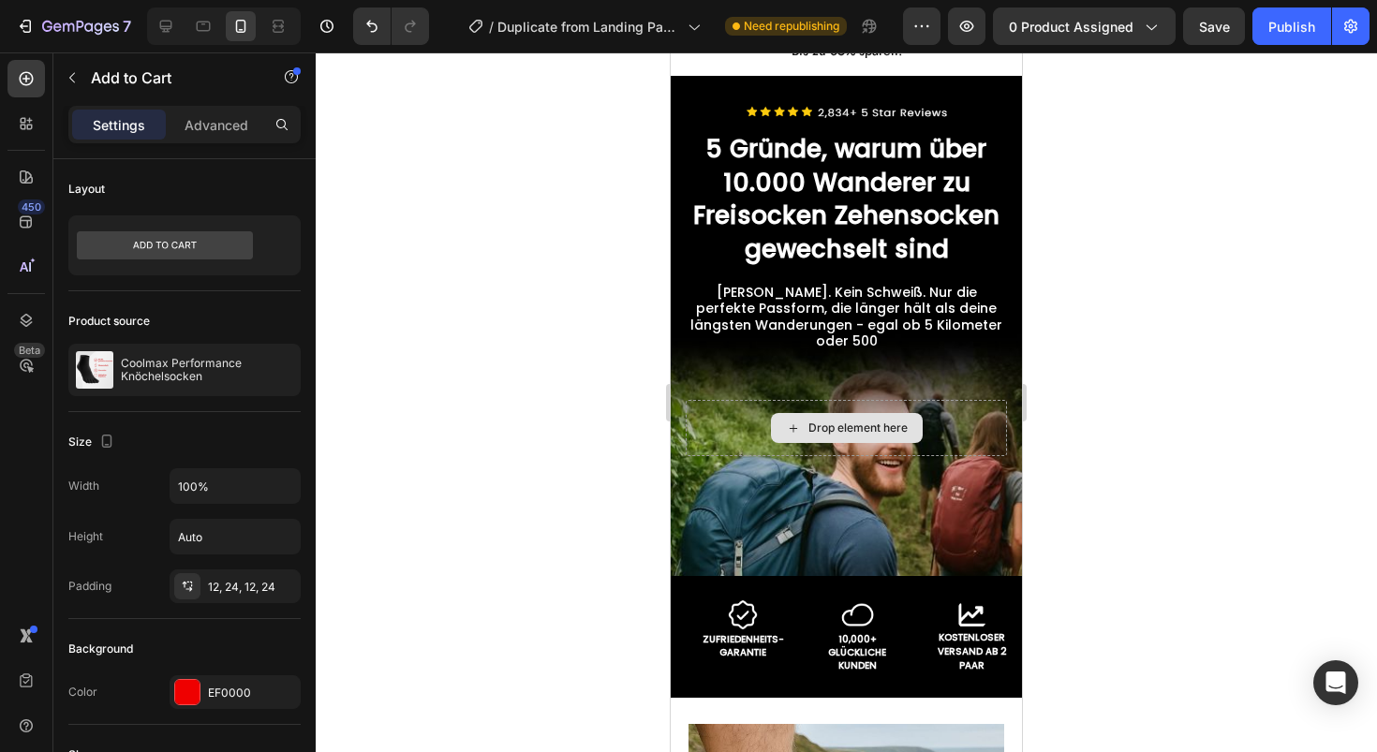
scroll to position [0, 0]
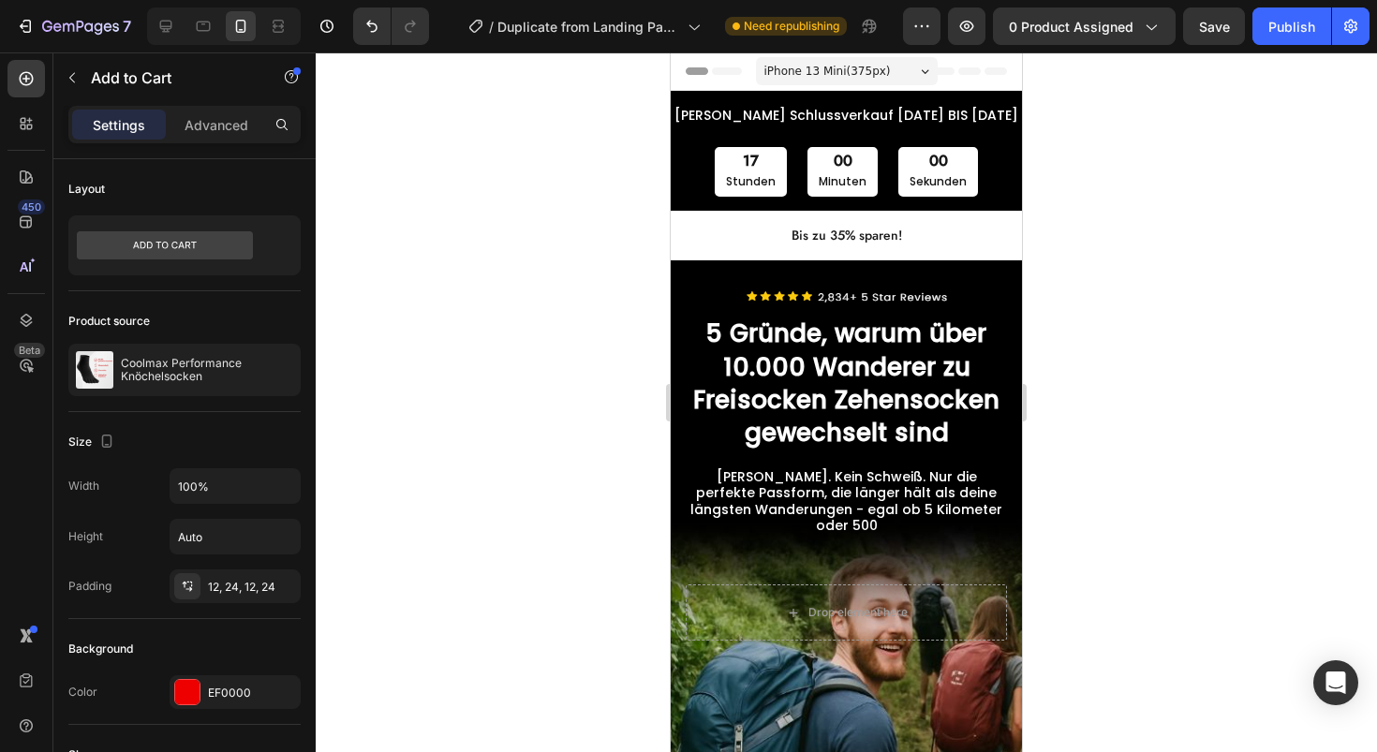
click at [1160, 253] on div at bounding box center [846, 402] width 1061 height 700
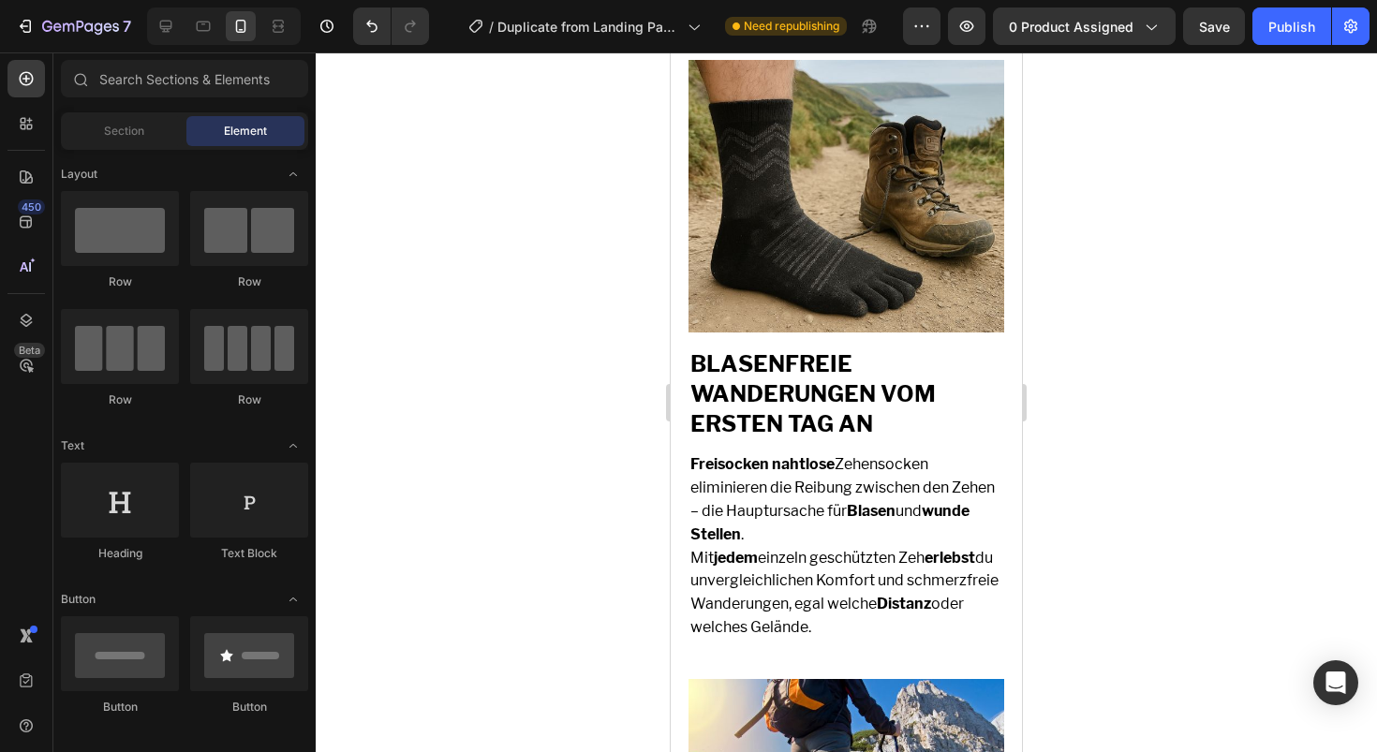
scroll to position [1162, 0]
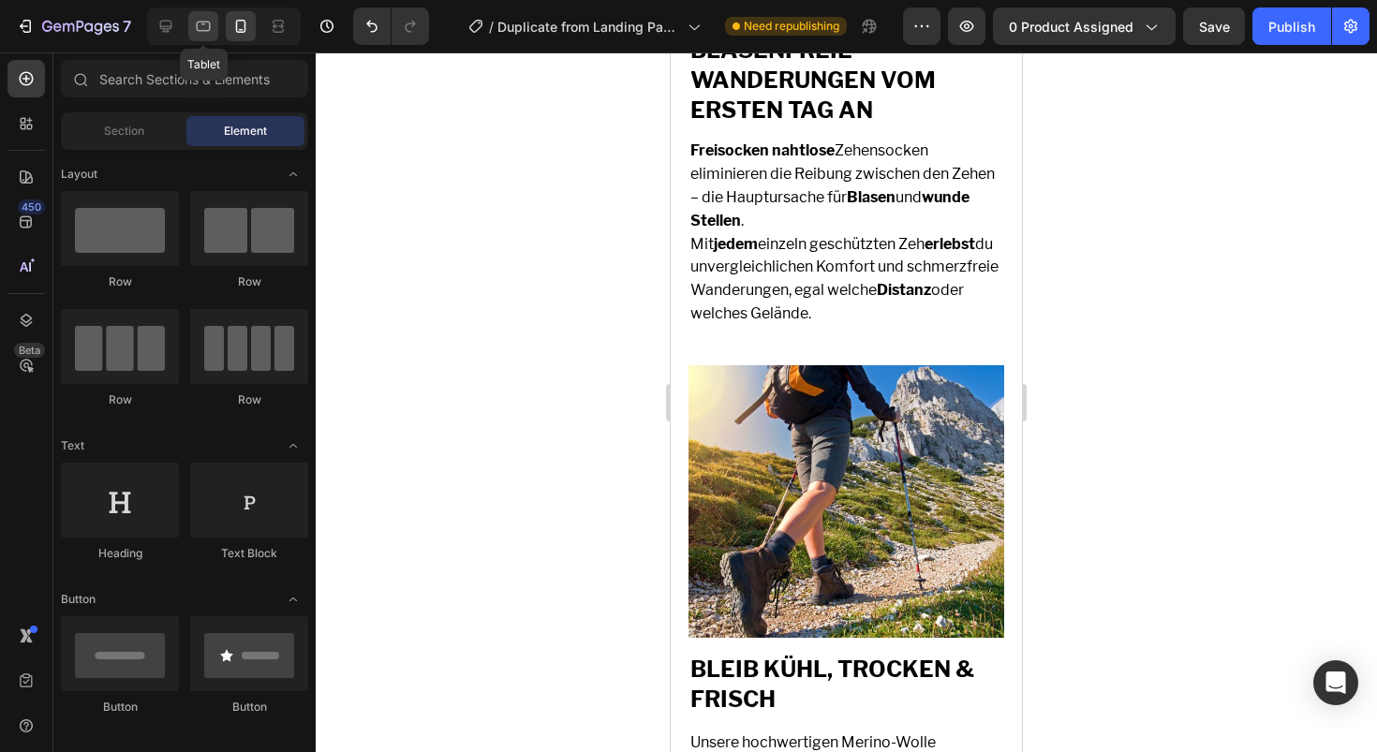
click at [188, 25] on div at bounding box center [203, 26] width 30 height 30
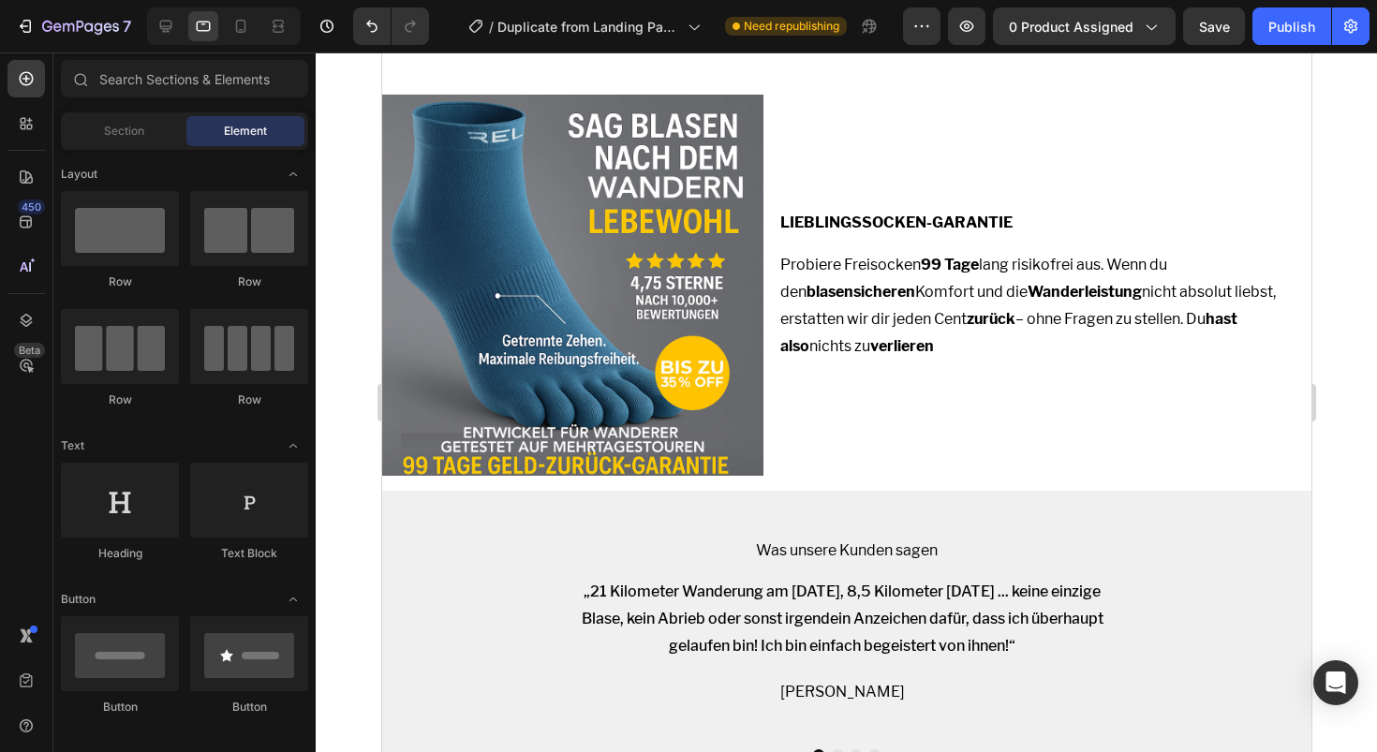
scroll to position [2457, 0]
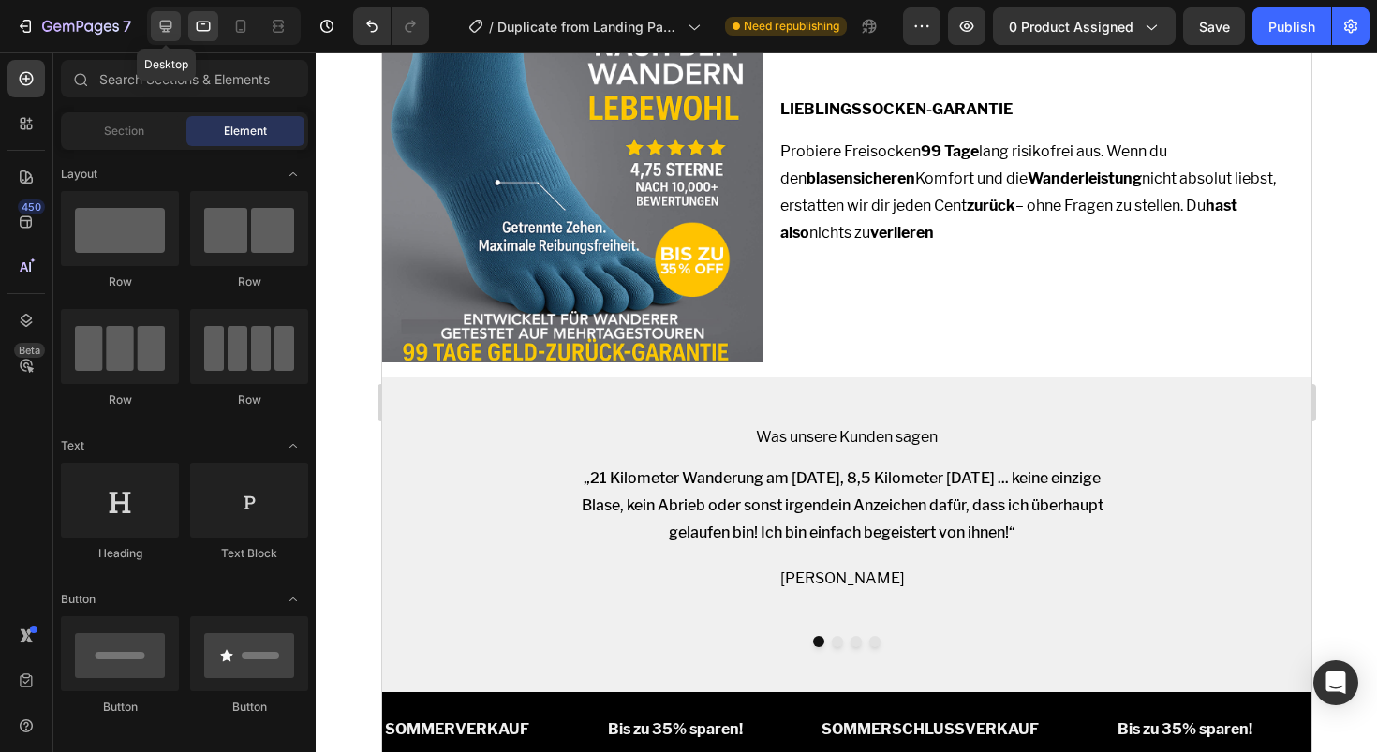
click at [164, 18] on icon at bounding box center [165, 26] width 19 height 19
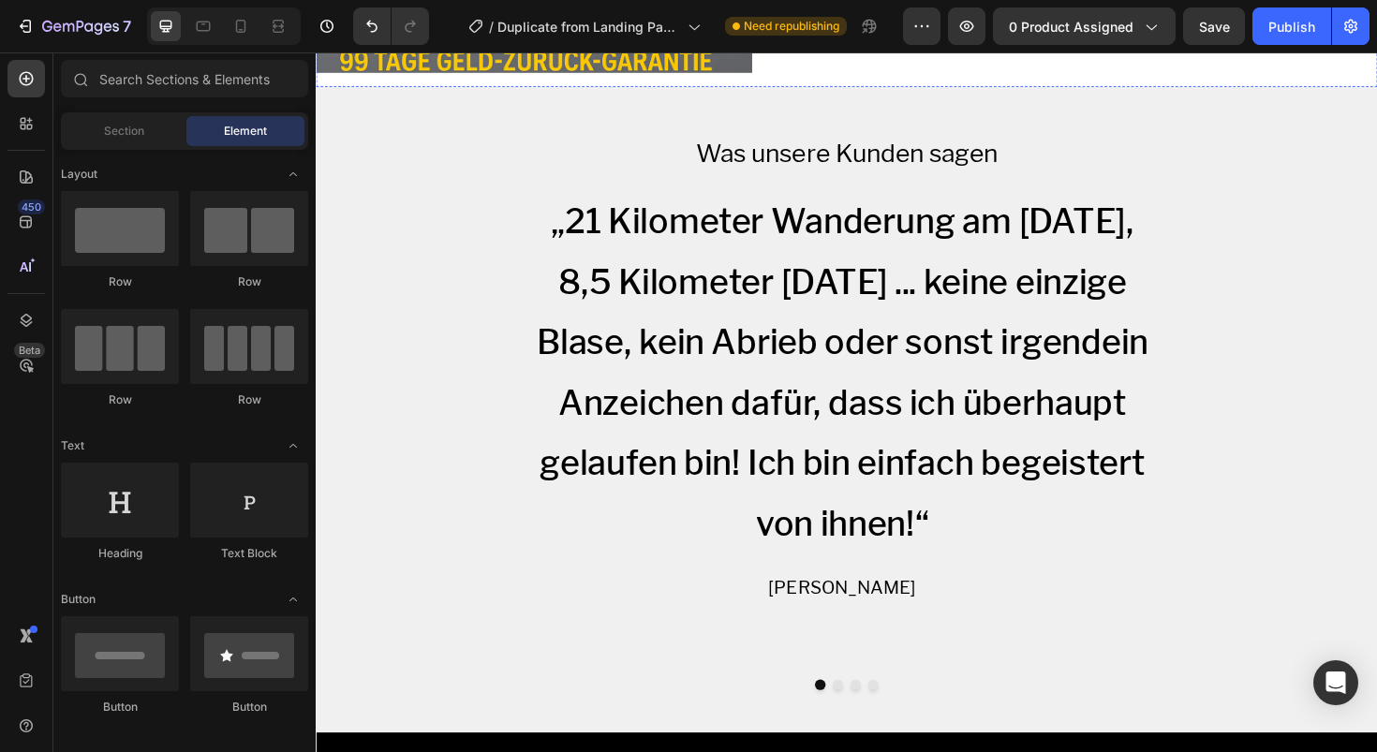
scroll to position [3218, 0]
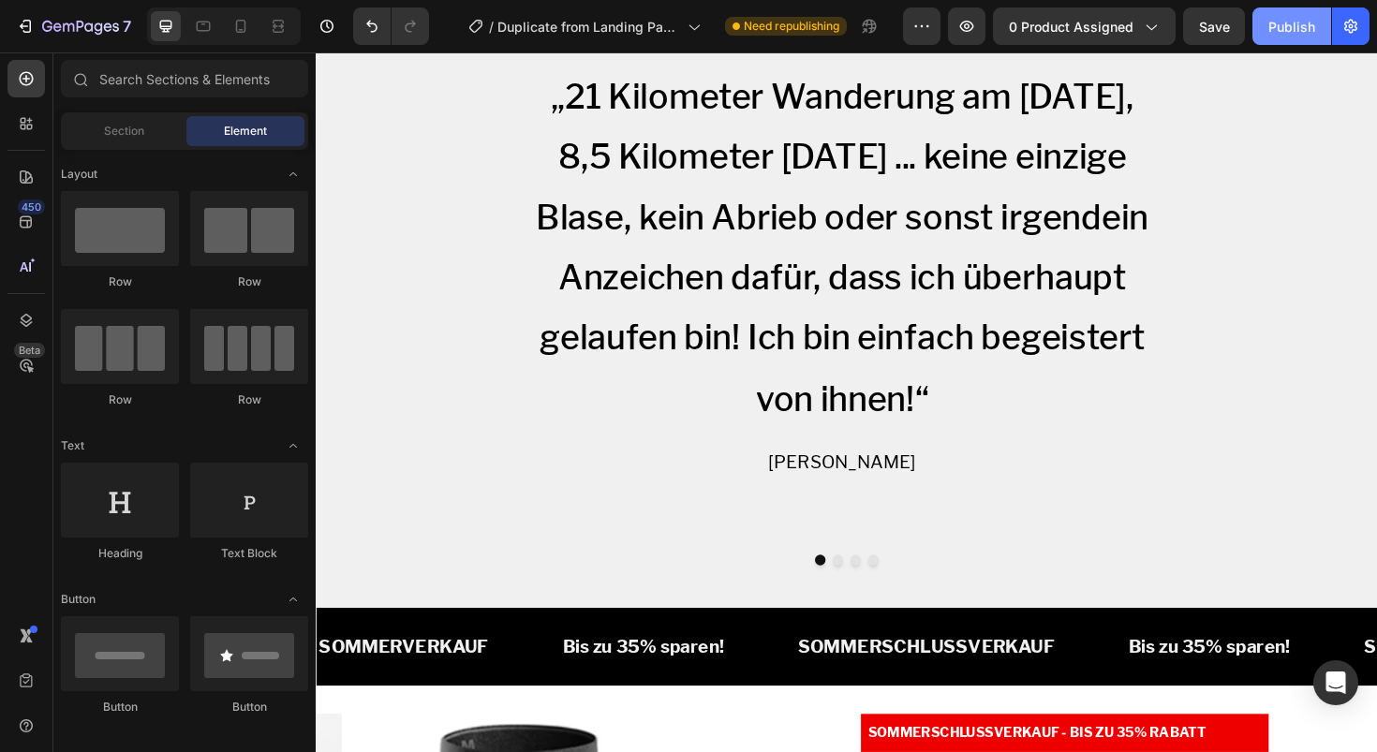
click at [1265, 9] on button "Publish" at bounding box center [1292, 25] width 79 height 37
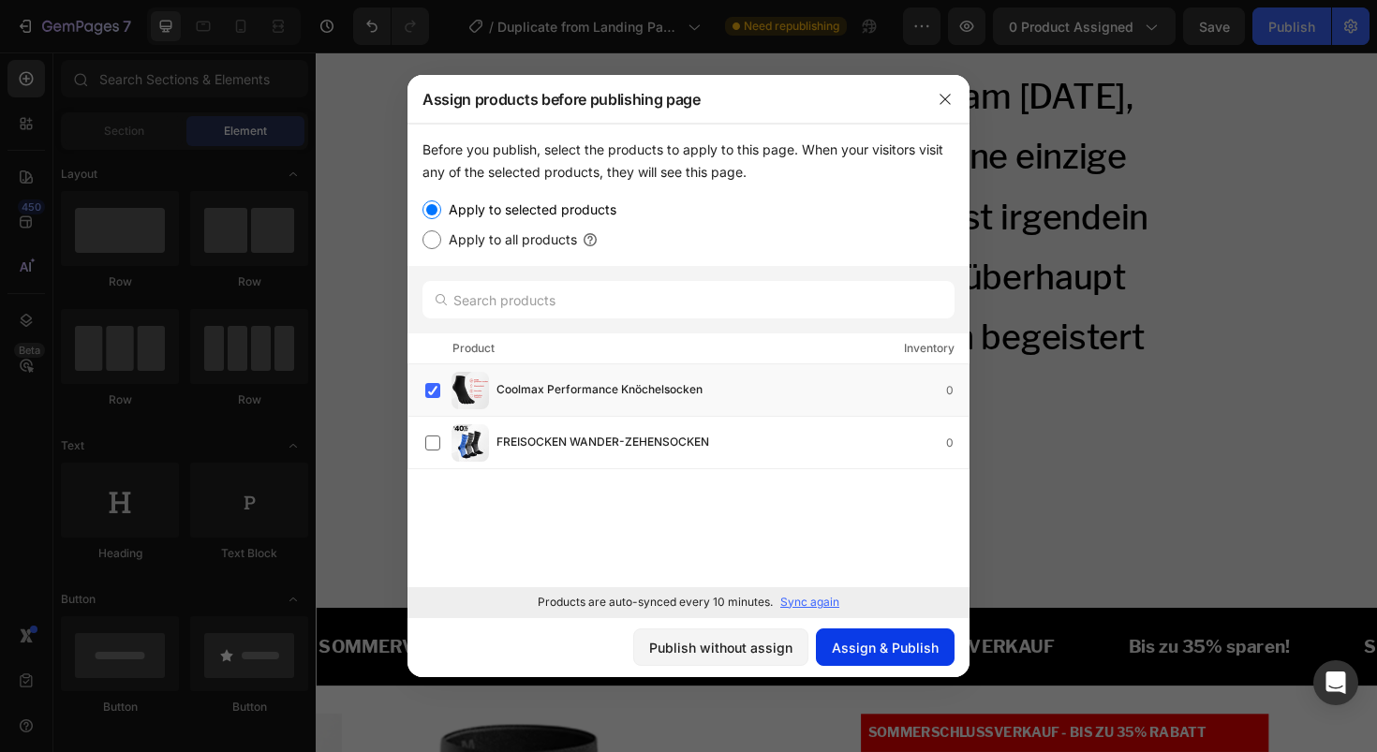
click at [894, 652] on div "Assign & Publish" at bounding box center [885, 648] width 107 height 20
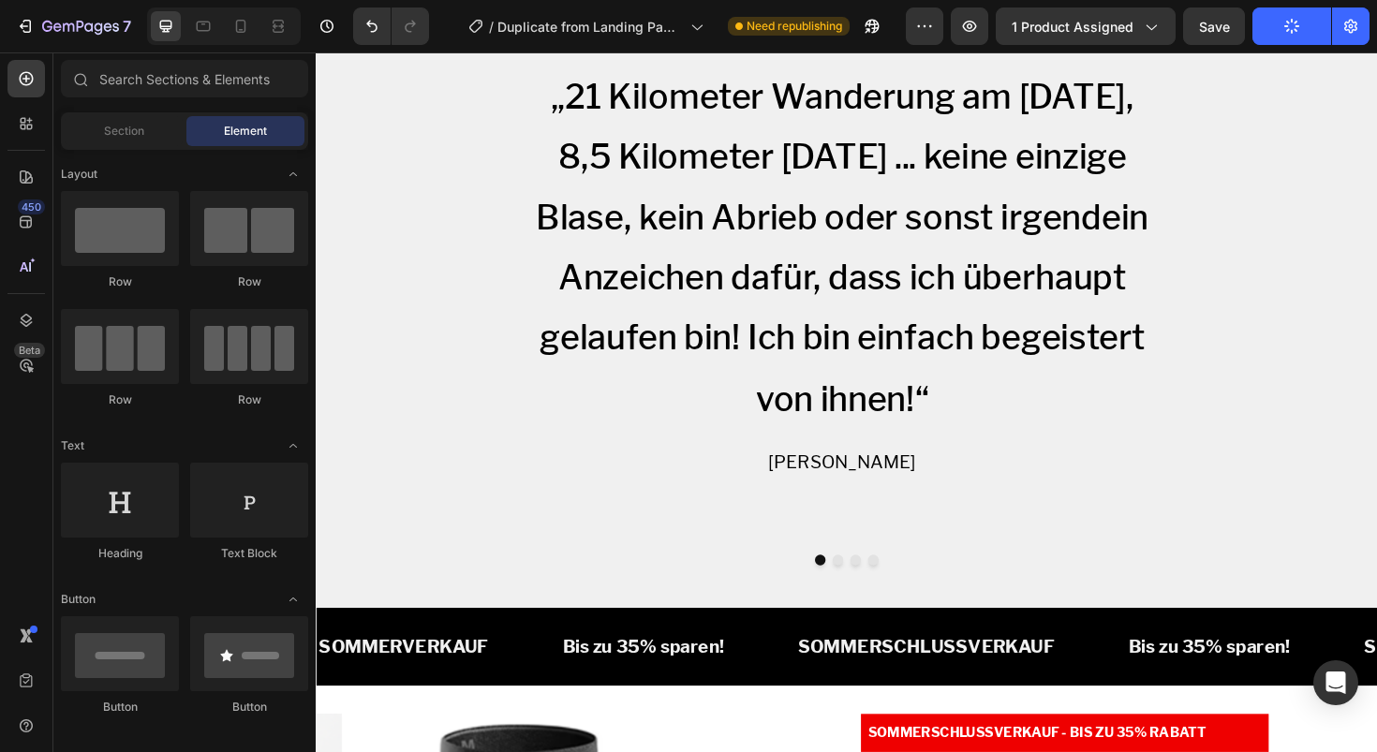
click at [1267, 21] on button "Publish" at bounding box center [1292, 25] width 79 height 37
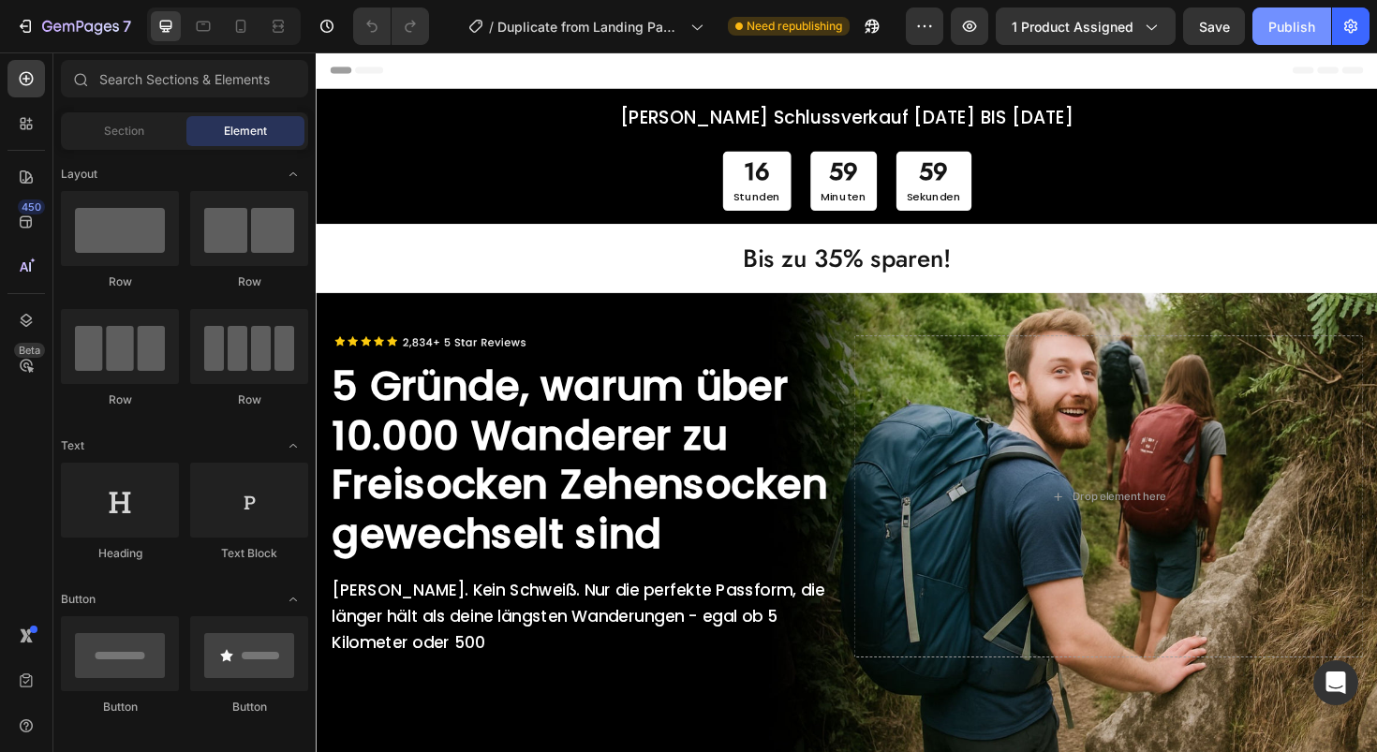
click at [1281, 24] on div "Publish" at bounding box center [1291, 27] width 47 height 20
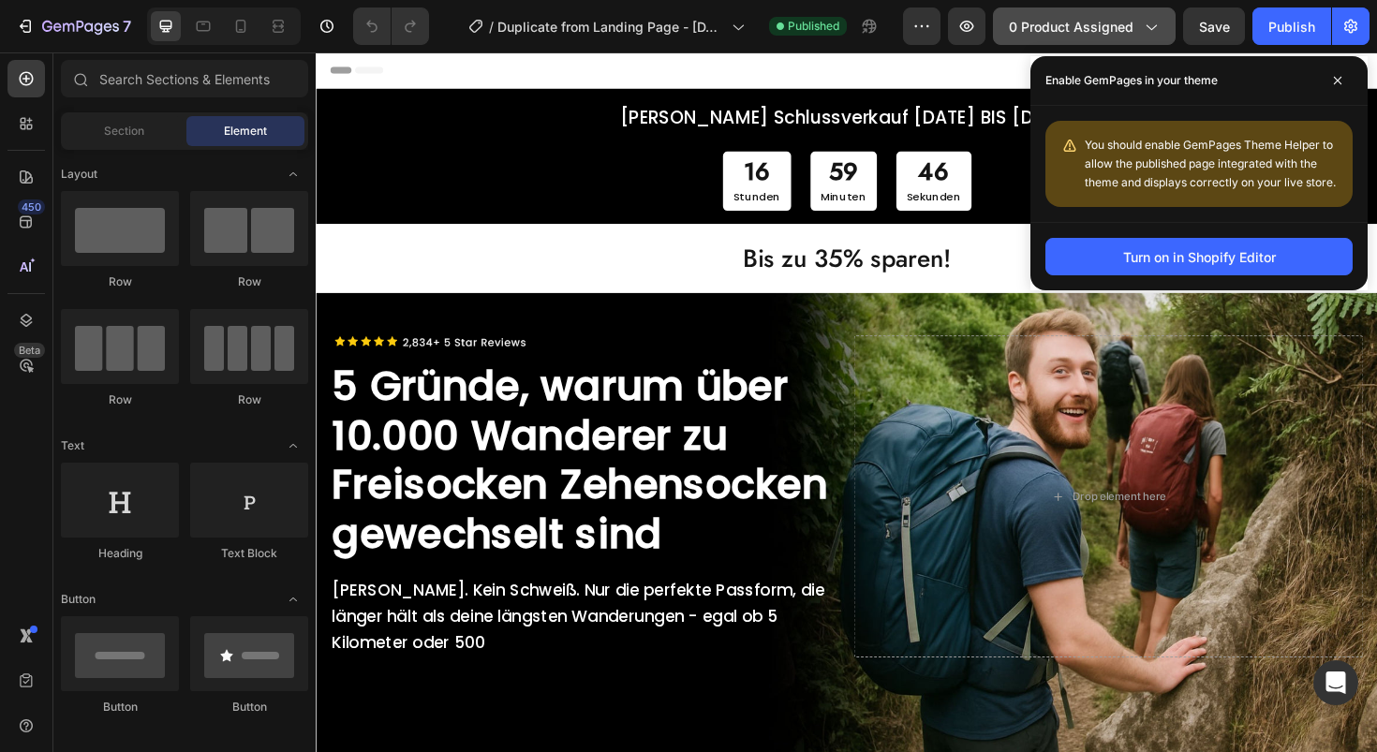
click at [1144, 20] on icon "button" at bounding box center [1150, 26] width 19 height 19
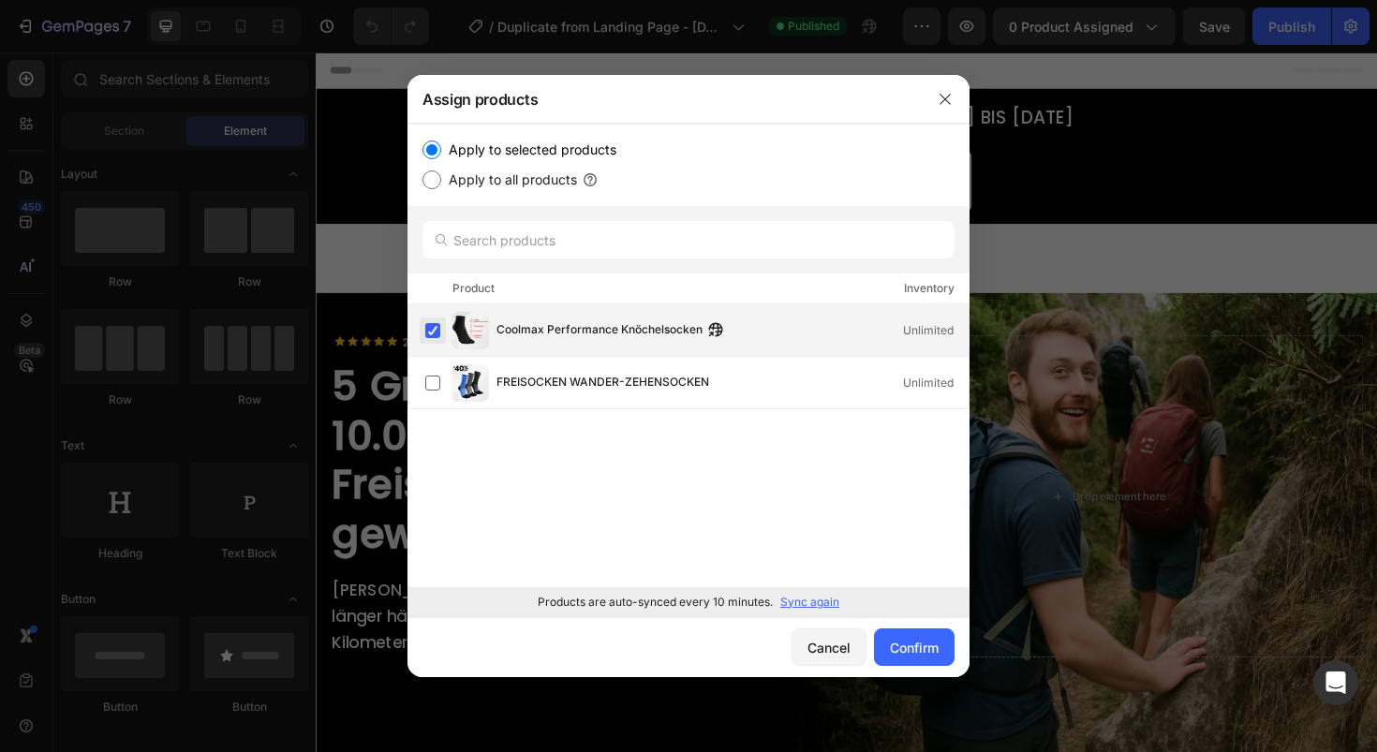
click at [438, 336] on label at bounding box center [432, 330] width 15 height 15
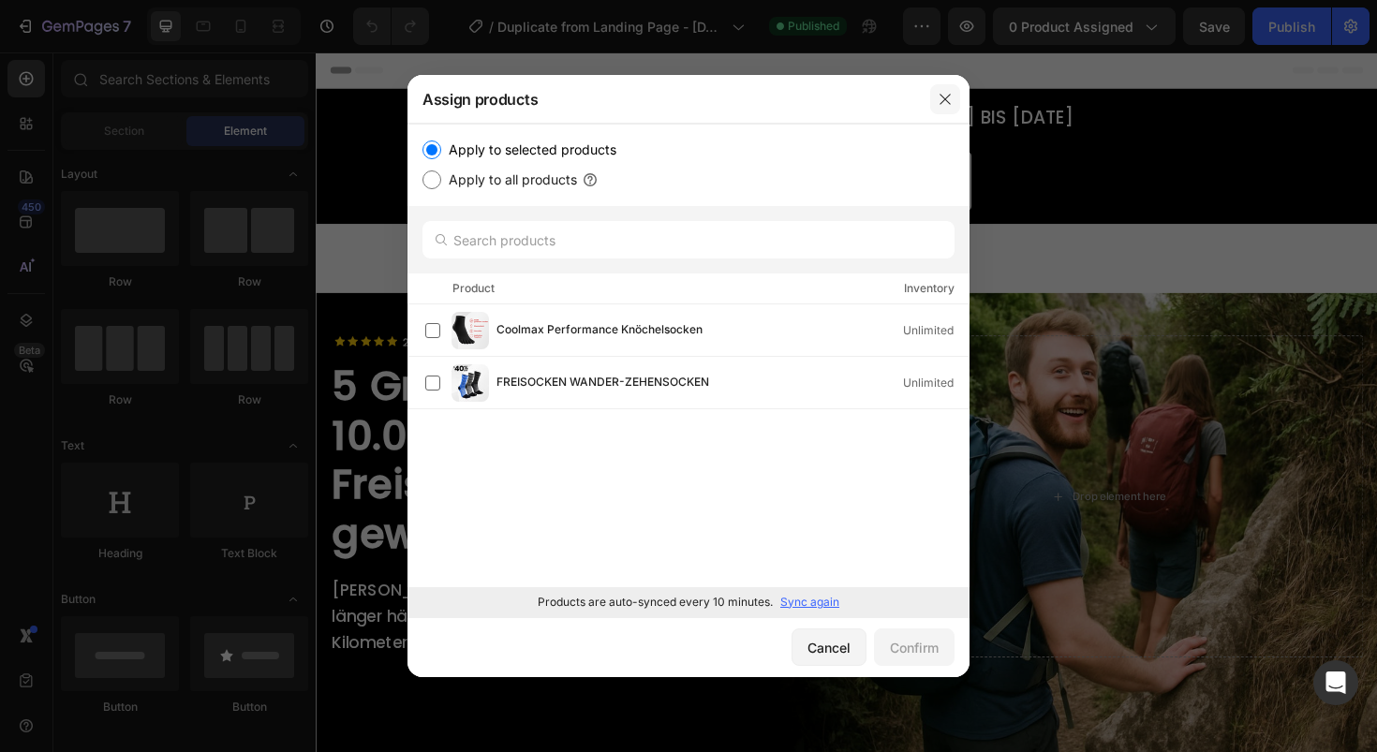
click at [939, 92] on icon "button" at bounding box center [945, 99] width 15 height 15
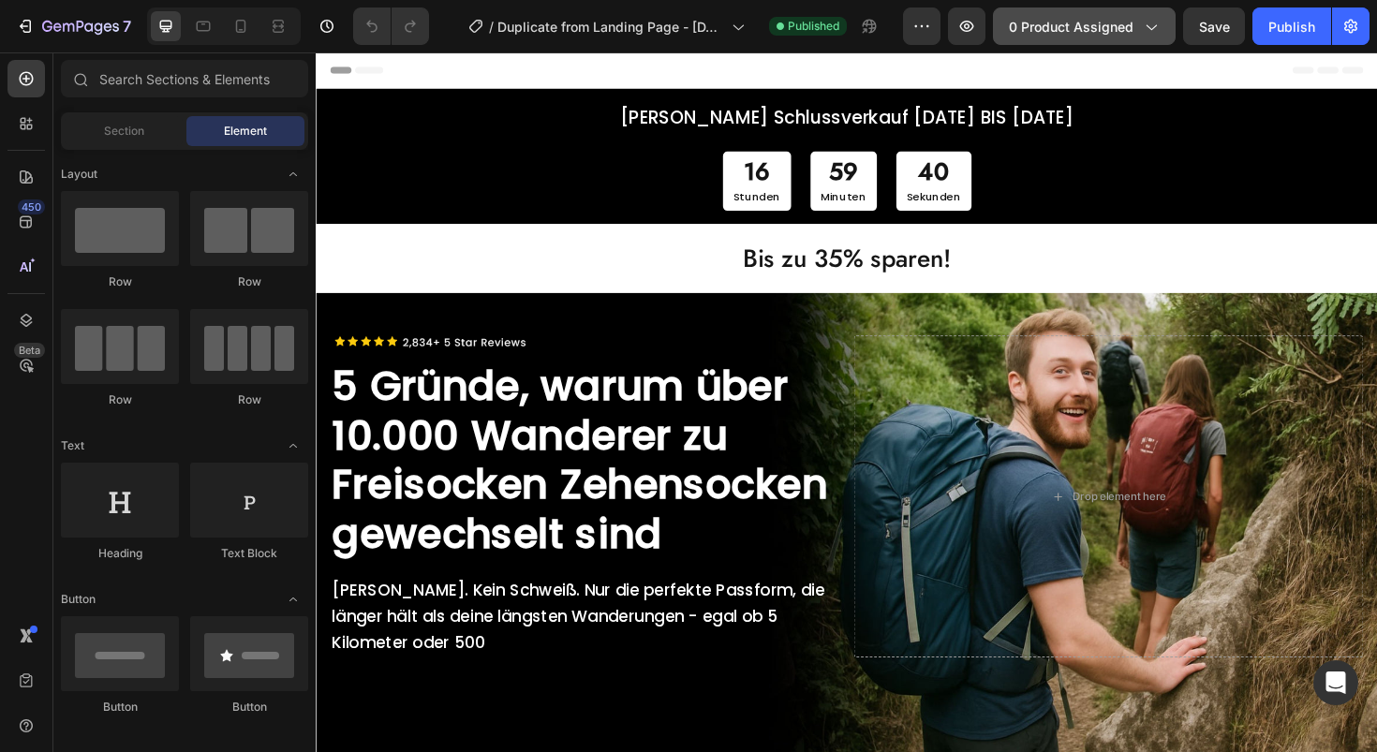
click at [1161, 30] on button "0 product assigned" at bounding box center [1084, 25] width 183 height 37
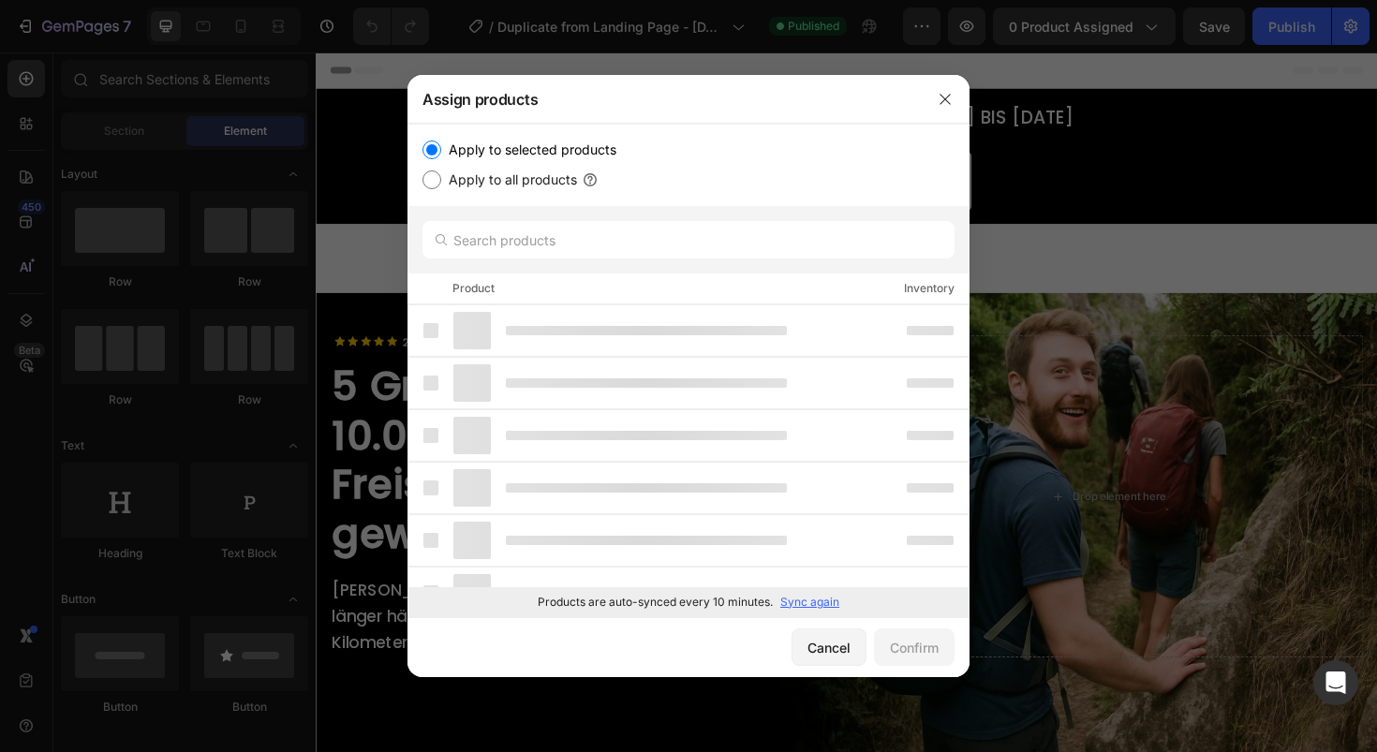
click at [1071, 79] on div at bounding box center [688, 376] width 1377 height 752
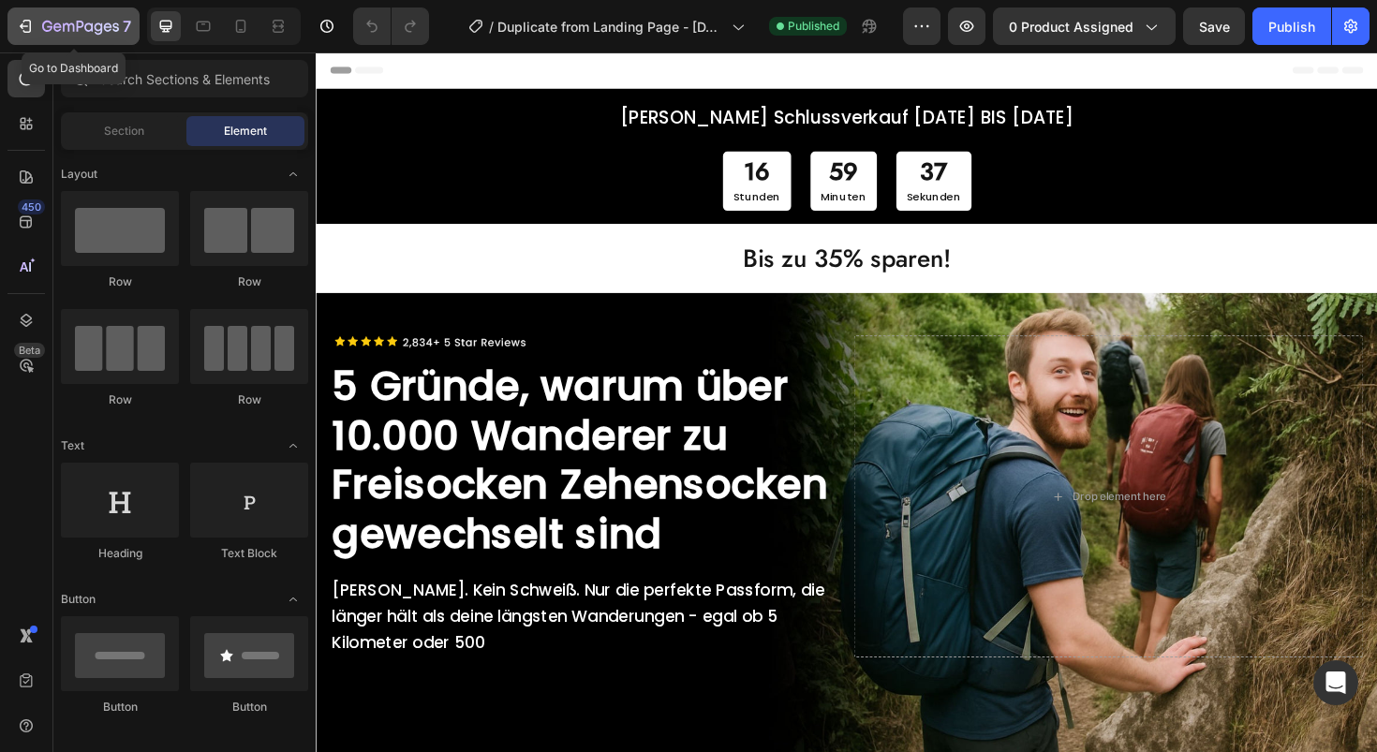
click at [61, 31] on icon "button" at bounding box center [80, 28] width 77 height 16
